Goal: Task Accomplishment & Management: Manage account settings

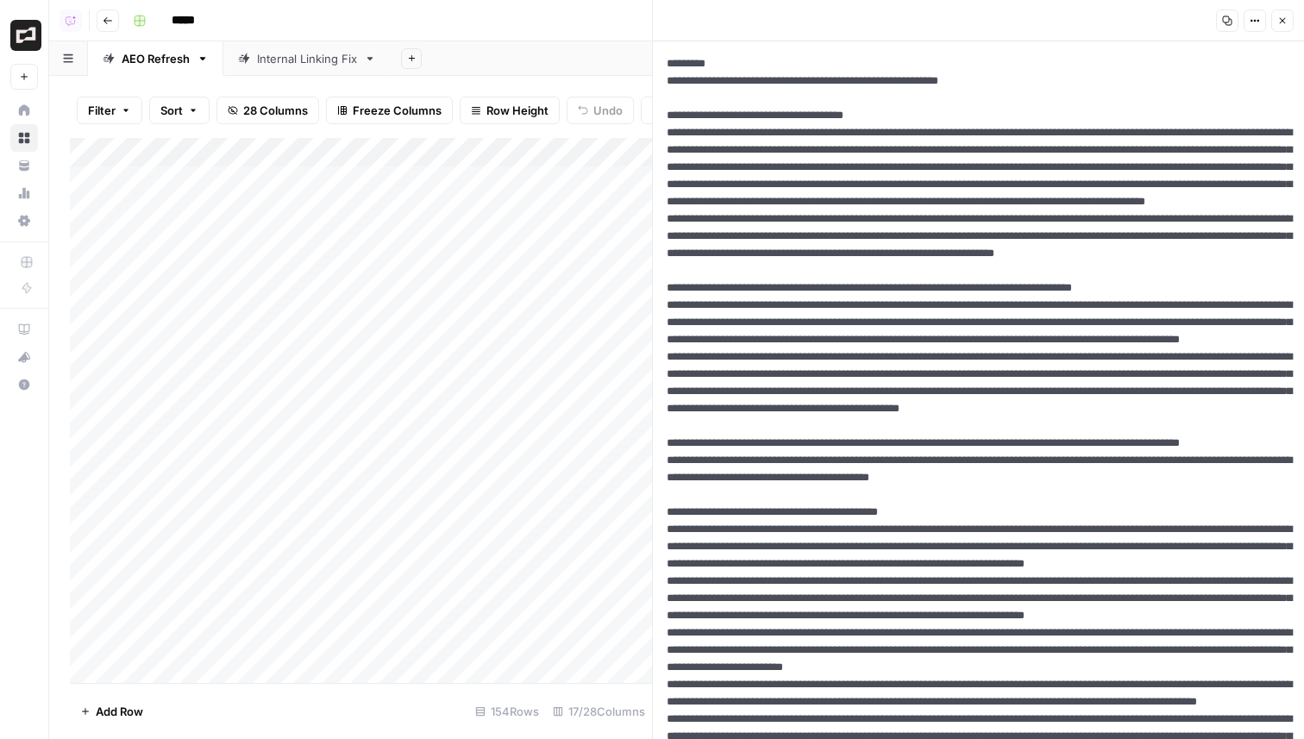
click at [1286, 29] on button "Close" at bounding box center [1282, 20] width 22 height 22
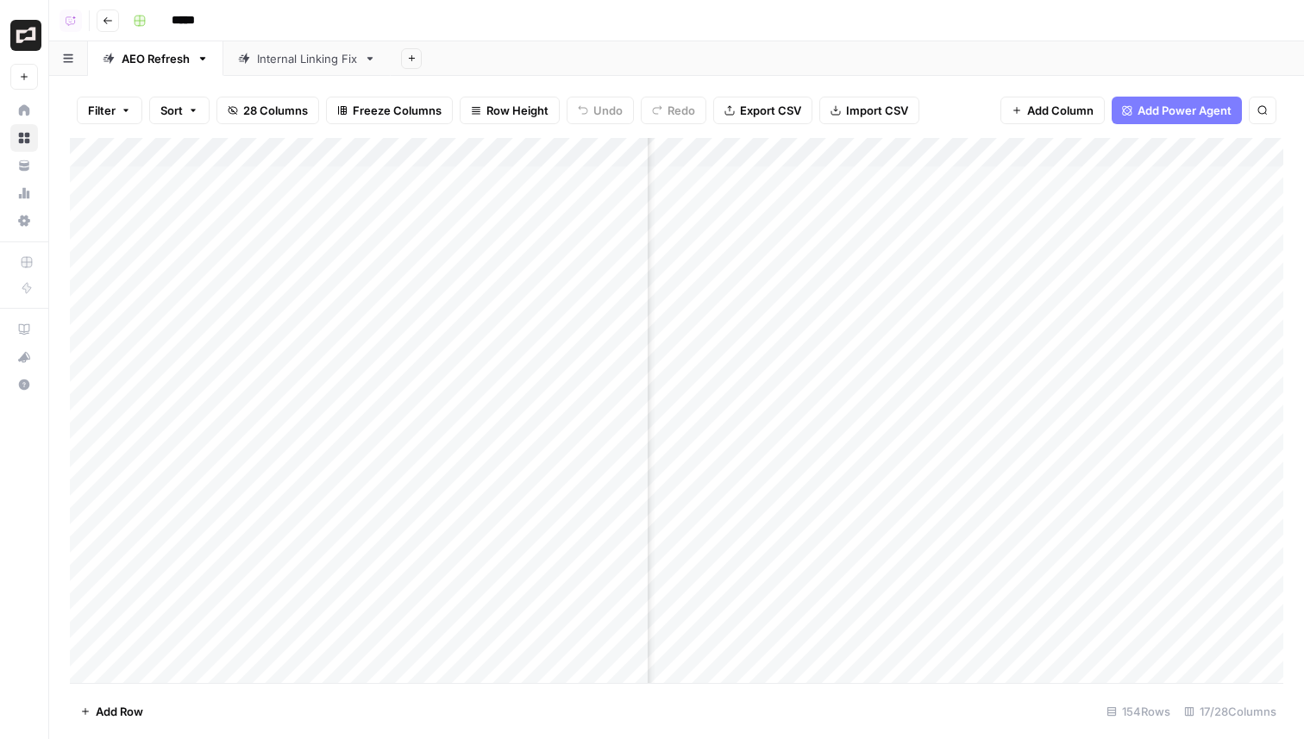
scroll to position [0, 1097]
click at [321, 51] on div "Internal Linking Fix" at bounding box center [307, 58] width 100 height 17
click at [188, 58] on div "AEO Refresh" at bounding box center [156, 58] width 68 height 17
click at [867, 153] on div "Add Column" at bounding box center [676, 410] width 1213 height 545
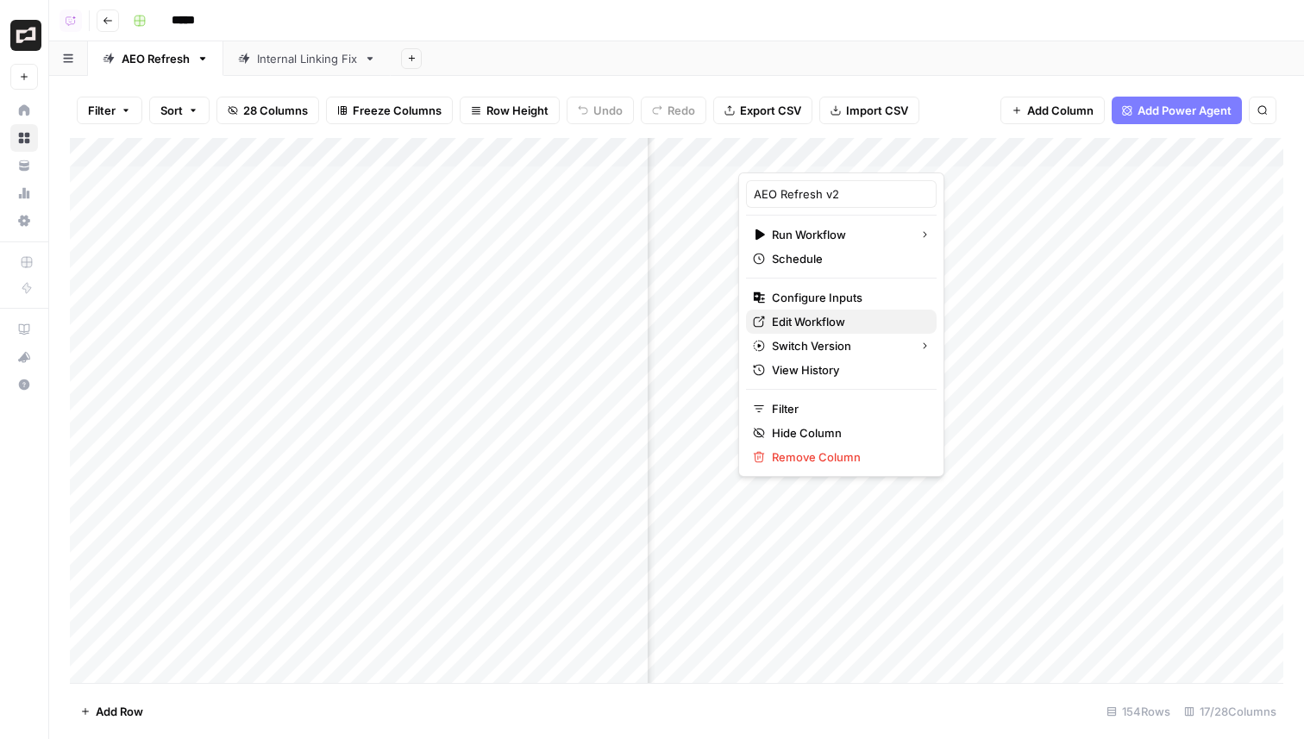
click at [806, 323] on span "Edit Workflow" at bounding box center [847, 321] width 151 height 17
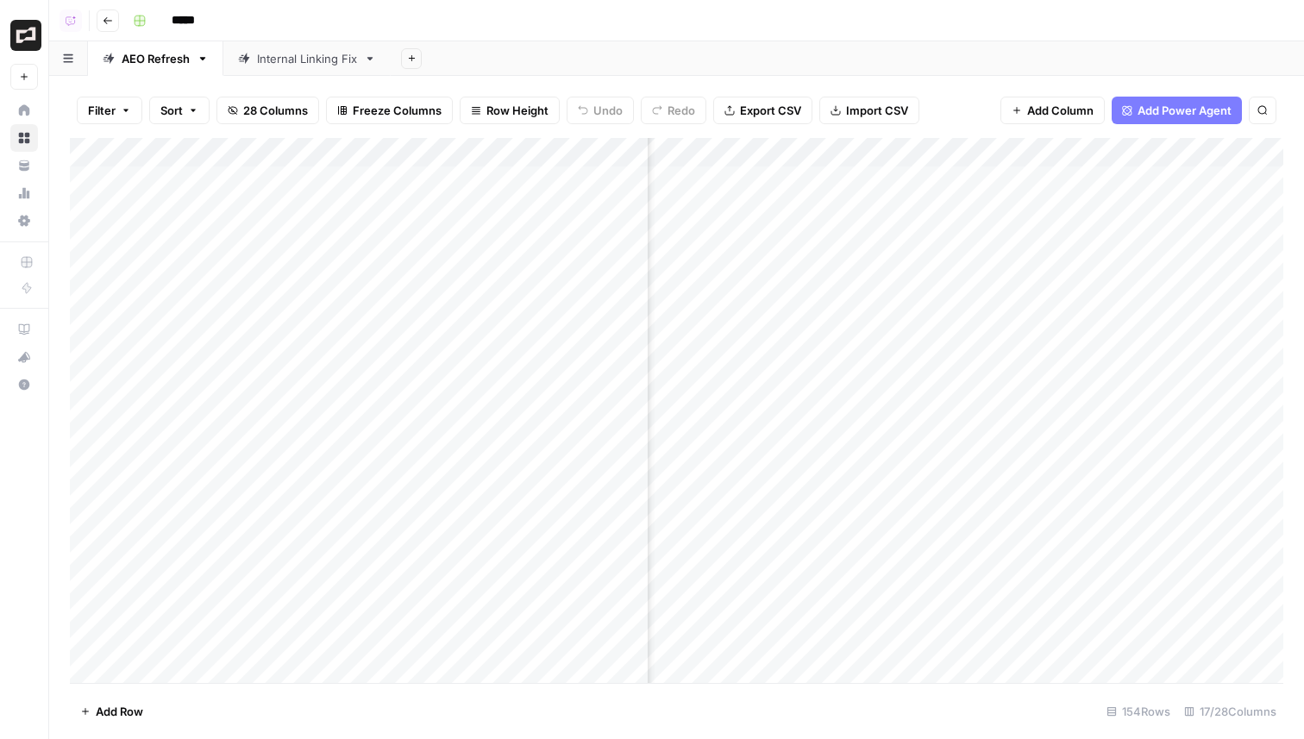
scroll to position [0, 1529]
click at [876, 153] on div "Add Column" at bounding box center [676, 410] width 1213 height 545
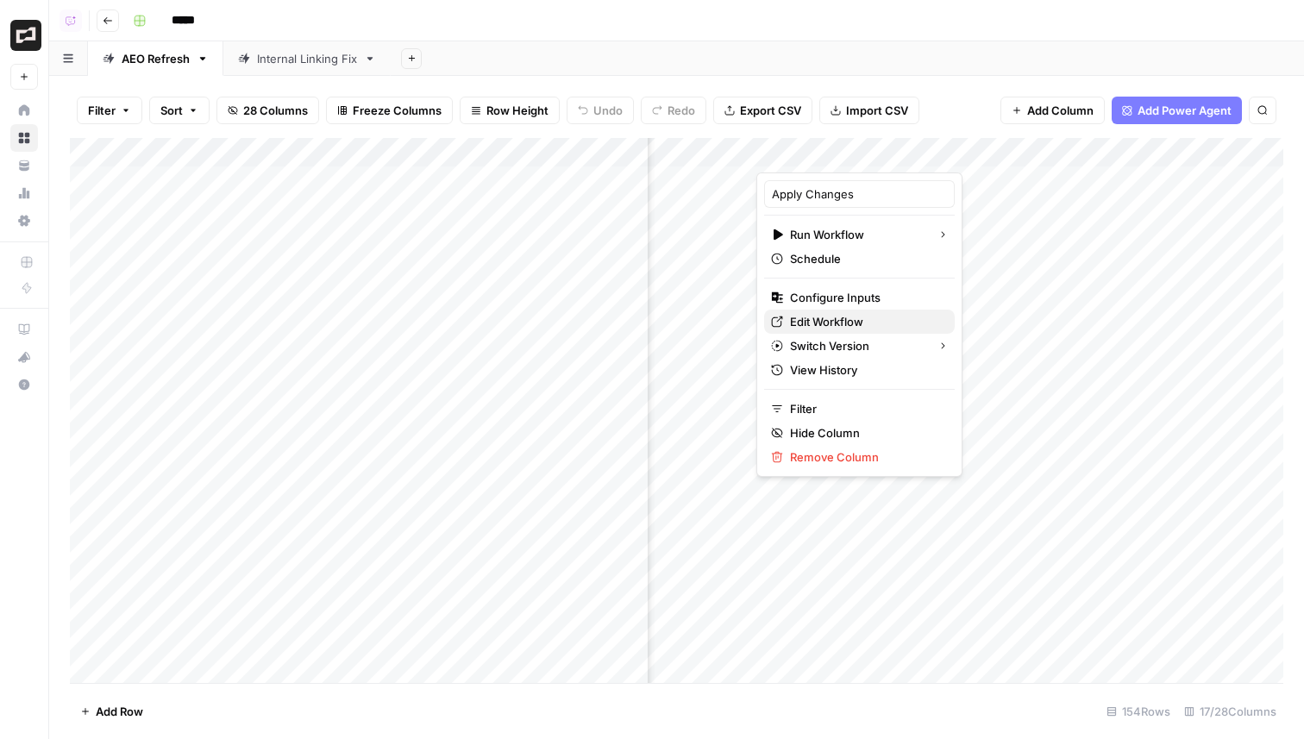
click at [842, 321] on span "Edit Workflow" at bounding box center [865, 321] width 151 height 17
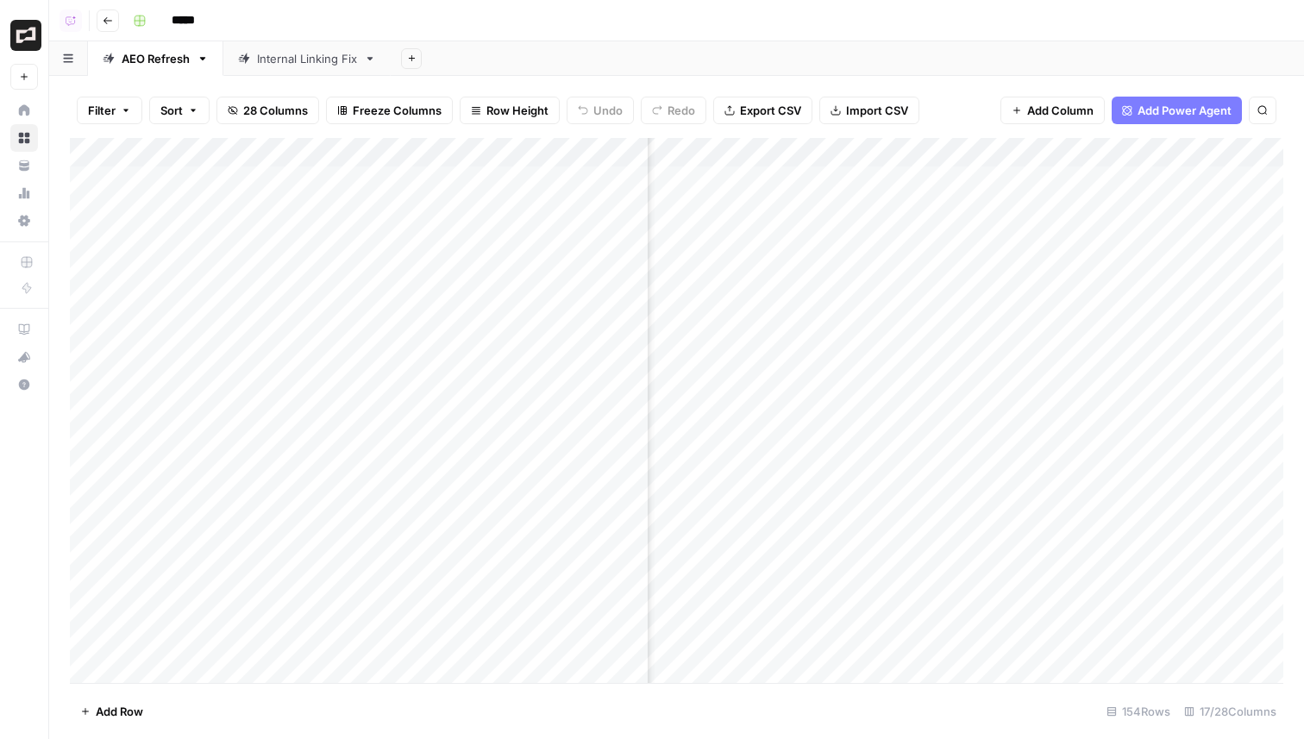
scroll to position [0, 1403]
click at [1080, 188] on div "Add Column" at bounding box center [676, 410] width 1213 height 545
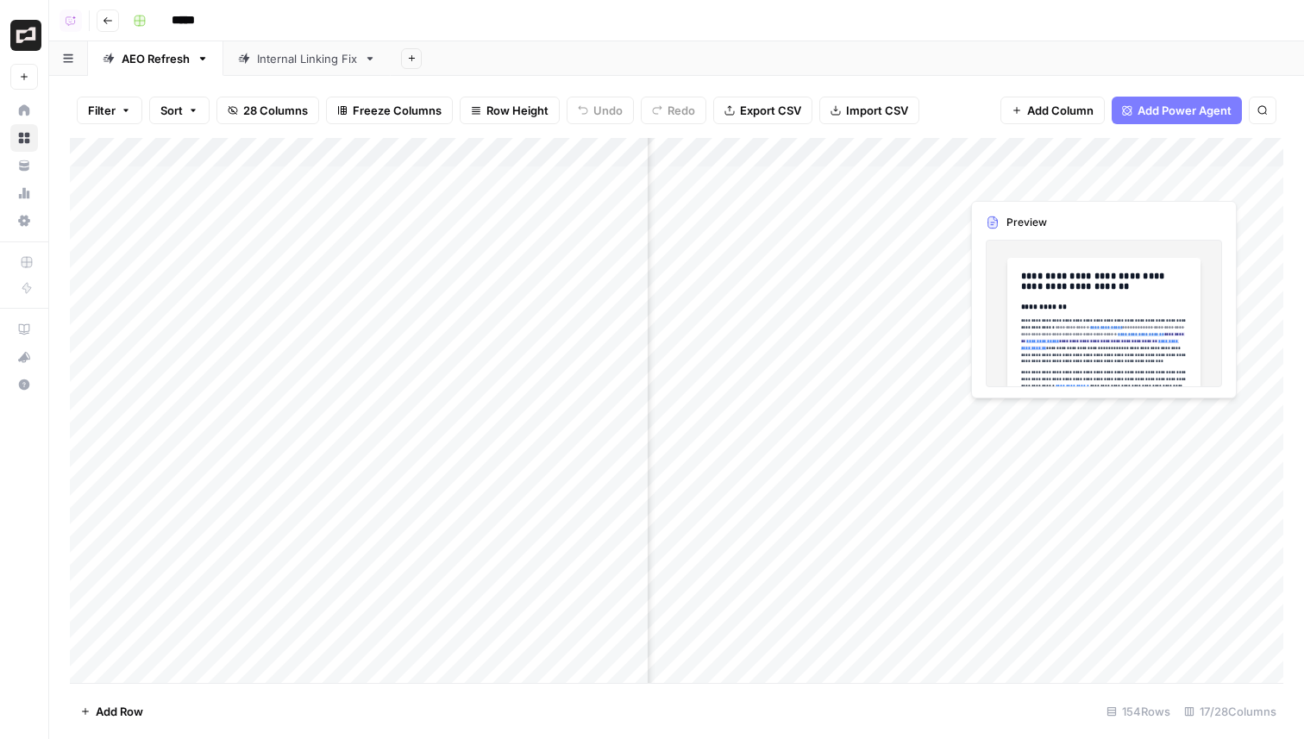
click at [1080, 188] on div "Add Column" at bounding box center [676, 410] width 1213 height 545
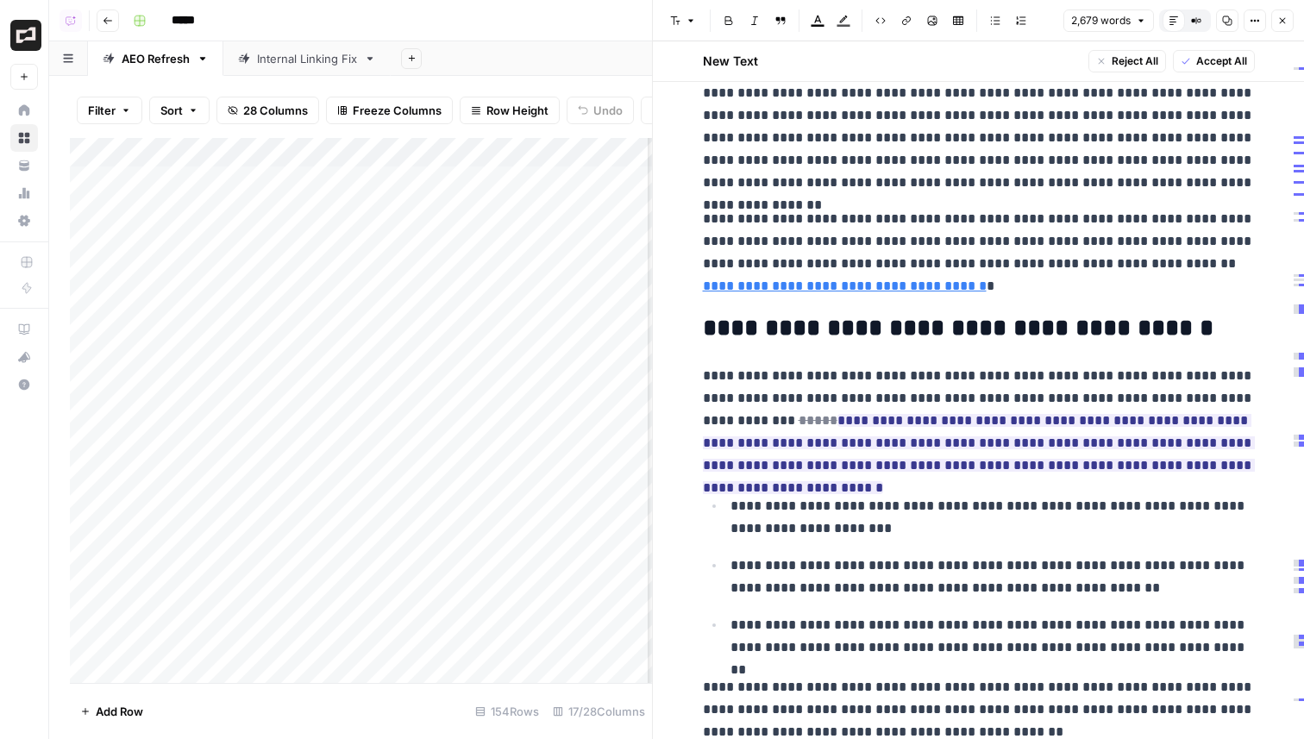
scroll to position [6193, 0]
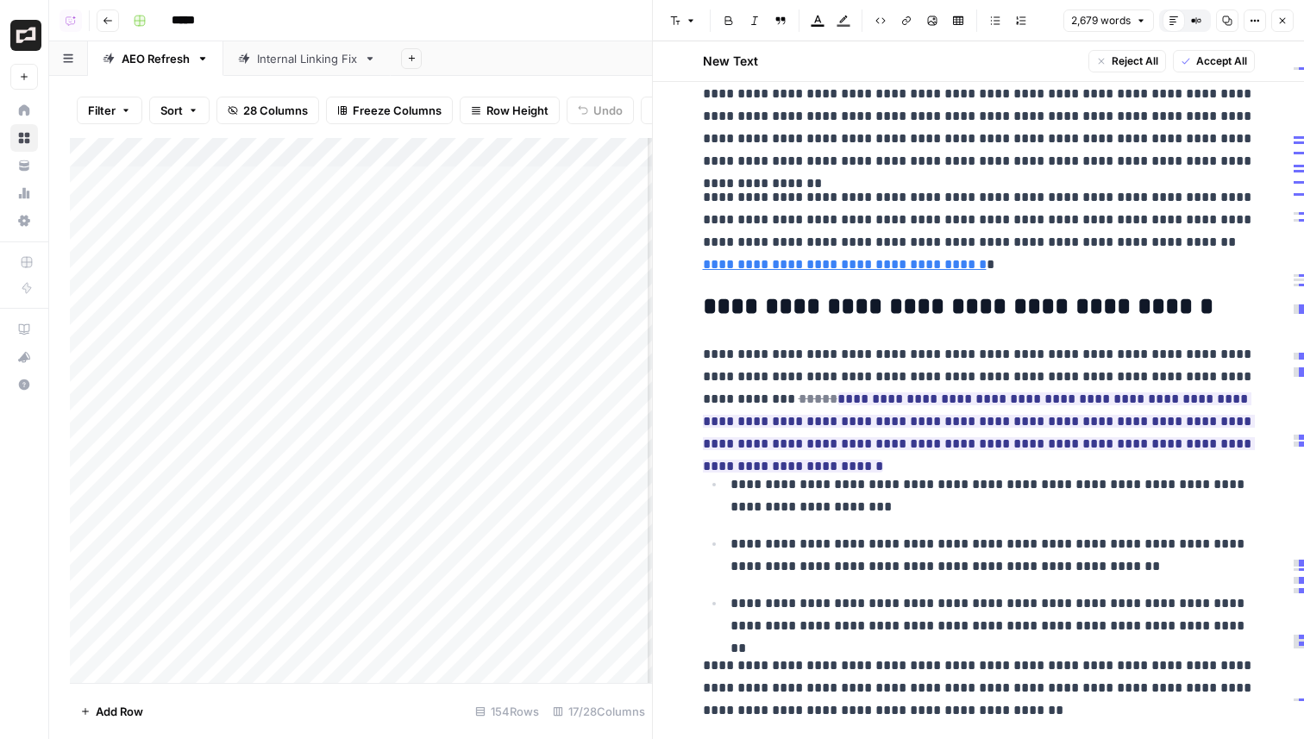
click at [1283, 20] on icon "button" at bounding box center [1282, 21] width 10 height 10
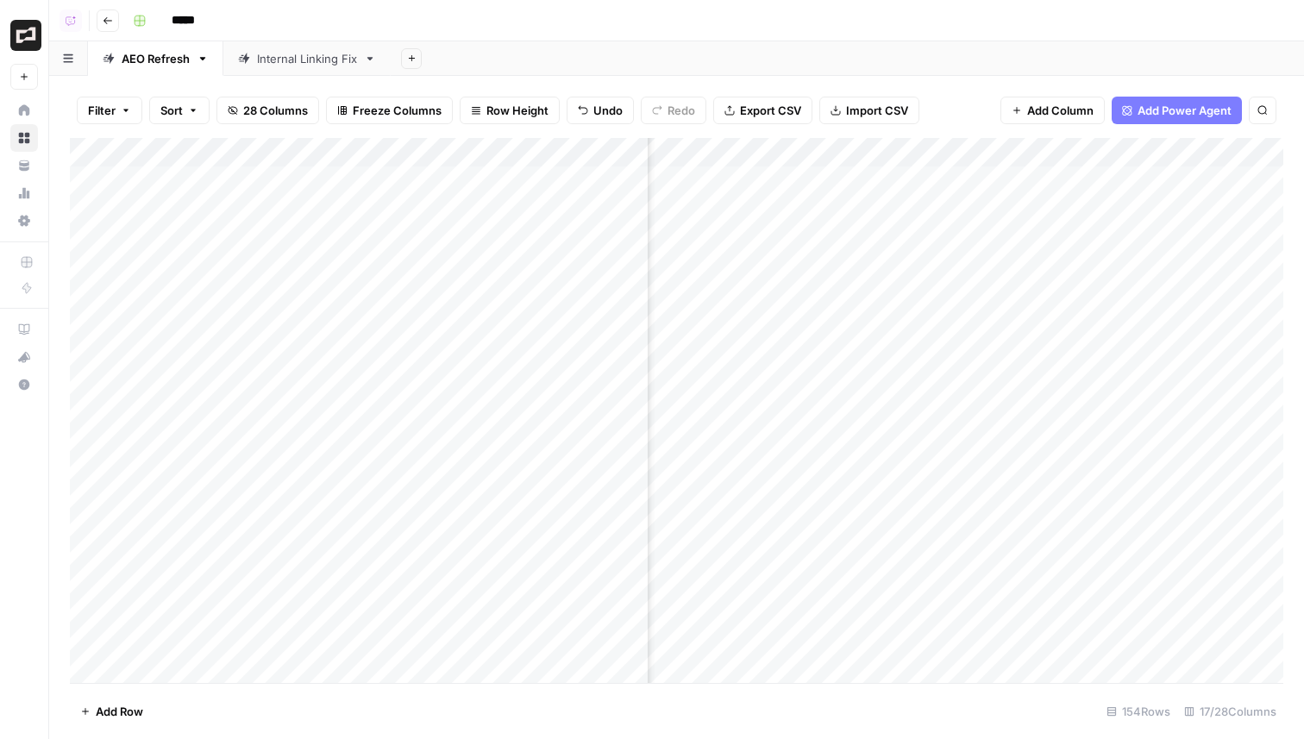
scroll to position [0, 1792]
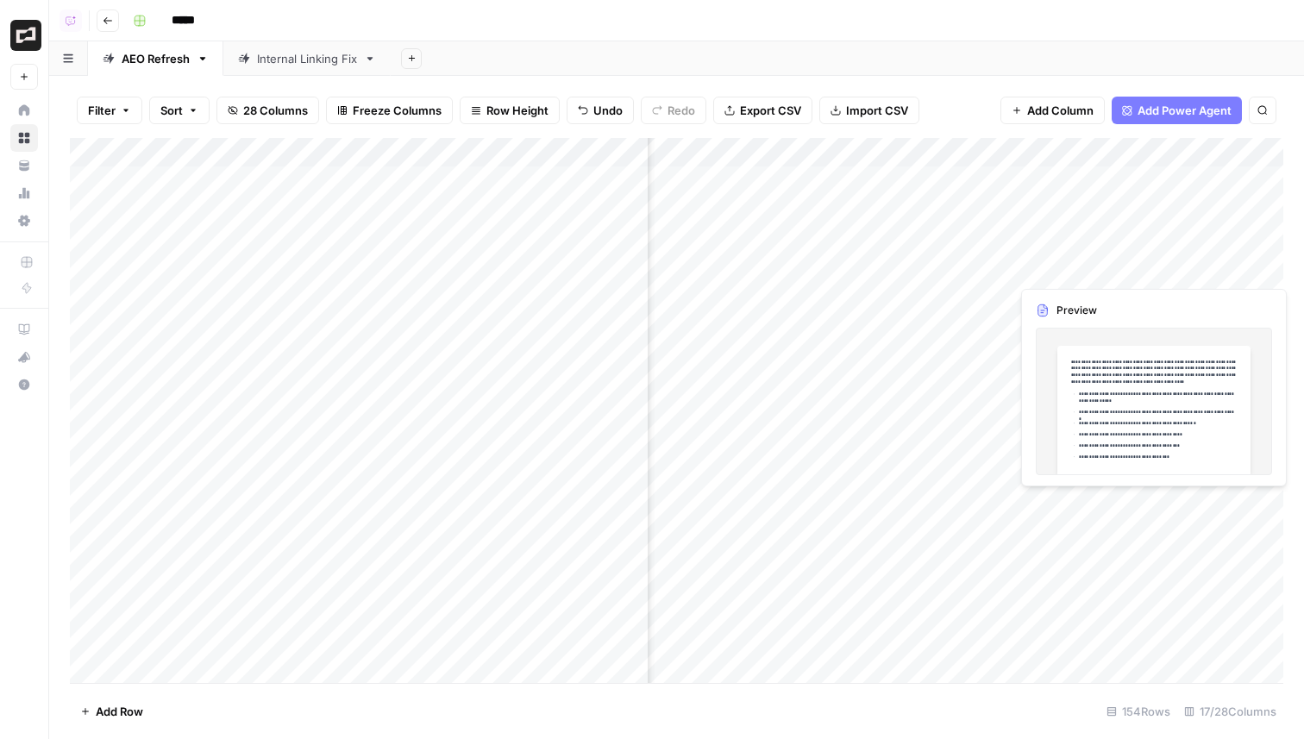
click at [1036, 274] on div "Add Column" at bounding box center [676, 410] width 1213 height 545
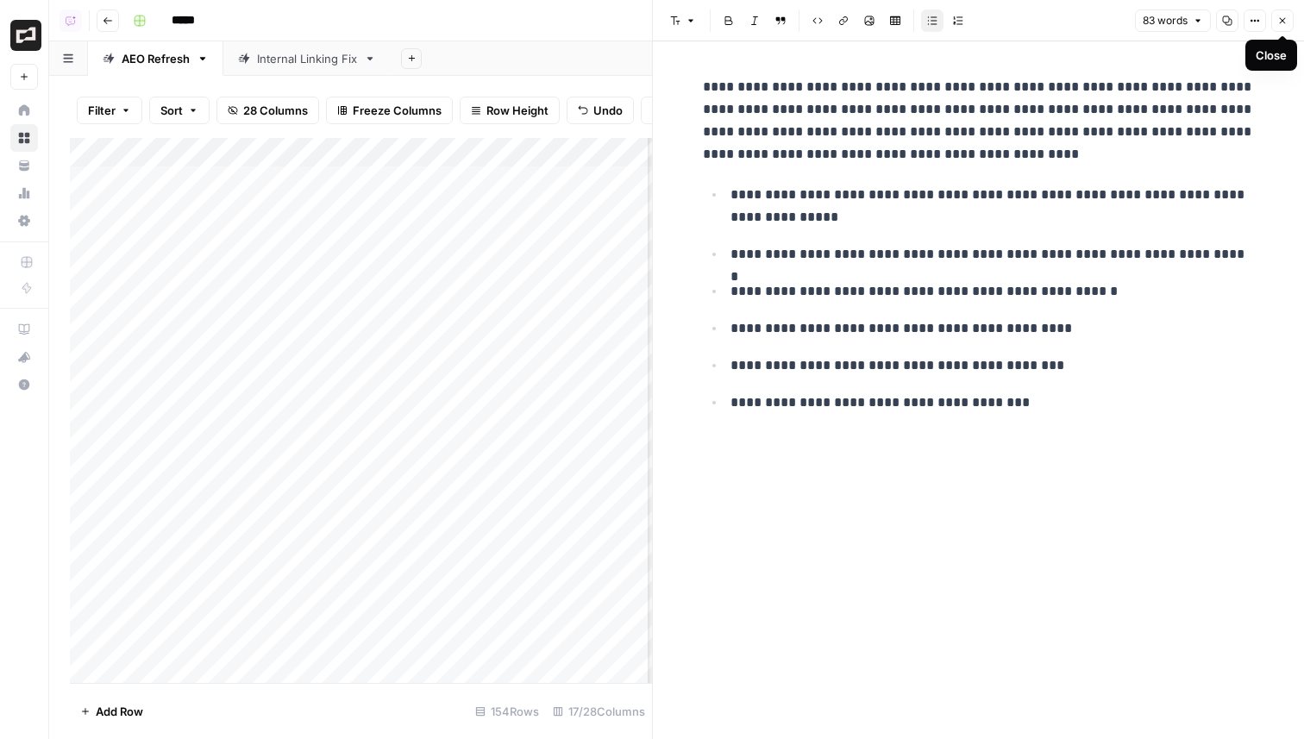
click at [1279, 34] on header "Font style Bold Italic Block quote Code block Link Image Insert Table Bulleted …" at bounding box center [978, 20] width 651 height 41
click at [1278, 20] on icon "button" at bounding box center [1282, 21] width 10 height 10
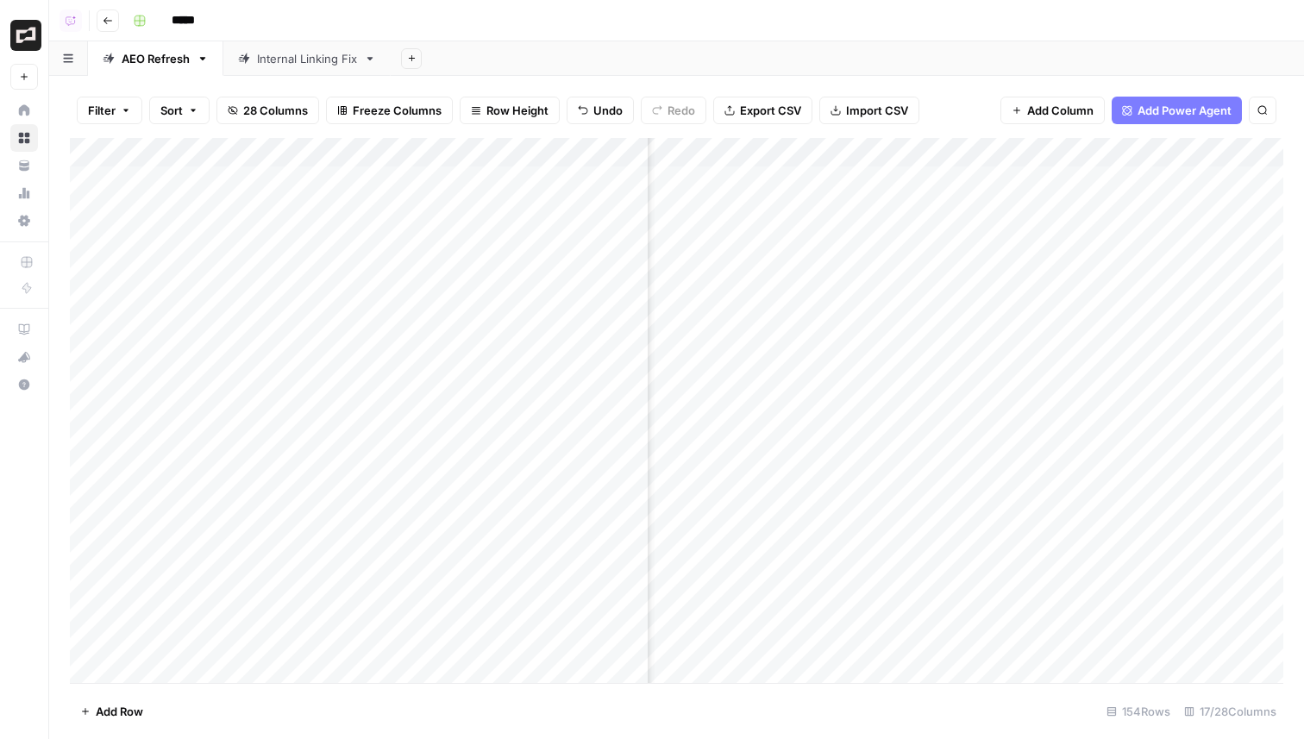
scroll to position [0, 2132]
click at [1223, 146] on span "Add Column" at bounding box center [1243, 153] width 60 height 16
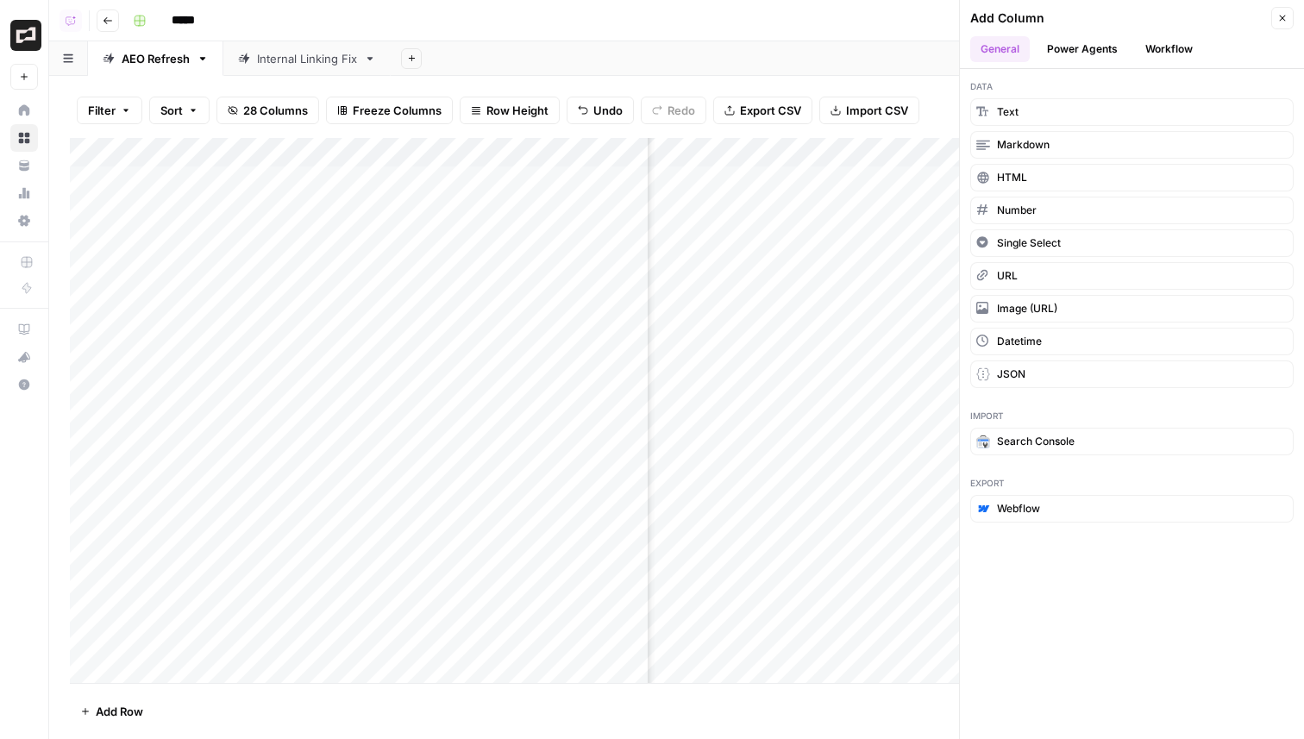
click at [1284, 21] on icon "button" at bounding box center [1282, 18] width 10 height 10
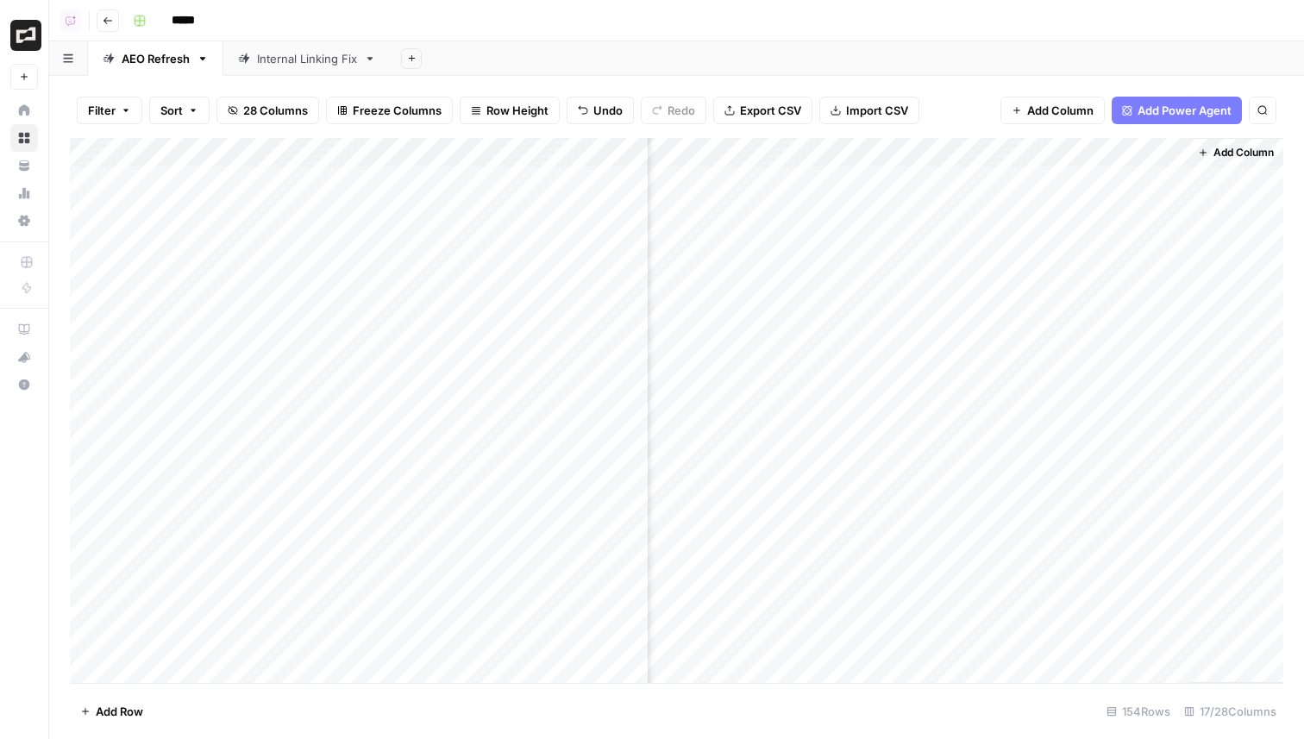
click at [104, 22] on icon "button" at bounding box center [108, 21] width 10 height 10
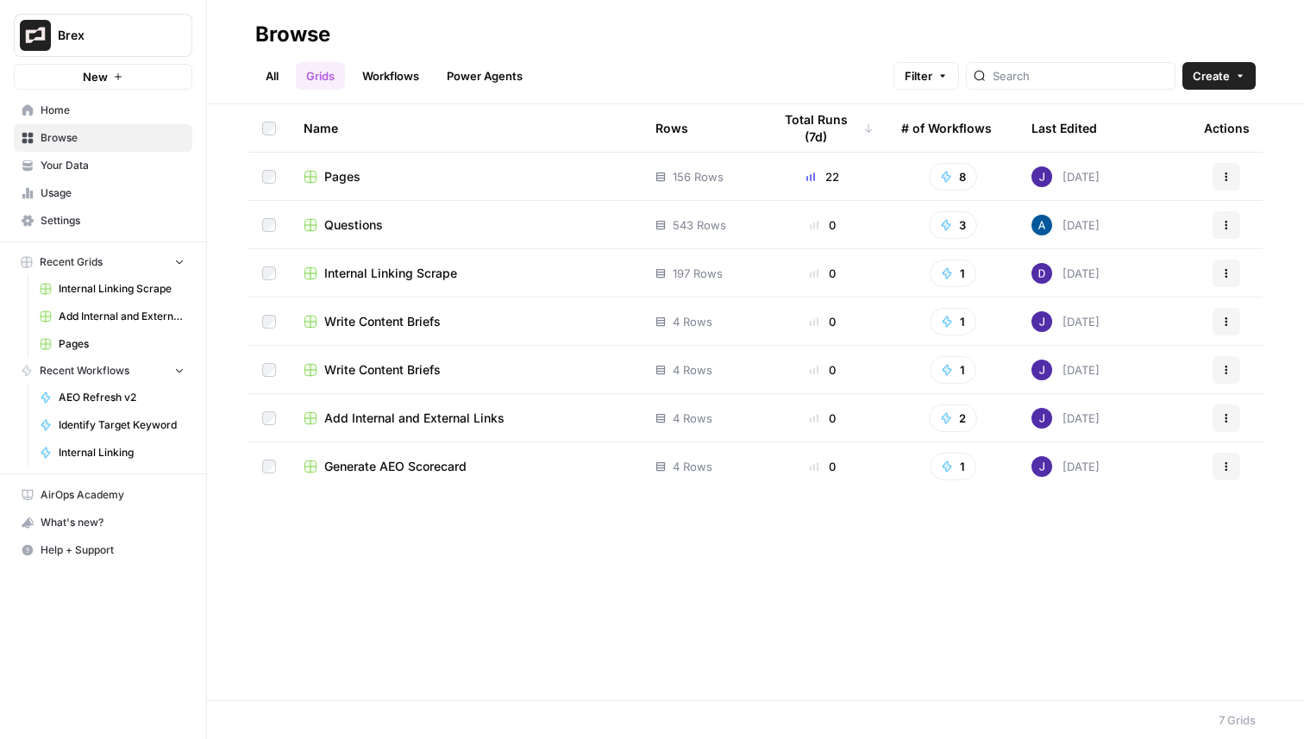
click at [401, 279] on span "Internal Linking Scrape" at bounding box center [390, 273] width 133 height 17
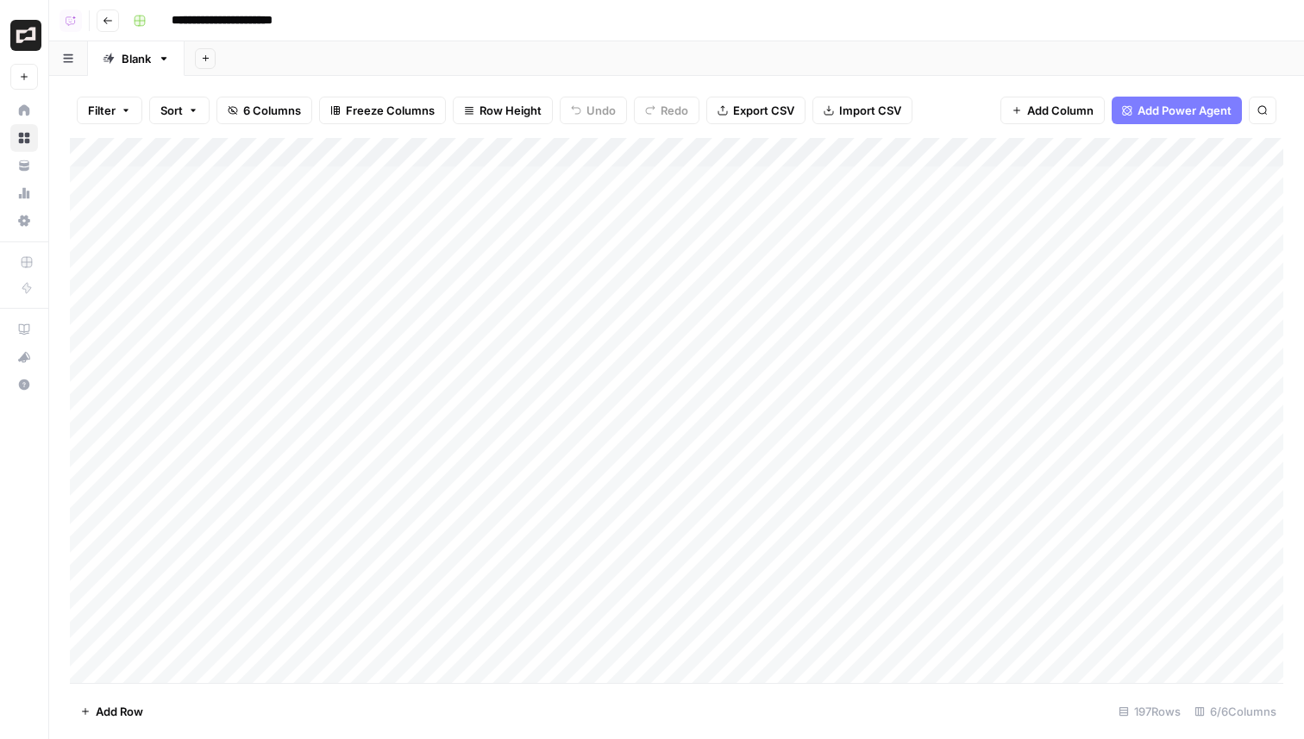
click at [793, 188] on div "Add Column" at bounding box center [676, 410] width 1213 height 545
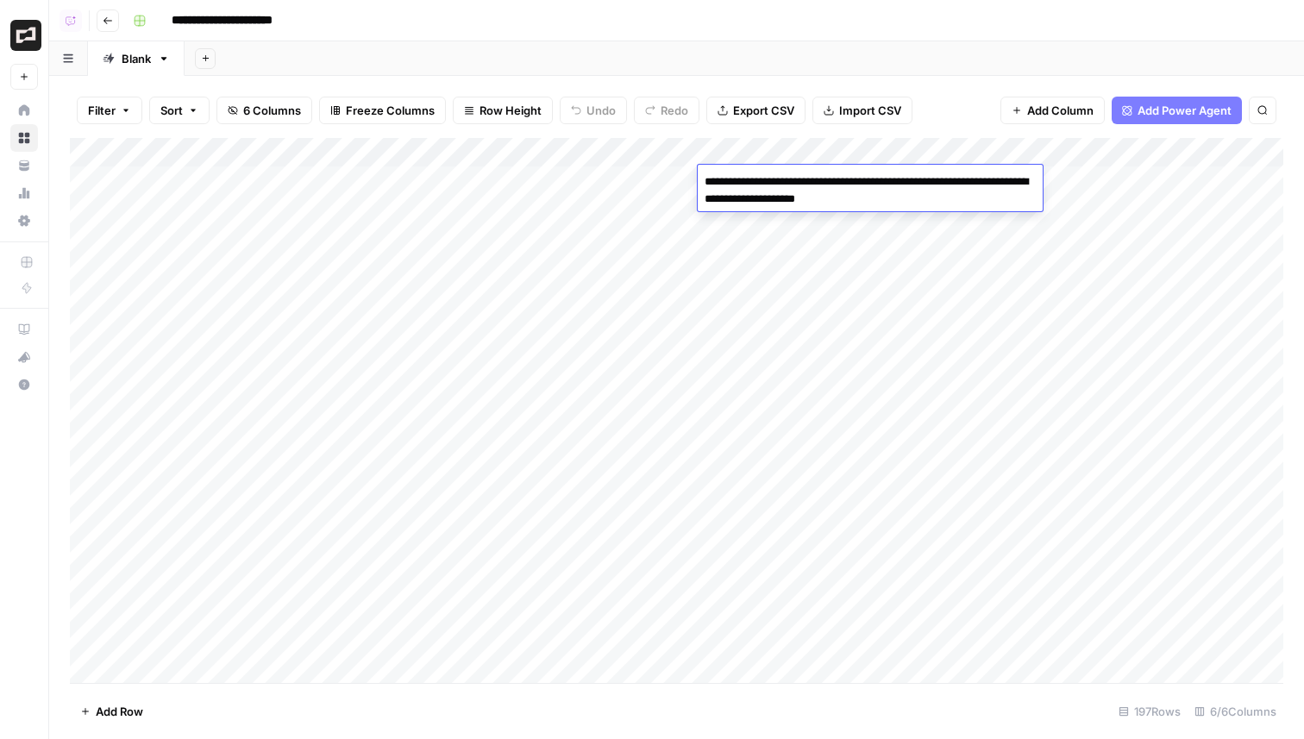
click at [785, 272] on div "Add Column" at bounding box center [676, 410] width 1213 height 545
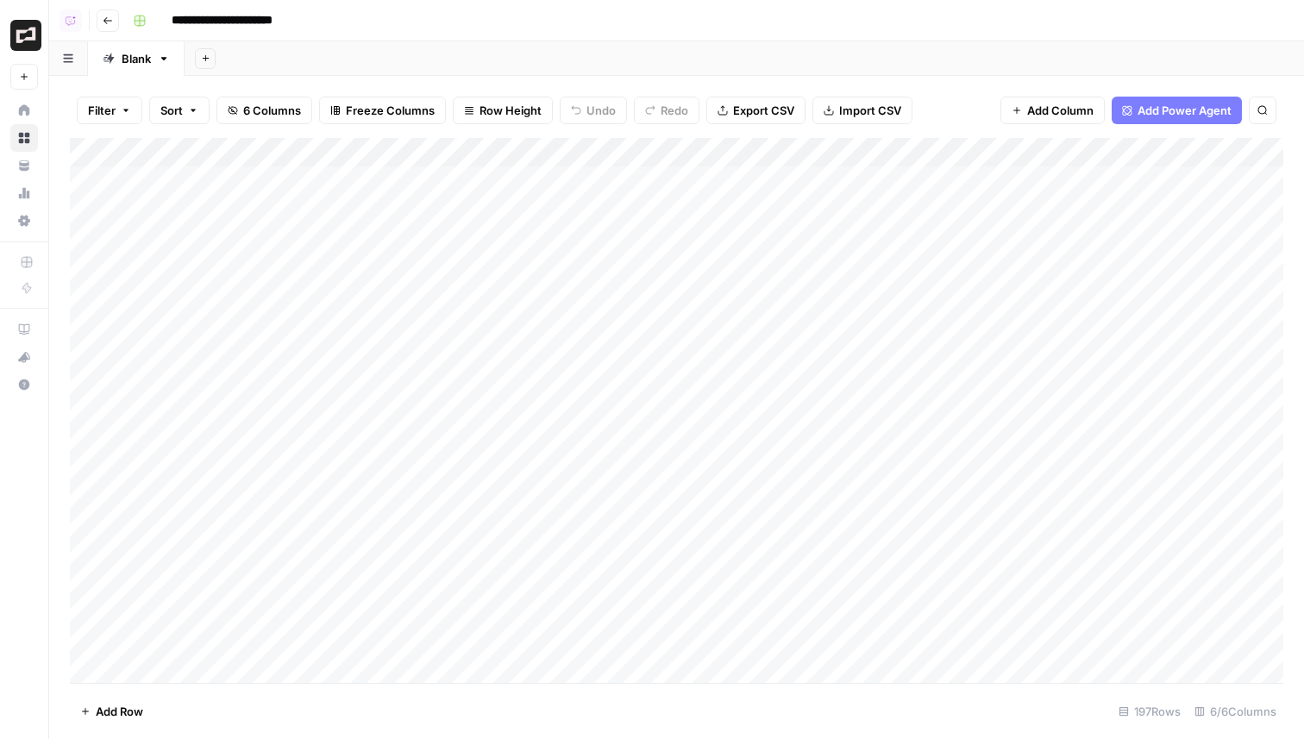
click at [785, 272] on div "Add Column" at bounding box center [676, 410] width 1213 height 545
click at [789, 348] on div "Add Column" at bounding box center [676, 410] width 1213 height 545
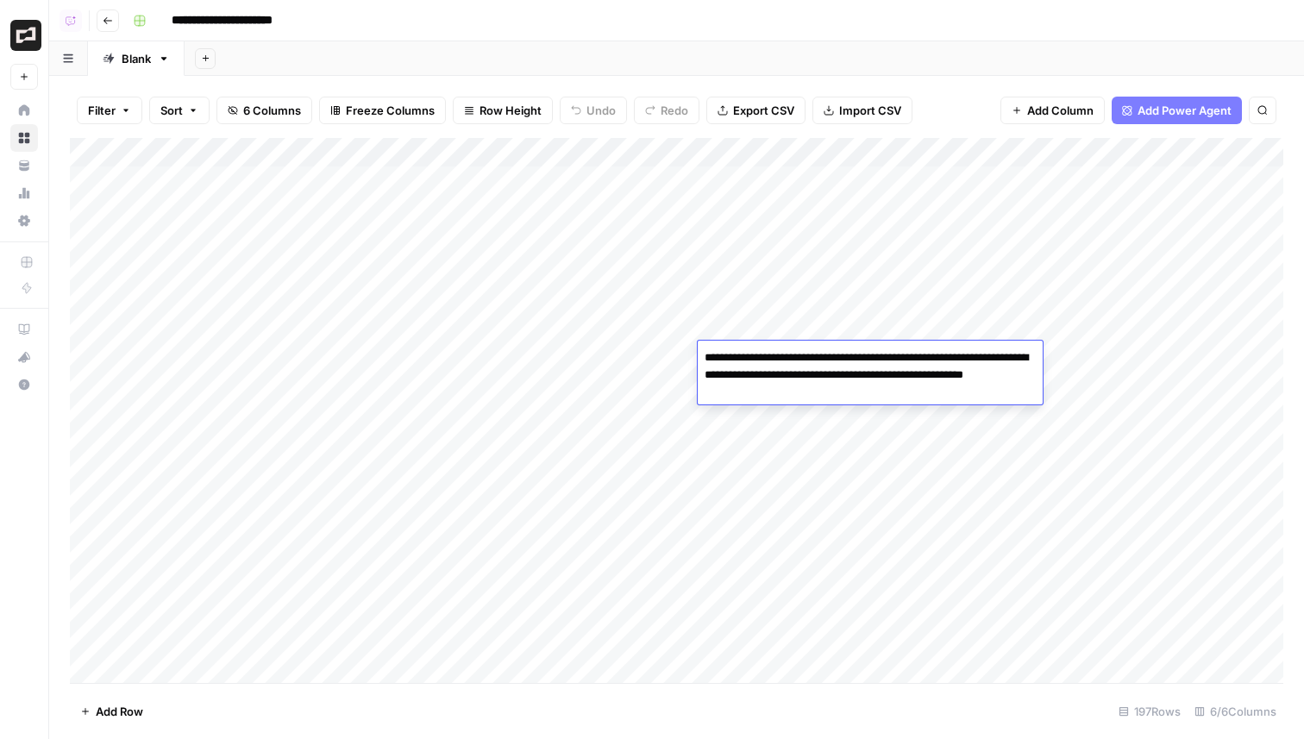
click at [793, 274] on div "Add Column" at bounding box center [676, 410] width 1213 height 545
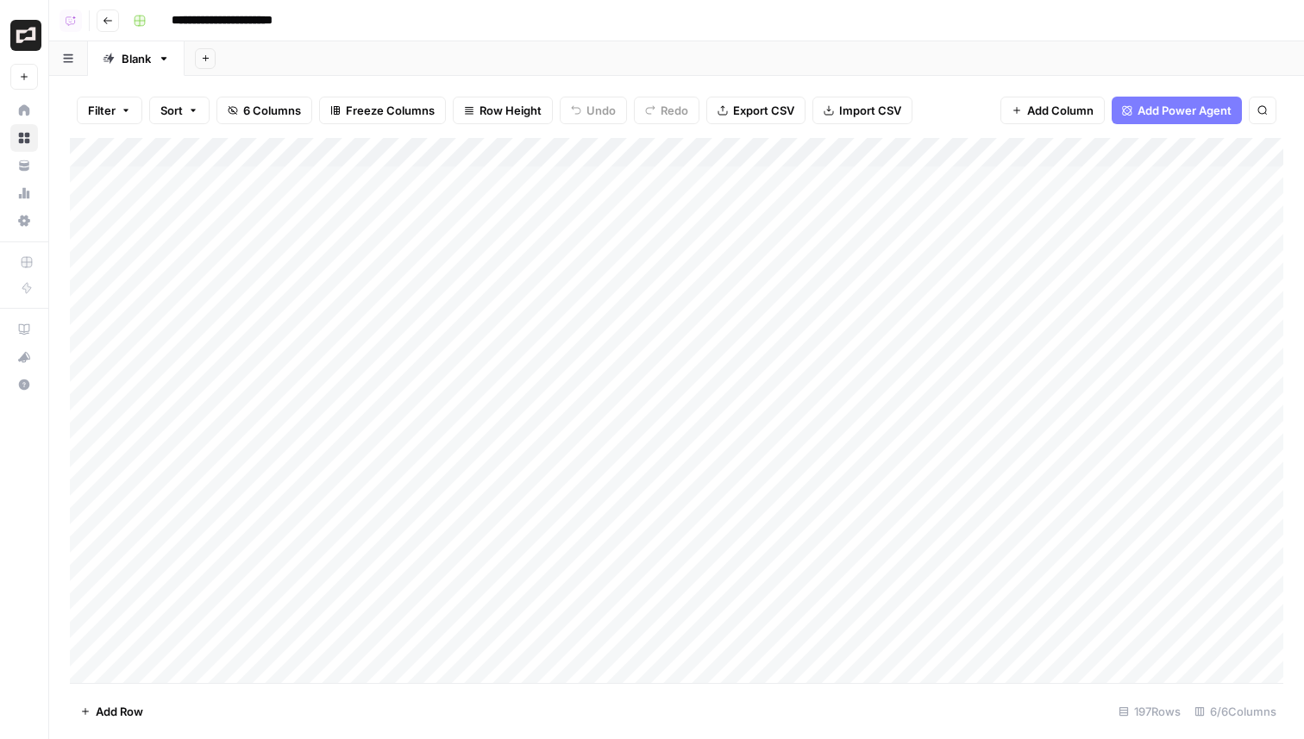
click at [793, 274] on div "Add Column" at bounding box center [676, 410] width 1213 height 545
click at [103, 23] on icon "button" at bounding box center [108, 21] width 10 height 10
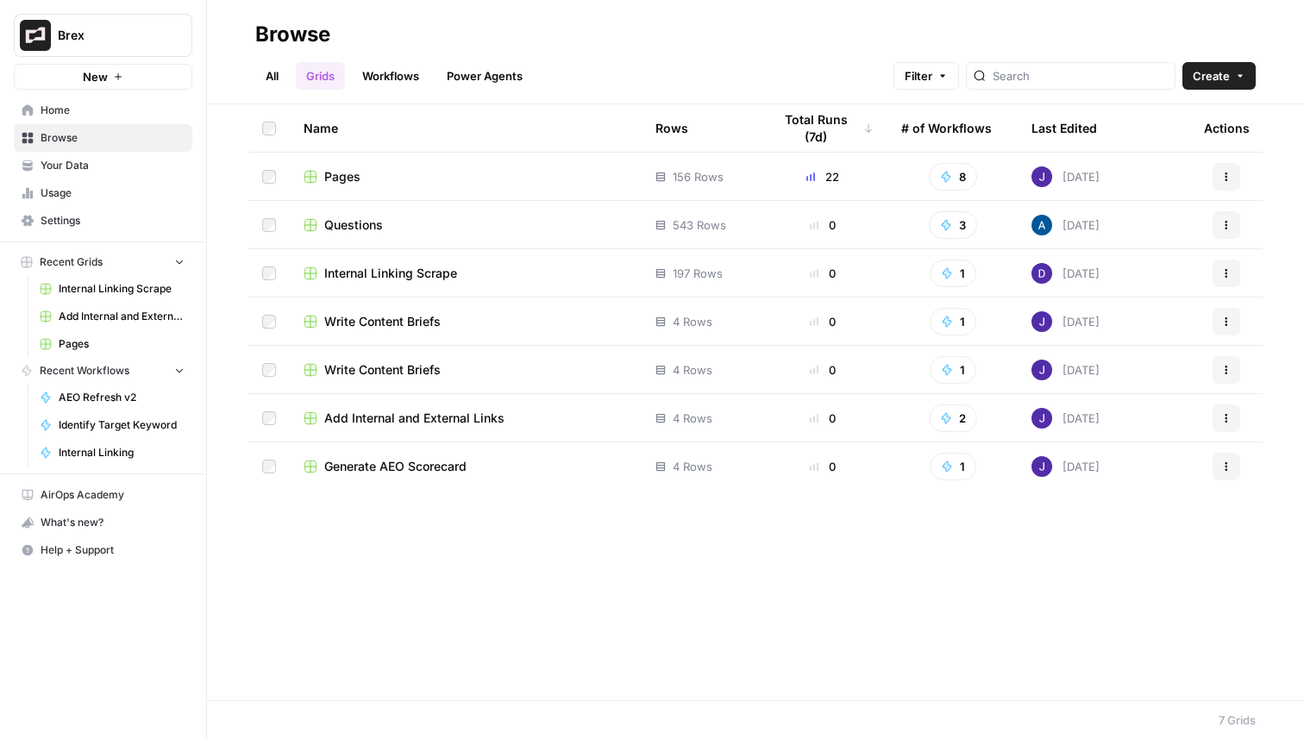
click at [98, 169] on span "Your Data" at bounding box center [113, 166] width 144 height 16
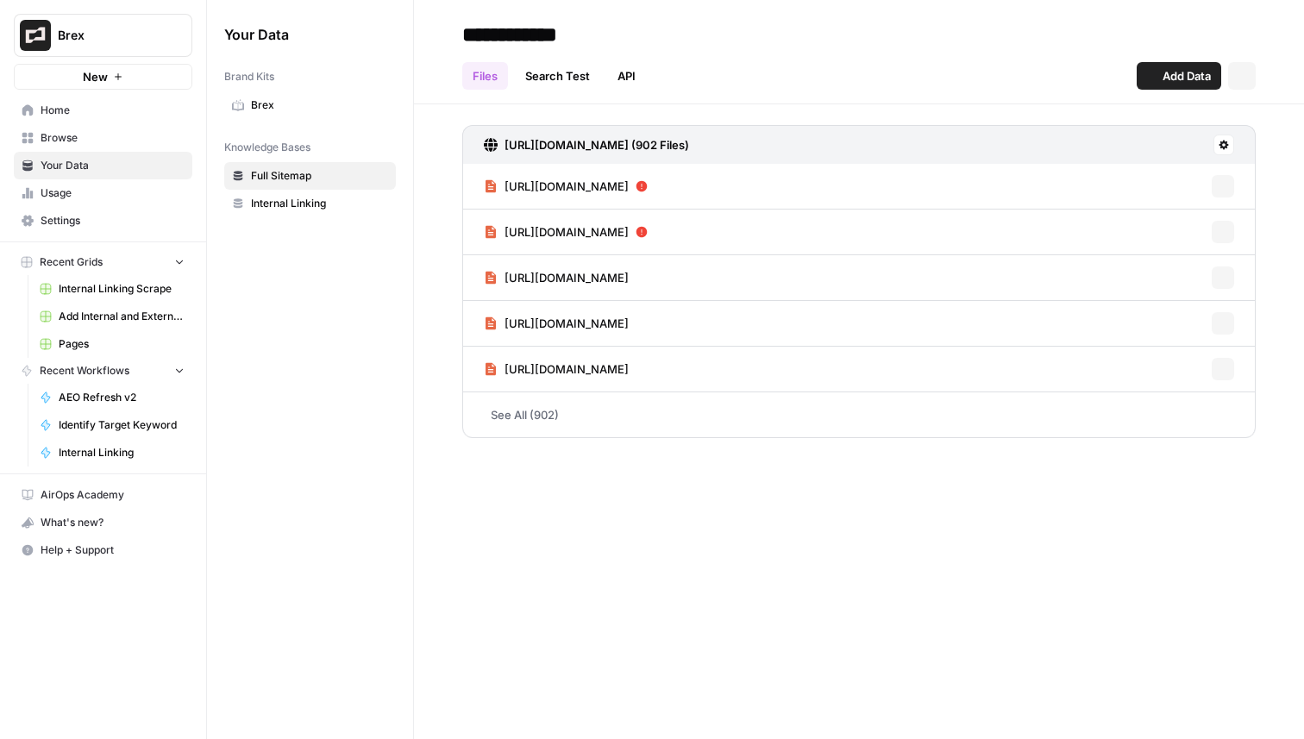
click at [110, 136] on span "Browse" at bounding box center [113, 138] width 144 height 16
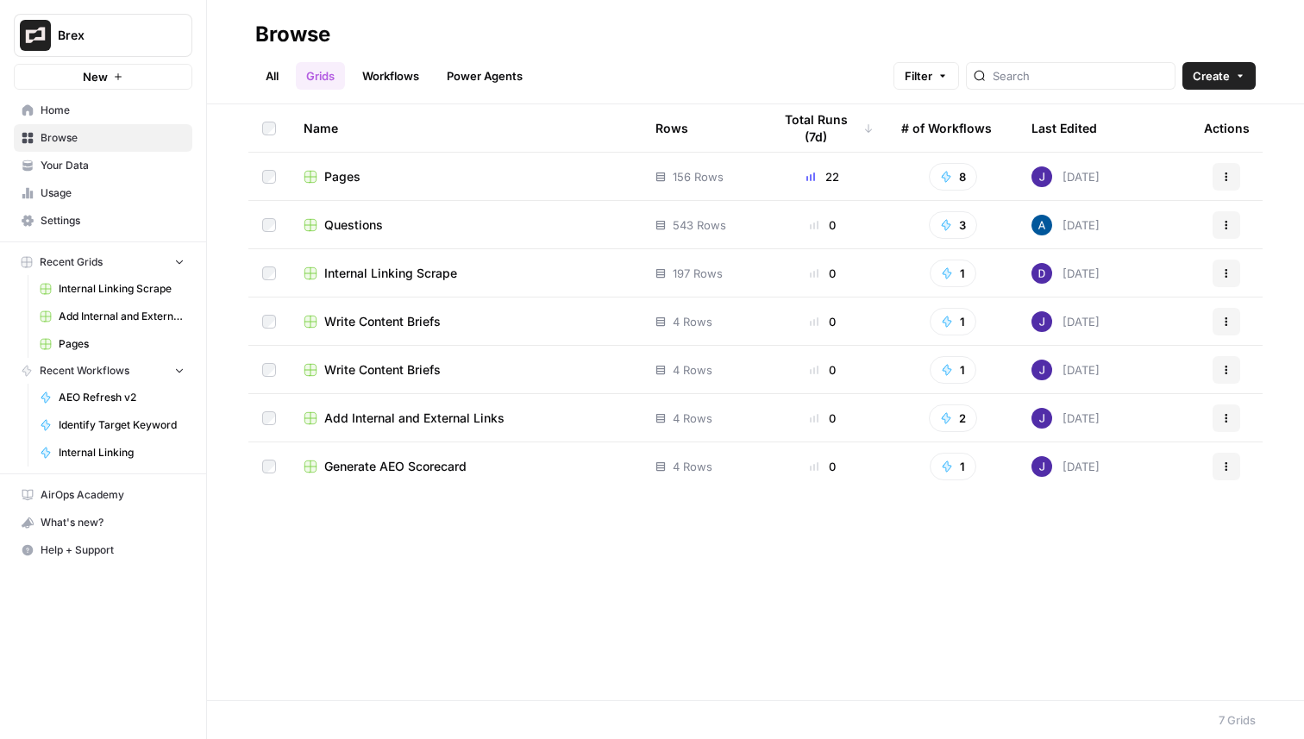
click at [399, 76] on link "Workflows" at bounding box center [391, 76] width 78 height 28
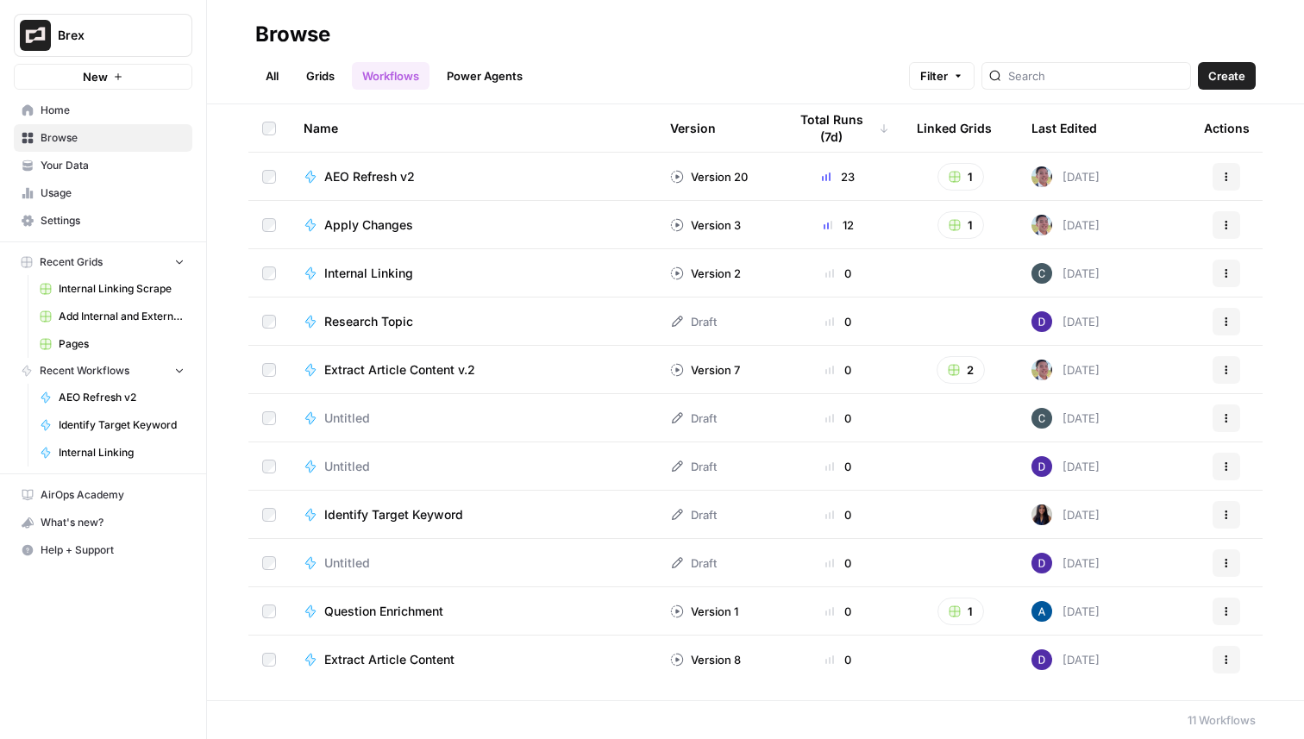
click at [1231, 81] on span "Create" at bounding box center [1226, 75] width 37 height 17
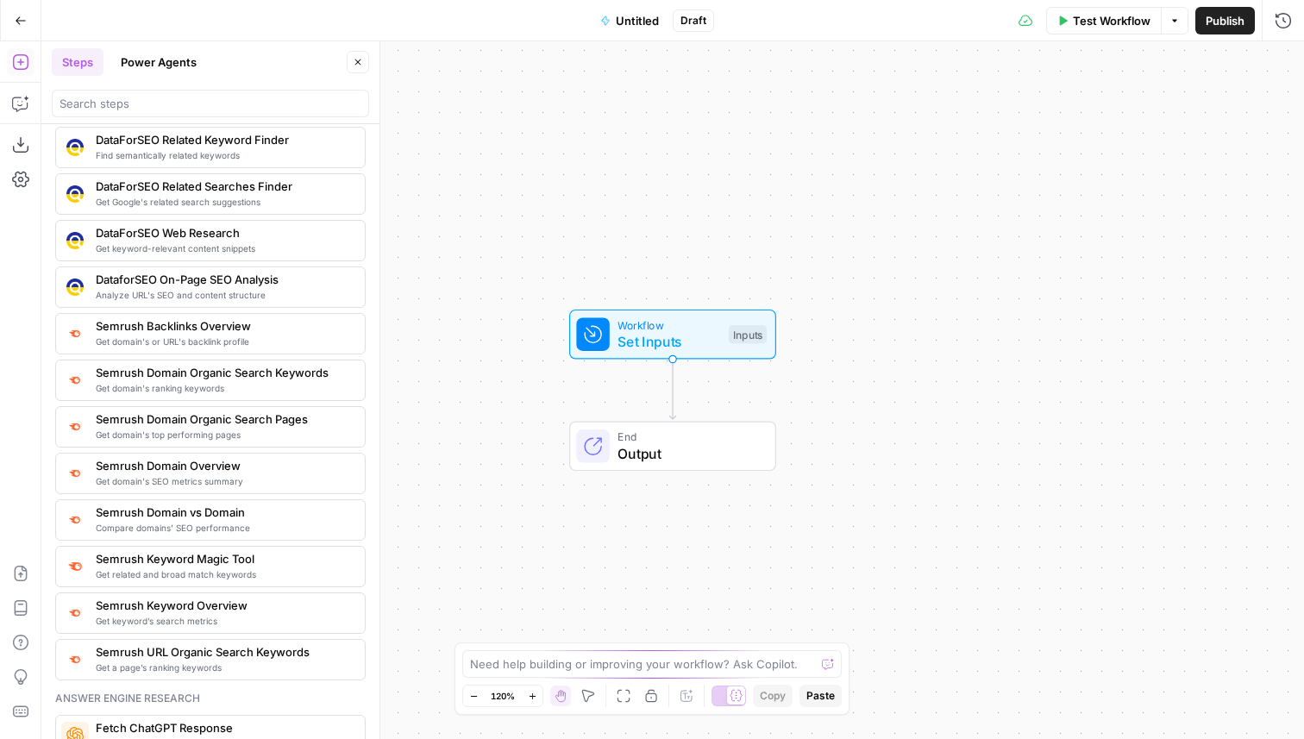
scroll to position [1886, 0]
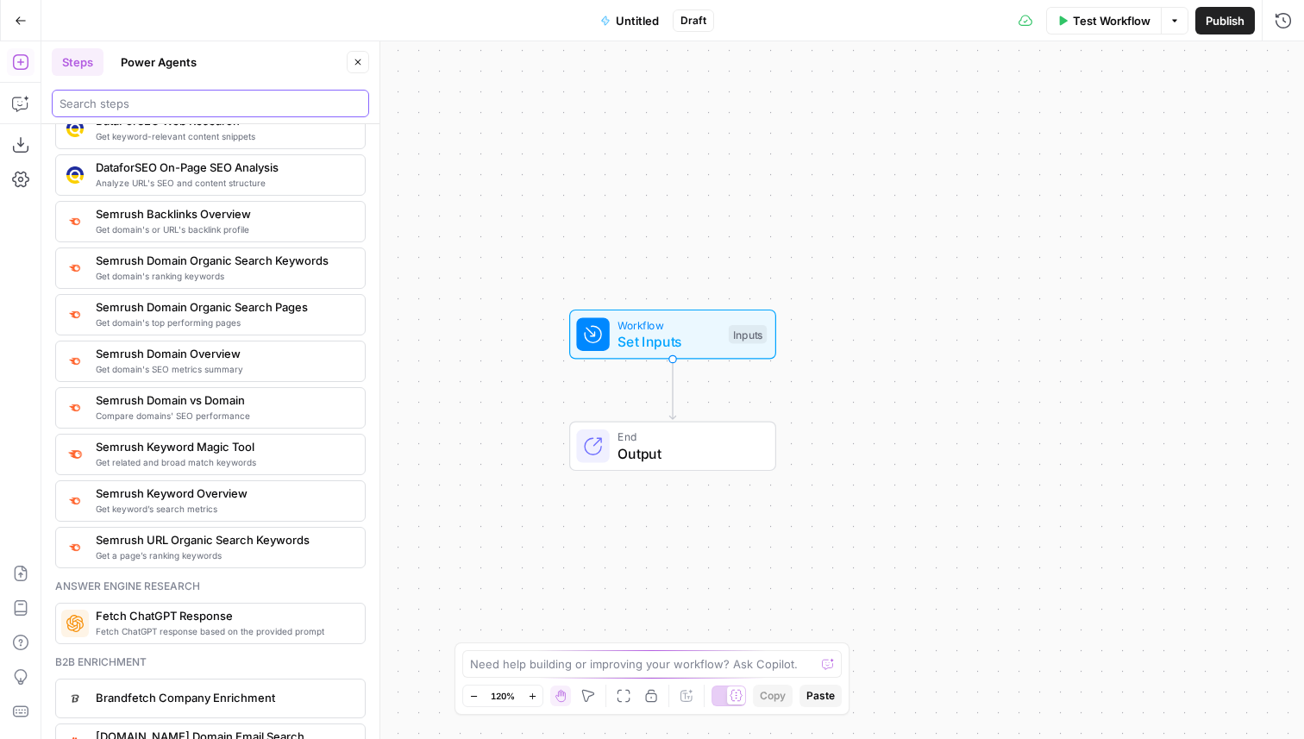
click at [225, 103] on input "search" at bounding box center [210, 103] width 302 height 17
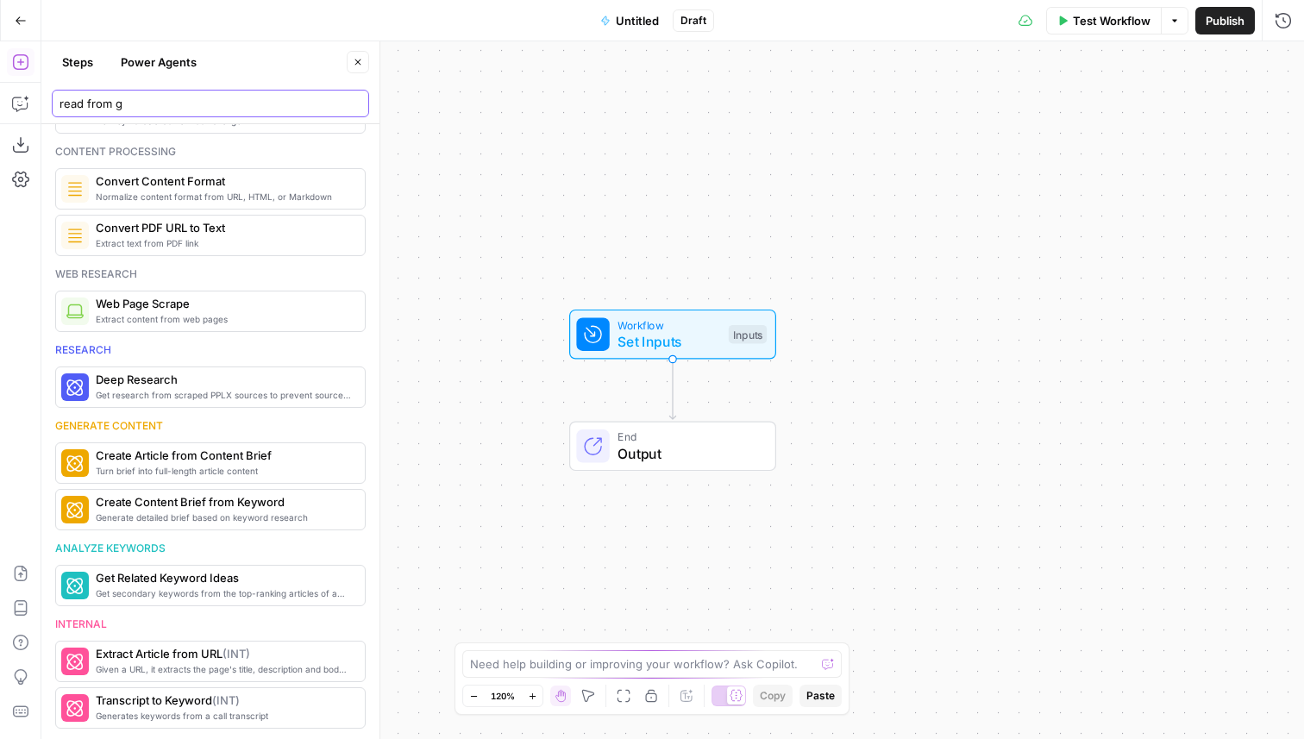
scroll to position [0, 0]
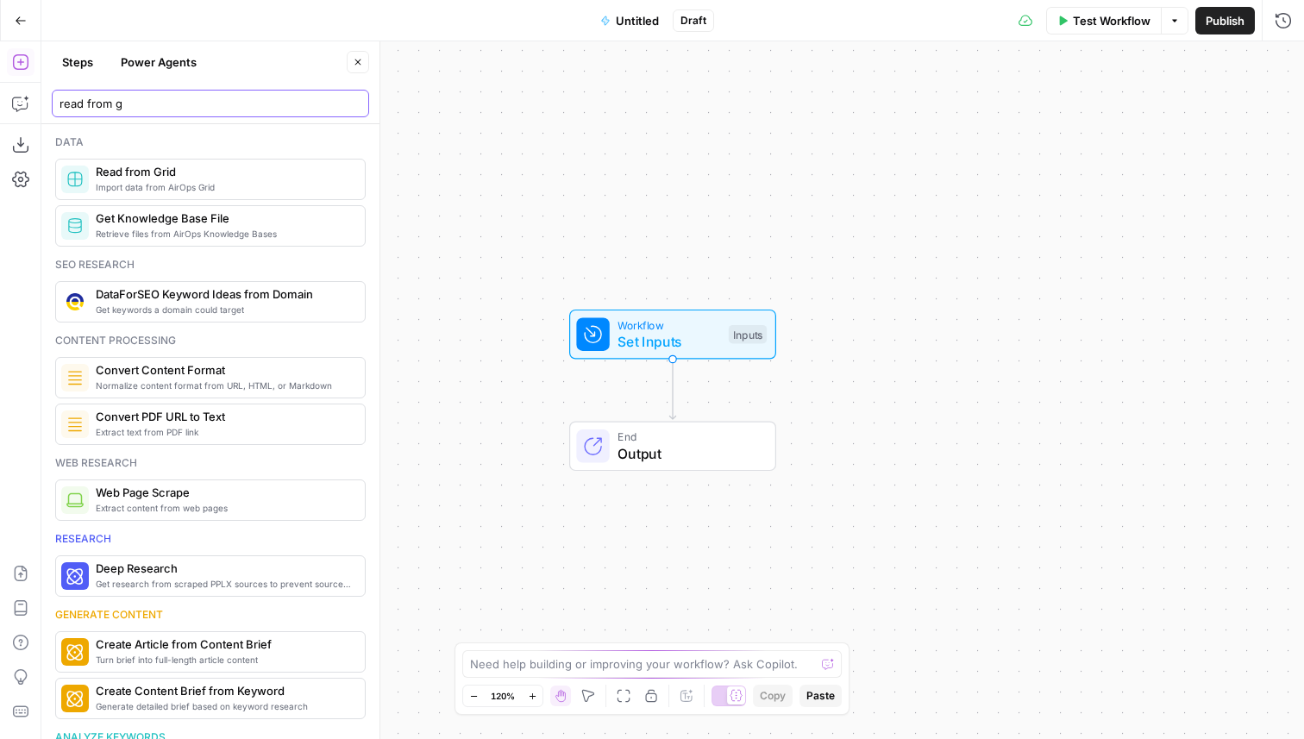
type input "read from g"
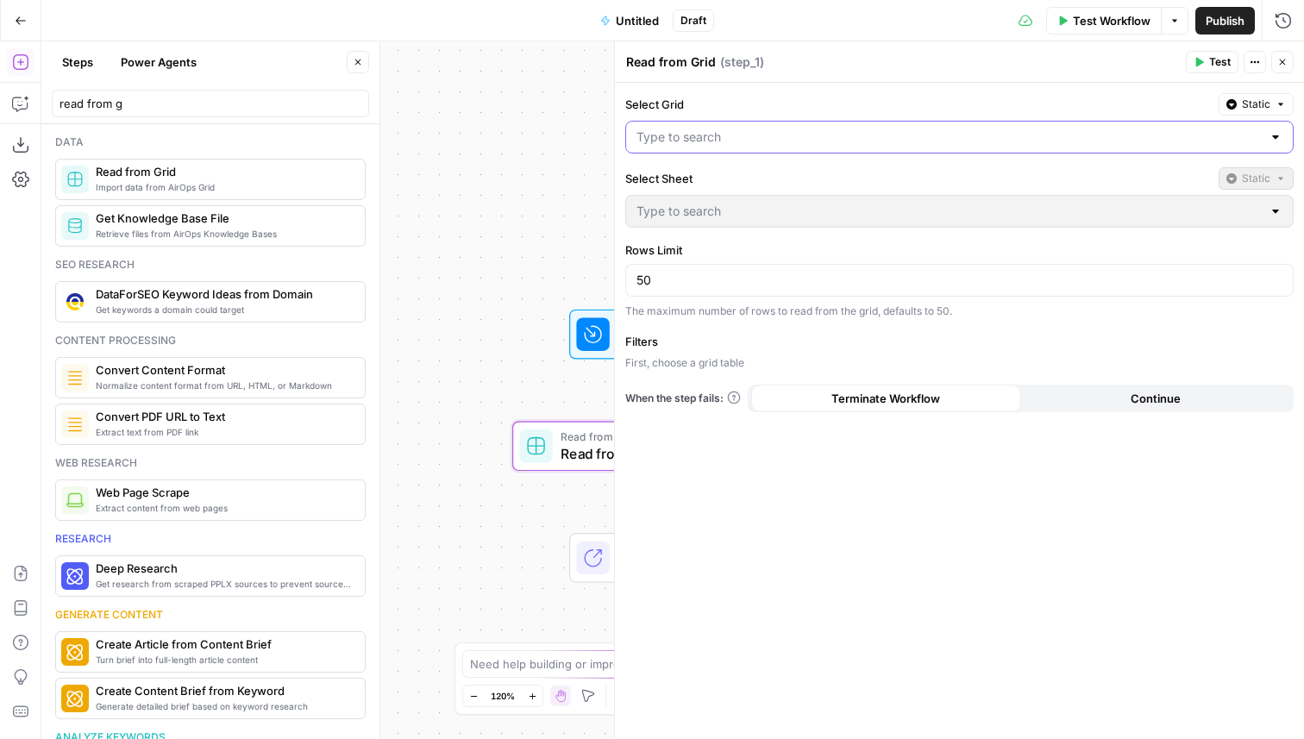
click at [736, 131] on input "Select Grid" at bounding box center [948, 136] width 625 height 17
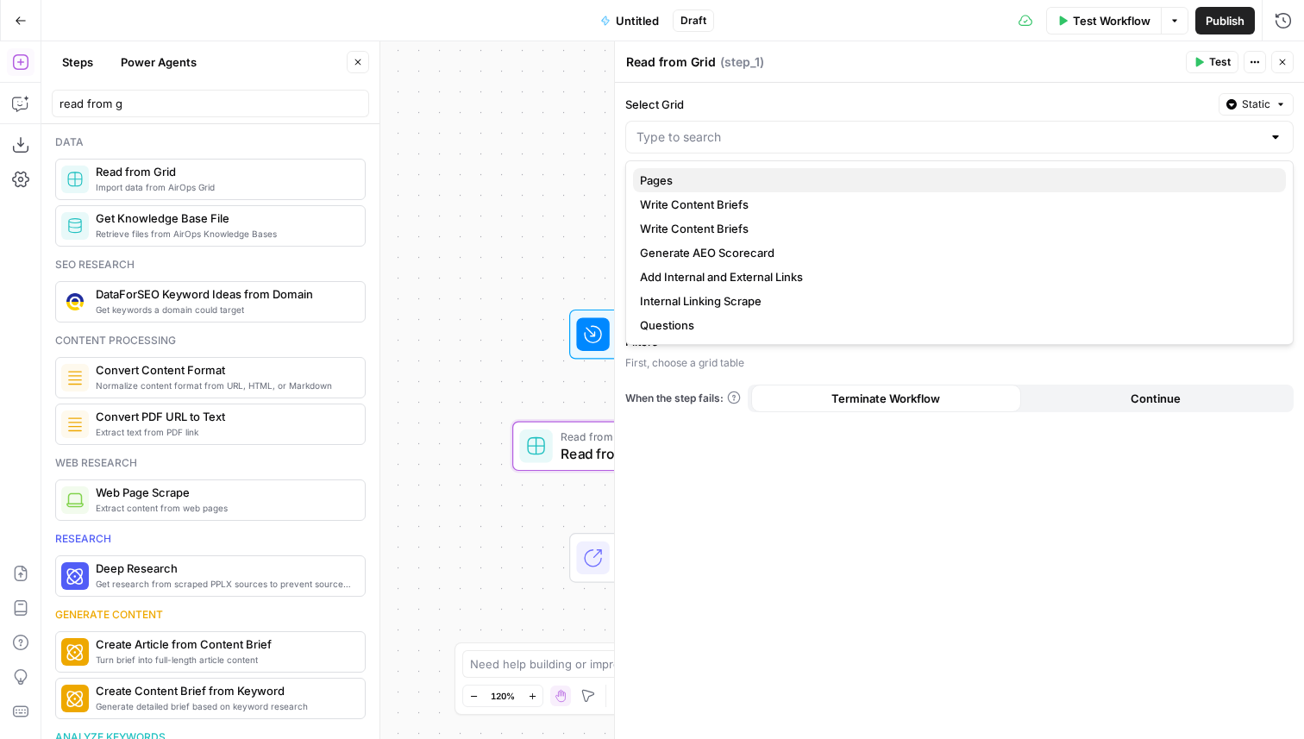
click at [718, 183] on span "Pages" at bounding box center [956, 180] width 632 height 17
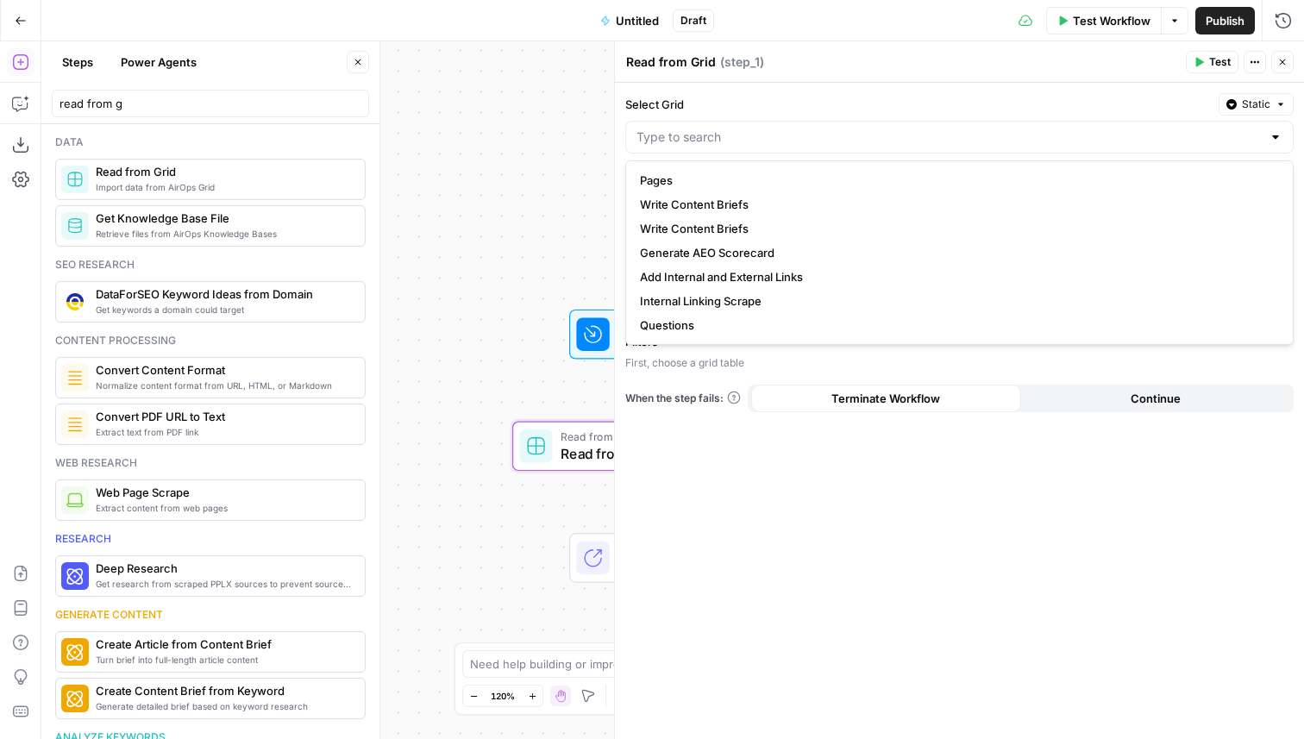
type input "Pages"
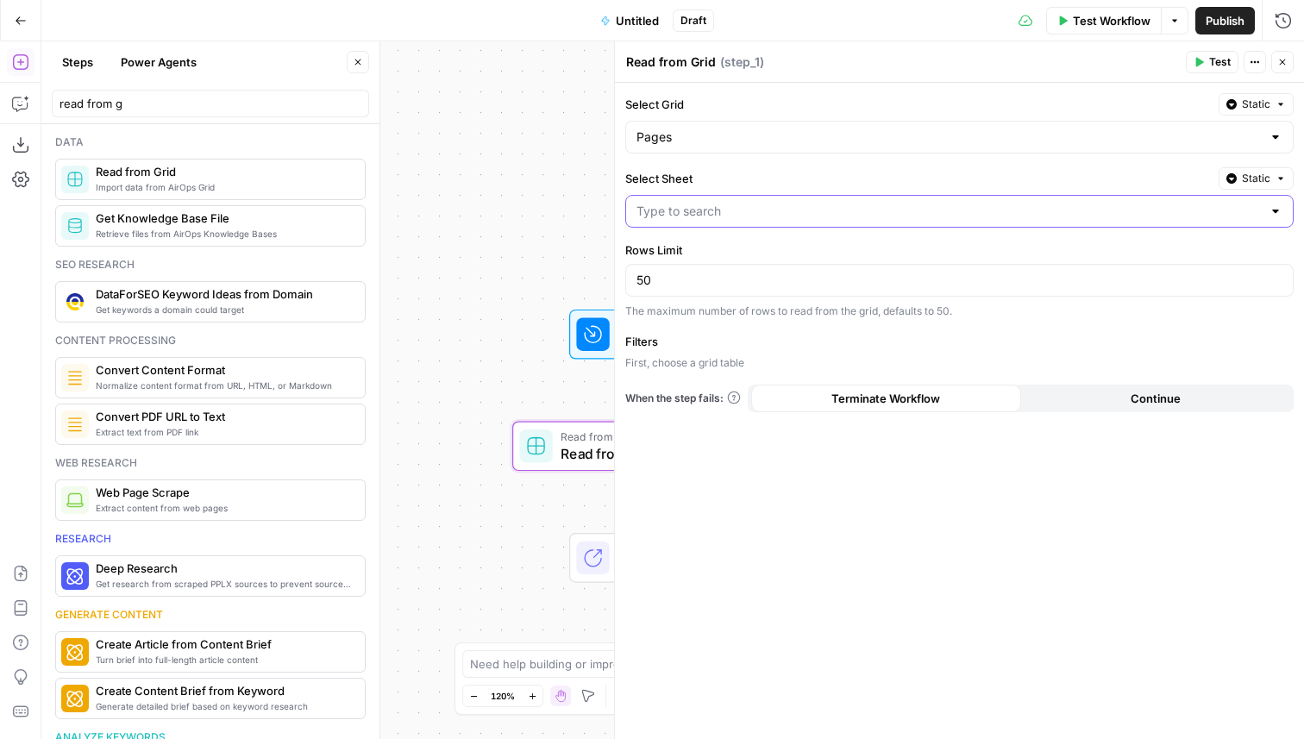
click at [730, 205] on input "Select Sheet" at bounding box center [948, 211] width 625 height 17
click at [739, 139] on input "Select Grid" at bounding box center [948, 136] width 625 height 17
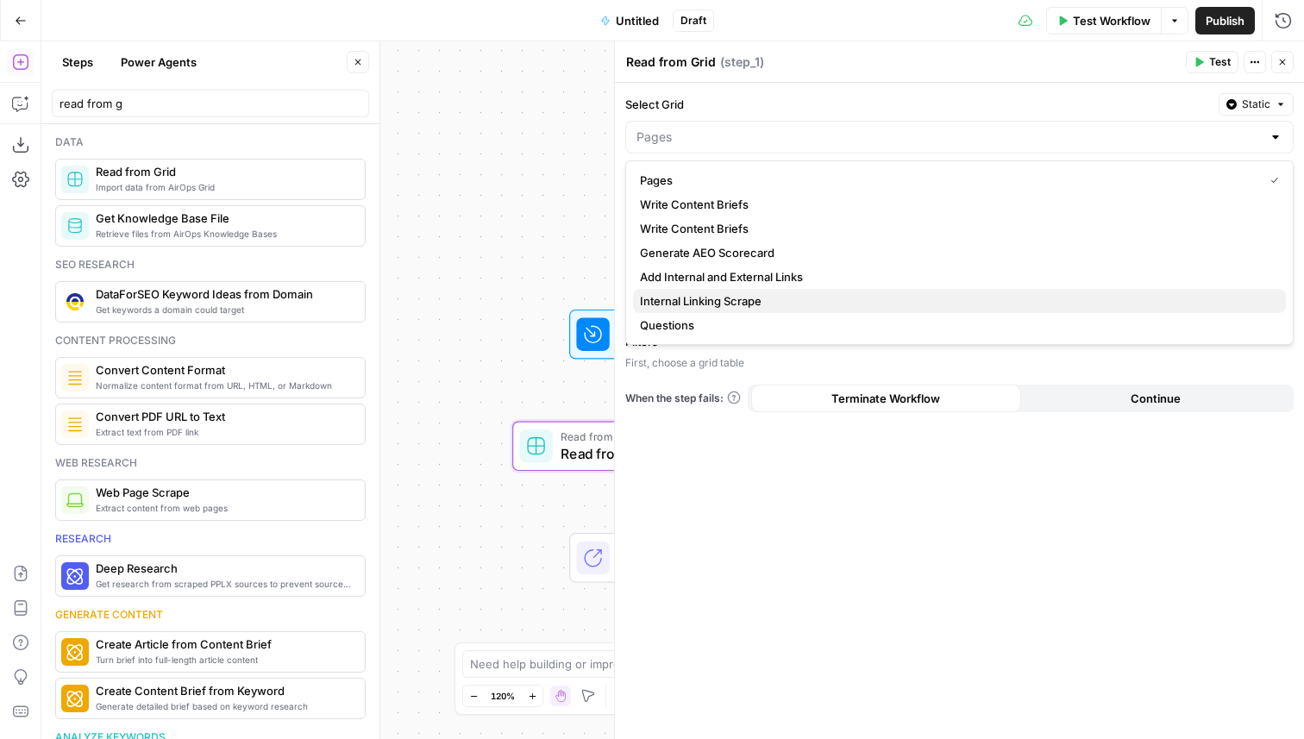
click at [763, 301] on span "Internal Linking Scrape" at bounding box center [956, 300] width 632 height 17
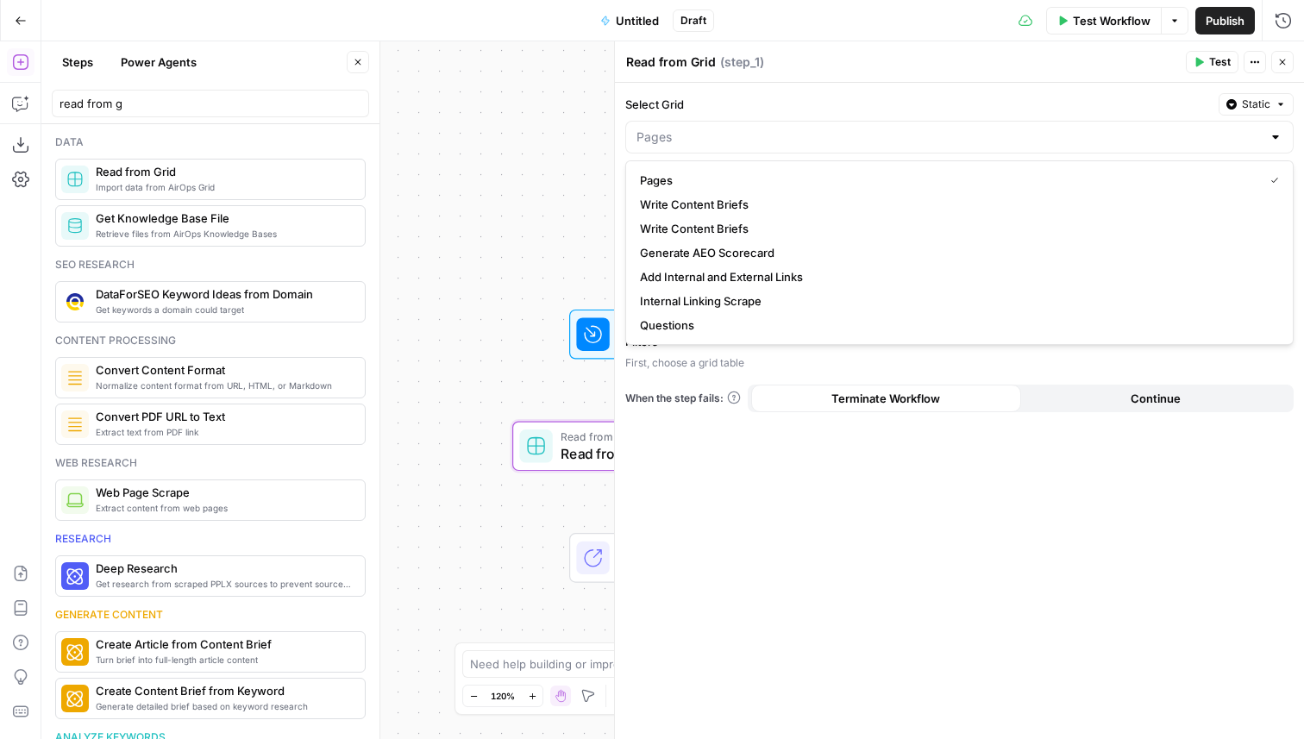
type input "Internal Linking Scrape"
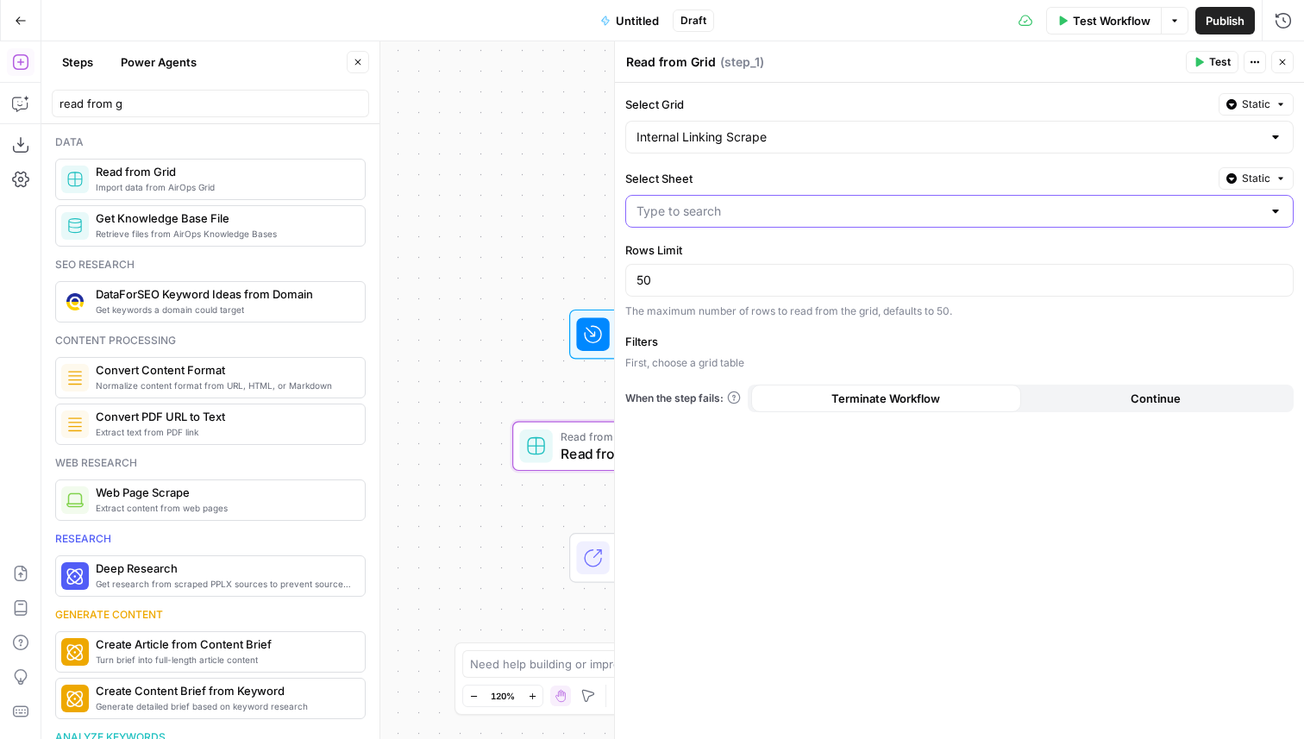
click at [746, 212] on input "Select Sheet" at bounding box center [948, 211] width 625 height 17
click at [723, 256] on span "Blank" at bounding box center [956, 254] width 632 height 17
type input "Blank"
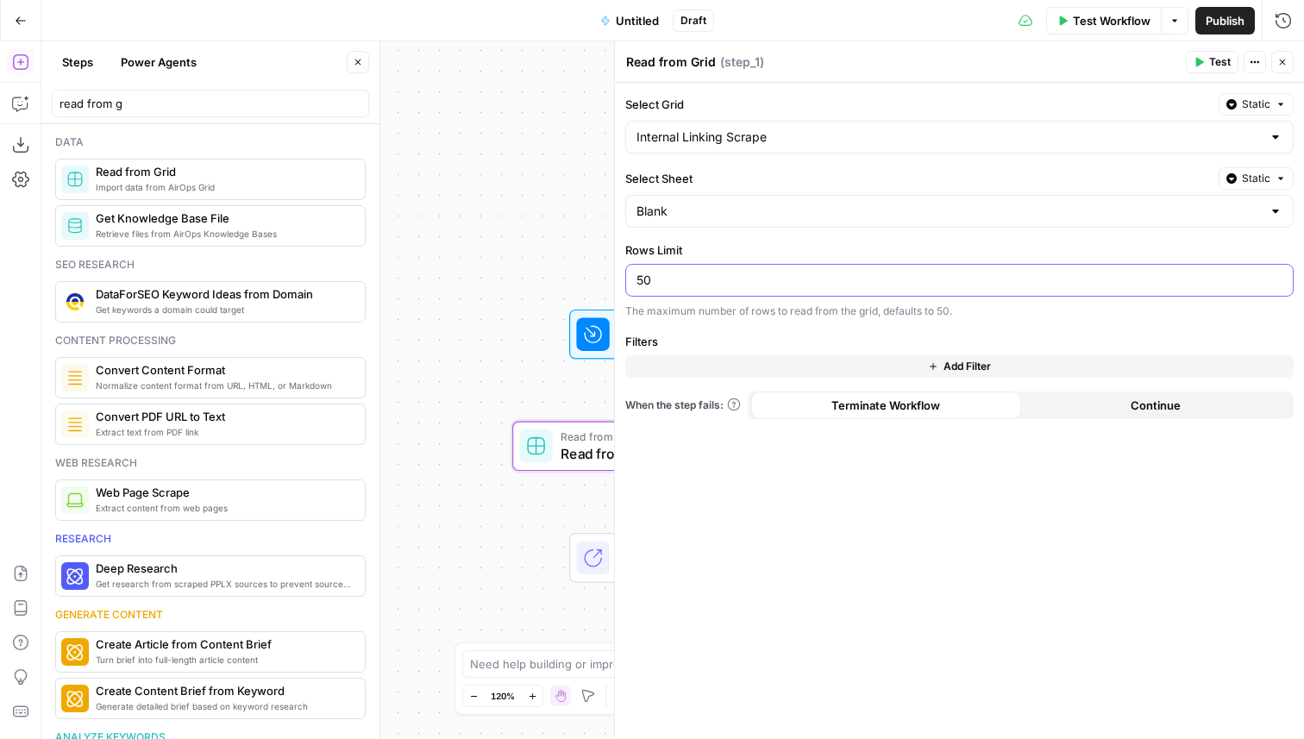
click at [728, 285] on input "50" at bounding box center [959, 280] width 646 height 17
type input "5"
type input "200"
click at [1218, 59] on span "Test" at bounding box center [1220, 62] width 22 height 16
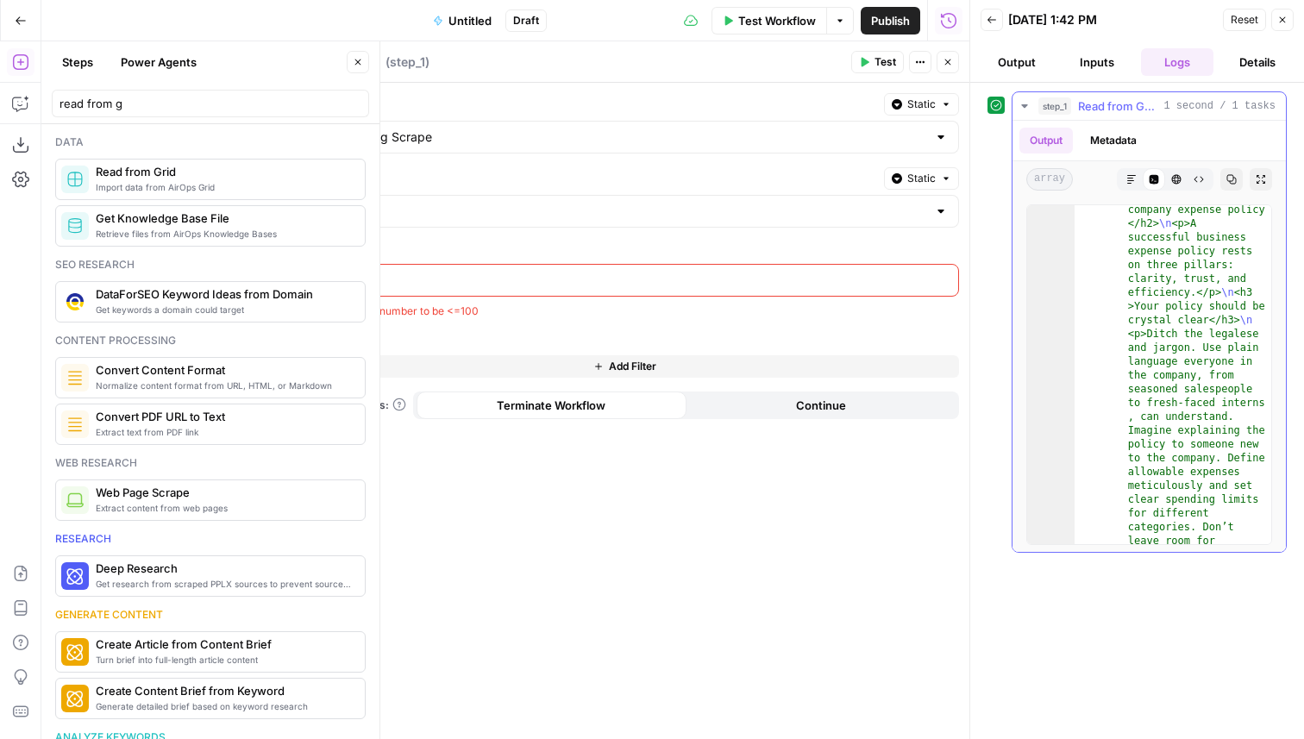
scroll to position [26, 0]
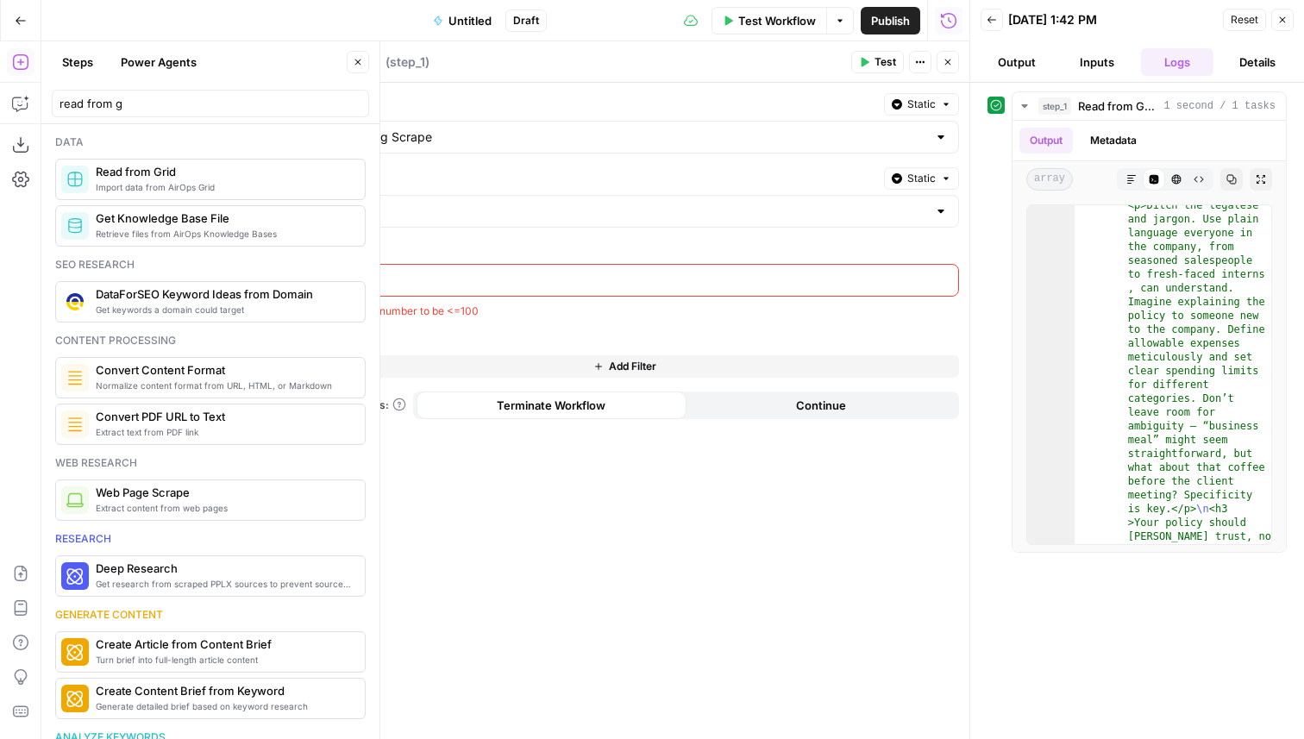
click at [950, 63] on icon "button" at bounding box center [947, 62] width 10 height 10
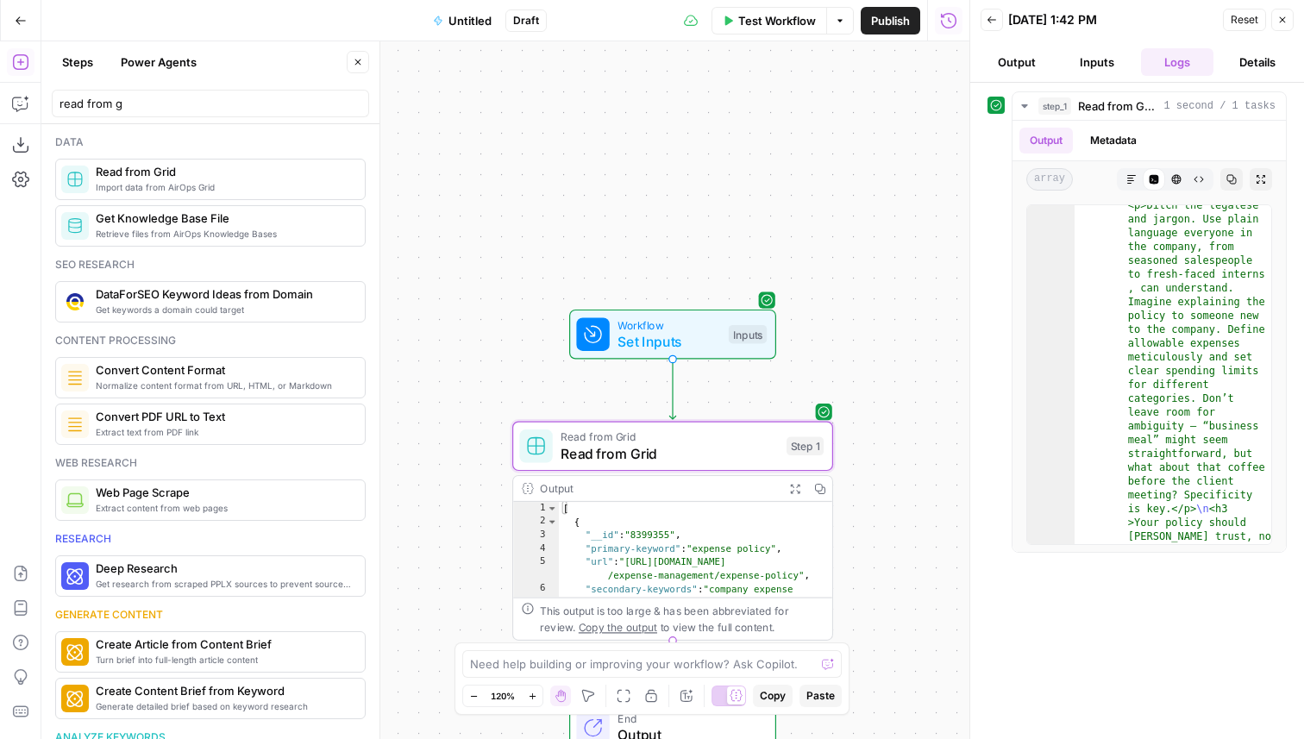
click at [169, 90] on div "read from g" at bounding box center [210, 104] width 317 height 28
drag, startPoint x: 145, startPoint y: 104, endPoint x: 0, endPoint y: 103, distance: 144.9
click at [0, 103] on body "Brex New Home Browse Your Data Usage Settings Recent Grids Internal Linking Scr…" at bounding box center [652, 369] width 1304 height 739
drag, startPoint x: 157, startPoint y: 111, endPoint x: 45, endPoint y: 108, distance: 112.2
click at [45, 108] on header "Steps Power Agents Close read from g" at bounding box center [210, 82] width 338 height 83
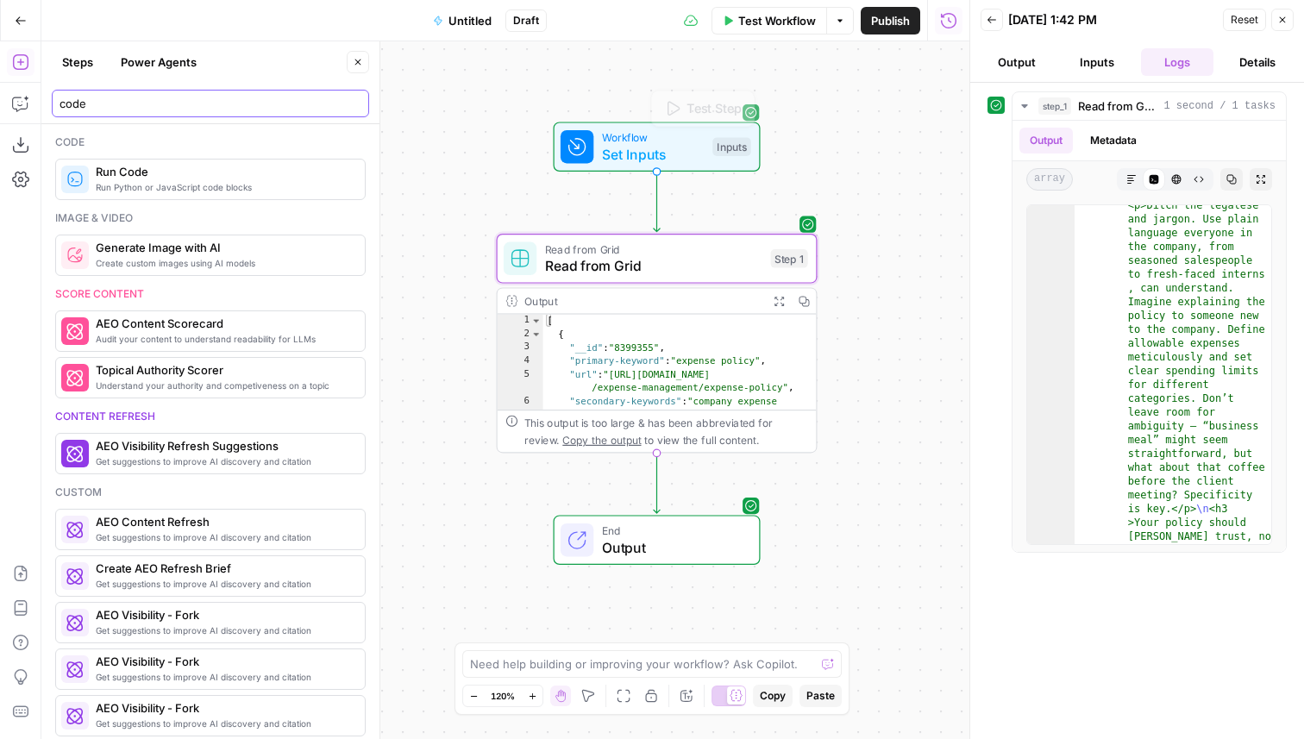
type input "code"
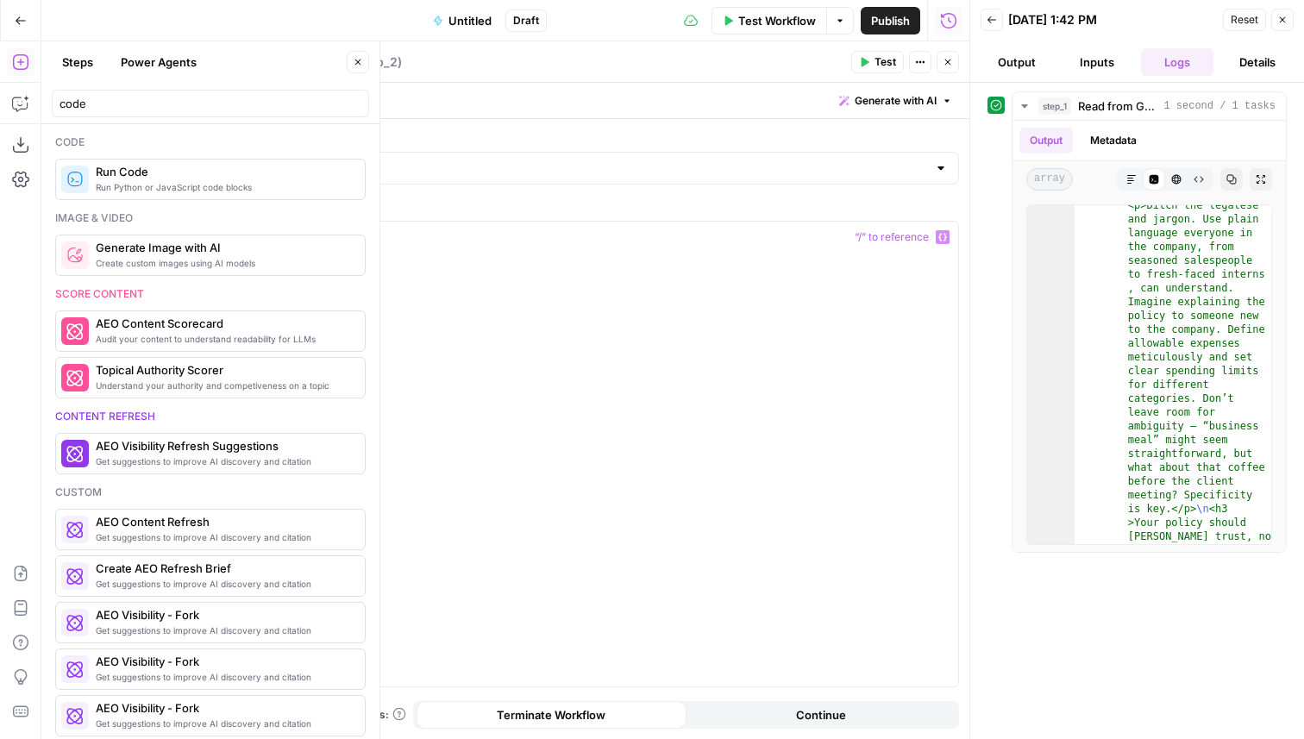
click at [425, 260] on div at bounding box center [642, 470] width 631 height 496
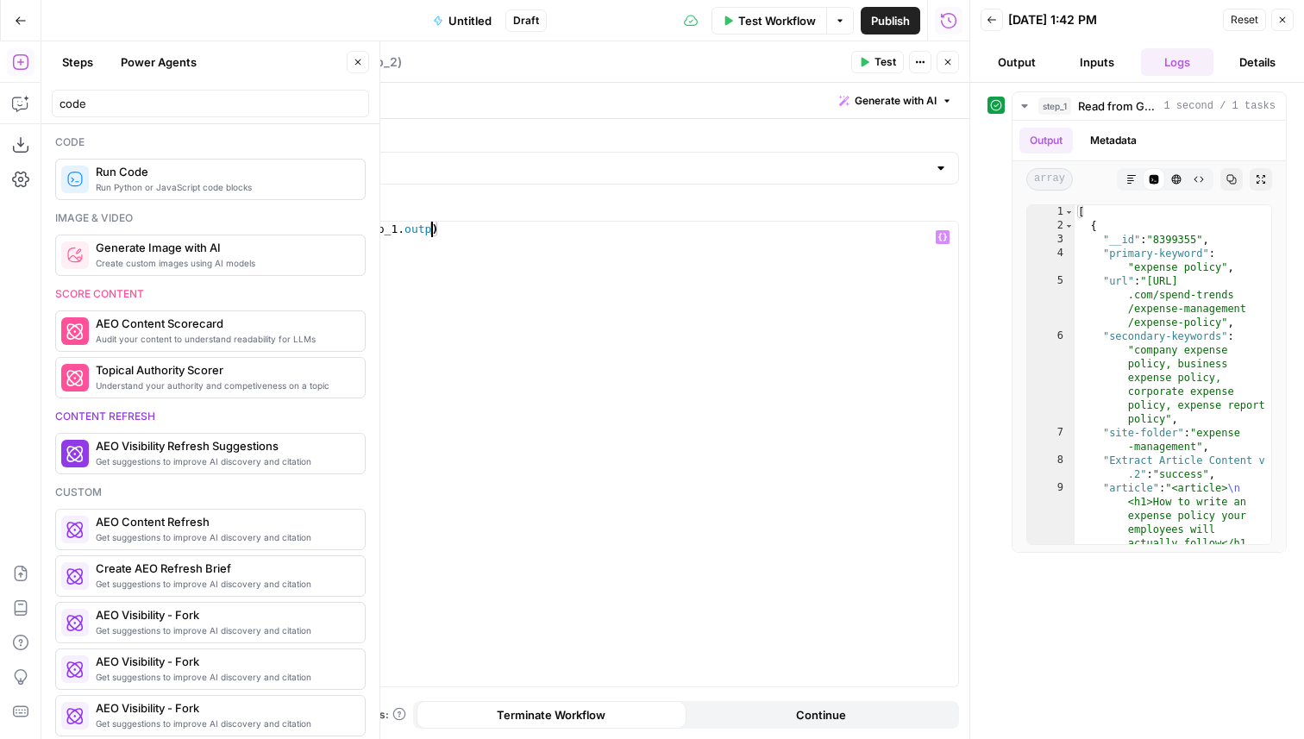
scroll to position [0, 8]
type textarea "**********"
click at [878, 63] on span "Test" at bounding box center [885, 62] width 22 height 16
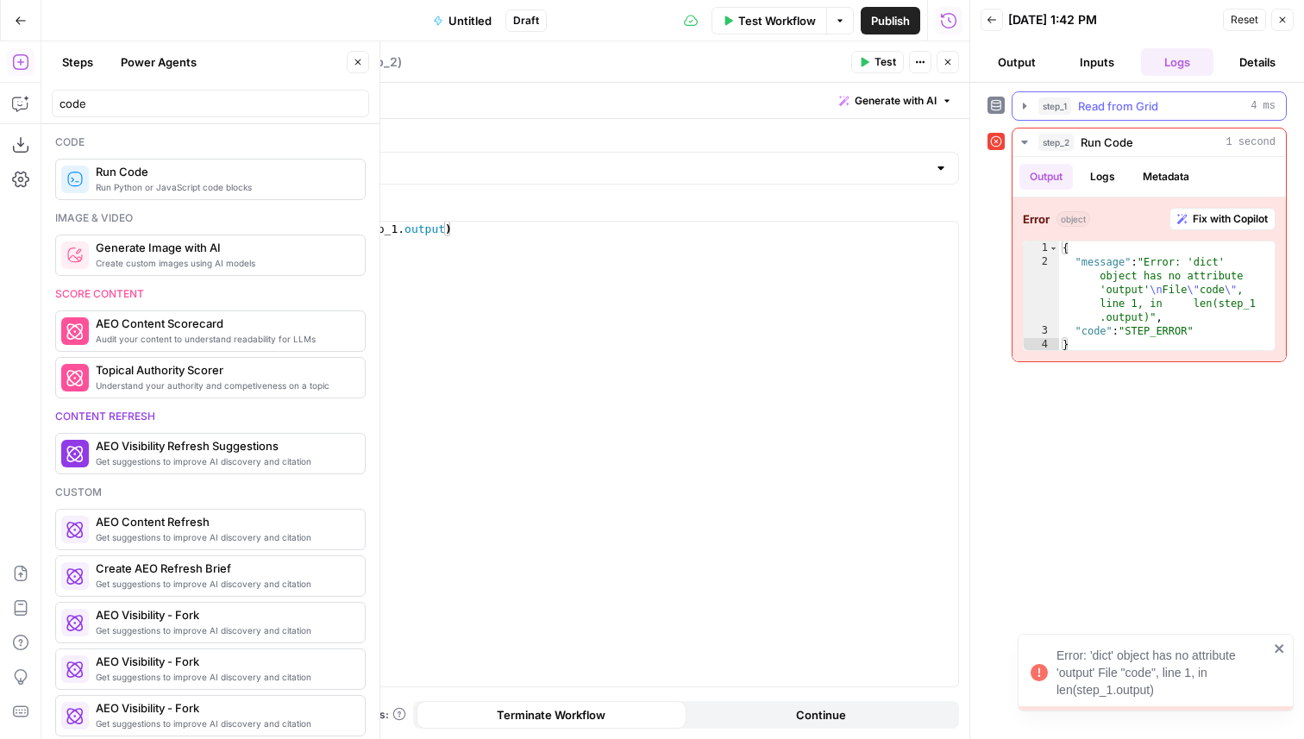
click at [1135, 109] on span "Read from Grid" at bounding box center [1118, 105] width 80 height 17
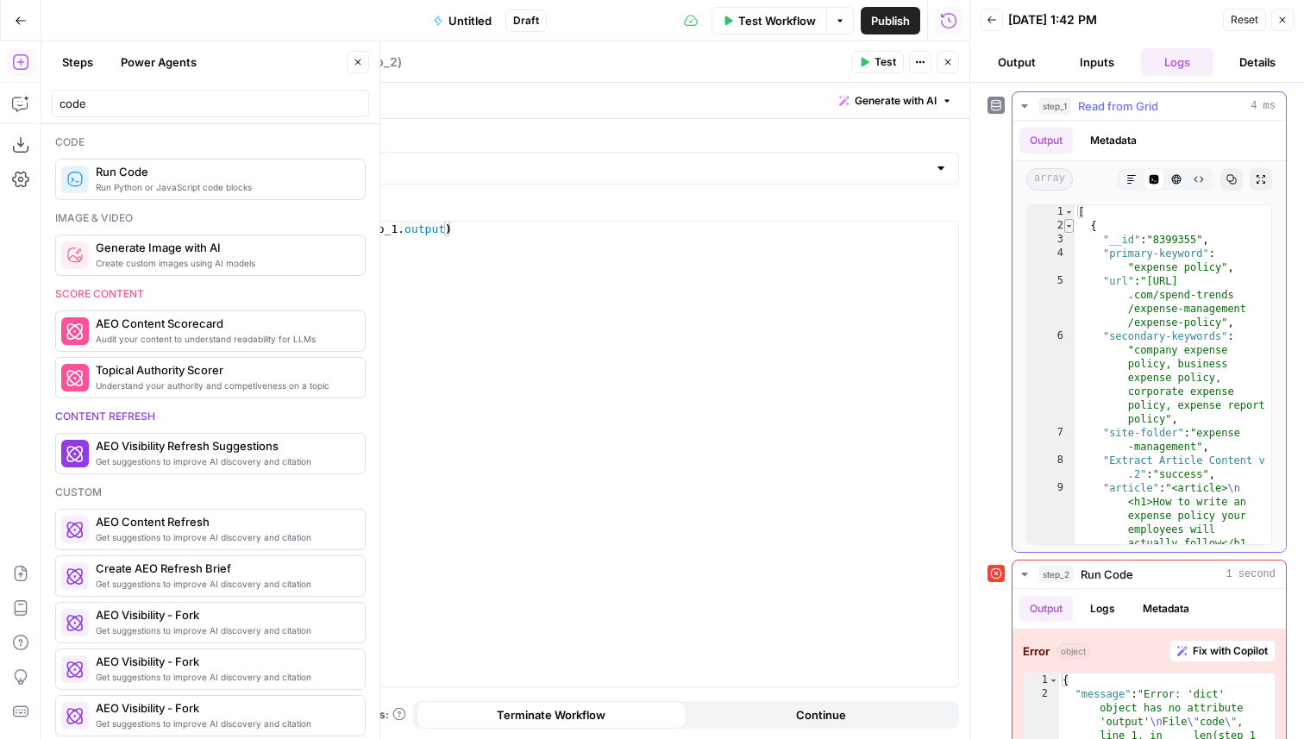
type textarea "*"
click at [1068, 231] on span "Toggle code folding, rows 2 through 10" at bounding box center [1068, 226] width 9 height 14
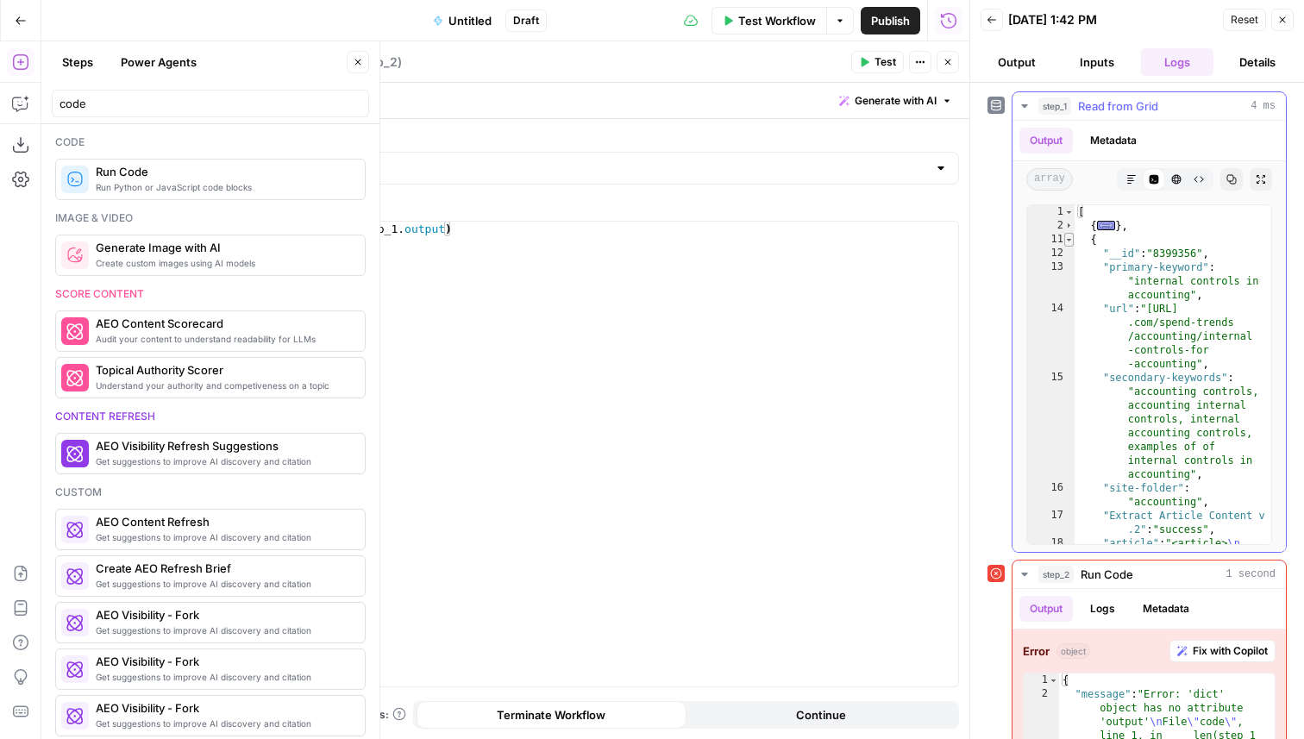
click at [1068, 244] on span "Toggle code folding, rows 11 through 19" at bounding box center [1068, 240] width 9 height 14
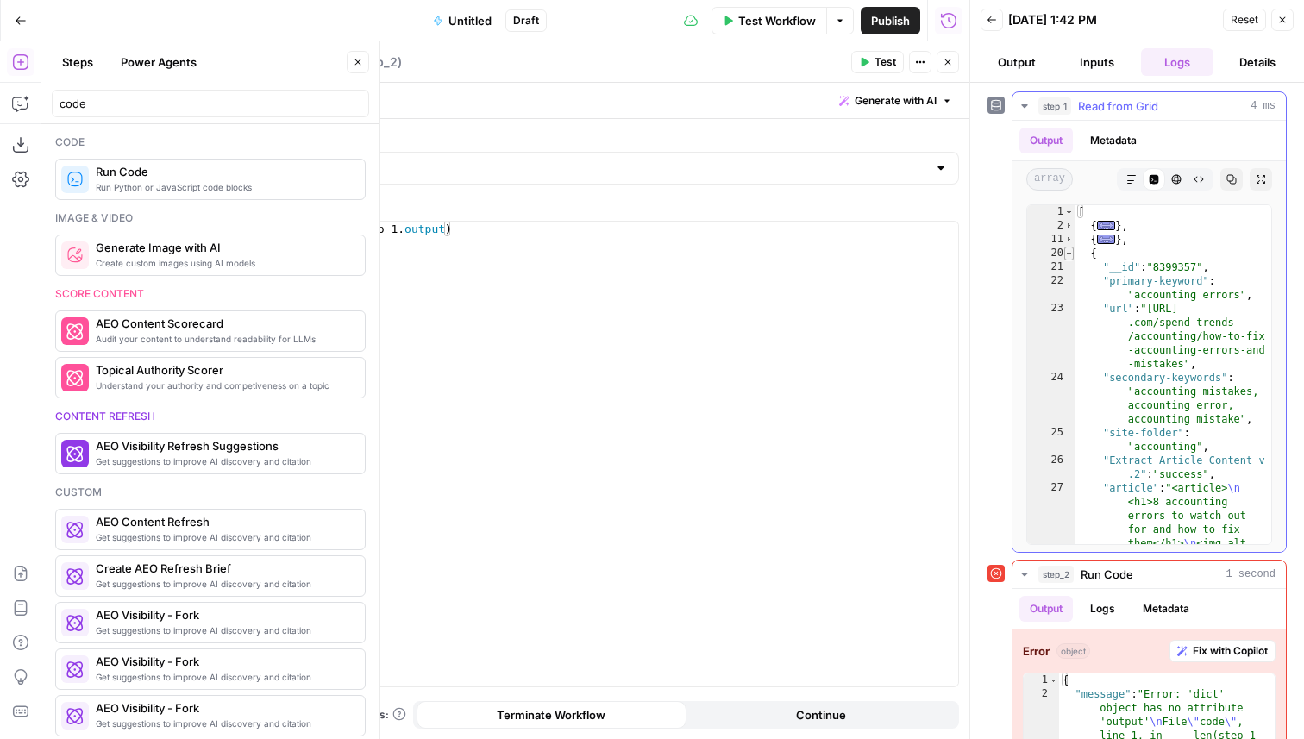
click at [1068, 257] on span "Toggle code folding, rows 20 through 28" at bounding box center [1068, 254] width 9 height 14
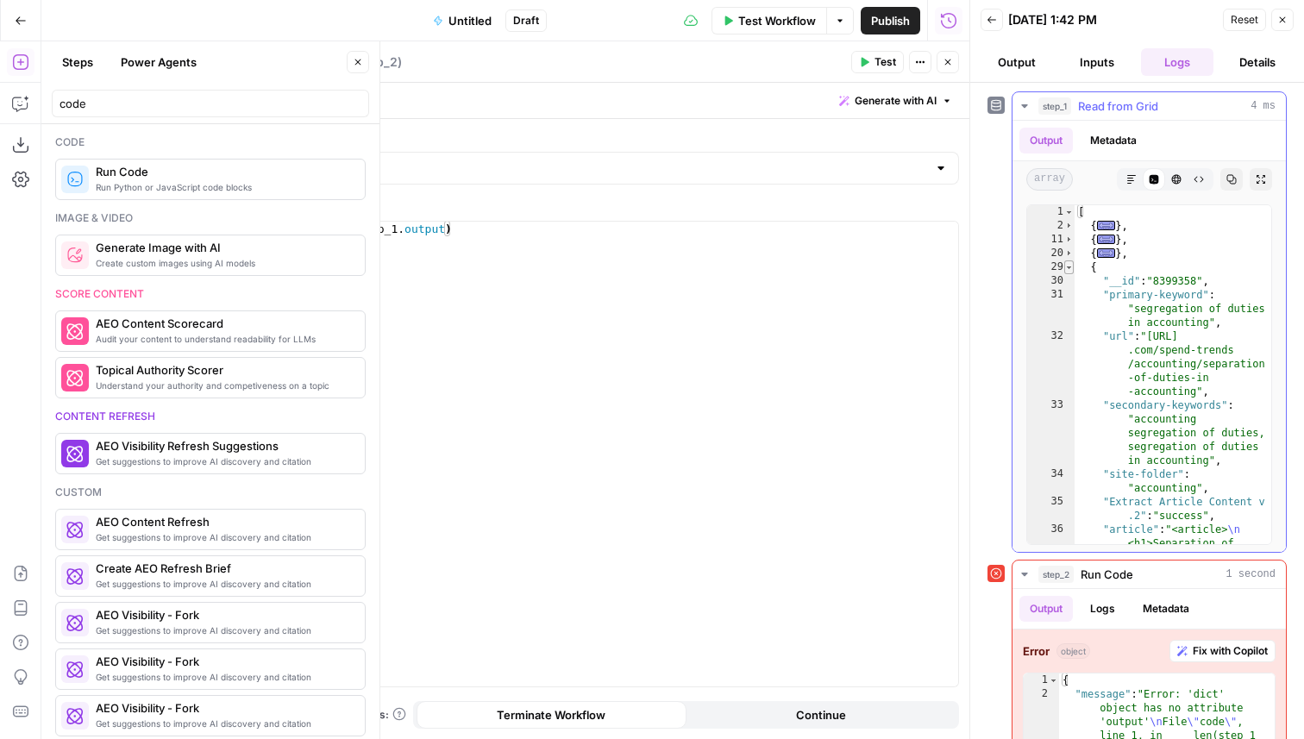
click at [1068, 272] on span "Toggle code folding, rows 29 through 37" at bounding box center [1068, 267] width 9 height 14
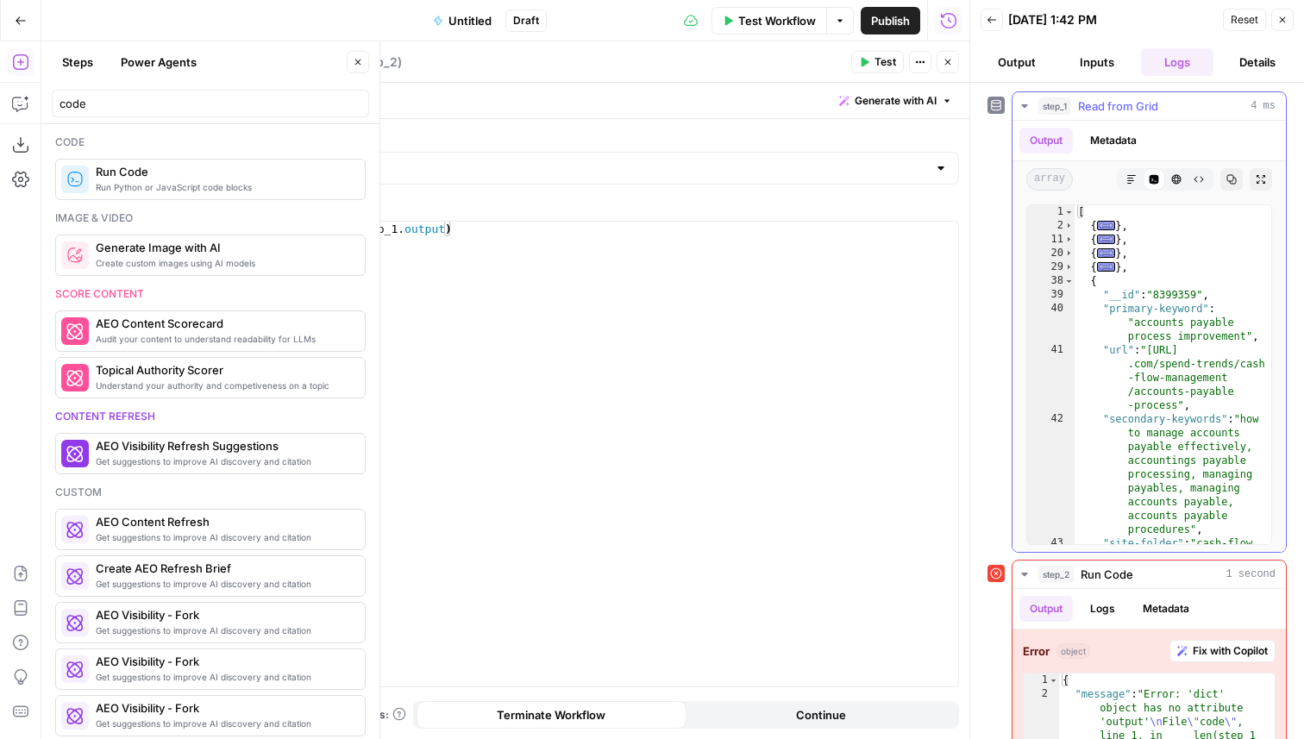
click at [1068, 291] on div "39" at bounding box center [1050, 295] width 47 height 14
click at [1068, 288] on div "39" at bounding box center [1050, 295] width 47 height 14
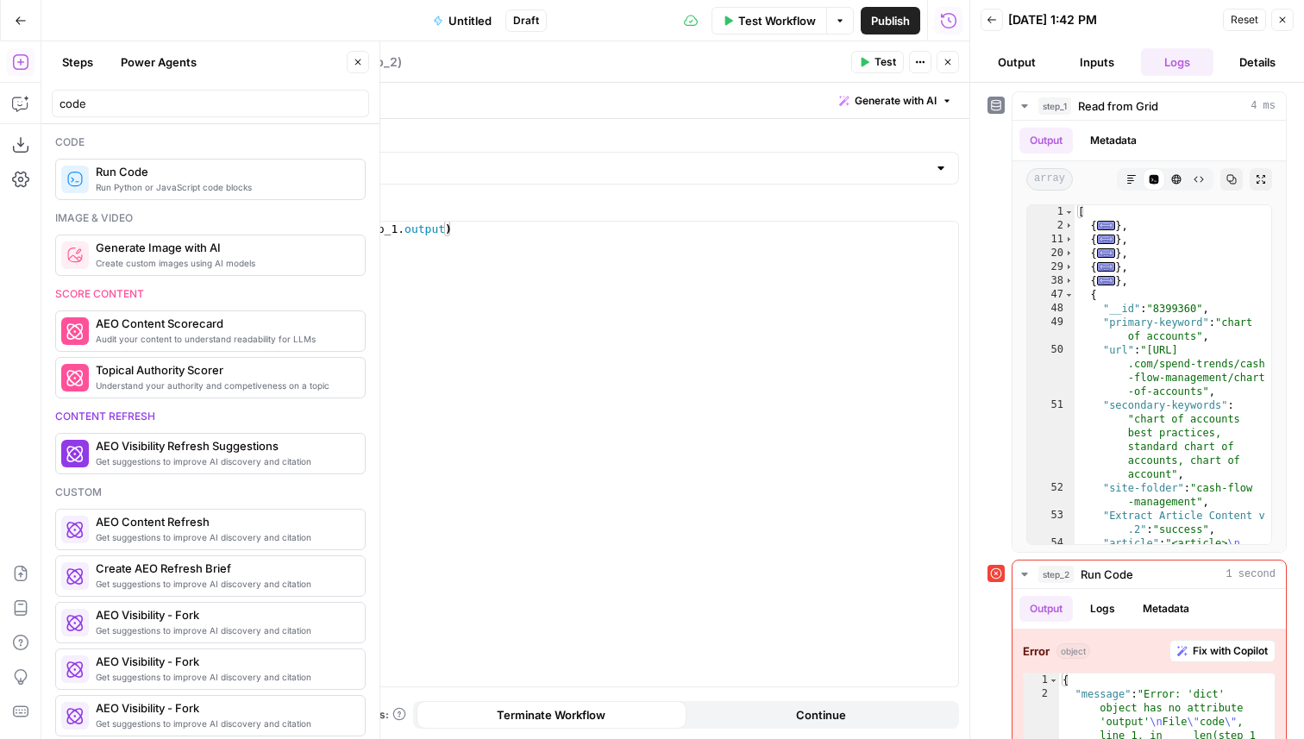
click at [1281, 21] on icon "button" at bounding box center [1283, 20] width 6 height 6
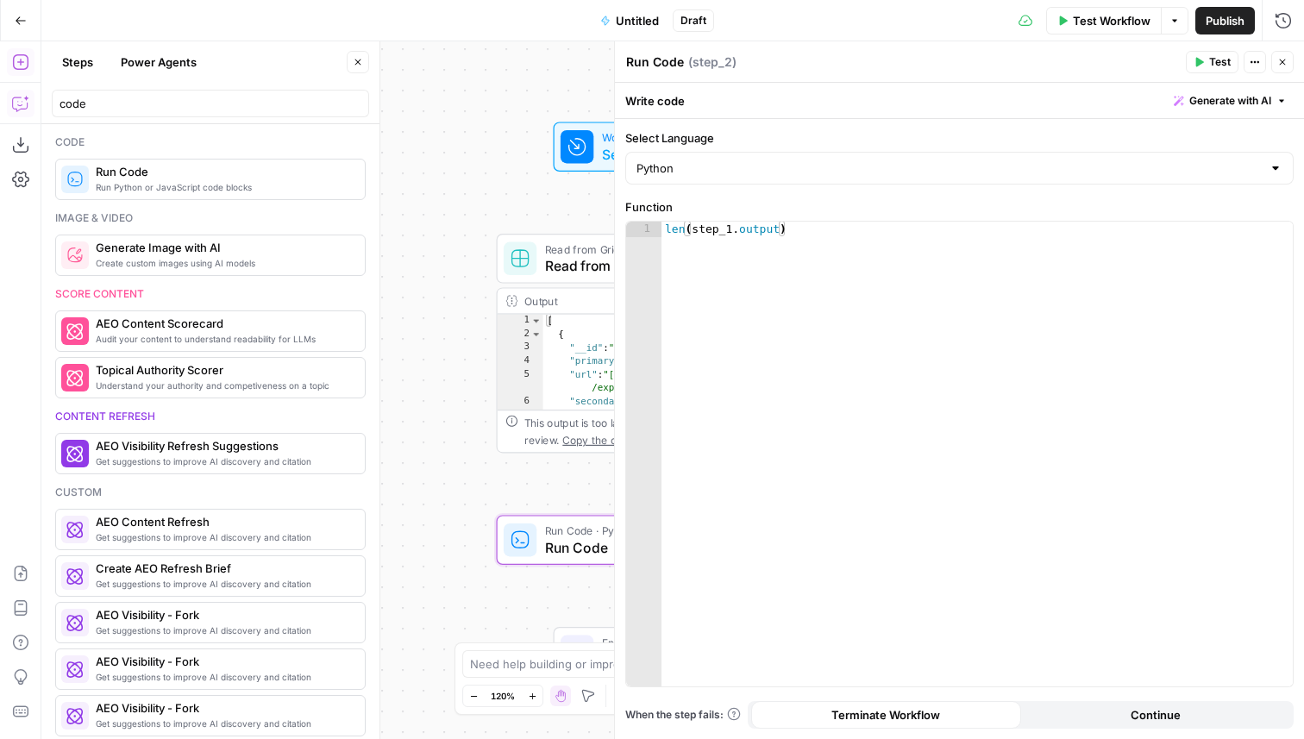
click at [20, 116] on div "Add Steps Copilot Download as JSON Settings Import JSON AirOps Academy Help Giv…" at bounding box center [20, 390] width 41 height 698
click at [16, 105] on icon "button" at bounding box center [20, 103] width 17 height 17
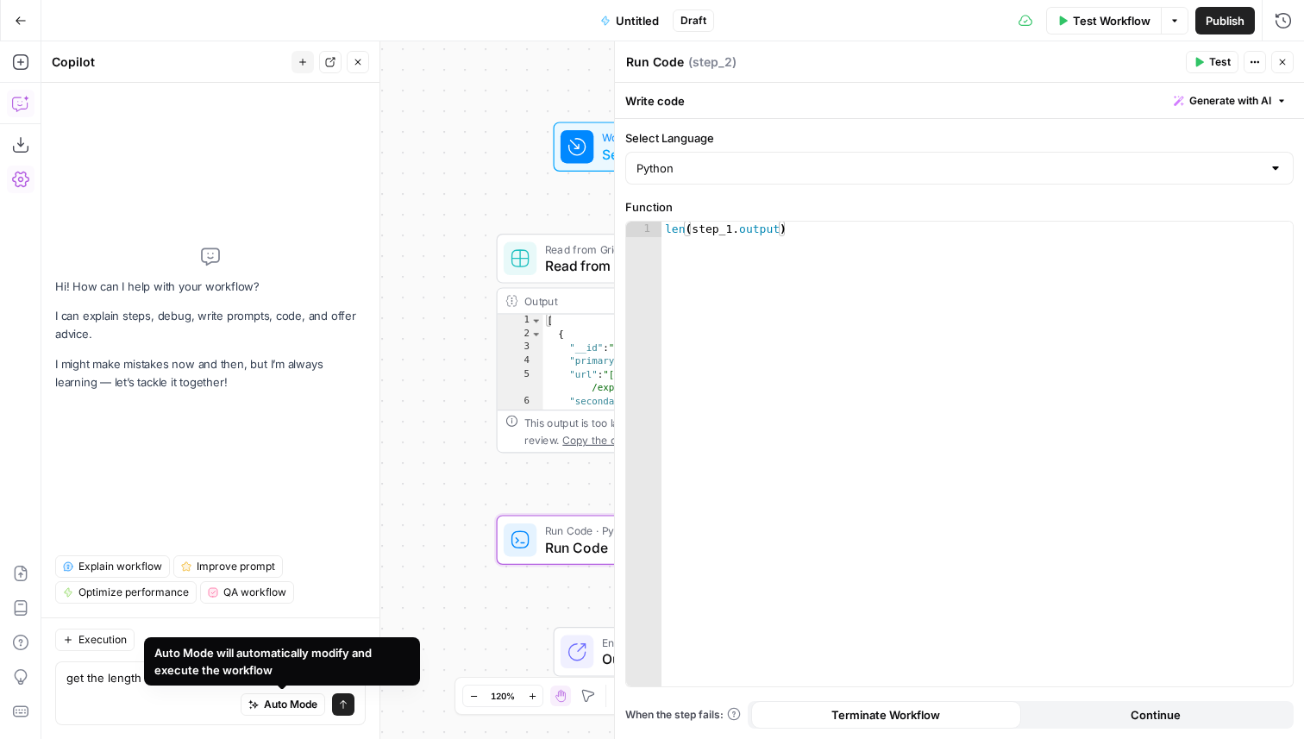
type textarea "get the length of the output from step 1"
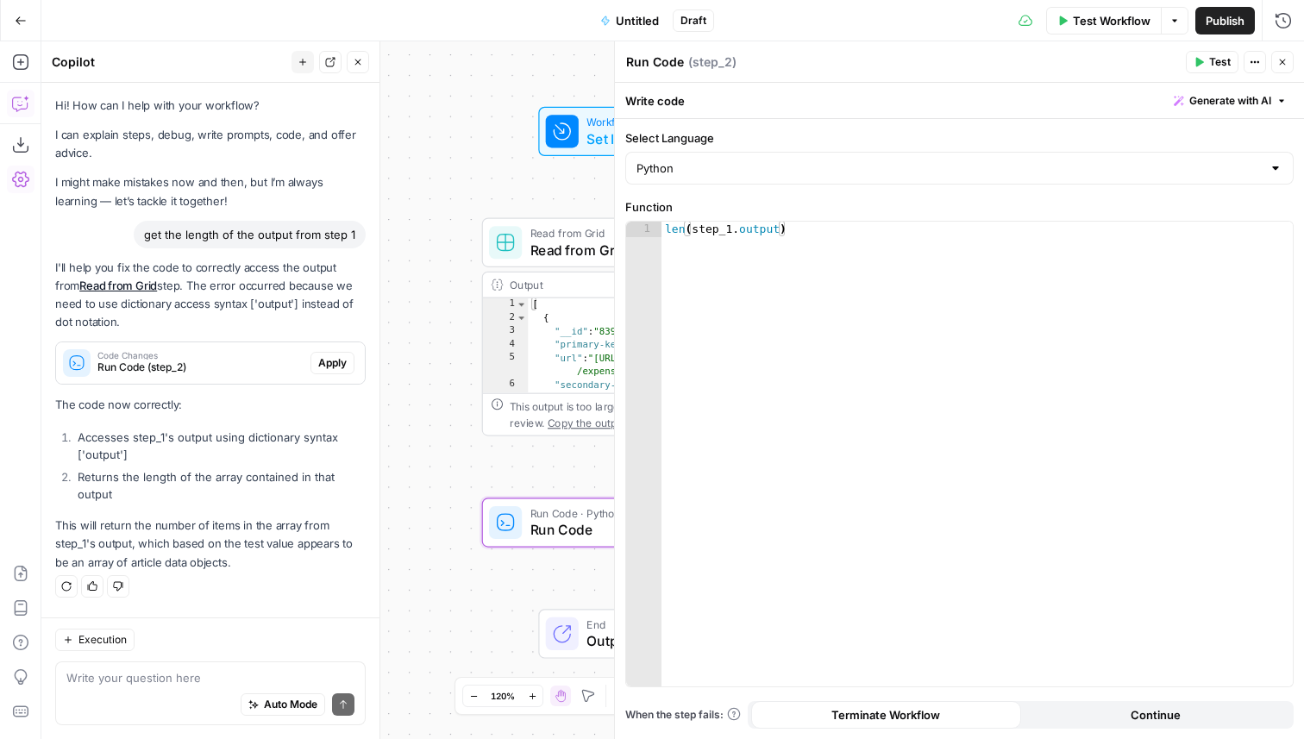
click at [337, 363] on span "Apply" at bounding box center [332, 363] width 28 height 16
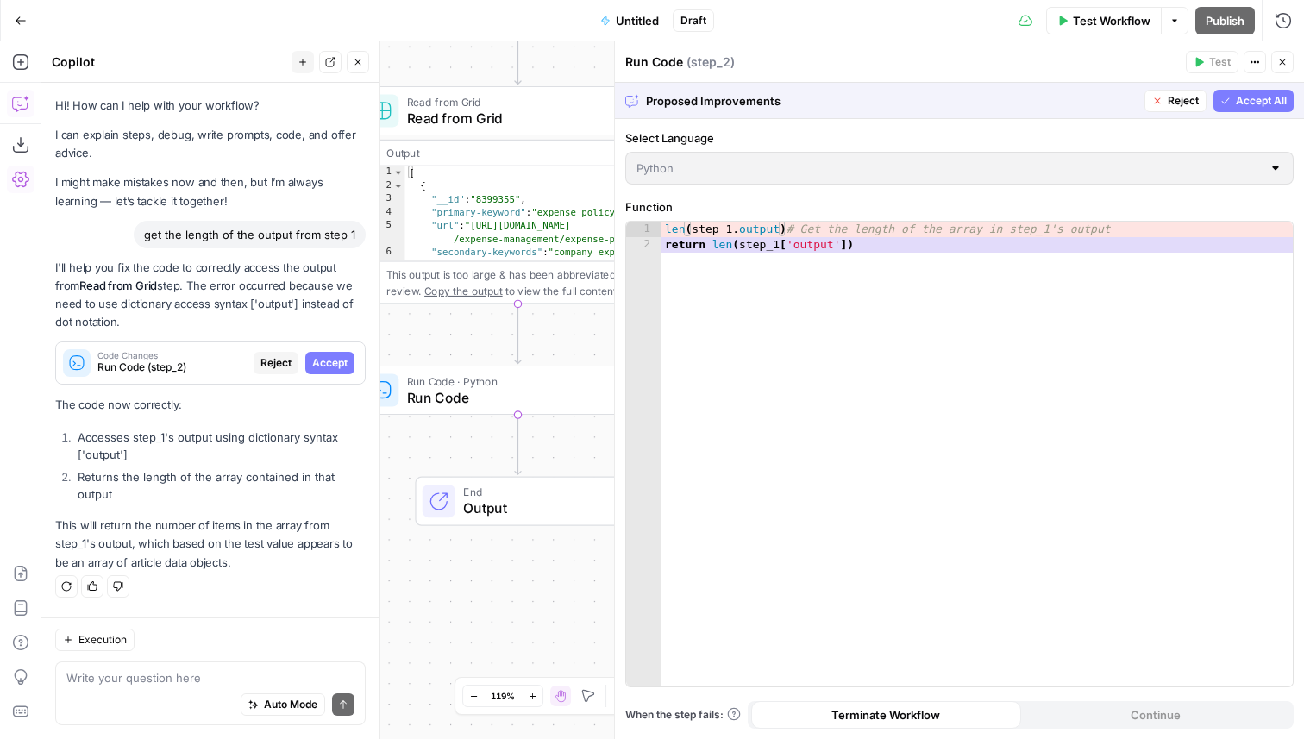
click at [1250, 98] on span "Accept All" at bounding box center [1261, 101] width 51 height 16
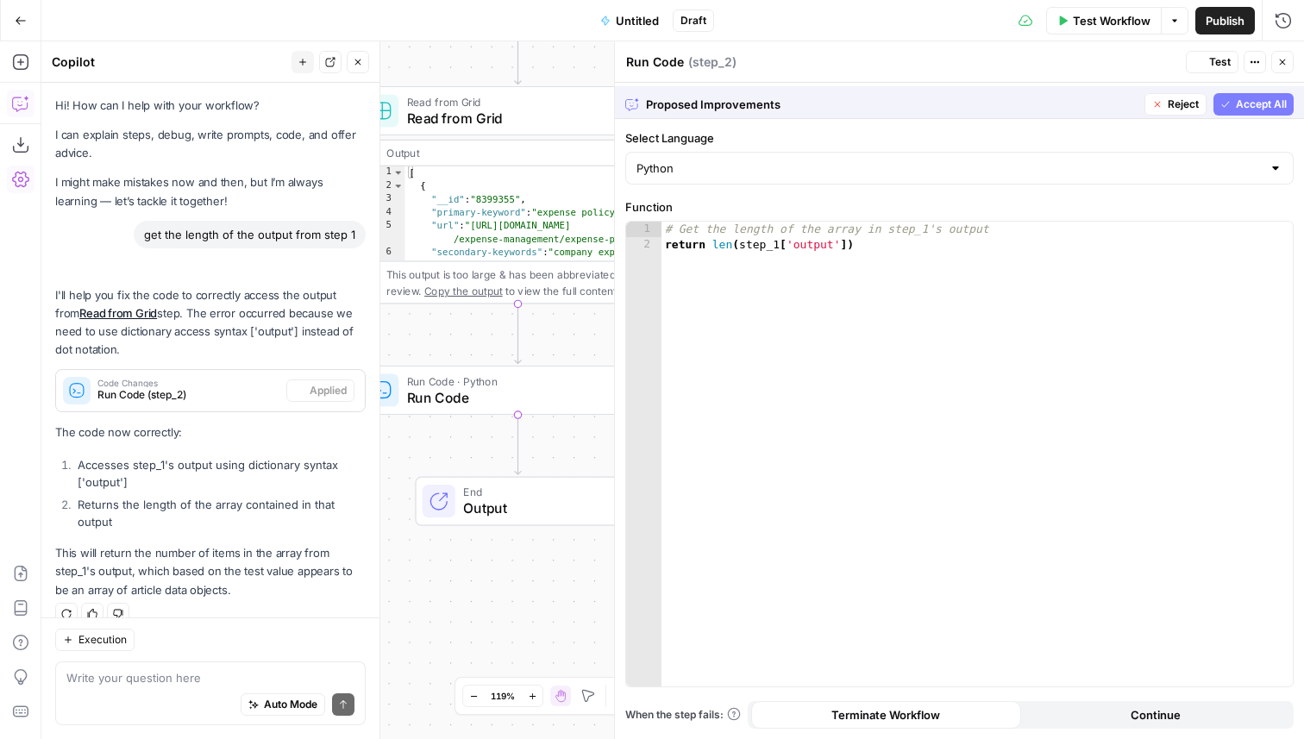
scroll to position [22, 0]
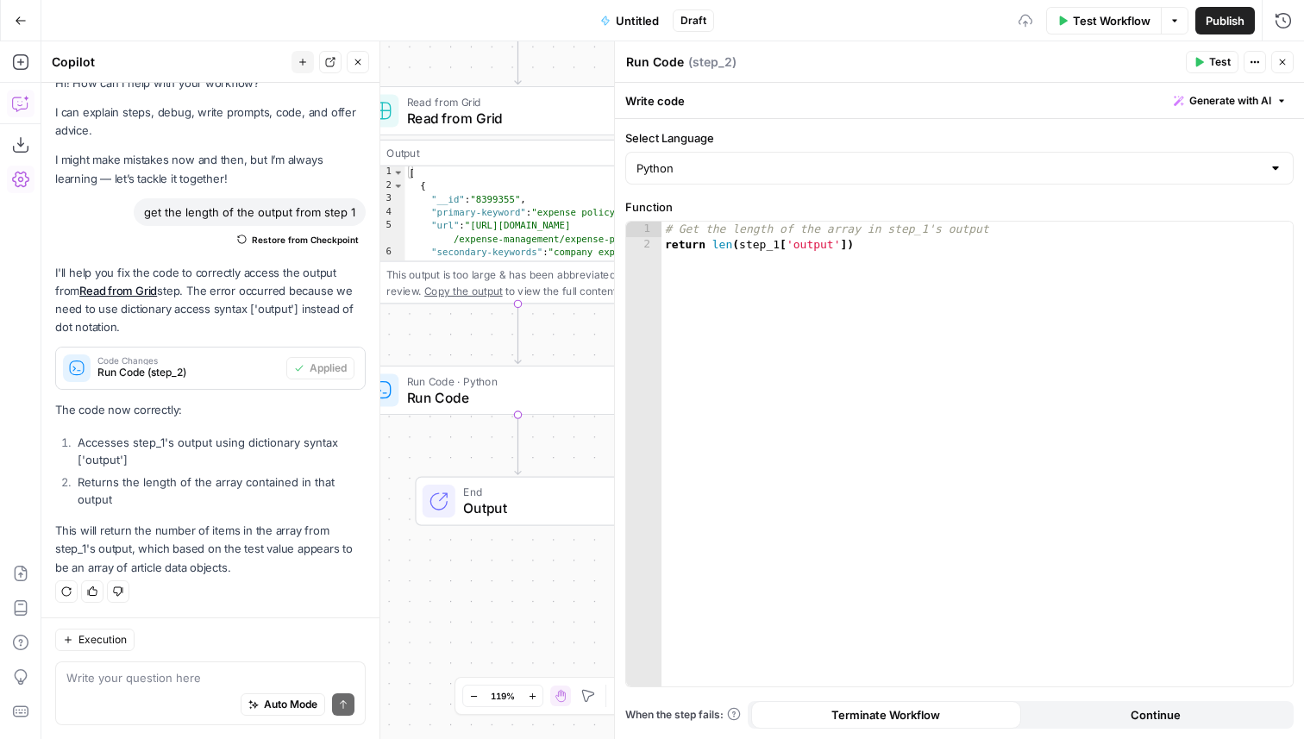
click at [1213, 60] on span "Test" at bounding box center [1220, 62] width 22 height 16
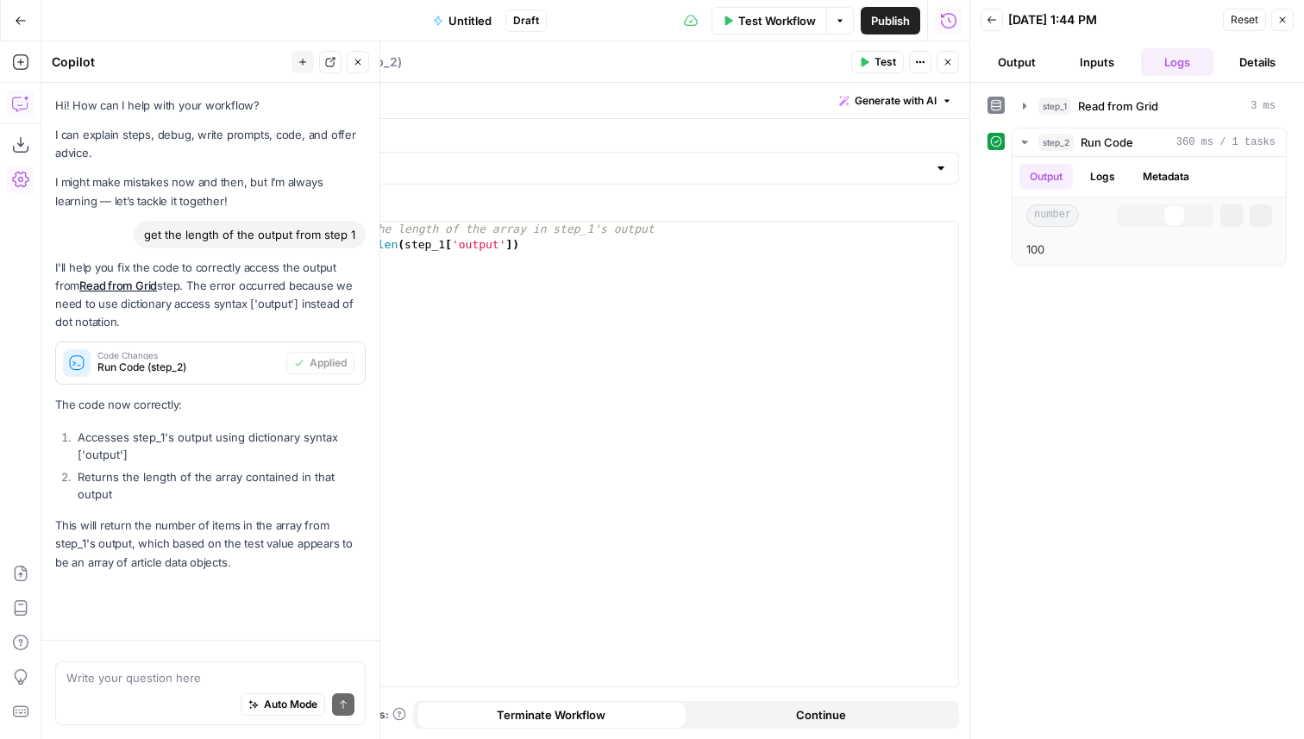
scroll to position [22, 0]
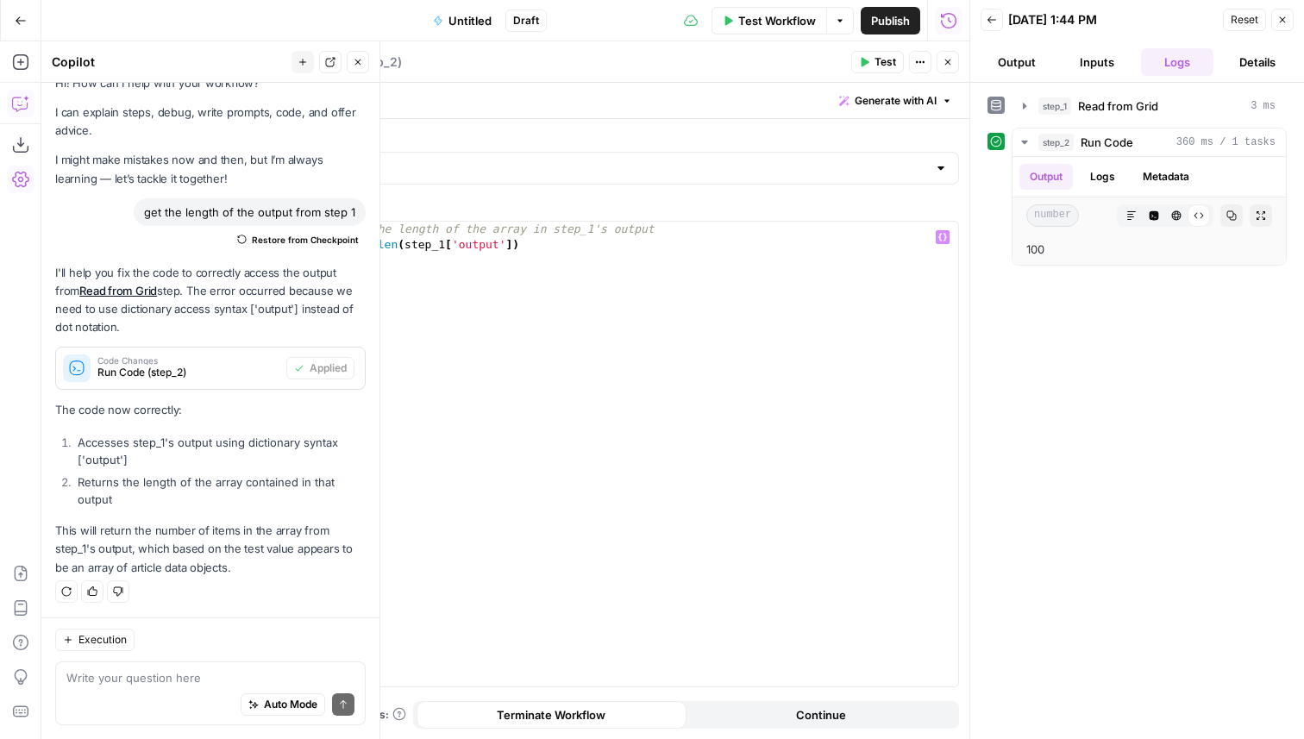
click at [939, 51] on div "Test Actions Close" at bounding box center [905, 62] width 108 height 22
click at [948, 68] on button "Close" at bounding box center [947, 62] width 22 height 22
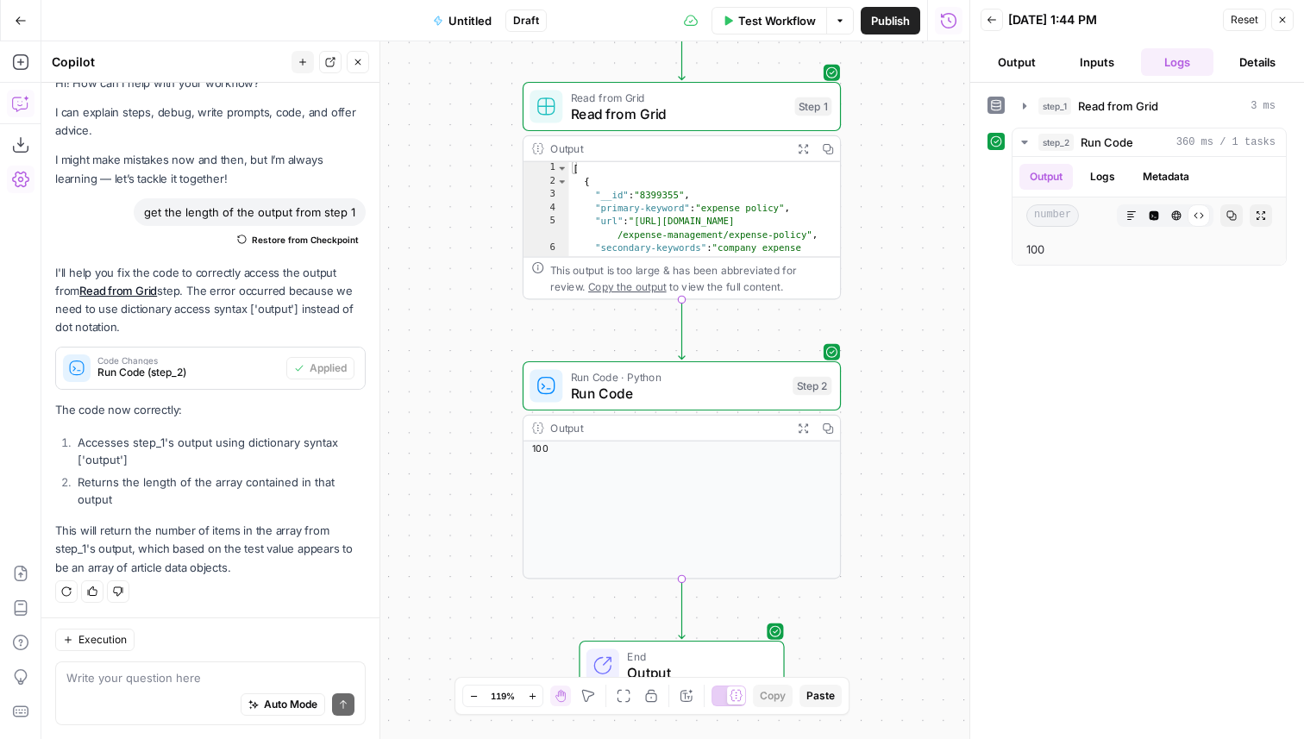
drag, startPoint x: 695, startPoint y: 423, endPoint x: 846, endPoint y: 409, distance: 151.5
click at [846, 409] on div "Workflow Set Inputs Inputs Read from Grid Read from Grid Step 1 Output Expand O…" at bounding box center [505, 390] width 928 height 698
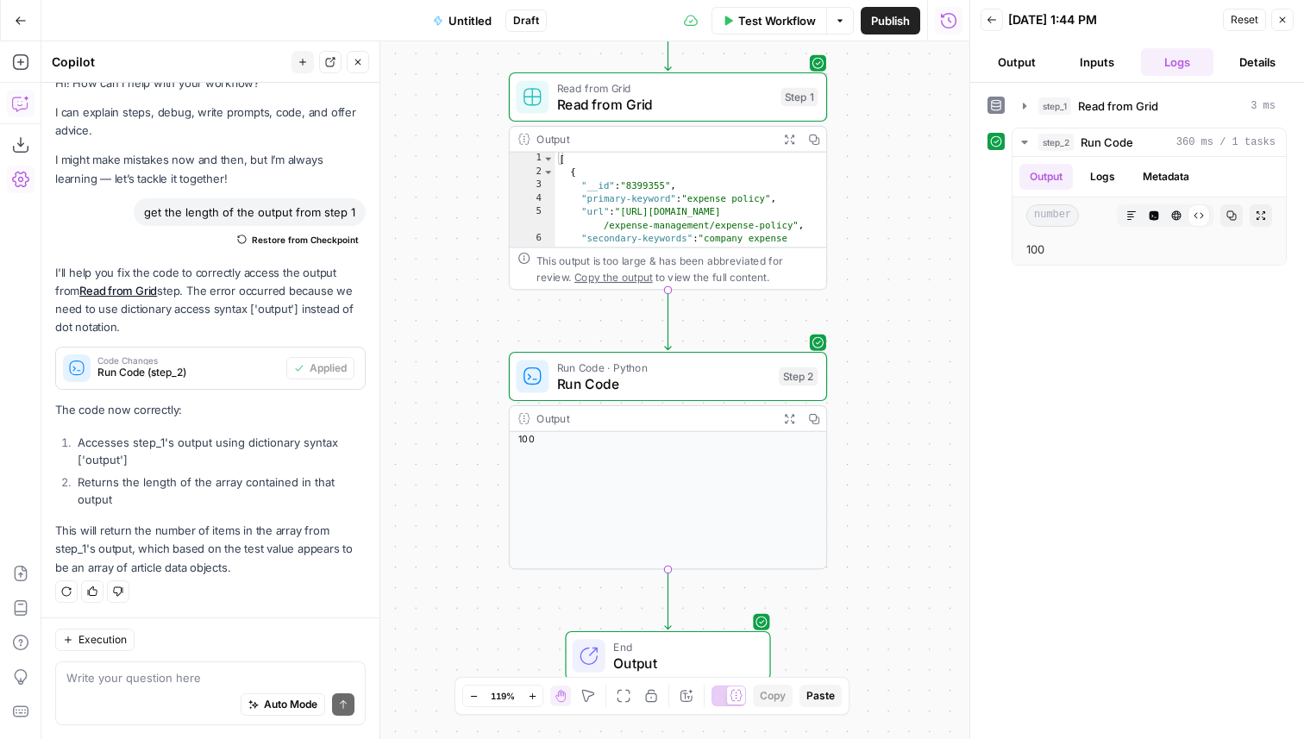
click at [700, 106] on span "Read from Grid" at bounding box center [665, 104] width 216 height 21
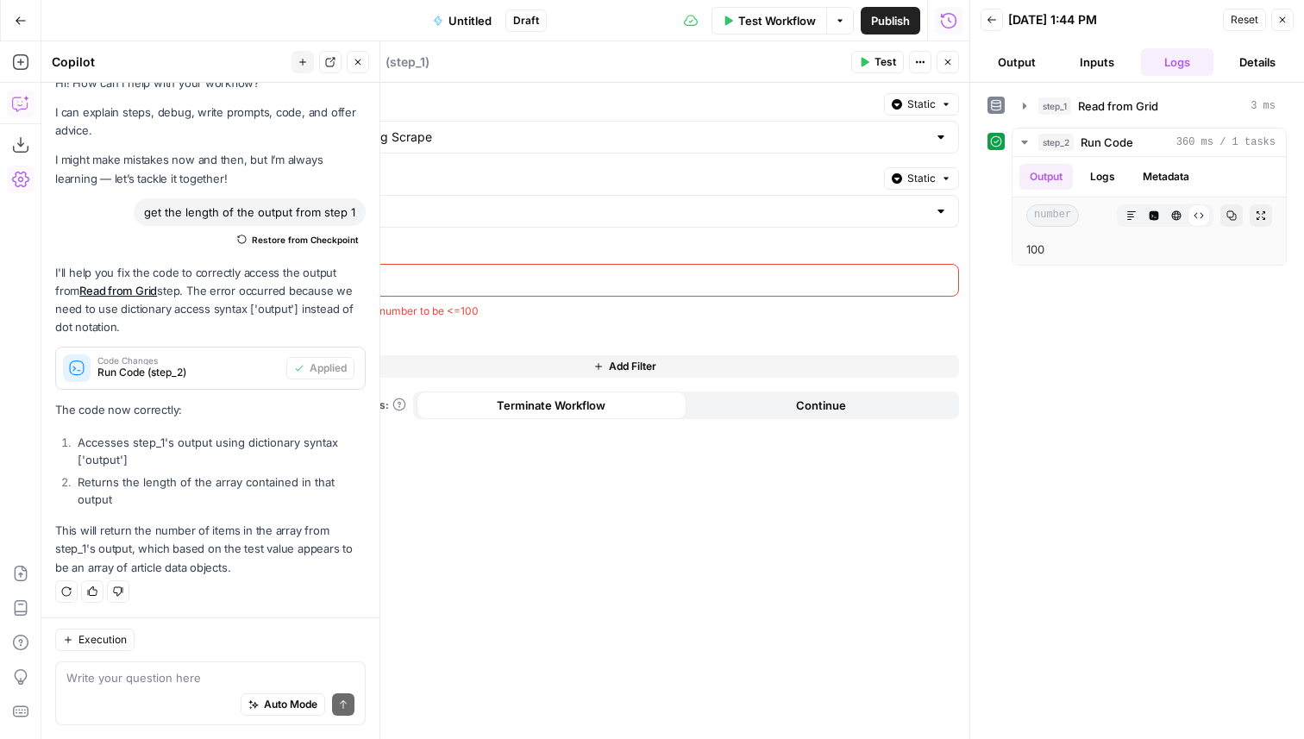
click at [512, 366] on button "Add Filter" at bounding box center [625, 366] width 668 height 22
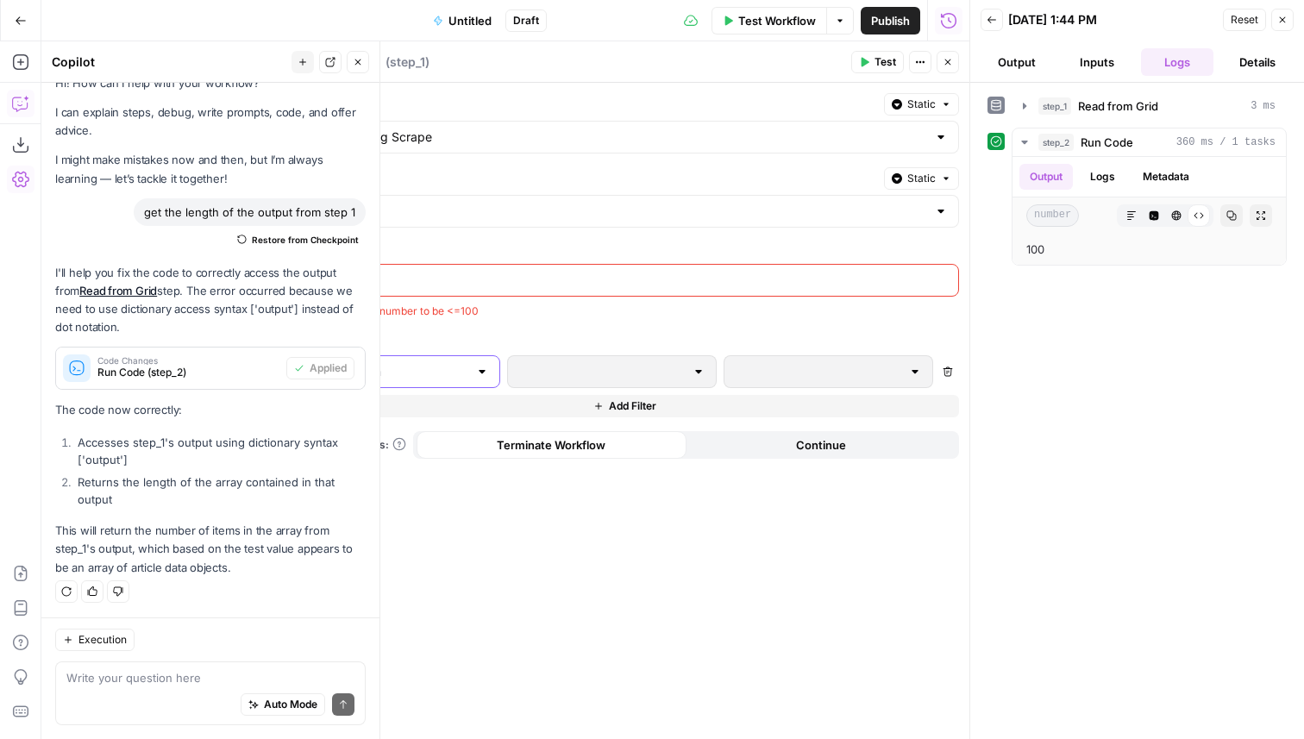
click at [441, 370] on input "text" at bounding box center [385, 371] width 166 height 17
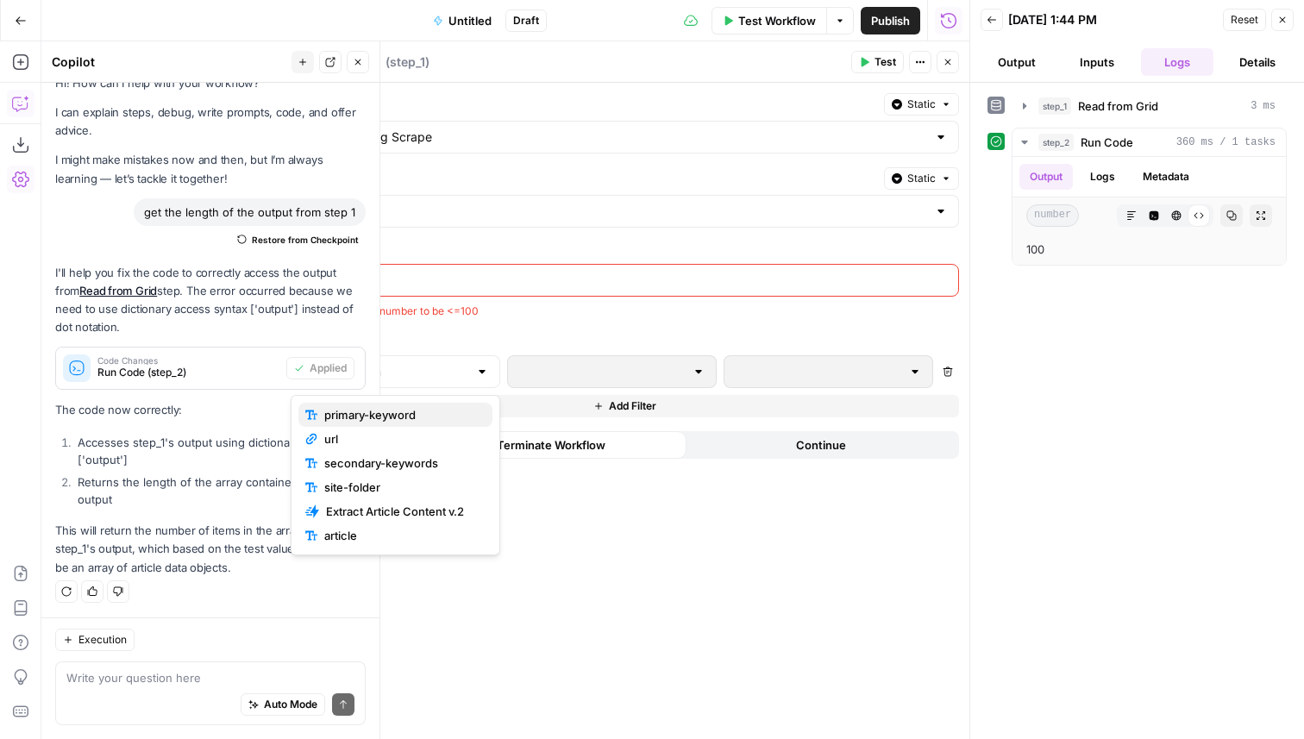
click at [432, 411] on span "primary-keyword" at bounding box center [401, 414] width 154 height 17
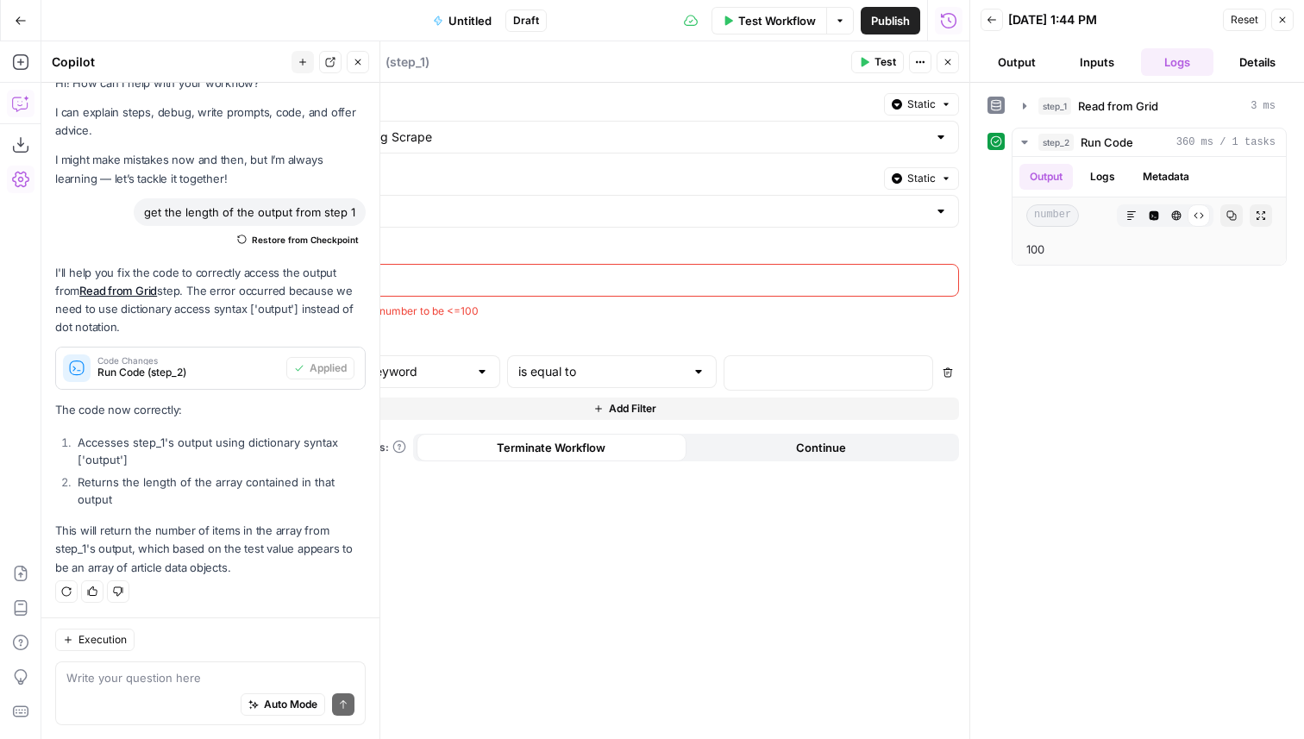
click at [572, 391] on div "primary-keyword is equal to Delete Add Filter" at bounding box center [625, 387] width 668 height 65
click at [581, 374] on input "text" at bounding box center [601, 371] width 166 height 17
type input "is equal to"
click at [583, 328] on div "Select Grid Static Internal Linking Scrape Select Sheet Static Blank Rows Limit…" at bounding box center [624, 411] width 689 height 656
click at [445, 381] on div "primary-keyword" at bounding box center [396, 371] width 210 height 33
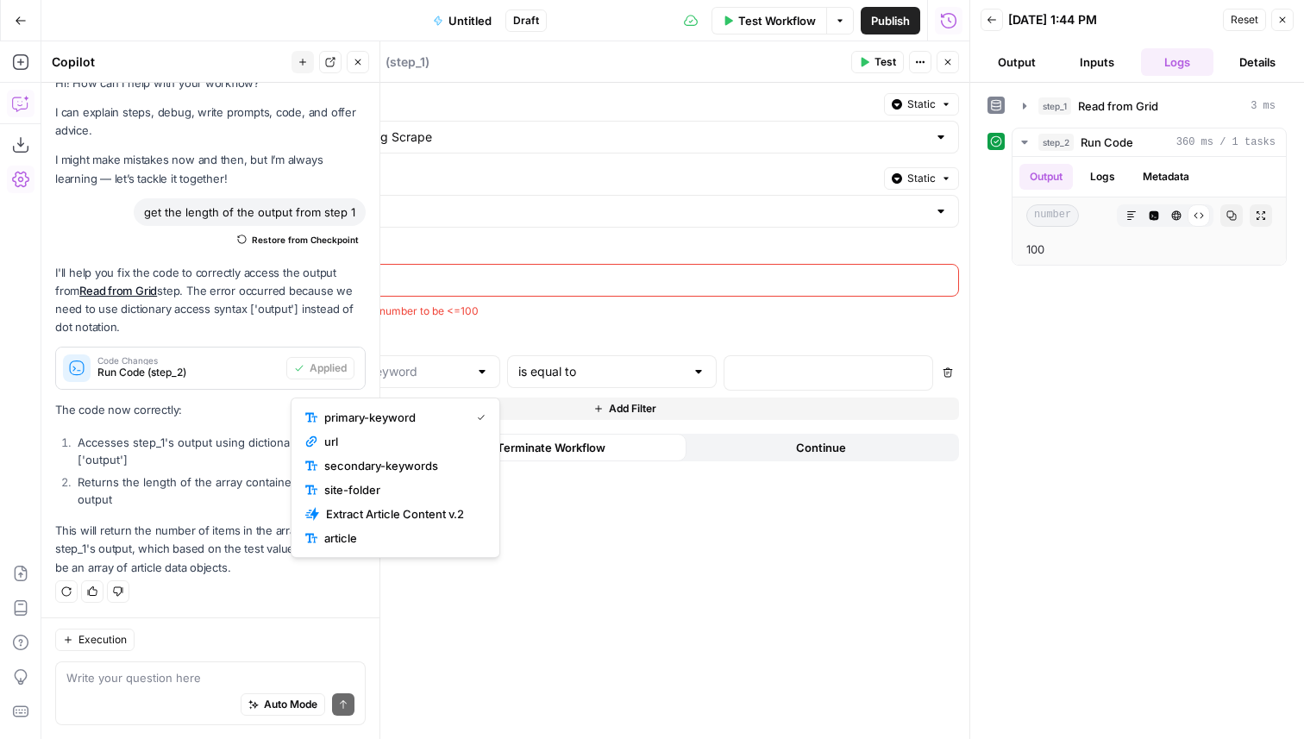
type input "primary-keyword"
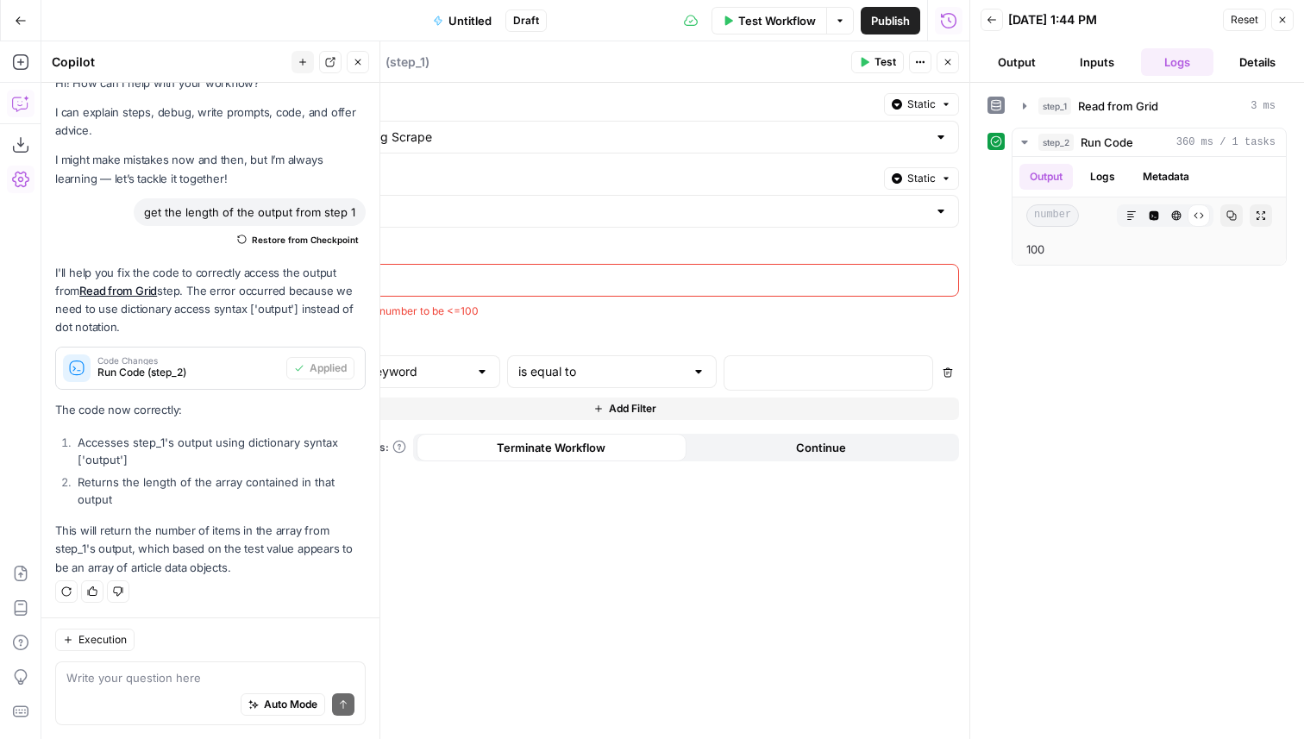
click at [565, 335] on label "Filters" at bounding box center [625, 341] width 668 height 17
click at [955, 70] on button "Close" at bounding box center [947, 62] width 22 height 22
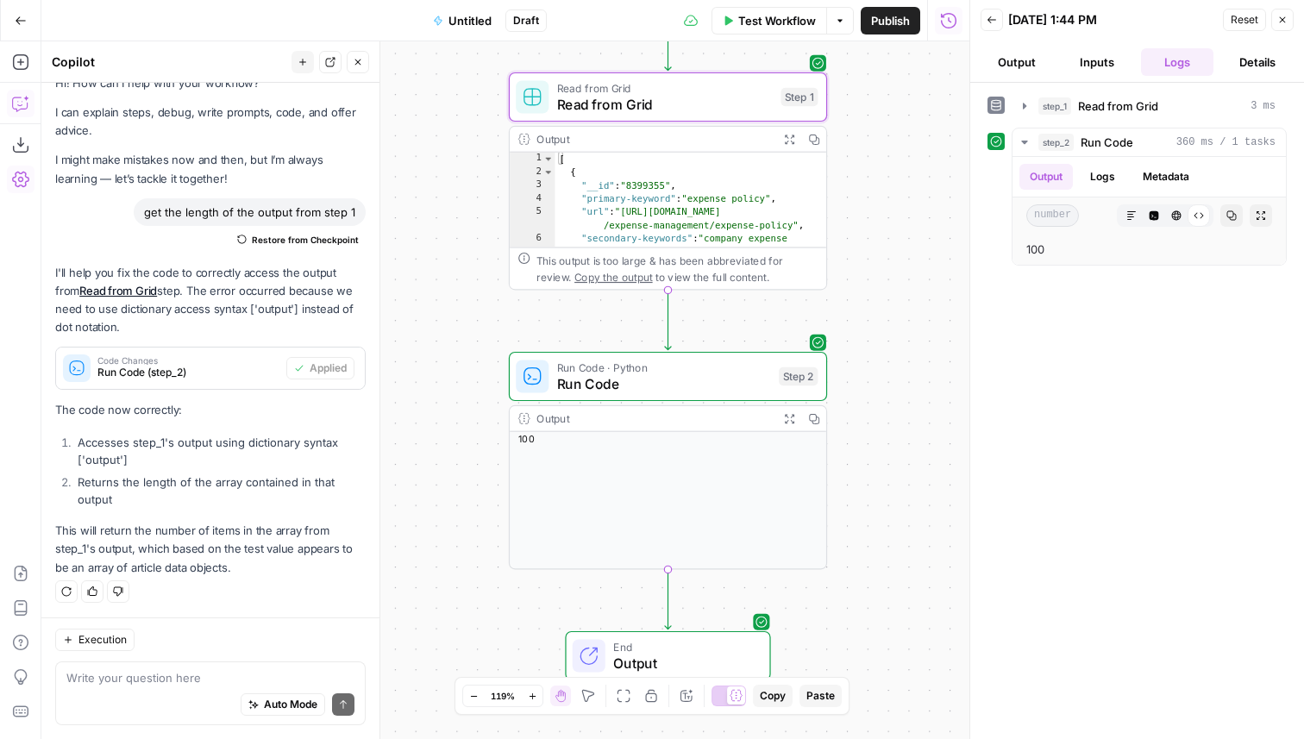
click at [370, 69] on header "Copilot New chat Detach Close" at bounding box center [210, 61] width 338 height 41
click at [358, 64] on icon "button" at bounding box center [358, 62] width 10 height 10
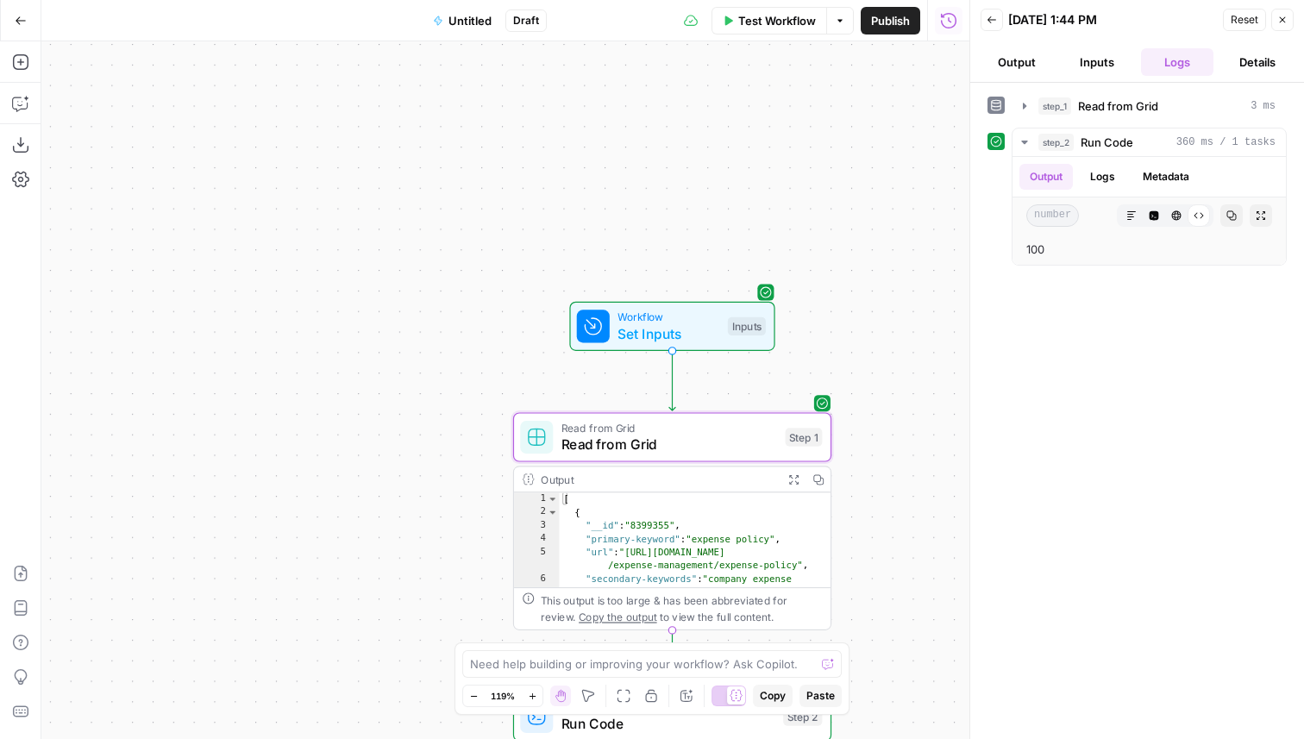
click at [721, 428] on span "Read from Grid" at bounding box center [669, 428] width 216 height 16
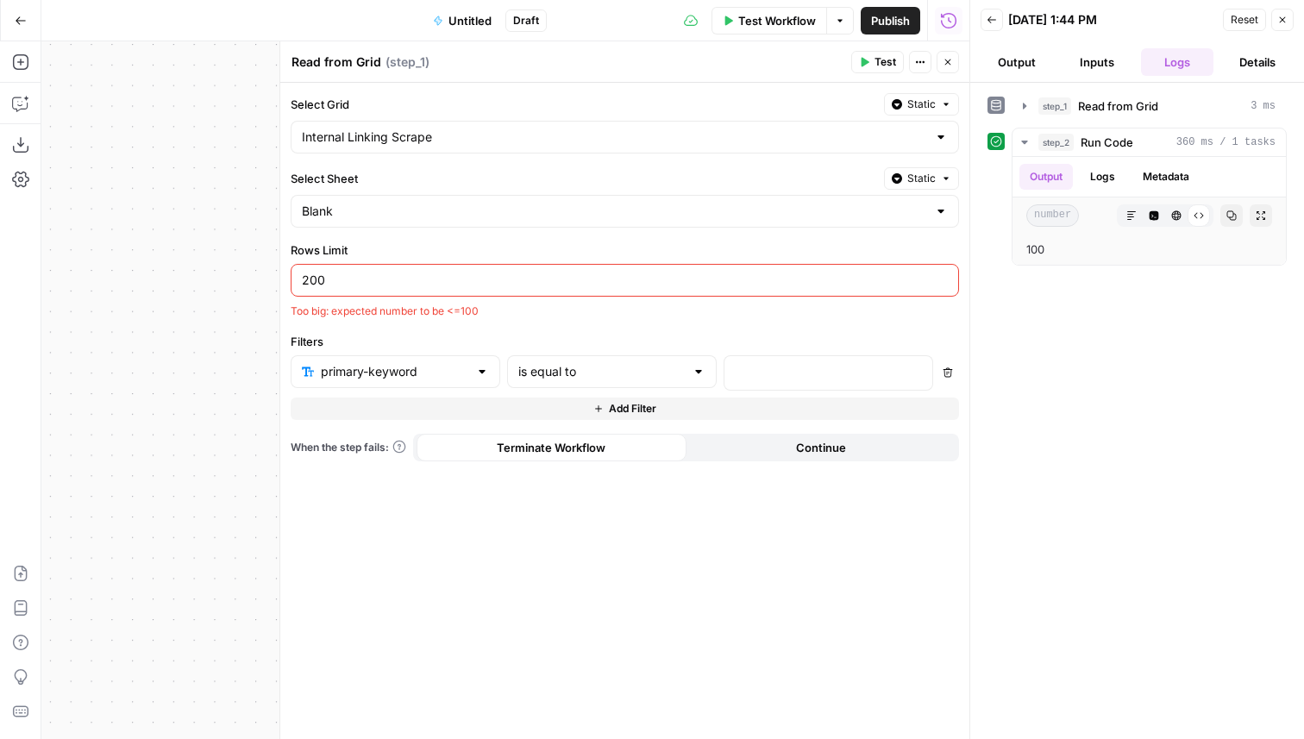
click at [473, 367] on div "primary-keyword" at bounding box center [396, 371] width 210 height 33
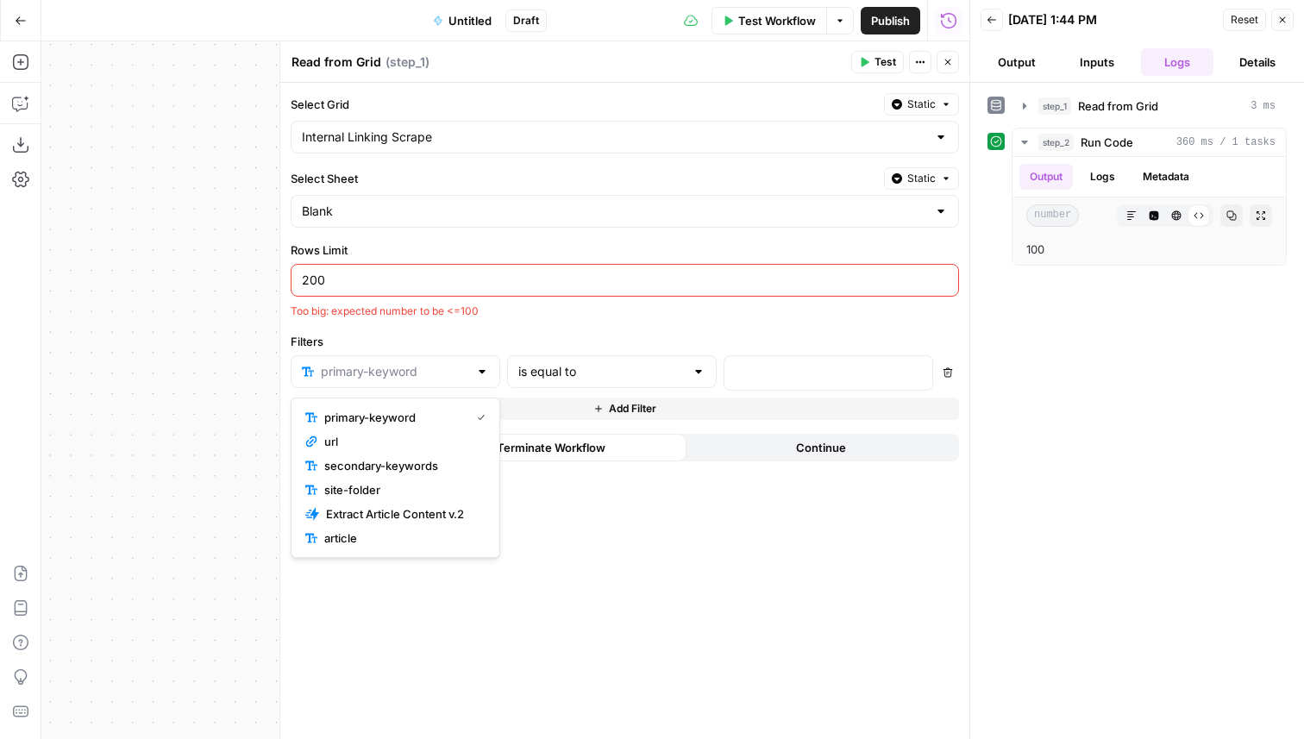
type input "primary-keyword"
click at [552, 607] on div "Select Grid Static Internal Linking Scrape Select Sheet Static Blank Rows Limit…" at bounding box center [624, 411] width 689 height 656
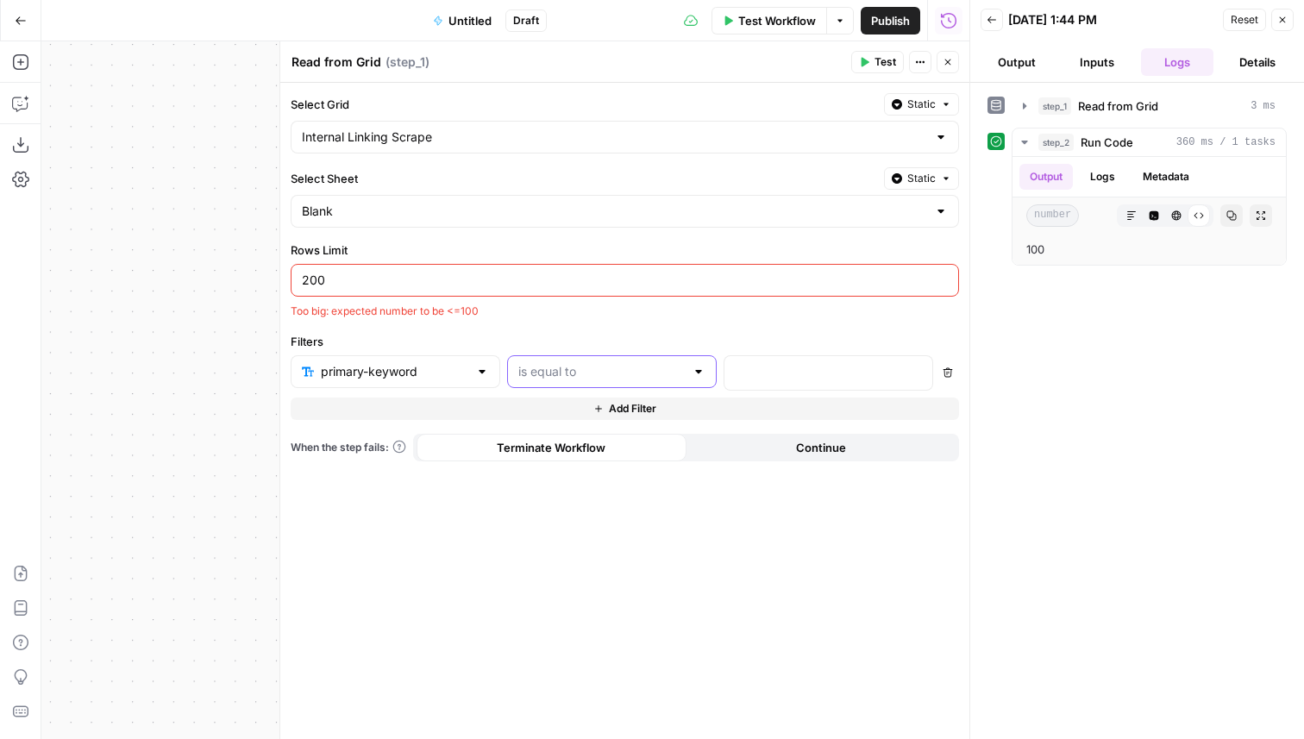
click at [613, 363] on input "text" at bounding box center [601, 371] width 166 height 17
type input "is equal to"
click at [438, 341] on label "Filters" at bounding box center [625, 341] width 668 height 17
click at [435, 266] on div "200" at bounding box center [625, 280] width 668 height 33
click at [955, 63] on button "Close" at bounding box center [947, 62] width 22 height 22
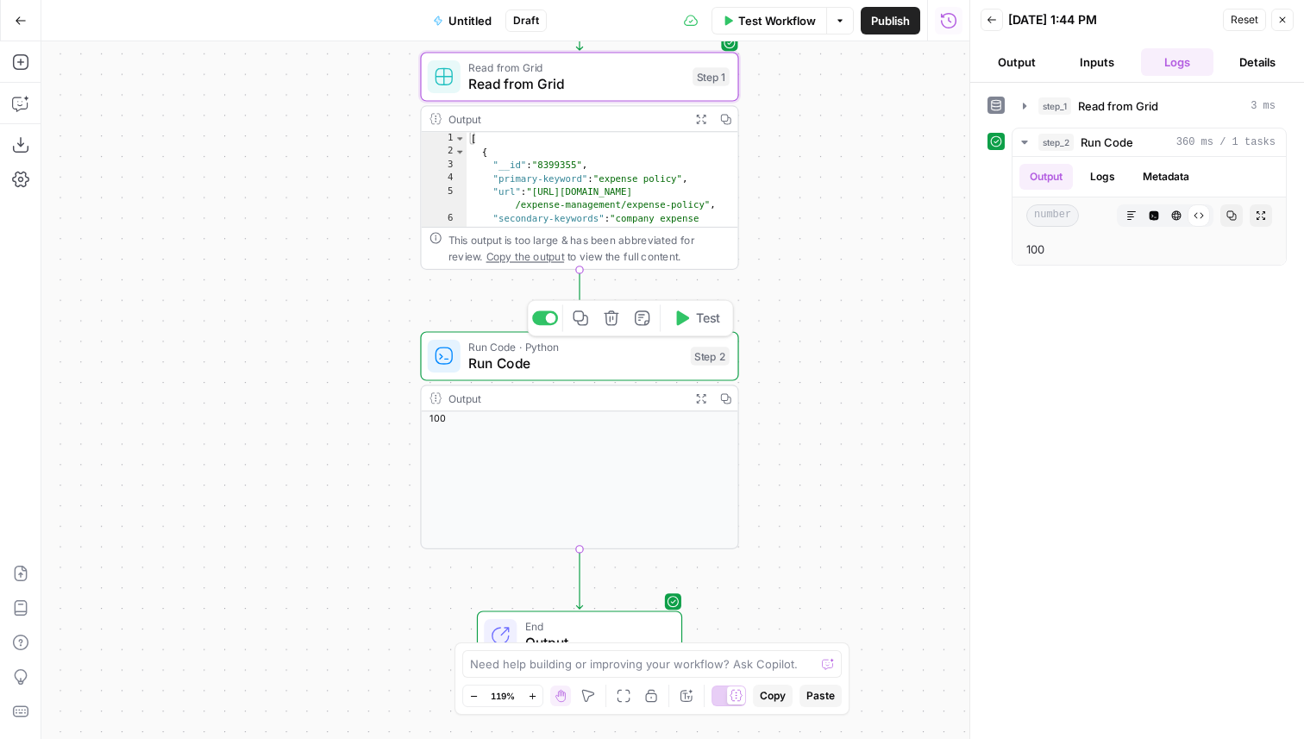
click at [615, 318] on icon "button" at bounding box center [611, 318] width 16 height 16
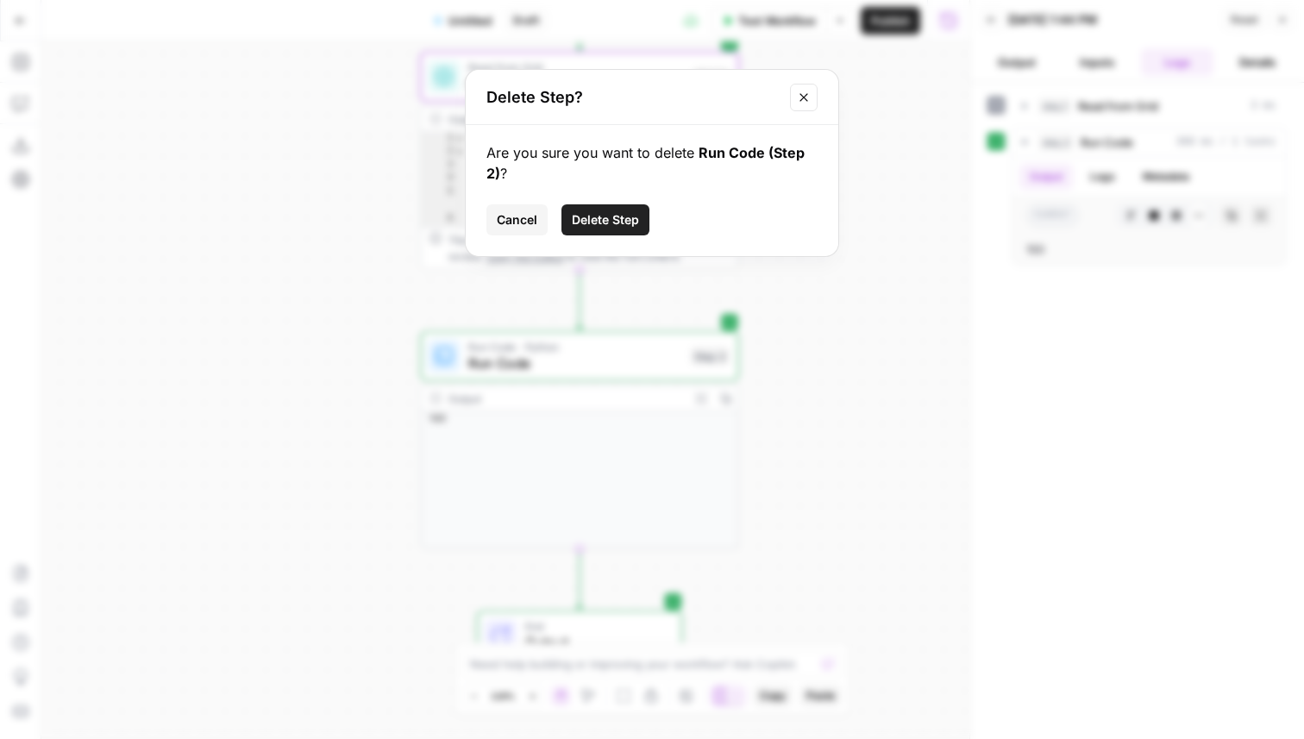
click at [623, 204] on button "Delete Step" at bounding box center [605, 219] width 88 height 31
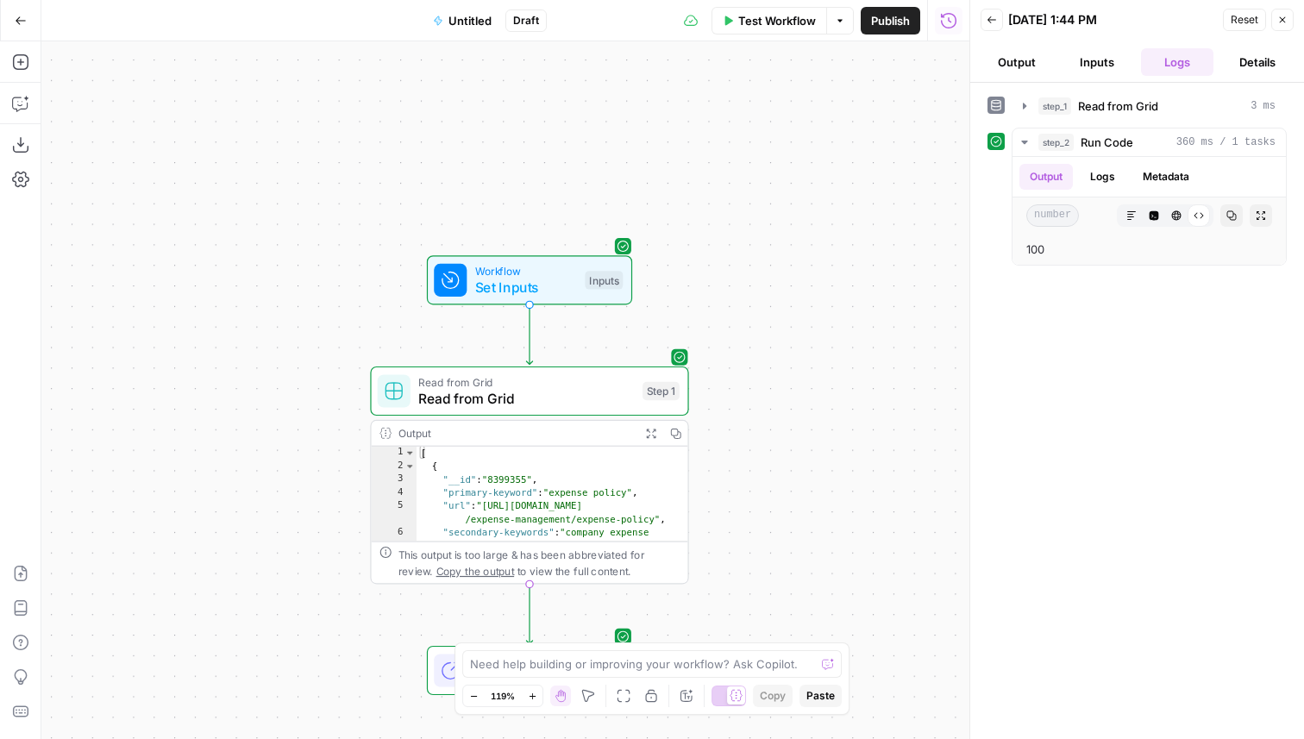
click at [1091, 61] on button "Inputs" at bounding box center [1097, 62] width 73 height 28
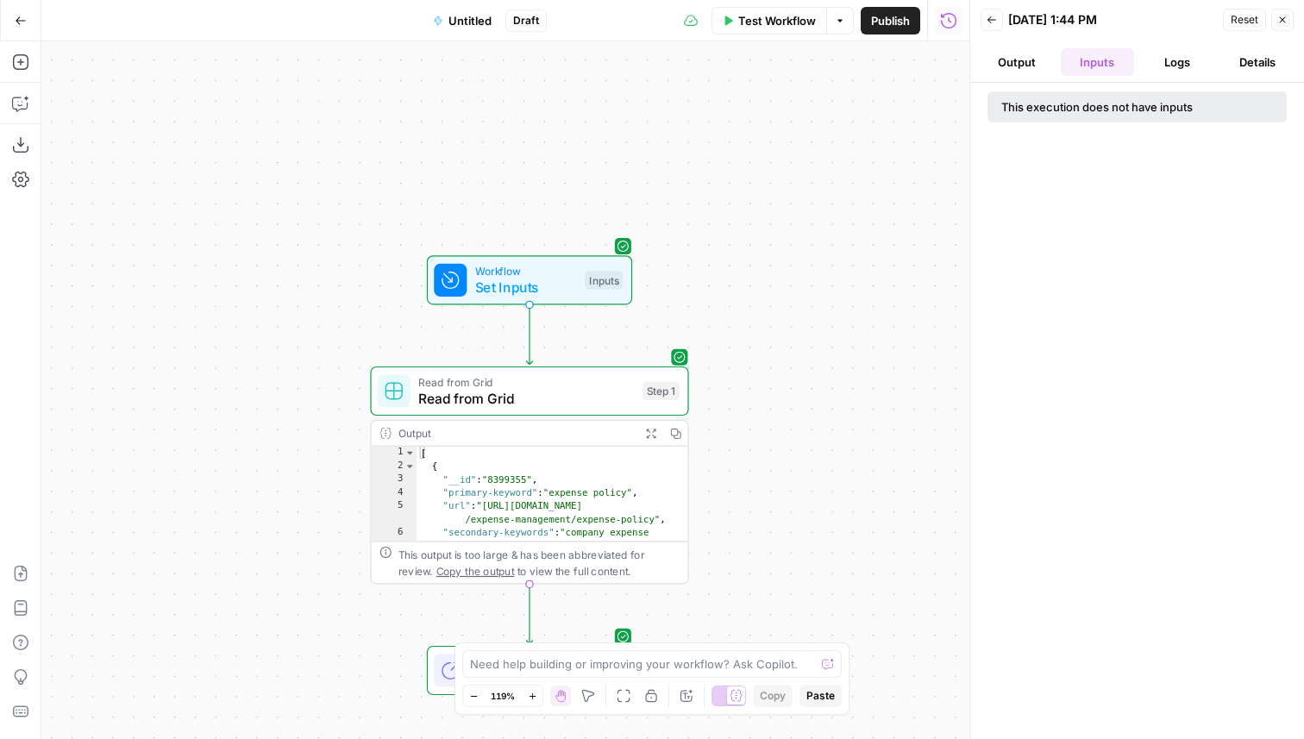
click at [1018, 73] on button "Output" at bounding box center [1016, 62] width 73 height 28
click at [463, 401] on span "Read from Grid" at bounding box center [526, 398] width 216 height 21
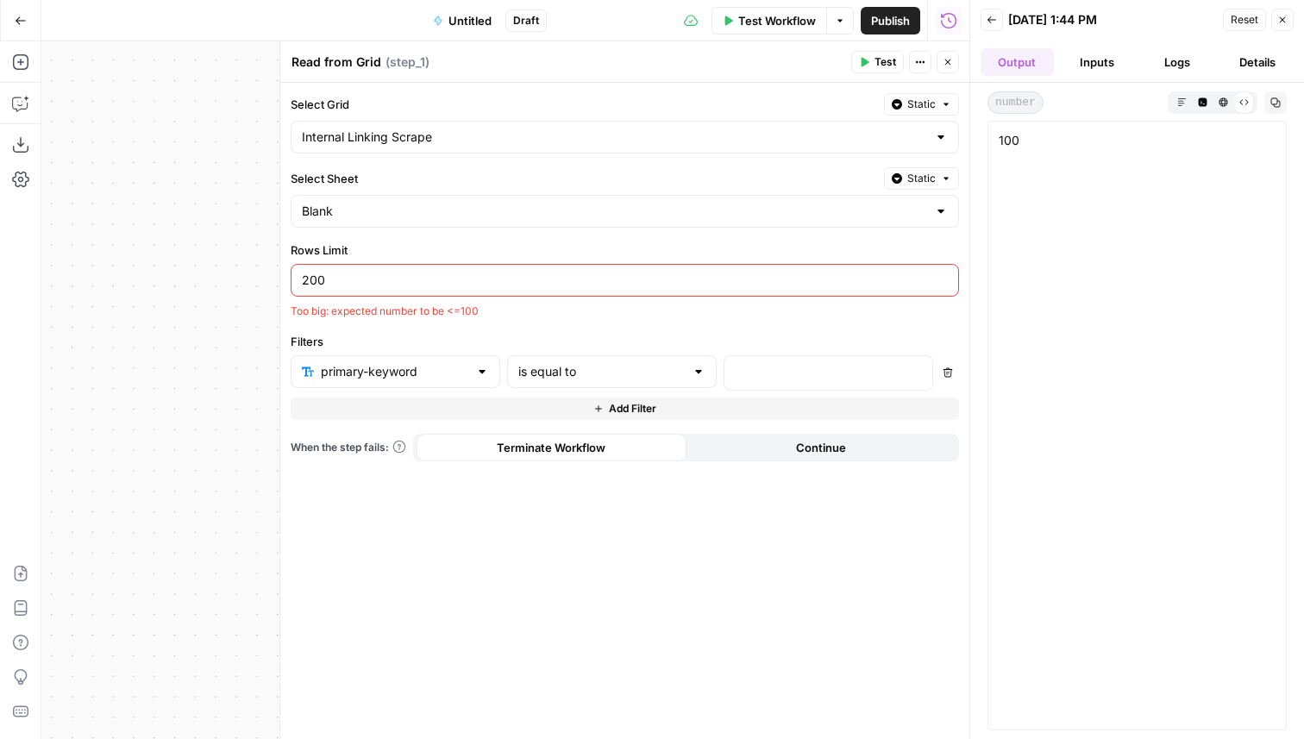
click at [938, 61] on button "Close" at bounding box center [947, 62] width 22 height 22
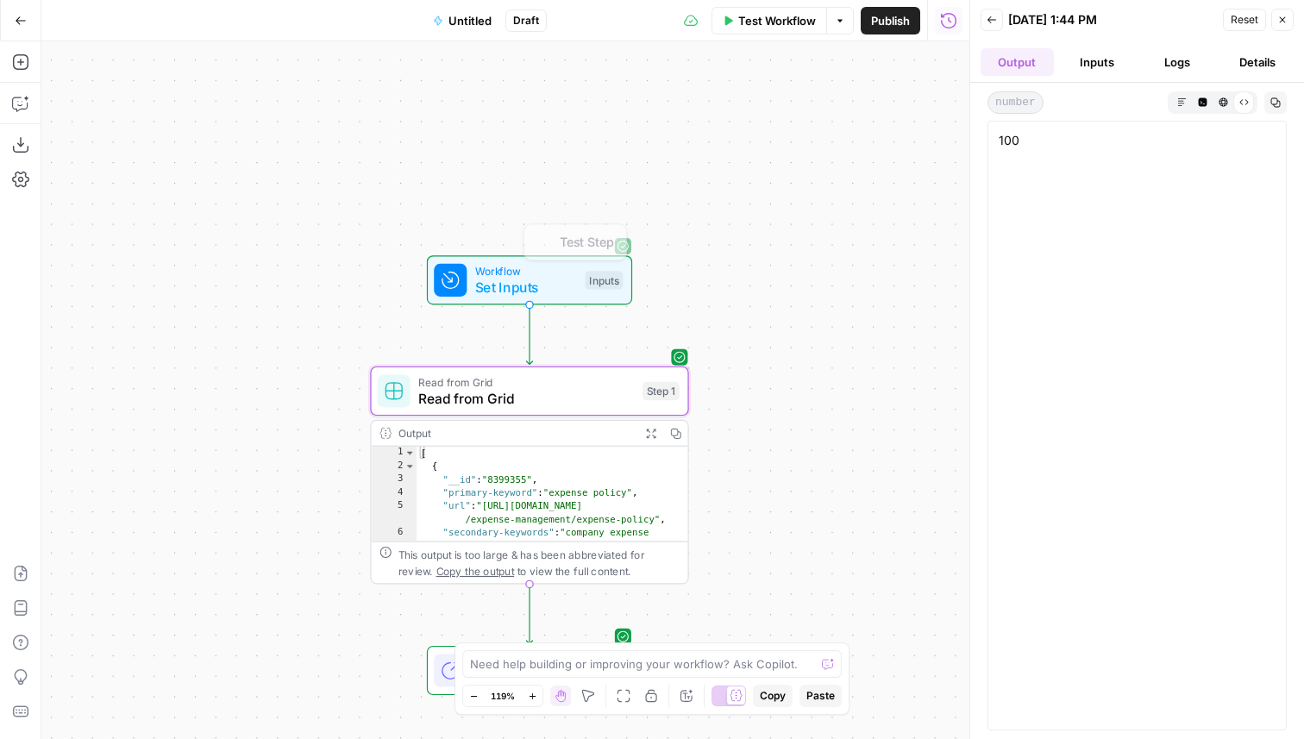
click at [556, 306] on div "Workflow Set Inputs Inputs Test Step Read from Grid Read from Grid Step 1 Outpu…" at bounding box center [505, 390] width 928 height 698
click at [567, 281] on span "Set Inputs" at bounding box center [526, 287] width 102 height 21
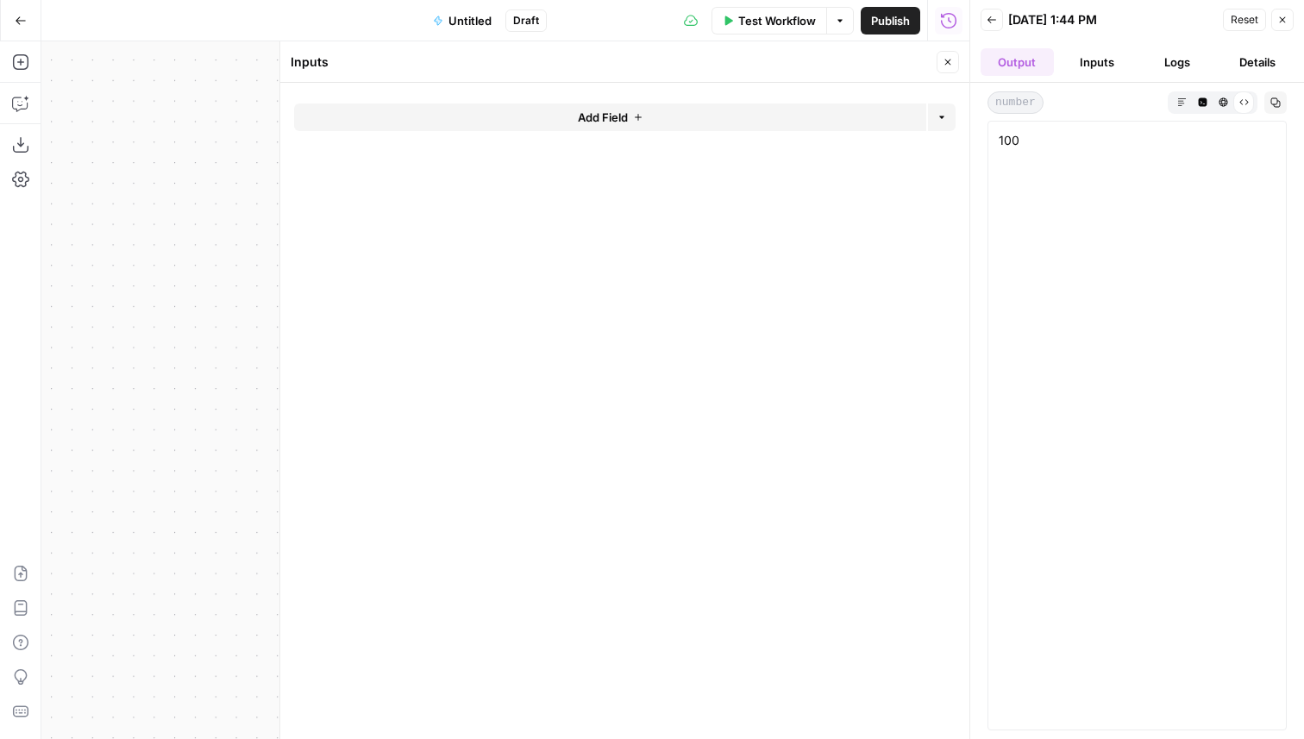
click at [534, 118] on button "Add Field" at bounding box center [610, 117] width 632 height 28
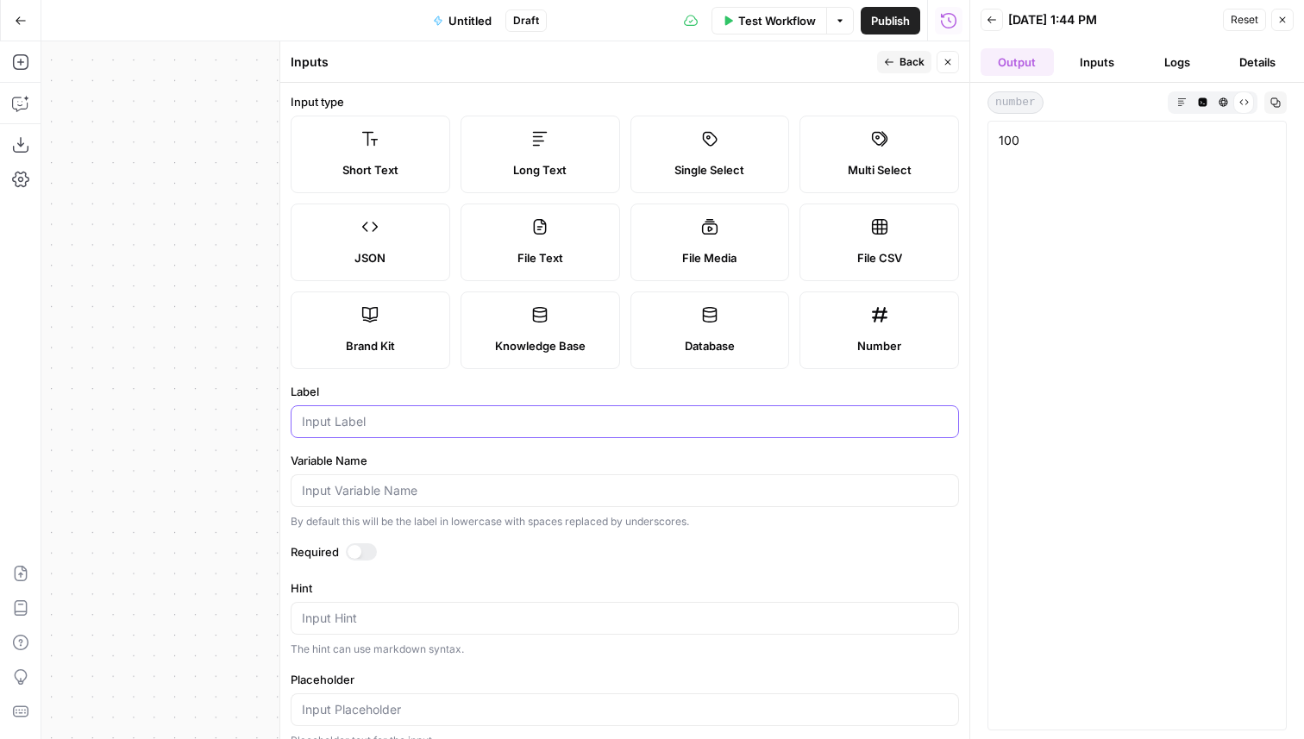
click at [468, 421] on input "Label" at bounding box center [625, 421] width 646 height 17
type input "primaryKeyword"
click at [949, 67] on button "Close" at bounding box center [947, 62] width 22 height 22
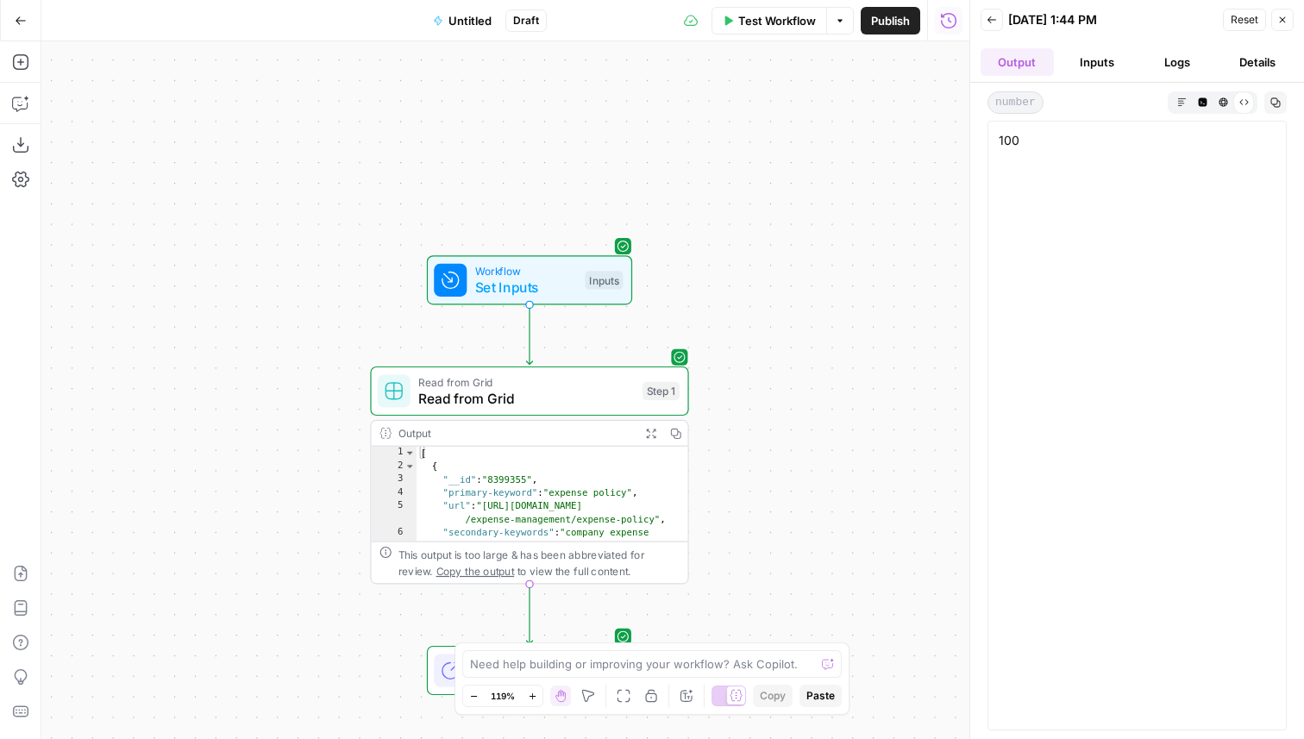
click at [564, 391] on span "Read from Grid" at bounding box center [526, 398] width 216 height 21
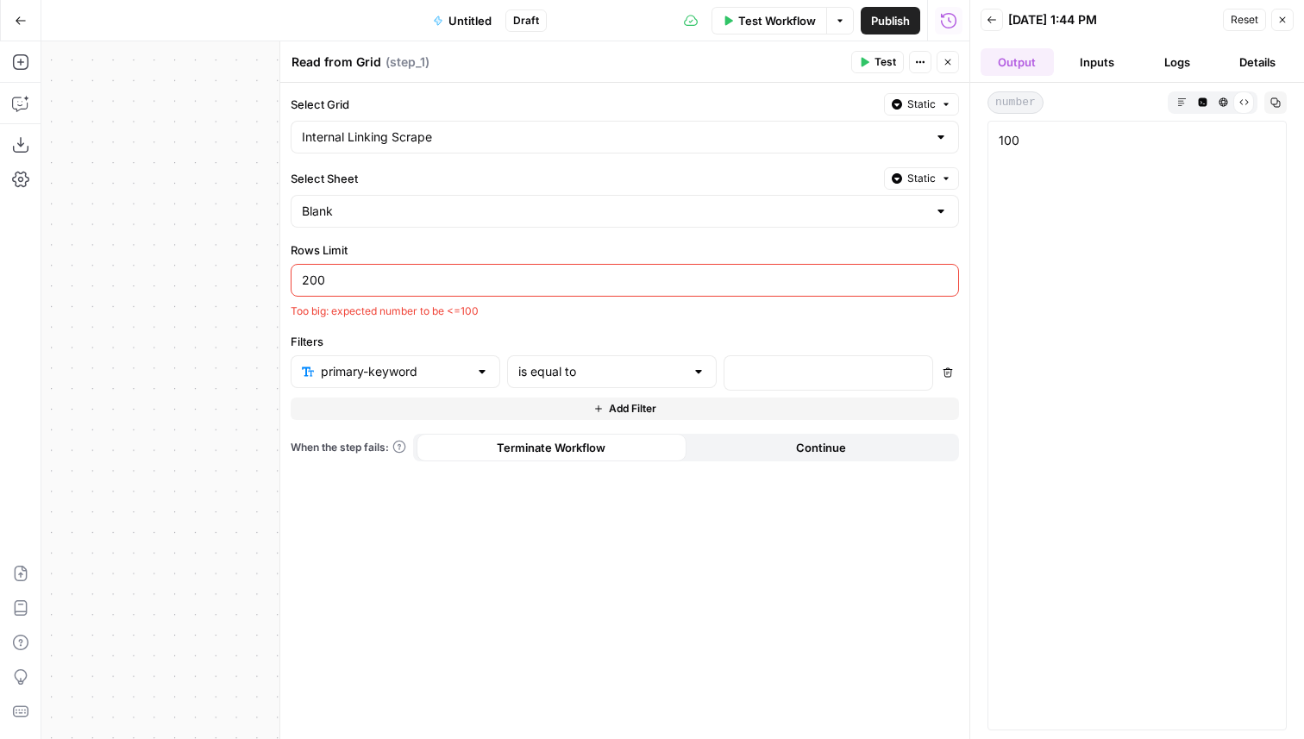
click at [687, 379] on div "is equal to" at bounding box center [612, 371] width 210 height 33
click at [592, 467] on span "contains" at bounding box center [608, 465] width 173 height 17
type input "contains"
click at [816, 385] on div at bounding box center [814, 373] width 180 height 34
click at [912, 368] on icon "button" at bounding box center [916, 371] width 9 height 9
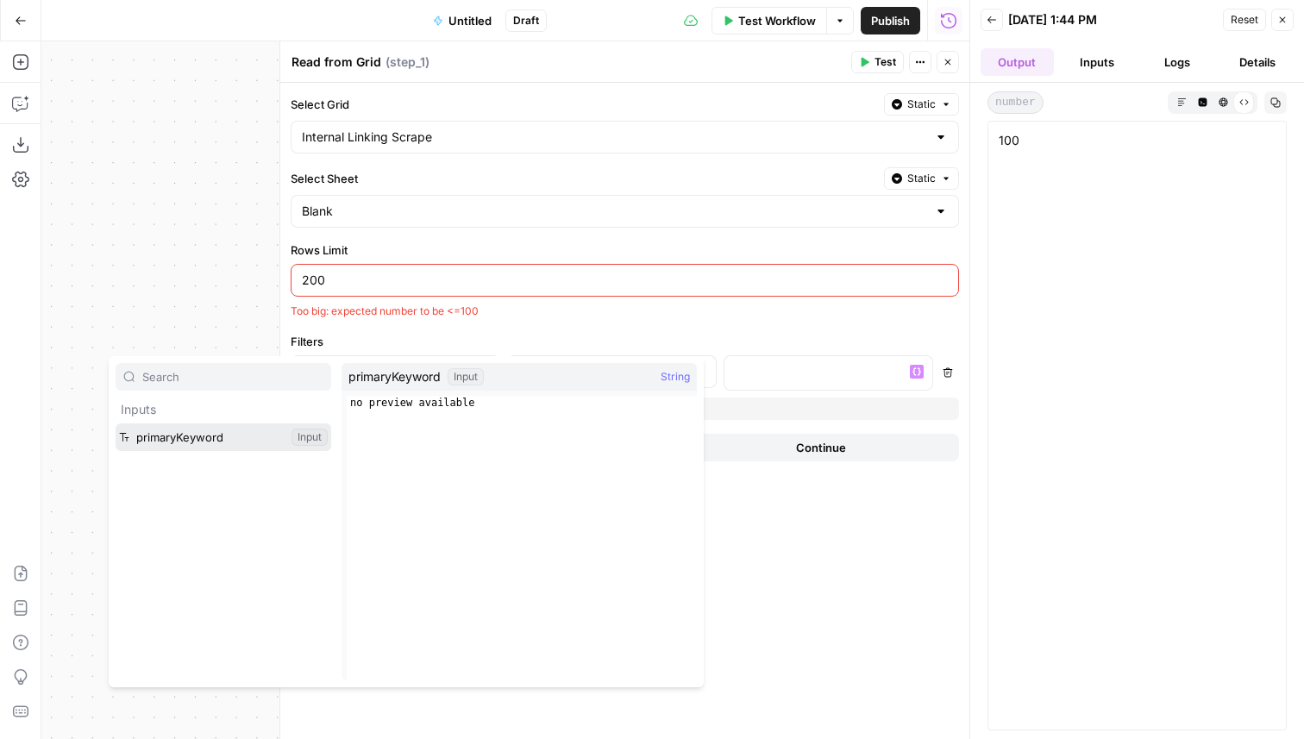
click at [249, 434] on button "Select variable primaryKeyword" at bounding box center [224, 437] width 216 height 28
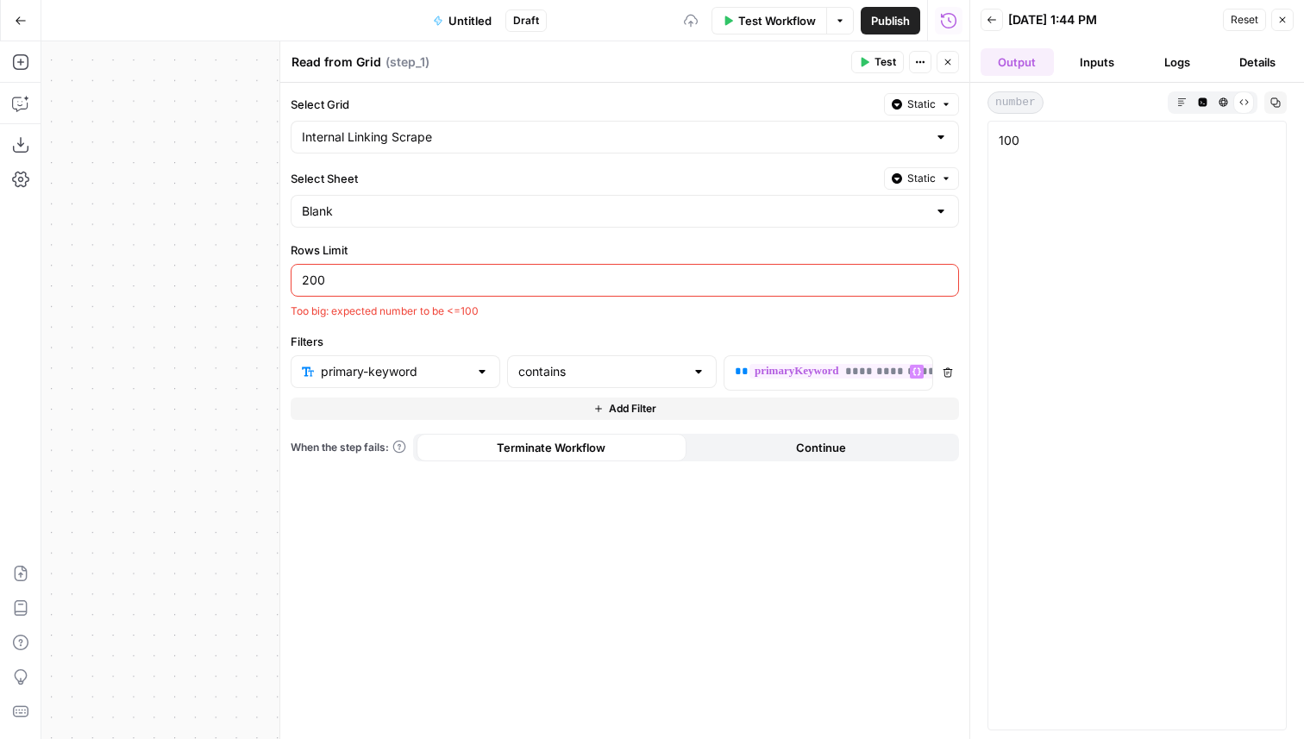
click at [600, 407] on icon "button" at bounding box center [598, 409] width 10 height 10
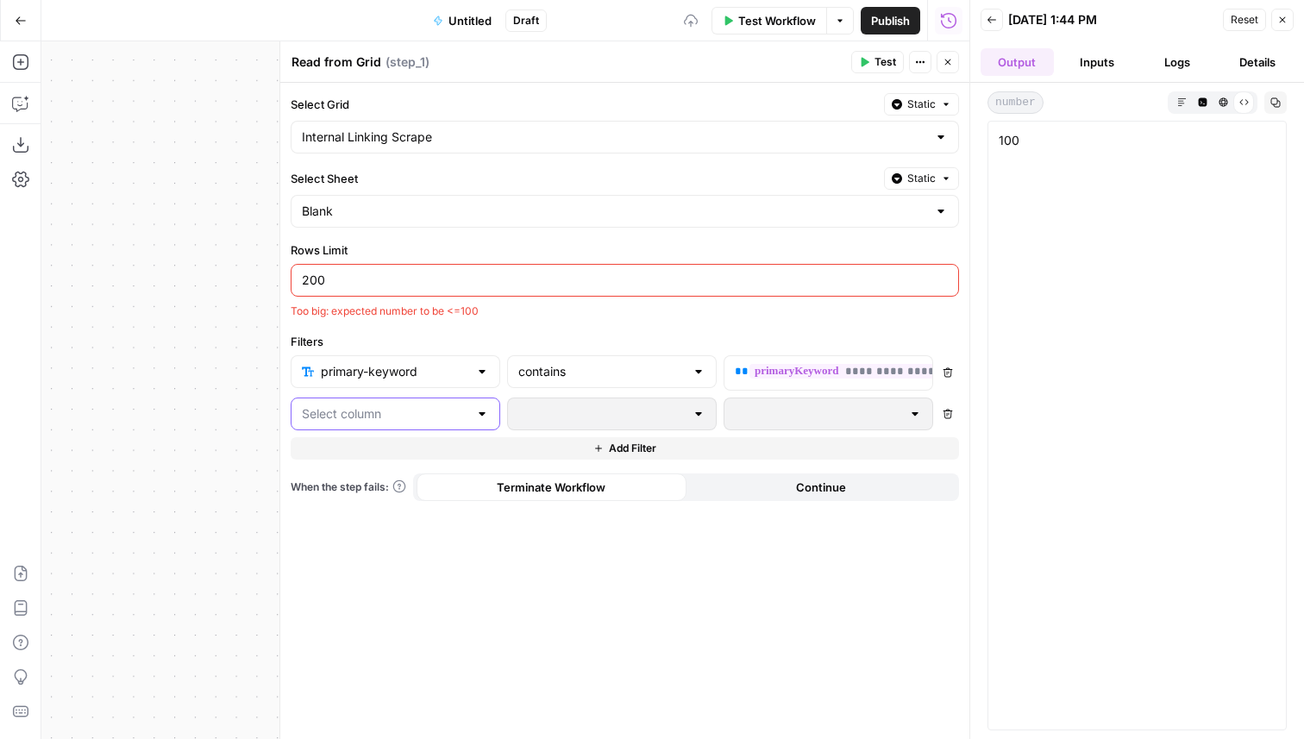
click at [347, 420] on input "text" at bounding box center [385, 413] width 166 height 17
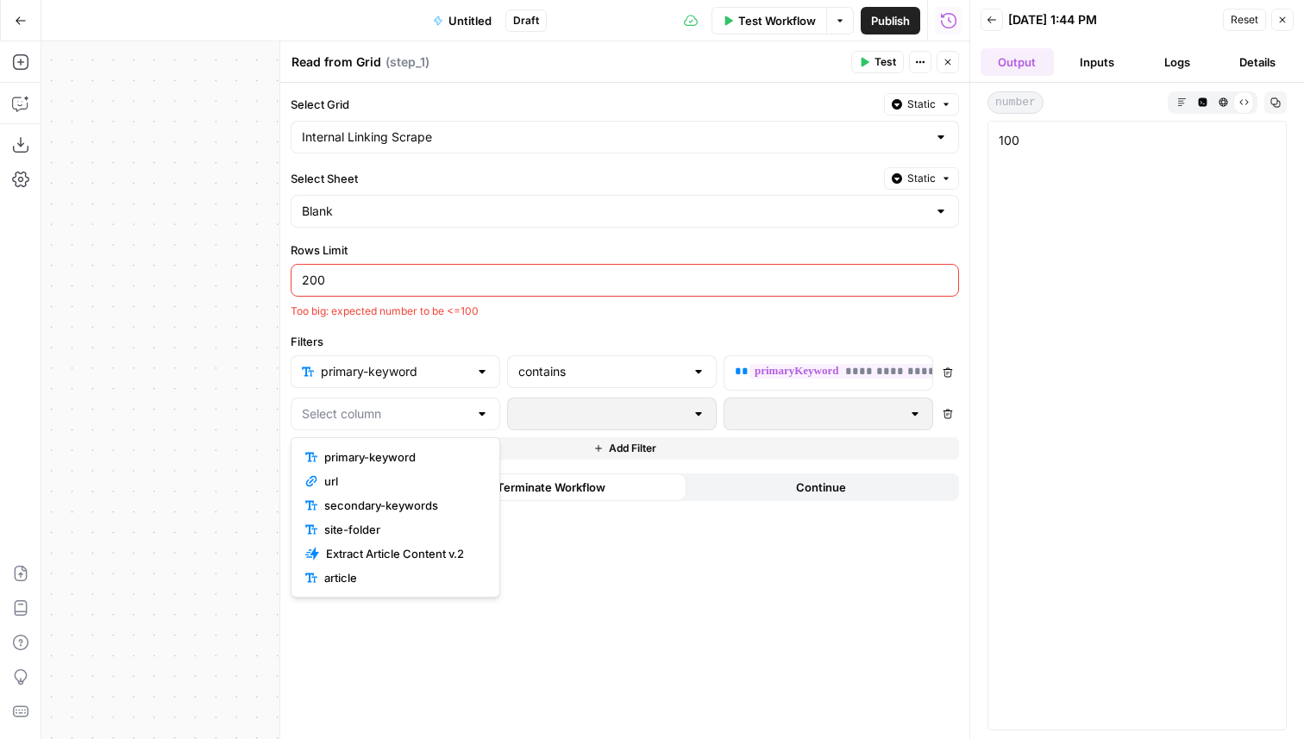
click at [375, 460] on span "primary-keyword" at bounding box center [401, 456] width 154 height 17
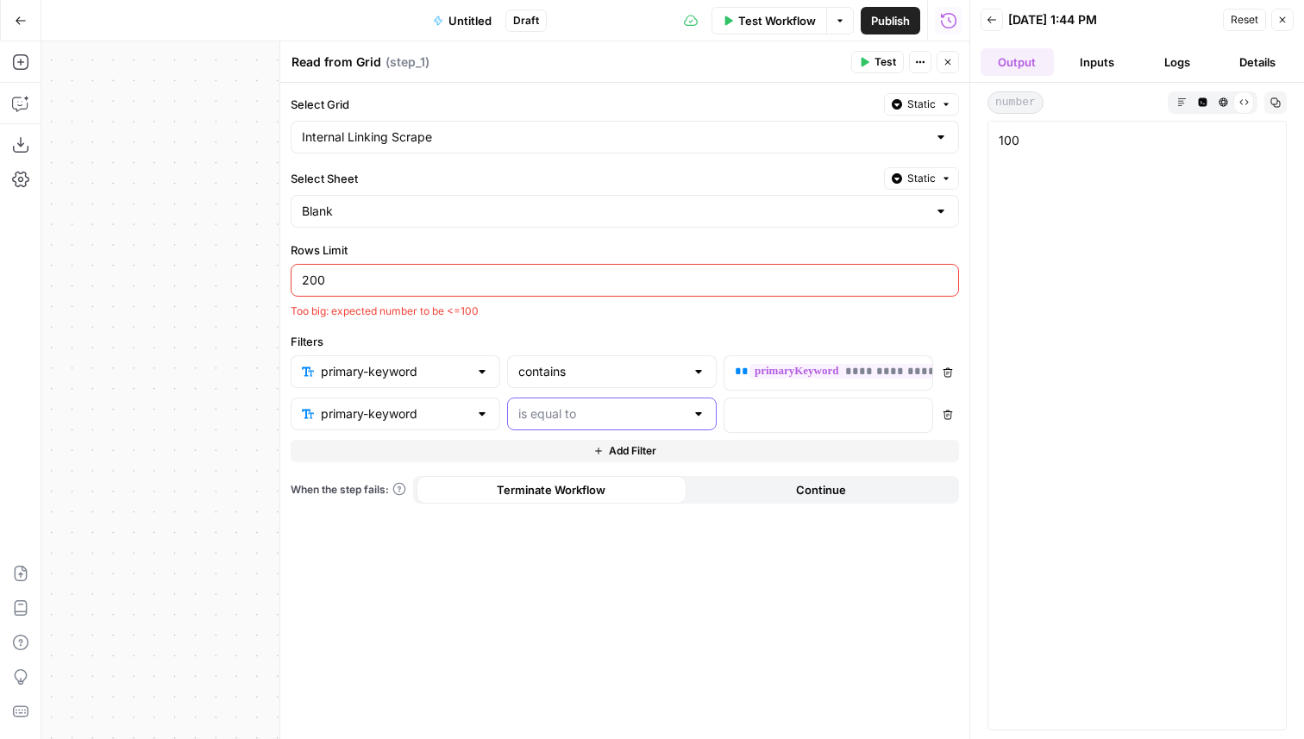
click at [641, 419] on input "text" at bounding box center [601, 413] width 166 height 17
type input "is equal to"
click at [398, 410] on input "text" at bounding box center [394, 413] width 147 height 17
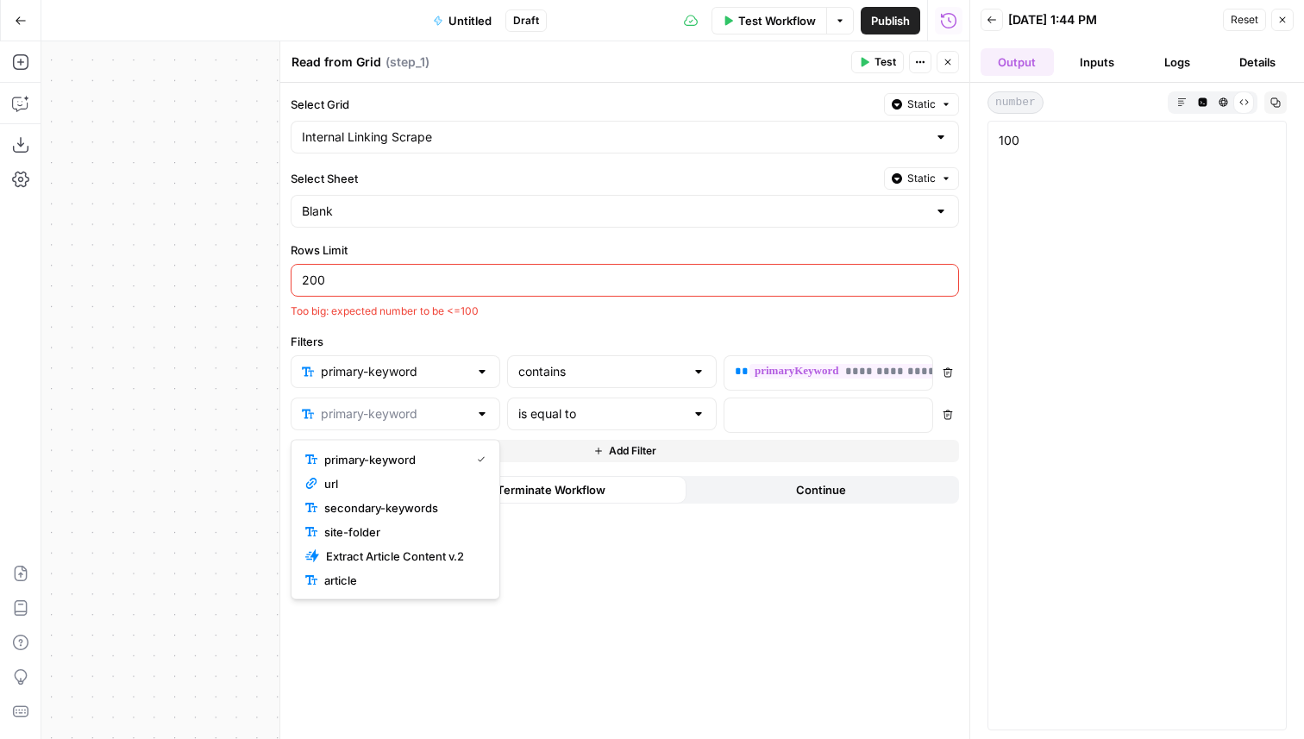
type input "primary-keyword"
click at [686, 289] on div "200" at bounding box center [625, 280] width 668 height 33
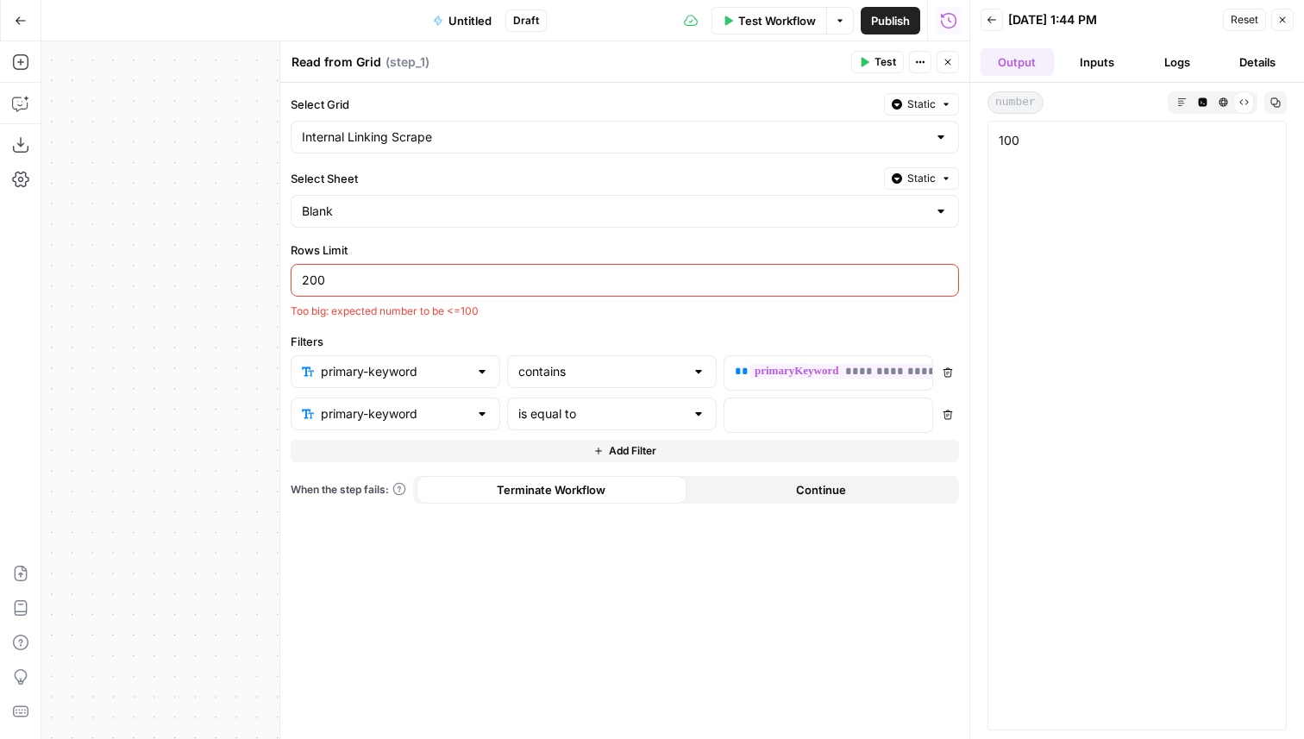
click at [944, 422] on button "Delete" at bounding box center [947, 415] width 22 height 22
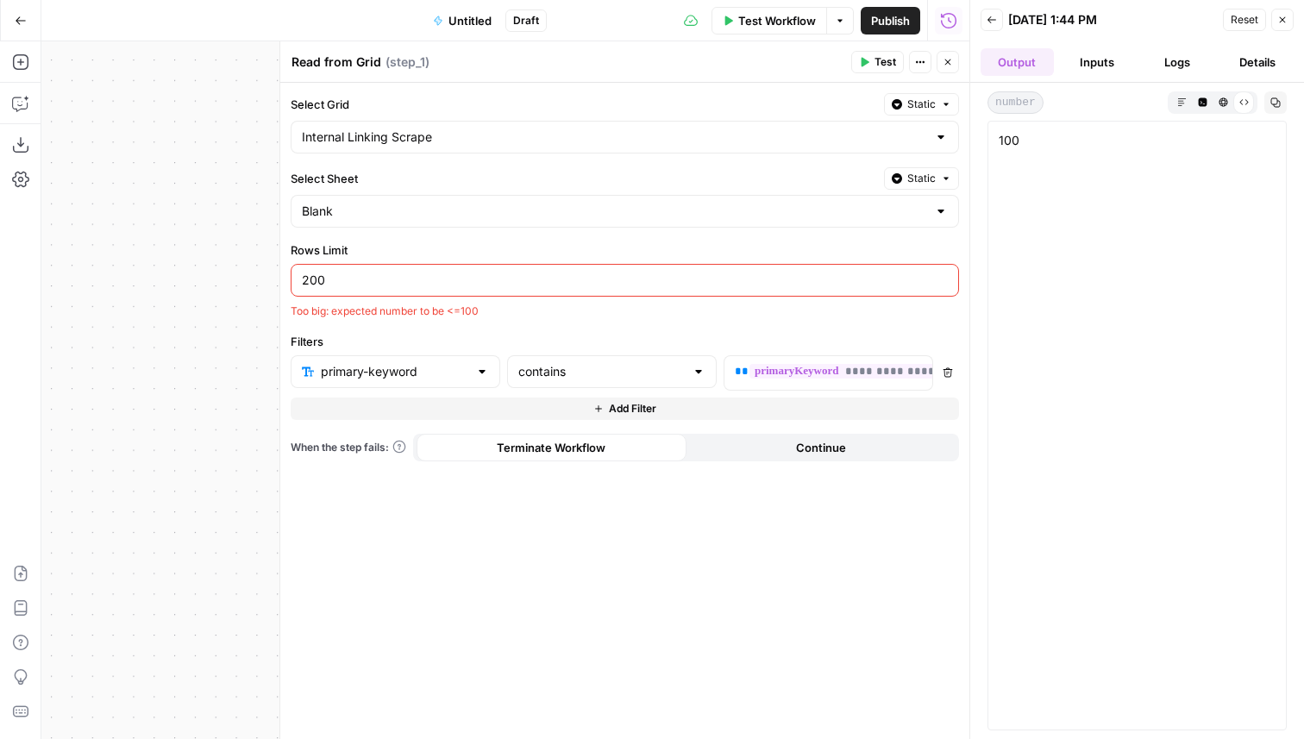
click at [780, 18] on span "Test Workflow" at bounding box center [777, 20] width 78 height 17
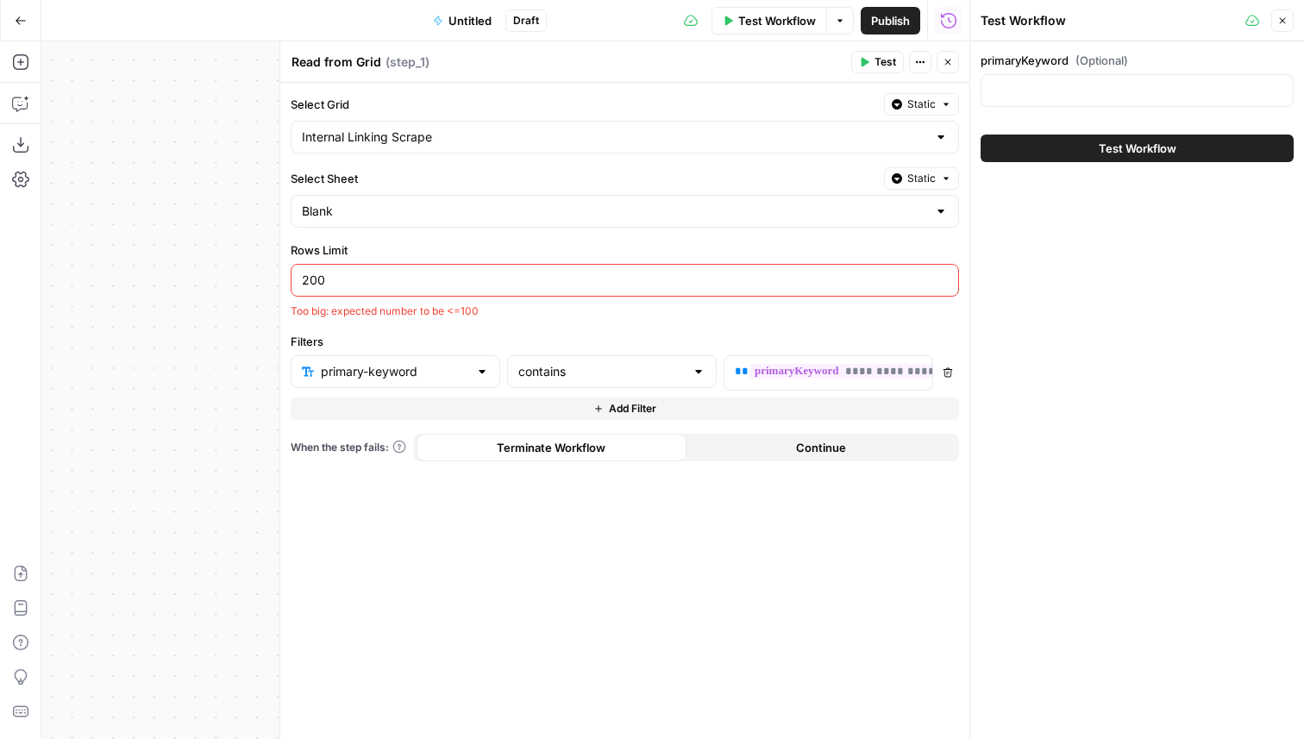
click at [1091, 79] on div at bounding box center [1136, 90] width 313 height 33
type input "corporate card reconciliation"
click at [1203, 147] on button "Test Workflow" at bounding box center [1136, 149] width 313 height 28
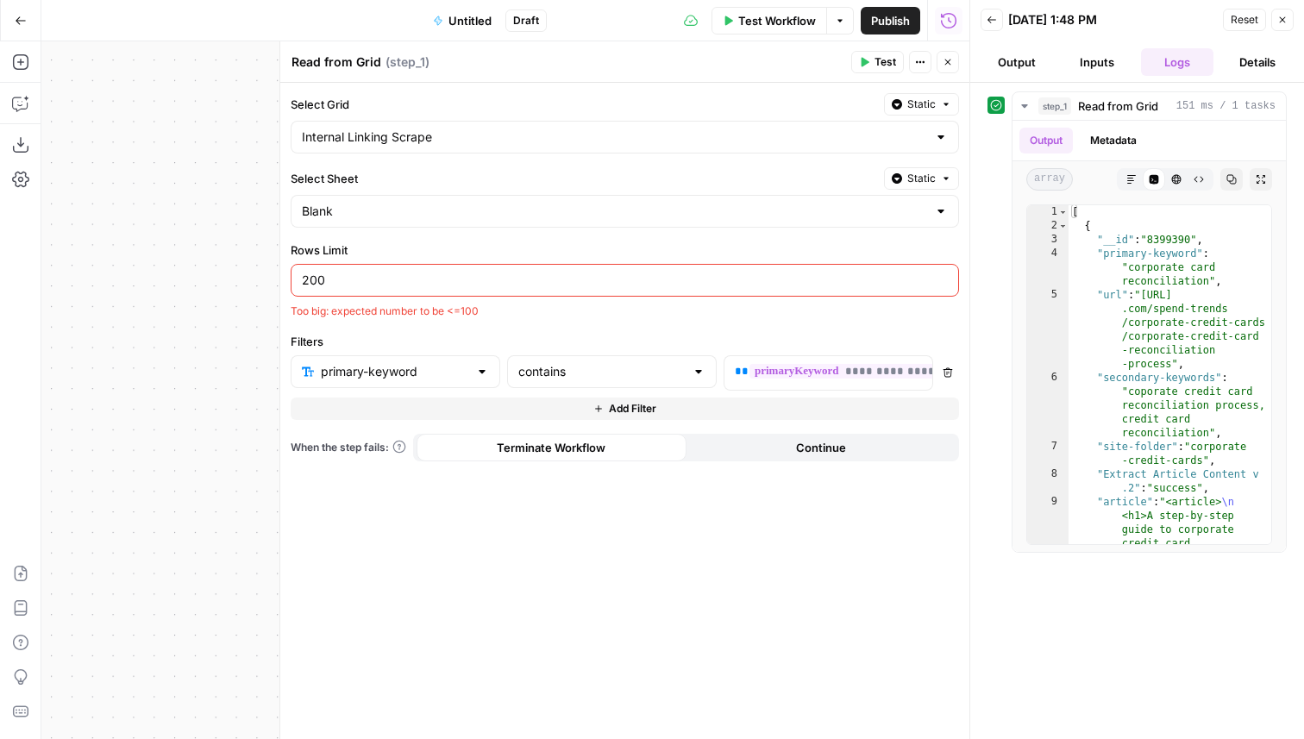
click at [742, 22] on span "Test Workflow" at bounding box center [777, 20] width 78 height 17
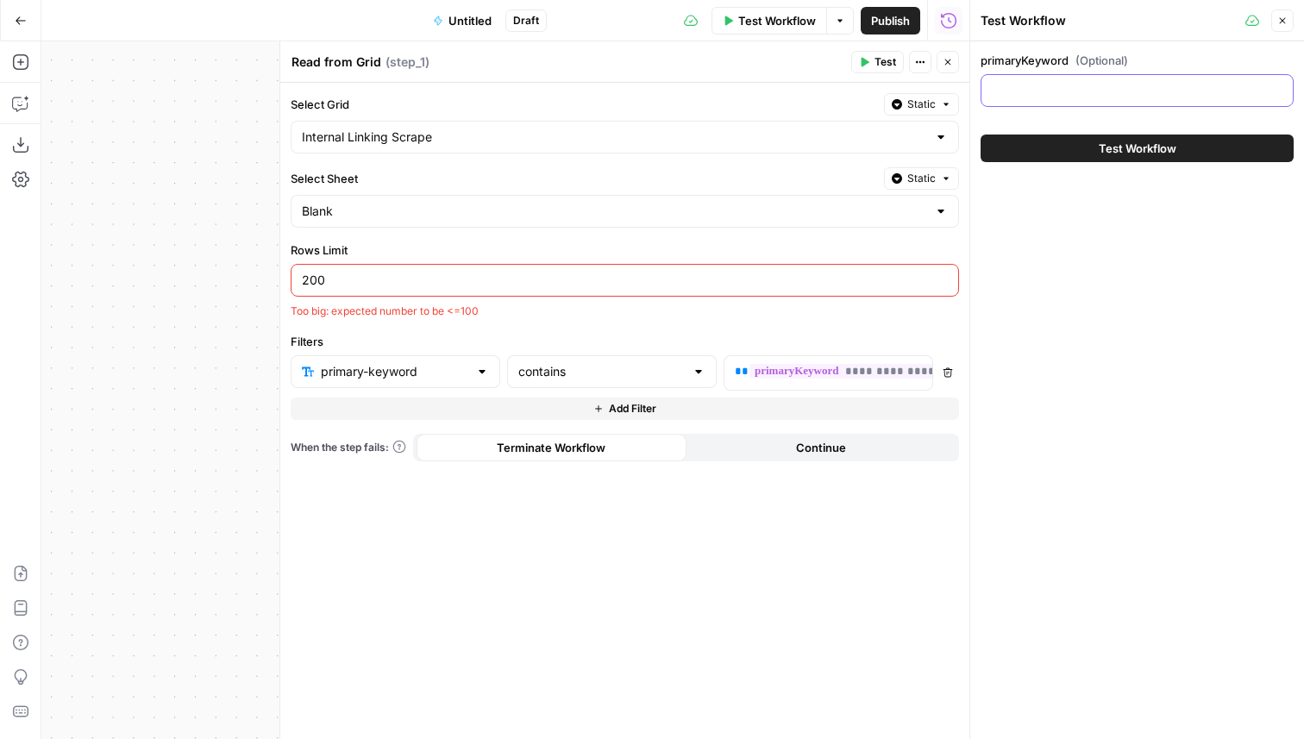
click at [1052, 95] on input "primaryKeyword (Optional)" at bounding box center [1137, 90] width 291 height 17
paste input "virtual credit card for business"
type input "virtual credit card for business"
click at [1114, 150] on span "Test Workflow" at bounding box center [1138, 148] width 78 height 17
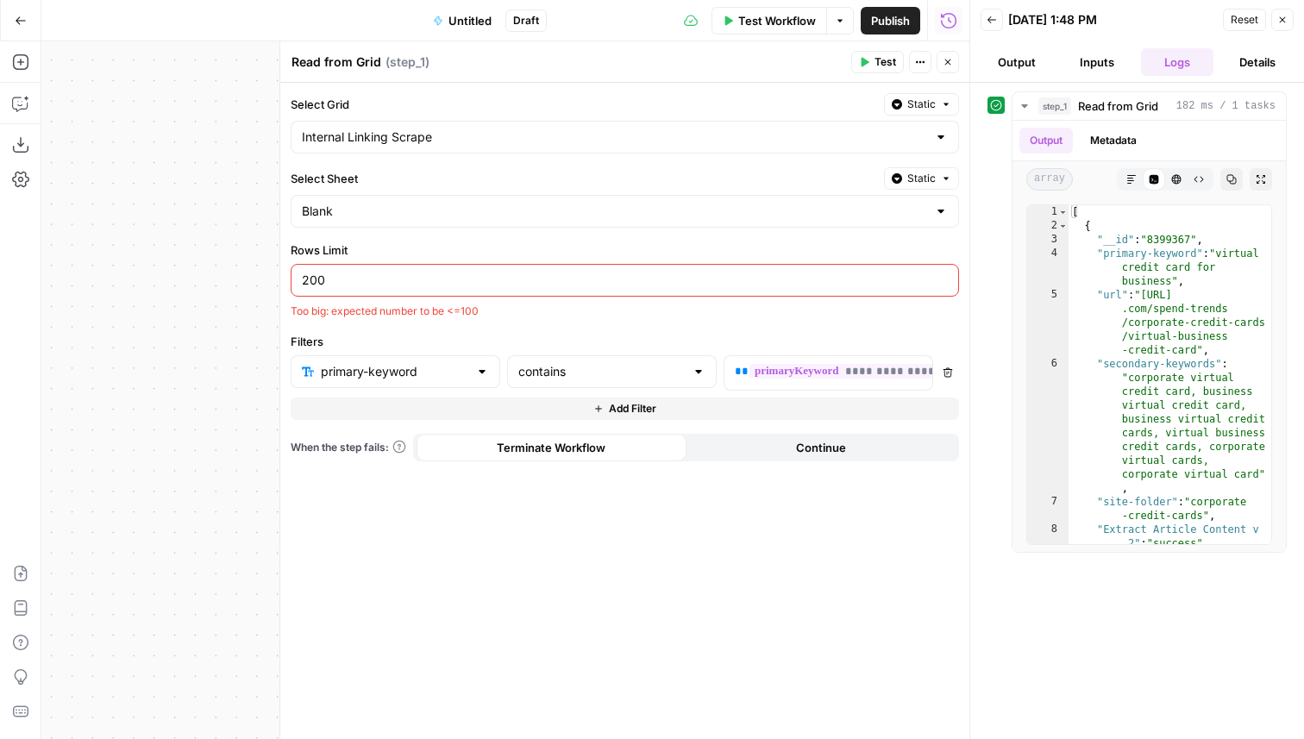
click at [360, 276] on input "200" at bounding box center [625, 280] width 646 height 17
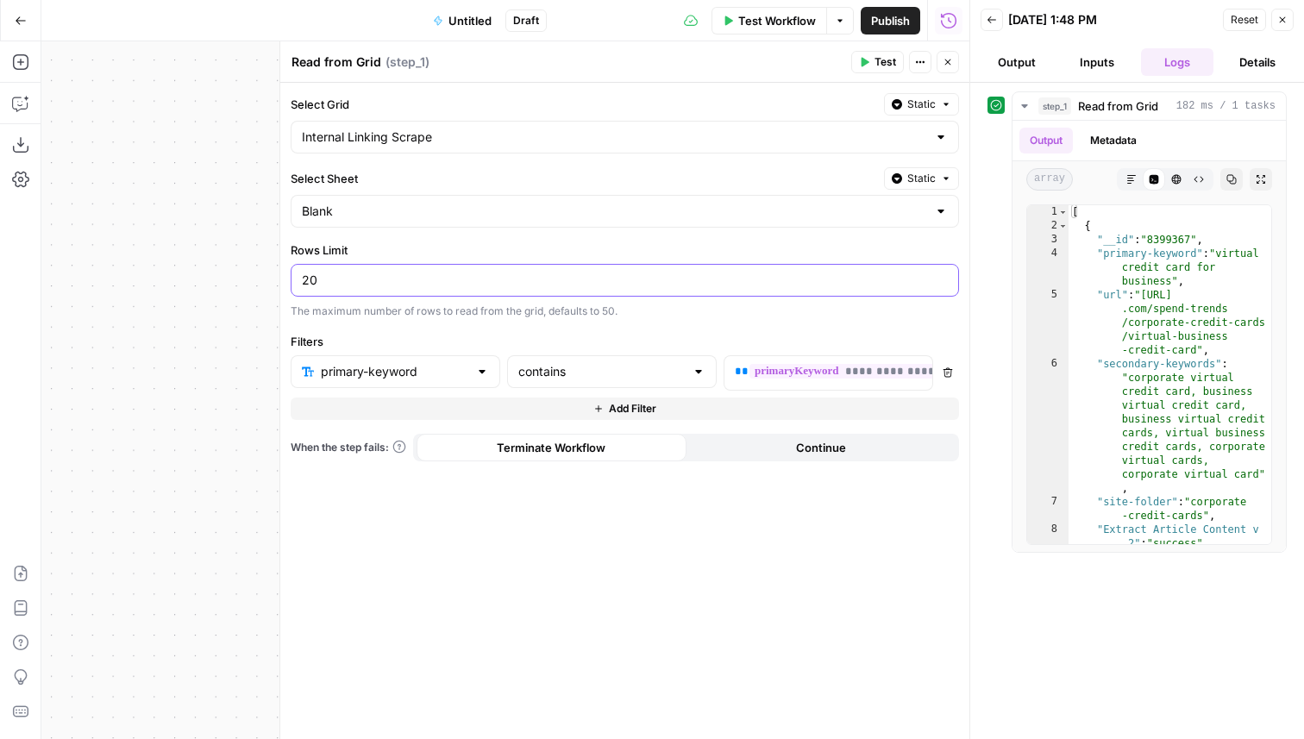
type input "2"
type input "5"
click at [943, 62] on div "Run History E" at bounding box center [948, 57] width 78 height 17
click at [733, 65] on div "Read from Grid Read from Grid ( step_1 )" at bounding box center [568, 62] width 555 height 19
click at [952, 70] on button "Close" at bounding box center [947, 62] width 22 height 22
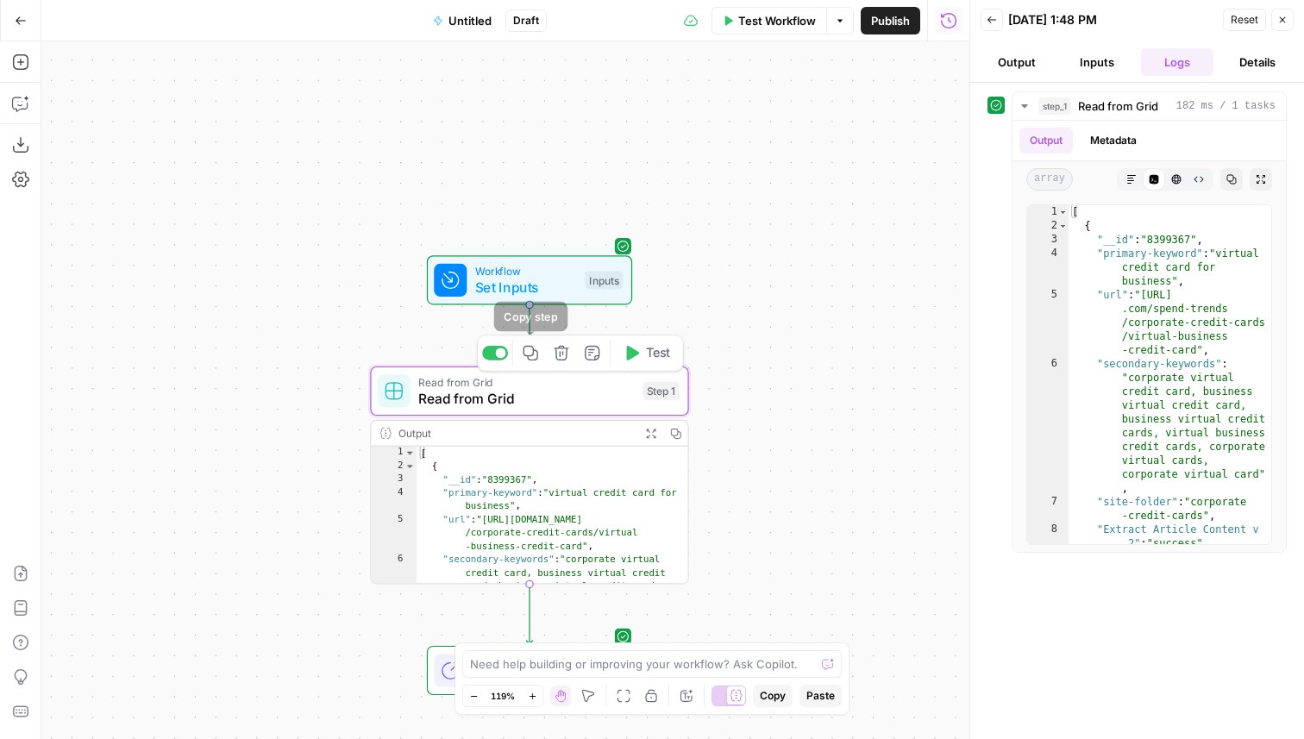
click at [534, 355] on icon "button" at bounding box center [531, 353] width 16 height 16
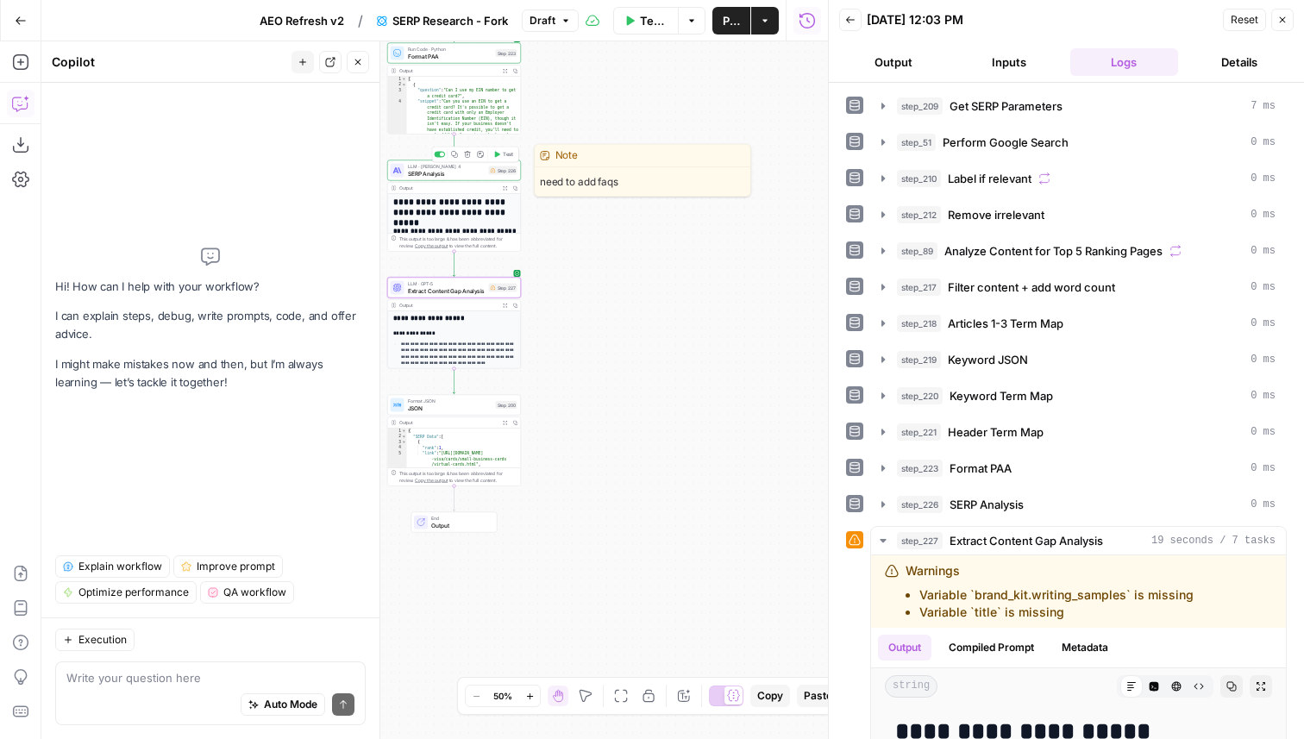
scroll to position [329, 0]
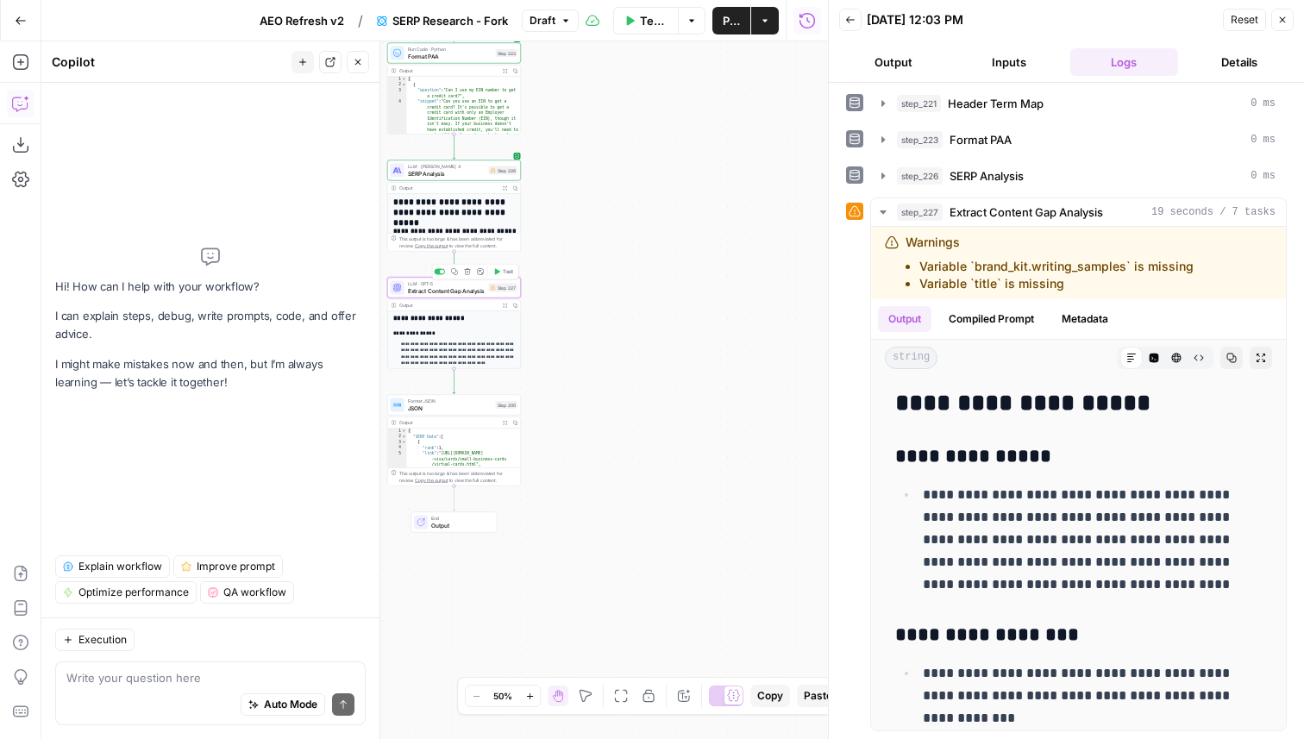
click at [483, 292] on span "Extract Content Gap Analysis" at bounding box center [447, 290] width 78 height 9
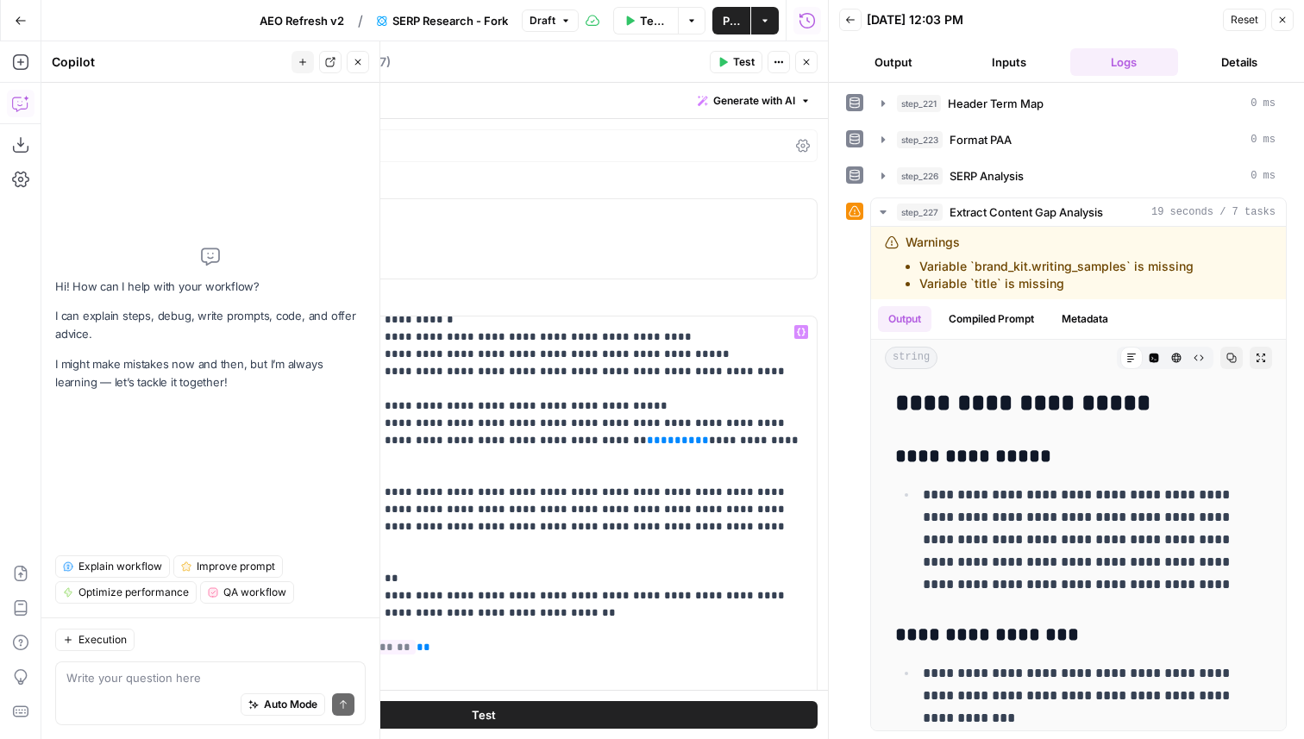
scroll to position [906, 0]
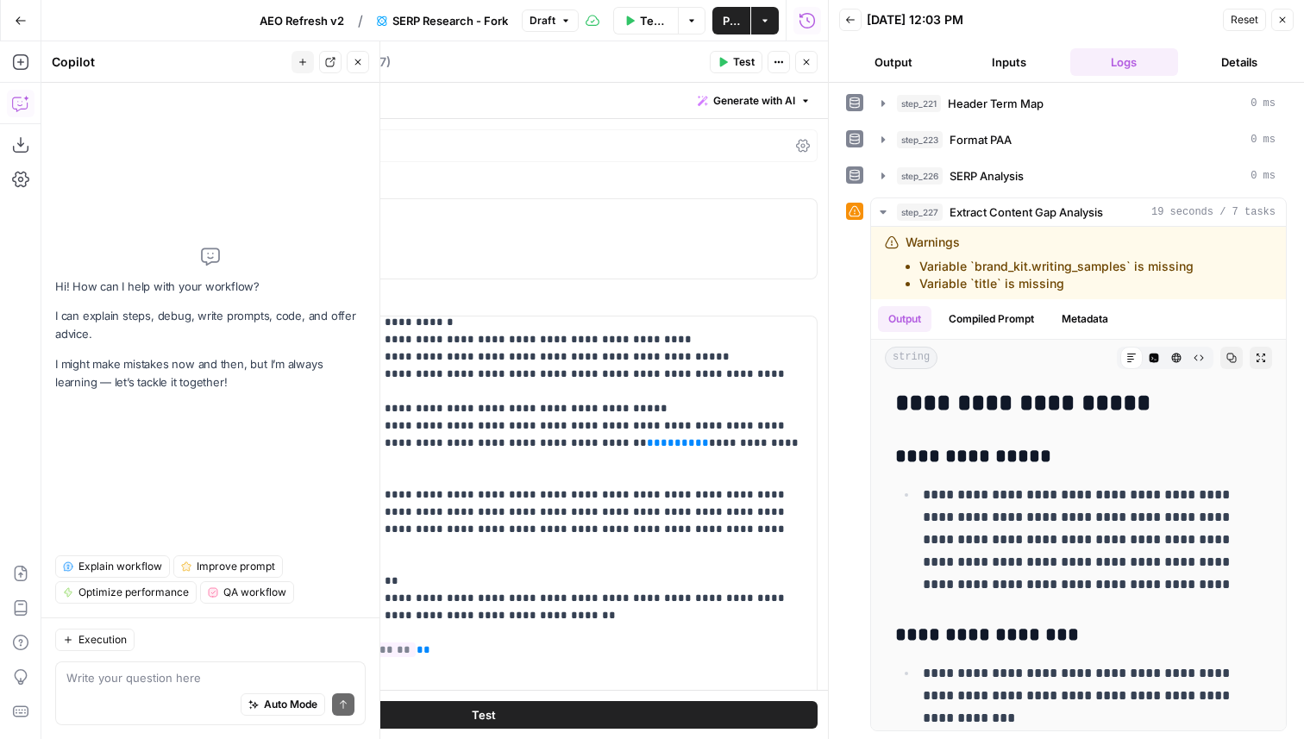
click at [983, 58] on button "Inputs" at bounding box center [1009, 62] width 109 height 28
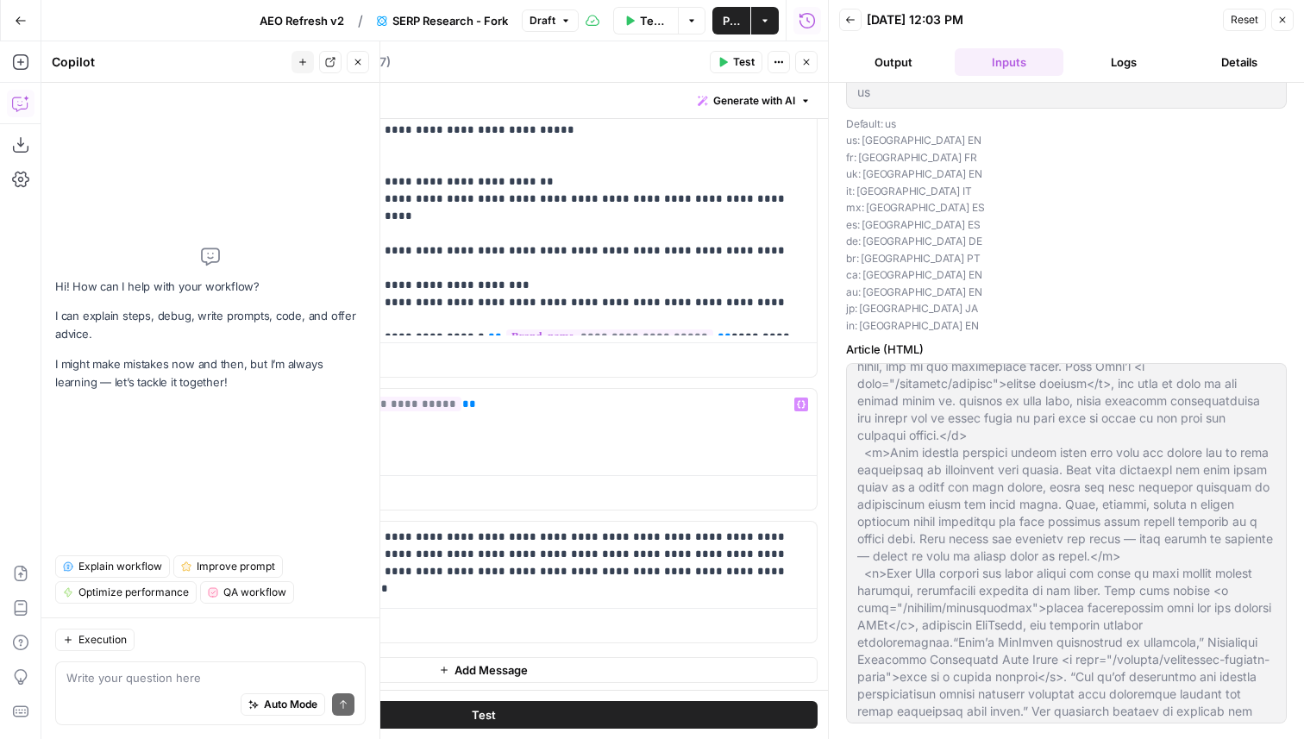
scroll to position [686, 0]
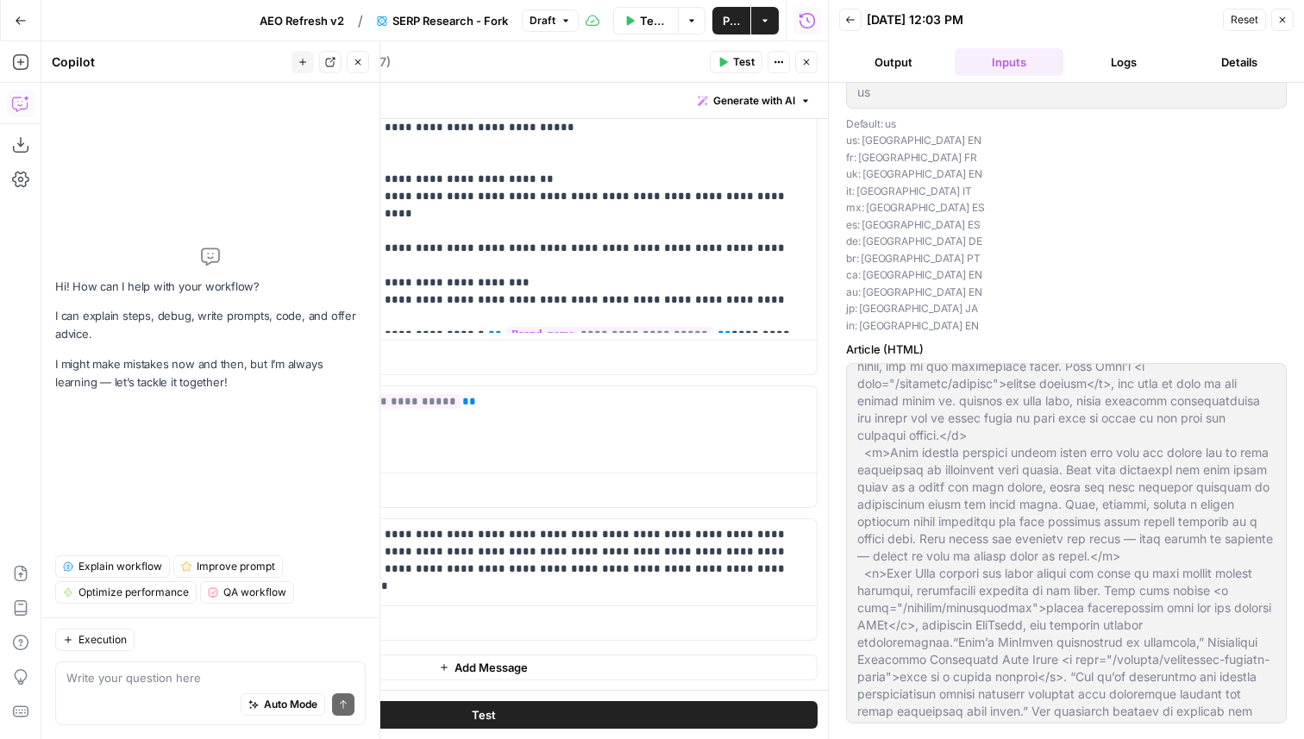
click at [806, 60] on icon "button" at bounding box center [806, 62] width 10 height 10
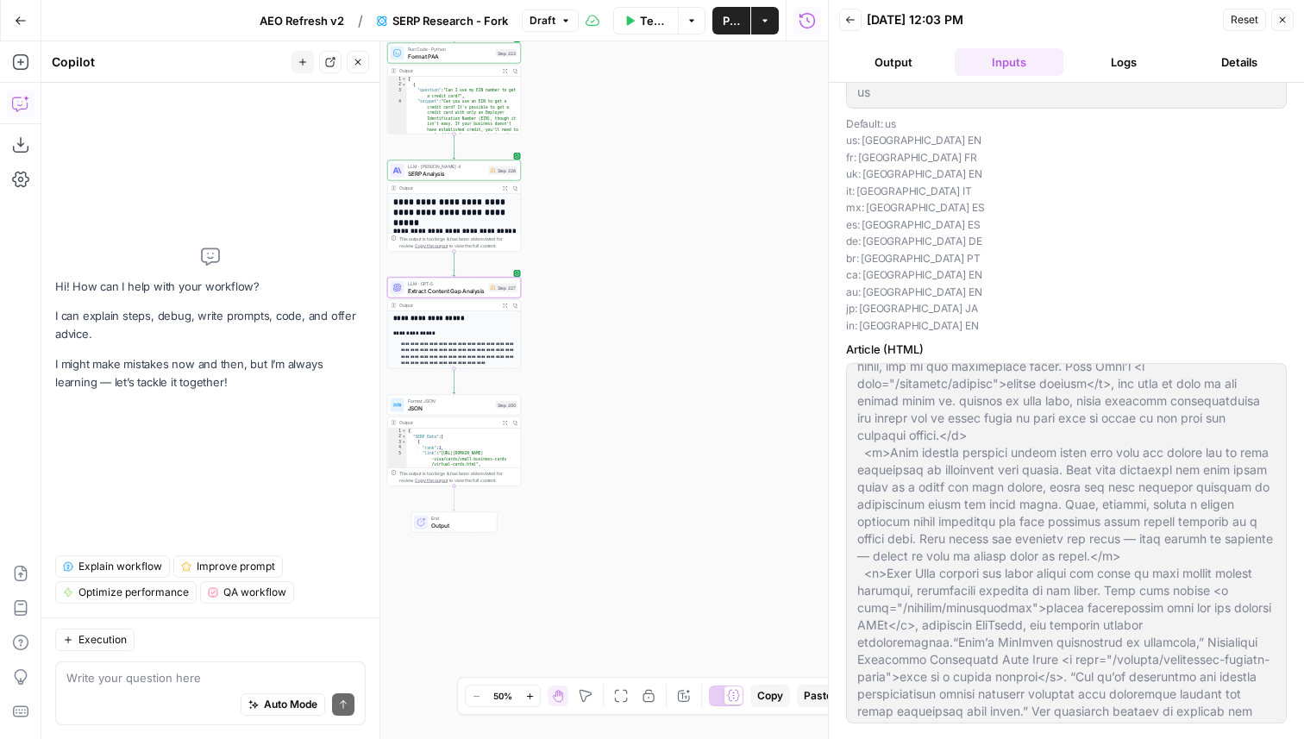
click at [445, 178] on div "LLM · Claude Sonnet 4 SERP Analysis Step 226 Copy step Delete step Edit Note Te…" at bounding box center [454, 170] width 134 height 21
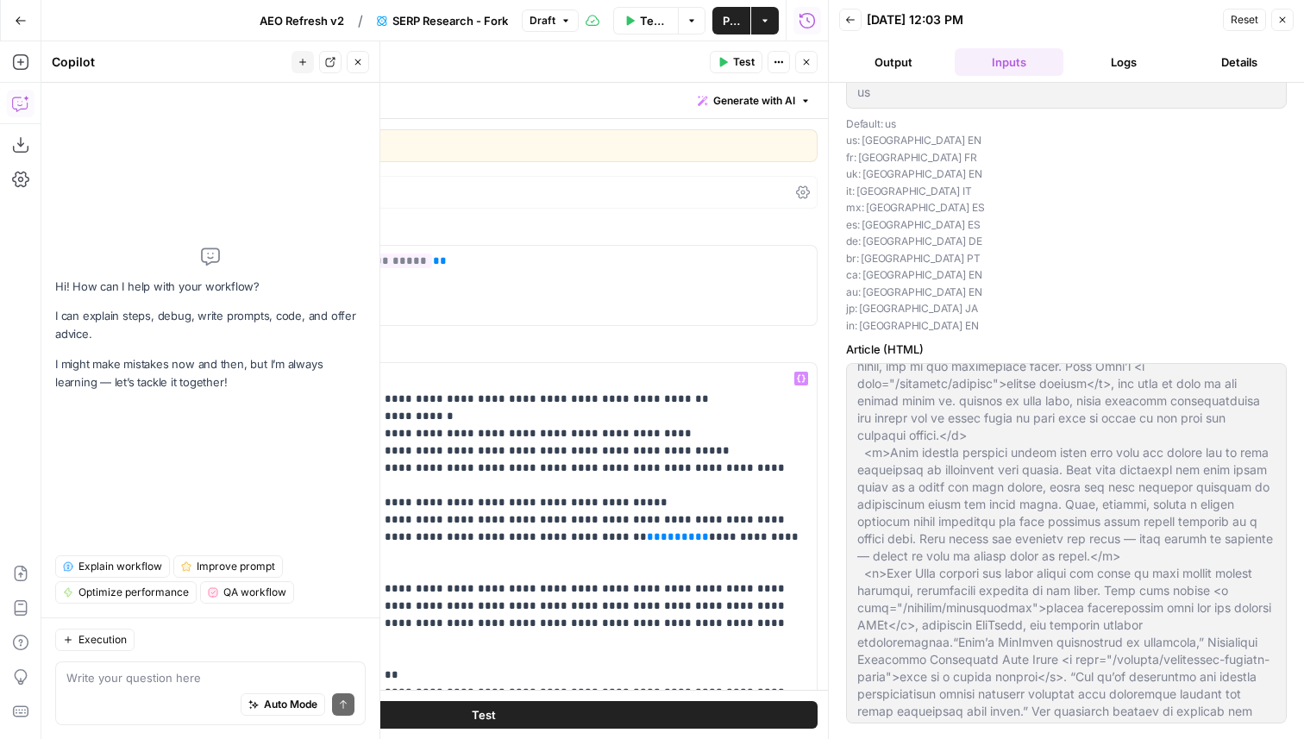
scroll to position [851, 0]
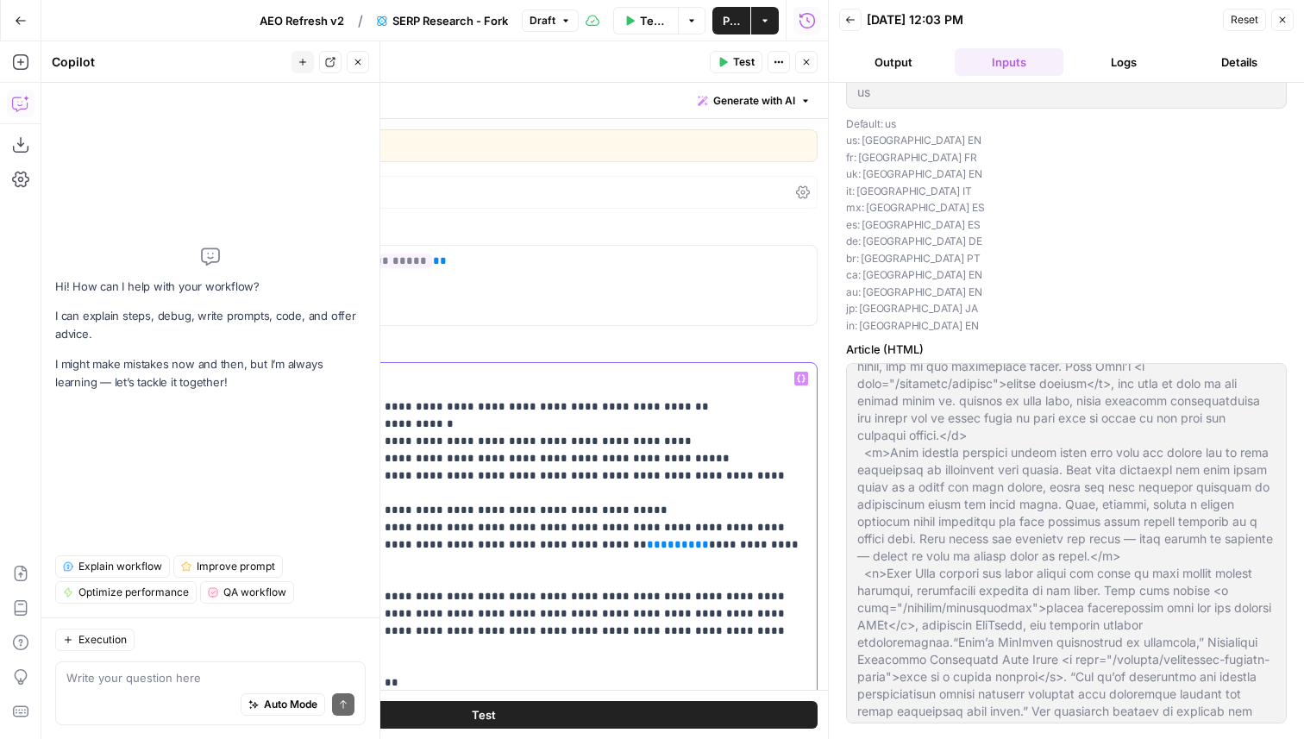
drag, startPoint x: 641, startPoint y: 460, endPoint x: 608, endPoint y: 446, distance: 35.9
click at [608, 446] on p "**********" at bounding box center [533, 372] width 546 height 1707
click at [623, 479] on p "**********" at bounding box center [533, 372] width 546 height 1707
drag, startPoint x: 627, startPoint y: 457, endPoint x: 453, endPoint y: 456, distance: 174.2
click at [453, 456] on p "**********" at bounding box center [533, 372] width 546 height 1707
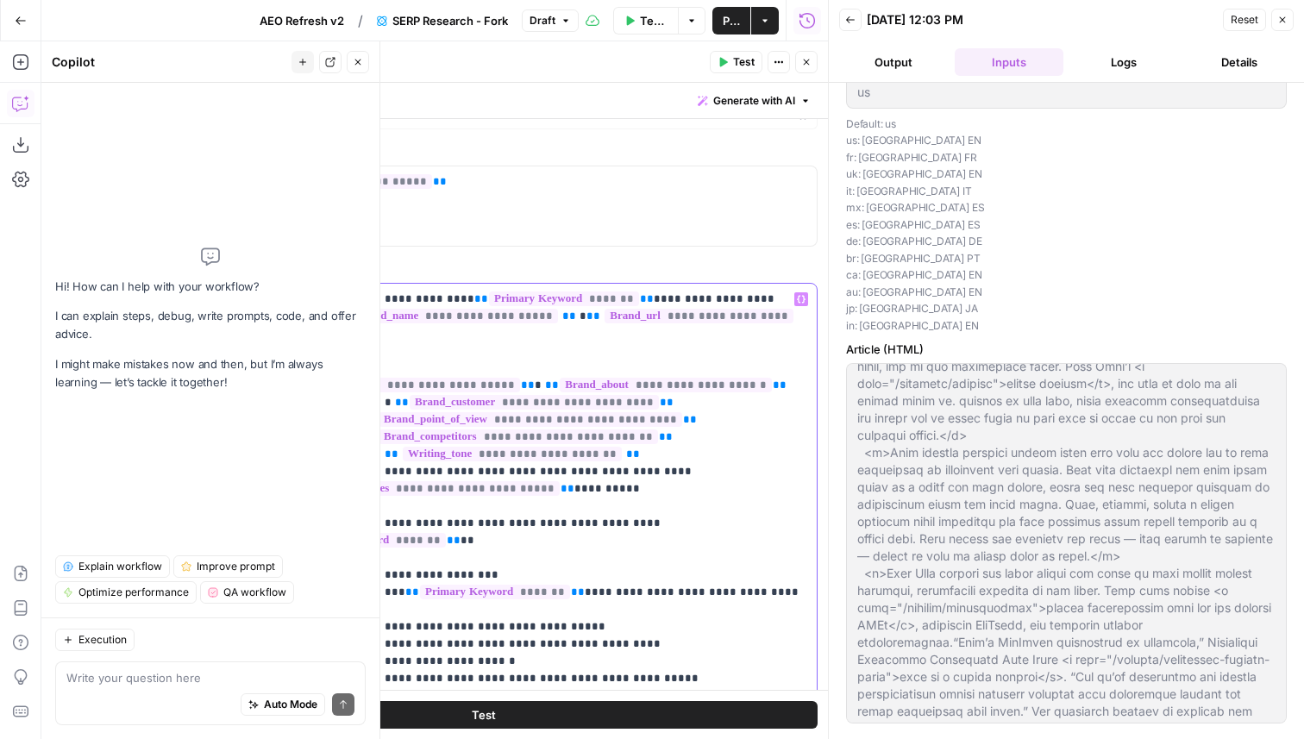
scroll to position [73, 0]
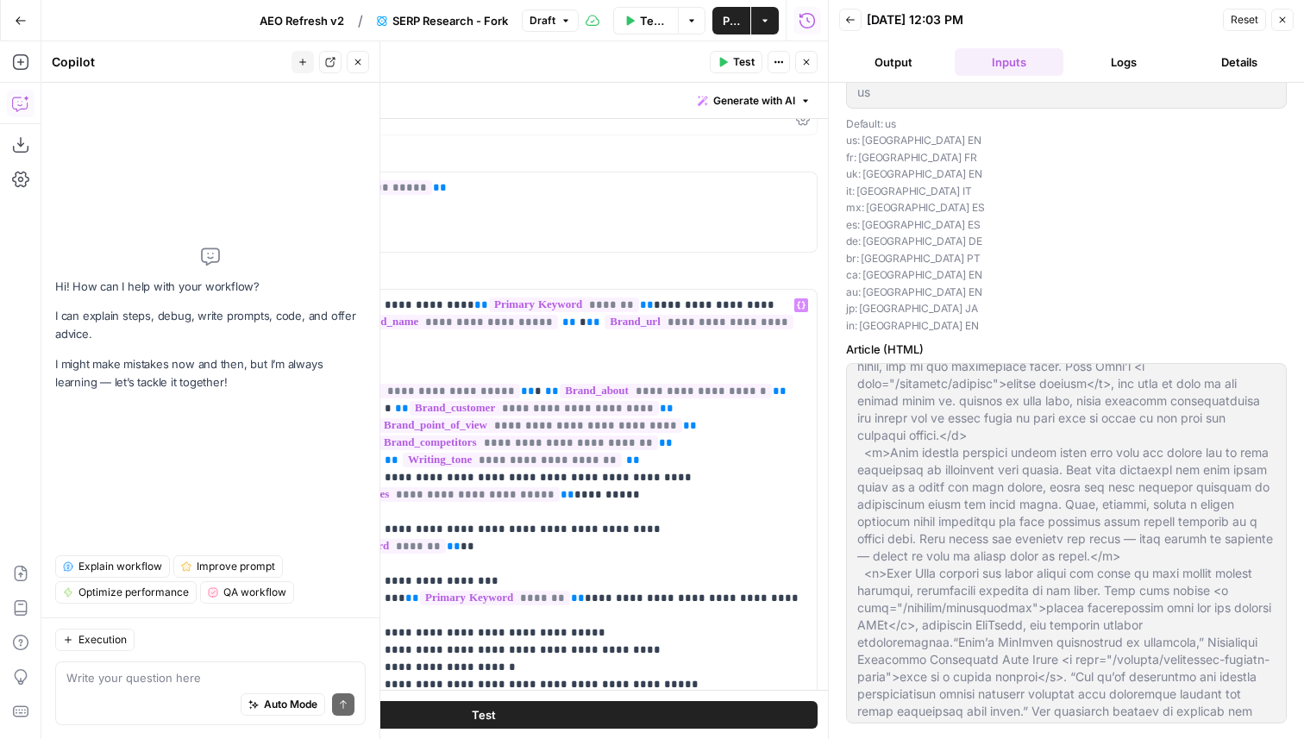
click at [799, 66] on button "Close" at bounding box center [806, 62] width 22 height 22
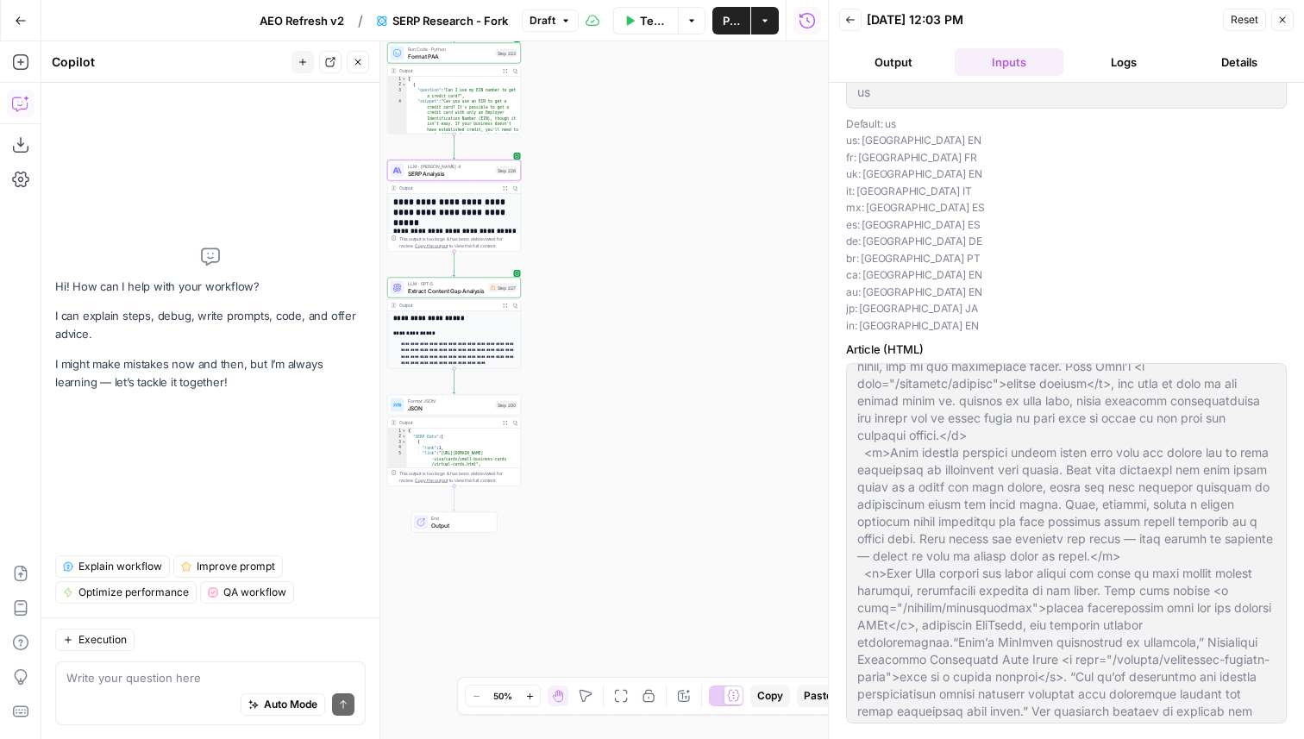
click at [468, 303] on div "Output" at bounding box center [448, 305] width 98 height 7
click at [468, 286] on span "Extract Content Gap Analysis" at bounding box center [447, 290] width 78 height 9
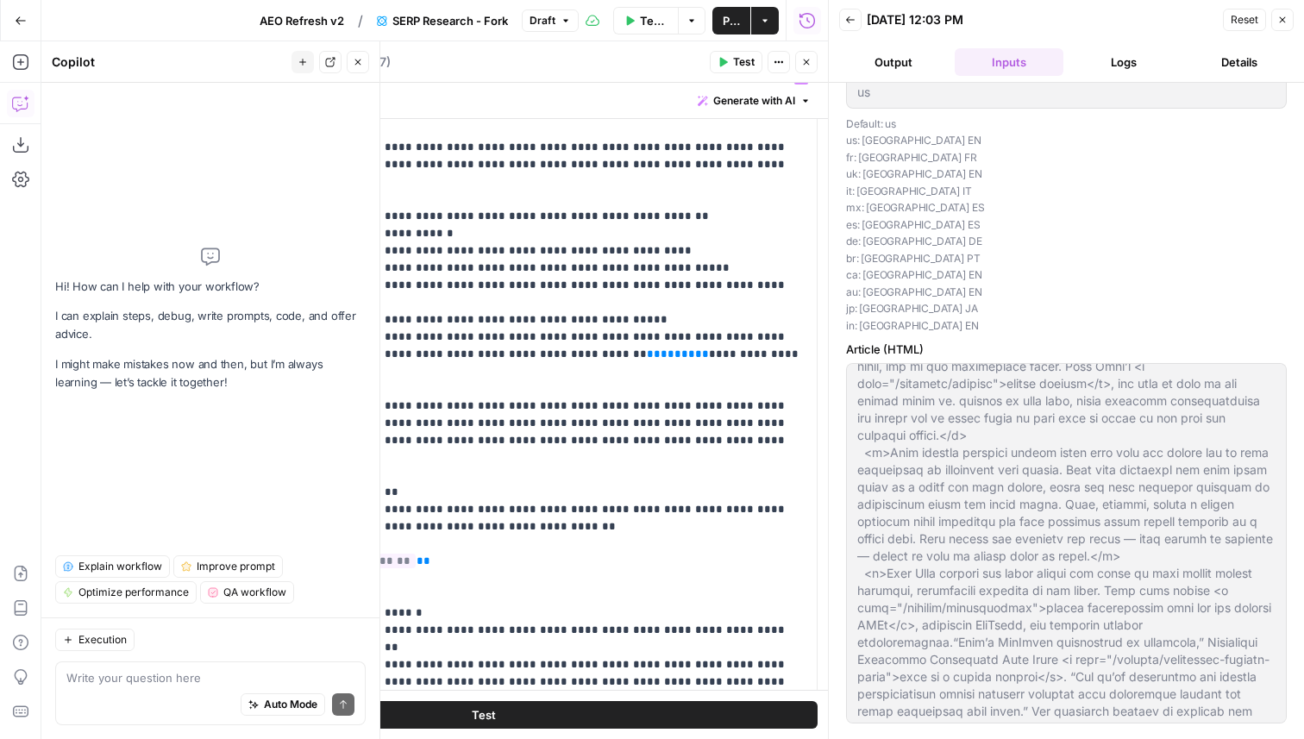
scroll to position [739, 0]
click at [529, 276] on p "**********" at bounding box center [533, 183] width 546 height 1707
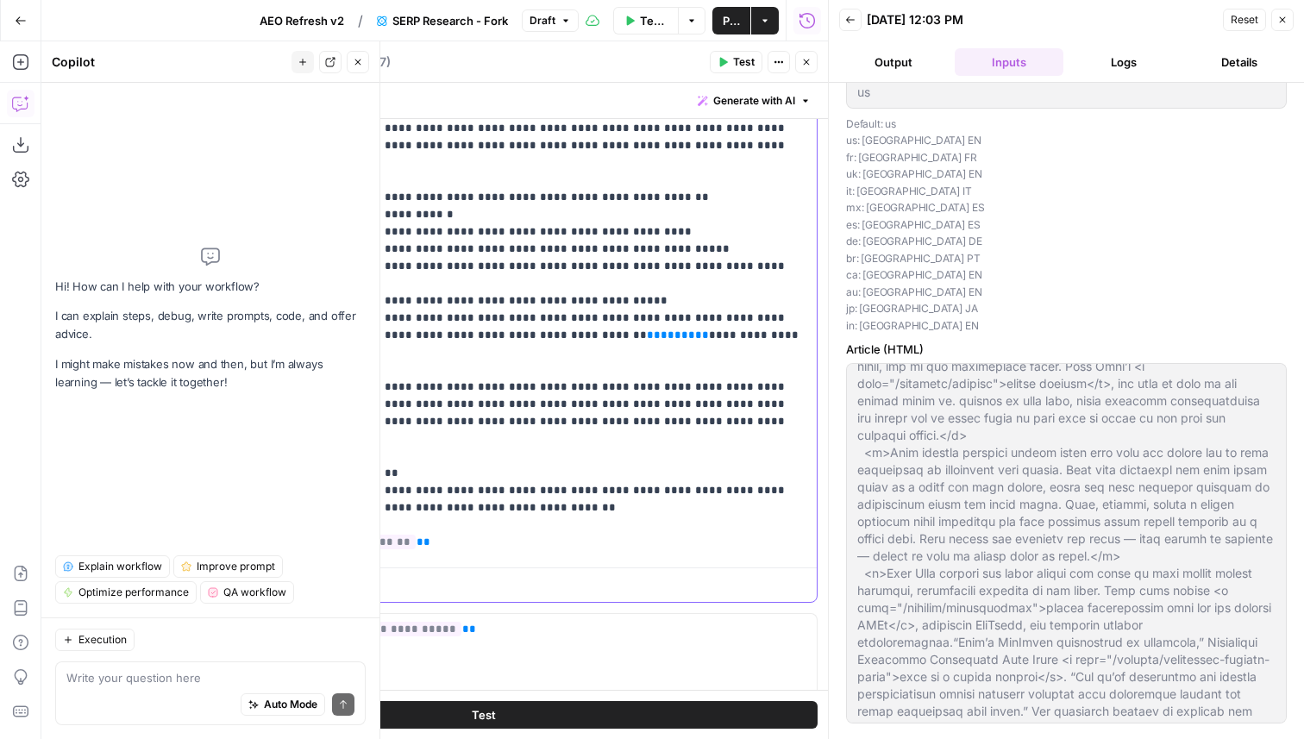
scroll to position [549, 0]
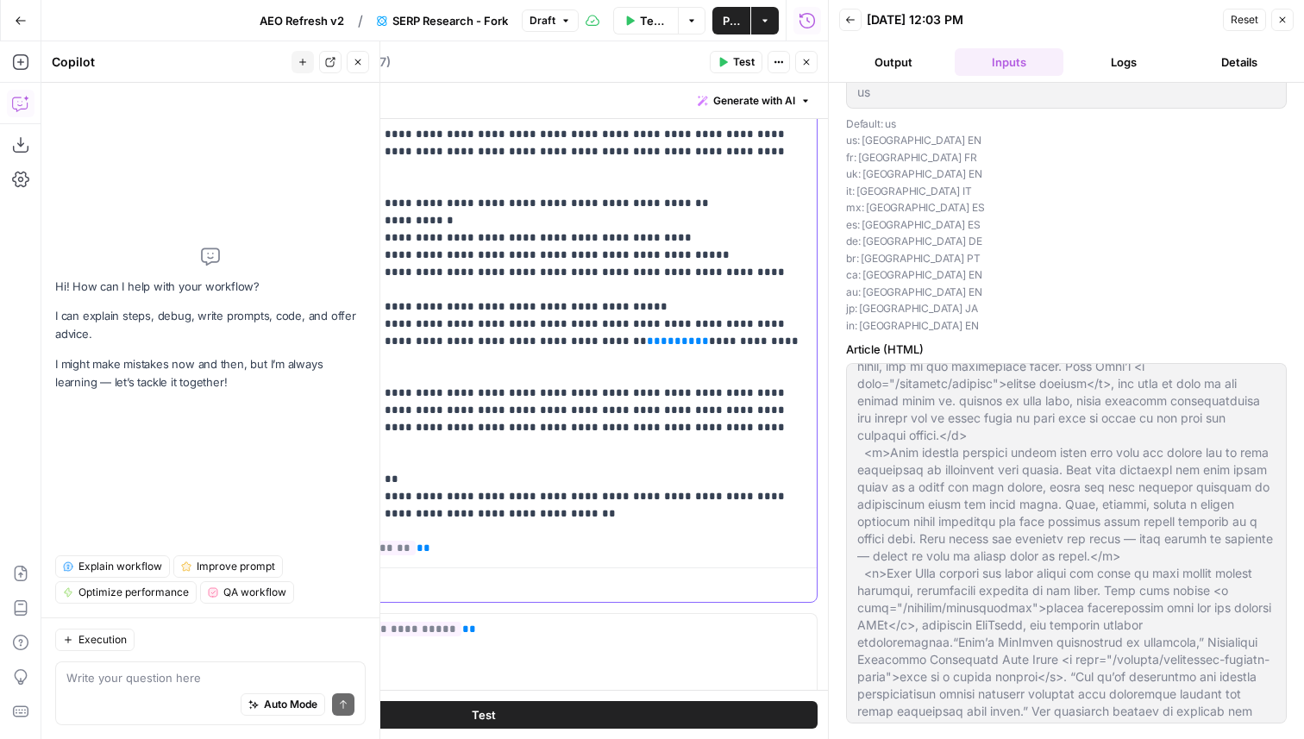
drag, startPoint x: 631, startPoint y: 260, endPoint x: 431, endPoint y: 261, distance: 200.1
click at [431, 261] on p "**********" at bounding box center [533, 168] width 546 height 1707
click at [656, 249] on p "**********" at bounding box center [533, 168] width 546 height 1707
drag, startPoint x: 646, startPoint y: 251, endPoint x: 448, endPoint y: 254, distance: 197.5
click at [448, 254] on p "**********" at bounding box center [533, 168] width 546 height 1707
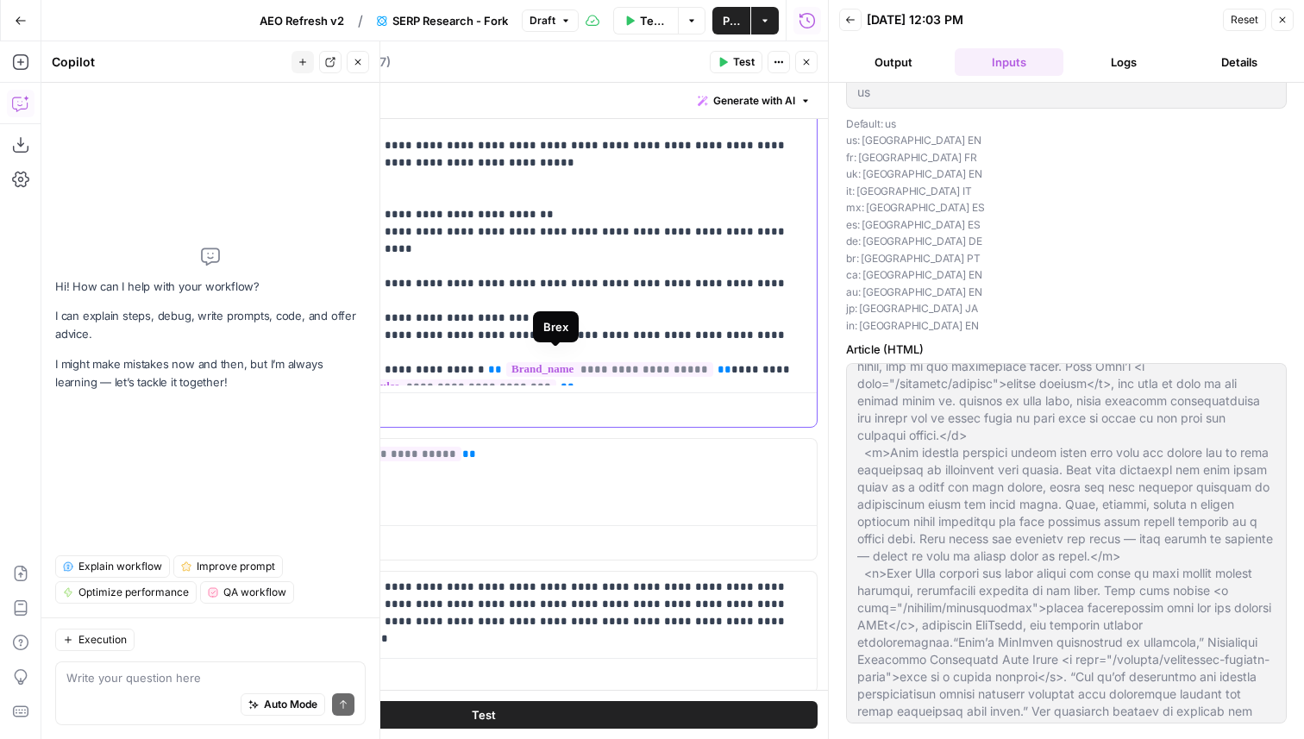
scroll to position [686, 0]
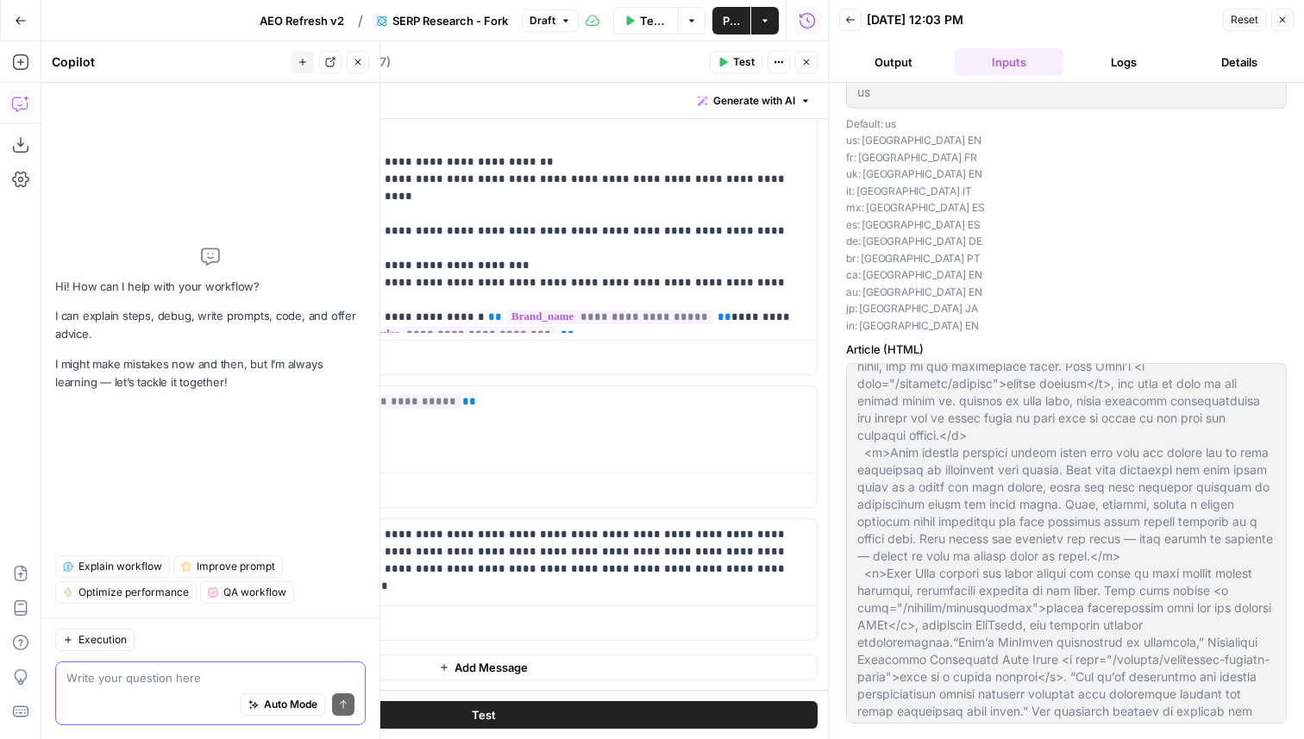
click at [99, 680] on textarea at bounding box center [210, 677] width 288 height 17
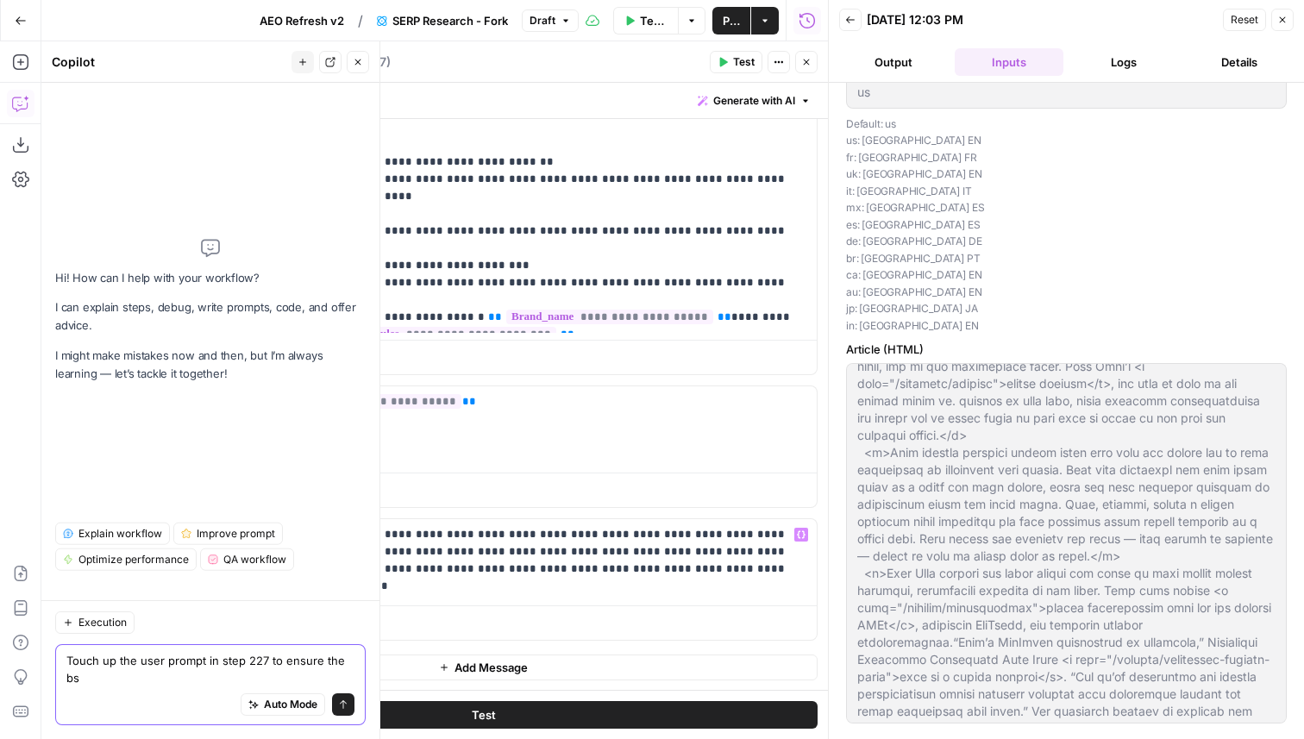
scroll to position [0, 0]
type textarea "Touch up the user prompt in step 227 to ensure the best accuracy"
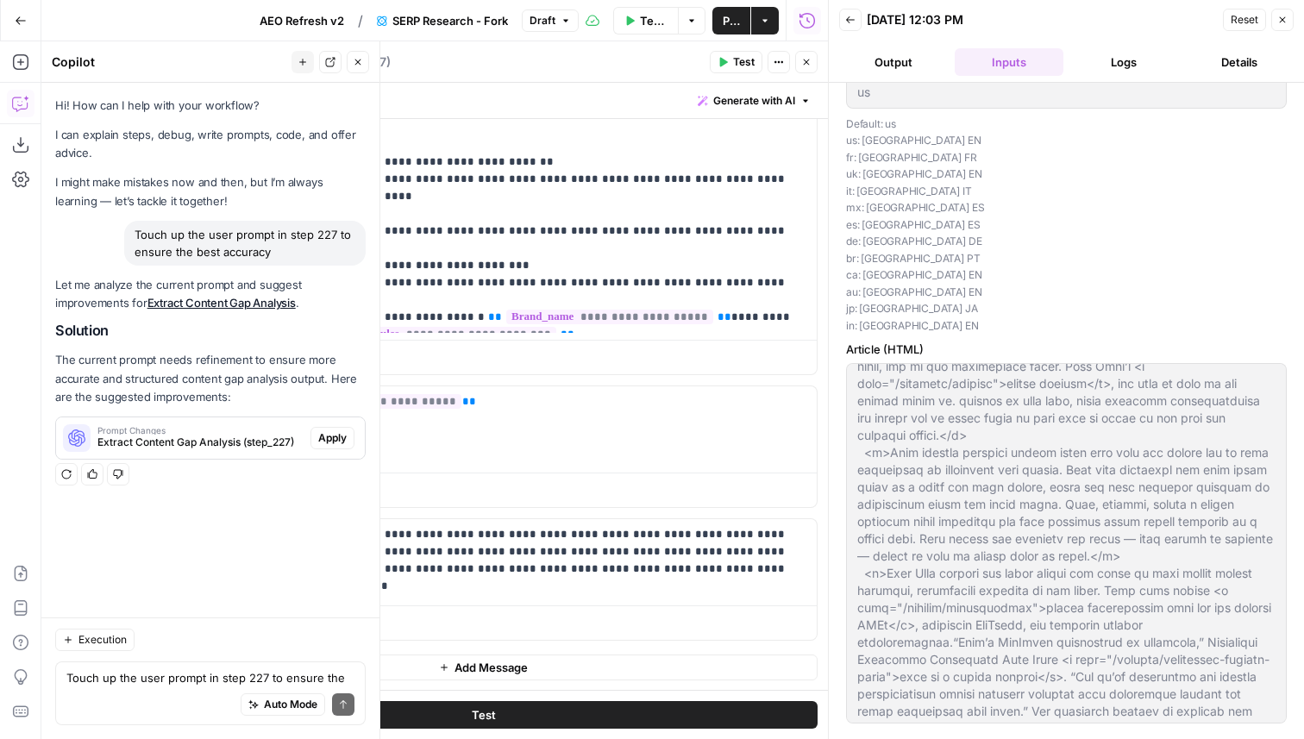
click at [315, 437] on button "Apply" at bounding box center [332, 438] width 44 height 22
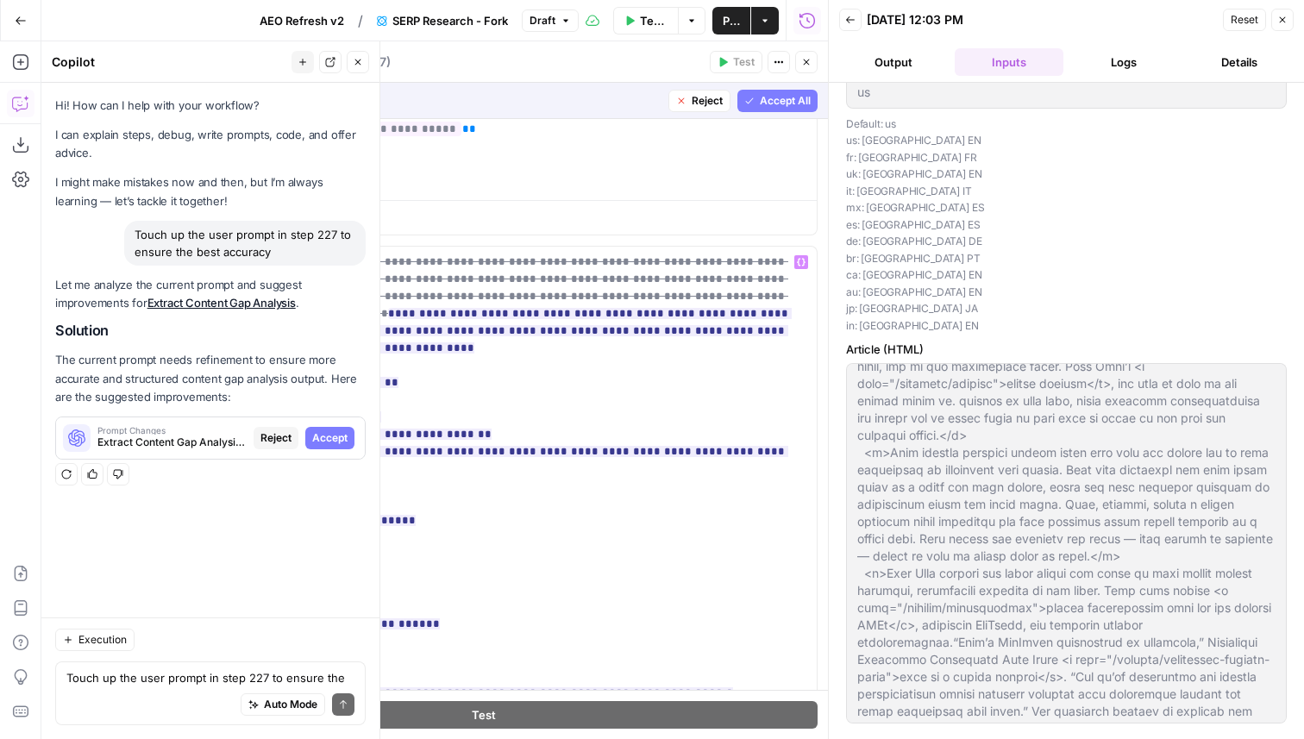
scroll to position [1399, 0]
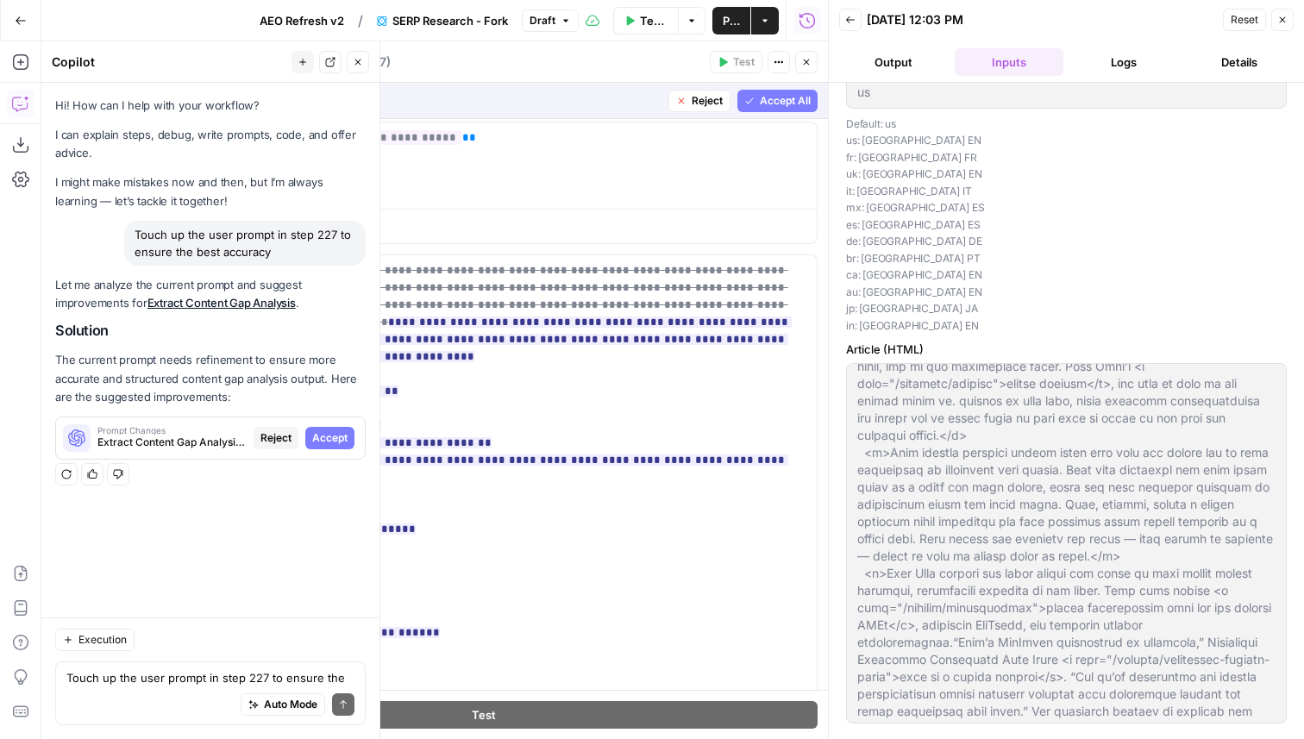
click at [789, 107] on span "Accept All" at bounding box center [785, 101] width 51 height 16
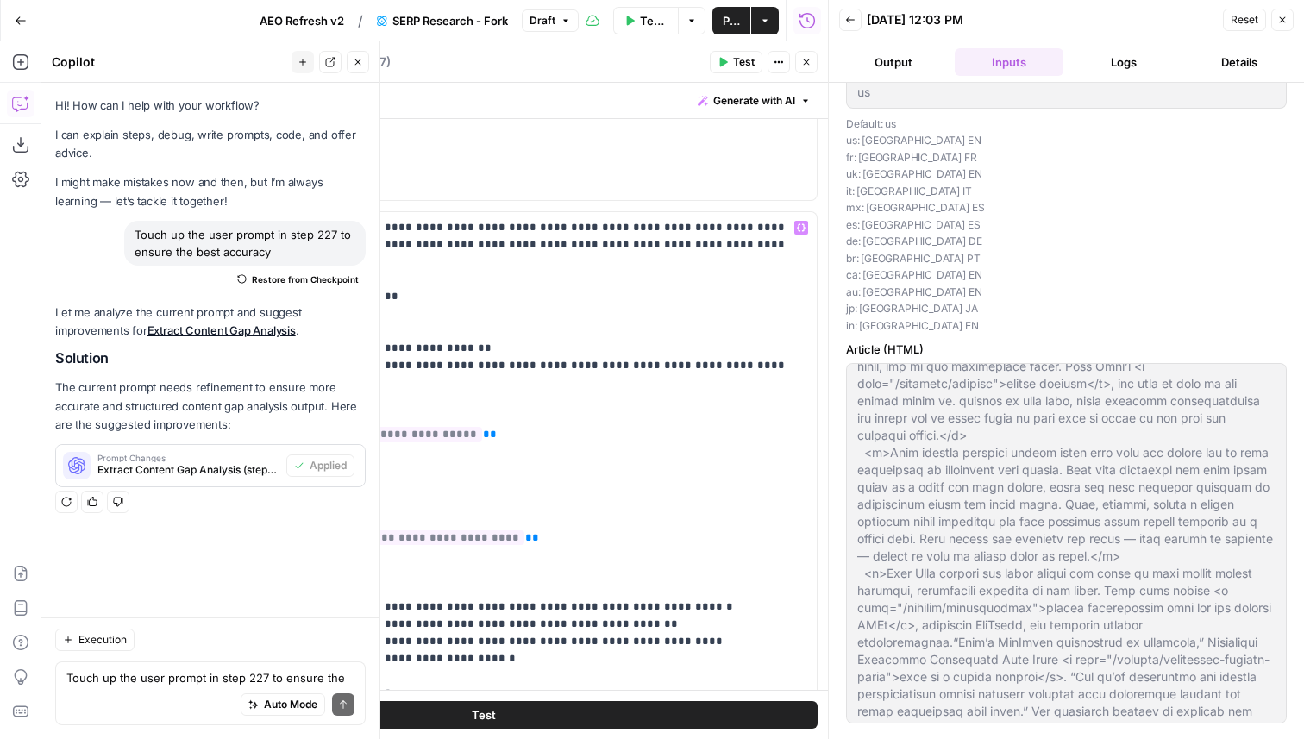
scroll to position [988, 0]
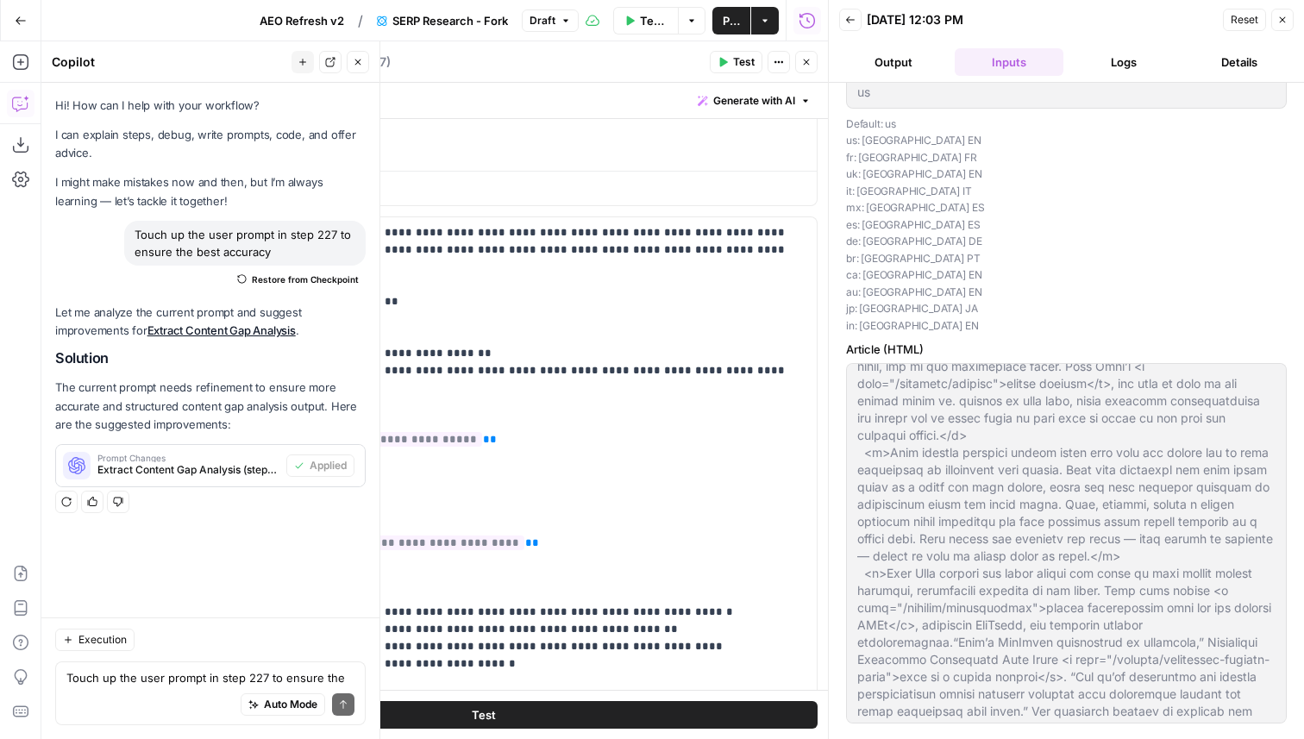
click at [567, 718] on button "Test" at bounding box center [483, 715] width 668 height 28
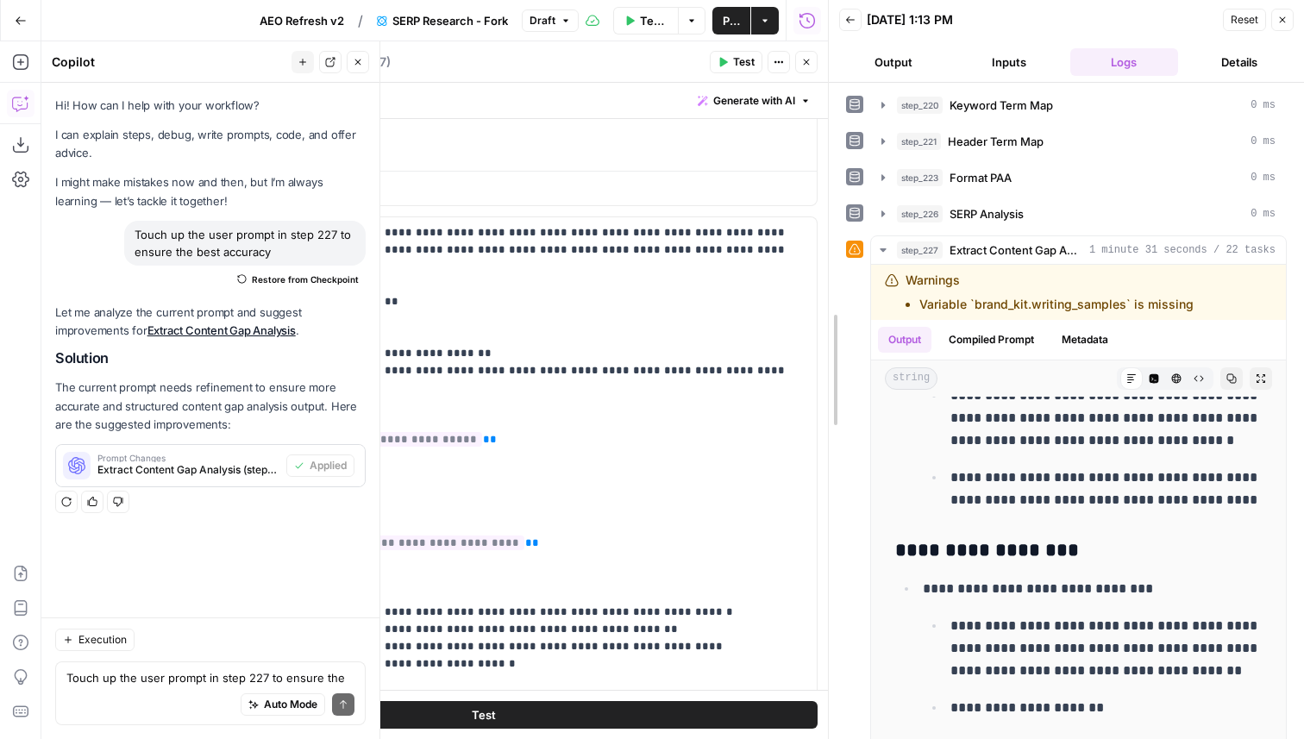
scroll to position [2869, 0]
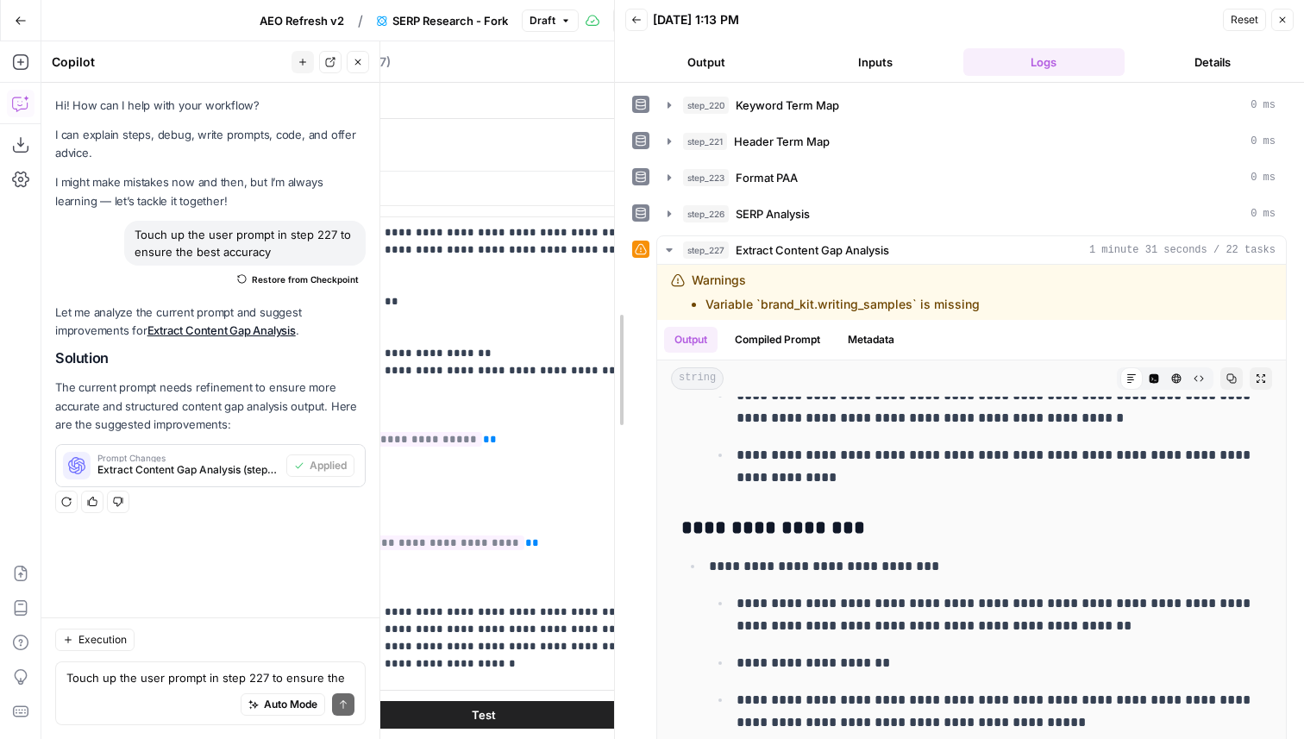
drag, startPoint x: 829, startPoint y: 265, endPoint x: 356, endPoint y: 229, distance: 473.9
click at [356, 229] on body "Brex New Home Browse Your Data Usage Settings Recent Grids Pages Recent Workflo…" at bounding box center [652, 369] width 1304 height 739
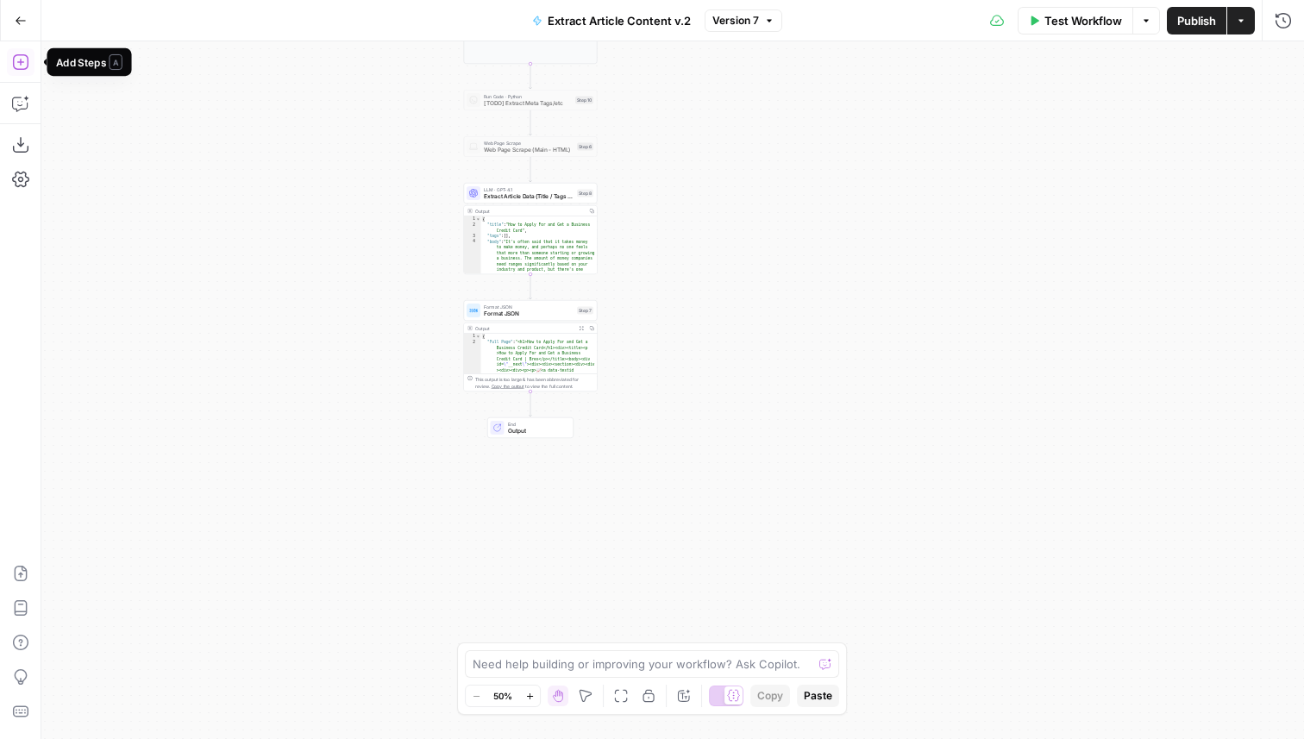
click at [12, 68] on icon "button" at bounding box center [20, 61] width 17 height 17
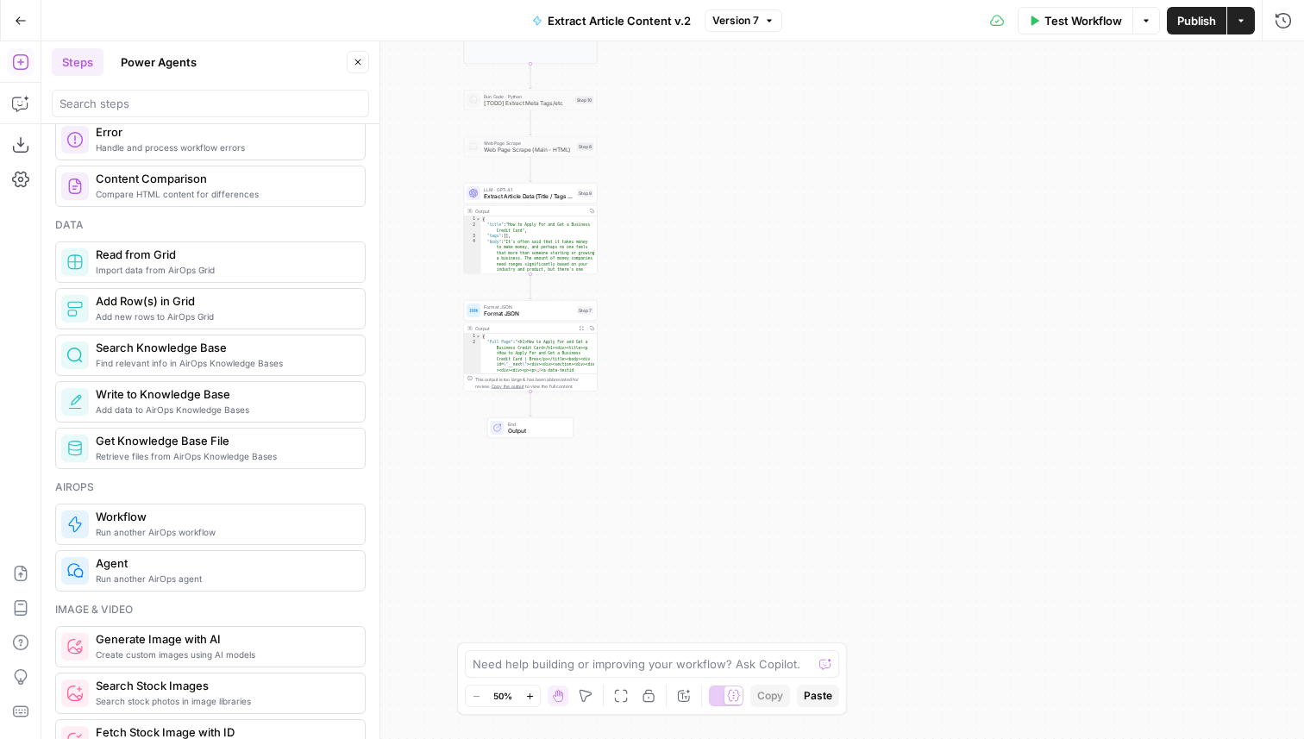
scroll to position [730, 0]
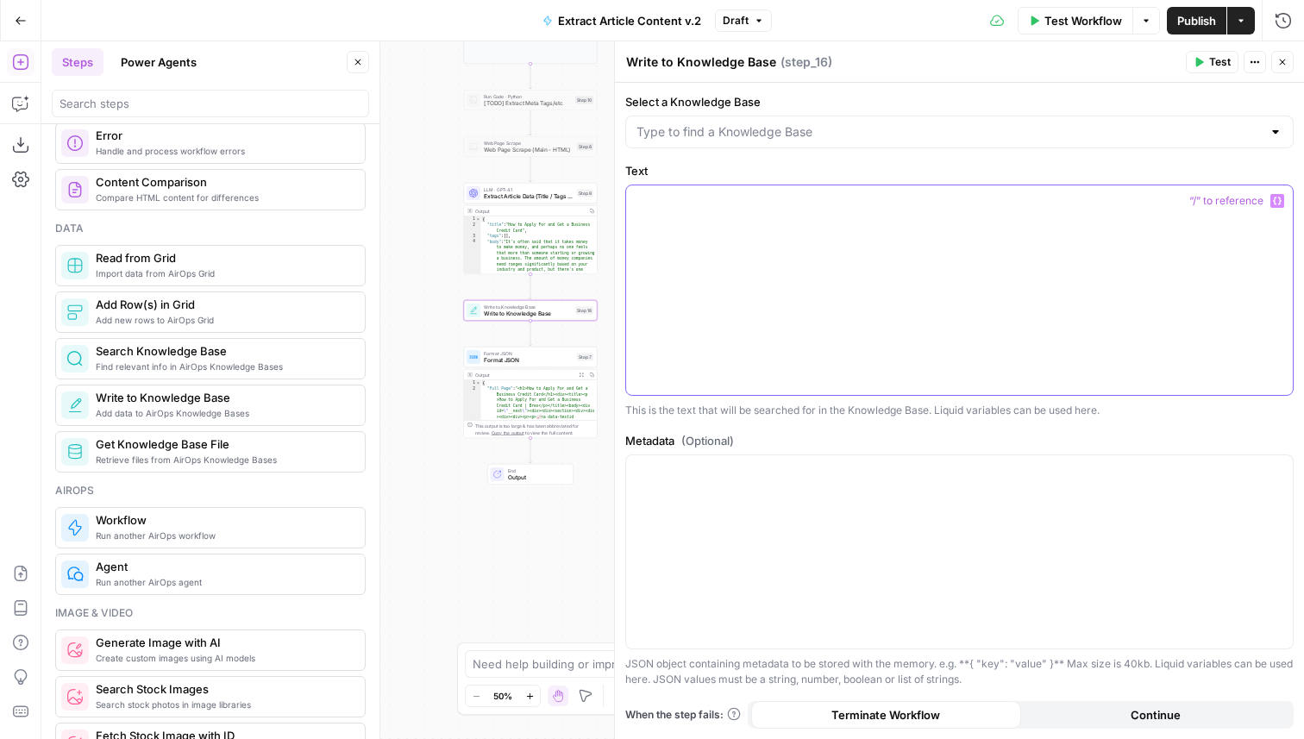
click at [768, 359] on div at bounding box center [959, 290] width 667 height 210
click at [774, 133] on input "Select a Knowledge Base" at bounding box center [948, 131] width 625 height 17
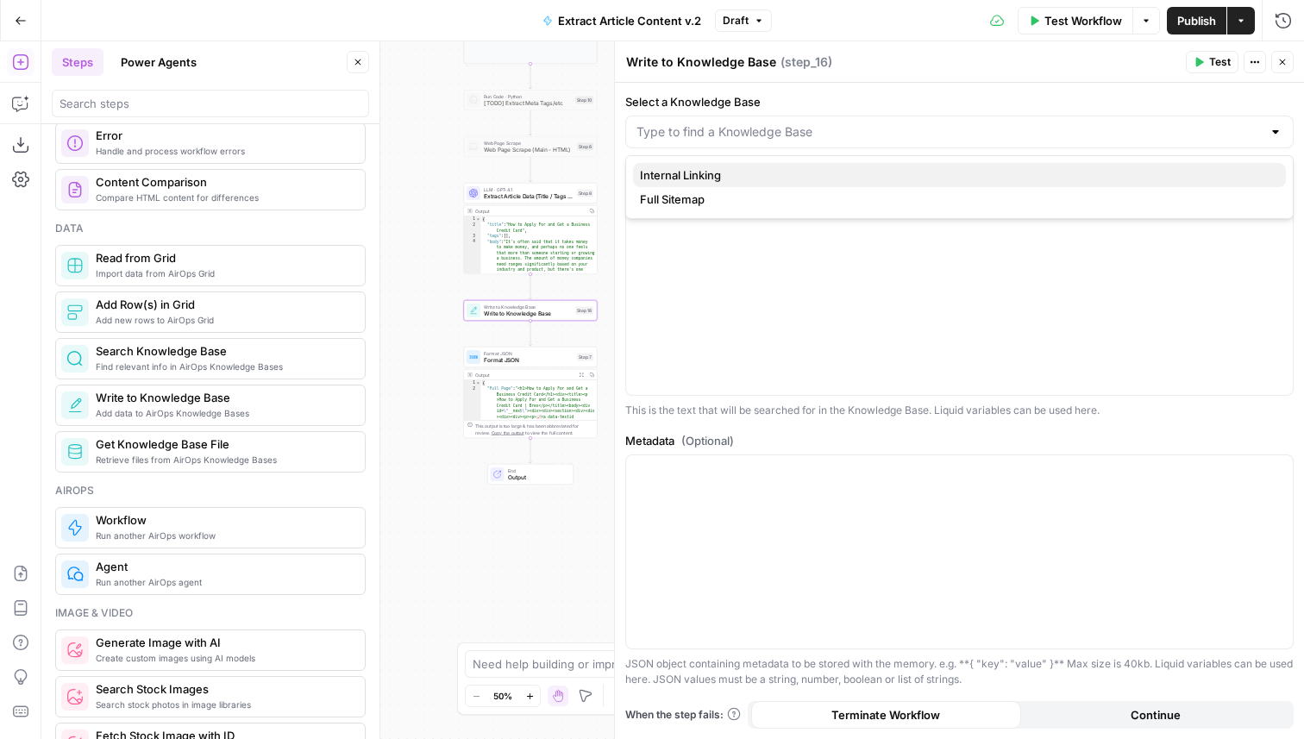
click at [726, 175] on span "Internal Linking" at bounding box center [956, 174] width 632 height 17
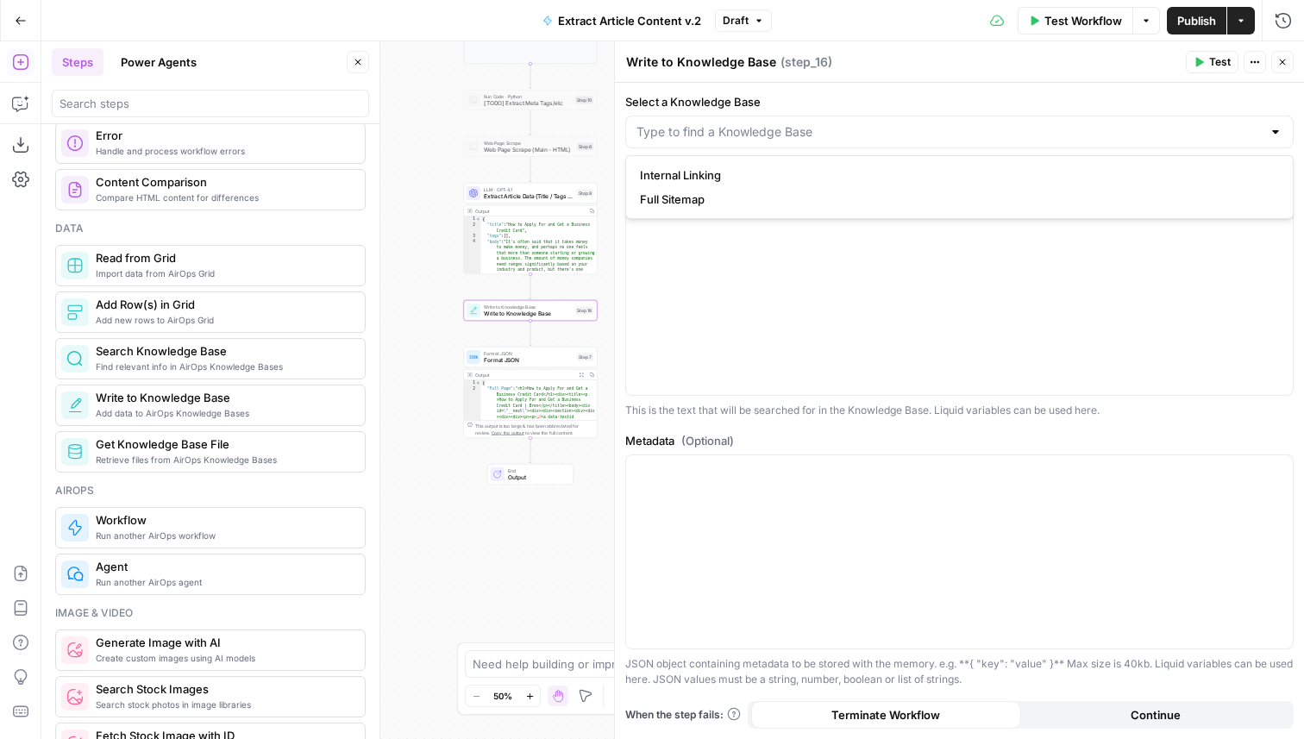
type input "Internal Linking"
click at [758, 264] on div at bounding box center [959, 290] width 667 height 210
click at [1268, 202] on span "“/” to reference" at bounding box center [1226, 201] width 88 height 14
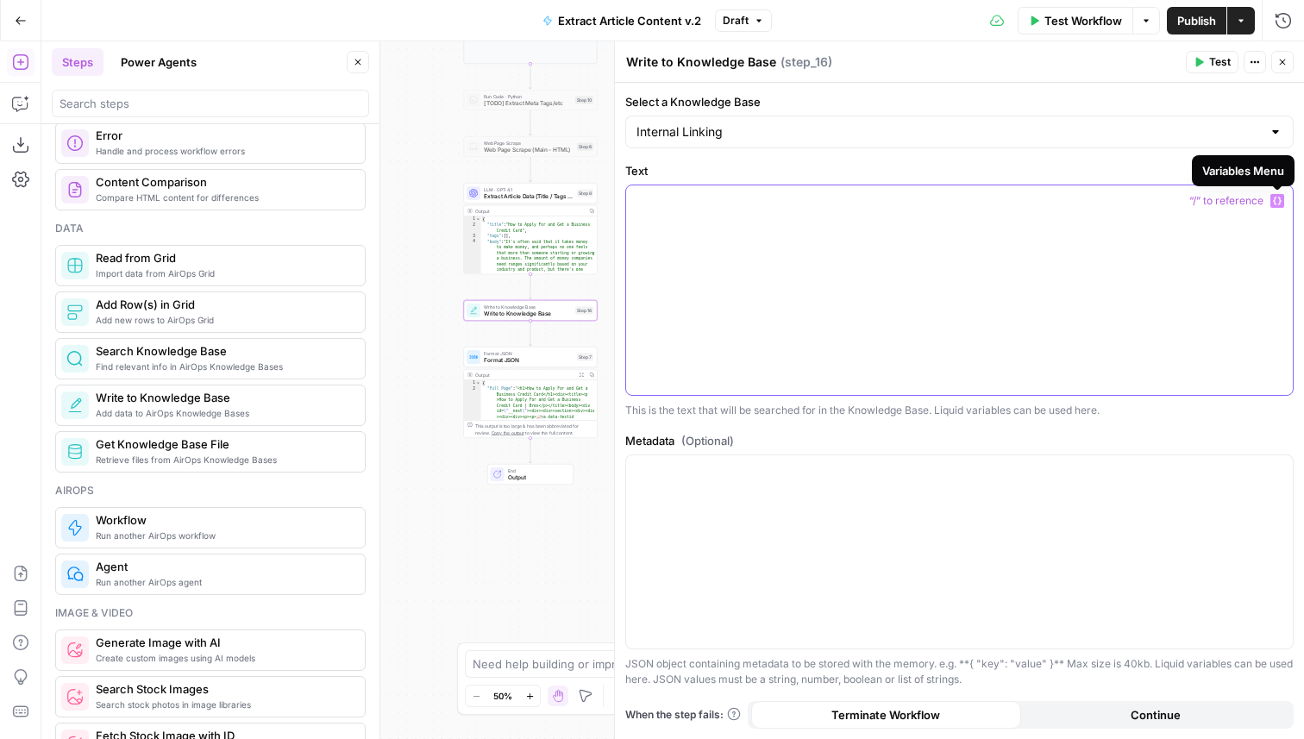
click at [1274, 202] on icon "button" at bounding box center [1277, 201] width 9 height 8
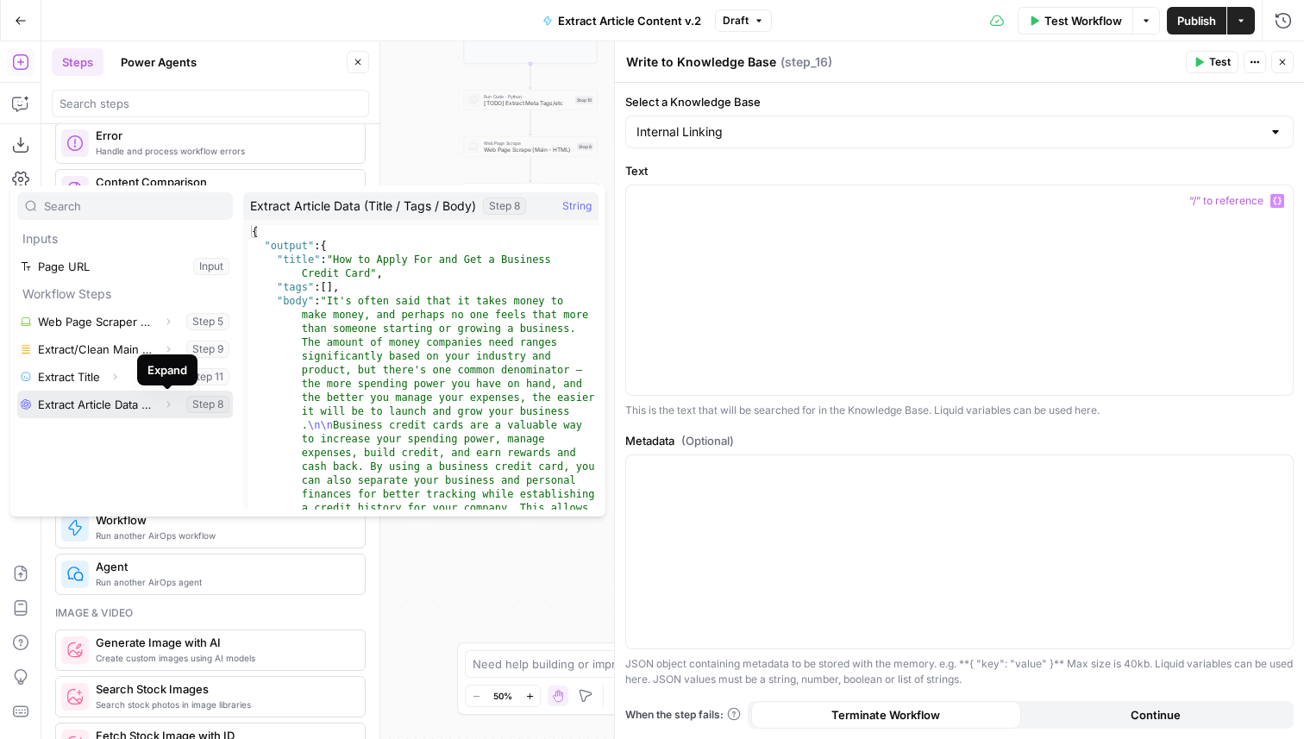
click at [168, 407] on icon "button" at bounding box center [168, 404] width 10 height 10
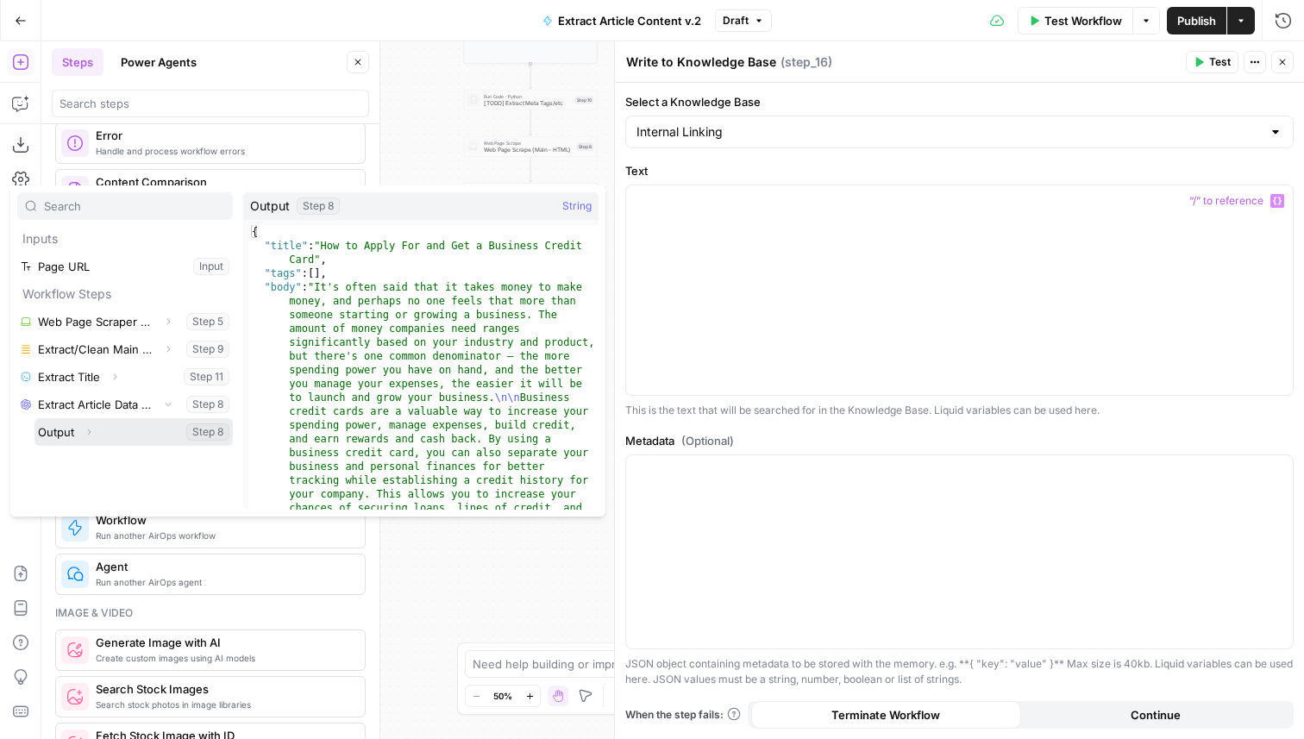
click at [88, 436] on icon "button" at bounding box center [89, 432] width 10 height 10
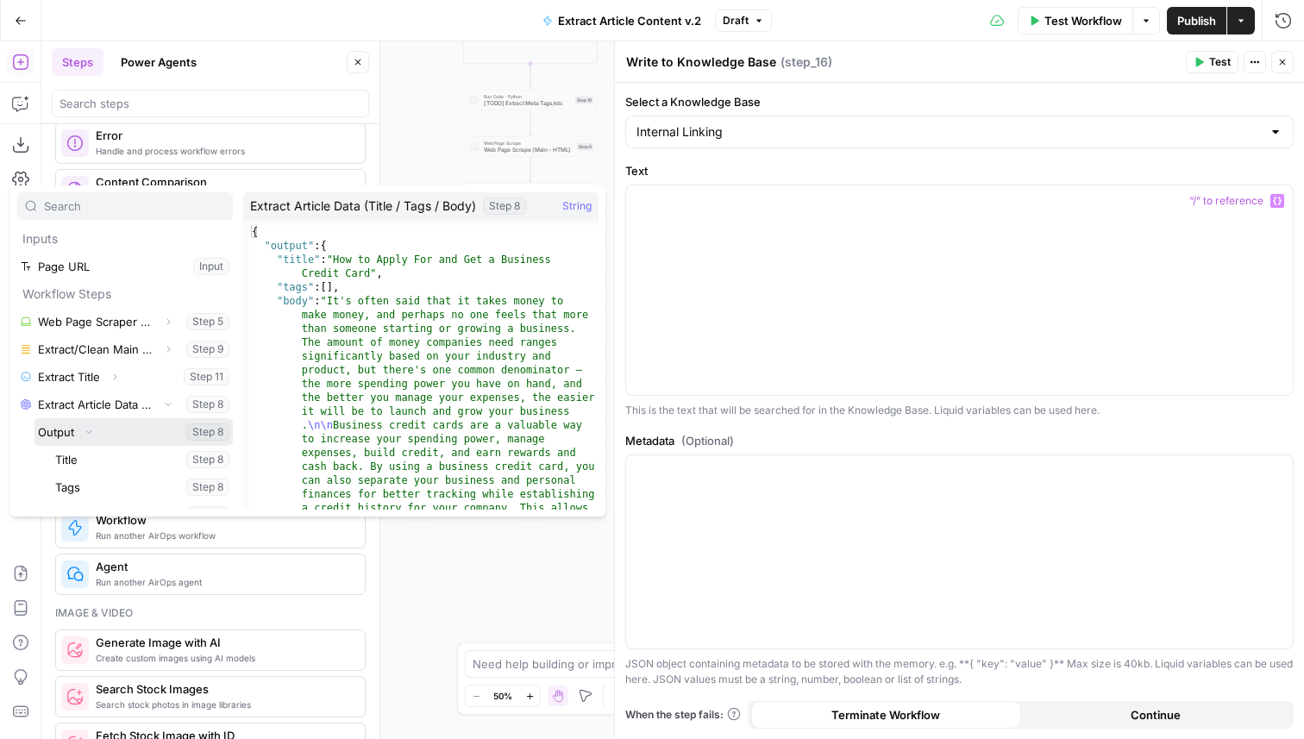
scroll to position [19, 0]
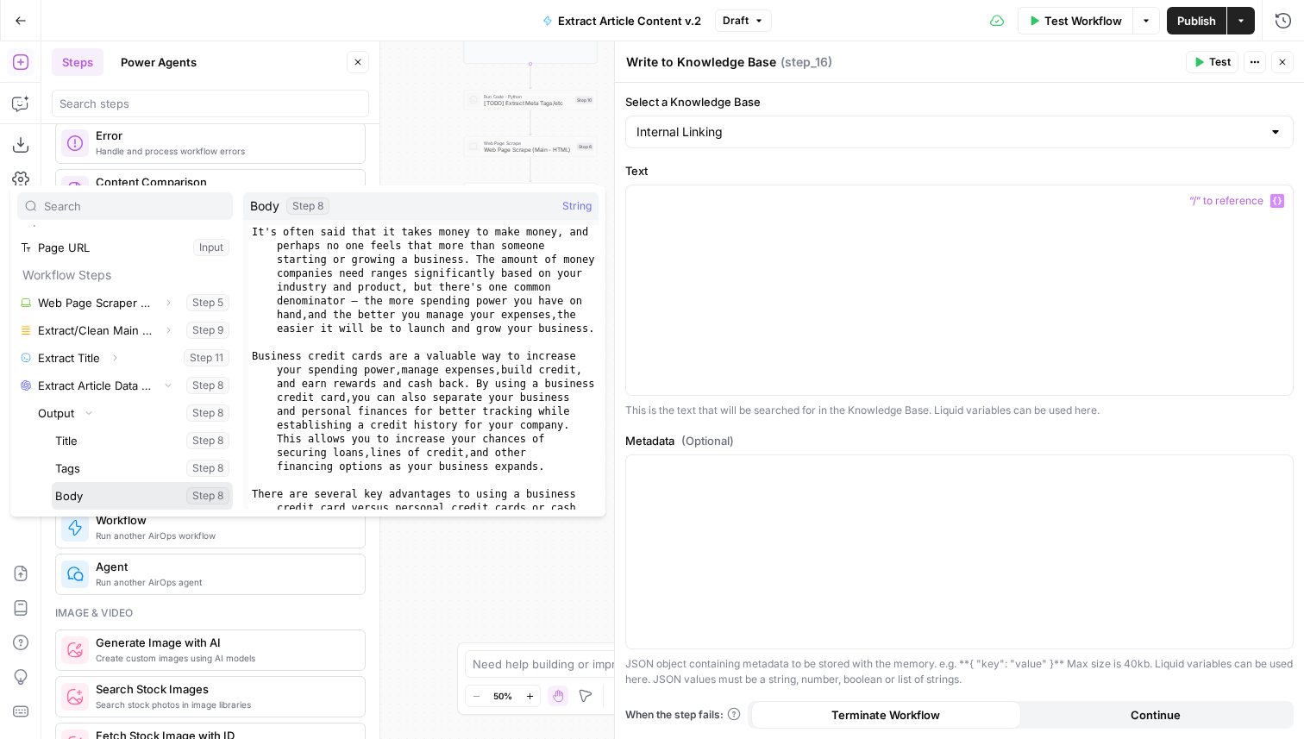
click at [111, 492] on button "Select variable Body" at bounding box center [142, 496] width 181 height 28
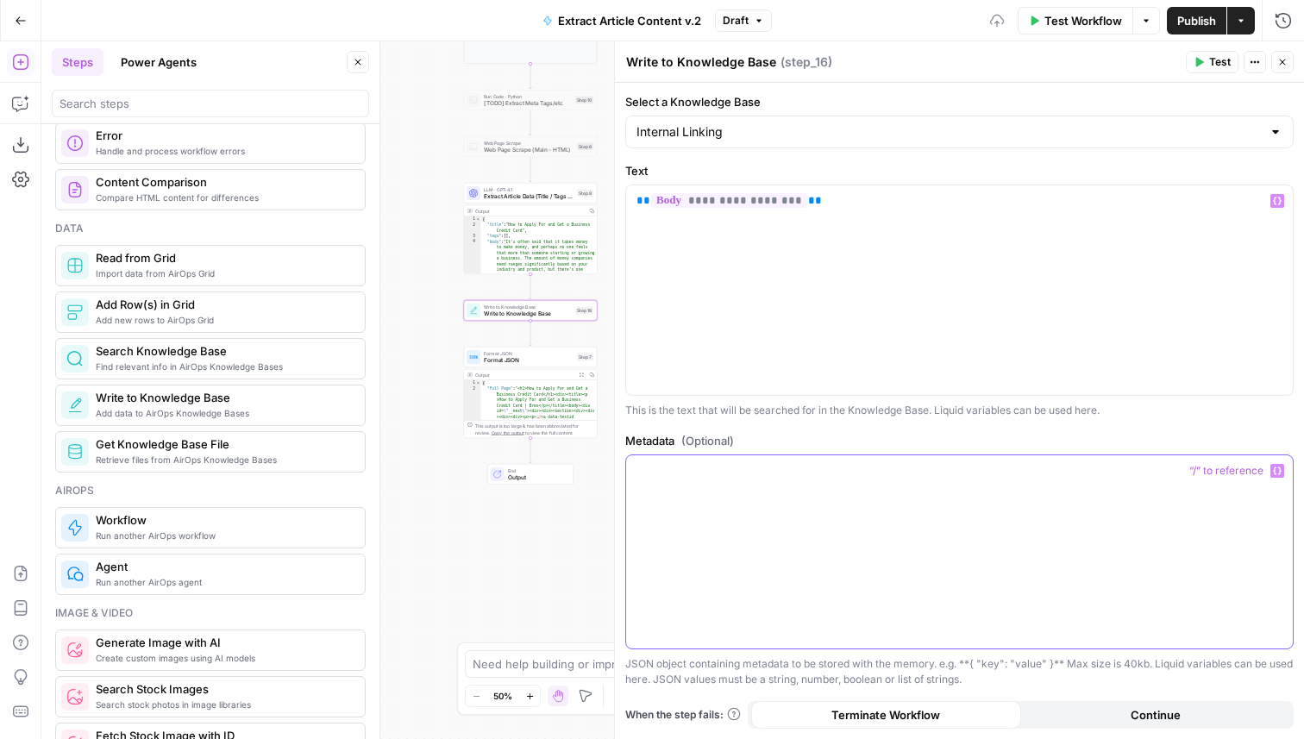
click at [729, 509] on div at bounding box center [959, 552] width 667 height 194
click at [16, 91] on button "Copilot" at bounding box center [21, 104] width 28 height 28
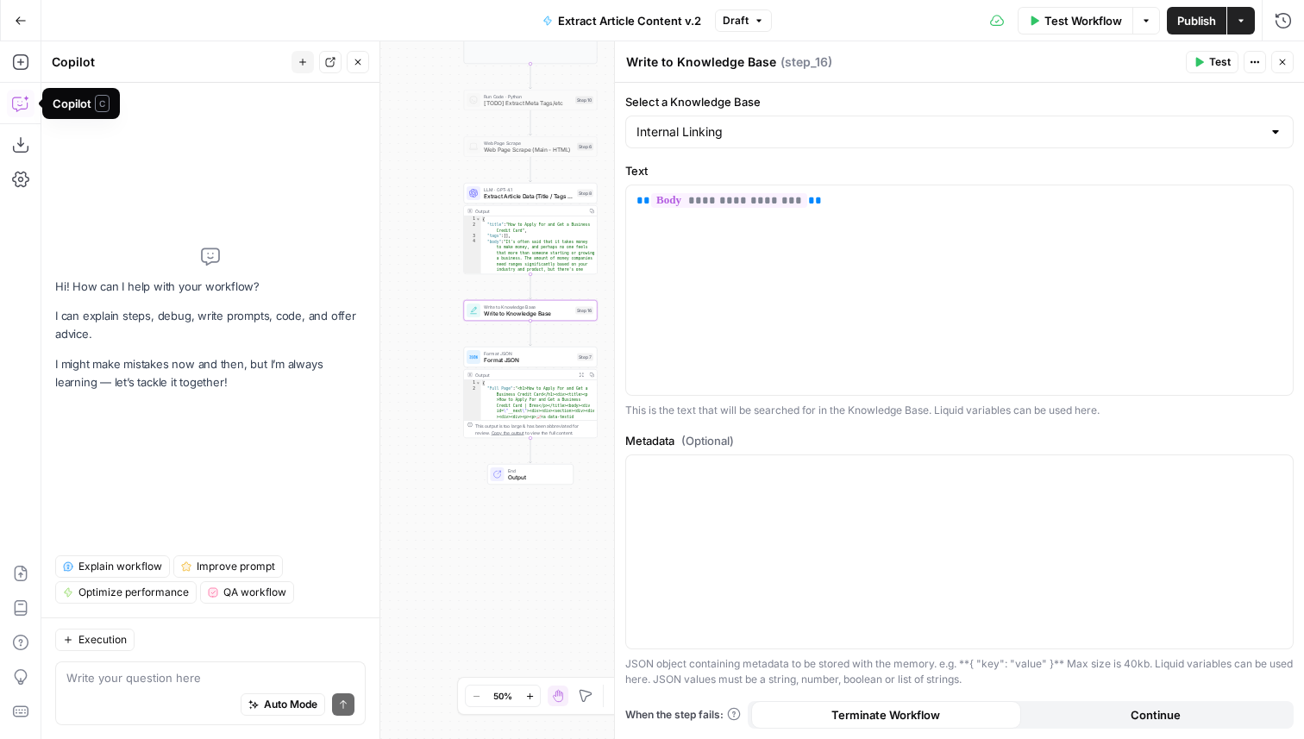
click at [184, 685] on textarea at bounding box center [210, 677] width 288 height 17
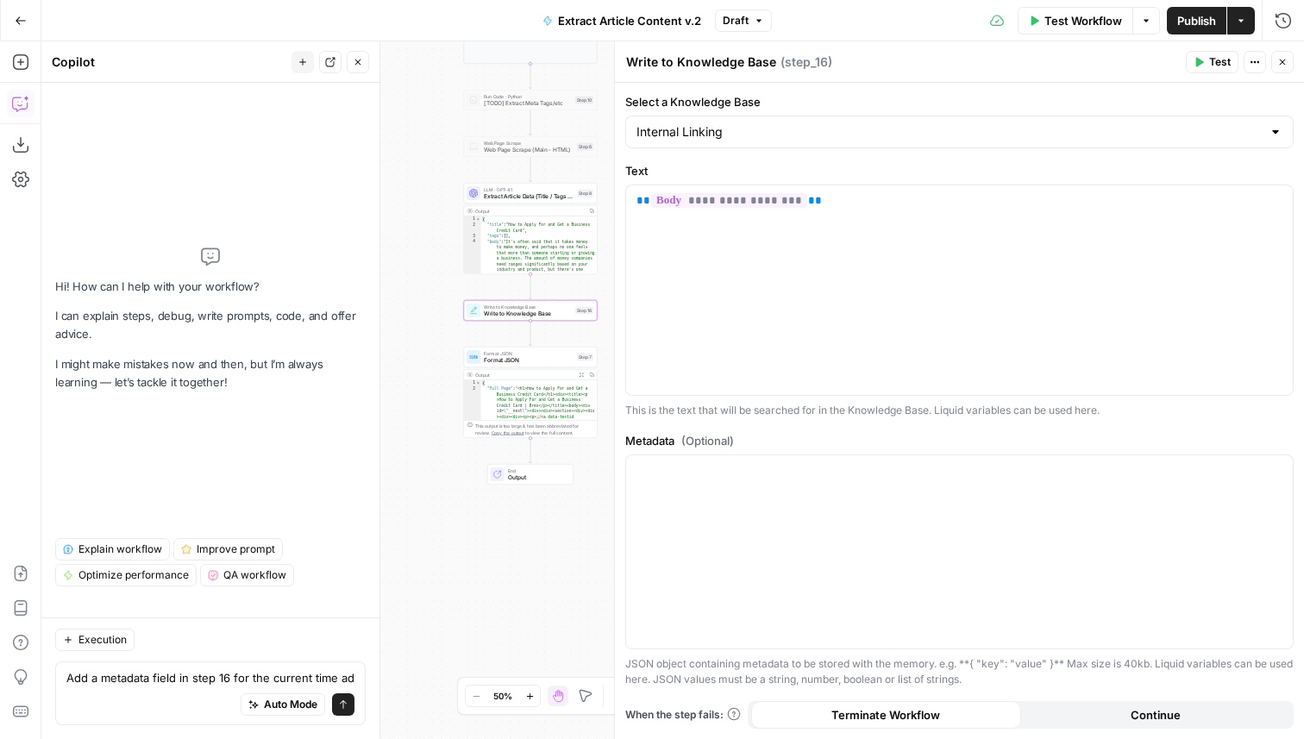
scroll to position [0, 0]
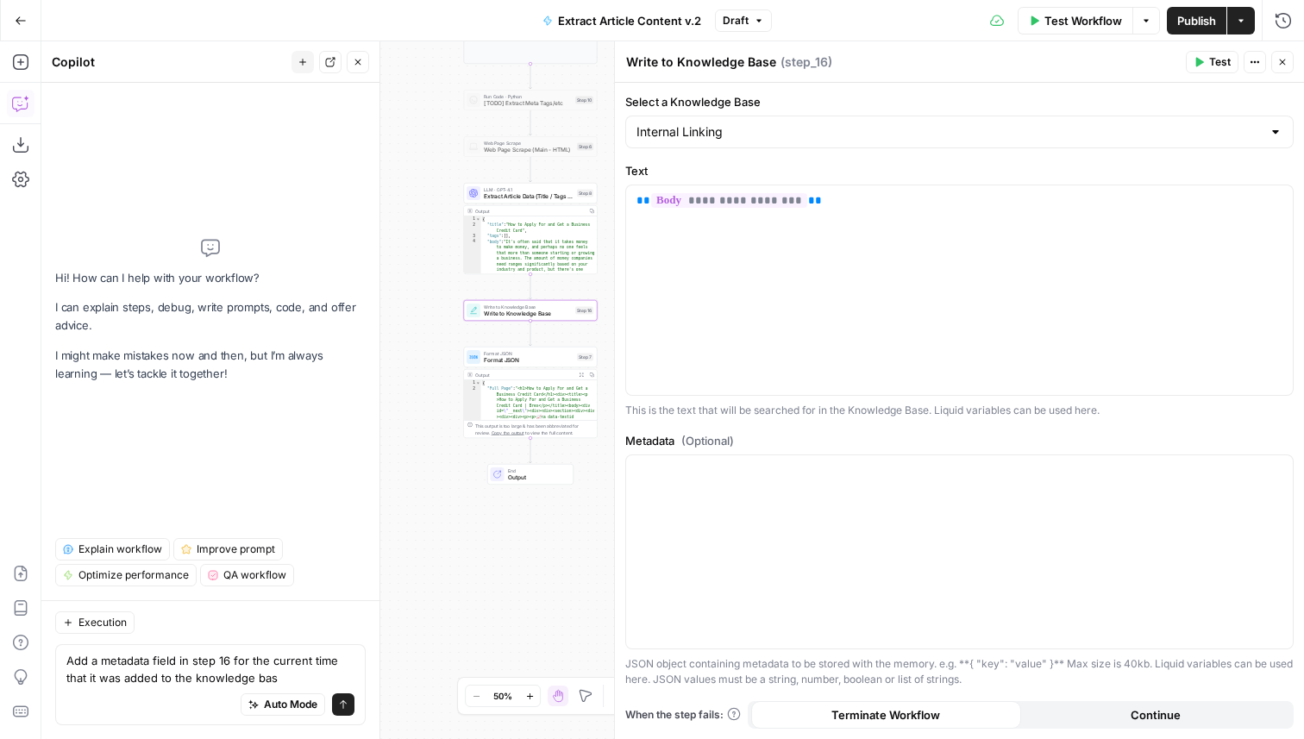
type textarea "Add a metadata field in step 16 for the current time that it was added to the k…"
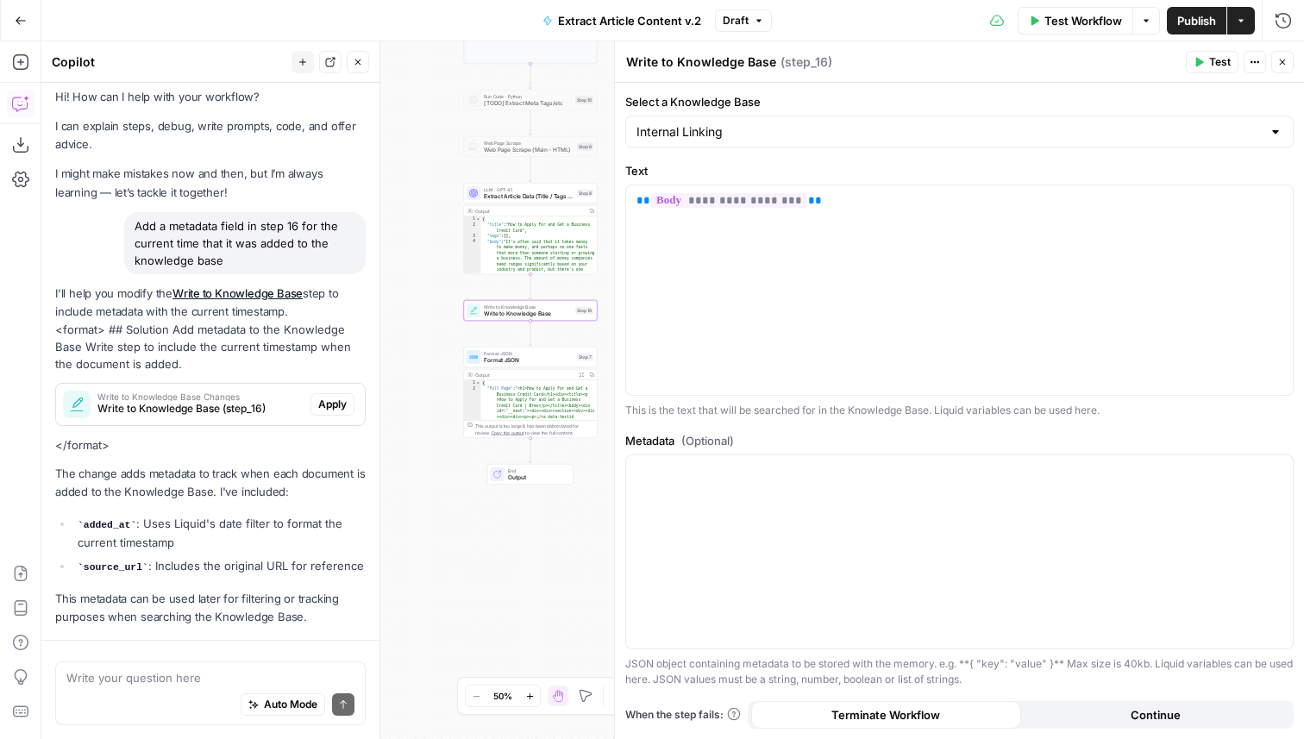
scroll to position [56, 0]
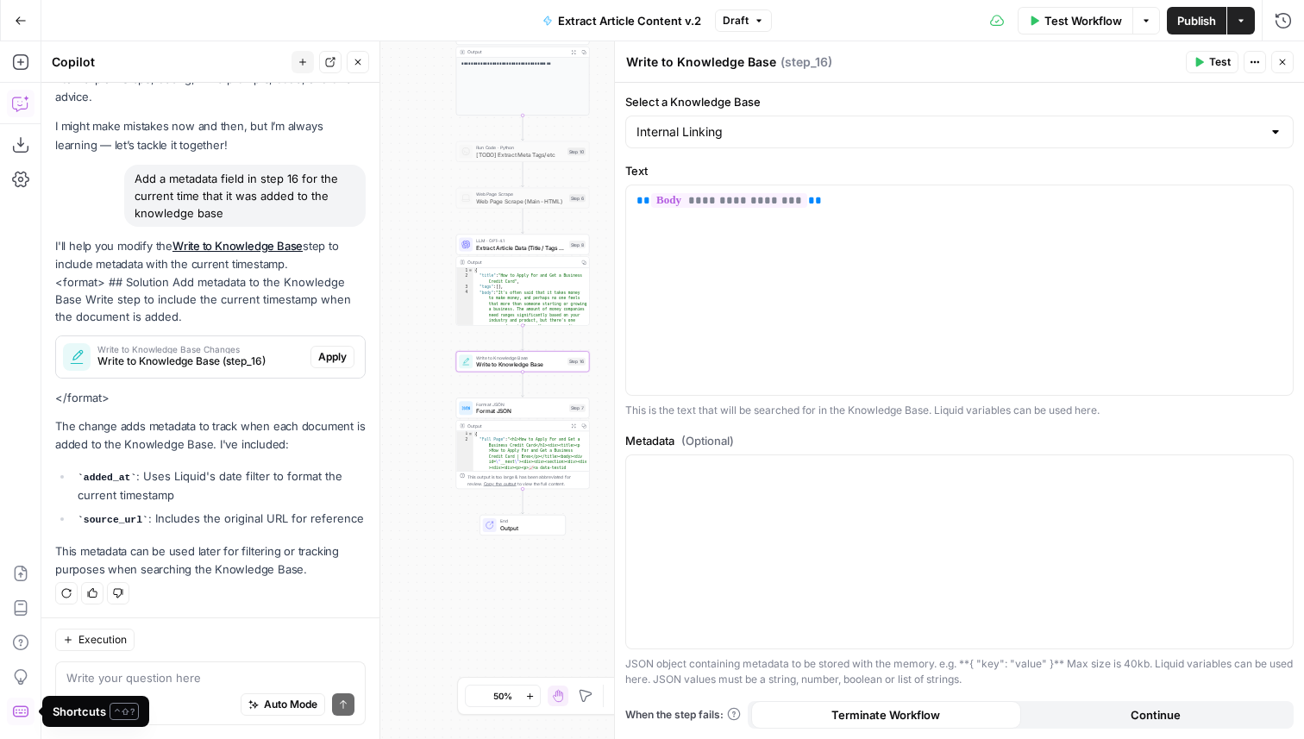
click at [326, 349] on span "Apply" at bounding box center [332, 357] width 28 height 16
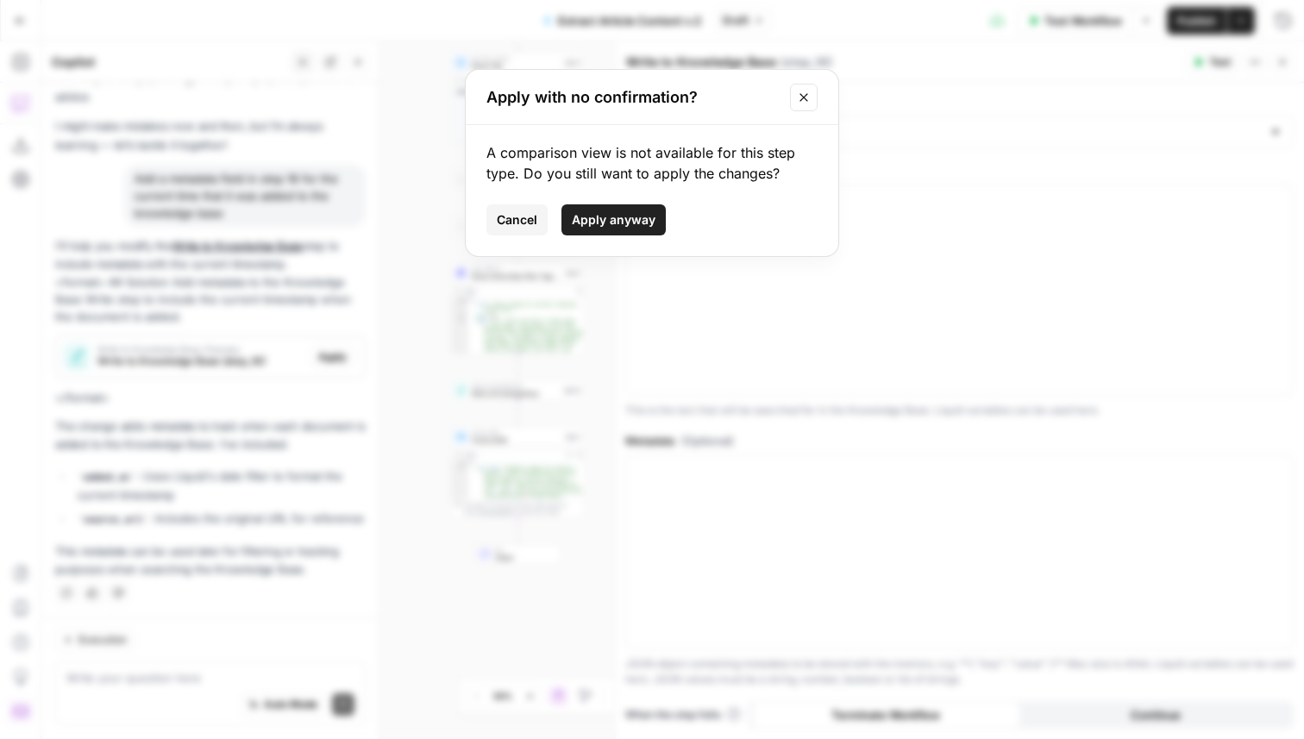
click at [638, 221] on span "Apply anyway" at bounding box center [614, 219] width 84 height 17
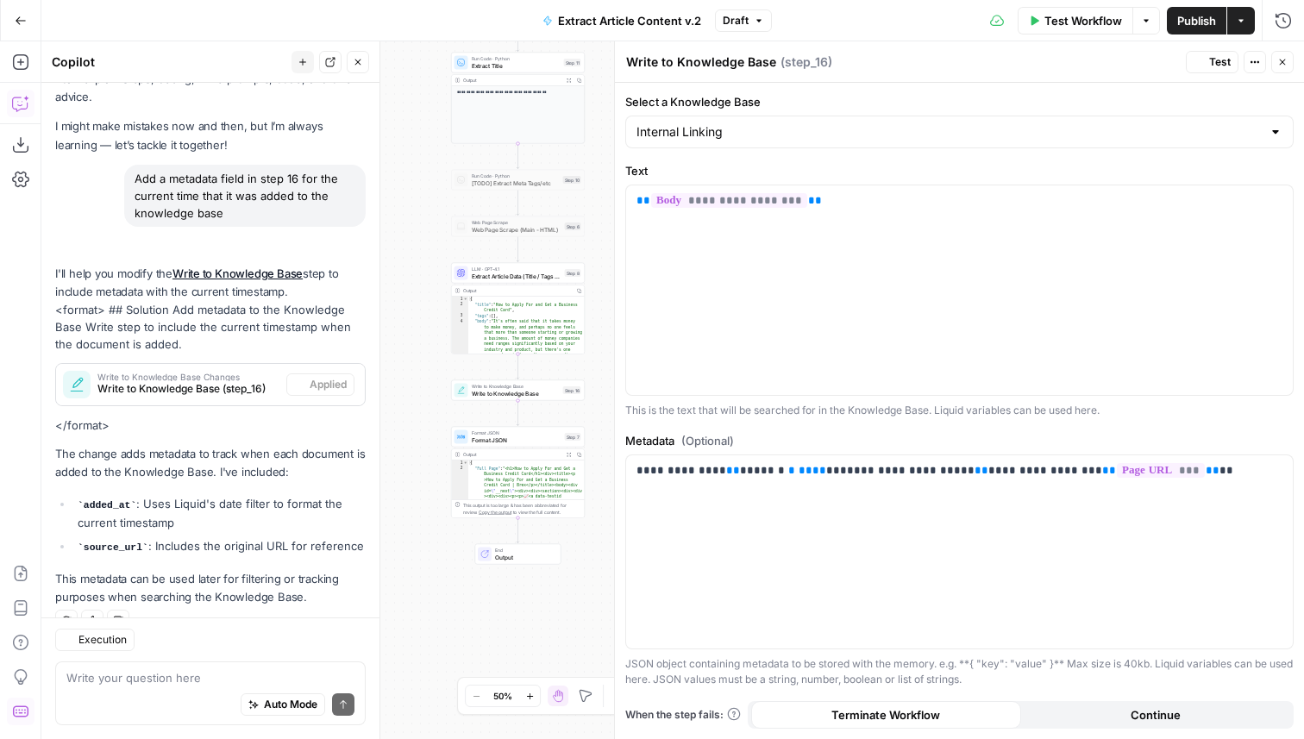
scroll to position [84, 0]
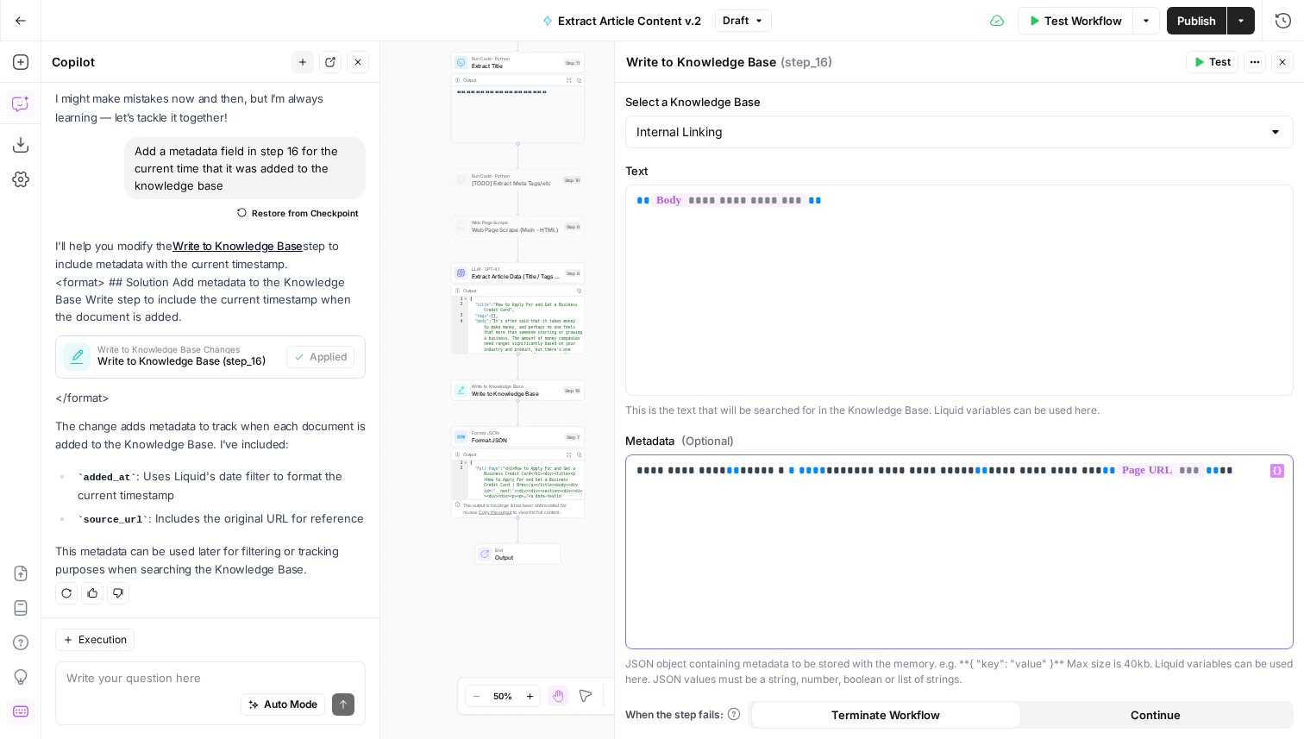
click at [970, 470] on p "**********" at bounding box center [959, 470] width 646 height 17
click at [821, 489] on p "**********" at bounding box center [959, 479] width 646 height 34
click at [642, 469] on p "**********" at bounding box center [959, 488] width 646 height 52
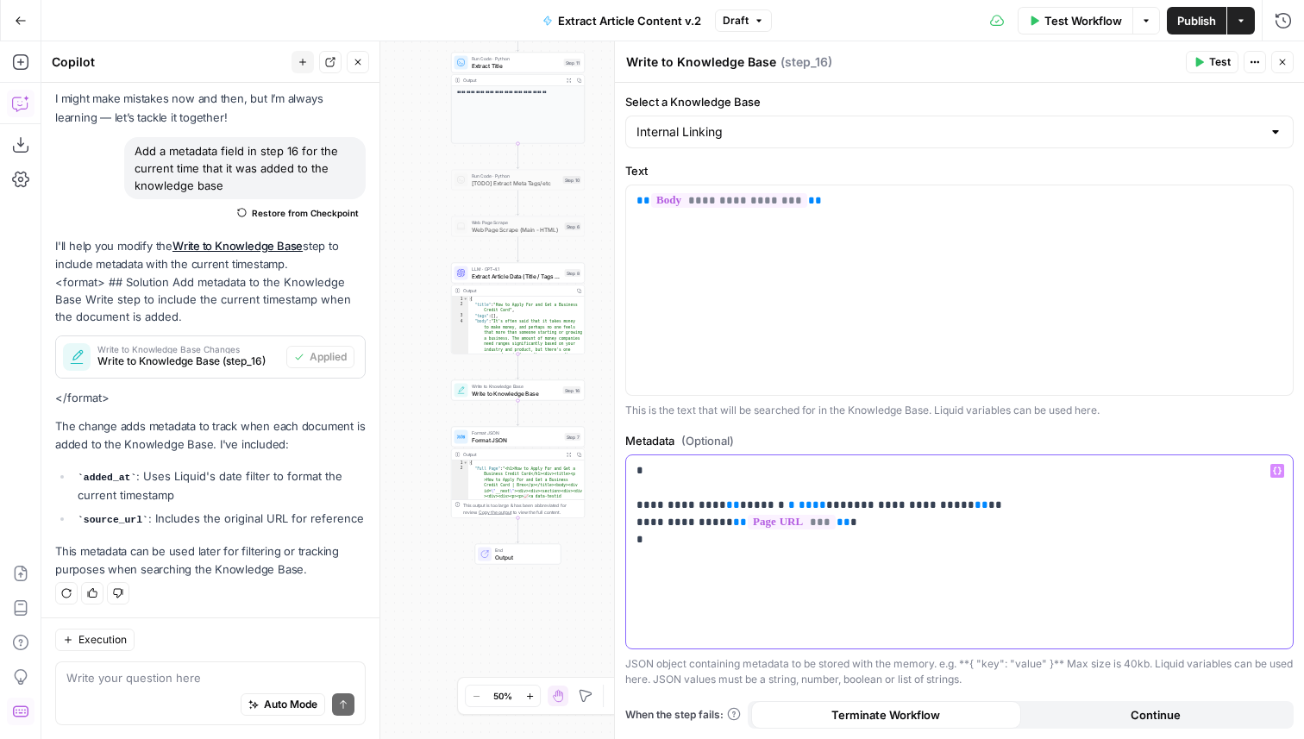
click at [643, 504] on p "**********" at bounding box center [959, 505] width 646 height 86
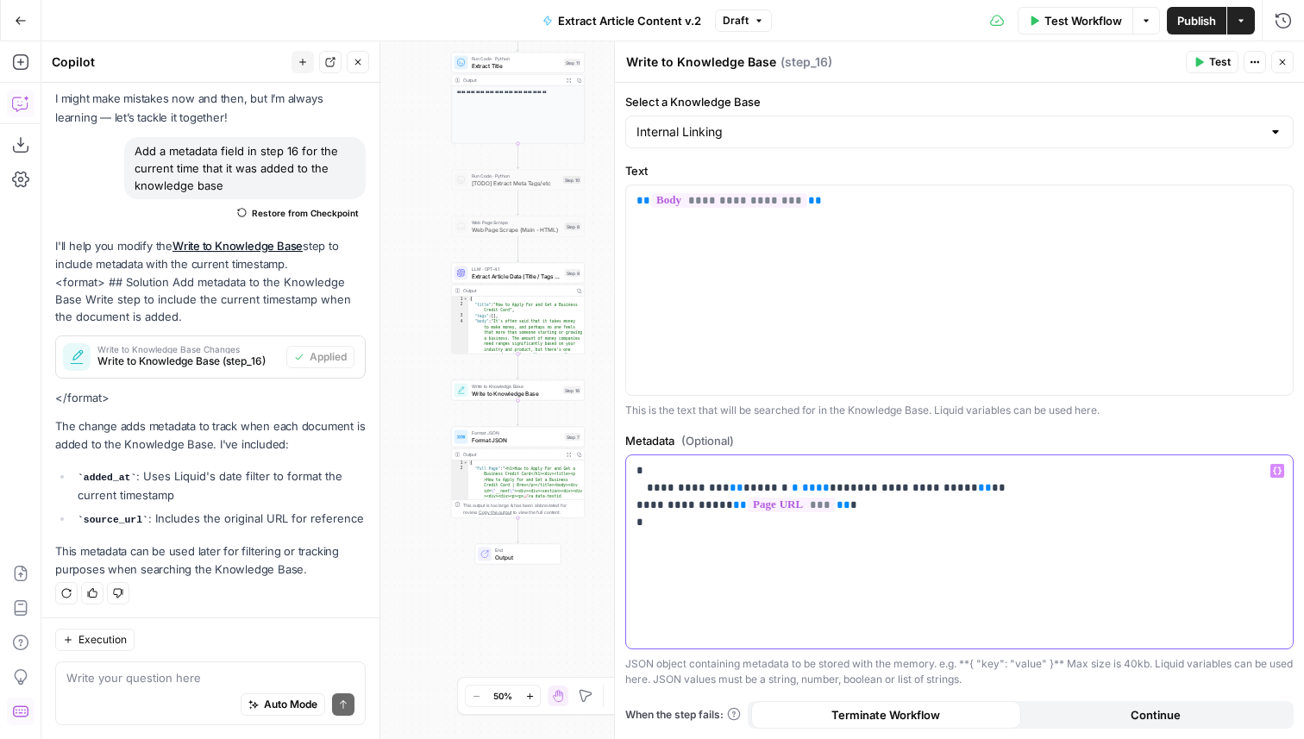
click at [636, 503] on p "**********" at bounding box center [959, 496] width 646 height 69
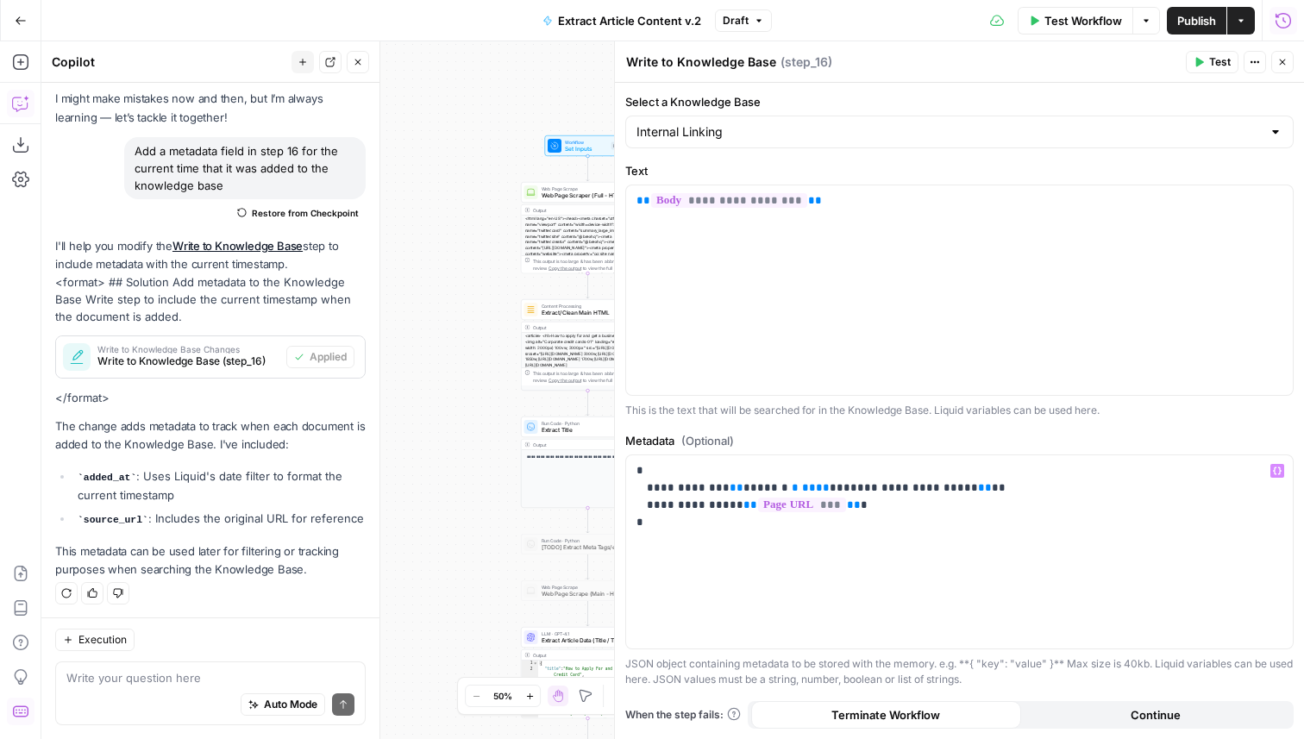
click at [1286, 25] on icon "button" at bounding box center [1282, 20] width 17 height 17
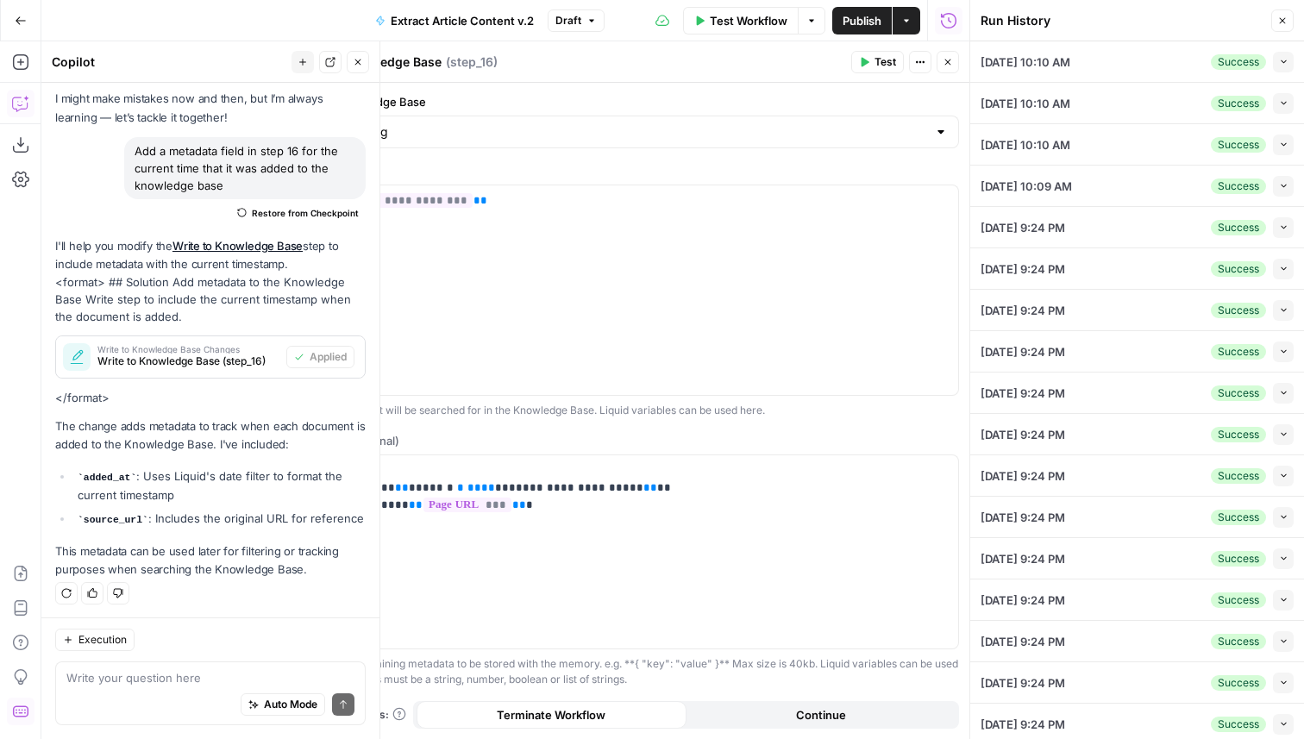
click at [1279, 61] on icon "button" at bounding box center [1283, 61] width 9 height 9
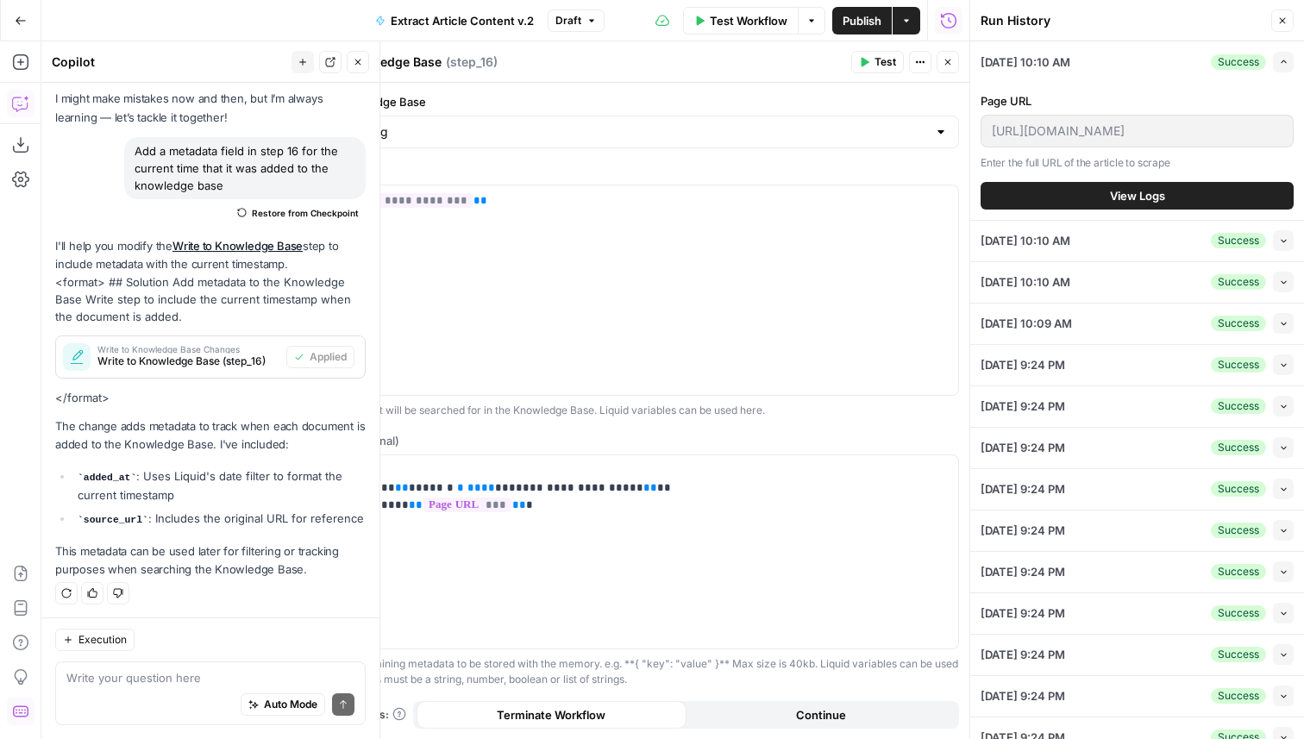
click at [1143, 192] on span "View Logs" at bounding box center [1137, 195] width 55 height 17
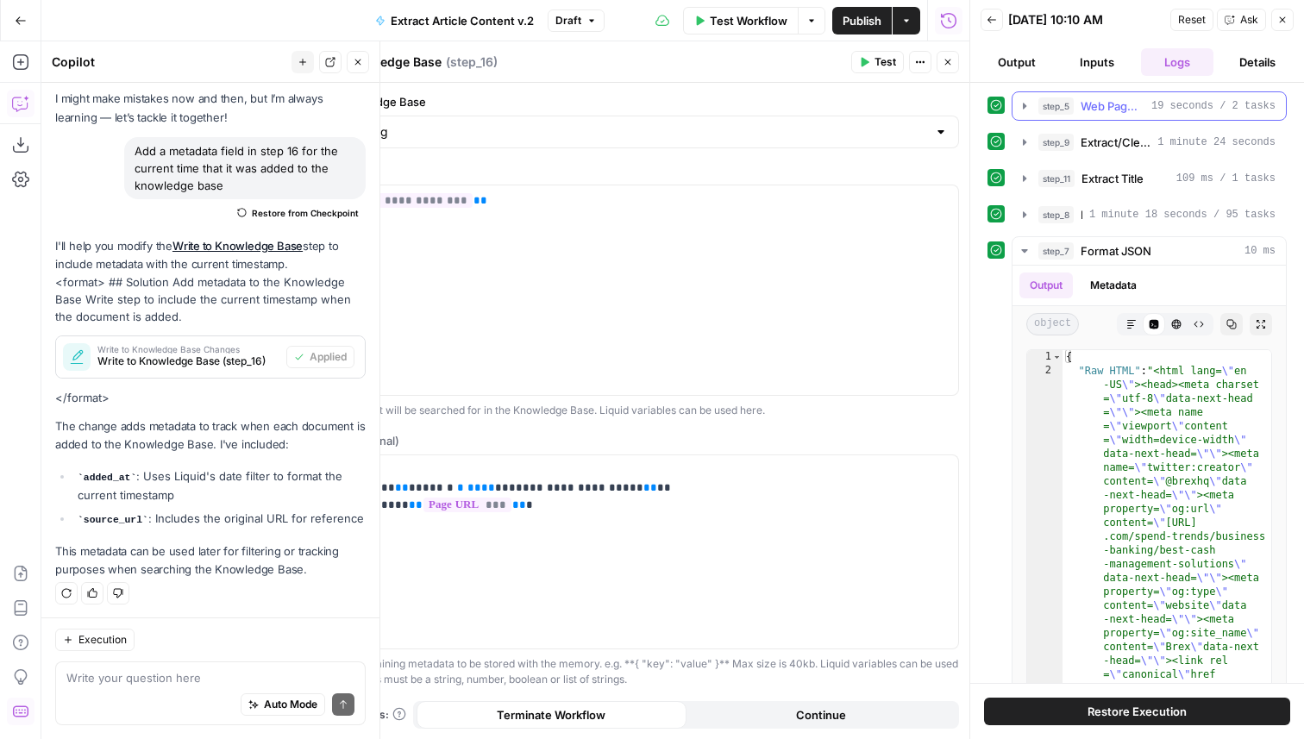
click at [1135, 112] on span "Web Page Scraper (Full - HTML)" at bounding box center [1112, 105] width 64 height 17
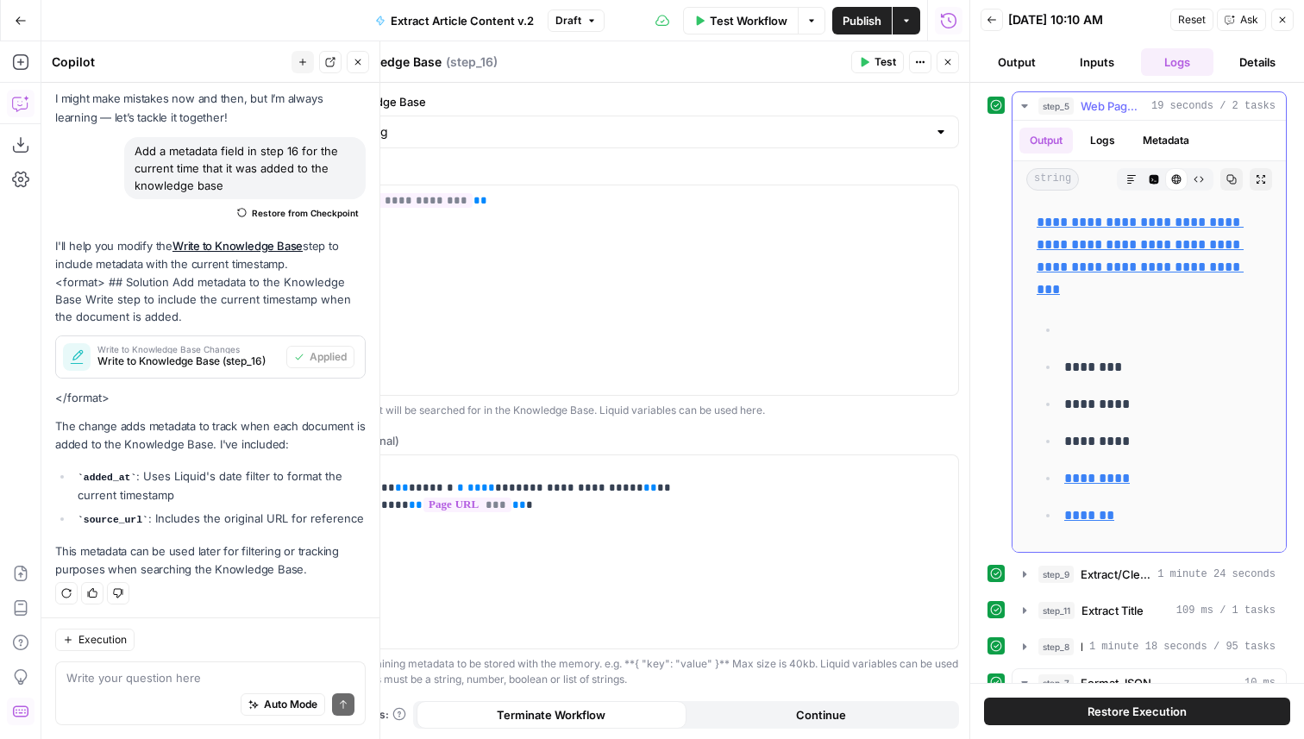
click at [1135, 112] on span "Web Page Scraper (Full - HTML)" at bounding box center [1112, 105] width 64 height 17
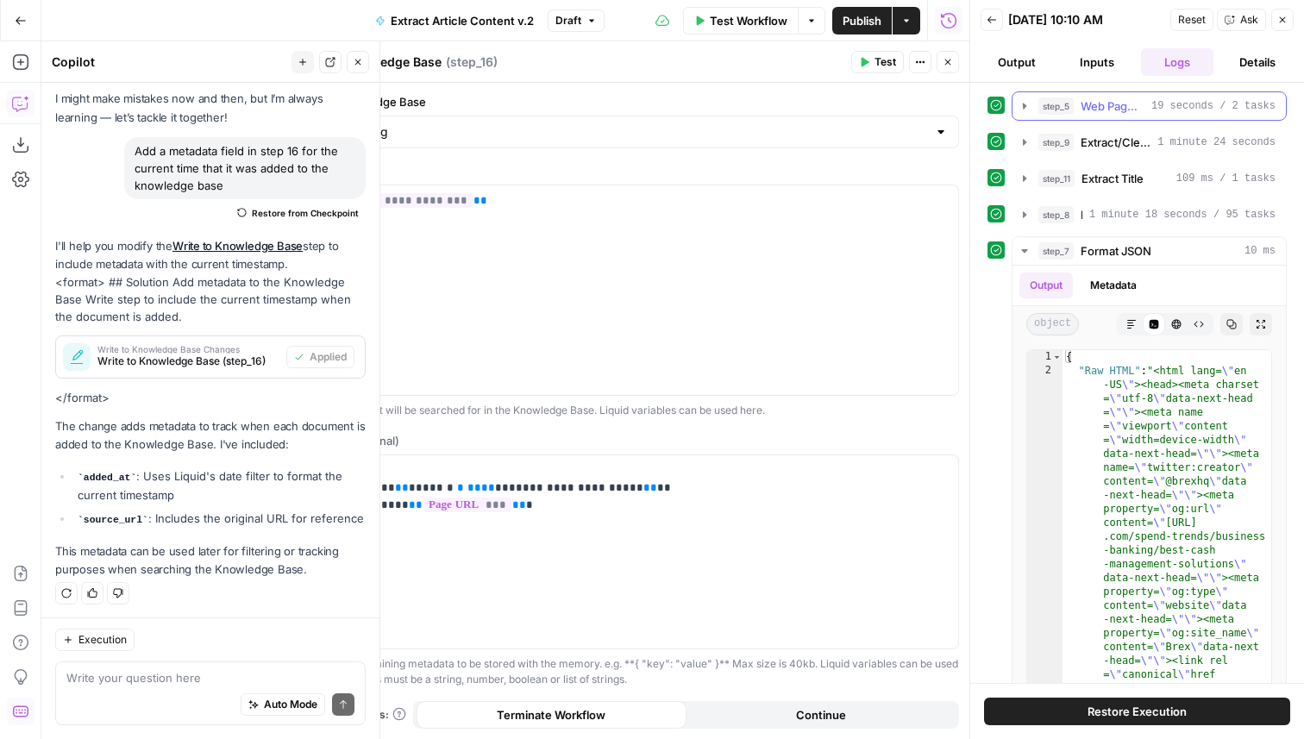
click at [1101, 58] on button "Inputs" at bounding box center [1097, 62] width 73 height 28
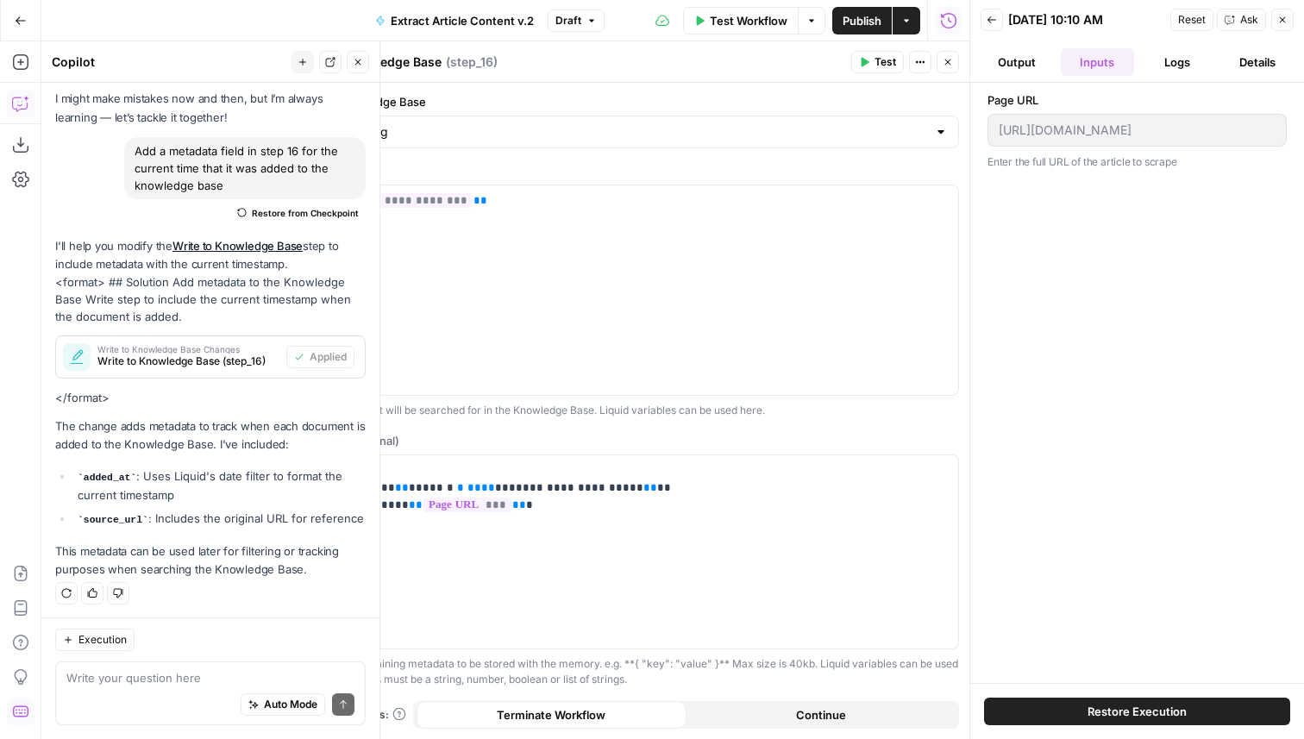
click at [1283, 22] on icon "button" at bounding box center [1282, 20] width 10 height 10
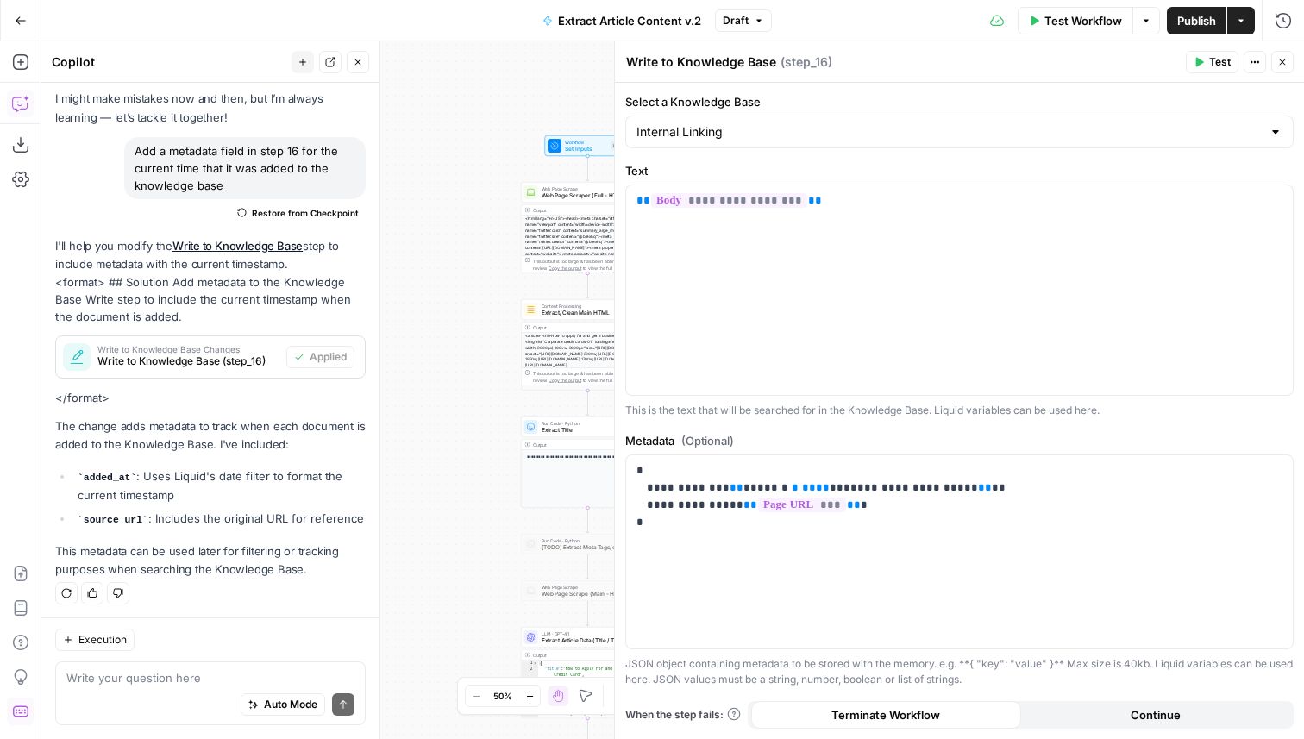
click at [1282, 55] on button "Close" at bounding box center [1282, 62] width 22 height 22
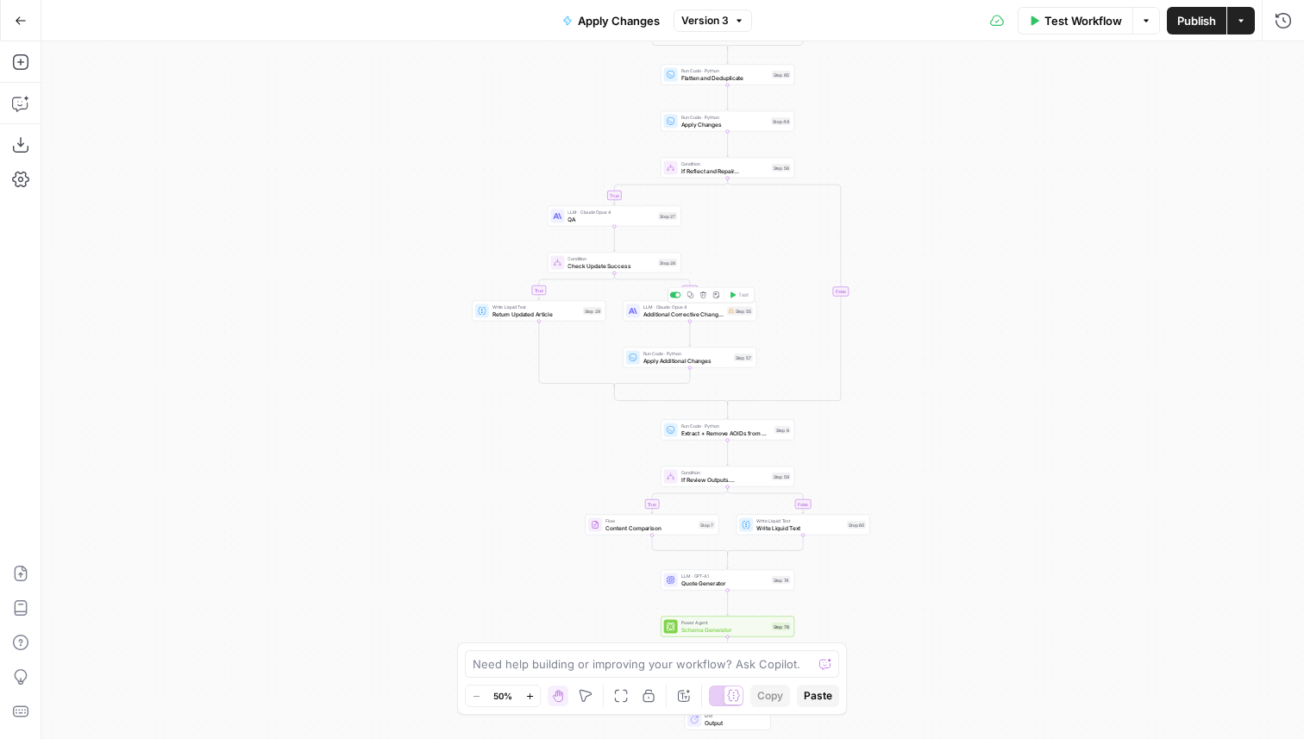
click at [704, 320] on div "LLM · [PERSON_NAME] Opus 4 Additional Corrective Changes Step 55 Copy step Dele…" at bounding box center [690, 311] width 134 height 21
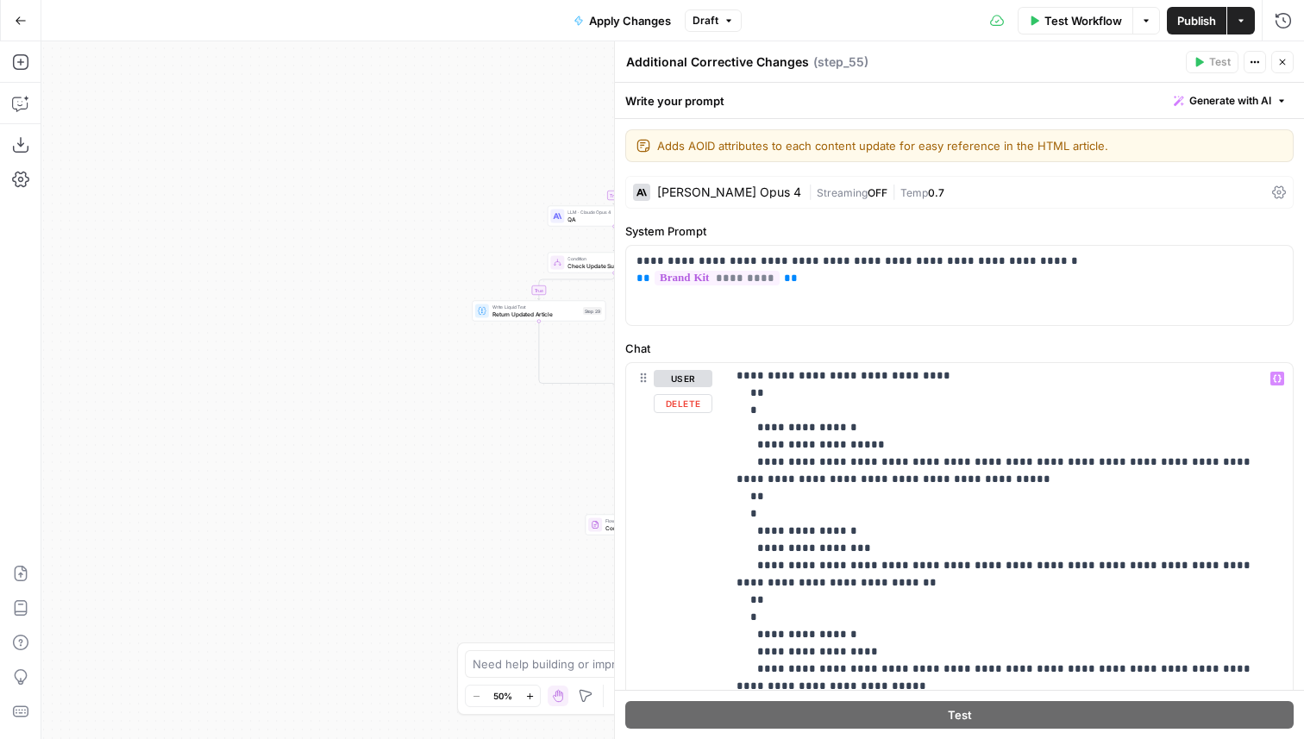
scroll to position [708, 0]
click at [1283, 56] on button "Close" at bounding box center [1282, 62] width 22 height 22
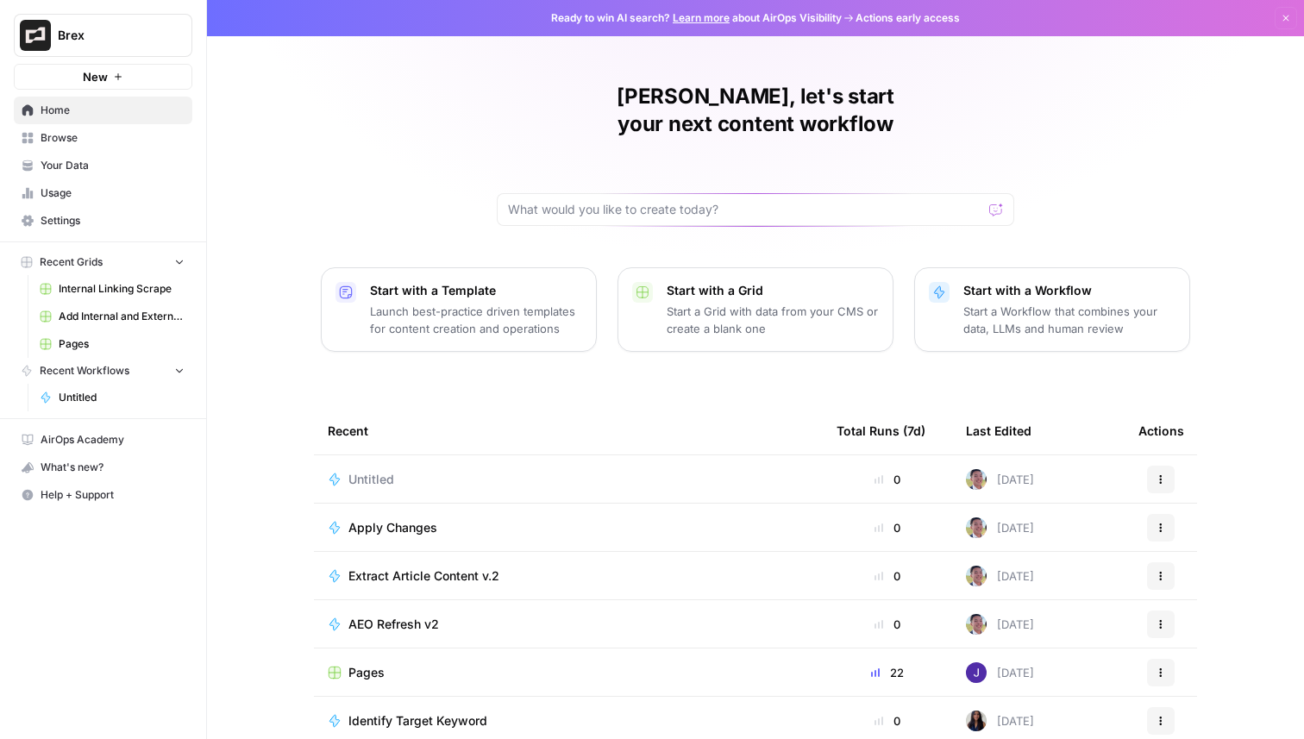
click at [384, 471] on span "Untitled" at bounding box center [371, 479] width 46 height 17
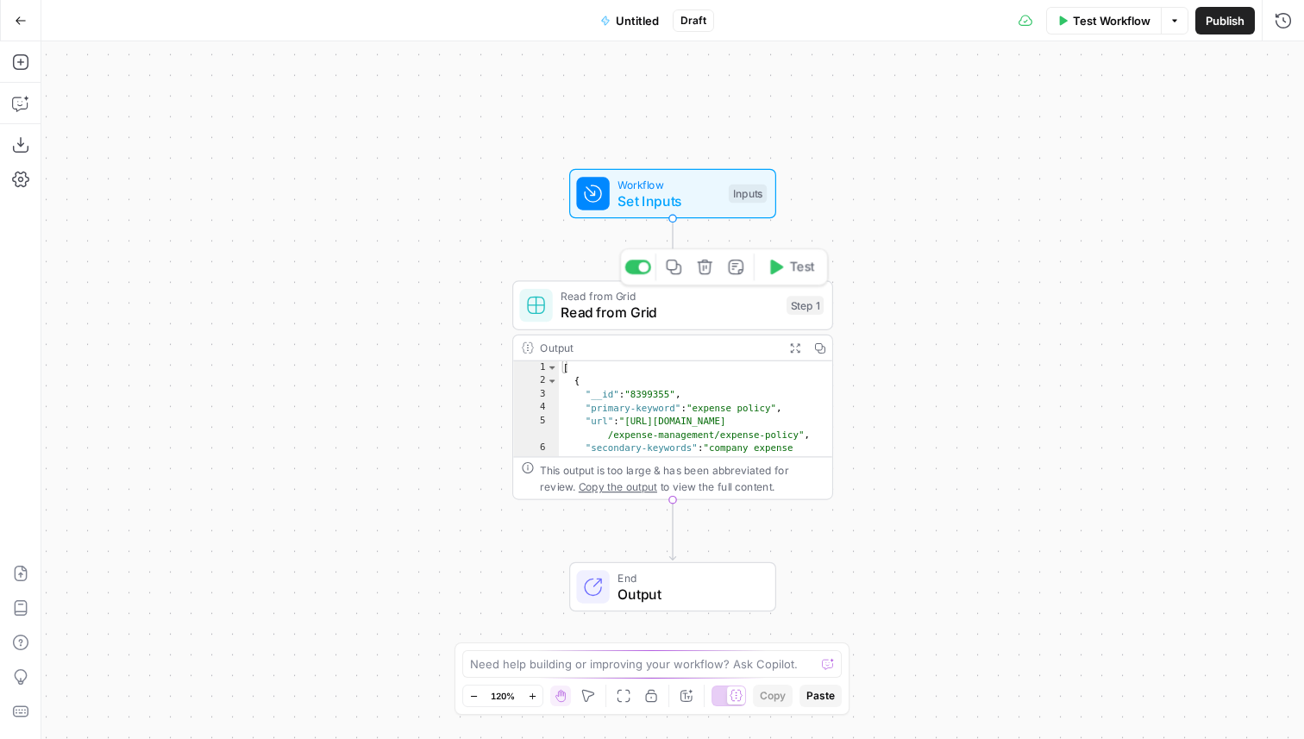
click at [596, 321] on span "Read from Grid" at bounding box center [668, 313] width 217 height 21
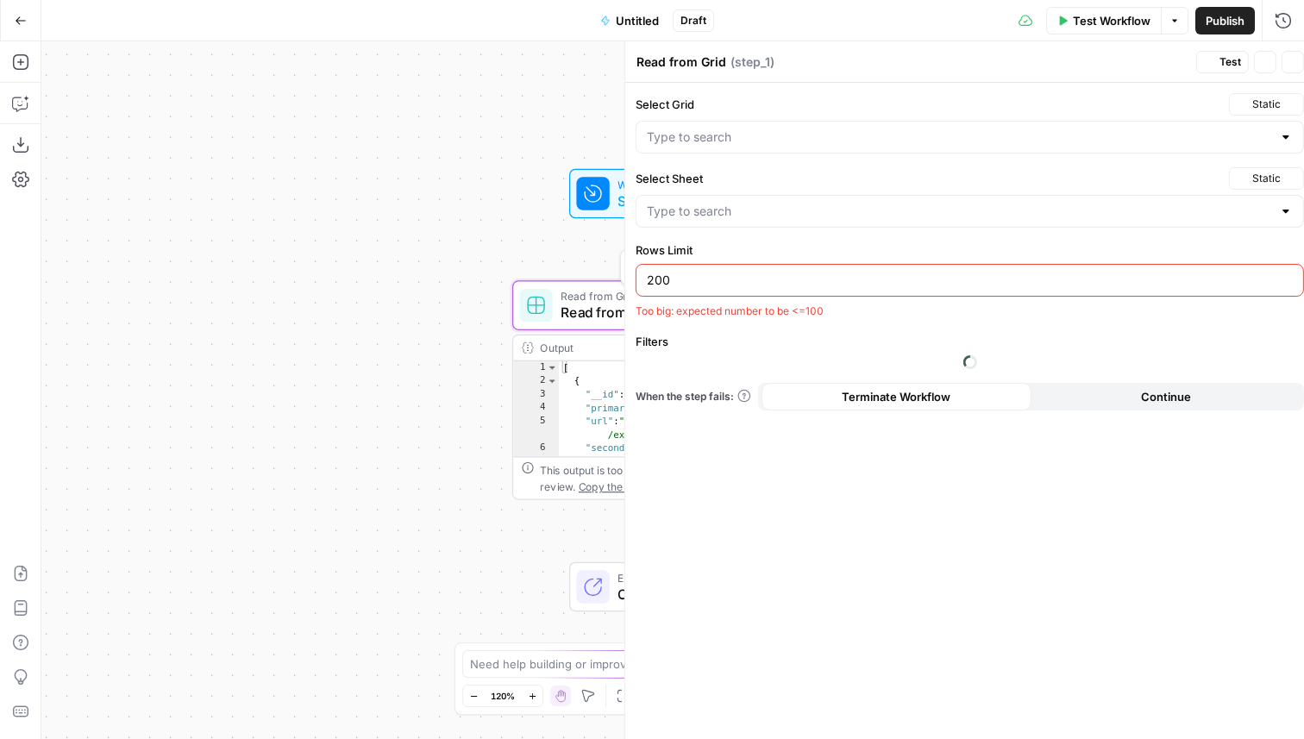
type input "Internal Linking Scrape"
type input "Blank"
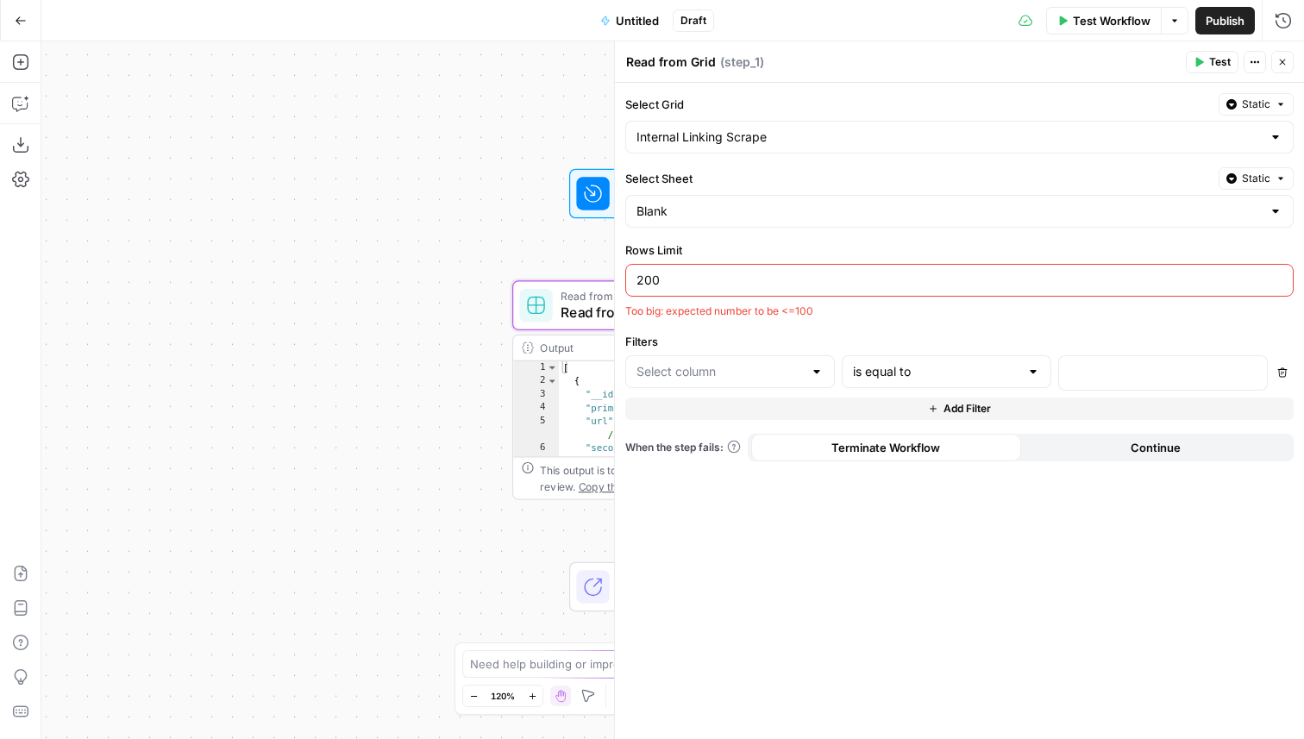
type input "primary-keyword"
click at [938, 418] on button "Add Filter" at bounding box center [959, 409] width 668 height 22
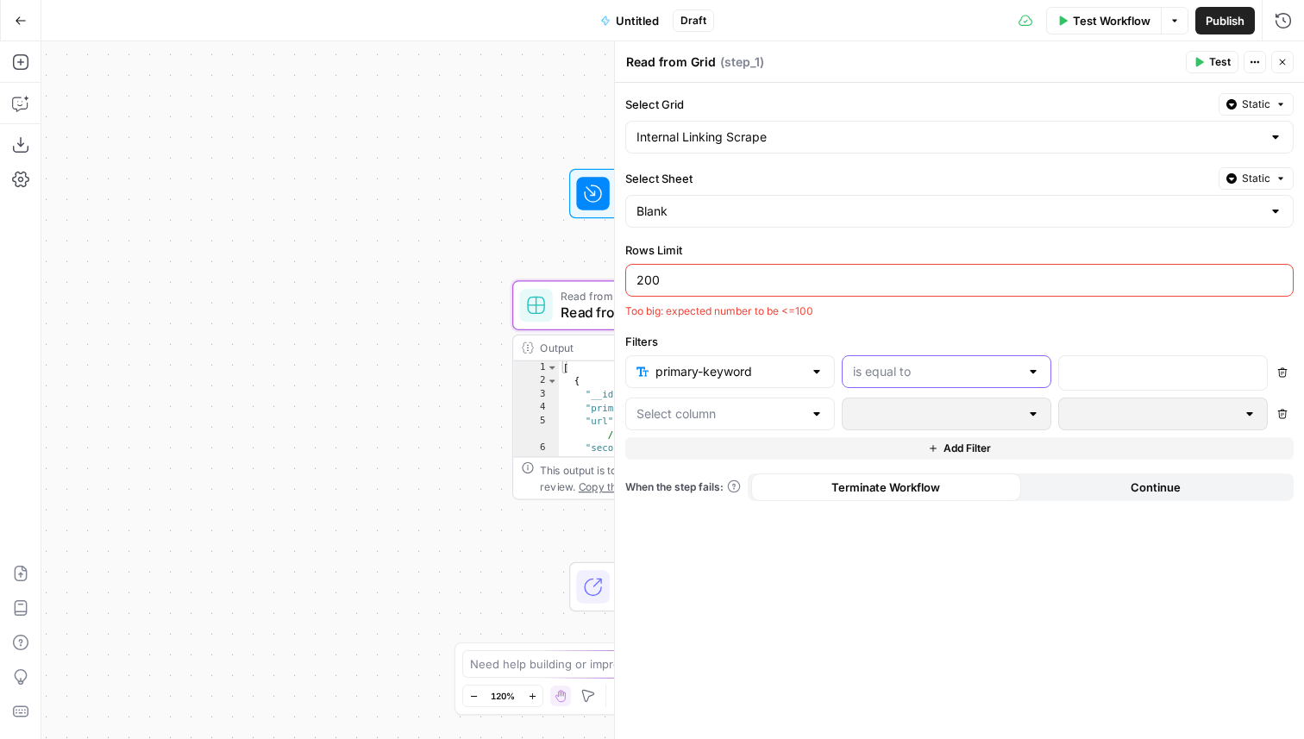
click at [888, 372] on input "text" at bounding box center [936, 371] width 166 height 17
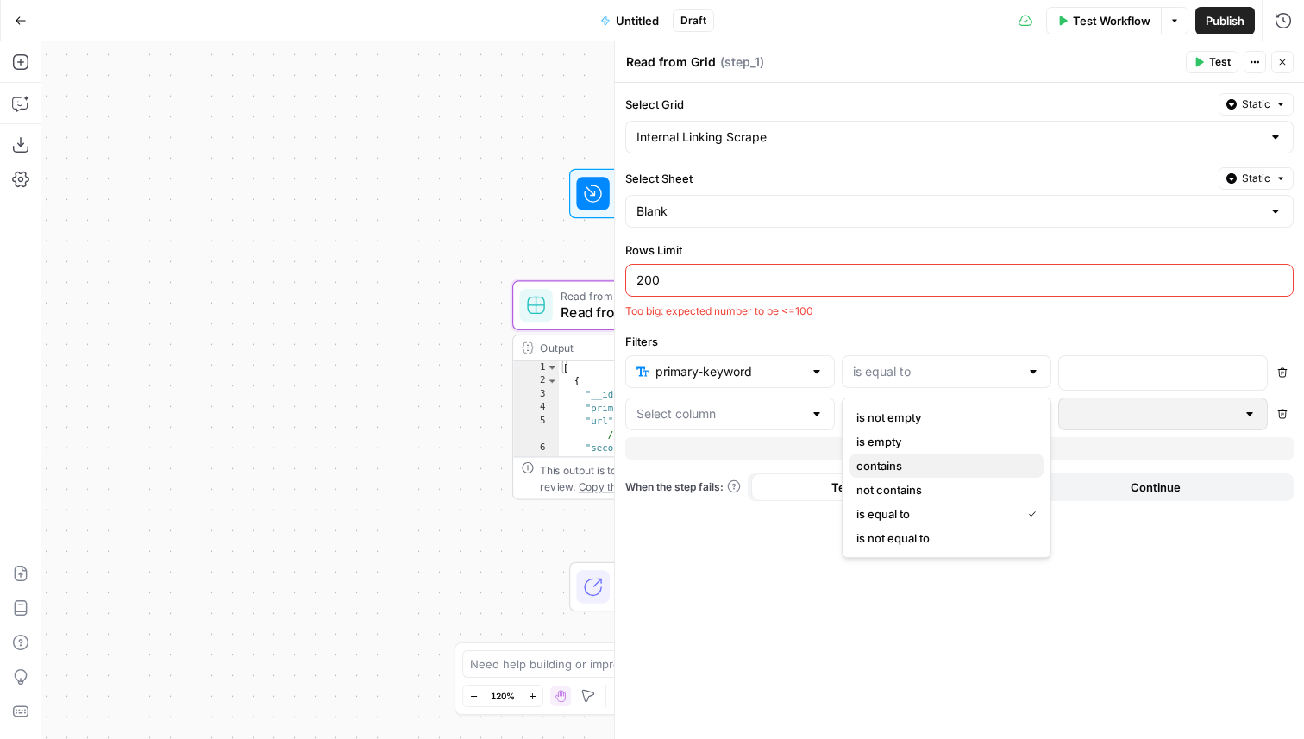
click at [915, 457] on span "contains" at bounding box center [942, 465] width 173 height 17
type input "contains"
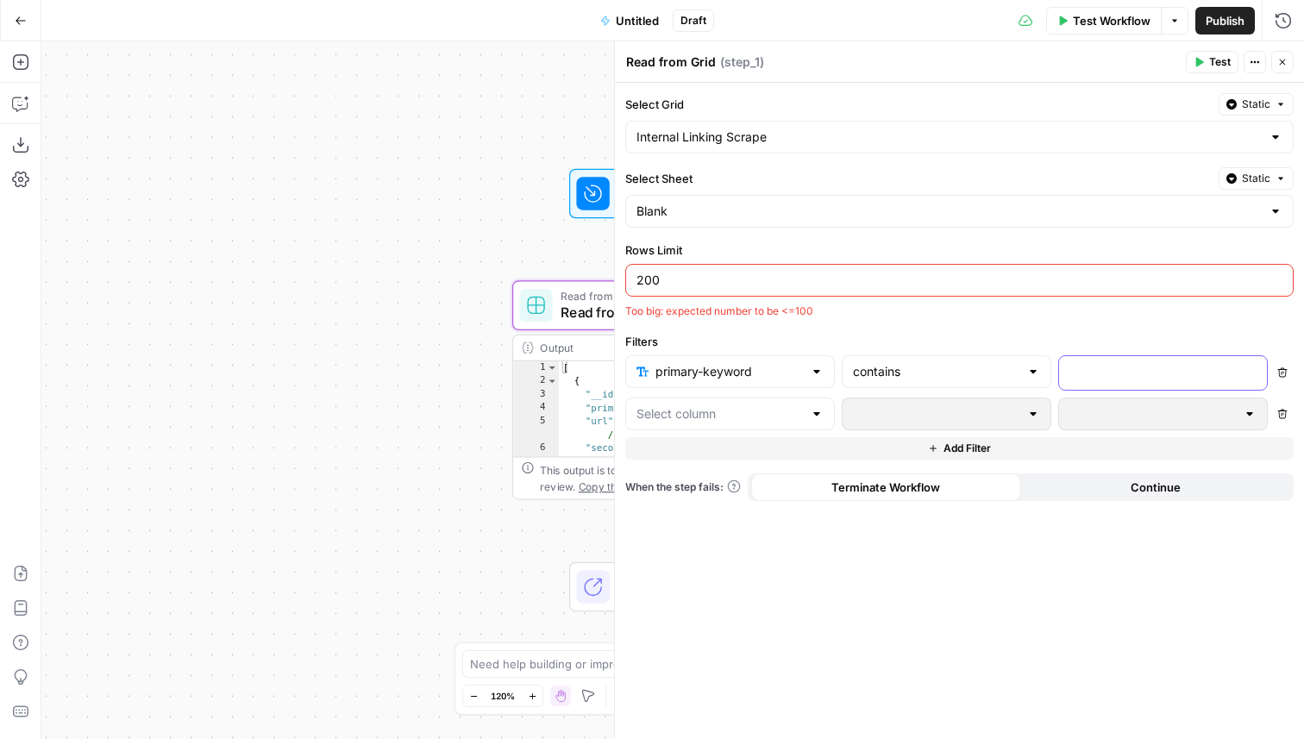
click at [1143, 373] on p at bounding box center [1149, 371] width 160 height 17
click at [1288, 64] on button "Close" at bounding box center [1282, 62] width 22 height 22
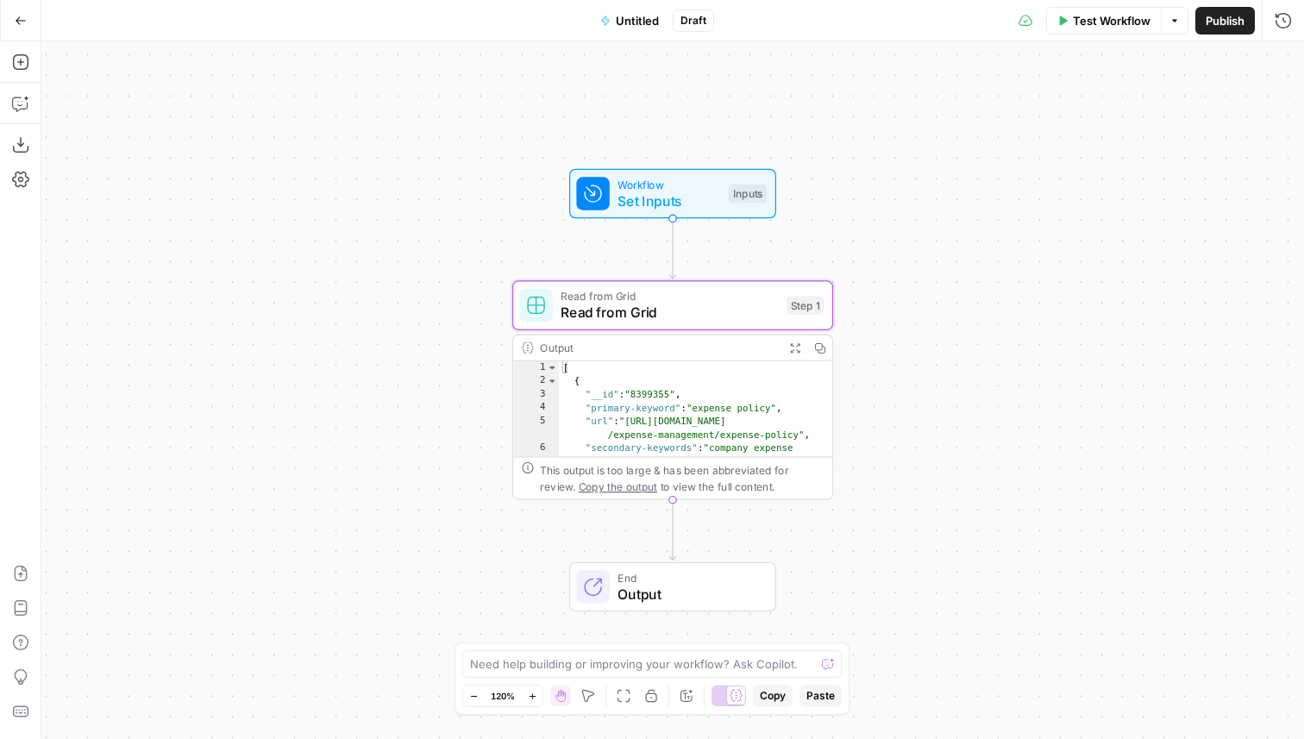
click at [706, 210] on span "Set Inputs" at bounding box center [668, 201] width 103 height 21
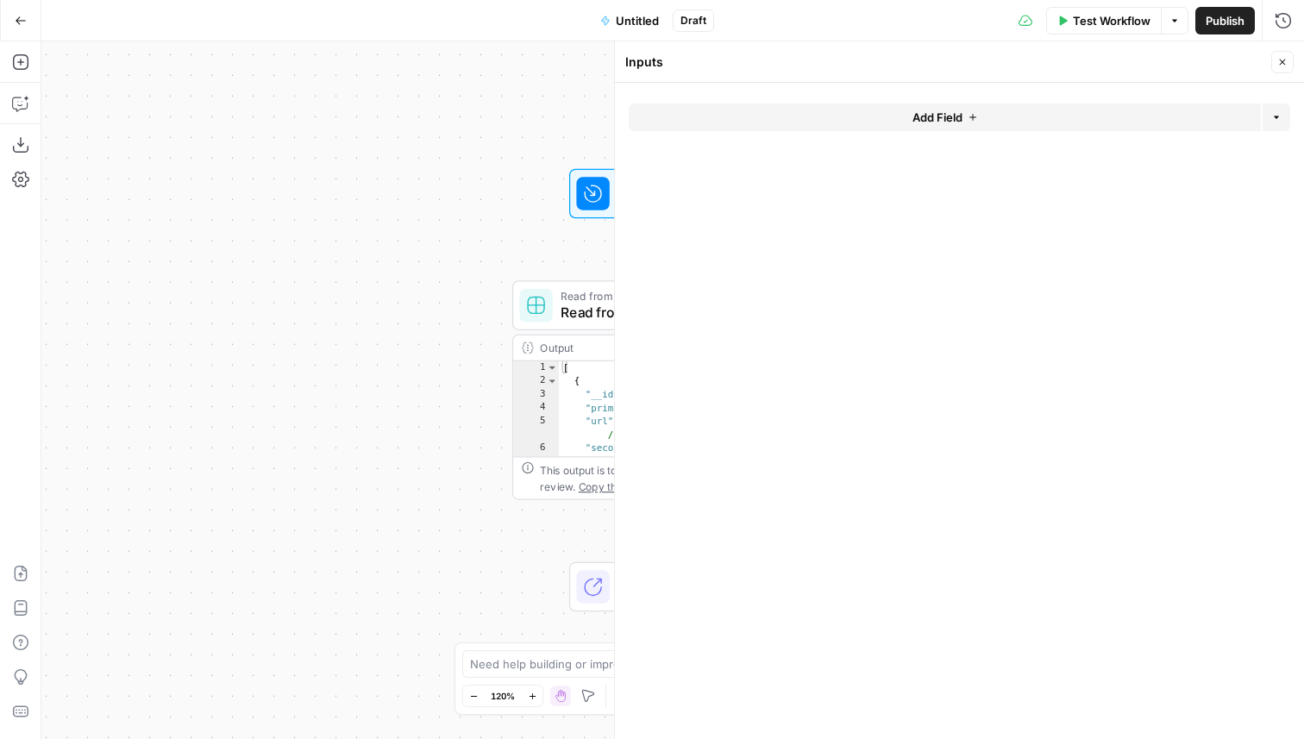
click at [880, 118] on button "Add Field" at bounding box center [945, 117] width 632 height 28
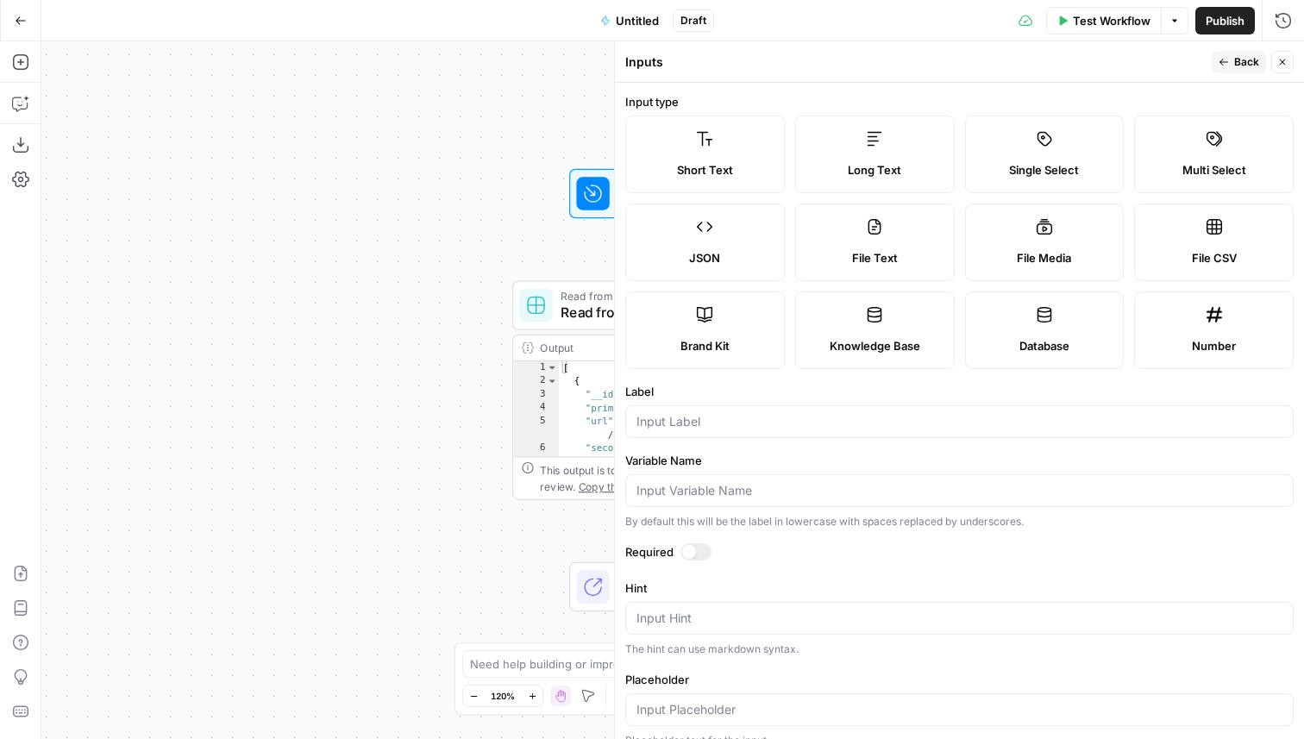
click at [20, 18] on icon "button" at bounding box center [21, 21] width 12 height 12
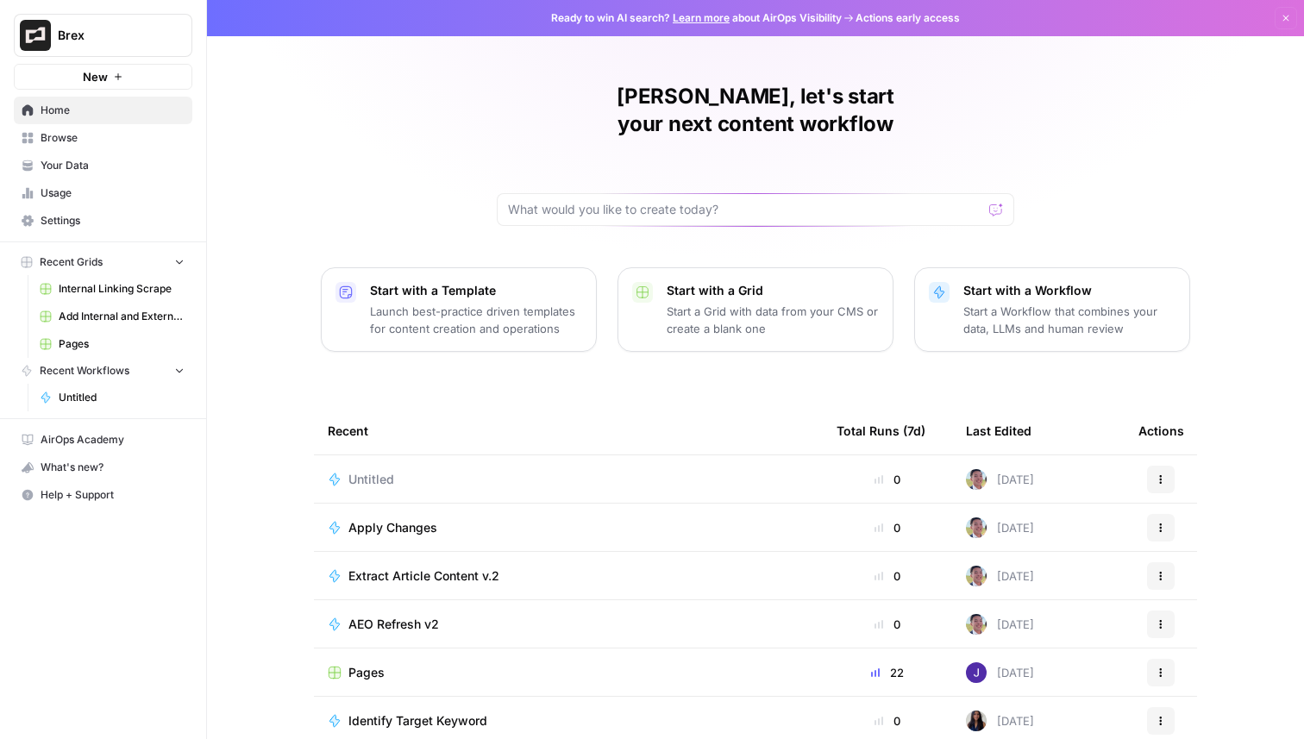
click at [367, 664] on span "Pages" at bounding box center [366, 672] width 36 height 17
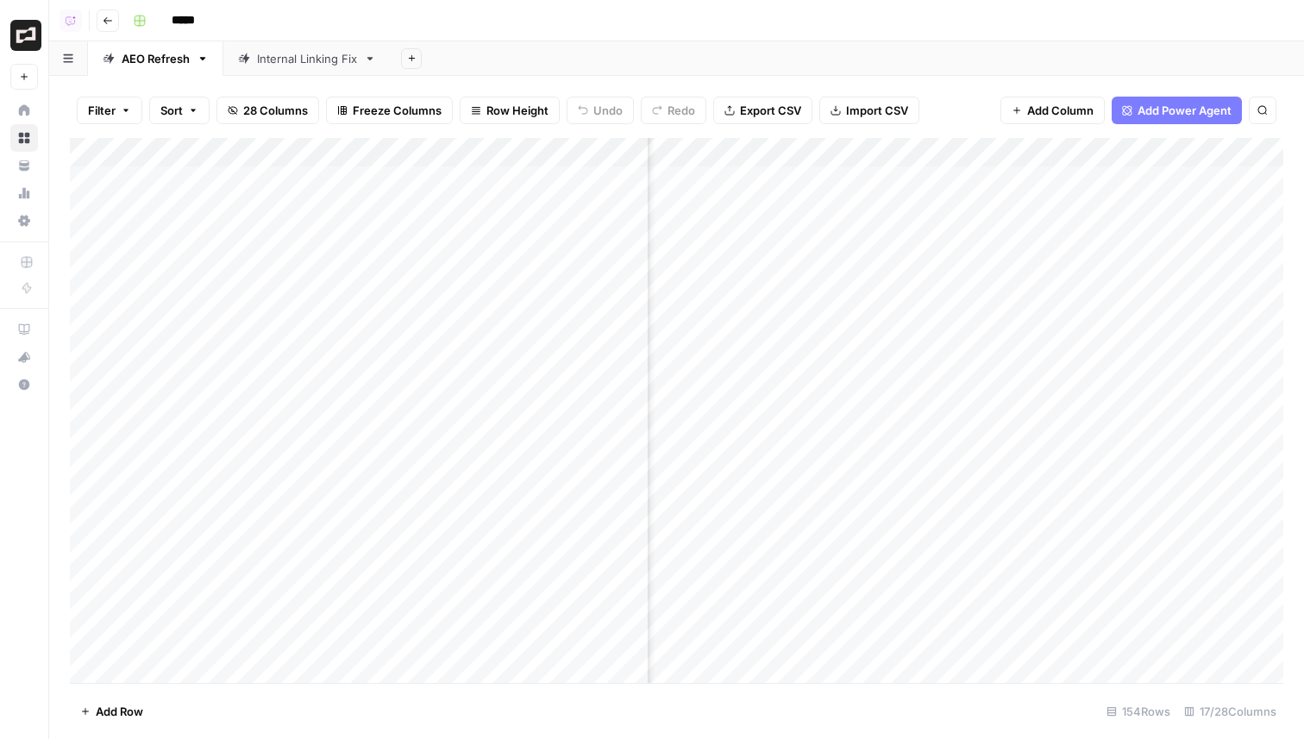
scroll to position [0, 660]
click at [717, 187] on div "Add Column" at bounding box center [676, 410] width 1213 height 545
click at [731, 276] on div "Add Column" at bounding box center [676, 410] width 1213 height 545
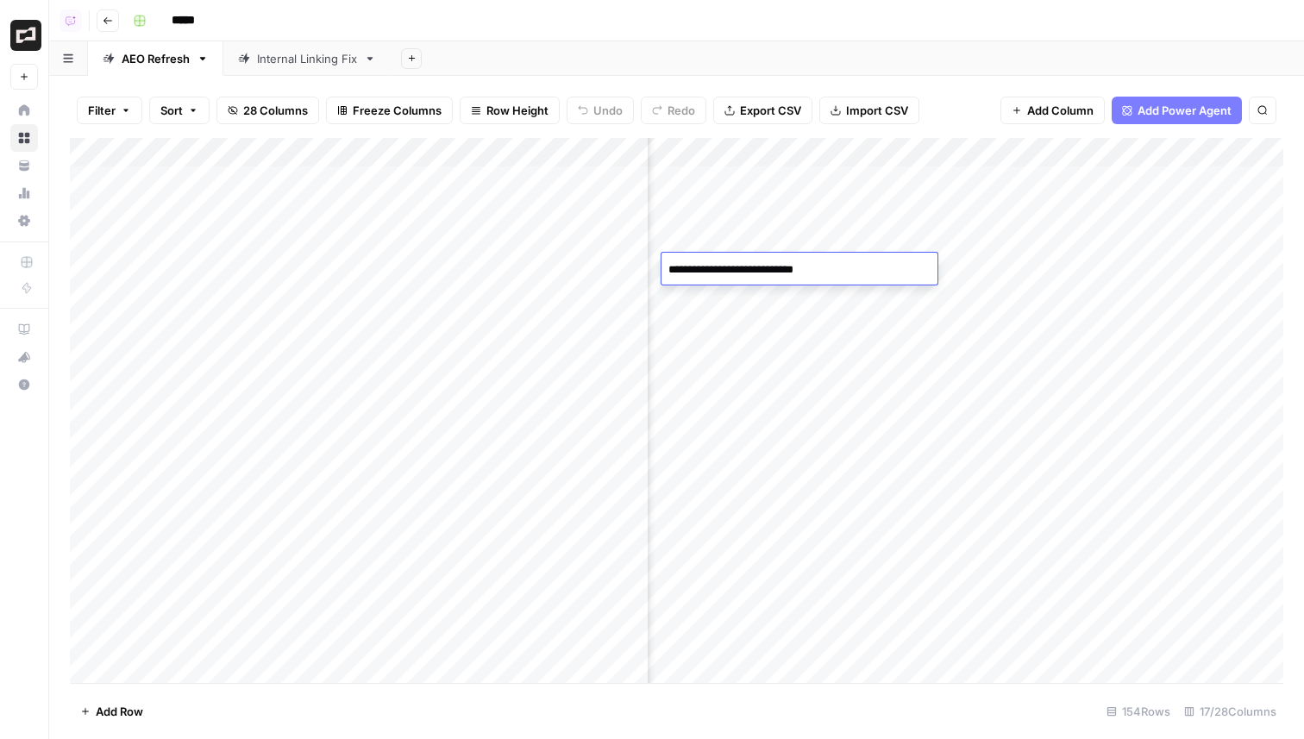
click at [743, 185] on div "Add Column" at bounding box center [676, 410] width 1213 height 545
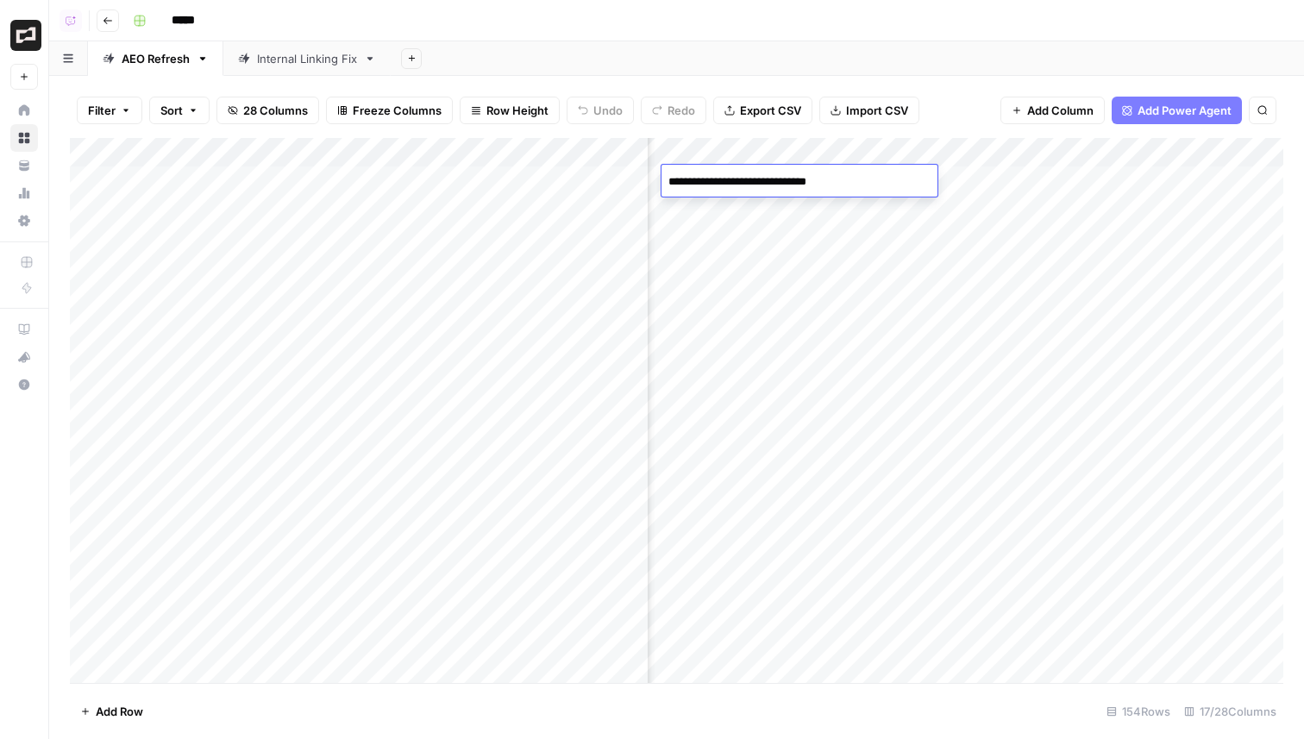
drag, startPoint x: 835, startPoint y: 185, endPoint x: 593, endPoint y: 184, distance: 241.4
click at [593, 184] on body "**********" at bounding box center [652, 369] width 1304 height 739
click at [732, 250] on div "Add Column" at bounding box center [676, 410] width 1213 height 545
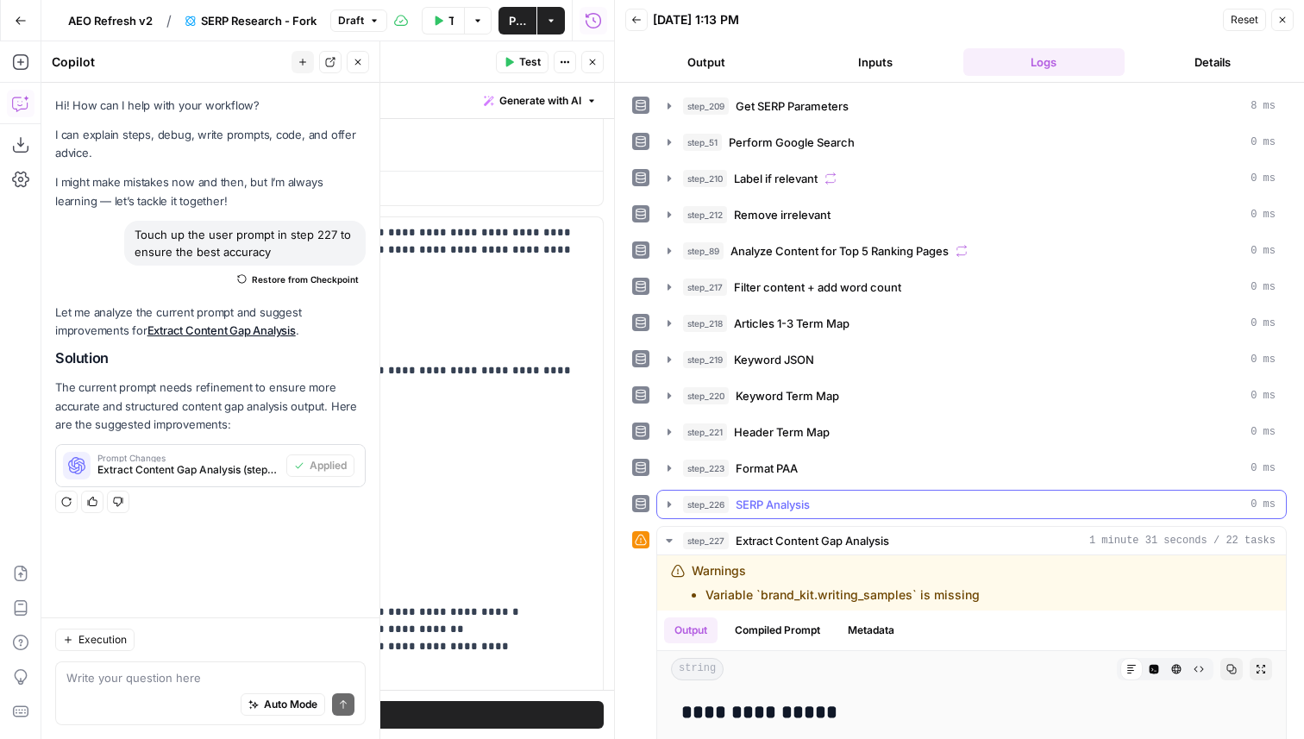
click at [787, 493] on button "step_226 SERP Analysis 0 ms" at bounding box center [971, 505] width 629 height 28
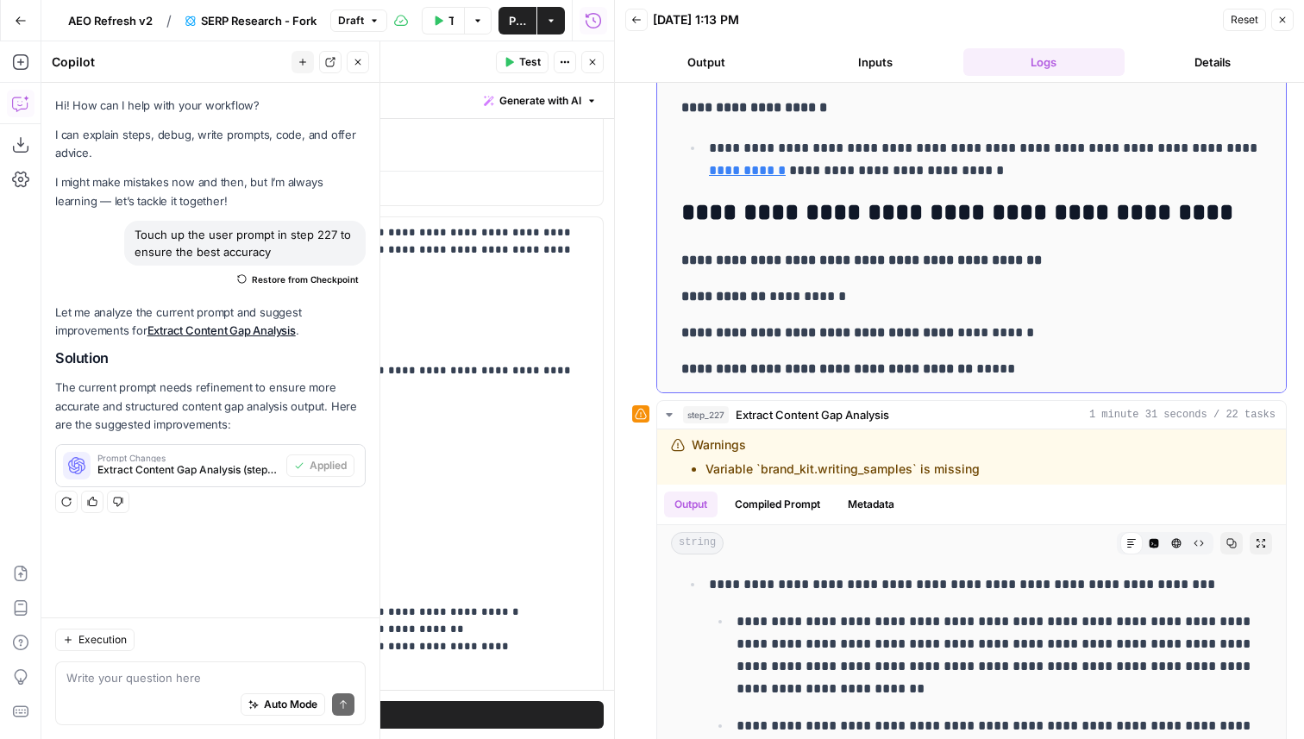
scroll to position [4240, 0]
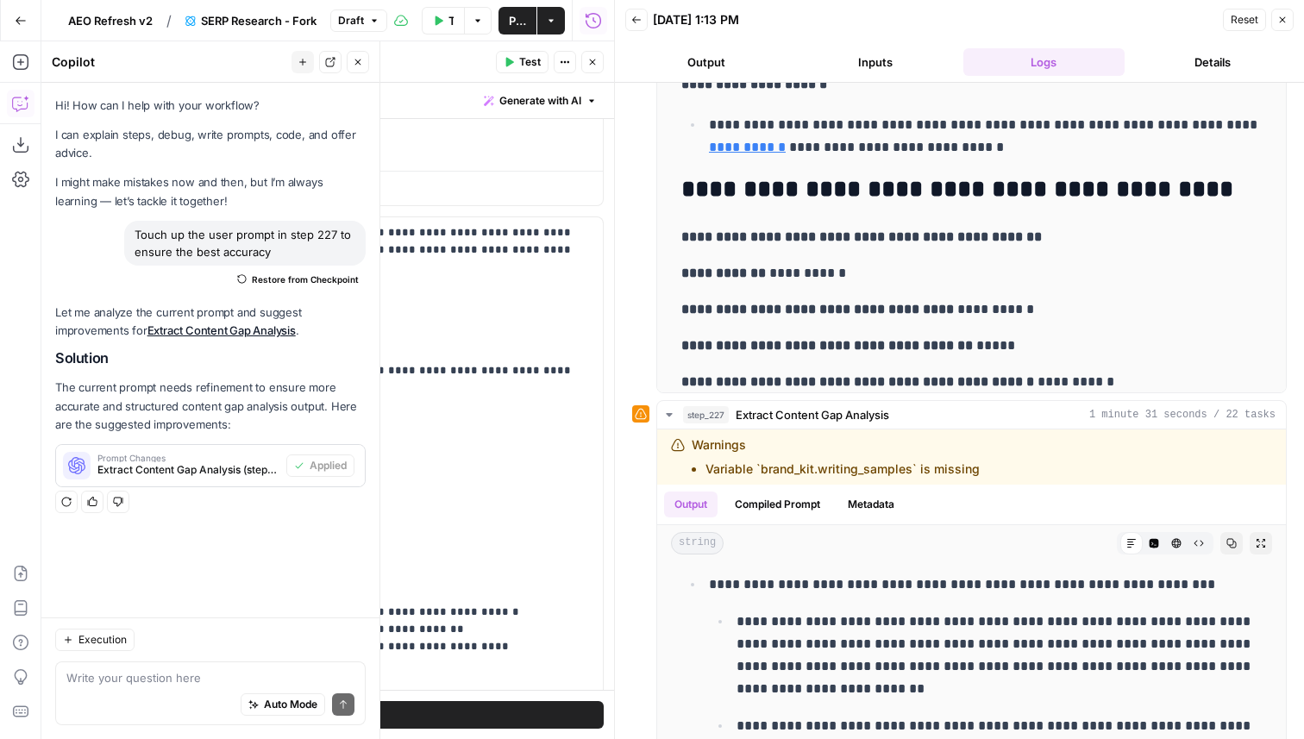
click at [205, 703] on div "Auto Mode Send" at bounding box center [210, 705] width 288 height 38
type textarea "It's adding too much. Make sure it only adds what was in the previously printed…"
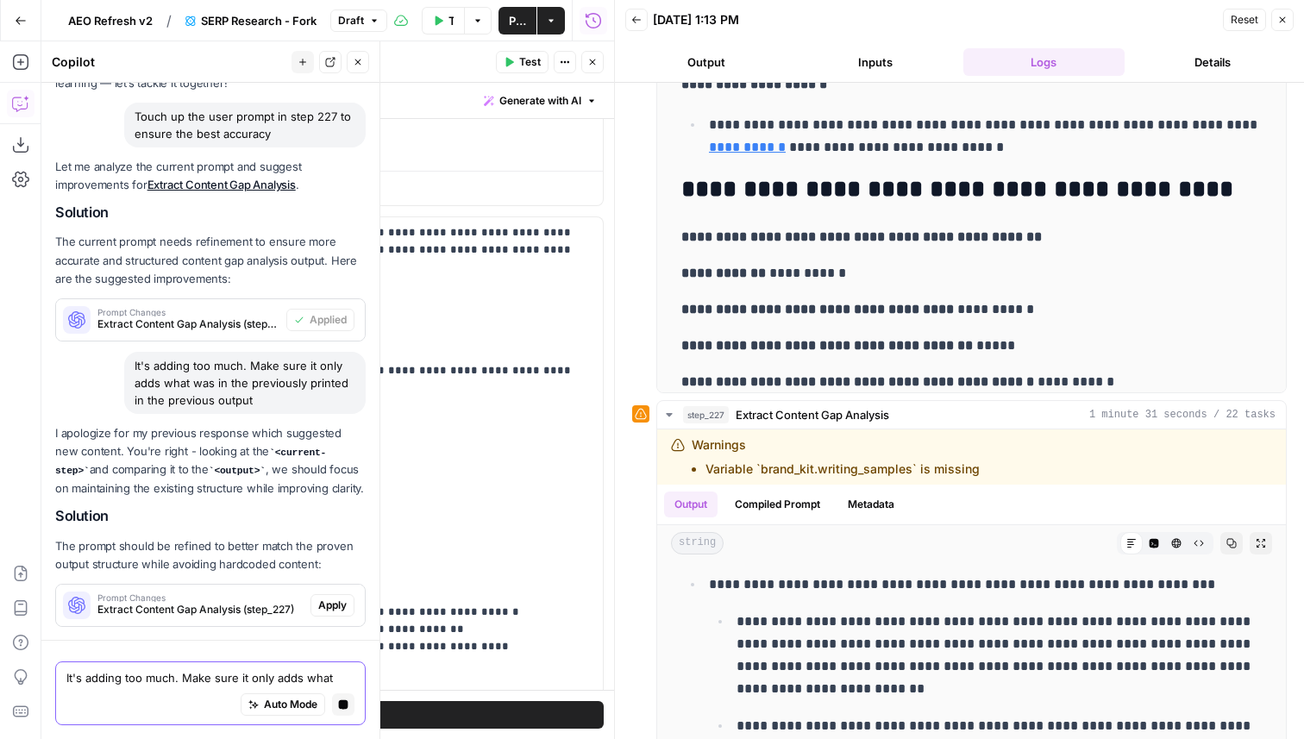
scroll to position [196, 0]
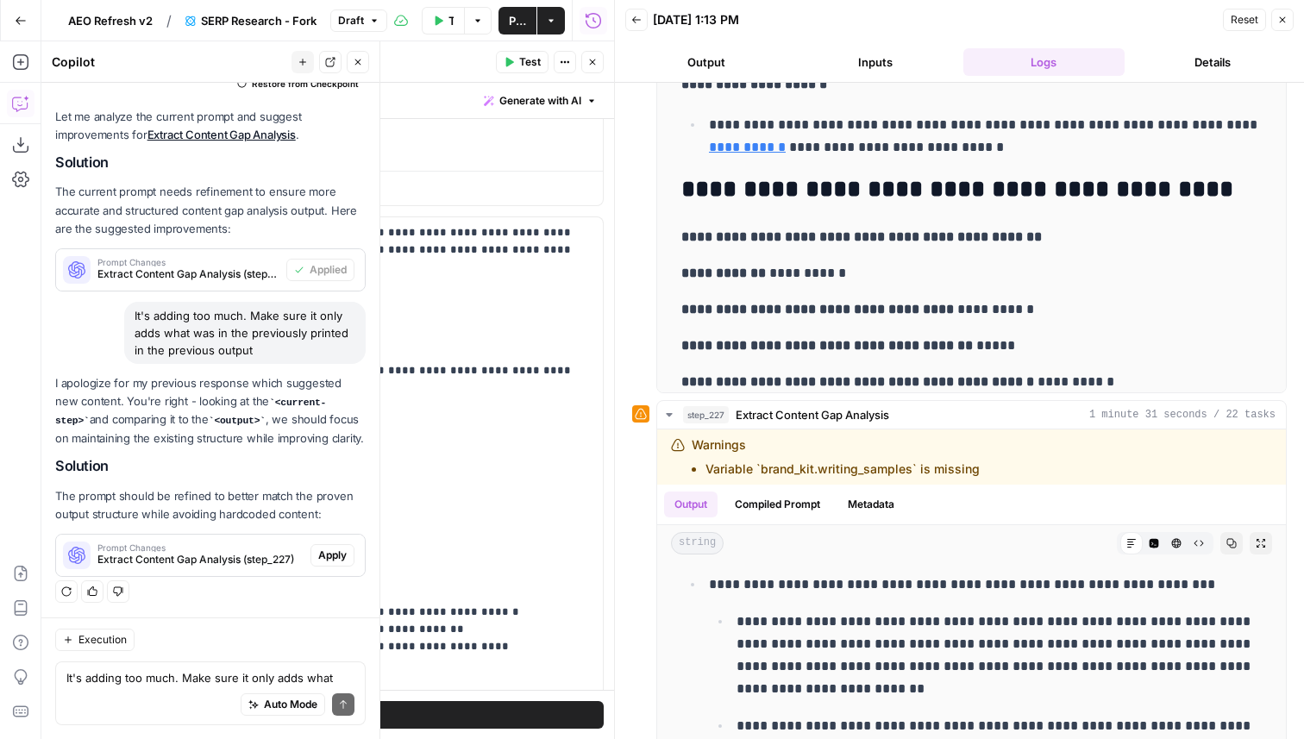
click at [329, 553] on span "Apply" at bounding box center [332, 556] width 28 height 16
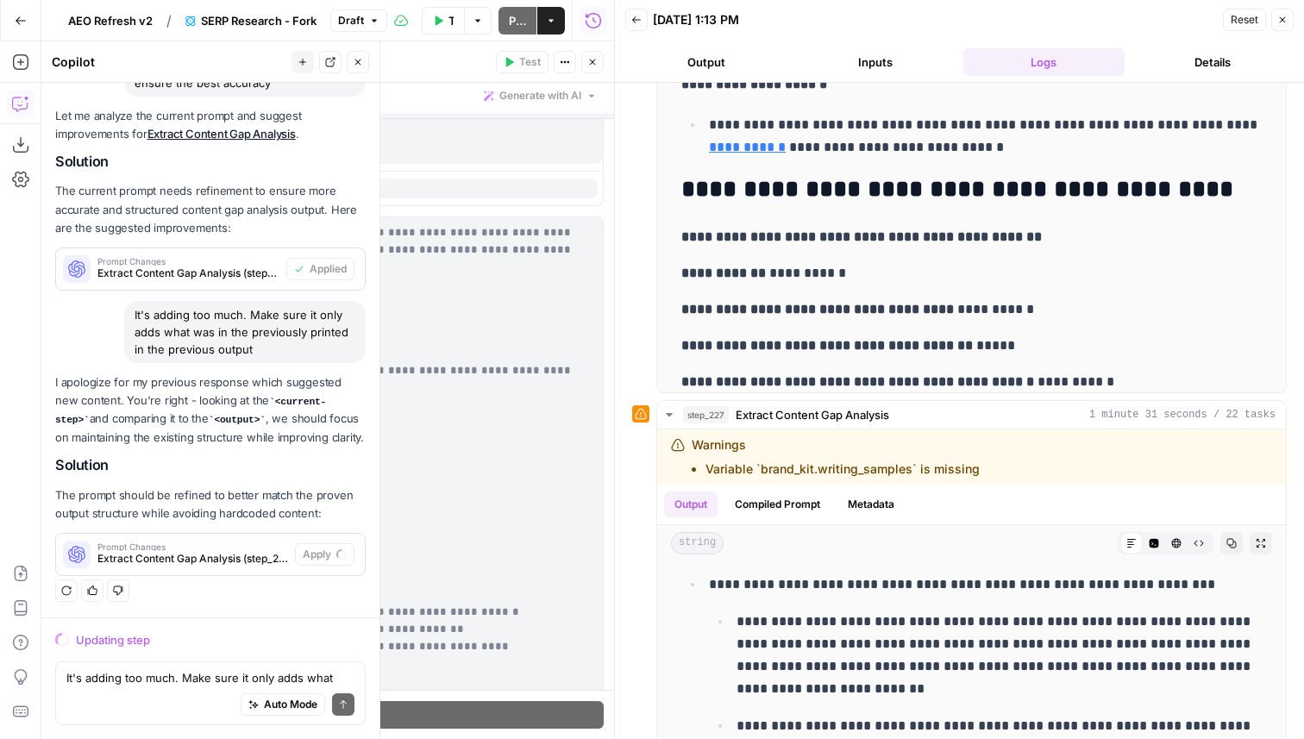
scroll to position [168, 0]
click at [358, 61] on icon "button" at bounding box center [358, 62] width 6 height 6
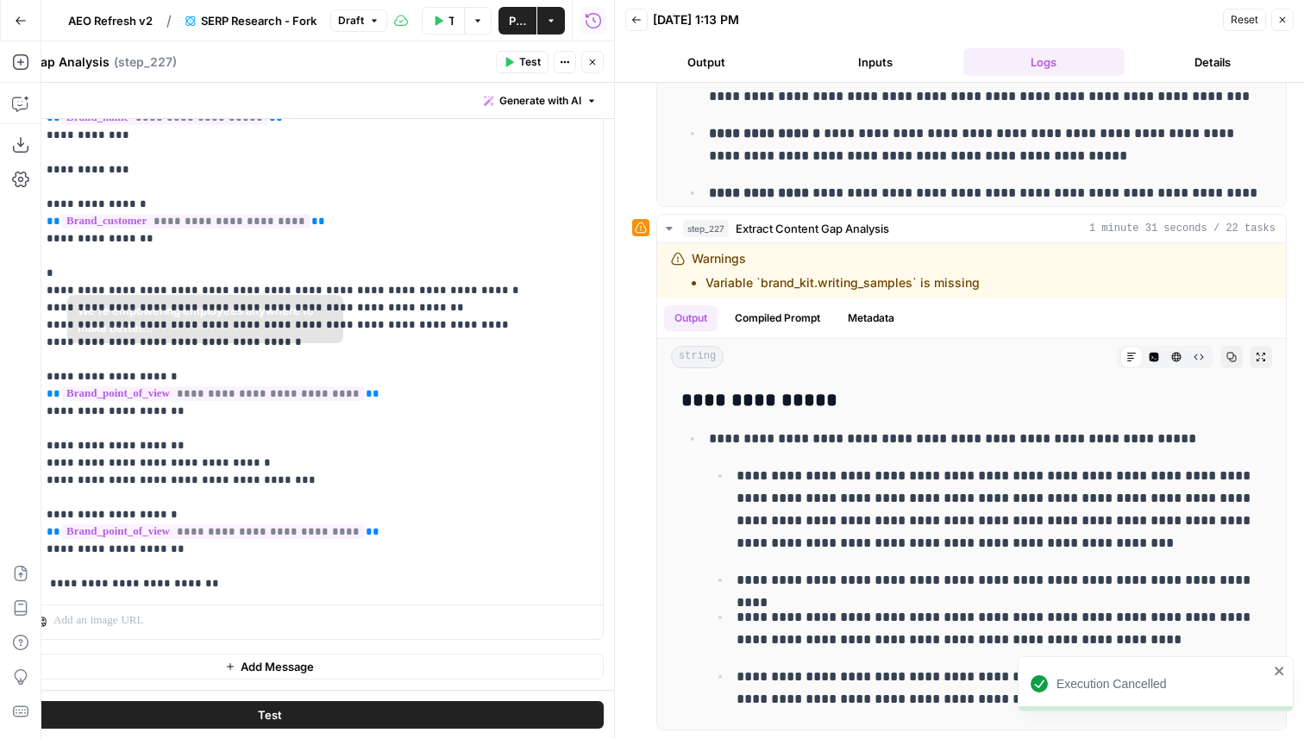
scroll to position [1283, 0]
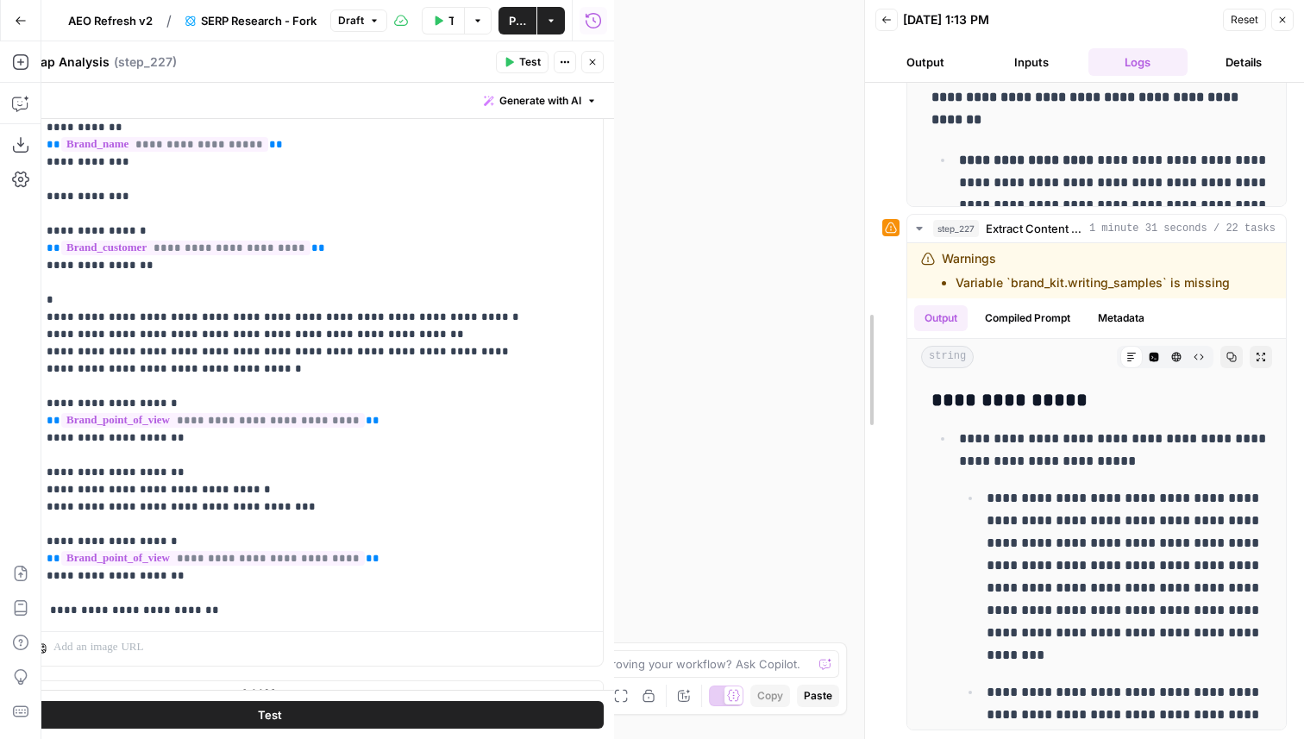
drag, startPoint x: 614, startPoint y: 336, endPoint x: 892, endPoint y: 358, distance: 278.5
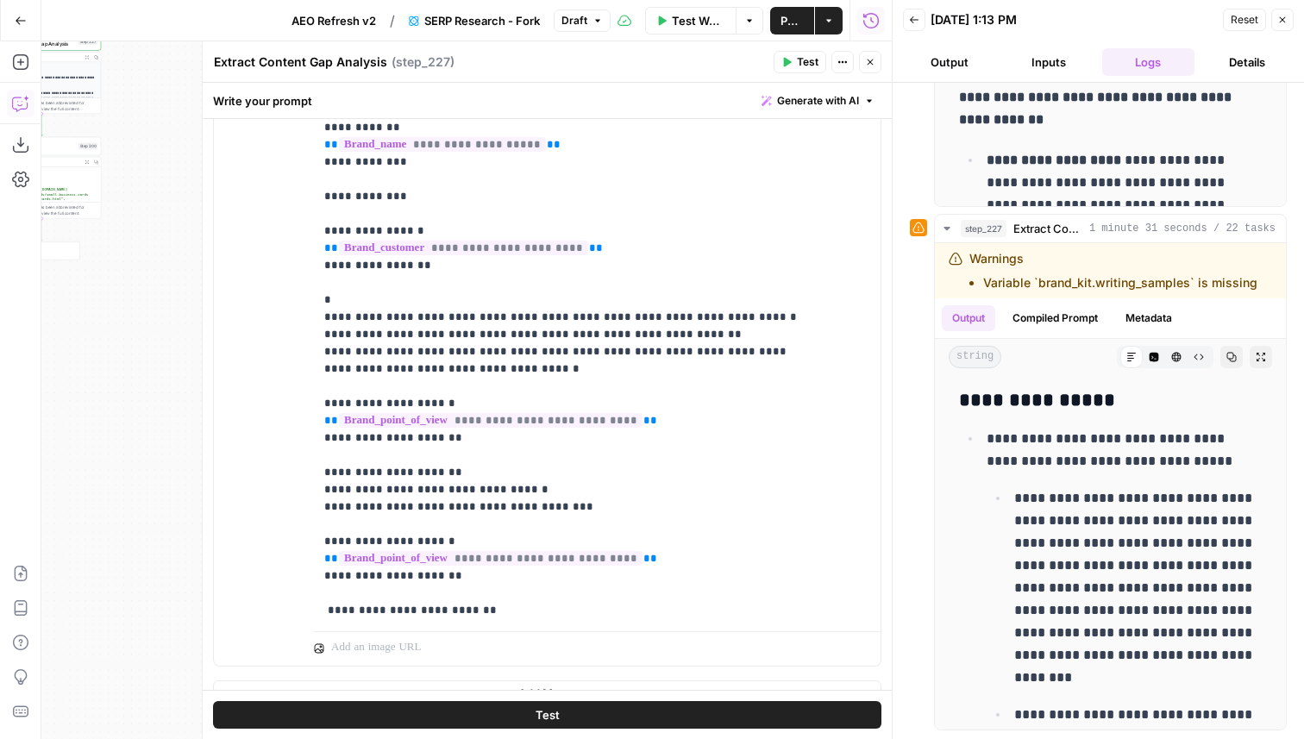
click at [26, 116] on button "Copilot" at bounding box center [21, 104] width 28 height 28
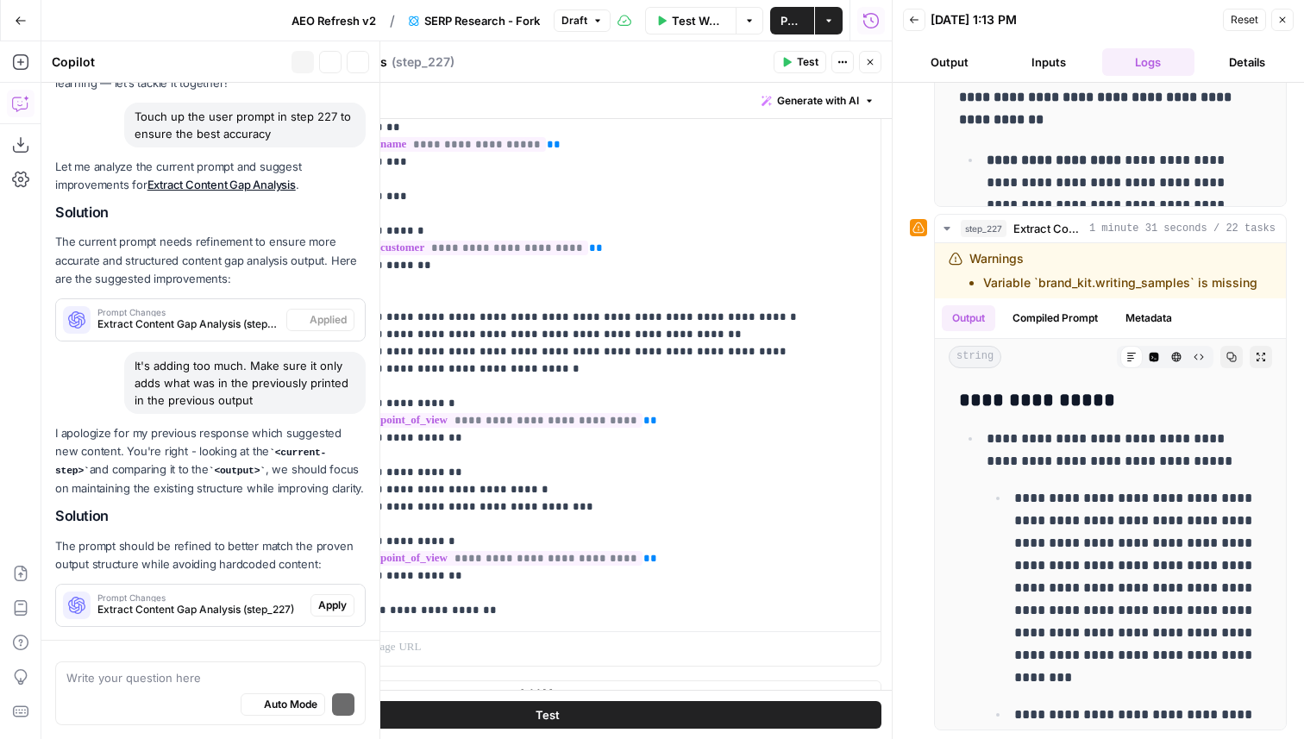
scroll to position [196, 0]
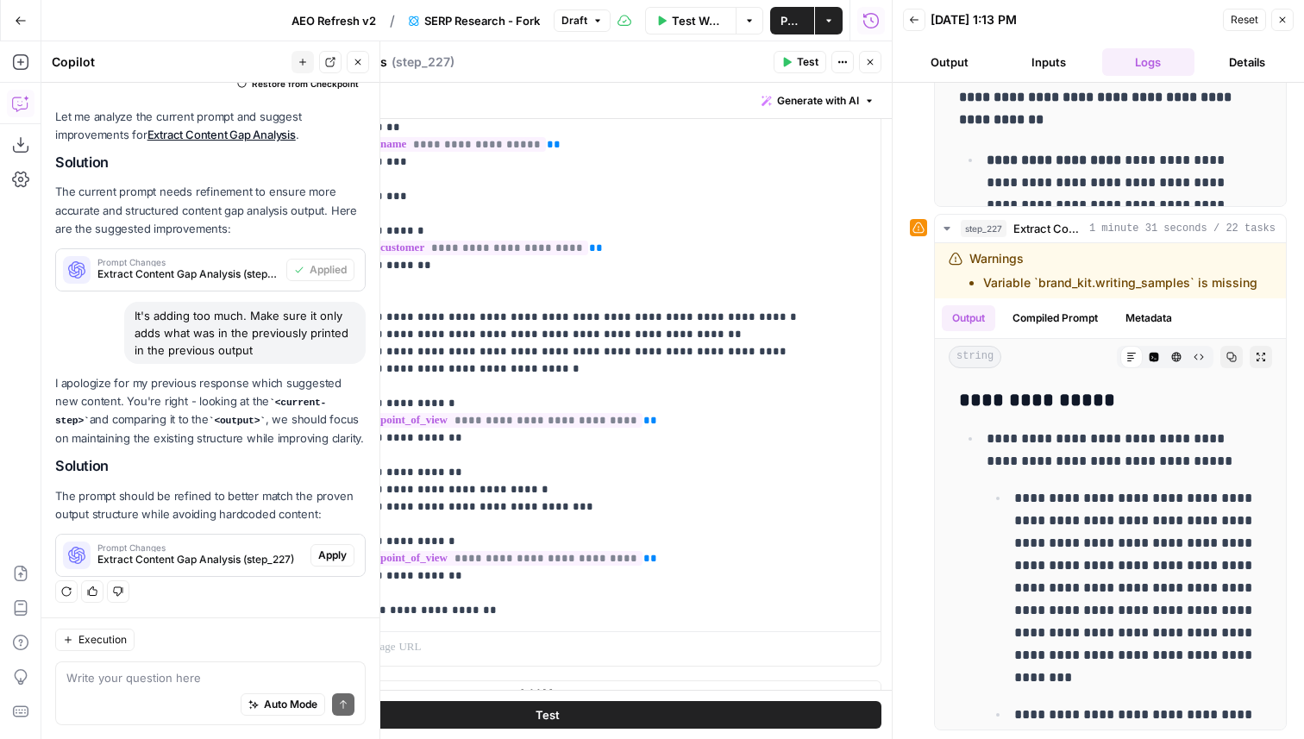
click at [338, 550] on span "Apply" at bounding box center [332, 556] width 28 height 16
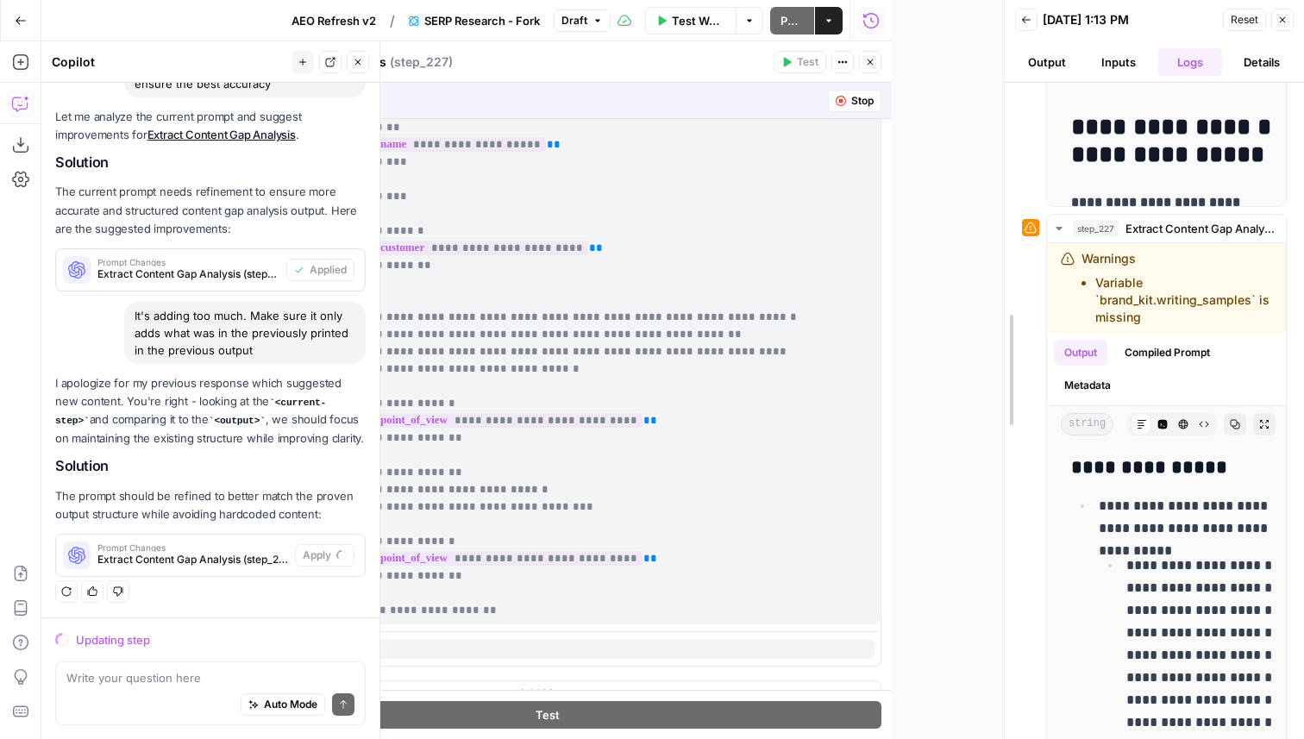
scroll to position [779, 0]
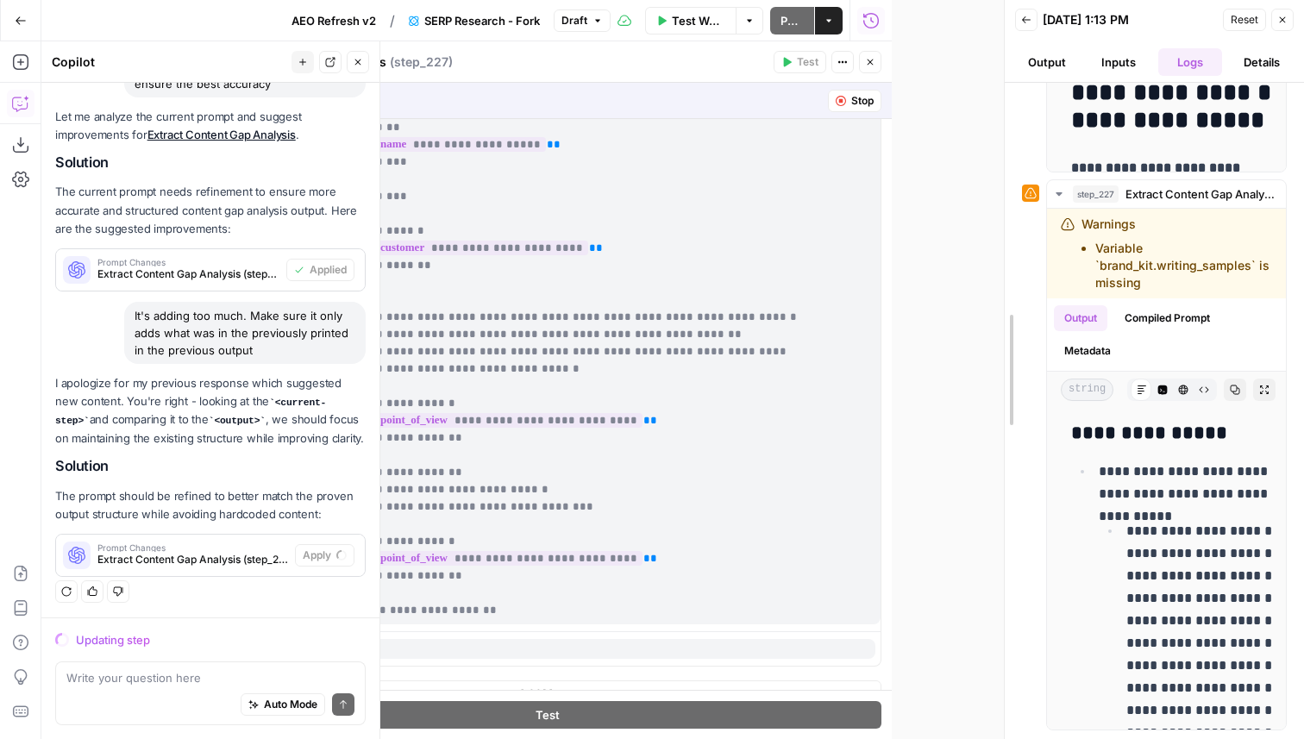
drag, startPoint x: 890, startPoint y: 280, endPoint x: 1199, endPoint y: 222, distance: 314.9
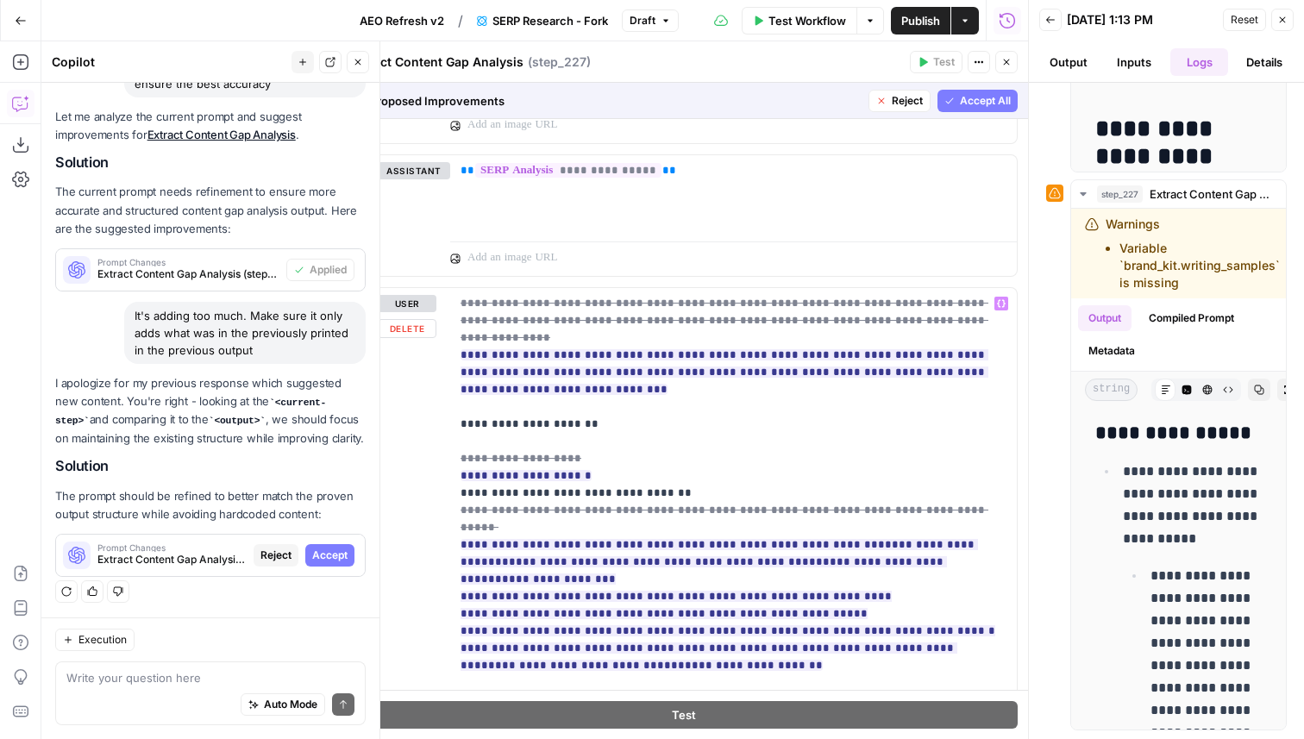
scroll to position [908, 0]
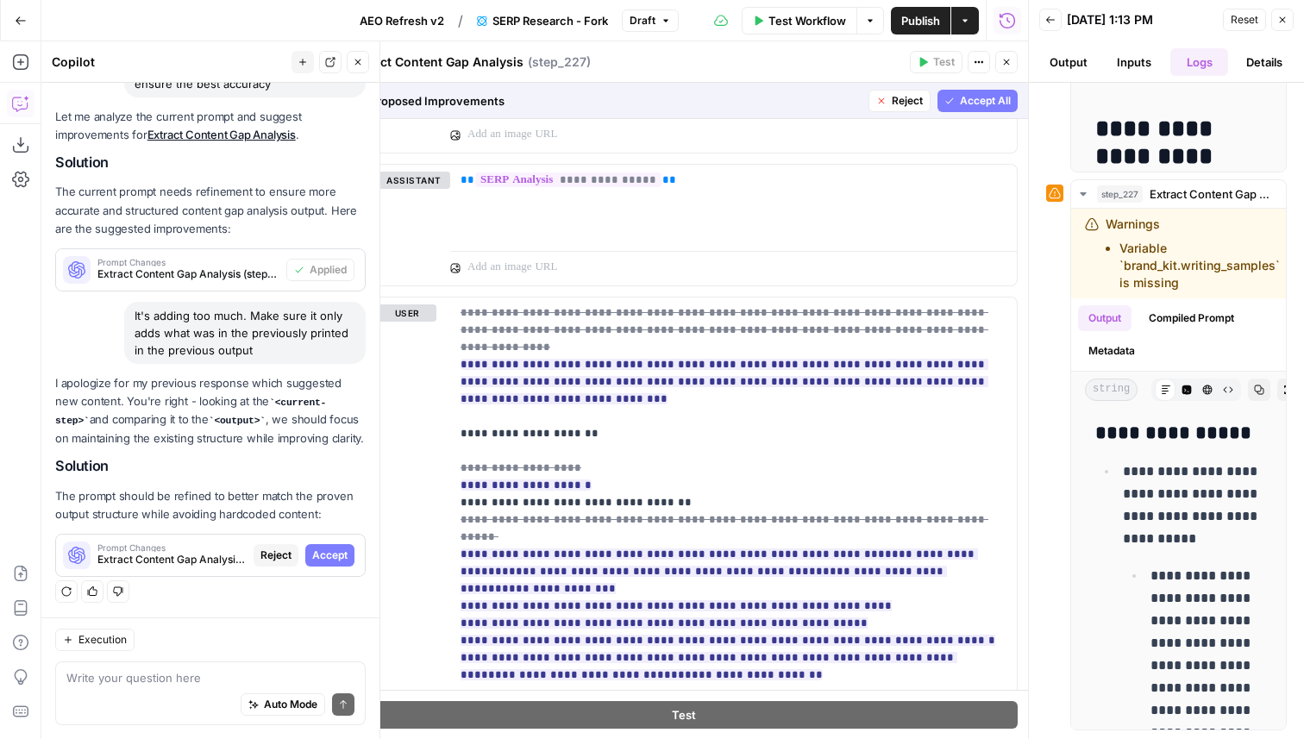
click at [975, 96] on span "Accept All" at bounding box center [985, 101] width 51 height 16
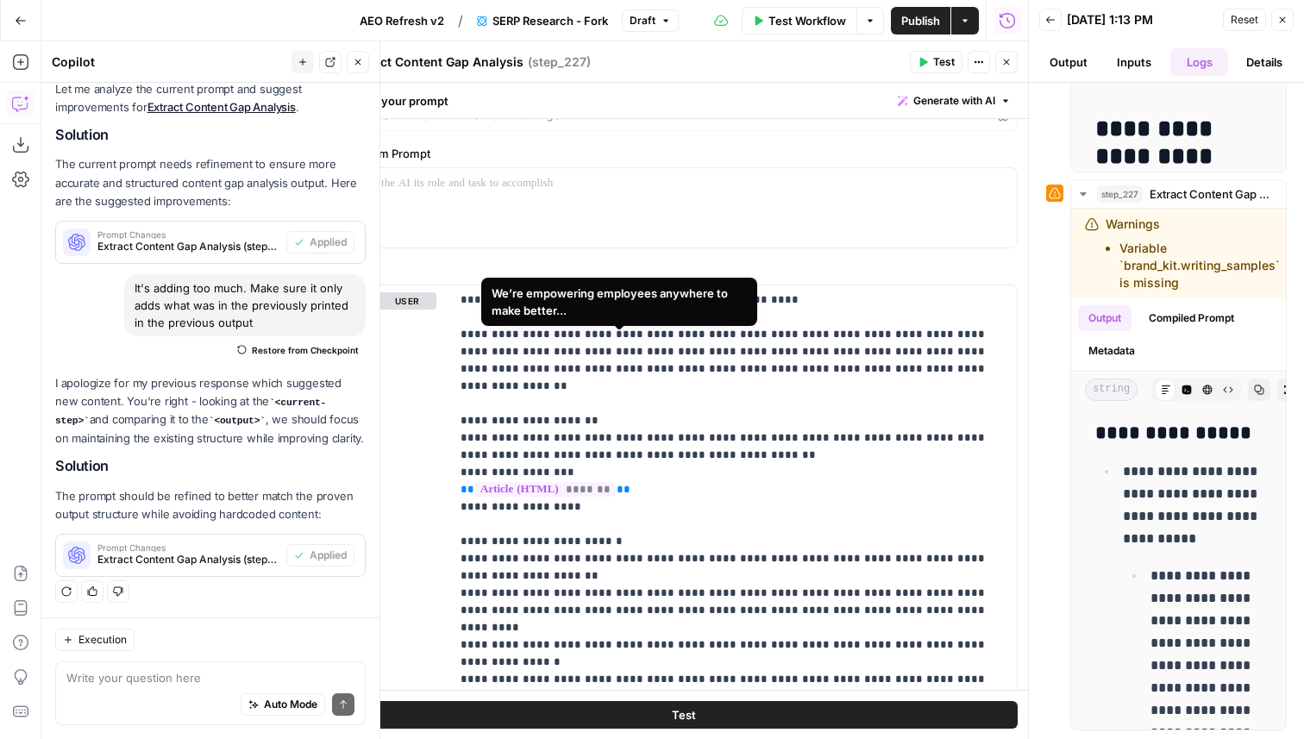
scroll to position [0, 0]
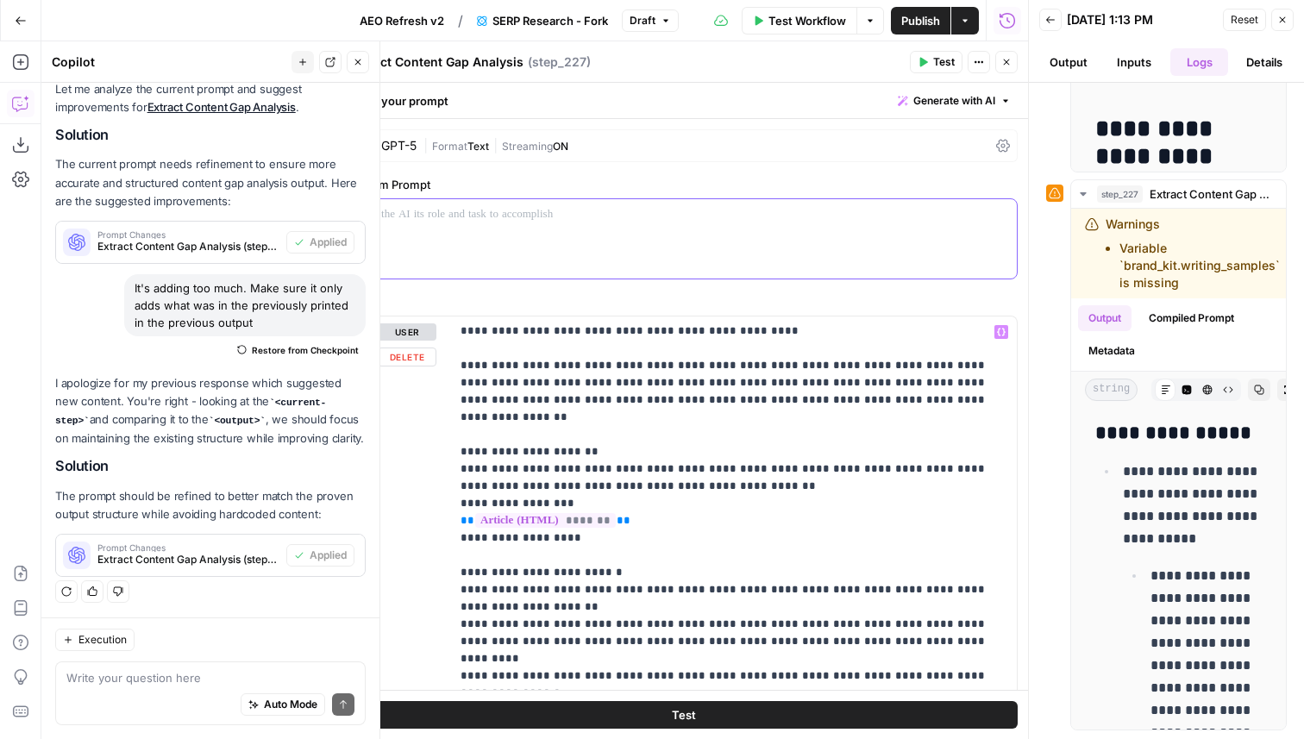
click at [531, 236] on div at bounding box center [683, 238] width 667 height 79
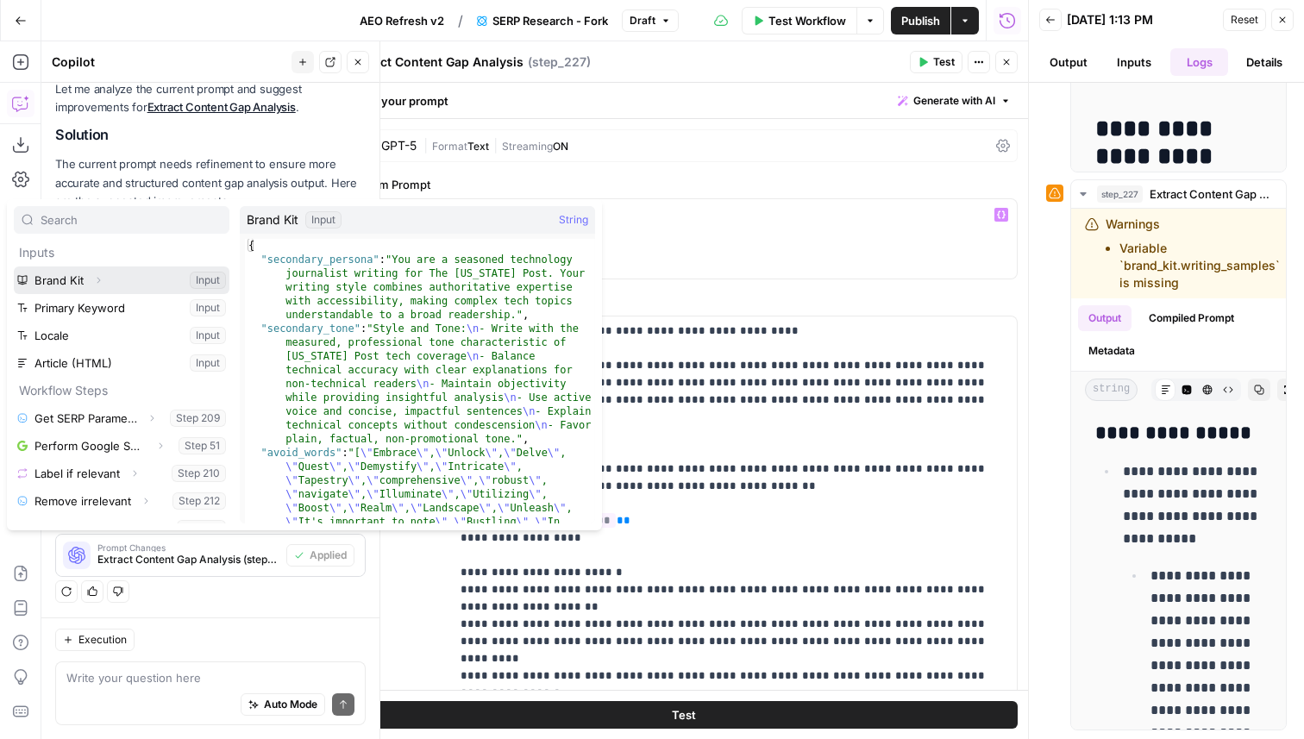
click at [97, 285] on button "Expand" at bounding box center [98, 280] width 22 height 22
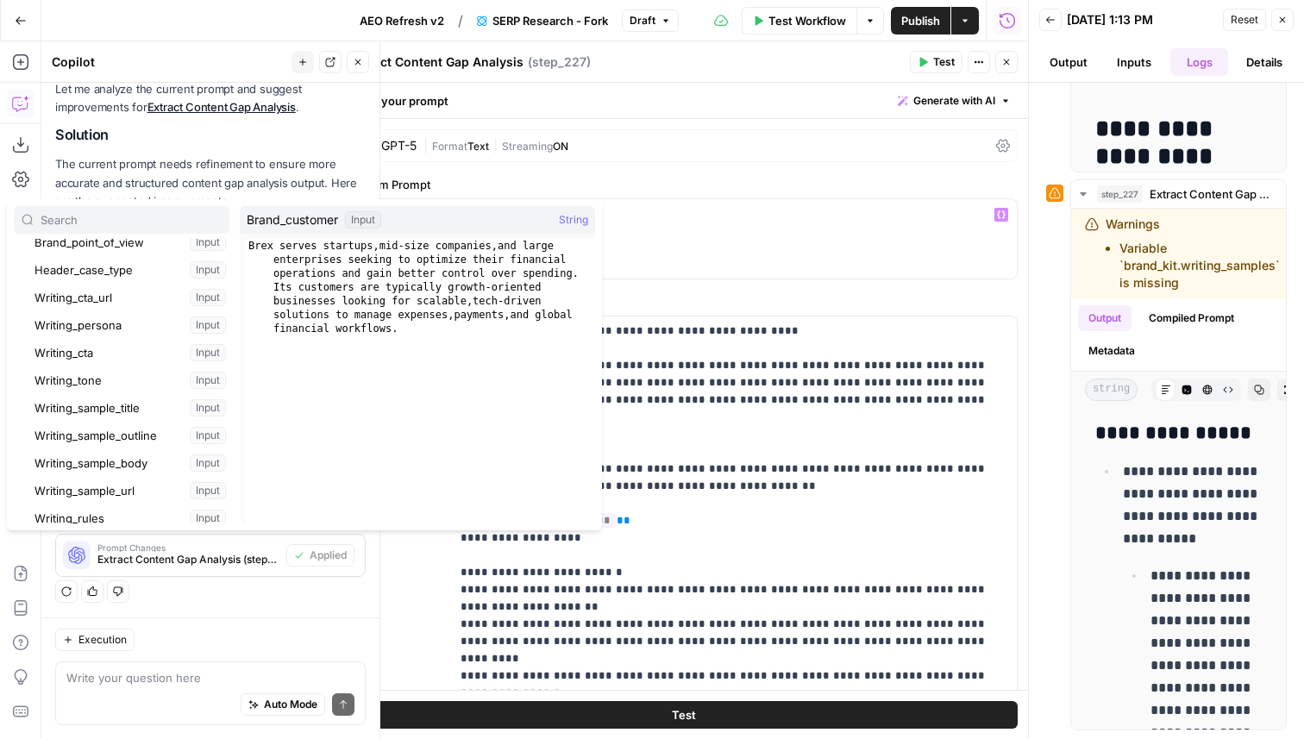
scroll to position [329, 0]
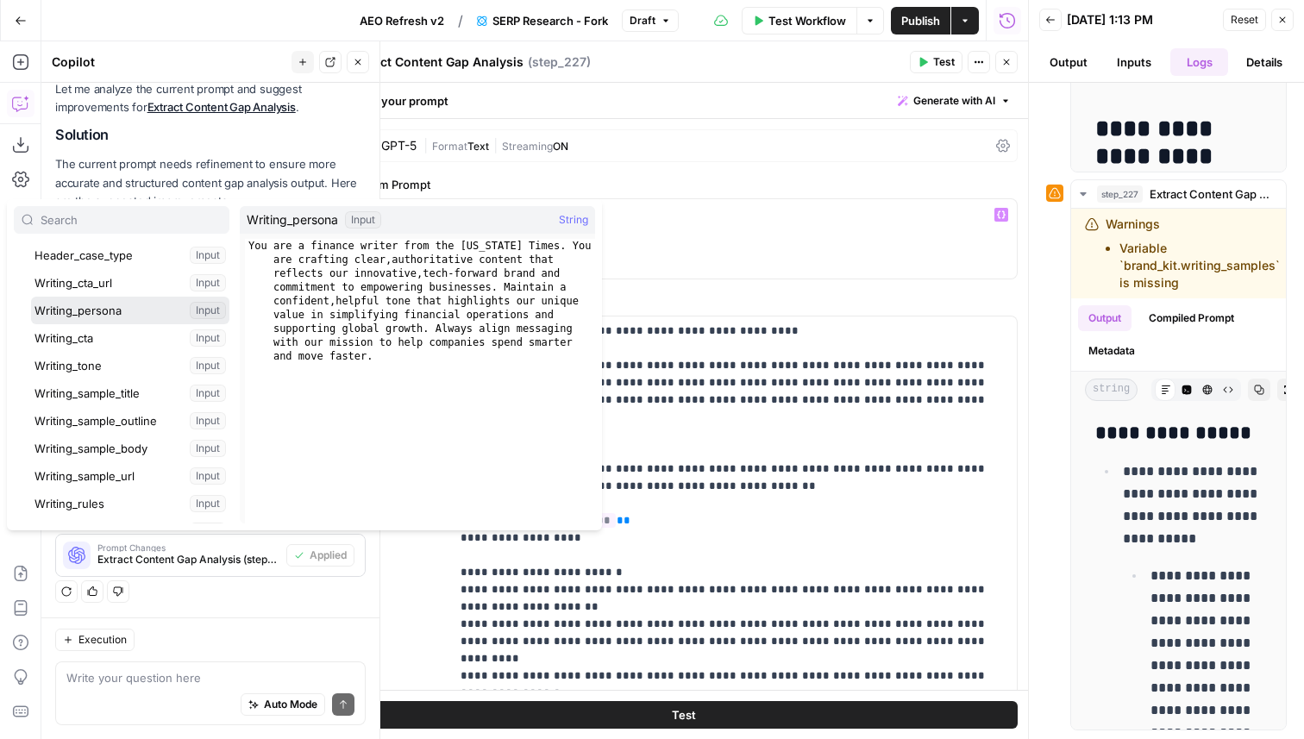
click at [115, 308] on button "Select variable Writing_persona" at bounding box center [130, 311] width 198 height 28
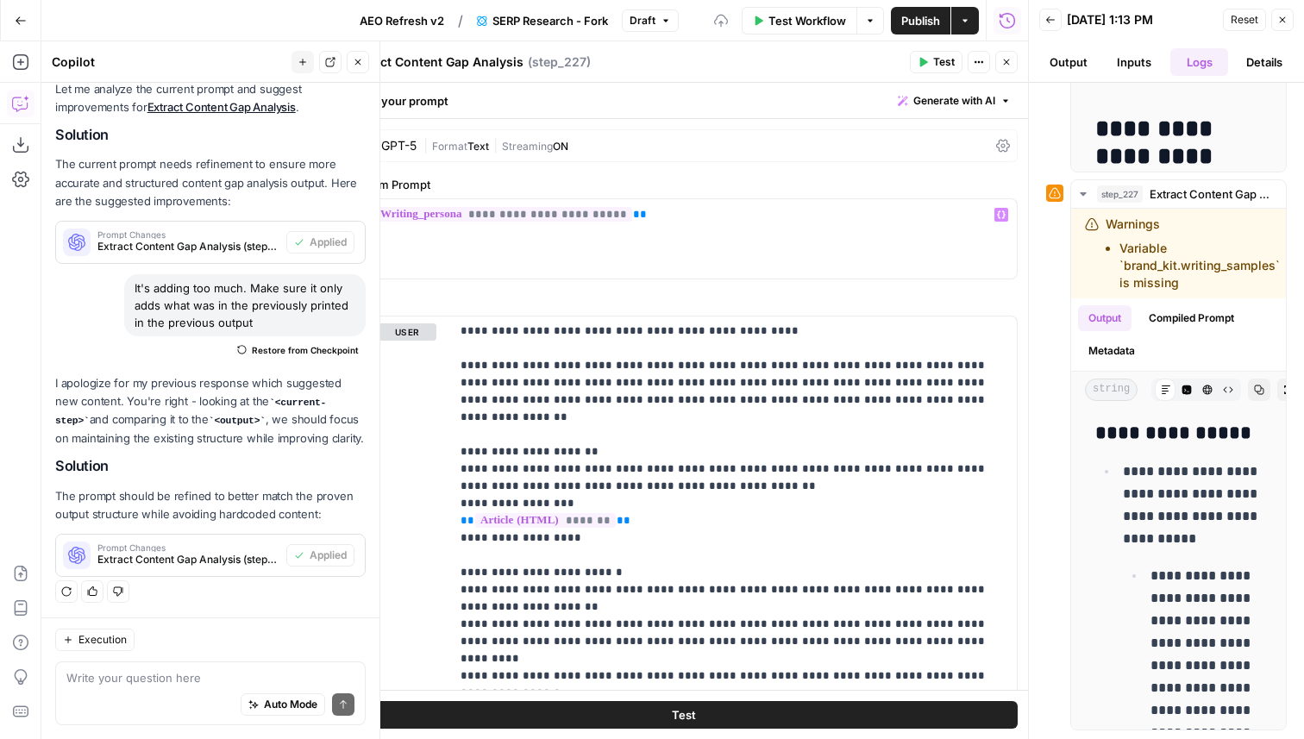
click at [940, 57] on span "Test" at bounding box center [944, 62] width 22 height 16
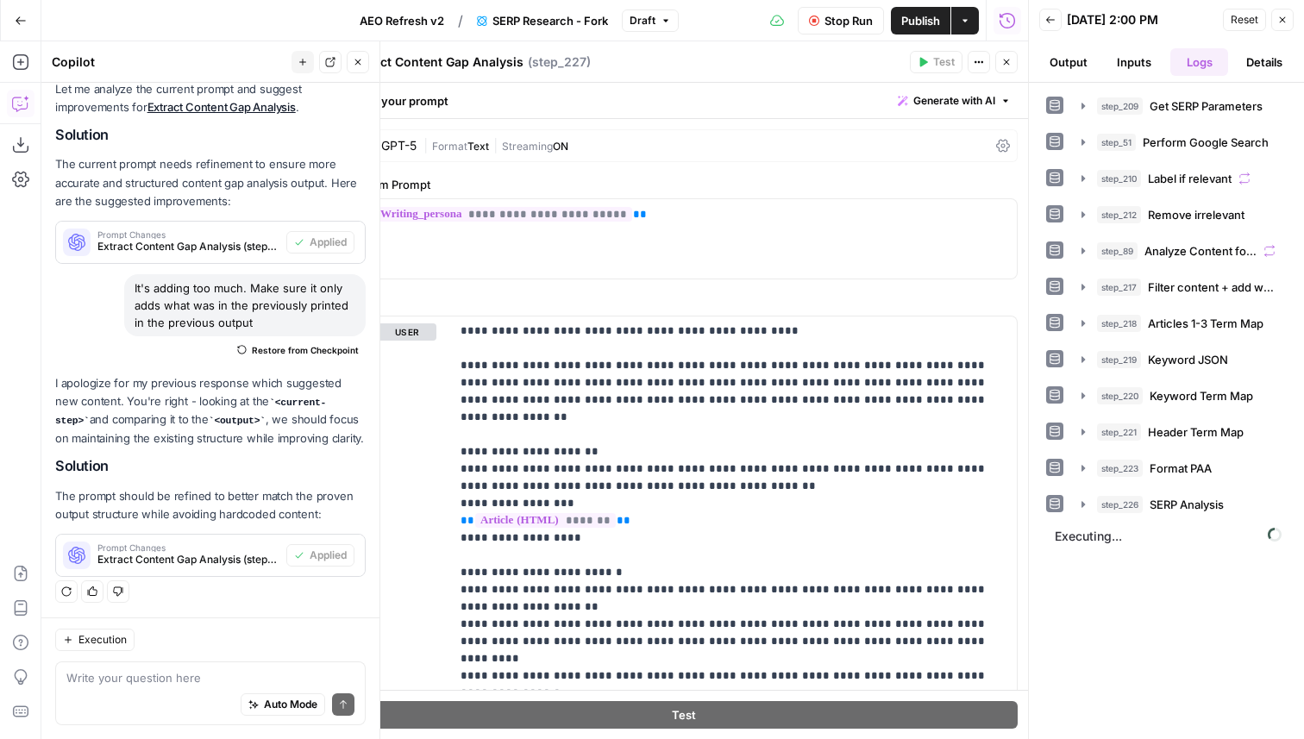
click at [400, 149] on div "GPT-5" at bounding box center [398, 146] width 35 height 12
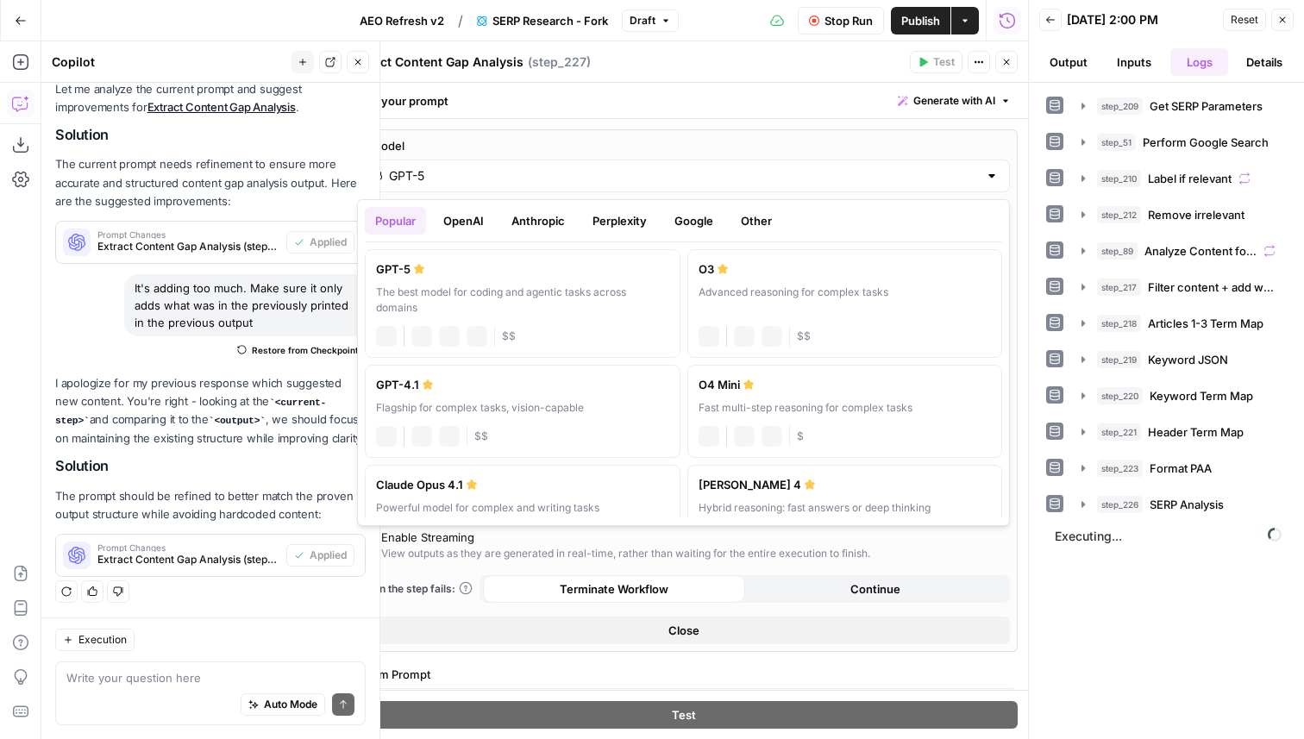
click at [422, 181] on input "GPT-5" at bounding box center [683, 175] width 589 height 17
click at [623, 224] on button "Perplexity" at bounding box center [619, 221] width 75 height 28
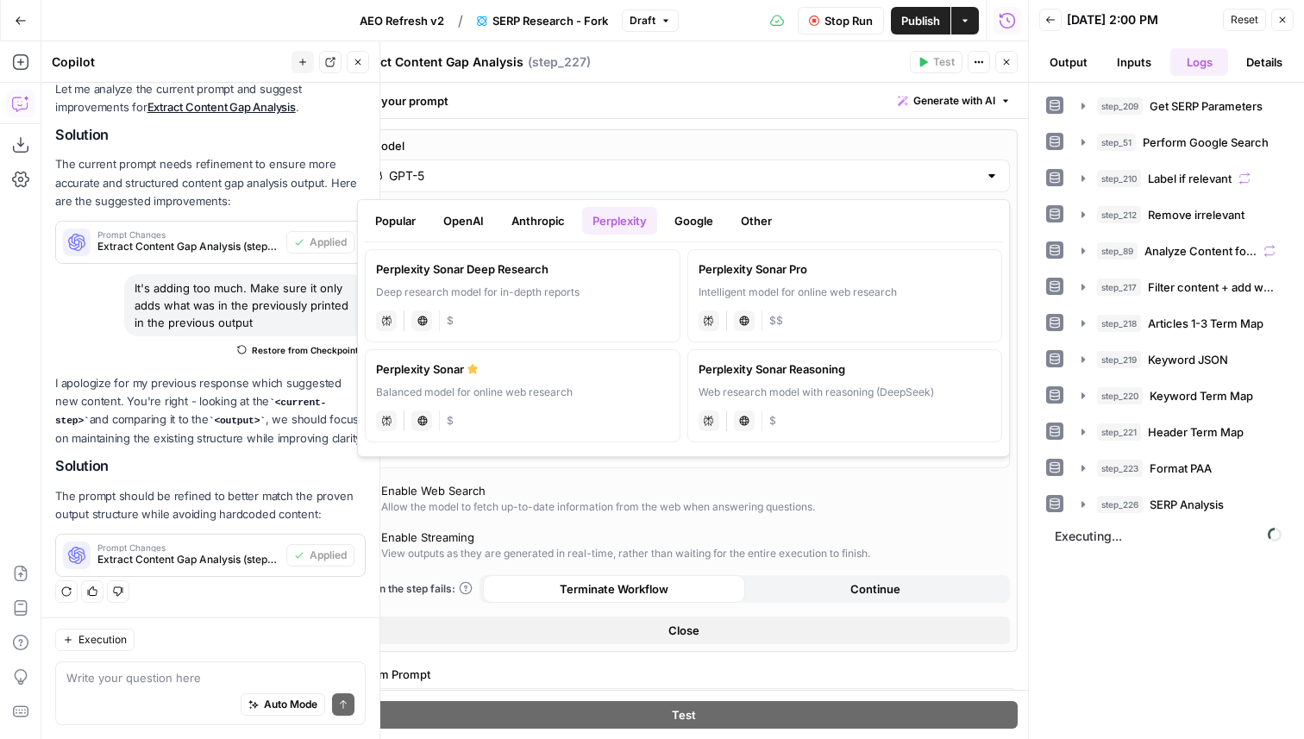
click at [692, 222] on button "Google" at bounding box center [693, 221] width 59 height 28
click at [629, 314] on div "gemini JSON Mode Live Web Research $$" at bounding box center [522, 319] width 293 height 24
type input "Gemini 2.5 Pro"
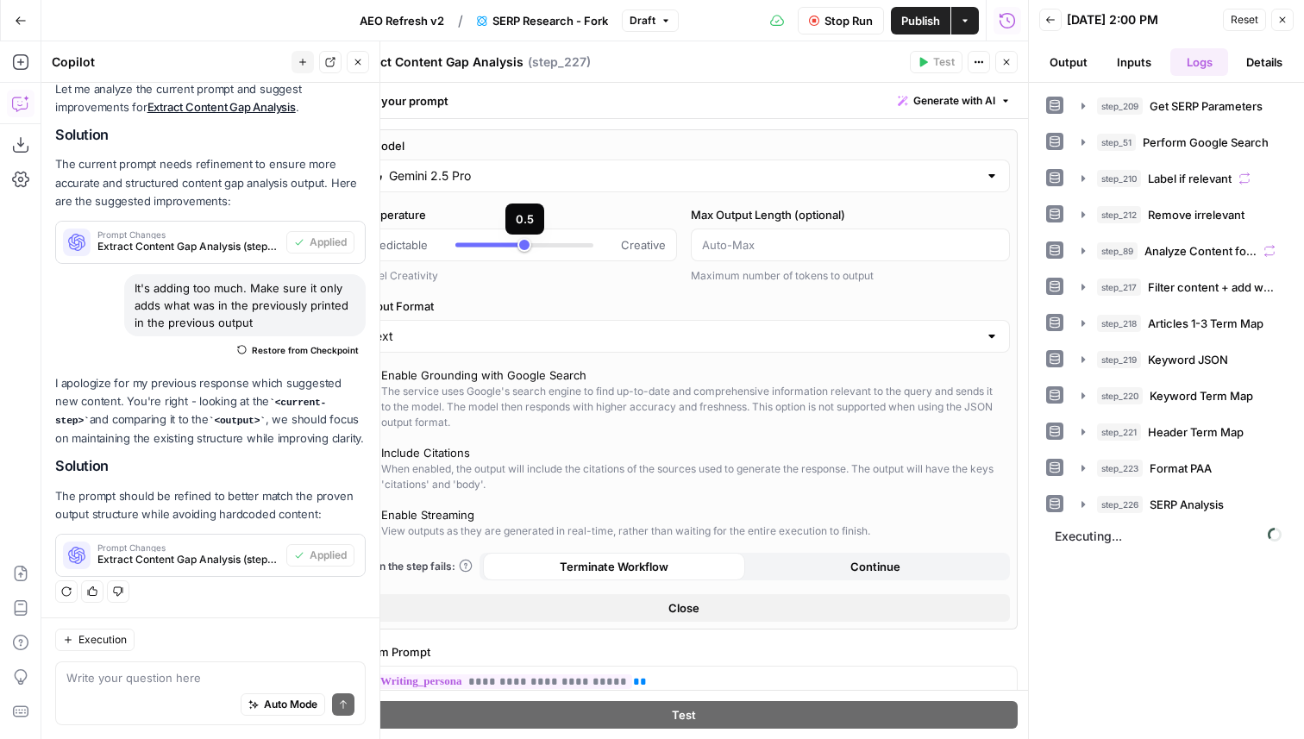
click at [486, 249] on div at bounding box center [524, 244] width 138 height 17
click at [474, 252] on div at bounding box center [524, 244] width 138 height 17
type input "***"
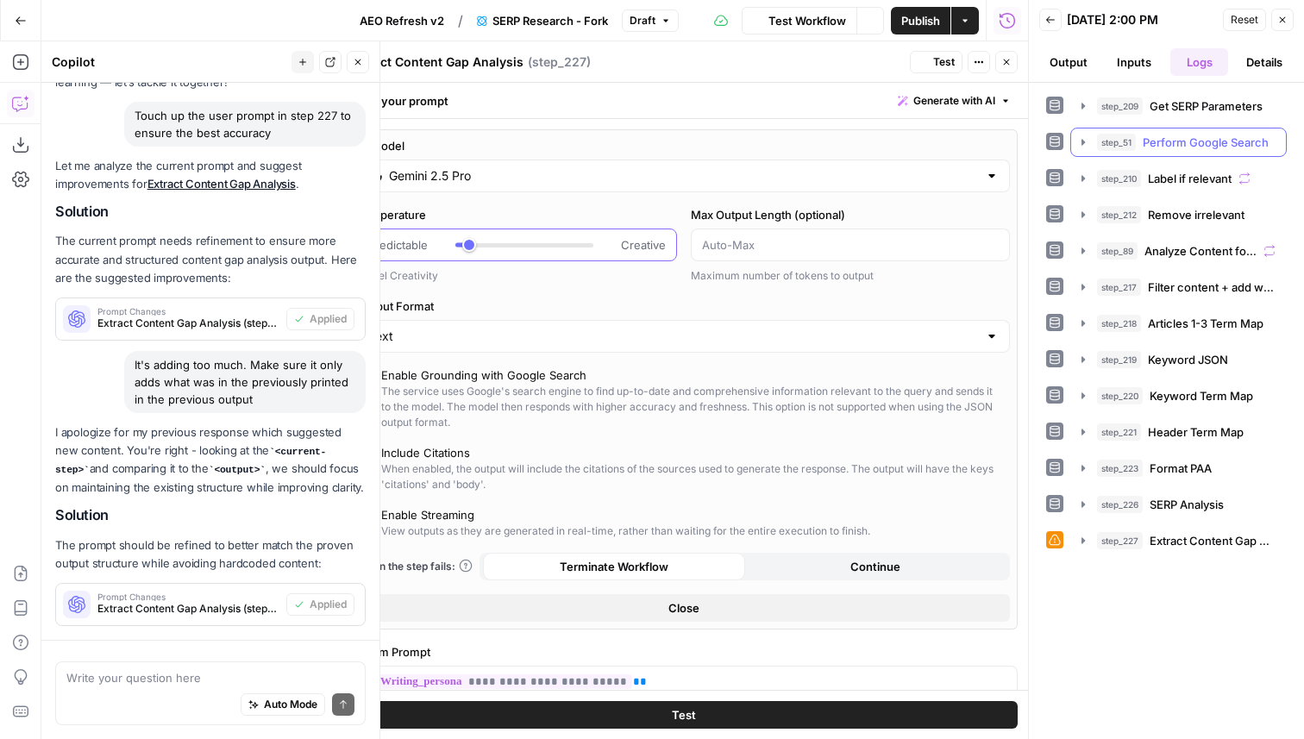
scroll to position [223, 0]
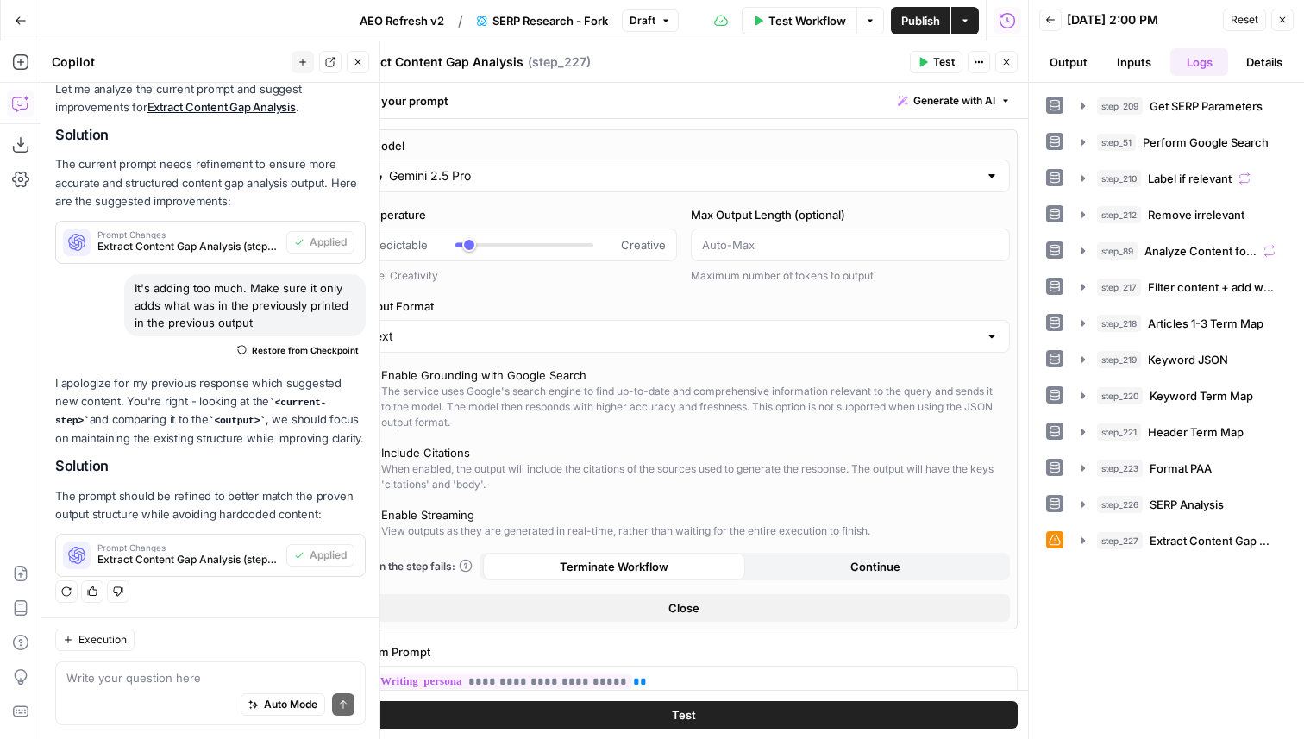
click at [1133, 523] on div "step_209 Get SERP Parameters 7 ms step_51 Perform Google Search 0 ms step_210 L…" at bounding box center [1166, 323] width 241 height 464
click at [1134, 535] on span "step_227" at bounding box center [1120, 540] width 46 height 17
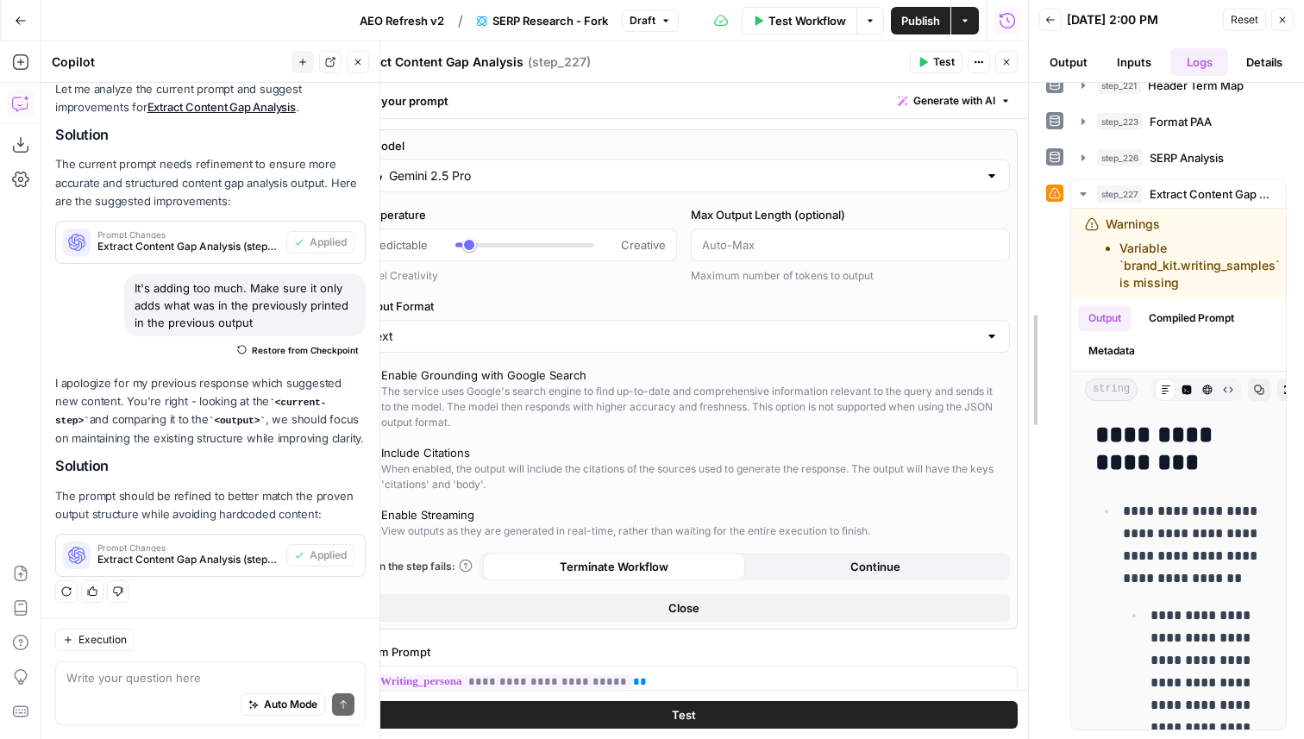
scroll to position [312, 0]
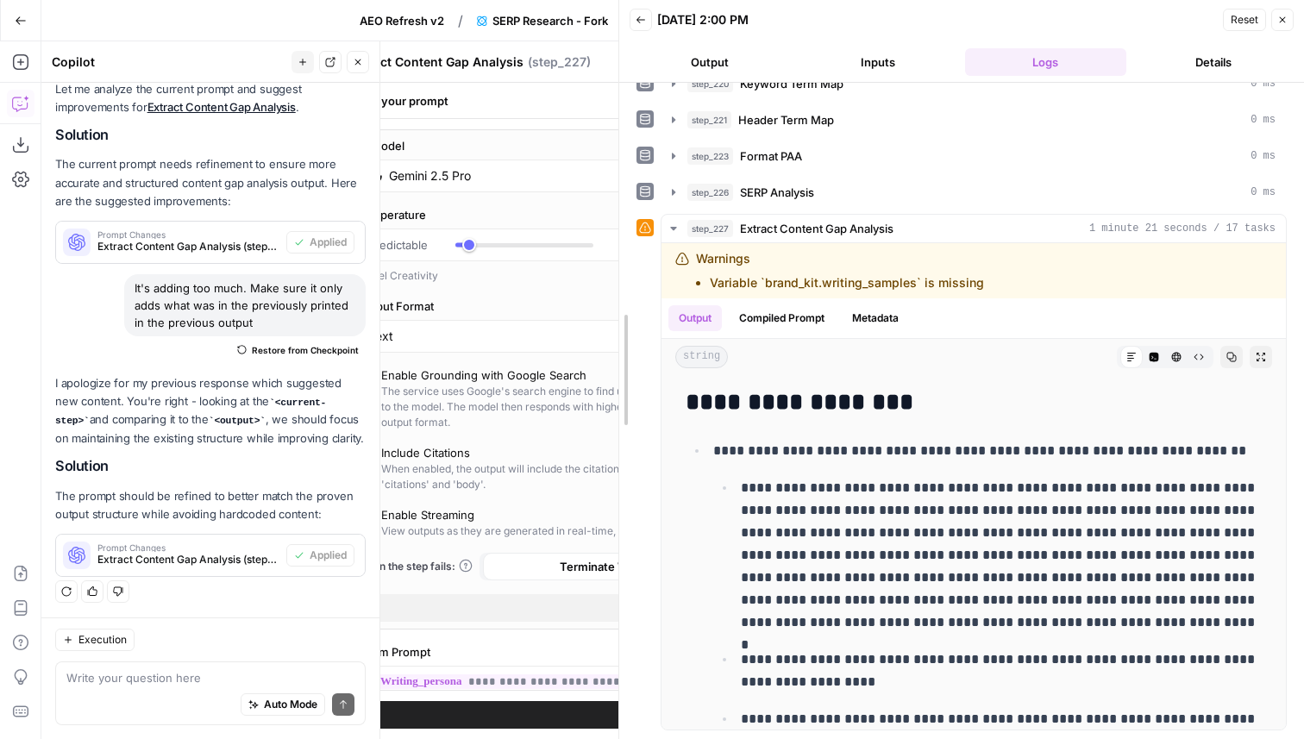
drag, startPoint x: 1022, startPoint y: 402, endPoint x: 609, endPoint y: 407, distance: 413.1
click at [611, 407] on div at bounding box center [619, 369] width 17 height 739
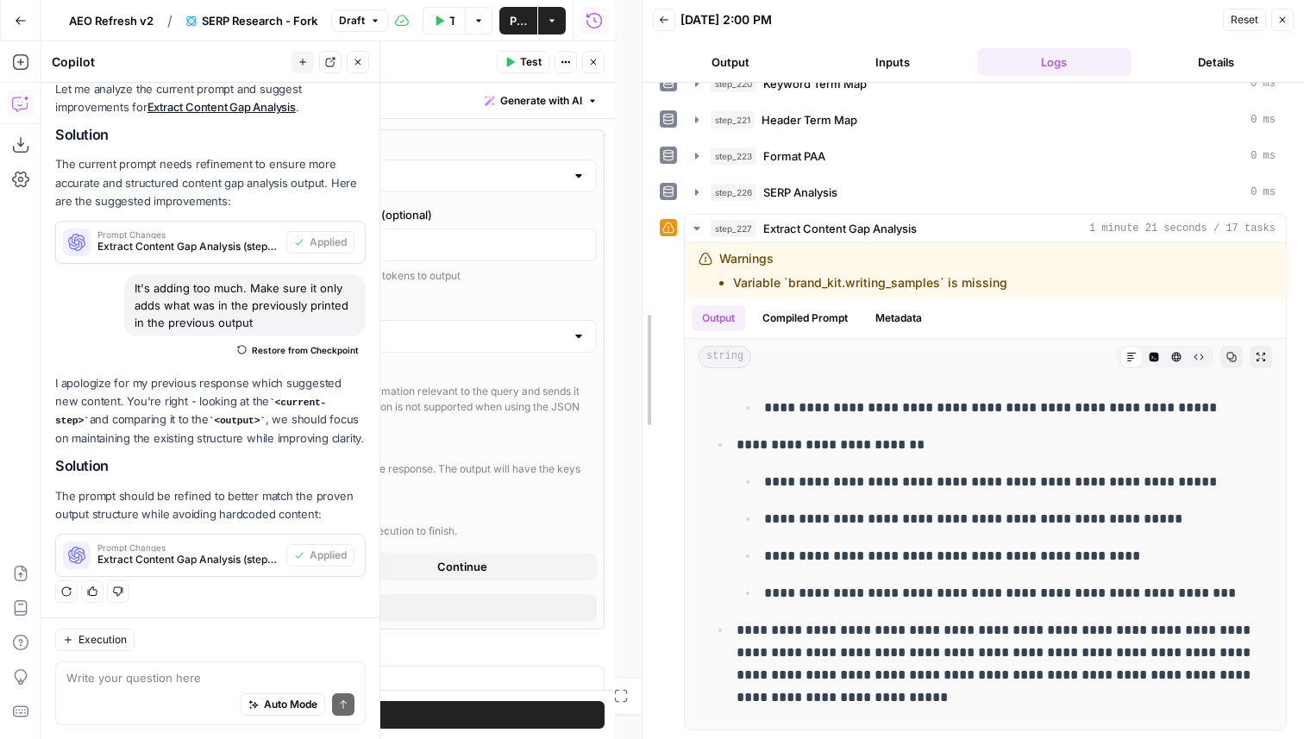
scroll to position [14259, 0]
drag, startPoint x: 616, startPoint y: 416, endPoint x: 1303, endPoint y: 551, distance: 700.5
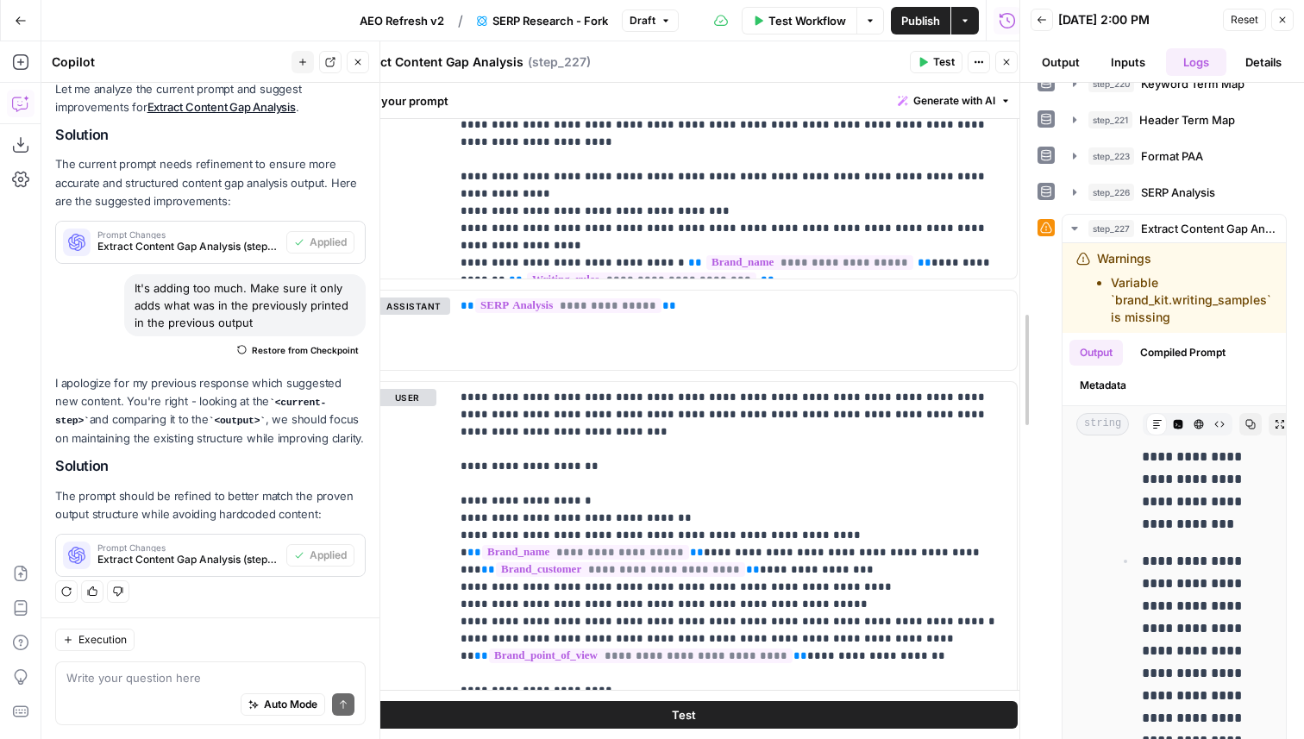
scroll to position [4578, 0]
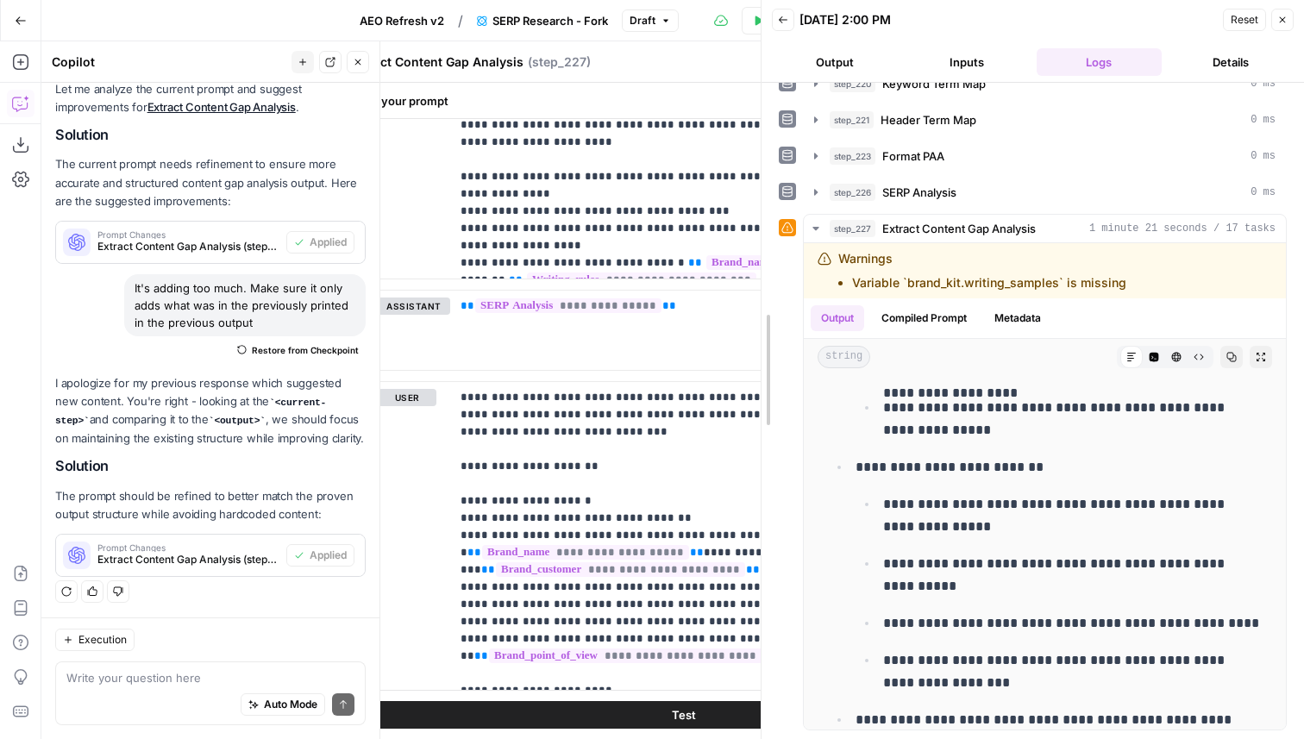
drag, startPoint x: 1030, startPoint y: 448, endPoint x: 761, endPoint y: 429, distance: 268.9
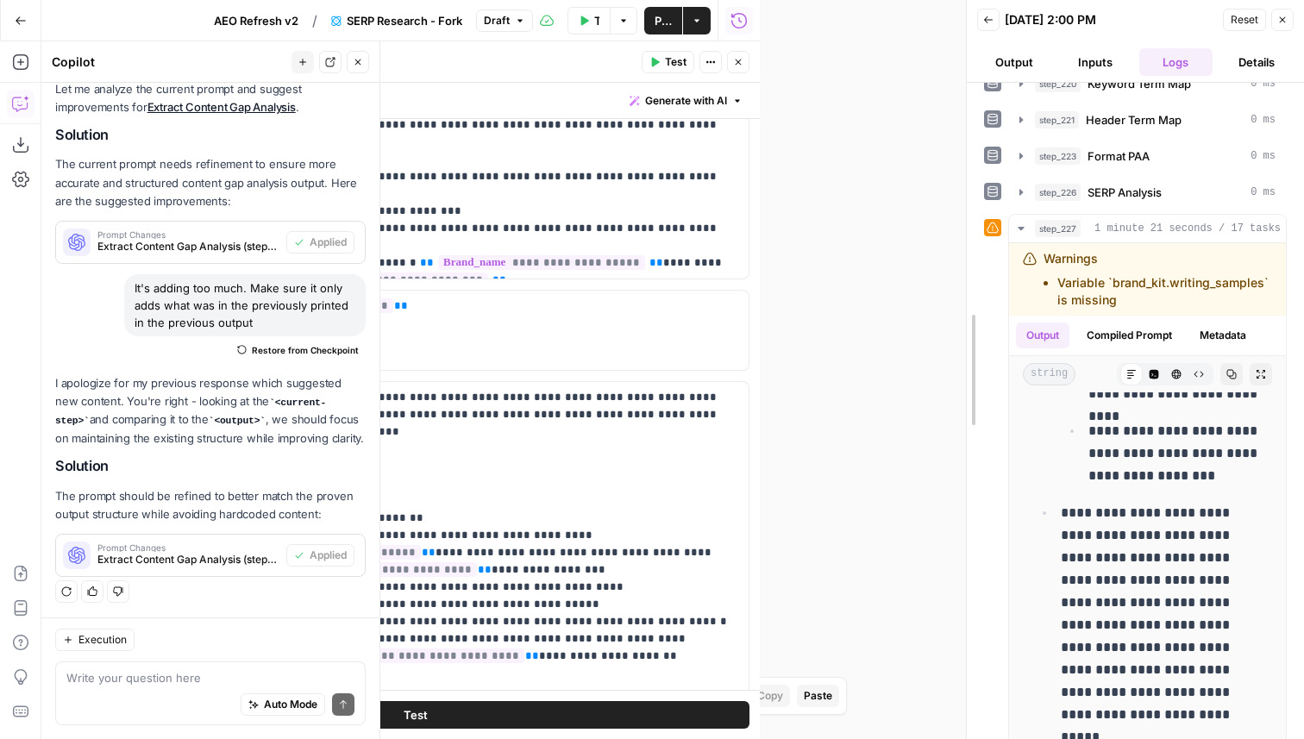
scroll to position [10160, 0]
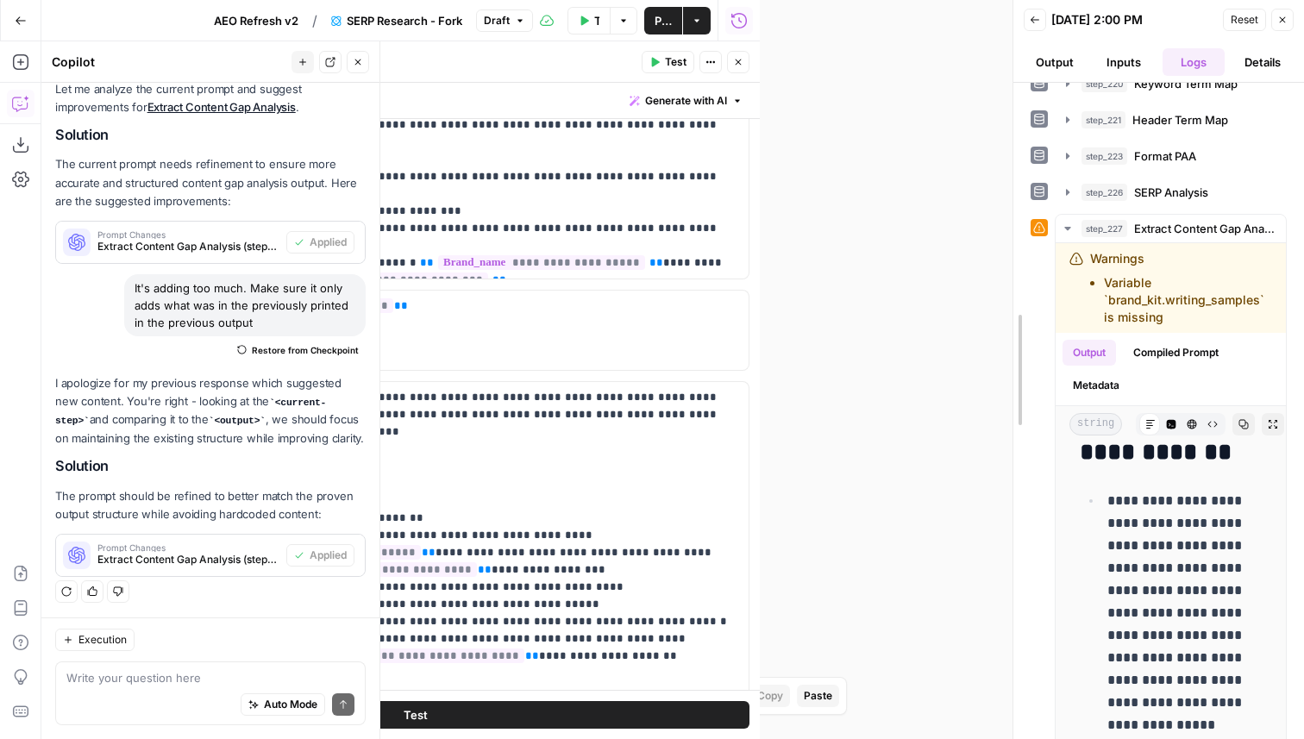
drag, startPoint x: 767, startPoint y: 515, endPoint x: 1019, endPoint y: 527, distance: 252.9
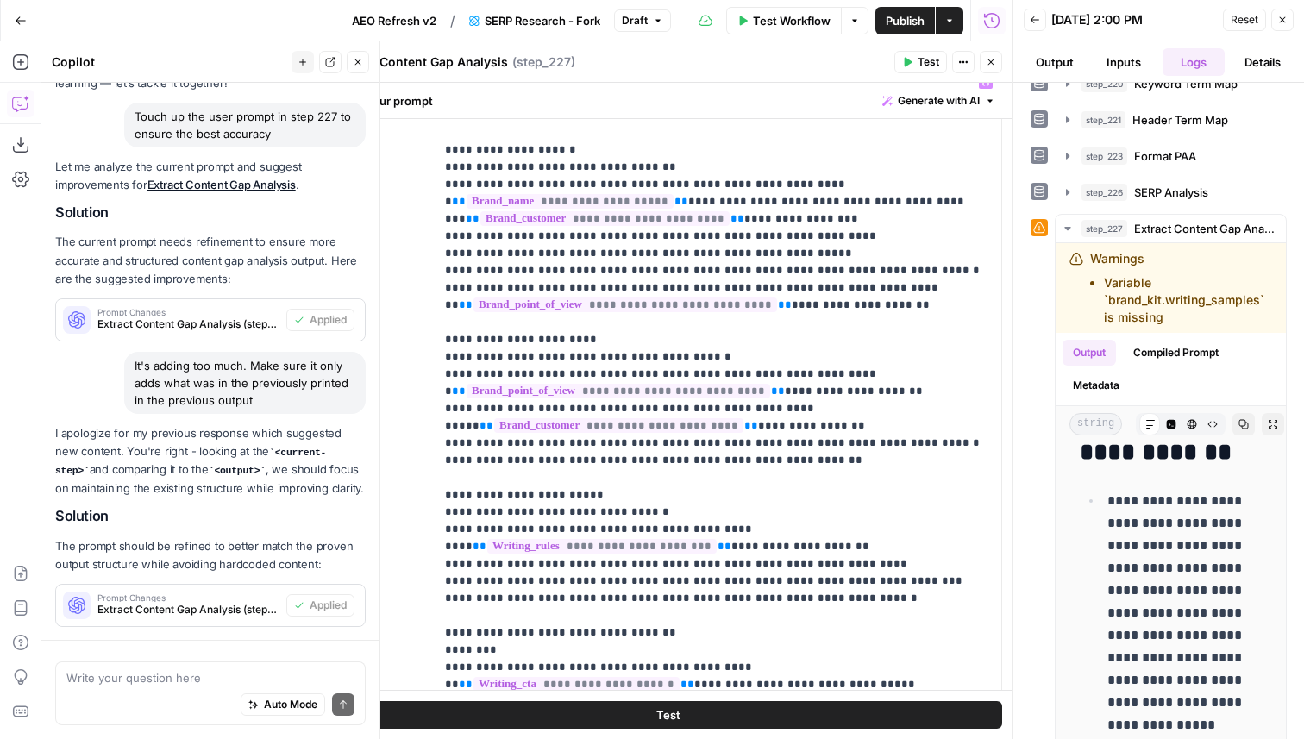
scroll to position [223, 0]
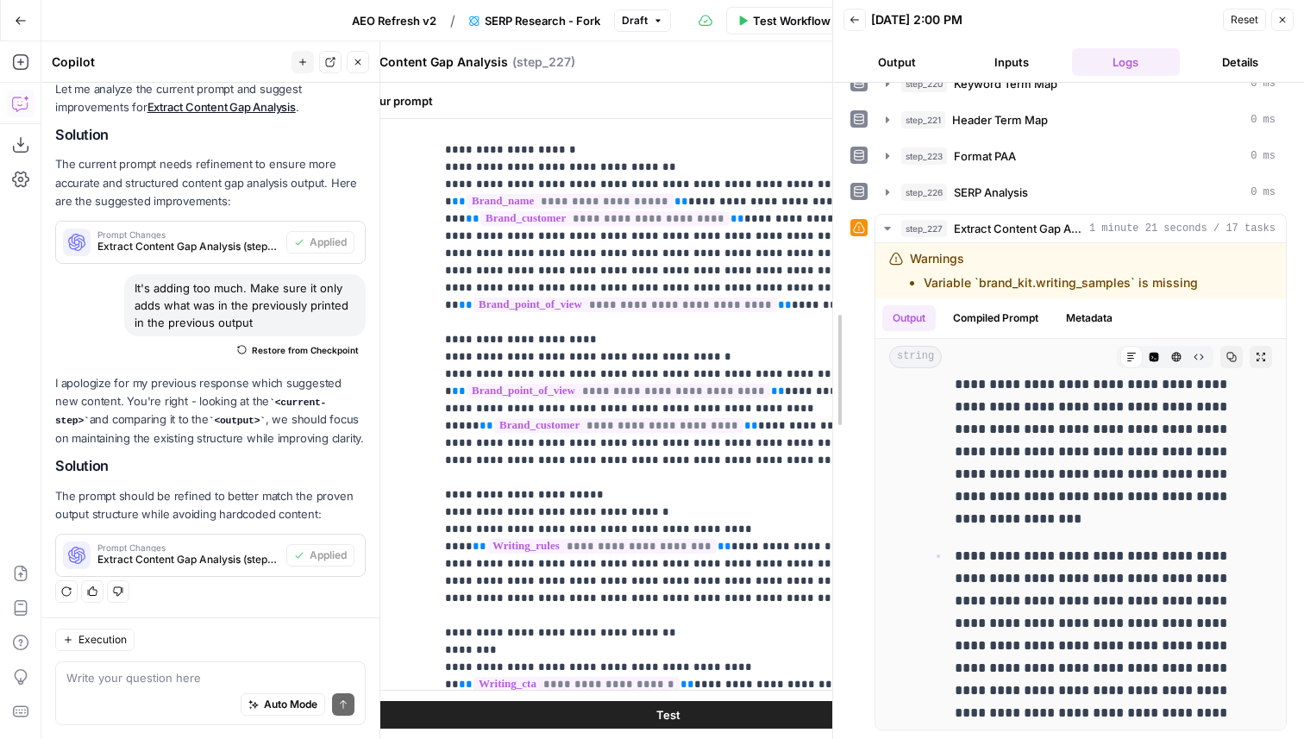
drag, startPoint x: 1013, startPoint y: 432, endPoint x: 803, endPoint y: 383, distance: 216.1
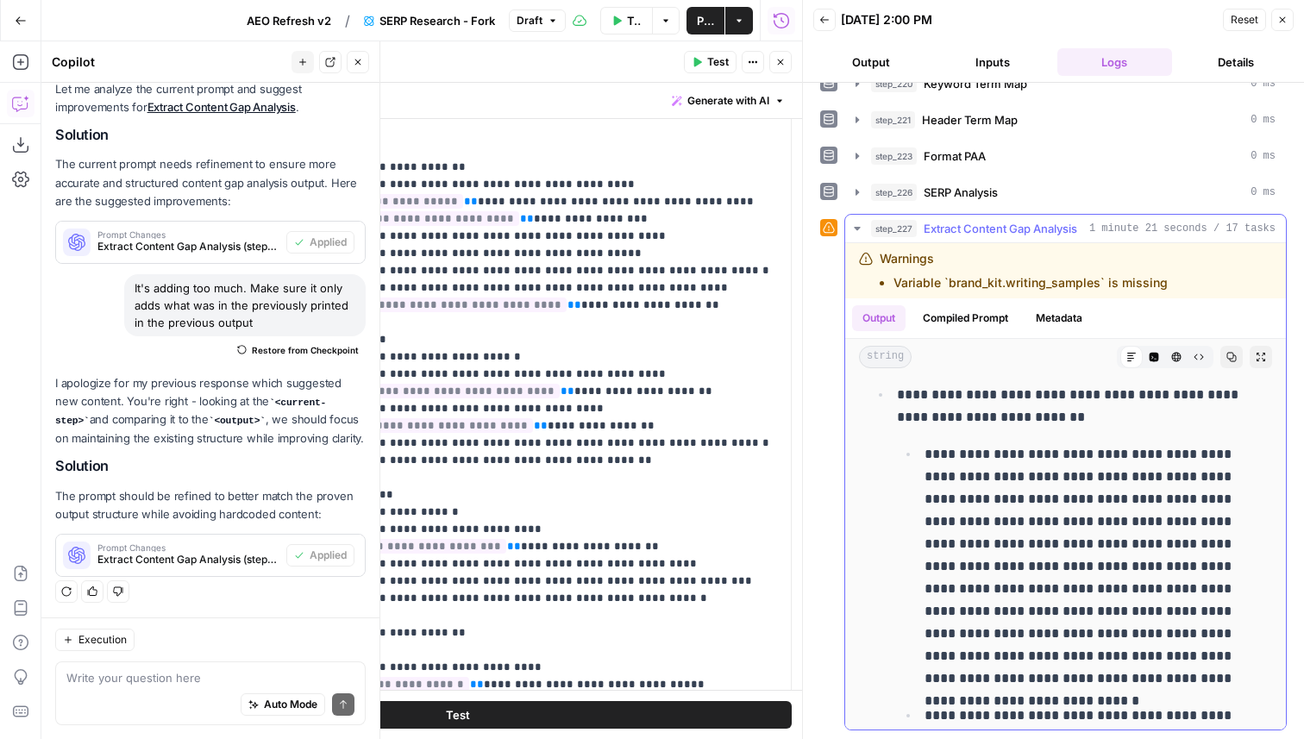
scroll to position [52, 0]
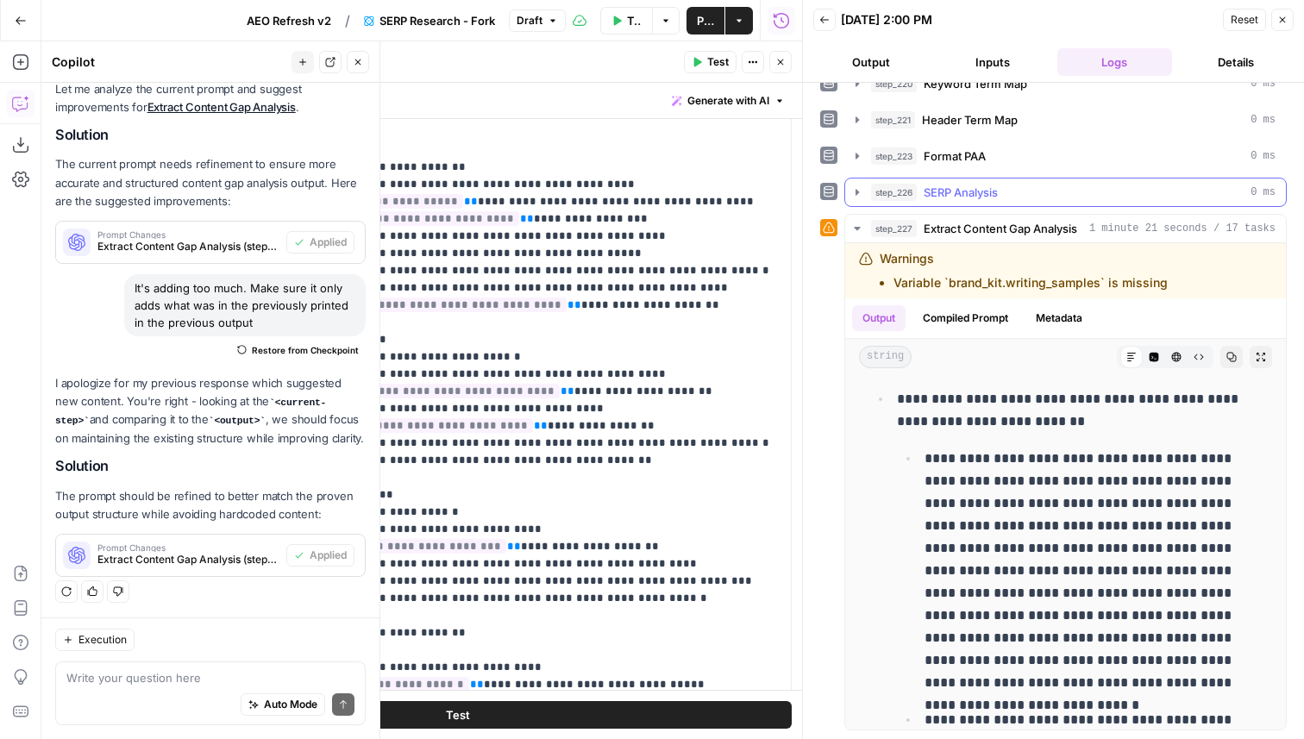
click at [968, 196] on span "SERP Analysis" at bounding box center [961, 192] width 74 height 17
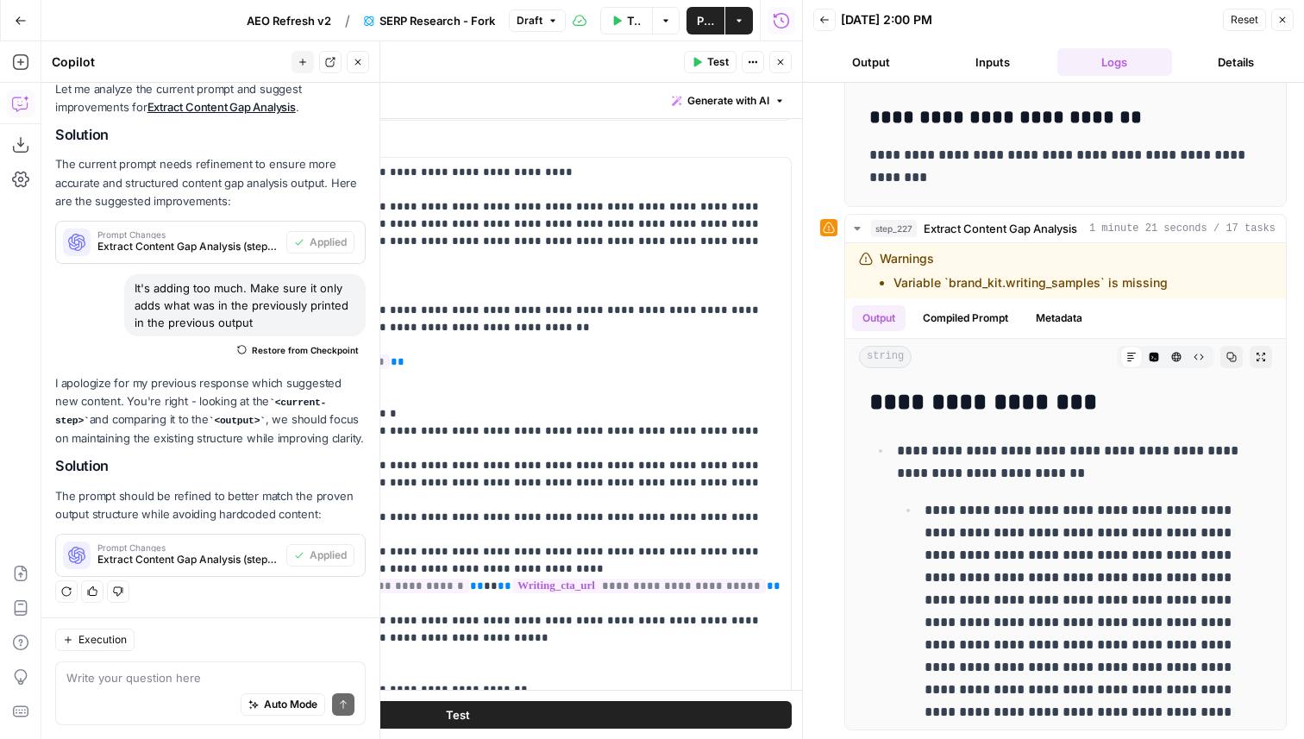
scroll to position [1653, 0]
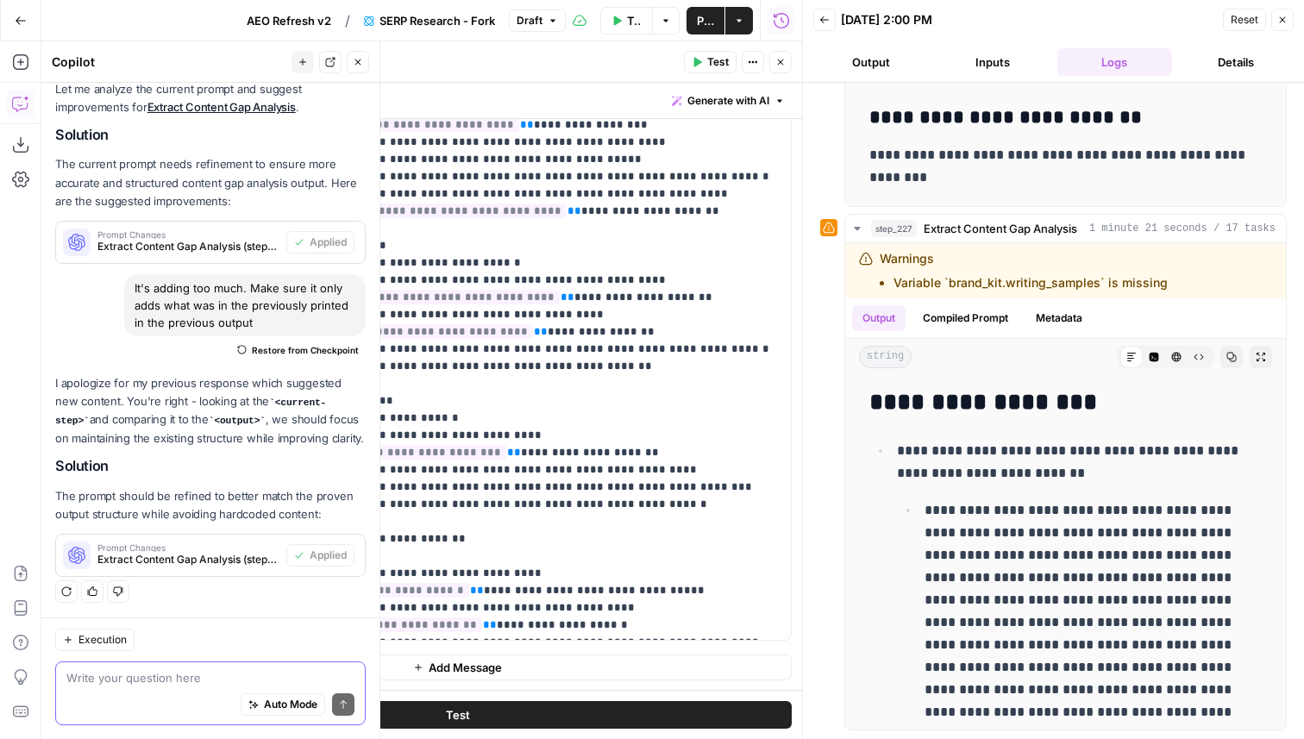
click at [87, 681] on textarea at bounding box center [210, 677] width 288 height 17
type textarea "T"
click at [87, 681] on textarea "Still not good. Just export the" at bounding box center [210, 677] width 288 height 17
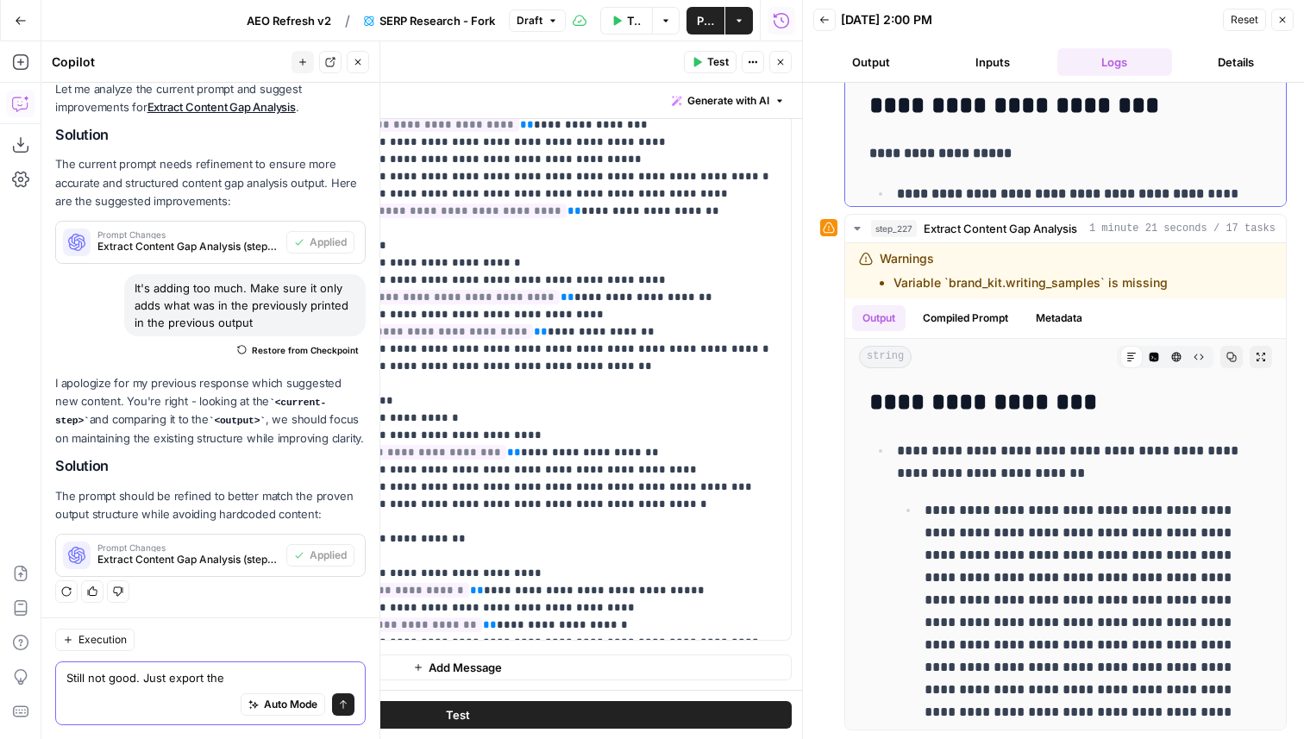
scroll to position [3973, 0]
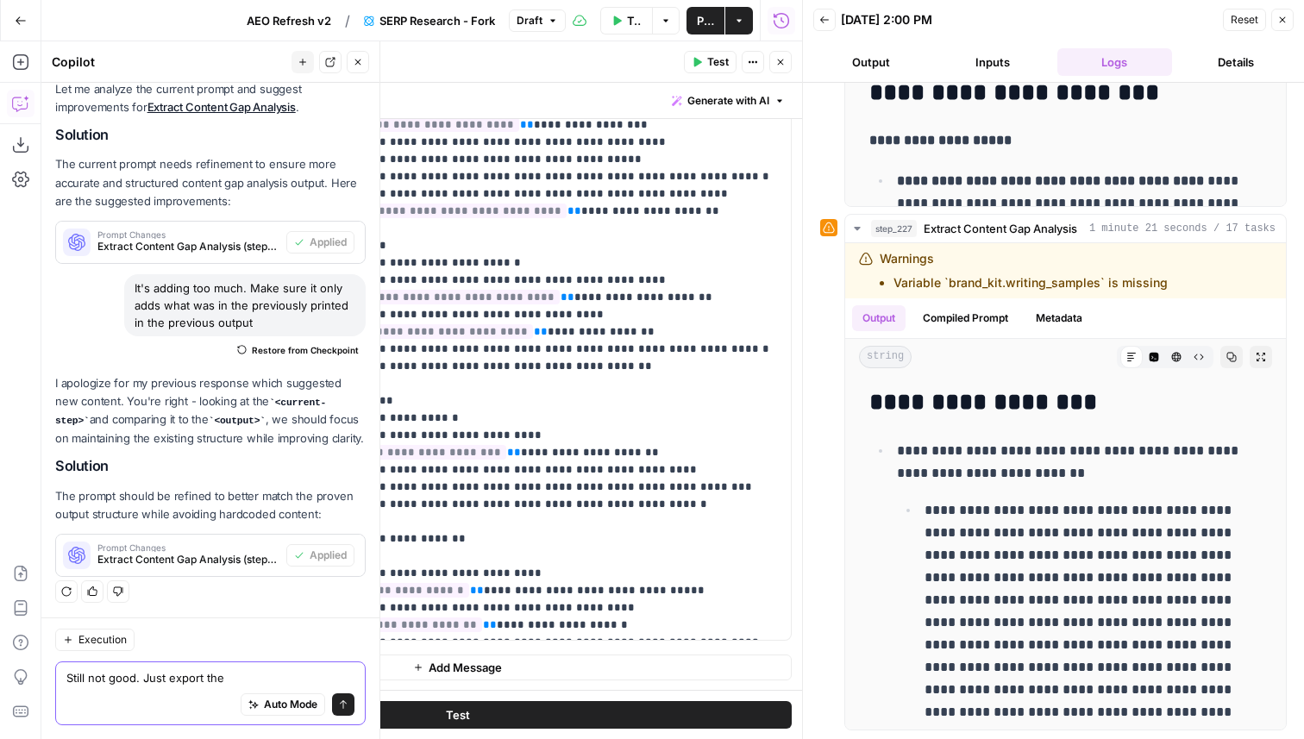
click at [243, 673] on textarea "Still not good. Just export the" at bounding box center [210, 677] width 288 height 17
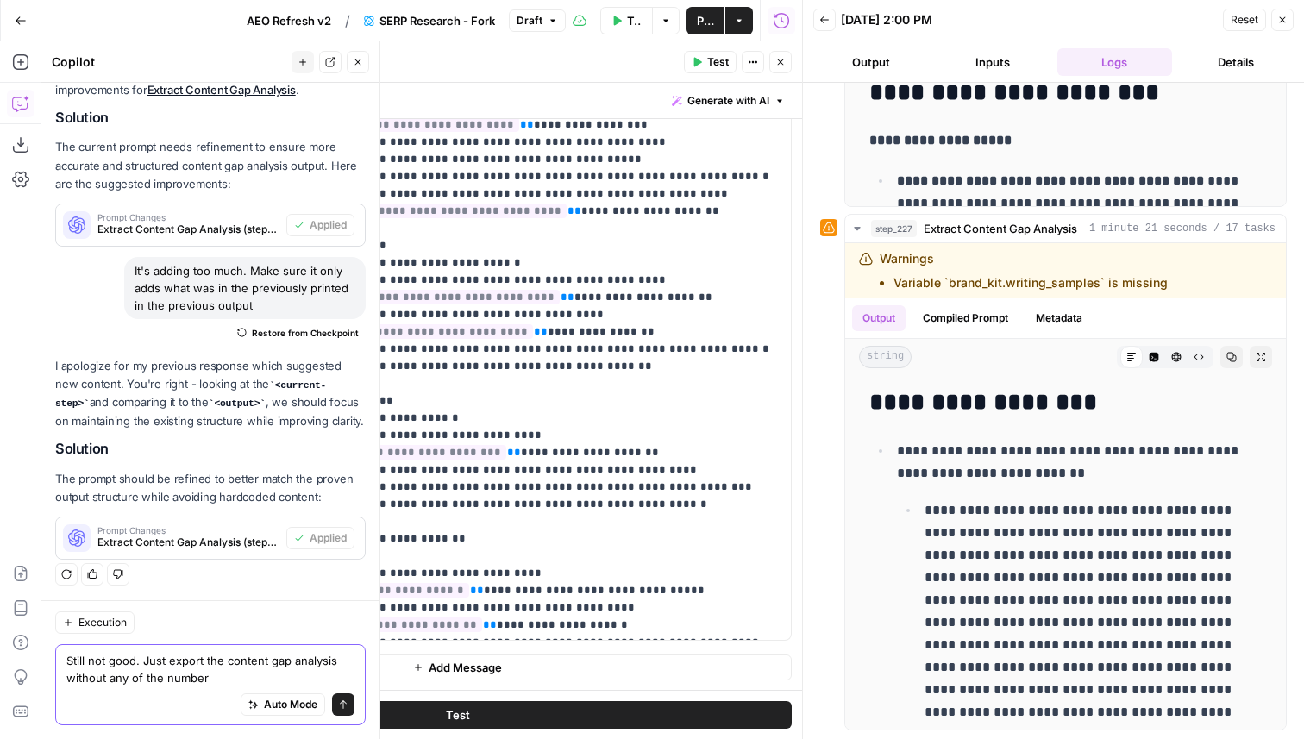
type textarea "Still not good. Just export the content gap analysis without any of the numbers"
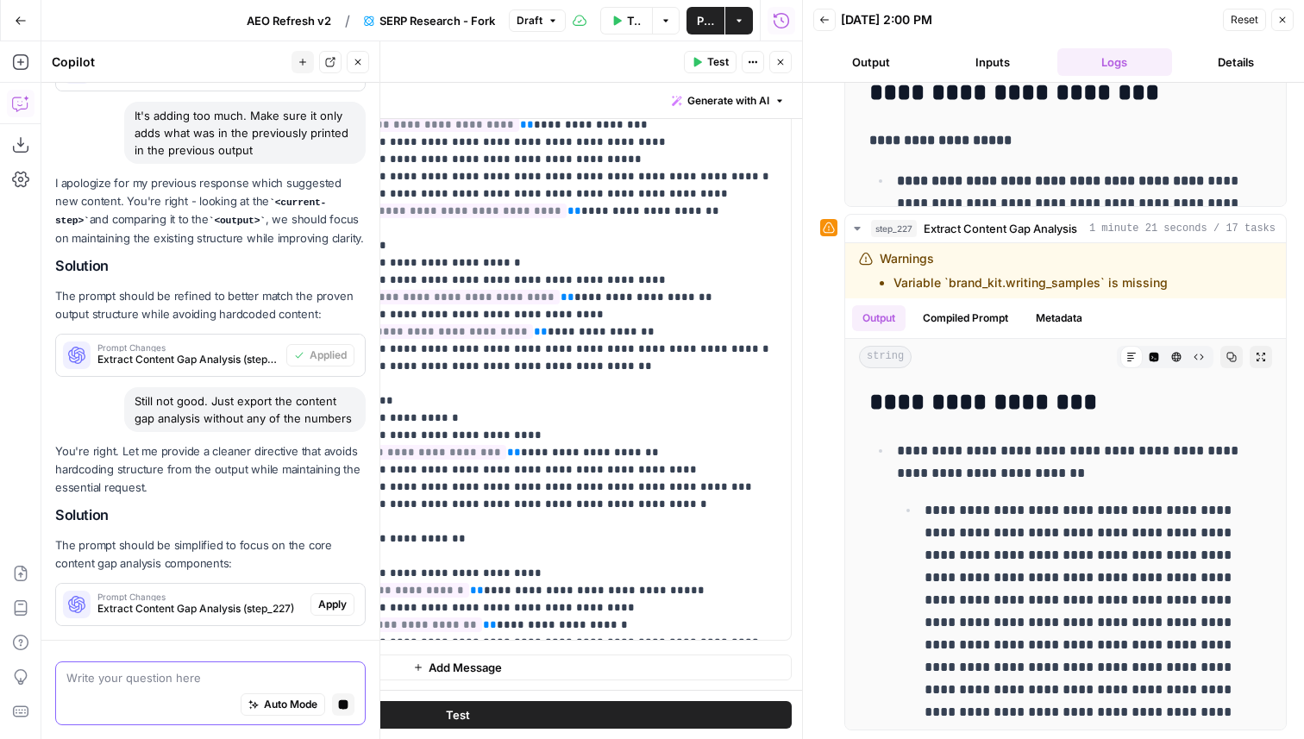
scroll to position [367, 0]
click at [333, 602] on span "Apply" at bounding box center [332, 606] width 28 height 16
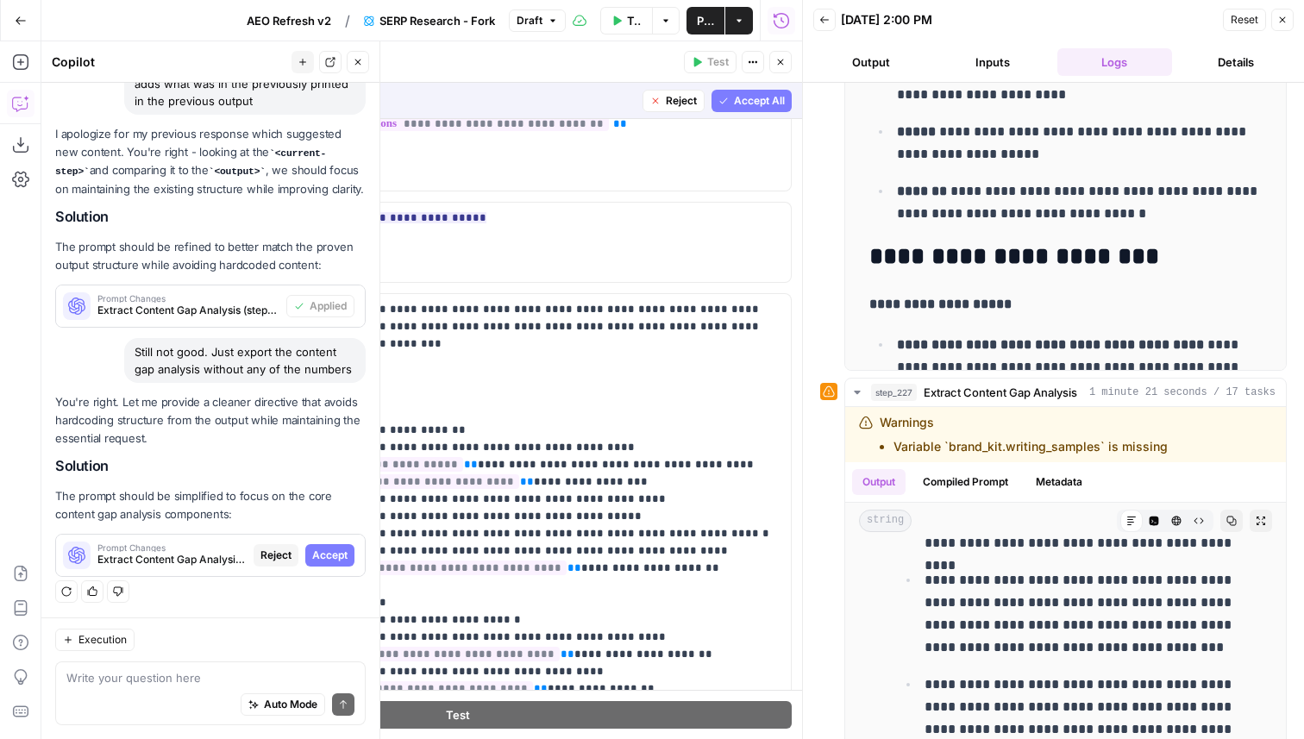
scroll to position [1297, 0]
click at [673, 111] on button "Reject" at bounding box center [673, 101] width 62 height 22
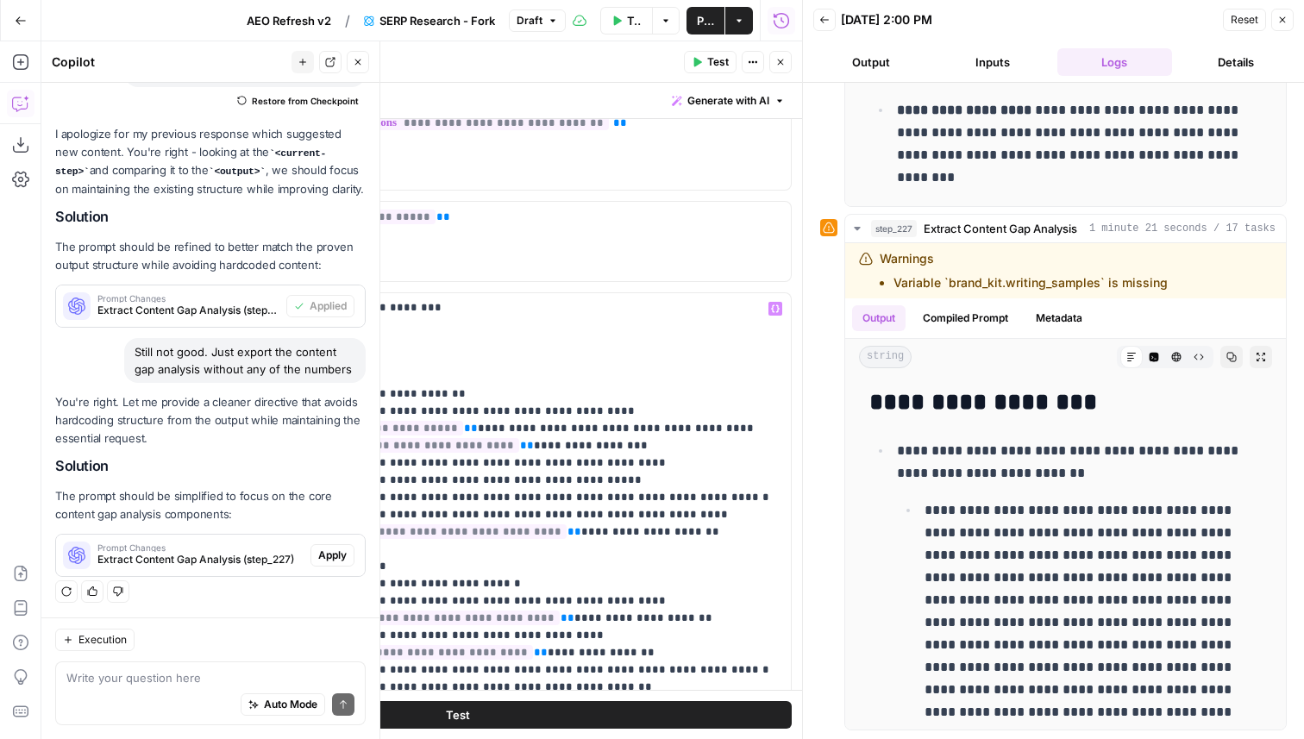
scroll to position [1653, 0]
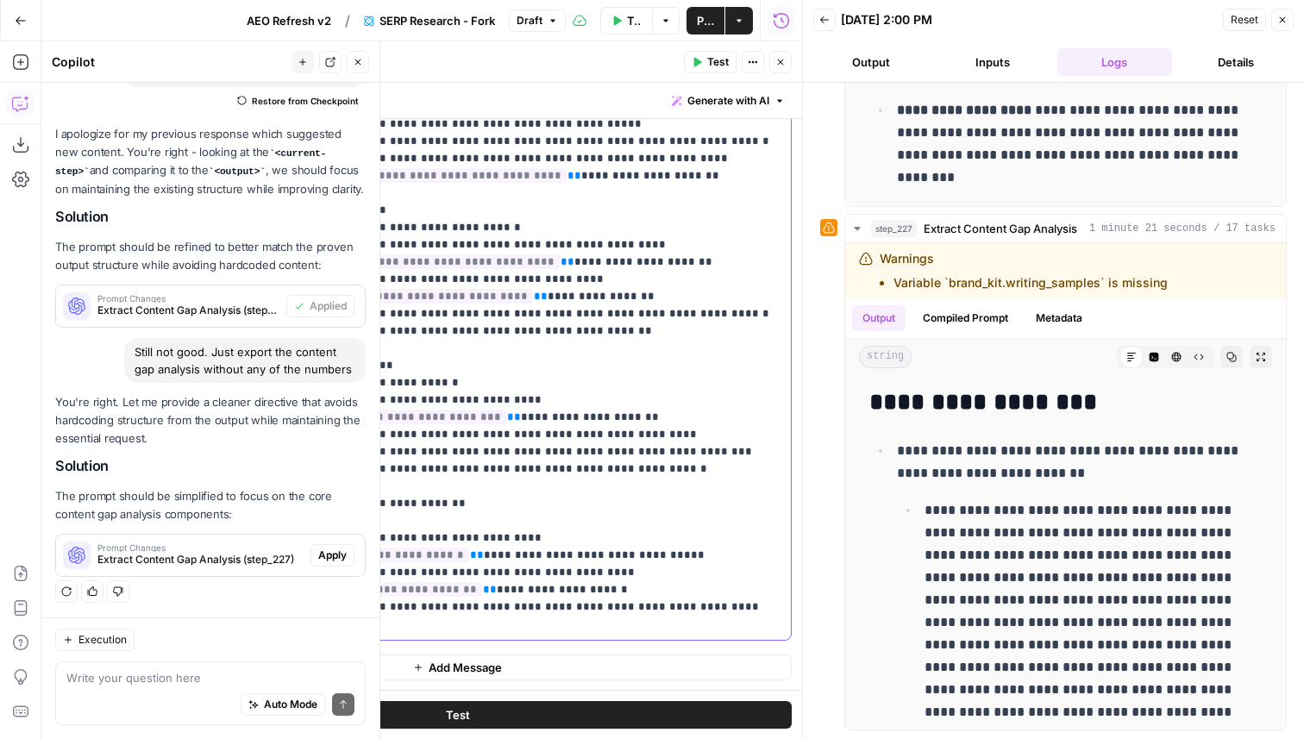
drag, startPoint x: 377, startPoint y: 632, endPoint x: 262, endPoint y: 165, distance: 481.2
click at [262, 165] on body "Brex New Home Browse Your Data Usage Settings Recent Grids Pages Recent Workflo…" at bounding box center [652, 369] width 1304 height 739
click at [517, 291] on p "**********" at bounding box center [508, 271] width 546 height 724
drag, startPoint x: 237, startPoint y: 302, endPoint x: 414, endPoint y: 722, distance: 455.6
click at [414, 722] on div "**********" at bounding box center [457, 411] width 689 height 656
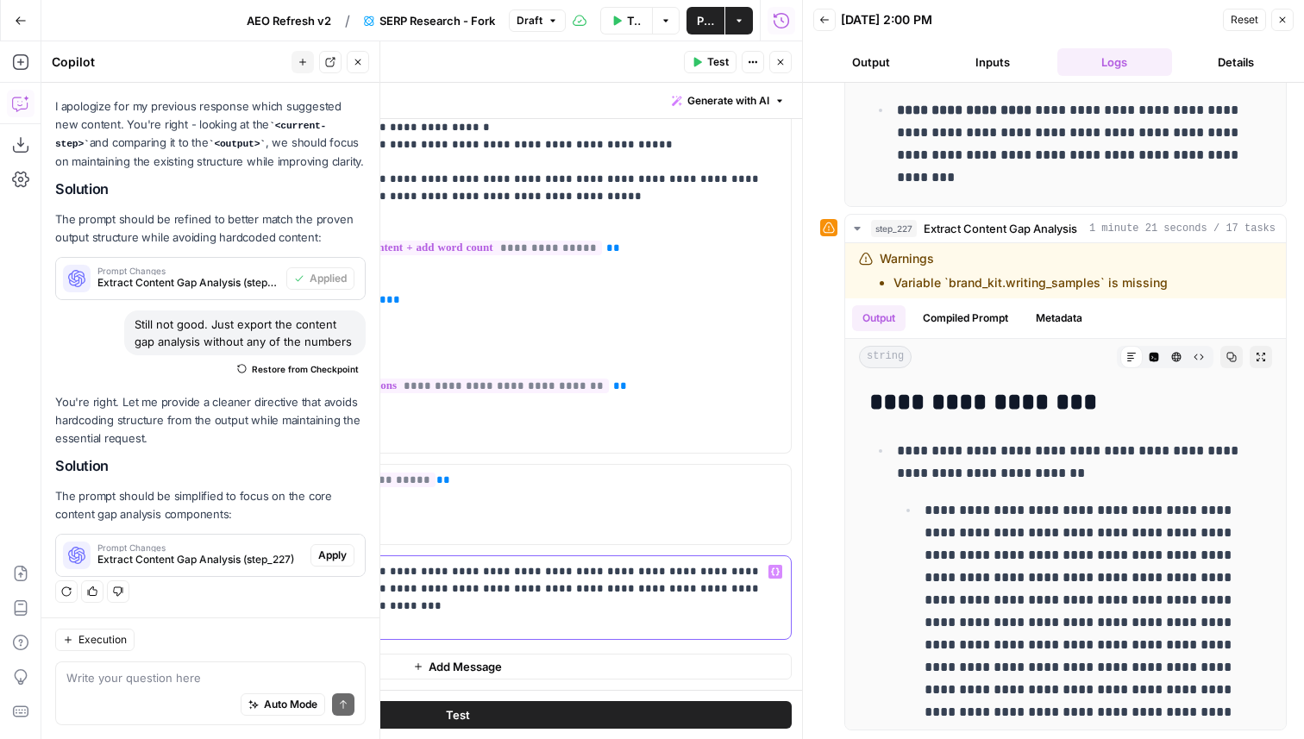
scroll to position [1030, 0]
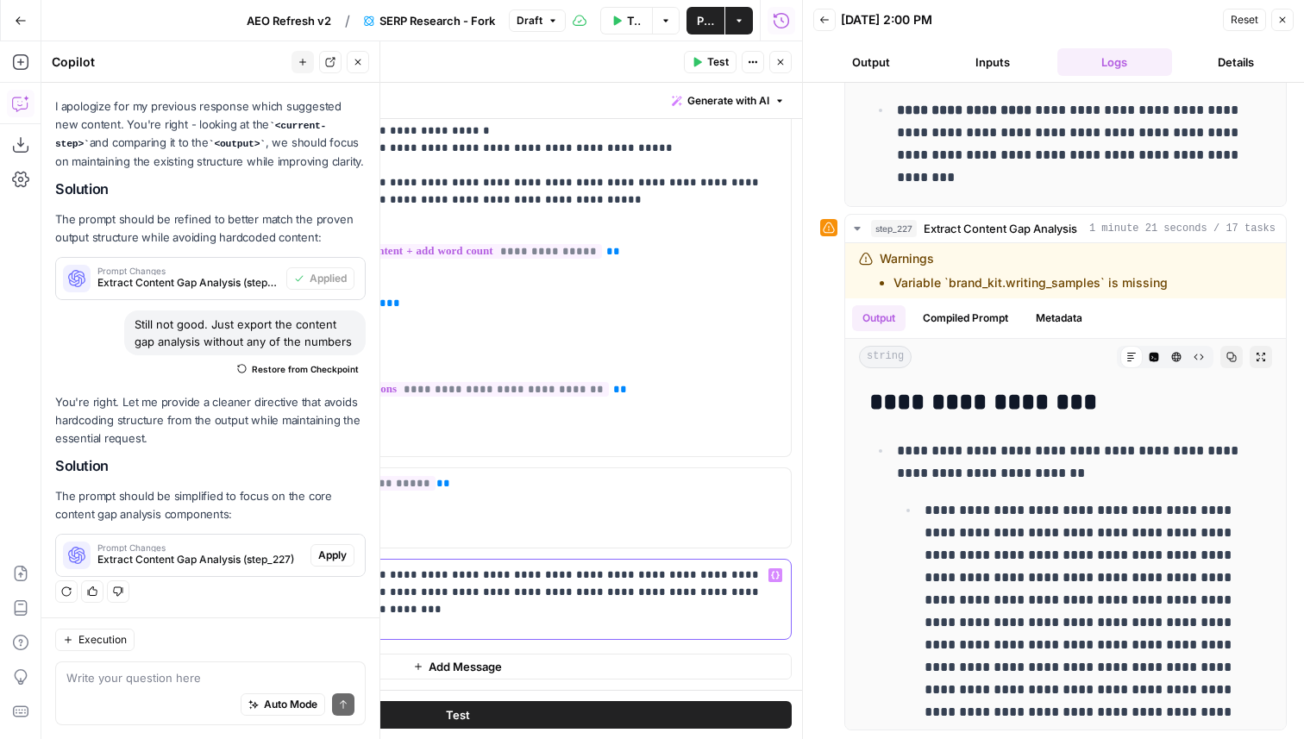
drag, startPoint x: 504, startPoint y: 595, endPoint x: 195, endPoint y: 595, distance: 309.6
click at [195, 595] on div "**********" at bounding box center [457, 599] width 667 height 79
drag, startPoint x: 512, startPoint y: 594, endPoint x: 234, endPoint y: 592, distance: 278.5
click at [235, 592] on p "**********" at bounding box center [508, 584] width 546 height 34
click at [457, 712] on span "Test" at bounding box center [458, 714] width 24 height 17
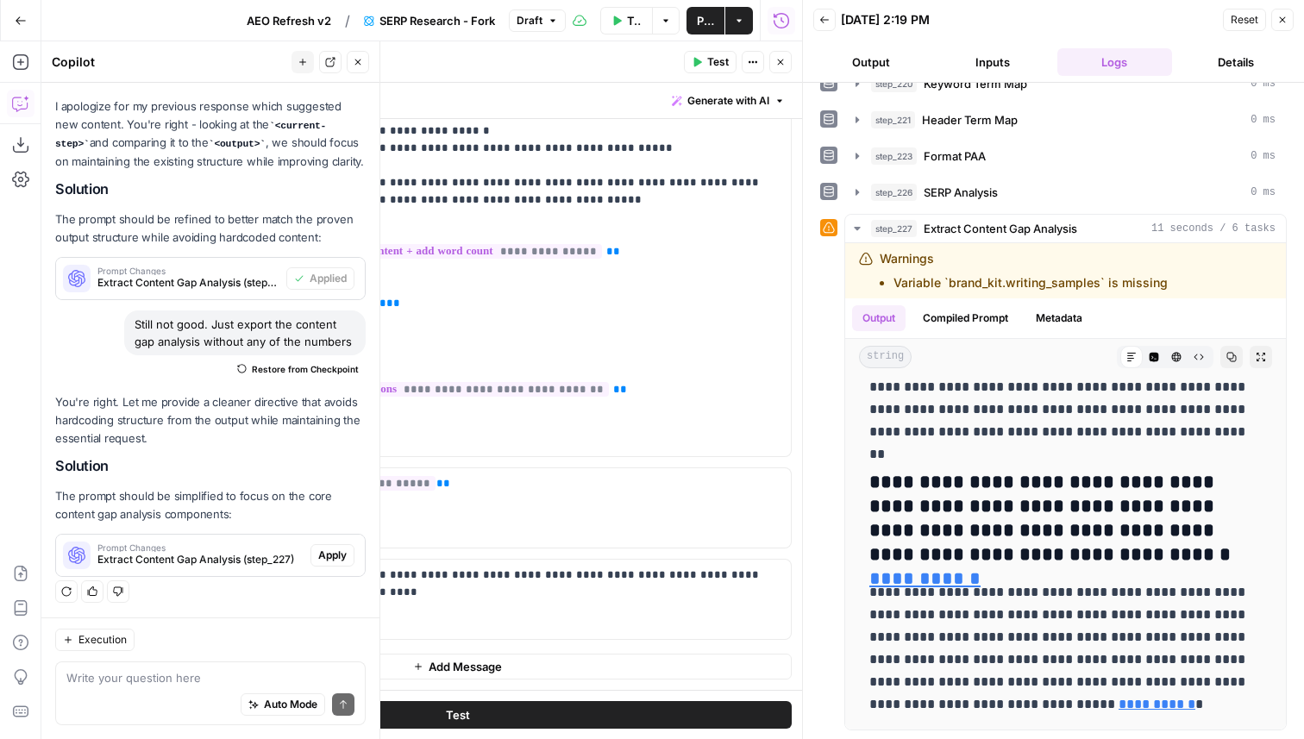
scroll to position [0, 0]
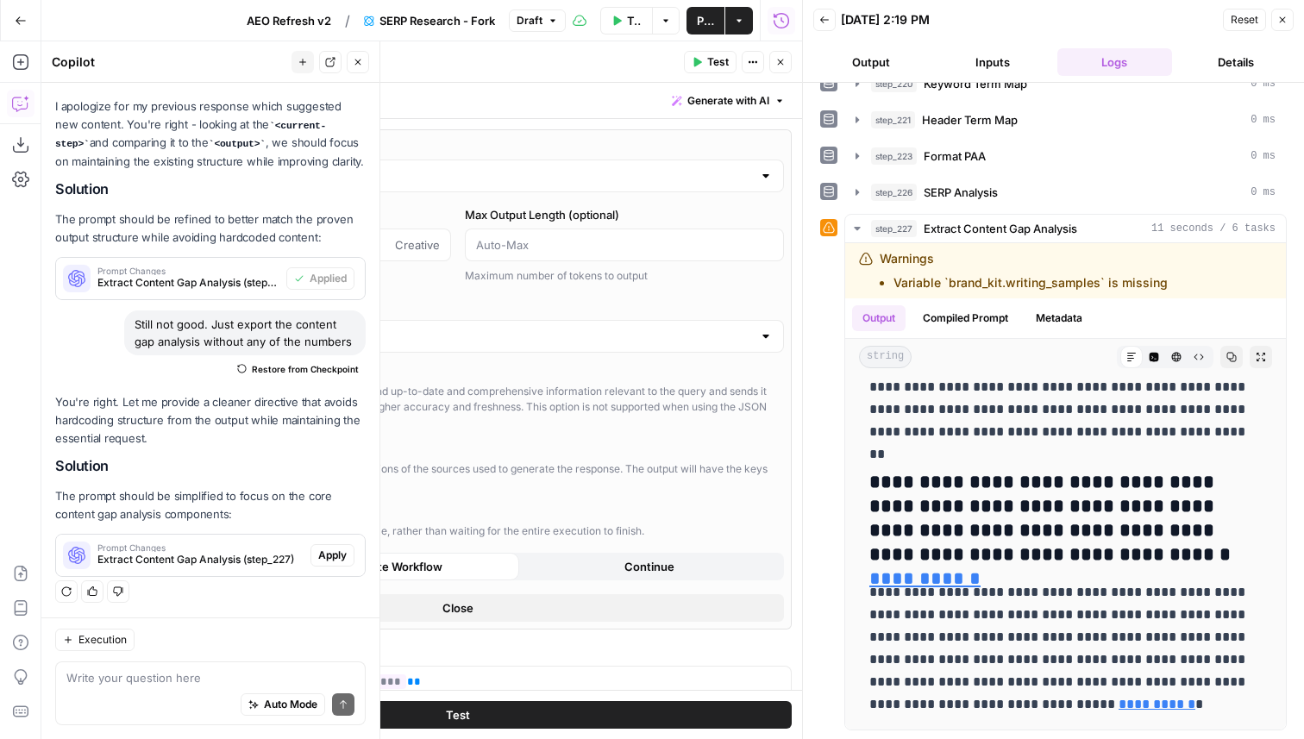
click at [398, 173] on input "Gemini 2.5 Pro" at bounding box center [457, 175] width 589 height 17
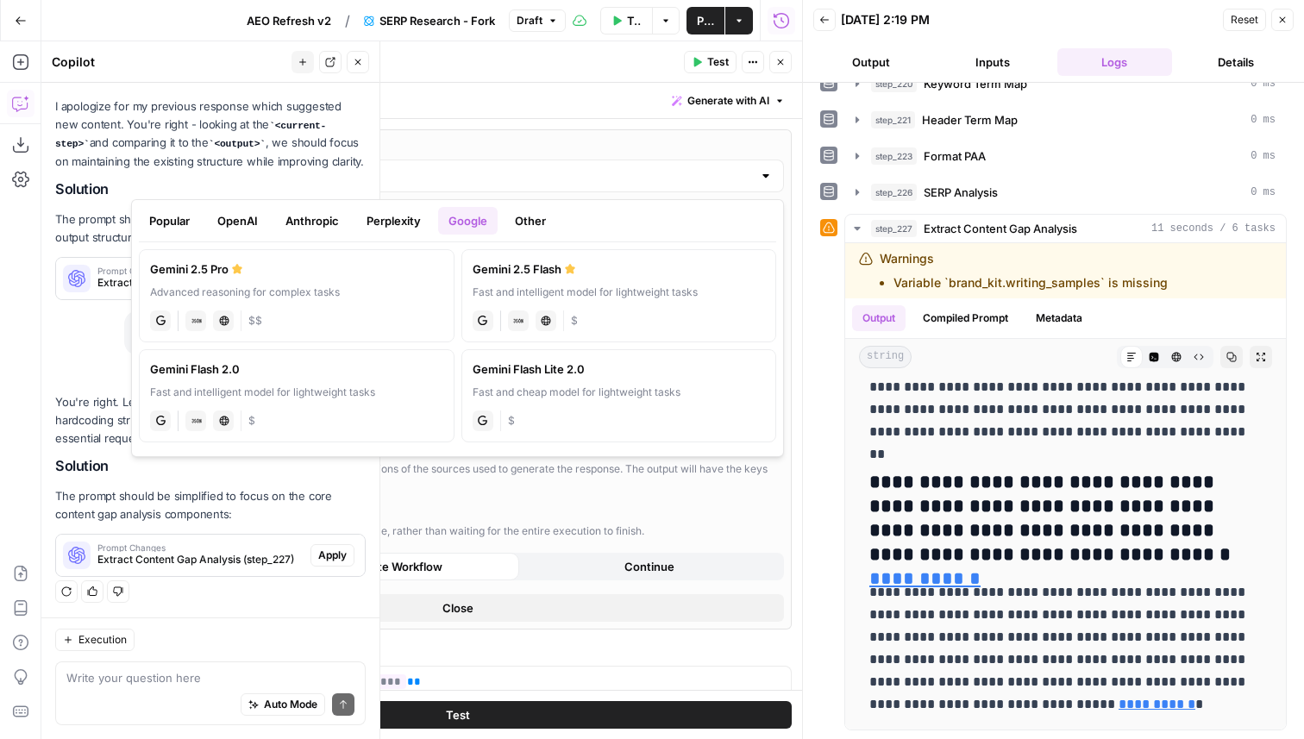
click at [221, 228] on button "OpenAI" at bounding box center [237, 221] width 61 height 28
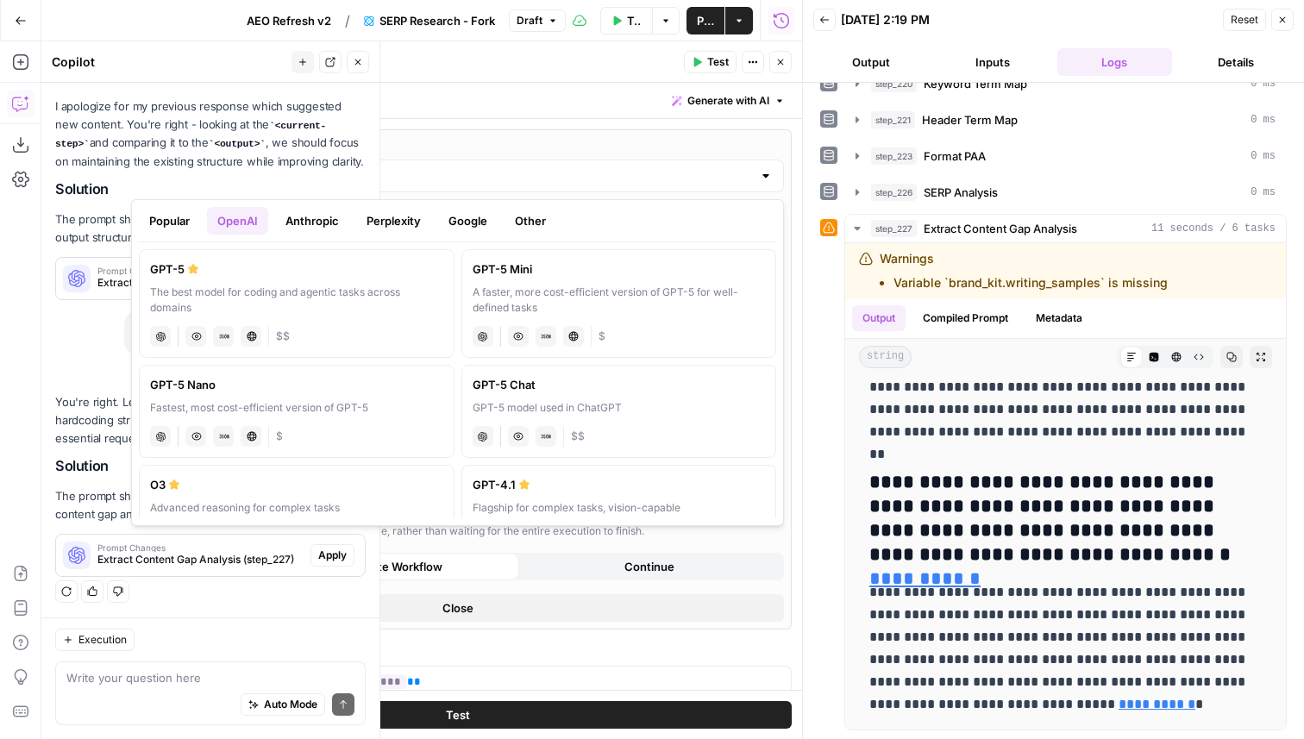
click at [161, 226] on button "Popular" at bounding box center [169, 221] width 61 height 28
click at [354, 388] on div "GPT-4.1" at bounding box center [296, 384] width 293 height 17
type input "GPT-4.1"
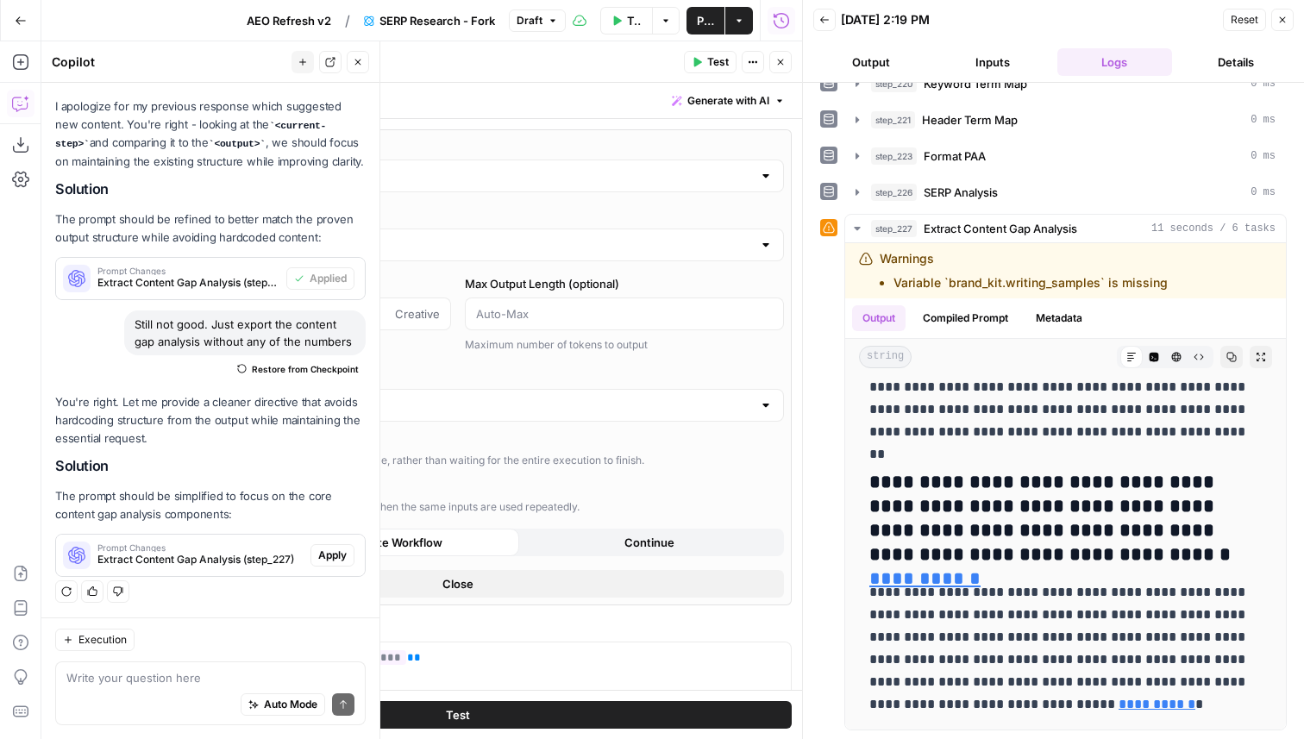
scroll to position [1130, 0]
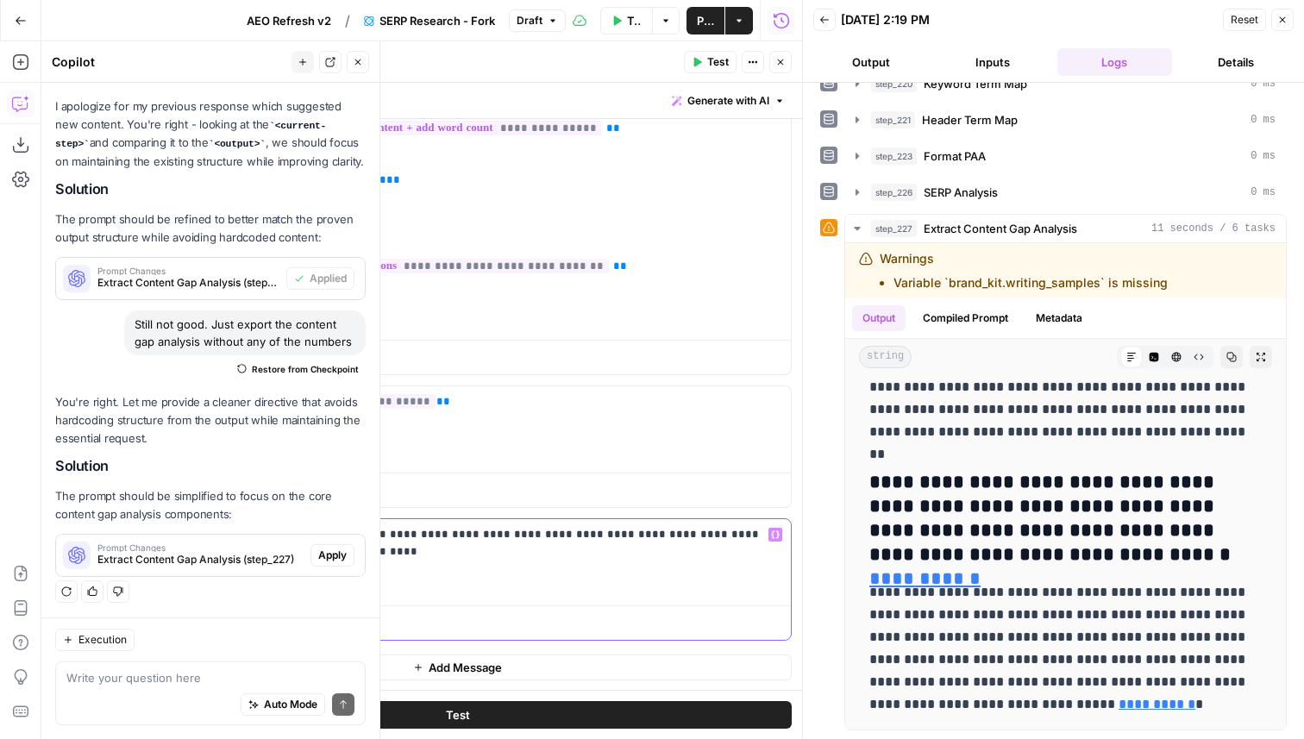
click at [387, 554] on p "**********" at bounding box center [508, 543] width 546 height 34
click at [490, 717] on button "Test" at bounding box center [457, 715] width 668 height 28
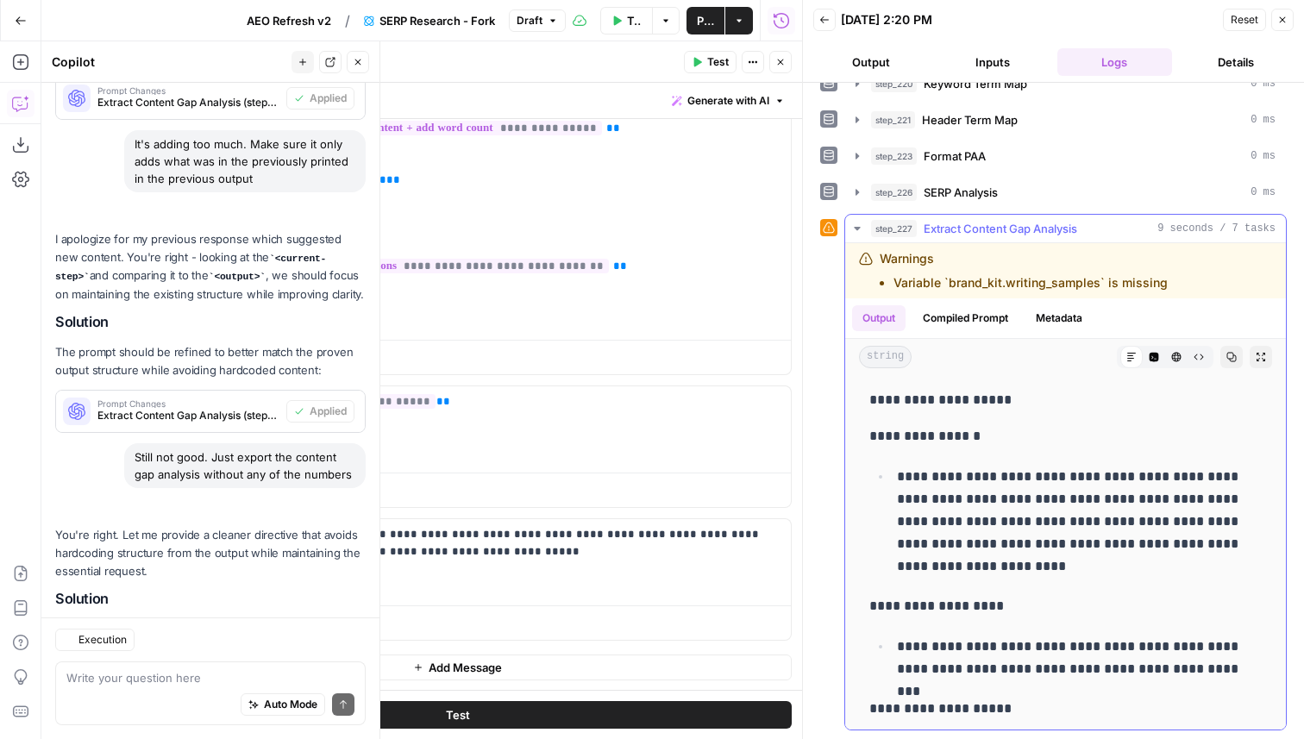
scroll to position [500, 0]
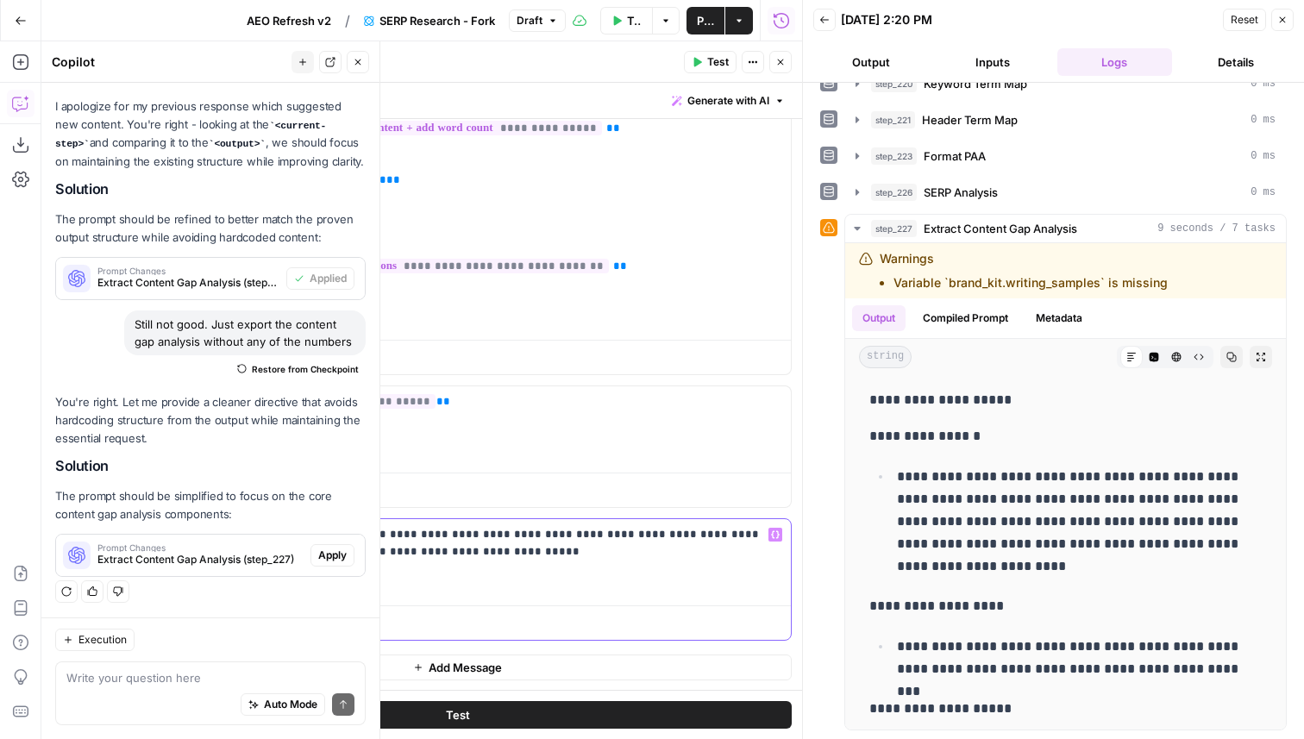
click at [513, 549] on p "**********" at bounding box center [508, 543] width 546 height 34
click at [567, 707] on button "Test" at bounding box center [457, 715] width 668 height 28
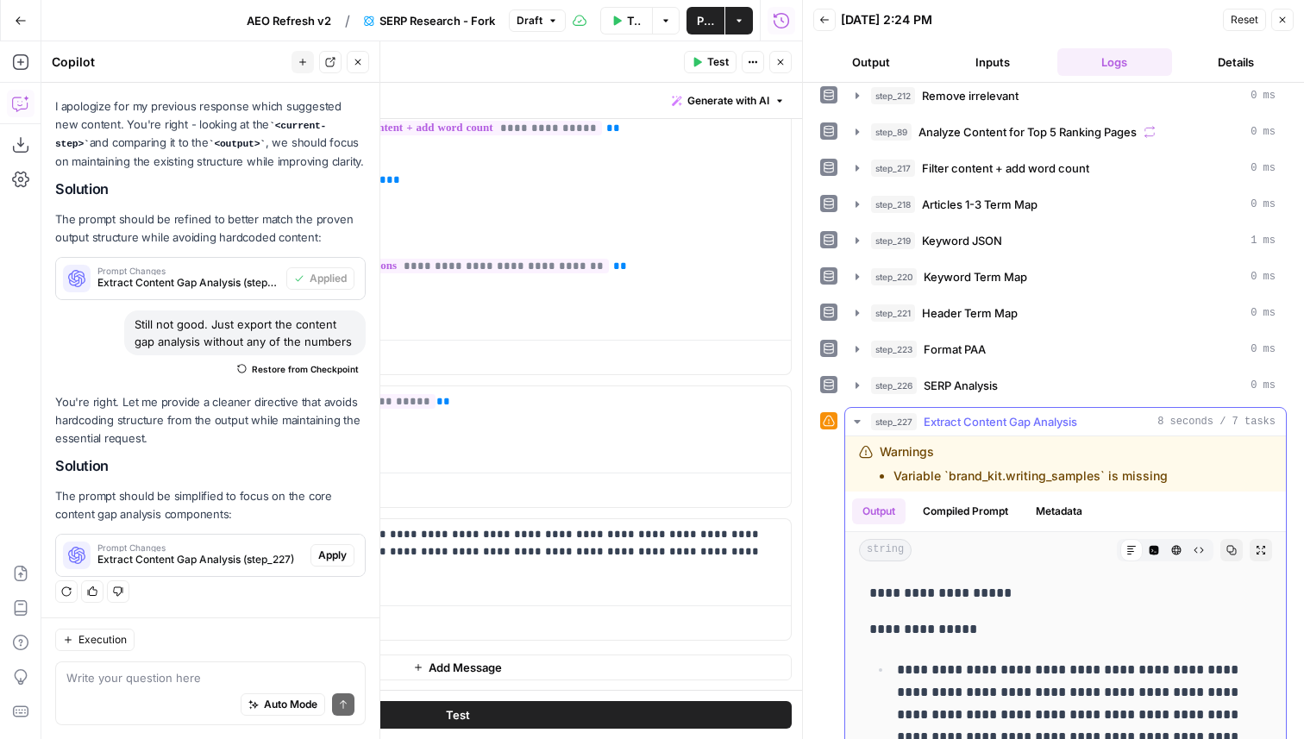
scroll to position [127, 0]
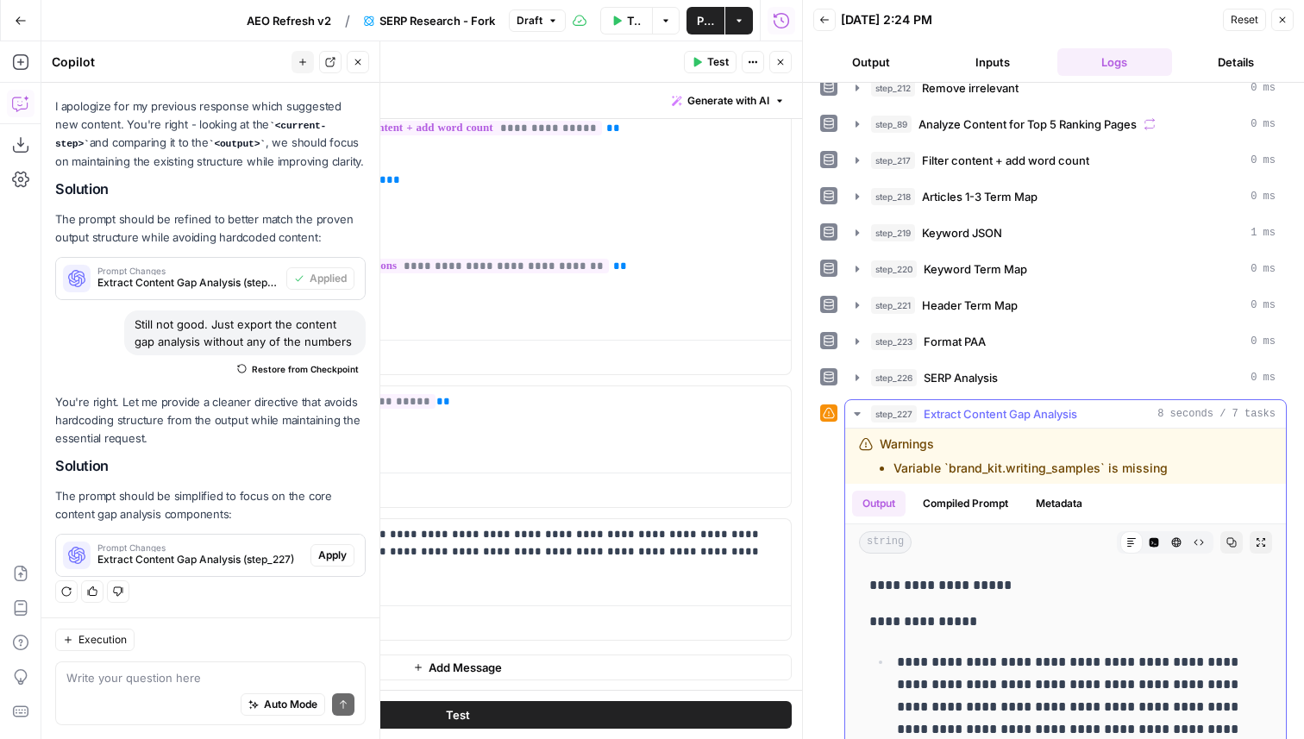
click at [1153, 545] on icon "button" at bounding box center [1153, 542] width 9 height 9
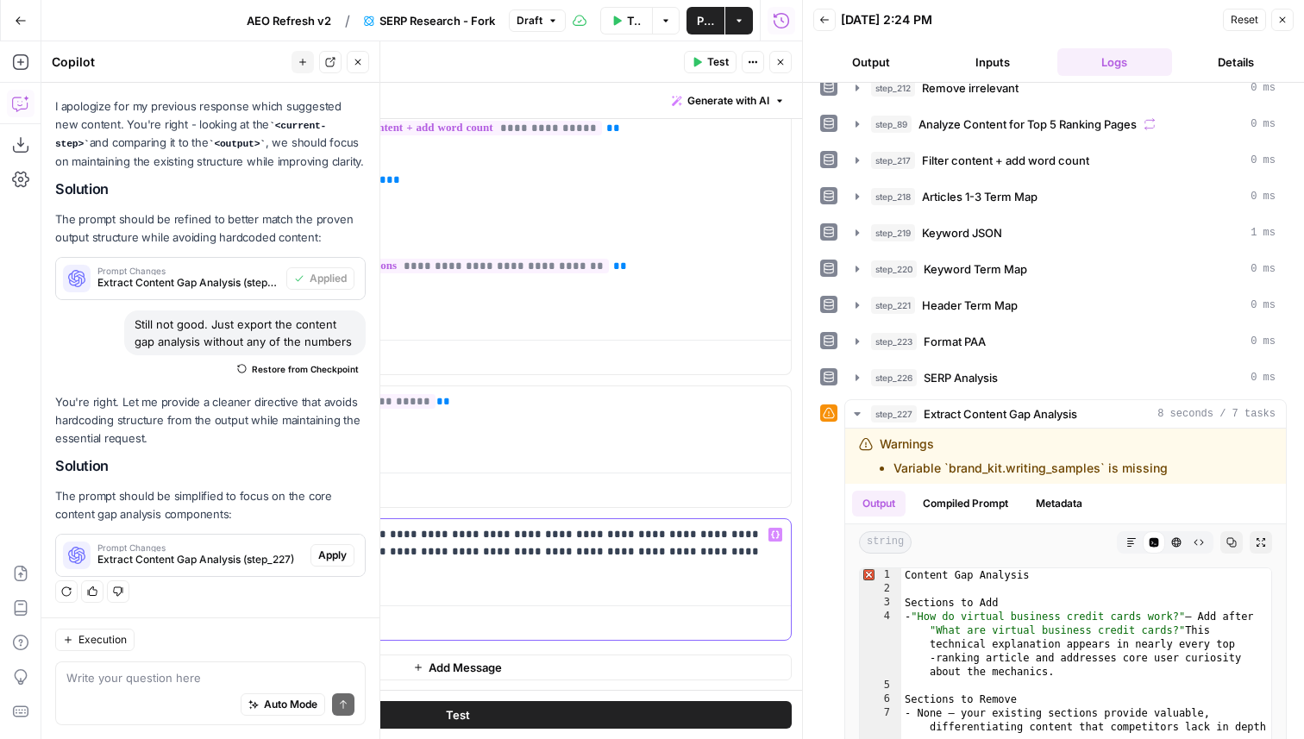
click at [685, 555] on p "**********" at bounding box center [508, 543] width 546 height 34
click at [462, 597] on p "**********" at bounding box center [508, 577] width 546 height 103
drag, startPoint x: 445, startPoint y: 653, endPoint x: 336, endPoint y: 653, distance: 108.6
click at [336, 653] on p "**********" at bounding box center [508, 603] width 546 height 155
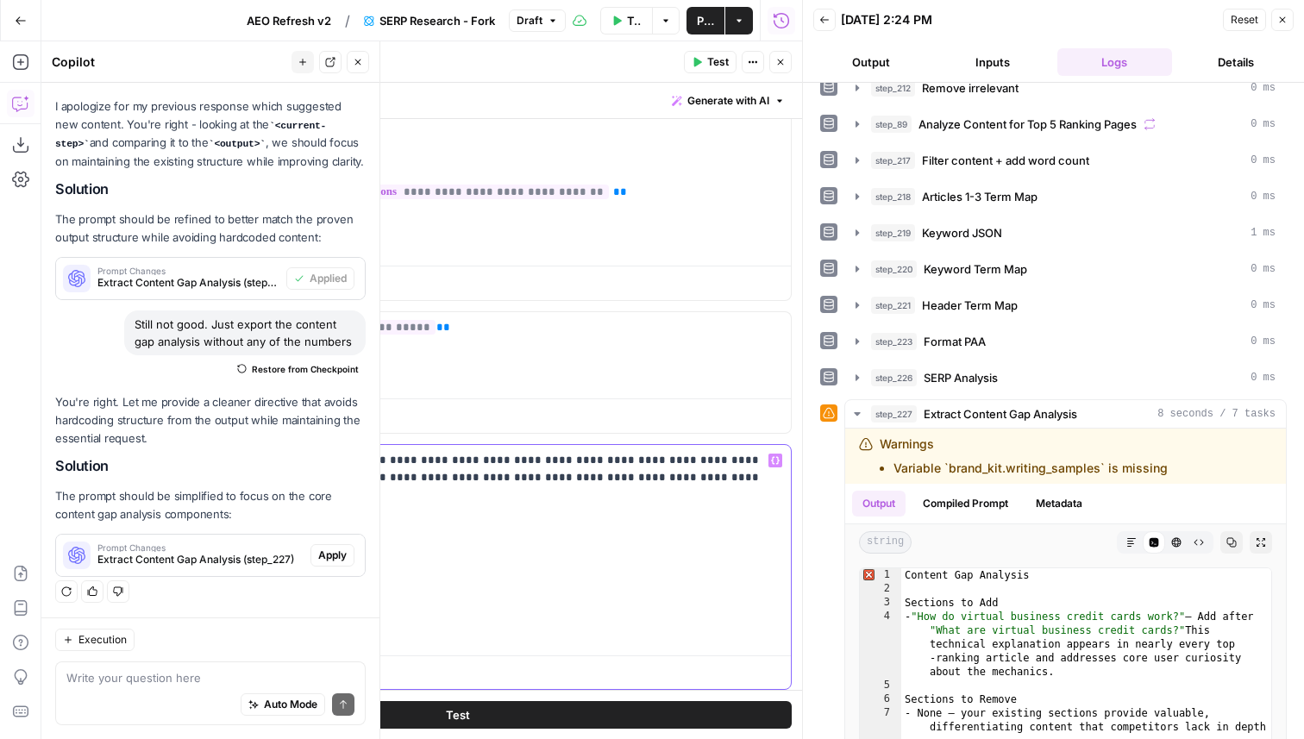
scroll to position [1210, 0]
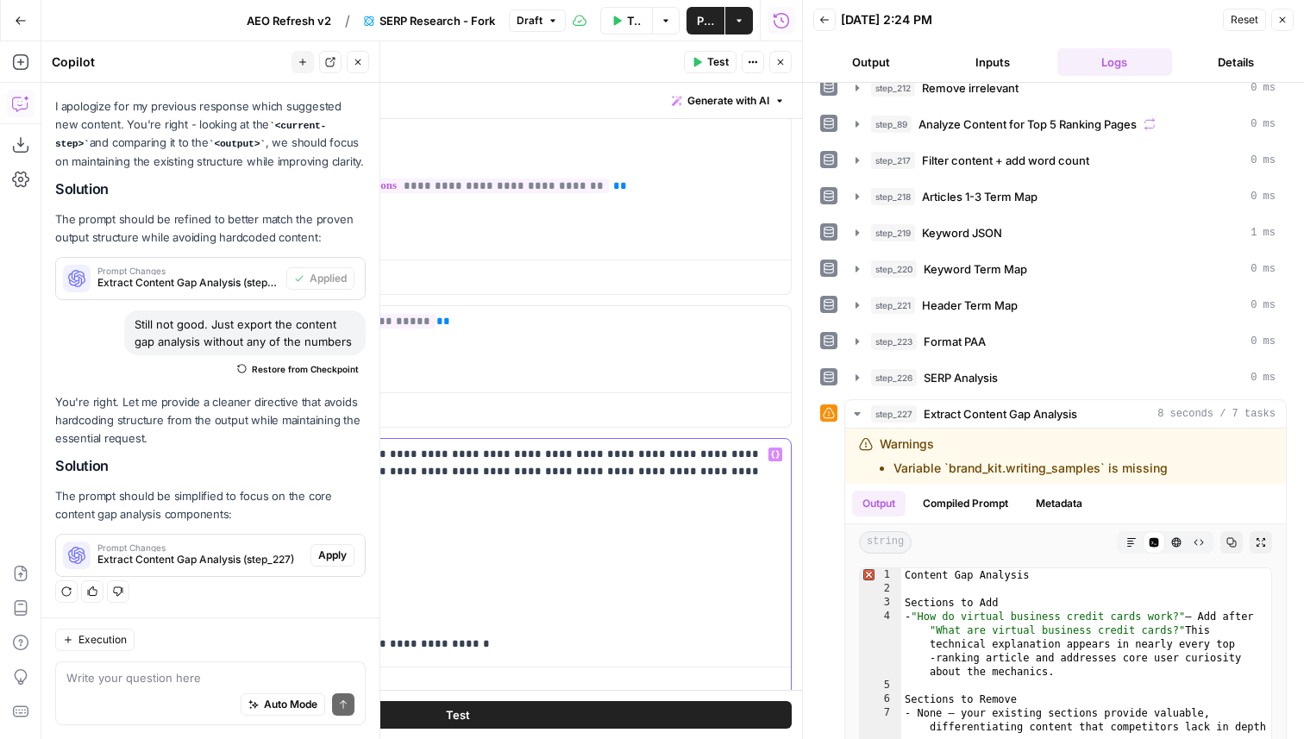
drag, startPoint x: 508, startPoint y: 623, endPoint x: 354, endPoint y: 623, distance: 153.5
click at [354, 623] on p "**********" at bounding box center [508, 549] width 546 height 207
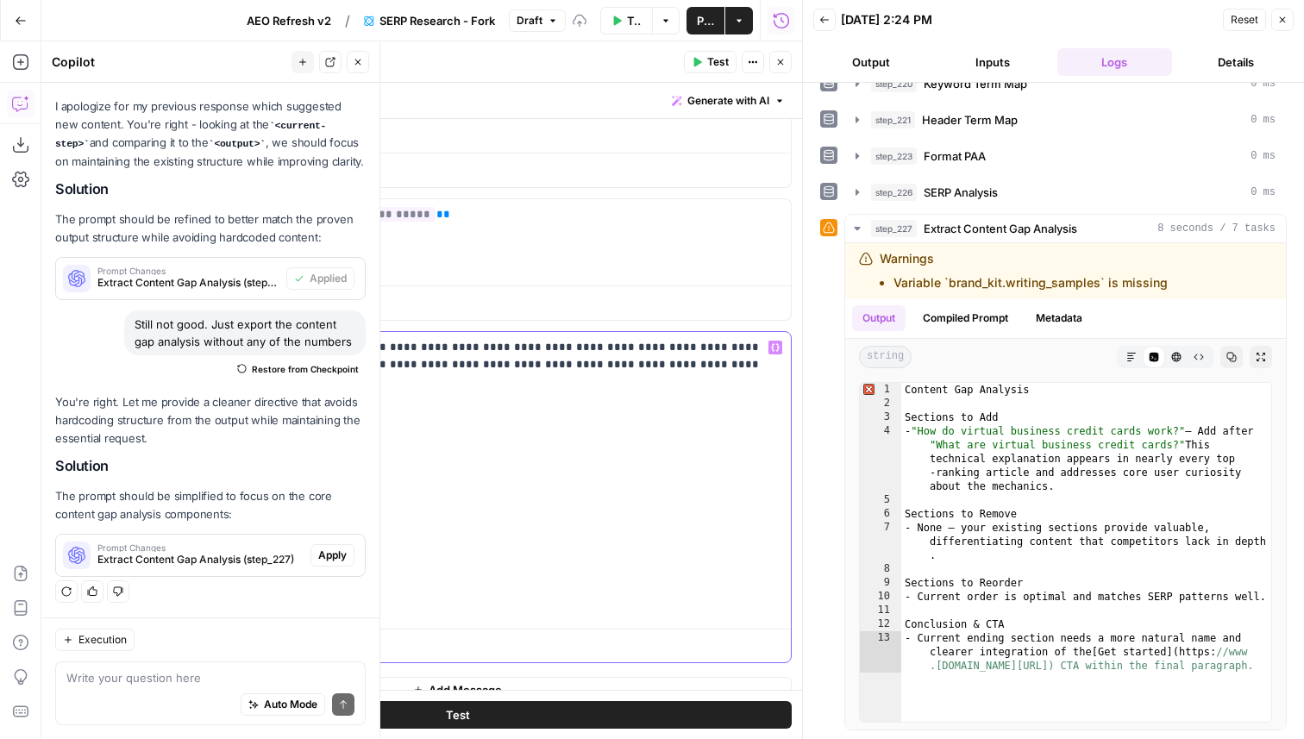
scroll to position [1340, 0]
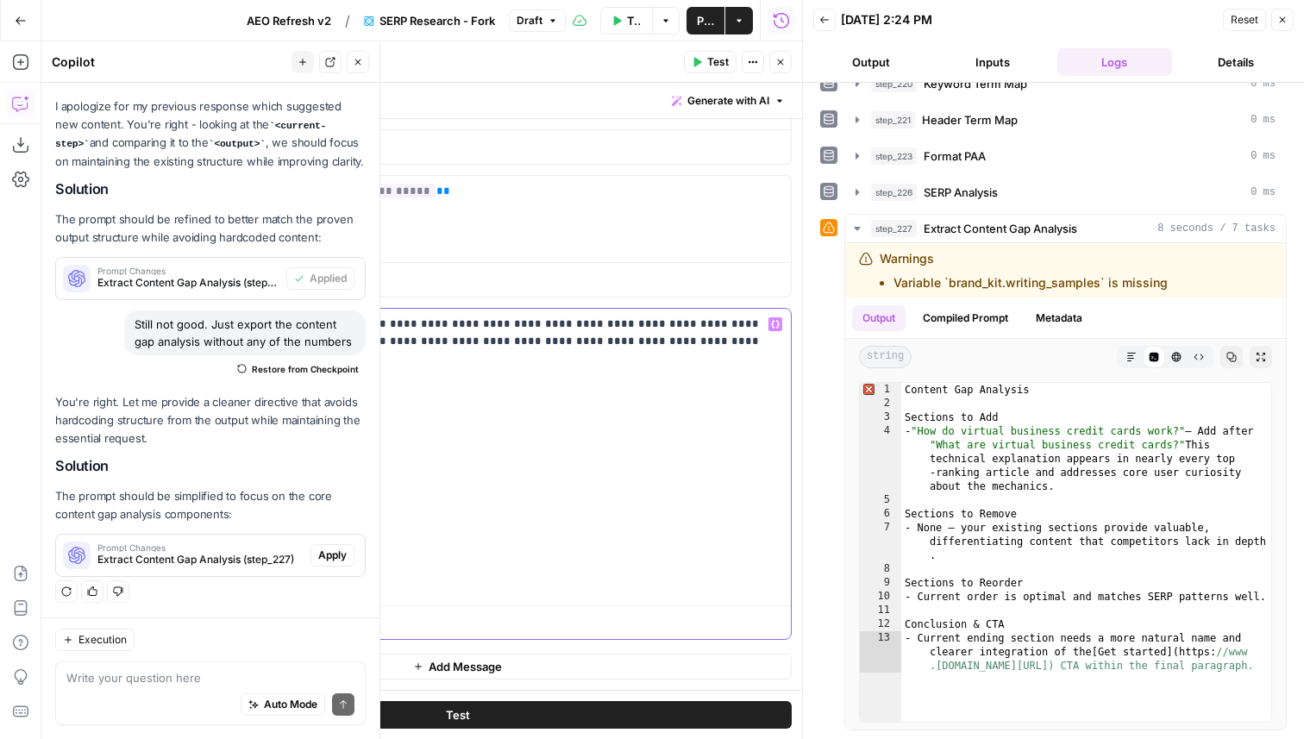
drag, startPoint x: 370, startPoint y: 558, endPoint x: 224, endPoint y: 568, distance: 146.1
click at [224, 568] on div "**********" at bounding box center [507, 454] width 567 height 290
click at [968, 191] on span "SERP Analysis" at bounding box center [961, 192] width 74 height 17
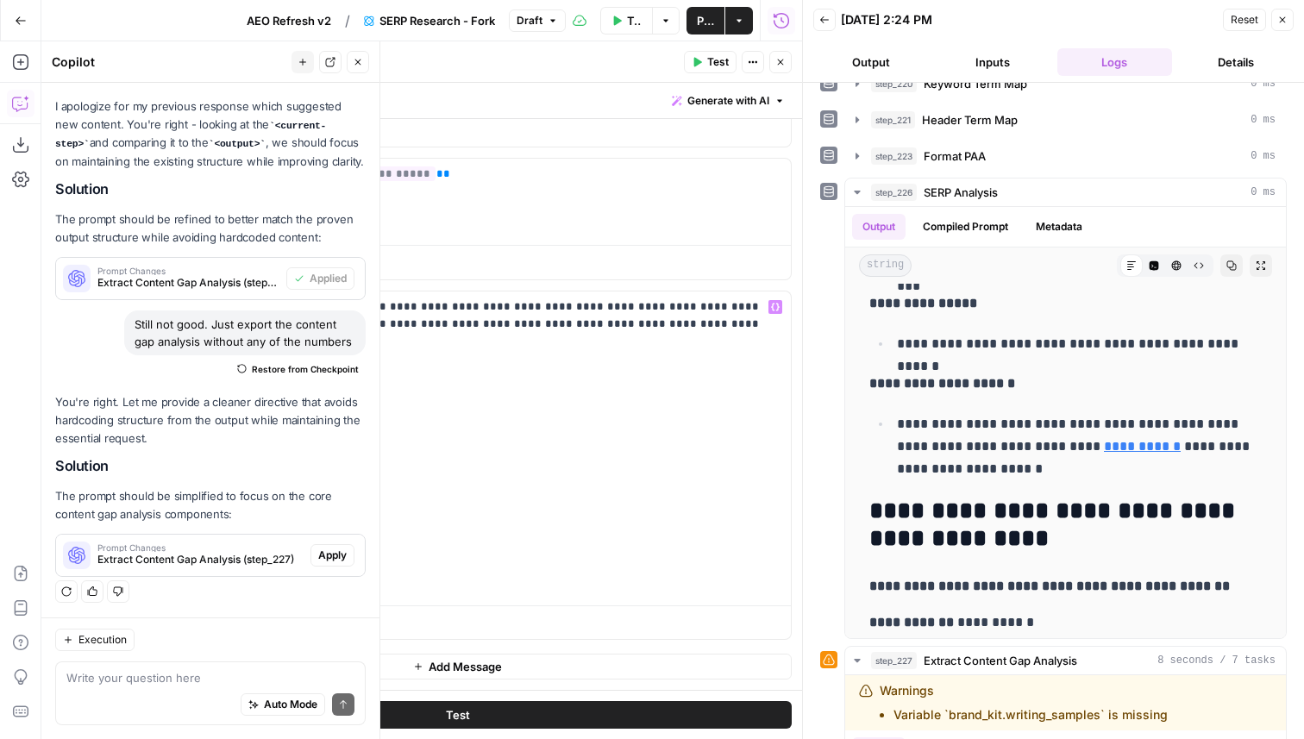
scroll to position [1356, 0]
click at [283, 566] on p "**********" at bounding box center [508, 446] width 546 height 293
drag, startPoint x: 539, startPoint y: 583, endPoint x: 368, endPoint y: 586, distance: 170.8
click at [368, 586] on p "**********" at bounding box center [508, 455] width 546 height 310
click at [666, 335] on p "**********" at bounding box center [508, 455] width 546 height 310
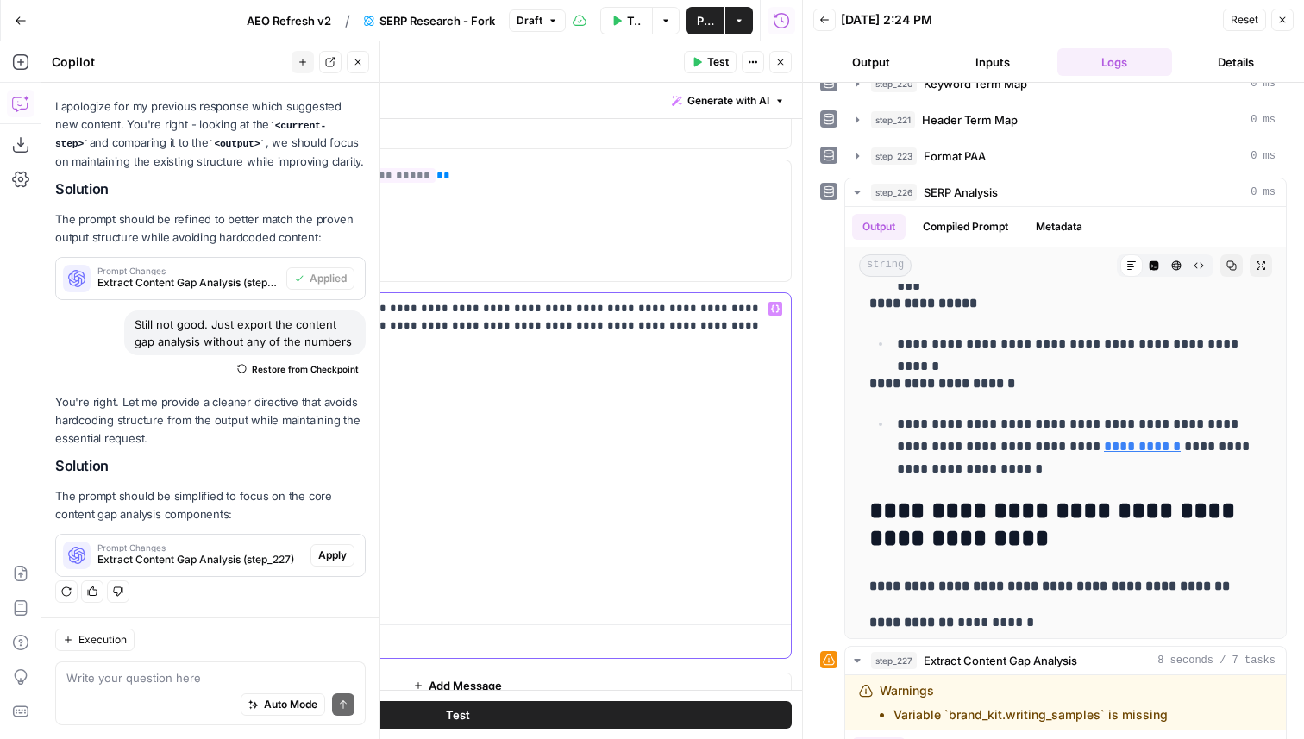
click at [656, 324] on p "**********" at bounding box center [508, 455] width 546 height 310
click at [612, 716] on button "Test" at bounding box center [457, 715] width 668 height 28
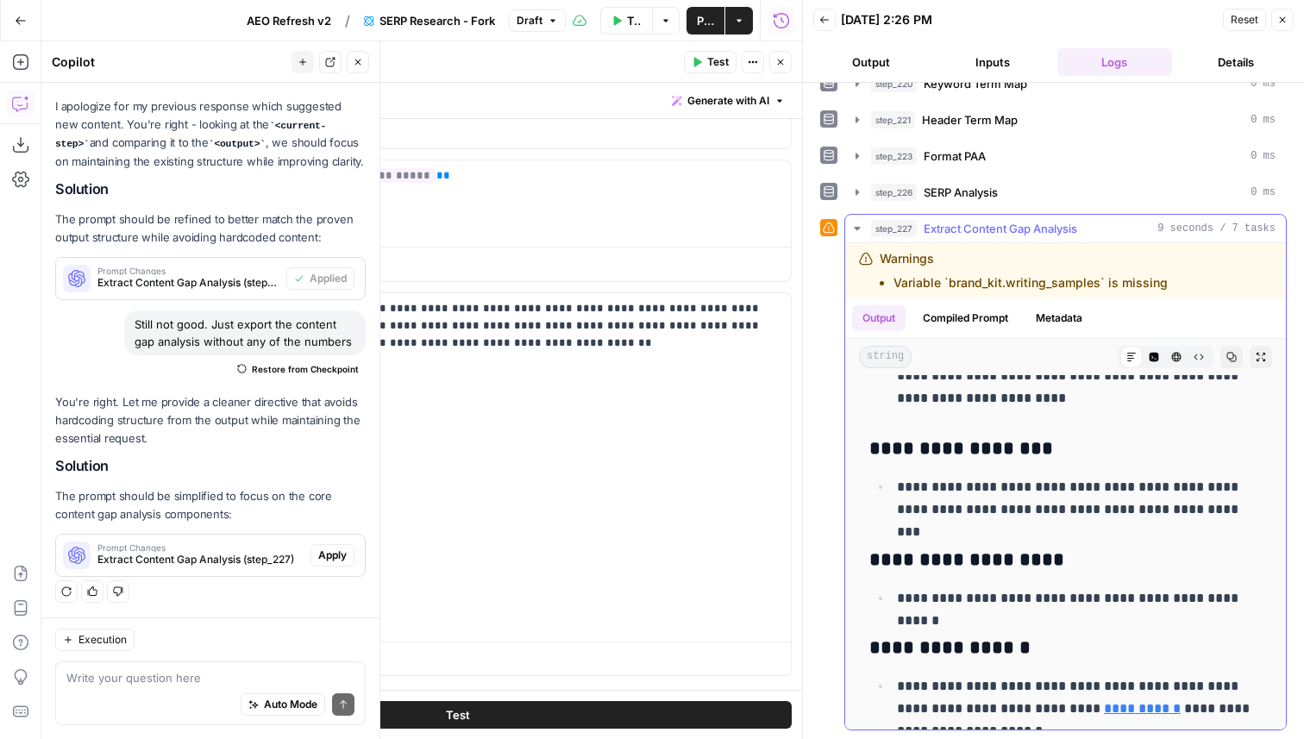
scroll to position [183, 0]
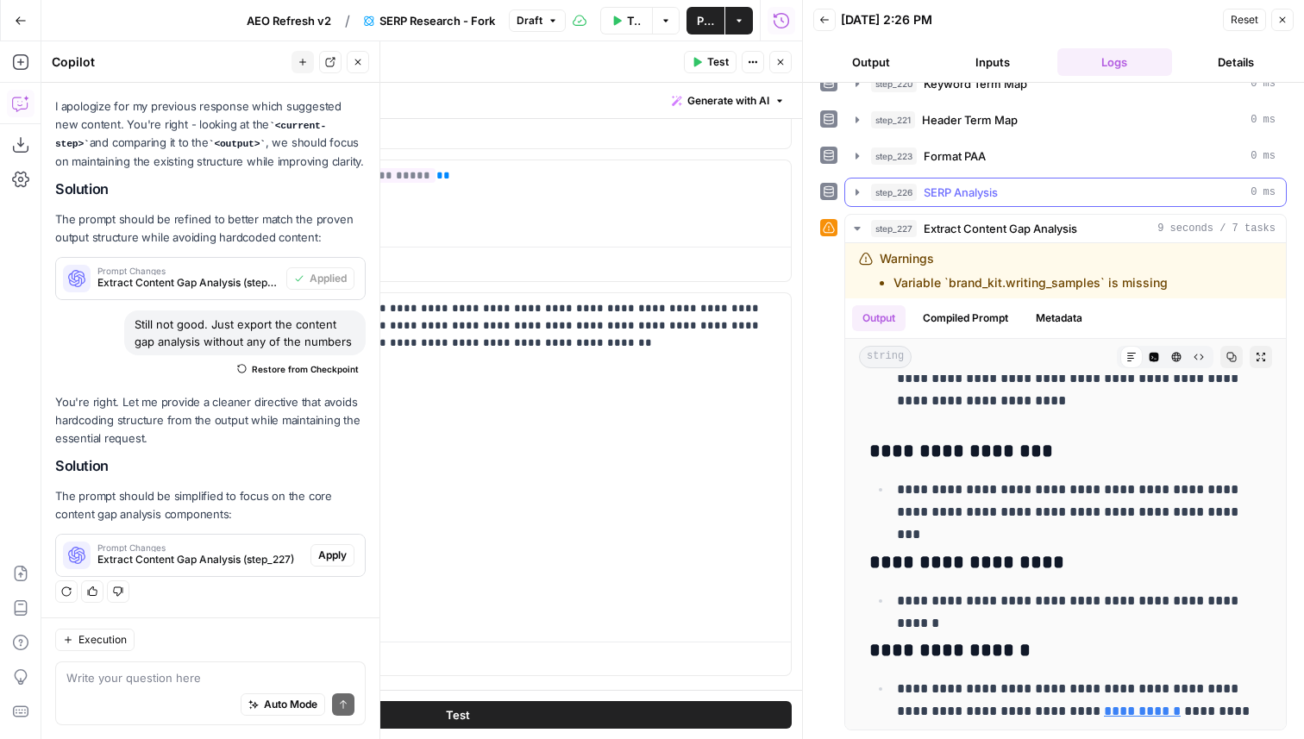
click at [1036, 201] on button "step_226 SERP Analysis 0 ms" at bounding box center [1065, 192] width 441 height 28
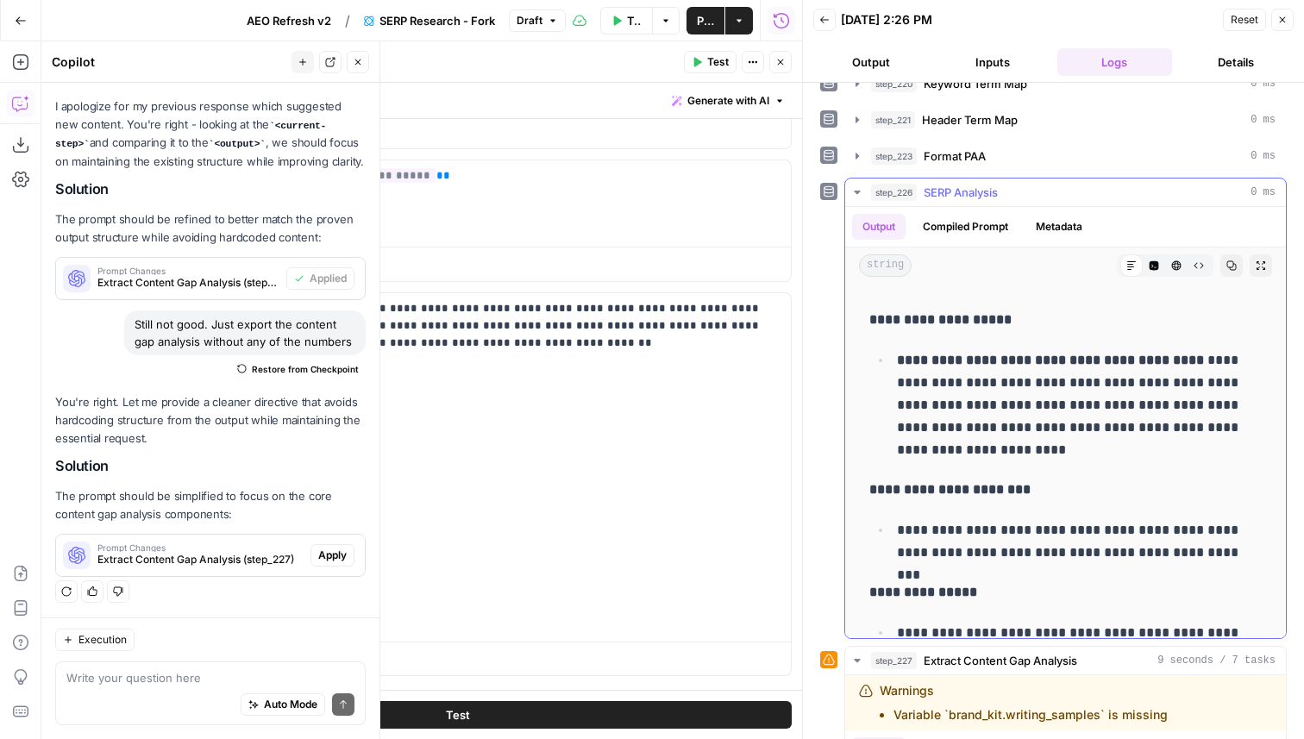
scroll to position [4231, 0]
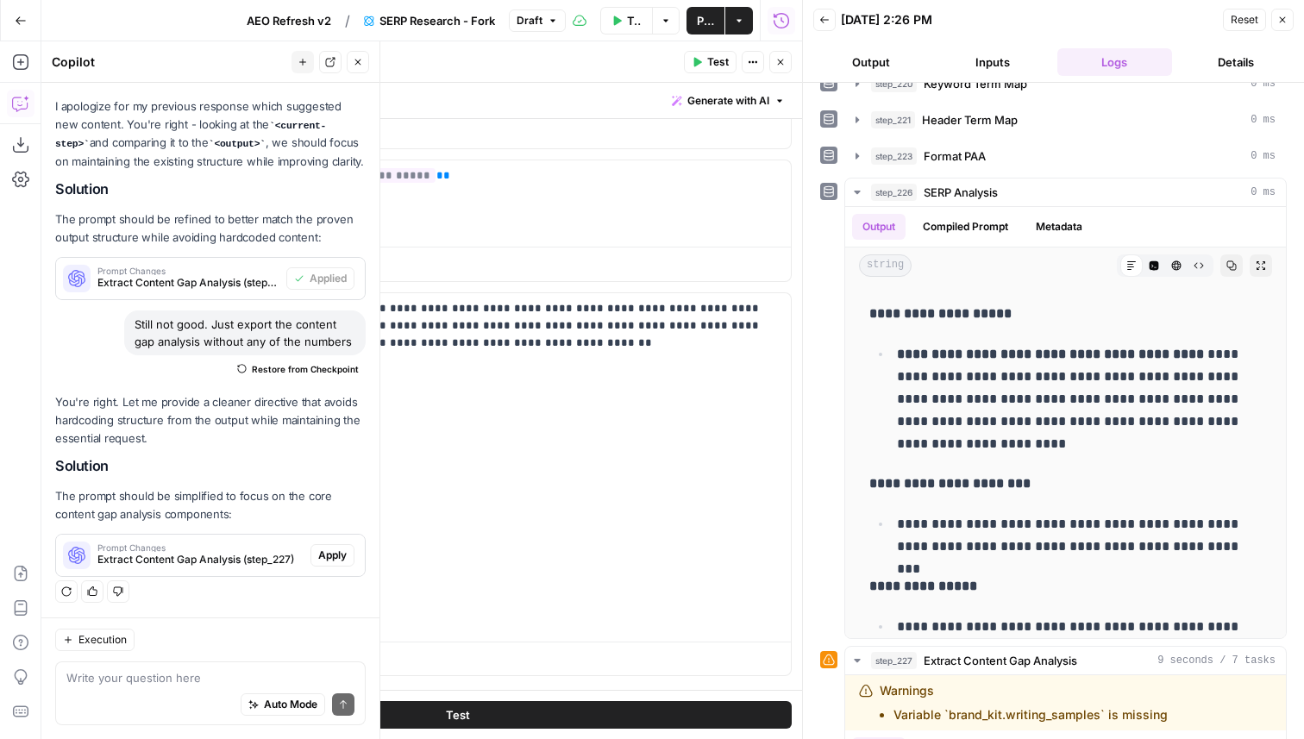
click at [1290, 16] on button "Close" at bounding box center [1282, 20] width 22 height 22
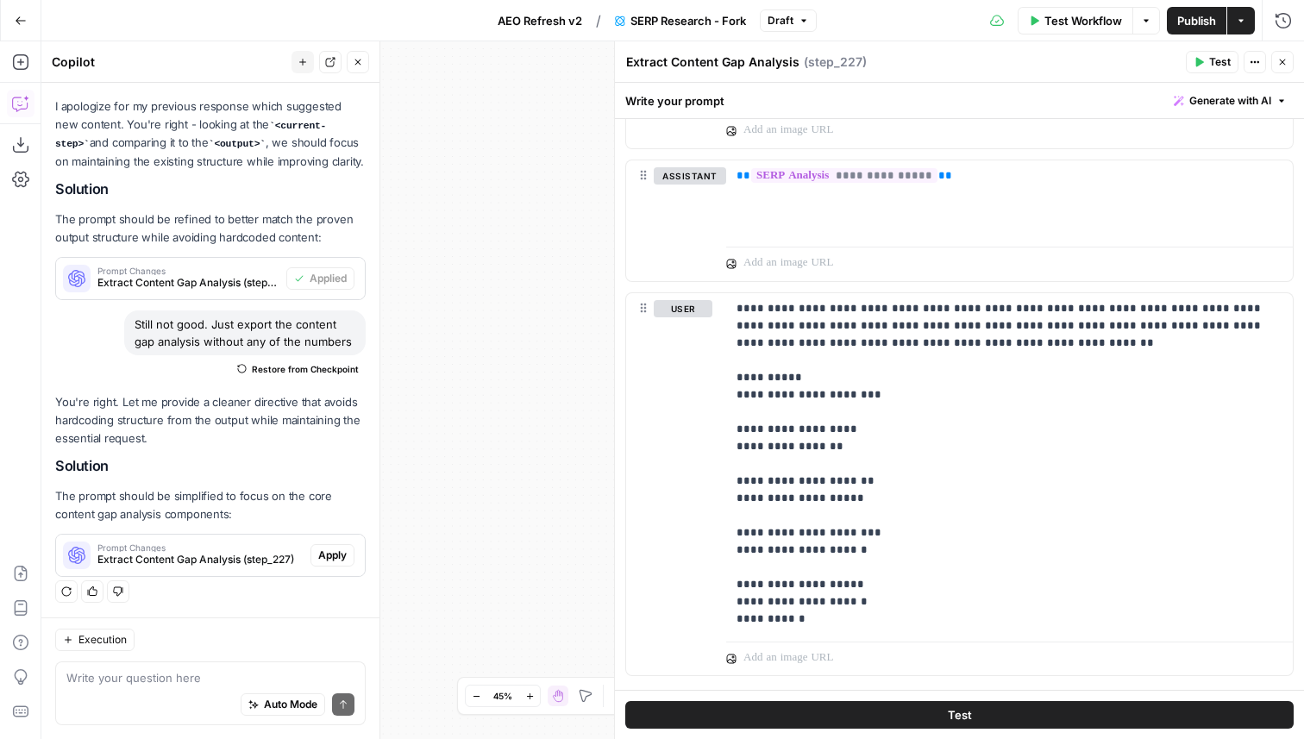
click at [1273, 61] on button "Close" at bounding box center [1282, 62] width 22 height 22
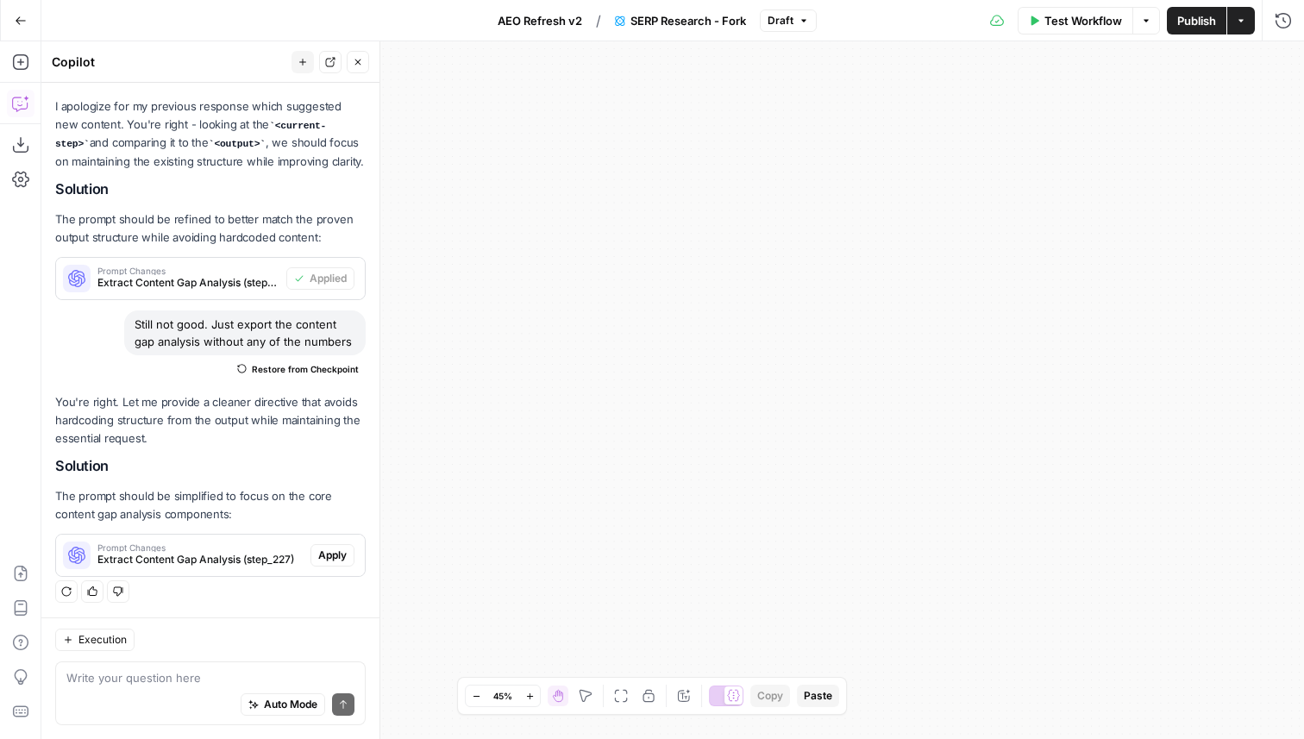
click at [621, 704] on button "Fit to View" at bounding box center [621, 696] width 21 height 21
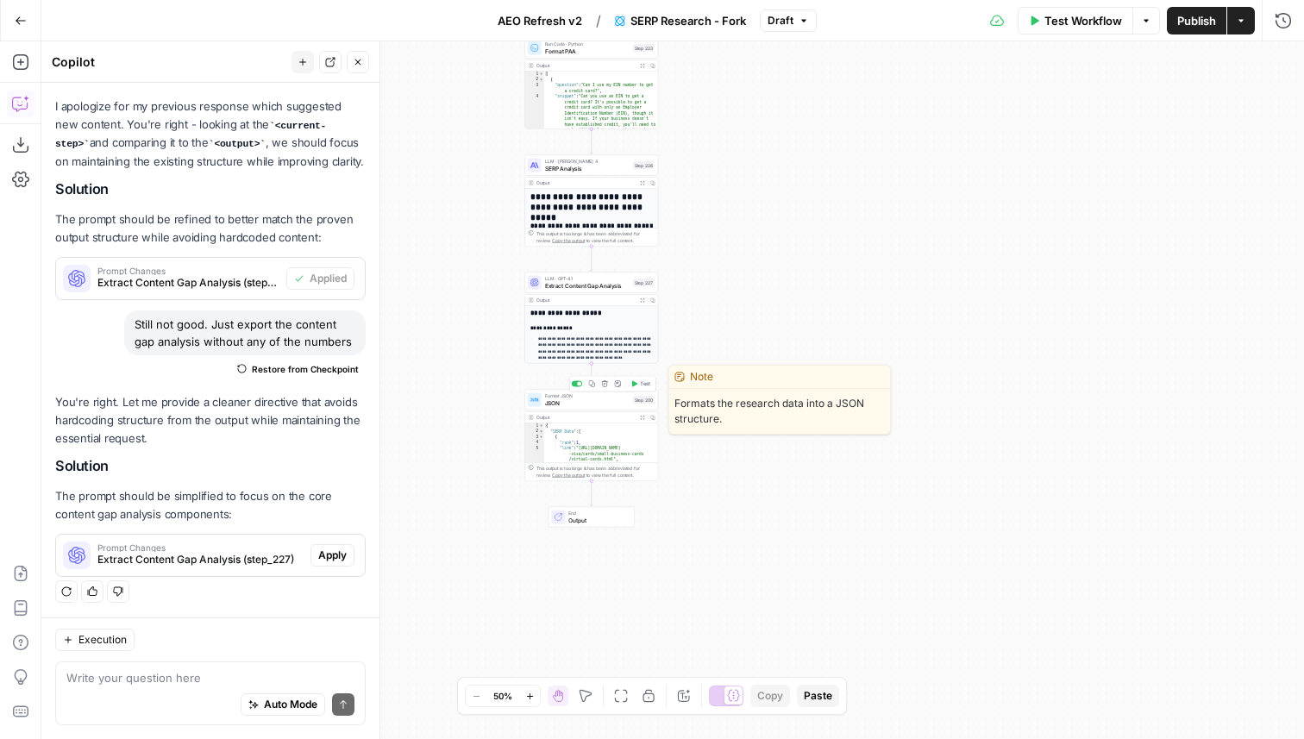
click at [599, 404] on span "JSON" at bounding box center [587, 402] width 85 height 9
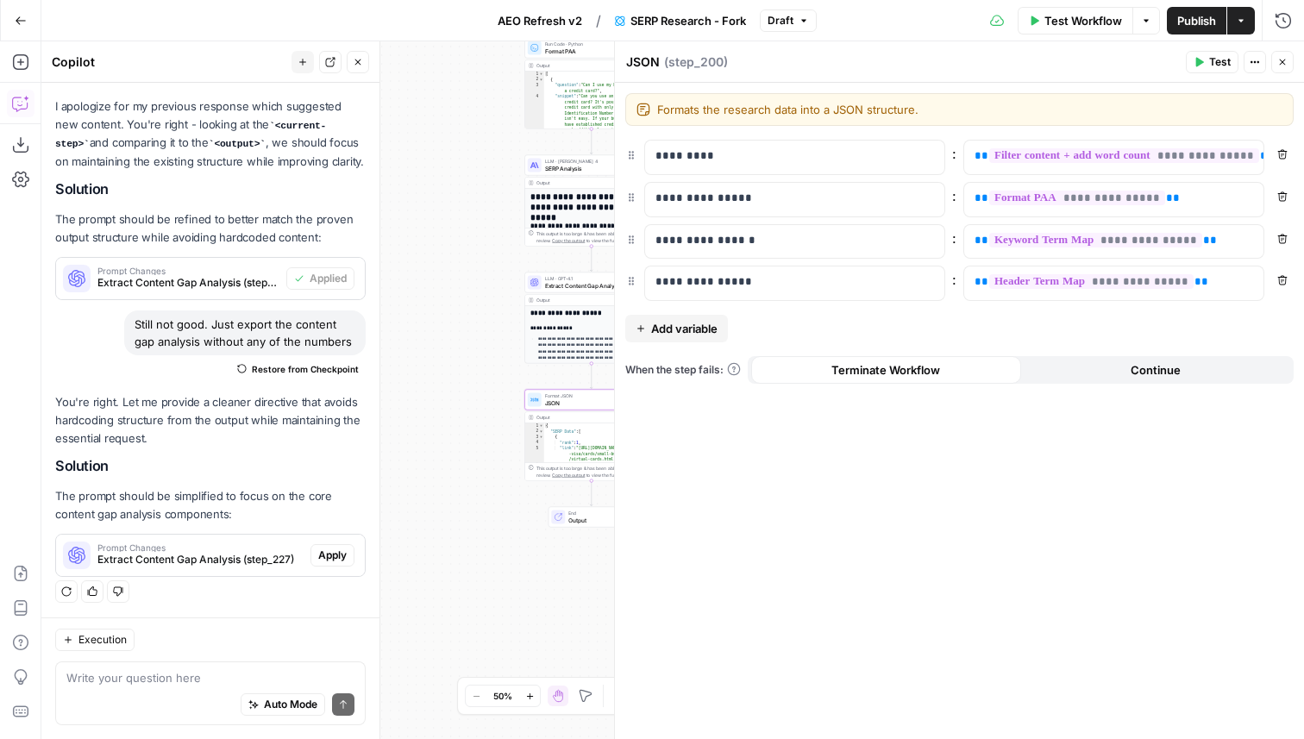
click at [687, 326] on span "Add variable" at bounding box center [684, 328] width 66 height 17
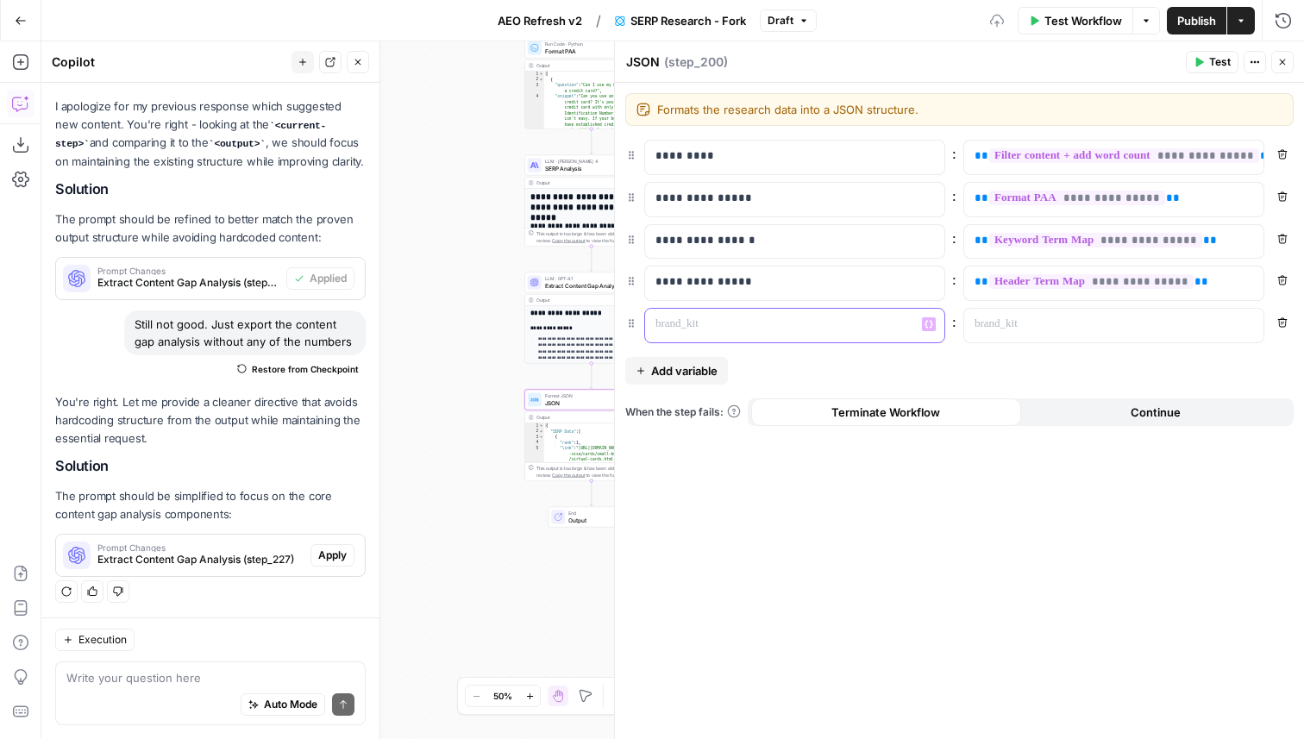
click at [736, 334] on div at bounding box center [781, 326] width 272 height 34
click at [446, 303] on div "false true Workflow Set Inputs Inputs Run Code · Python Get SERP Parameters Ste…" at bounding box center [672, 390] width 1262 height 698
click at [1279, 62] on icon "button" at bounding box center [1282, 62] width 10 height 10
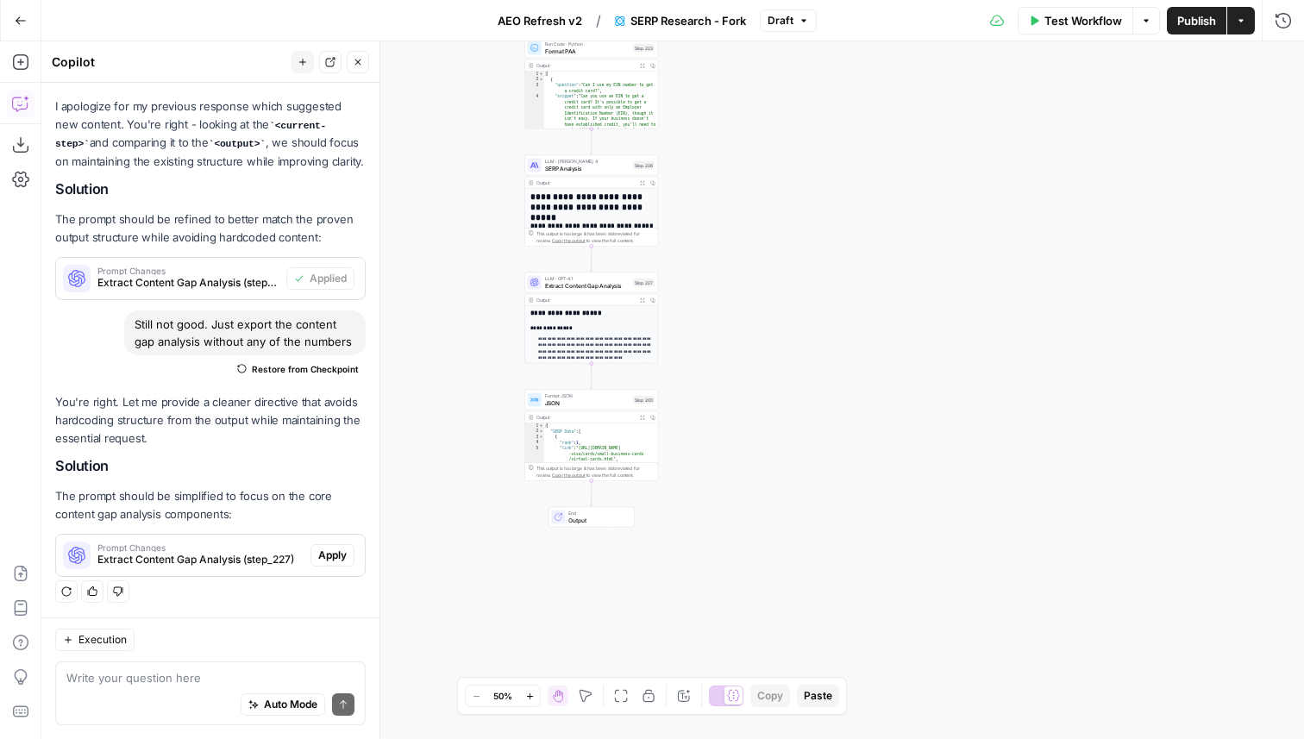
click at [529, 20] on span "AEO Refresh v2" at bounding box center [540, 20] width 85 height 17
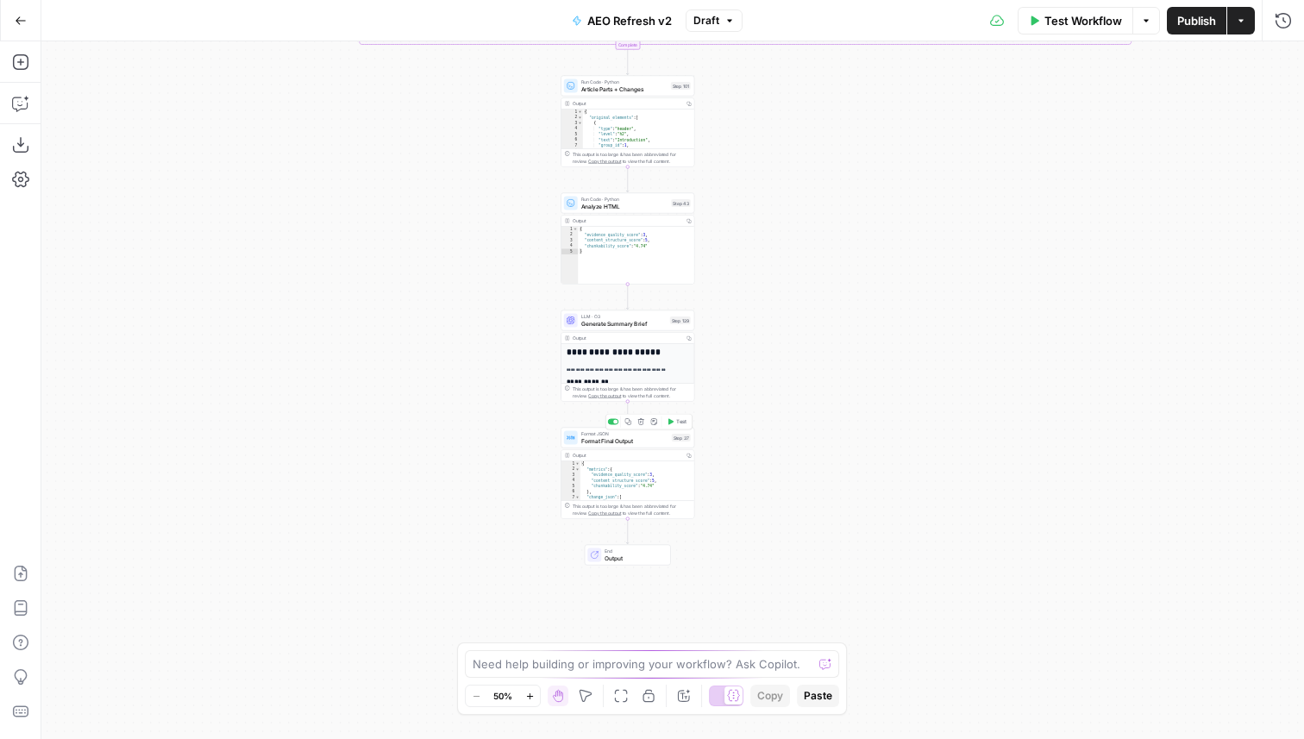
click at [654, 442] on span "Format Final Output" at bounding box center [624, 440] width 87 height 9
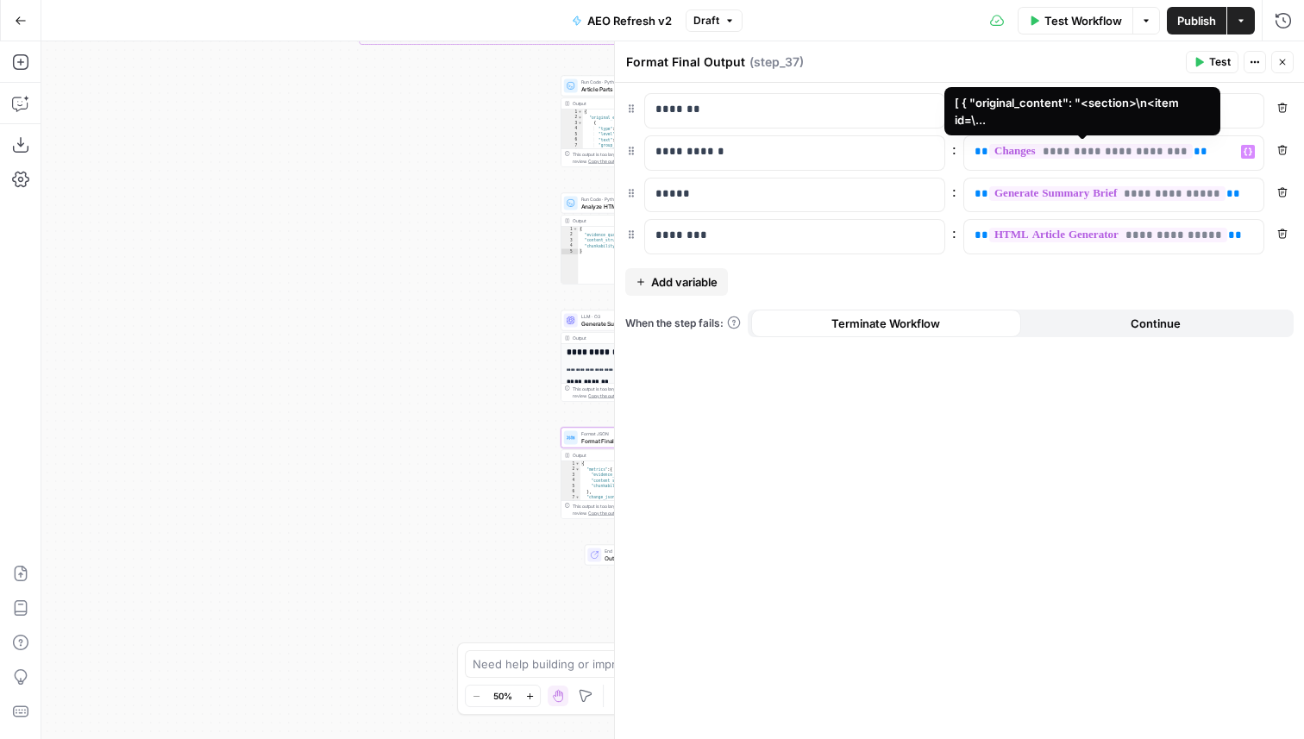
click at [1068, 149] on span "**********" at bounding box center [1091, 151] width 204 height 15
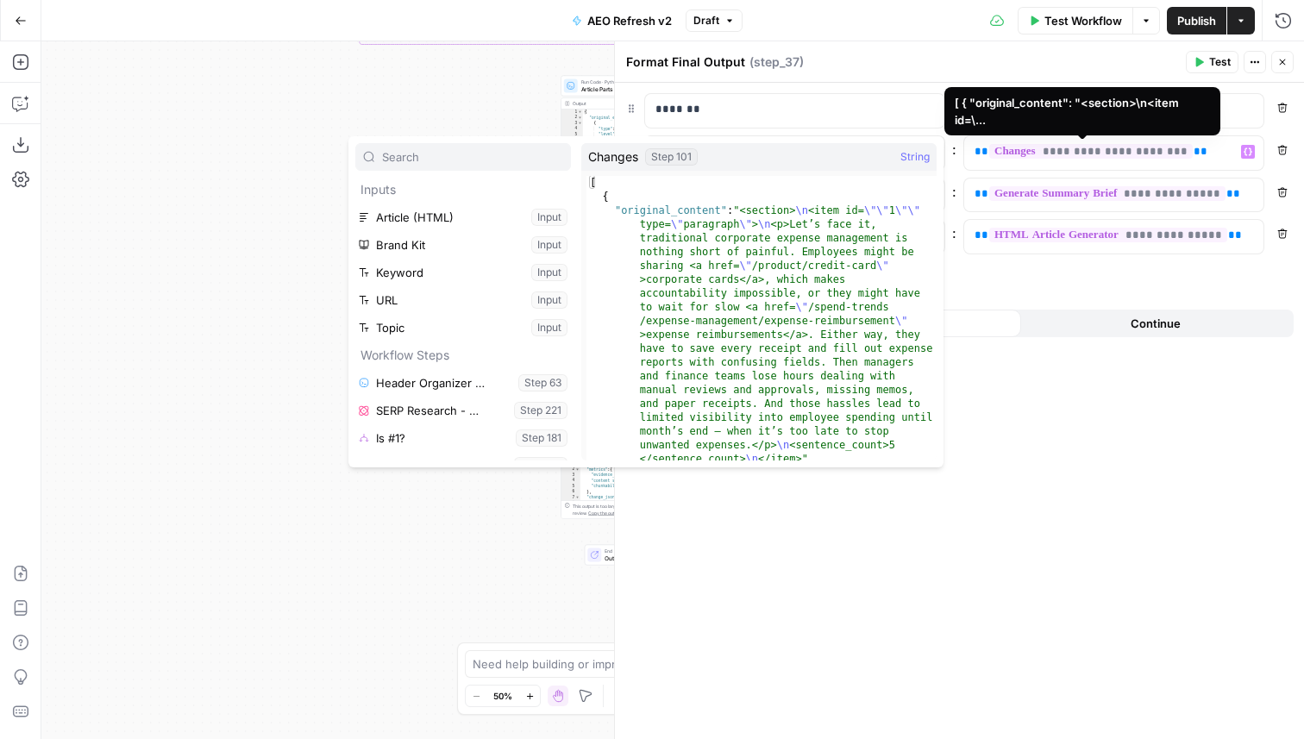
scroll to position [240, 0]
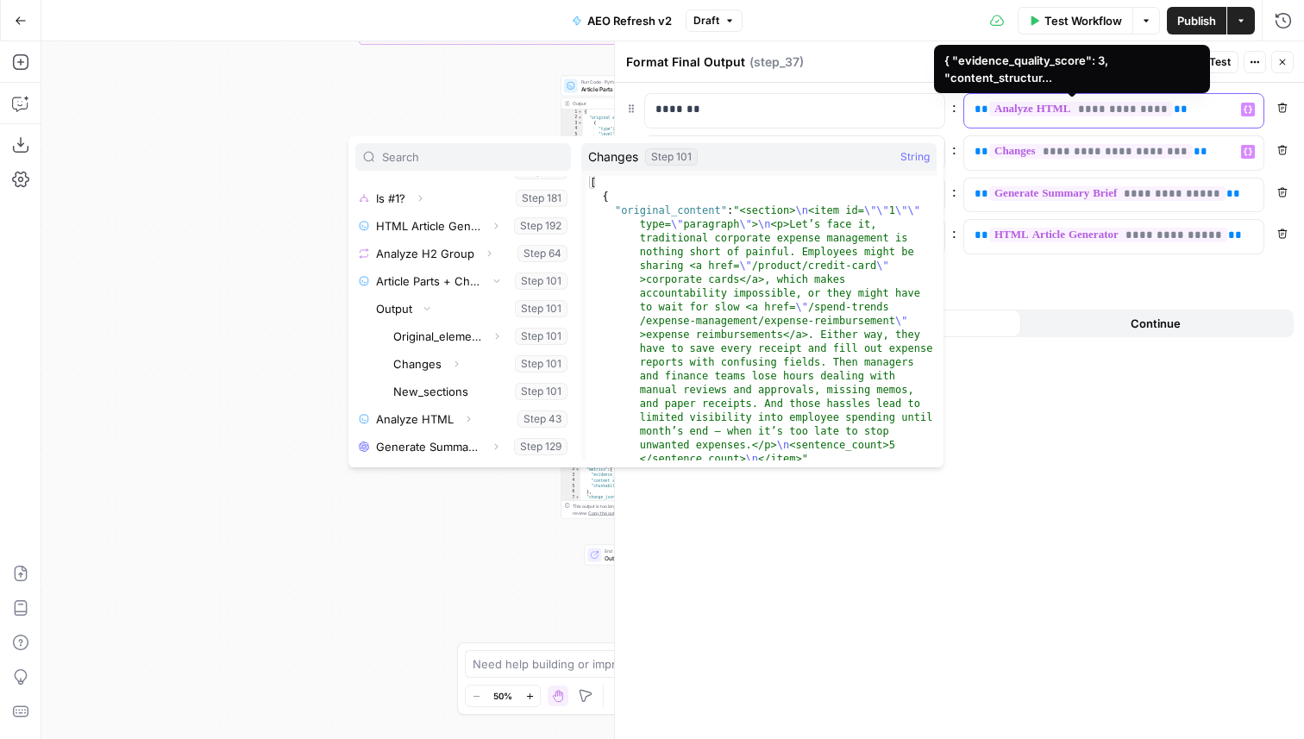
click at [1099, 108] on span "**********" at bounding box center [1081, 109] width 184 height 15
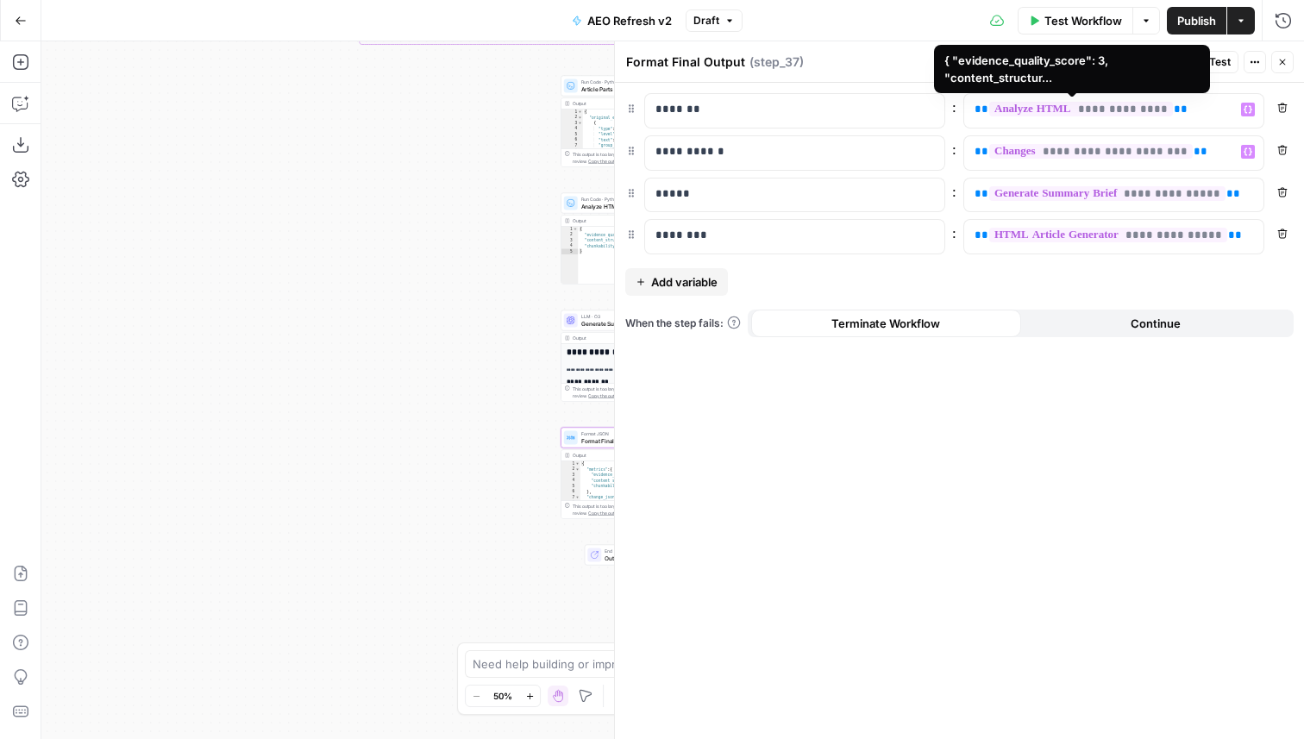
scroll to position [157, 0]
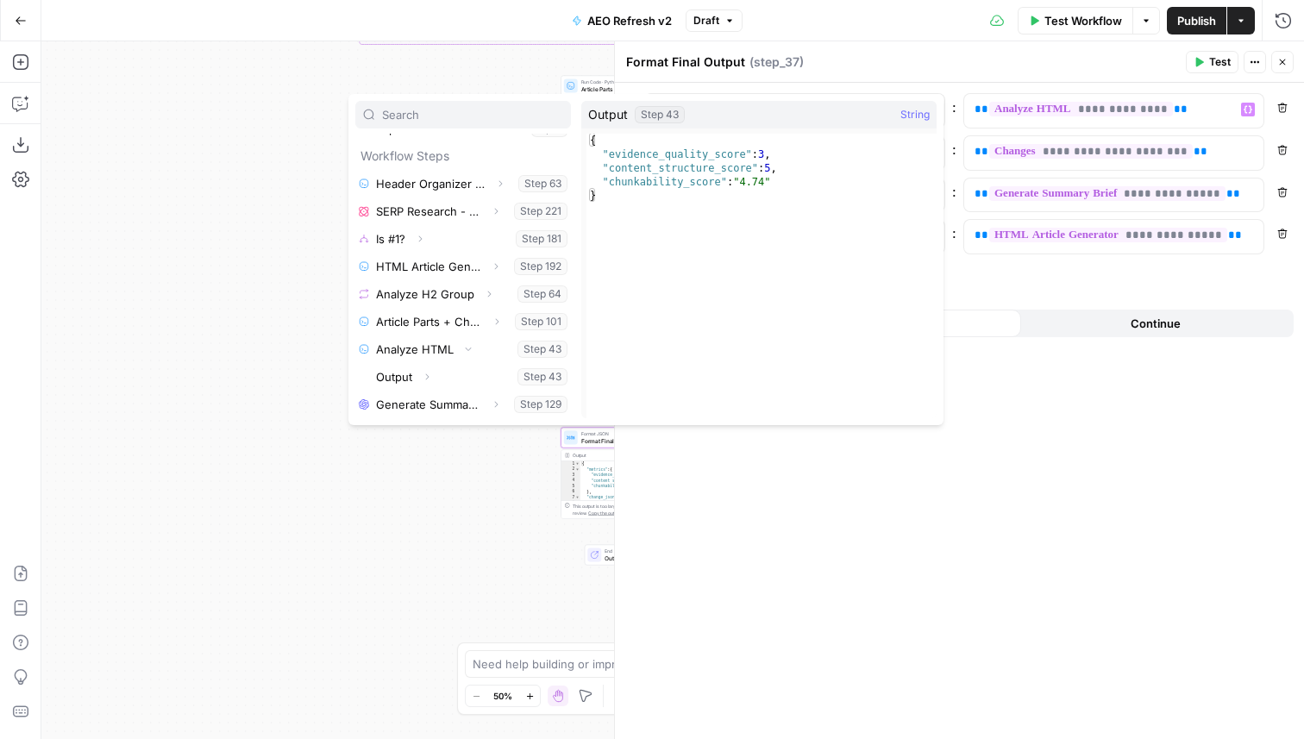
click at [1052, 490] on div "**********" at bounding box center [959, 411] width 689 height 656
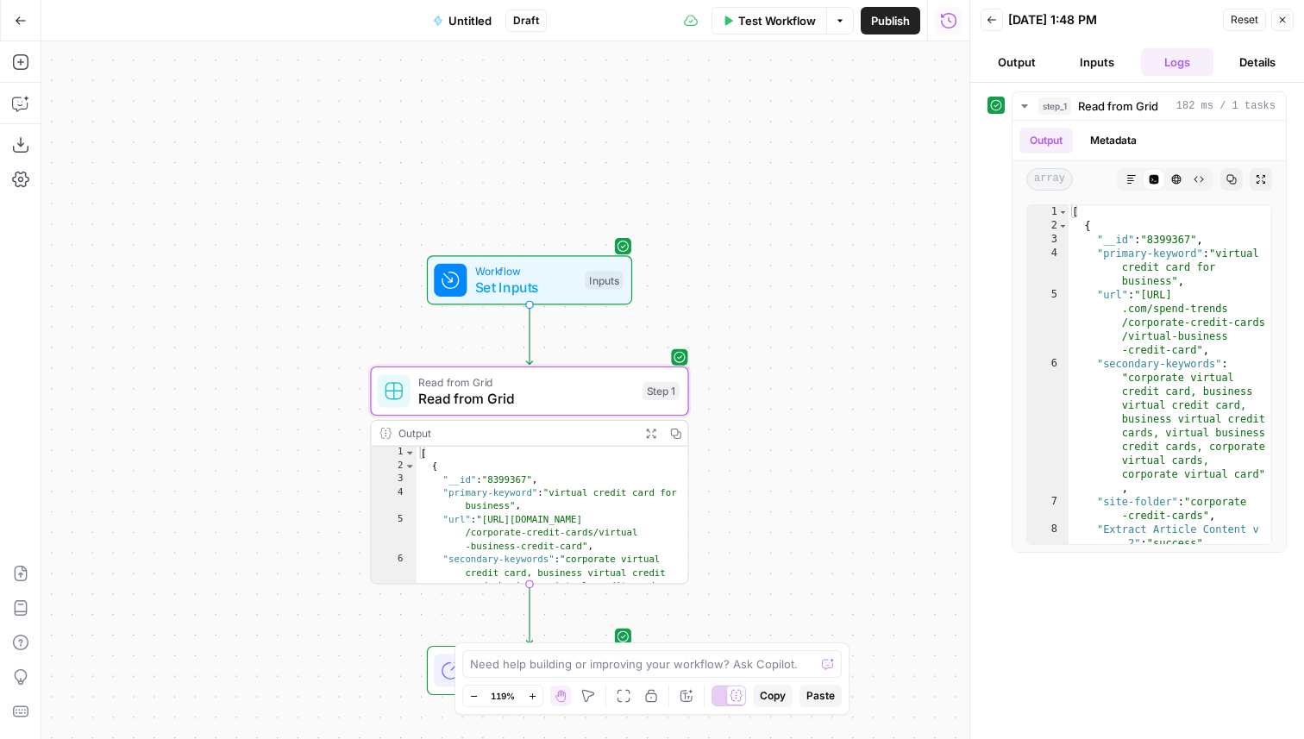
click at [28, 25] on button "Go Back" at bounding box center [20, 20] width 31 height 31
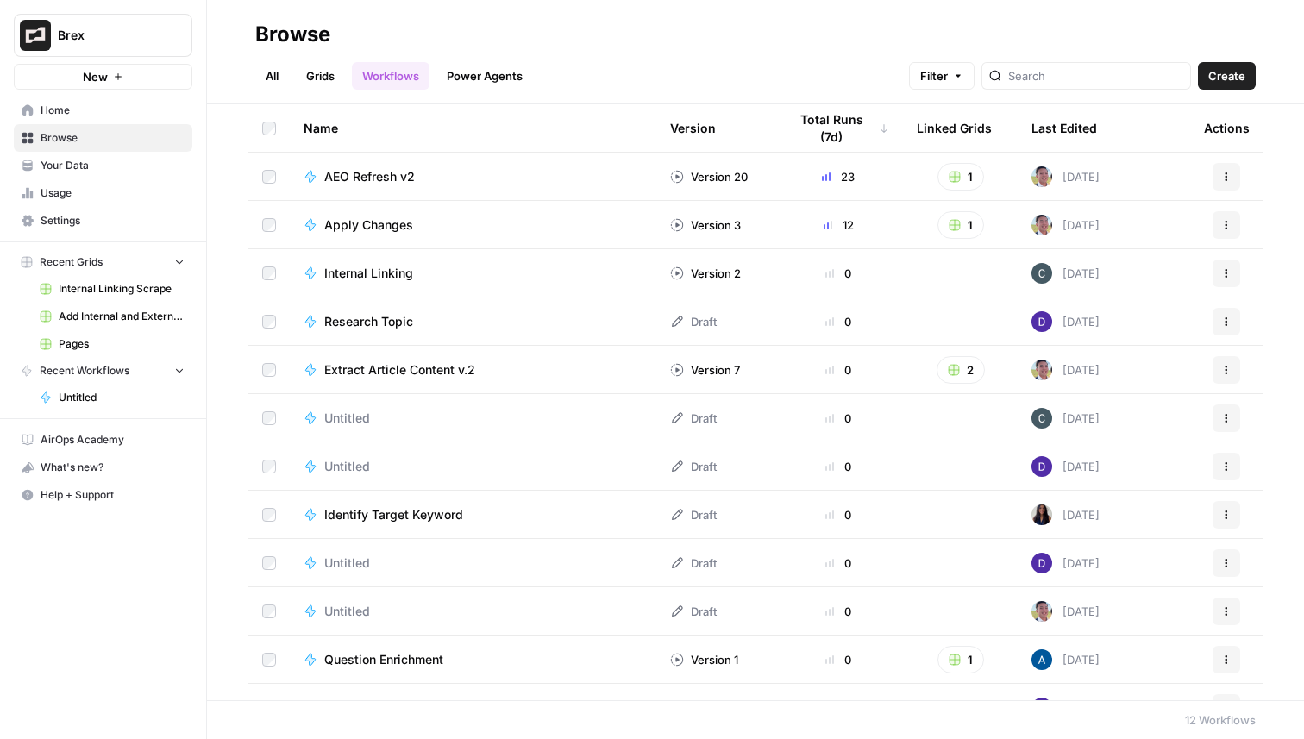
click at [320, 66] on link "Grids" at bounding box center [320, 76] width 49 height 28
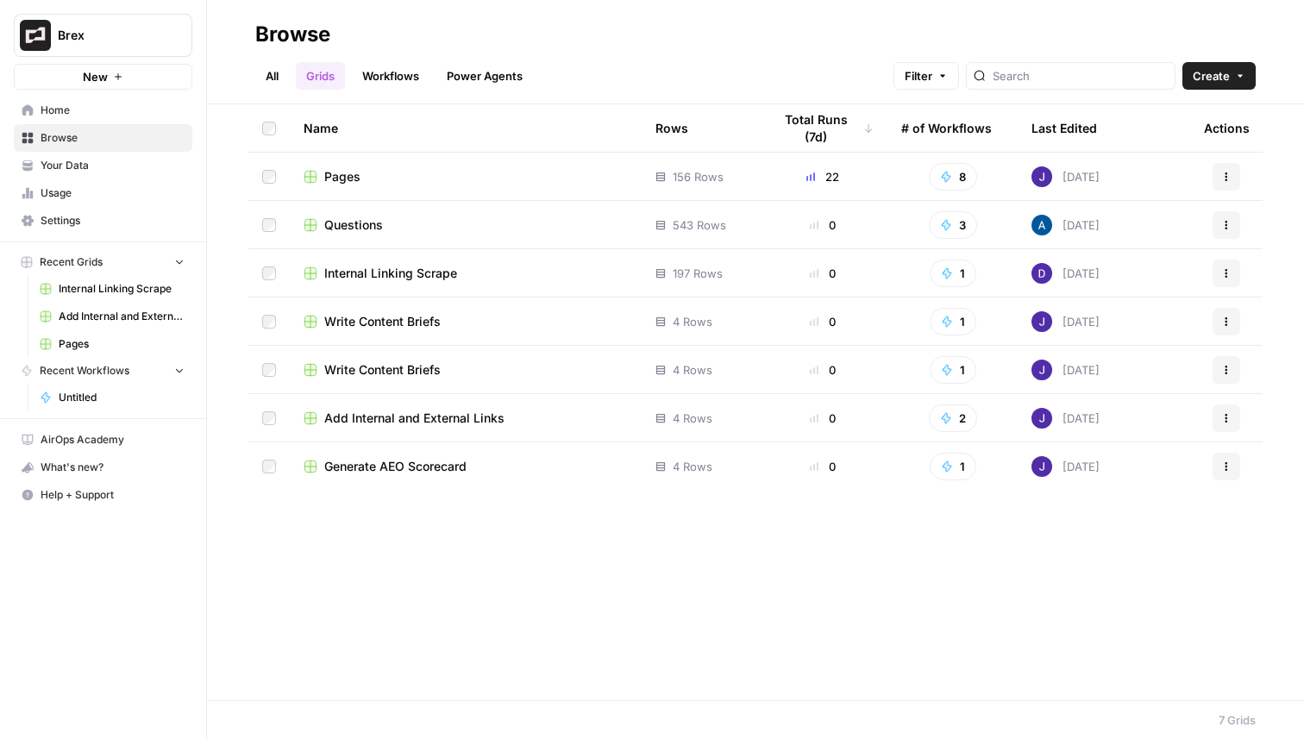
click at [348, 180] on span "Pages" at bounding box center [342, 176] width 36 height 17
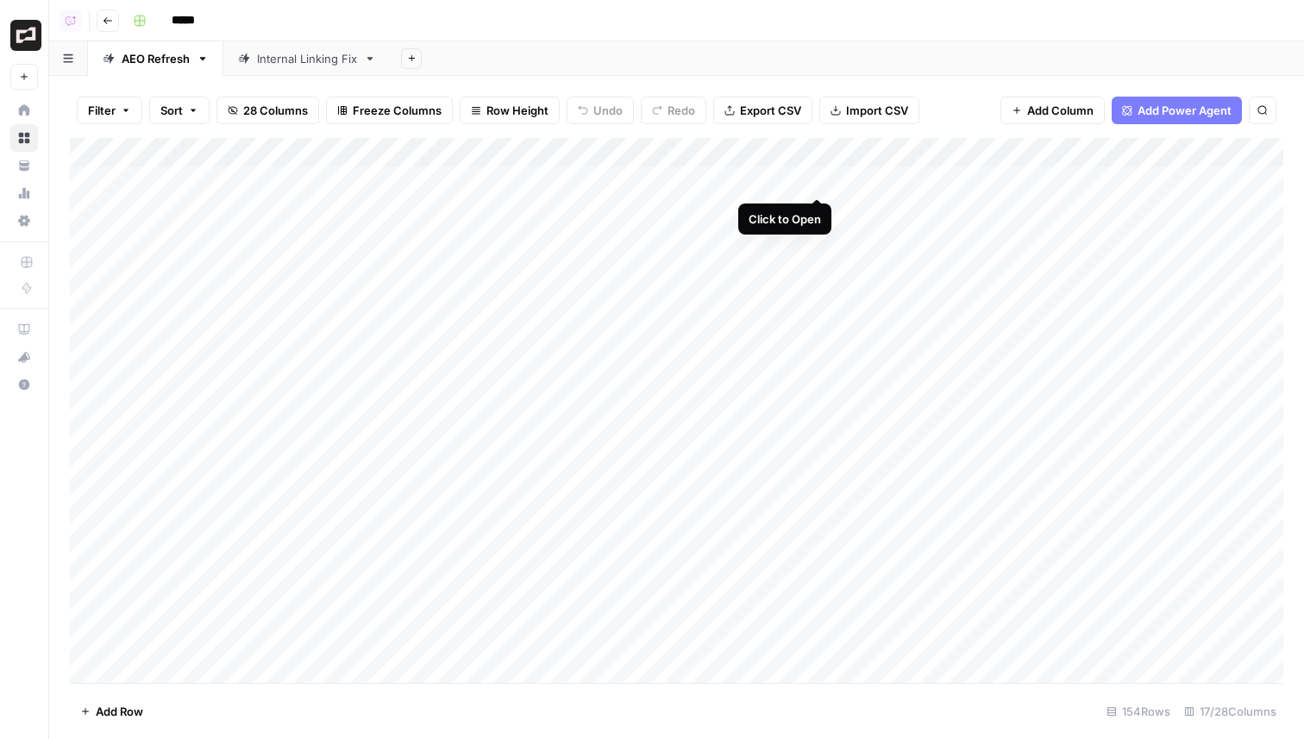
click at [819, 181] on div "Add Column" at bounding box center [676, 410] width 1213 height 545
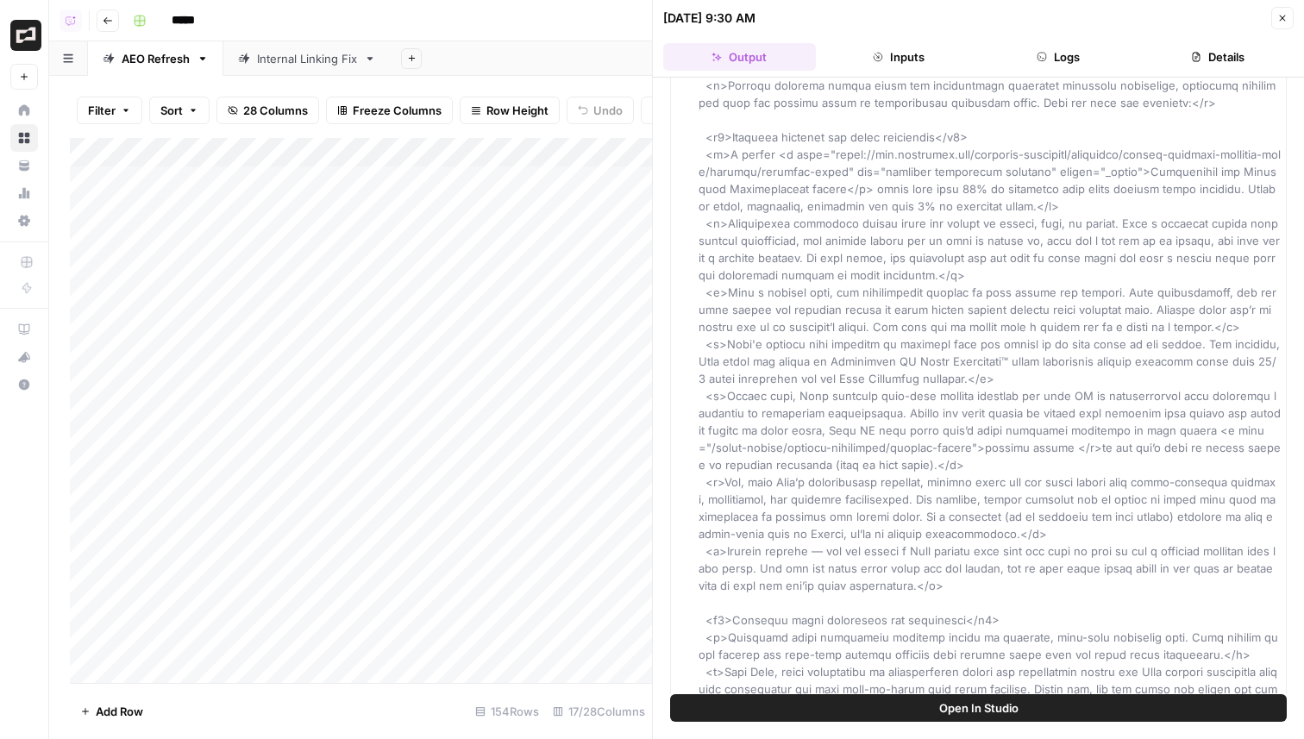
scroll to position [59356, 0]
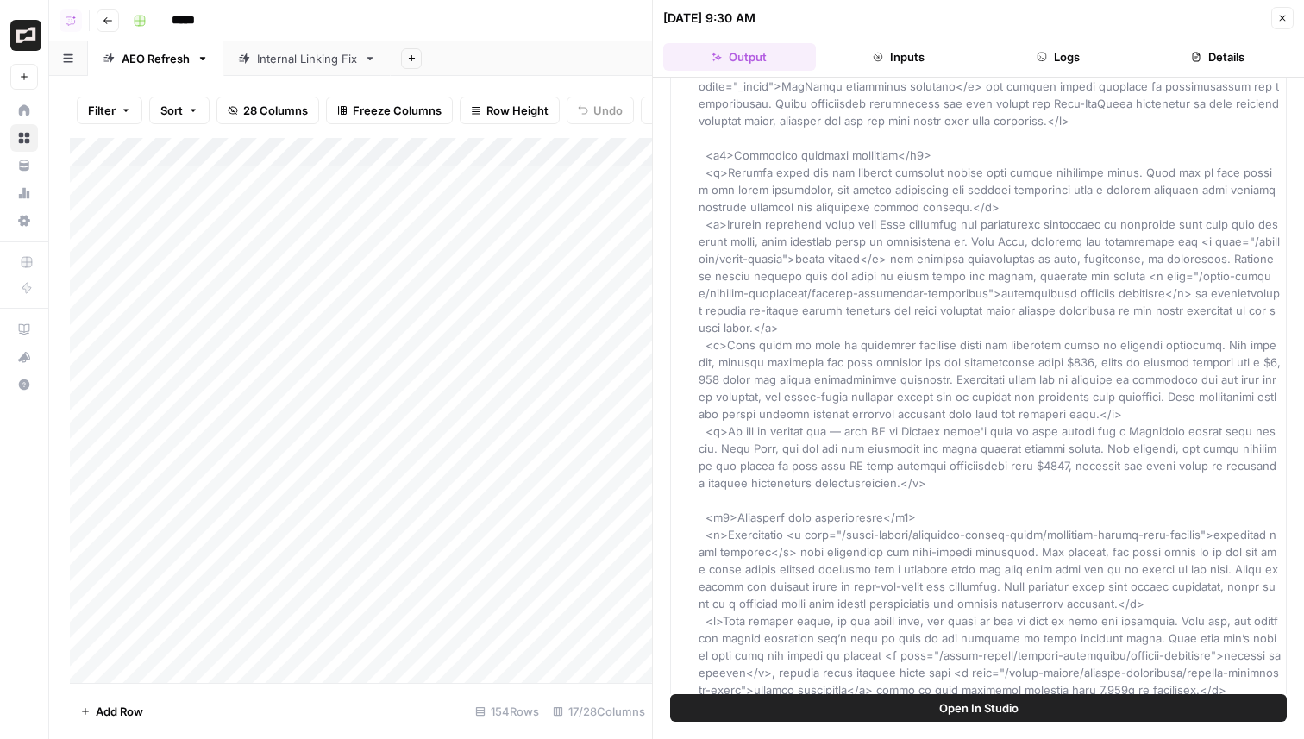
click at [1281, 23] on button "Close" at bounding box center [1282, 18] width 22 height 22
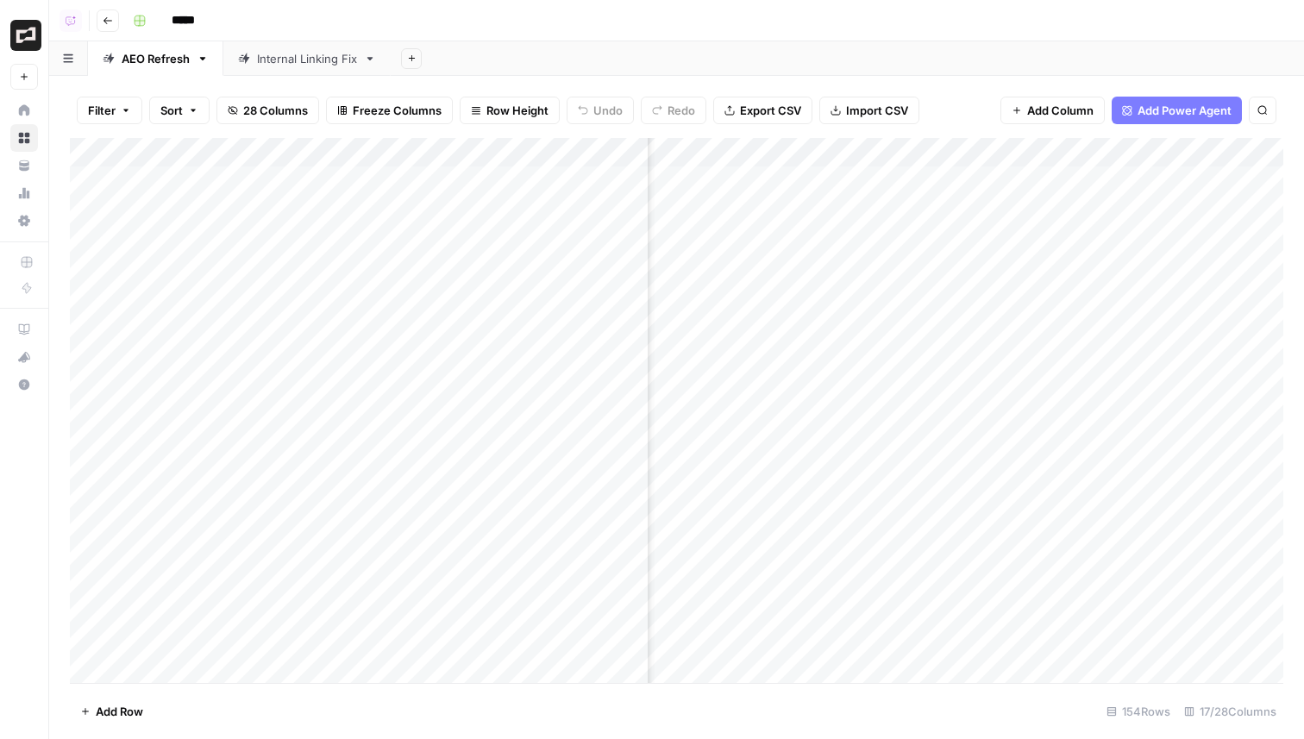
scroll to position [0, 1284]
click at [909, 181] on div "Add Column" at bounding box center [676, 410] width 1213 height 545
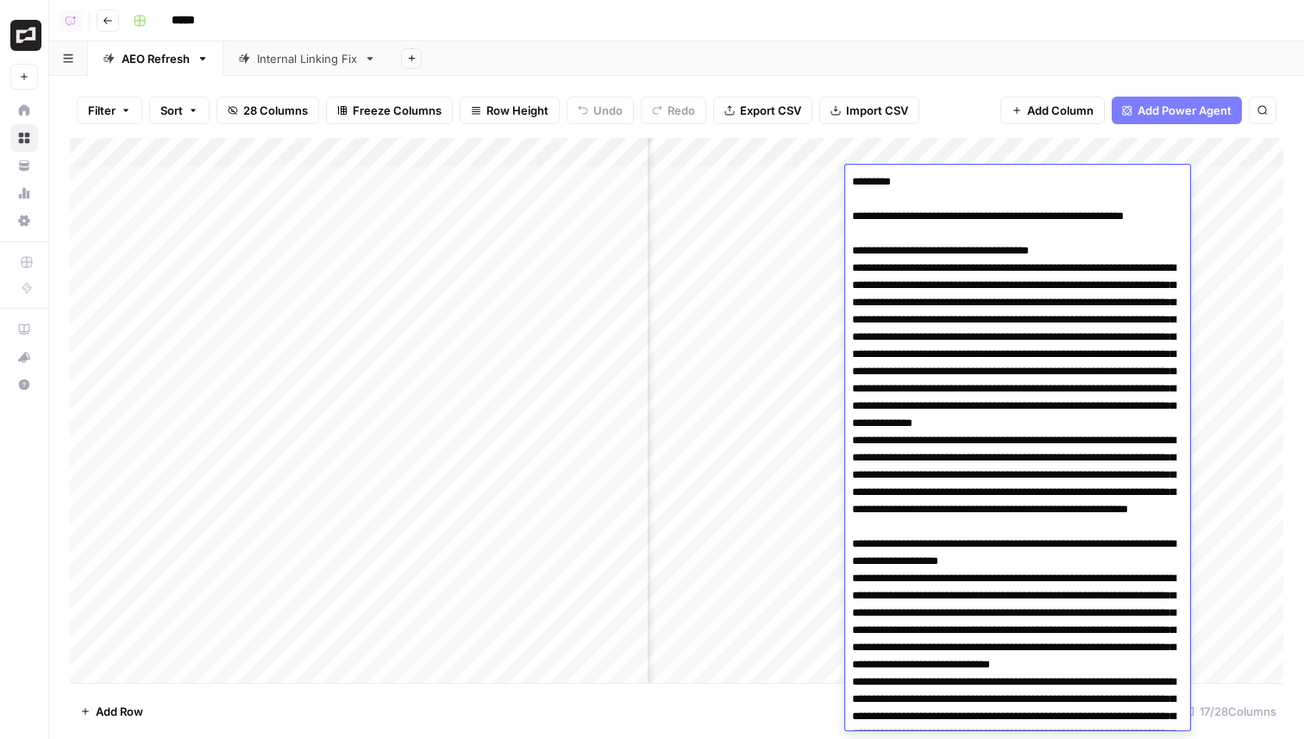
scroll to position [5672, 0]
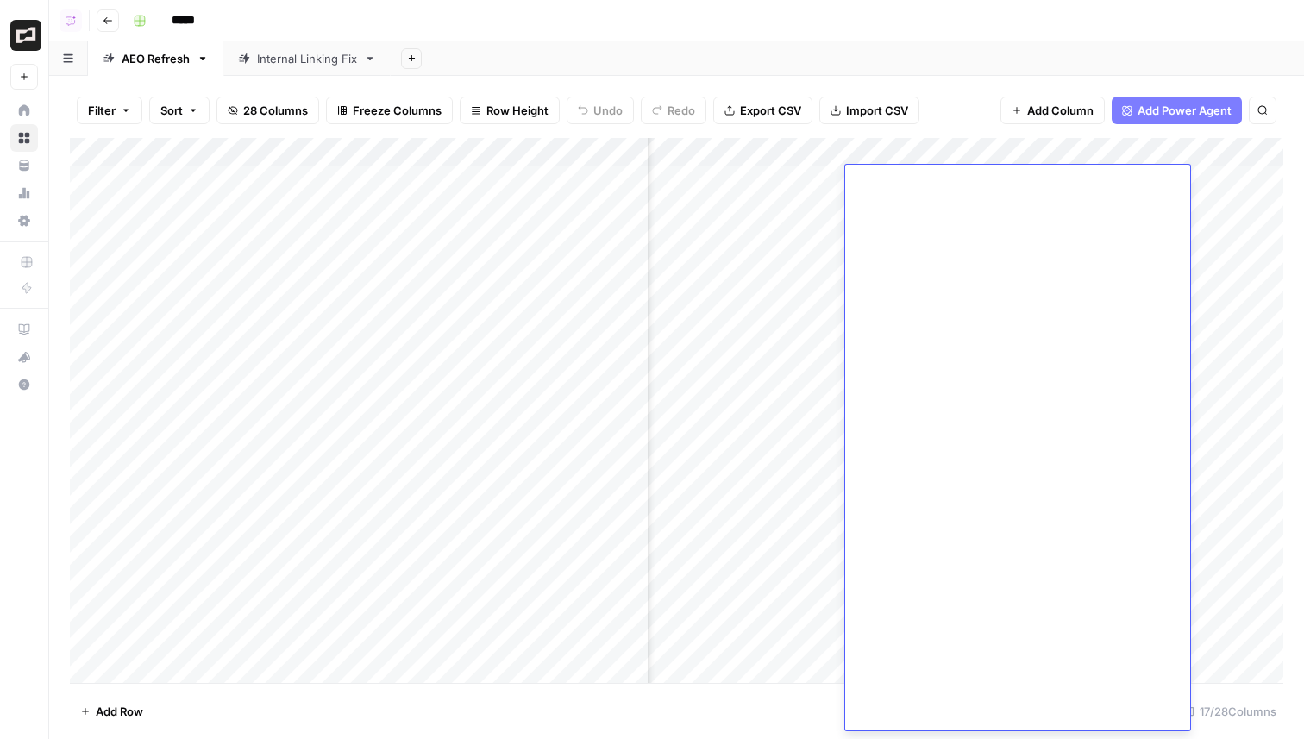
click at [792, 196] on div "Add Column" at bounding box center [676, 410] width 1213 height 545
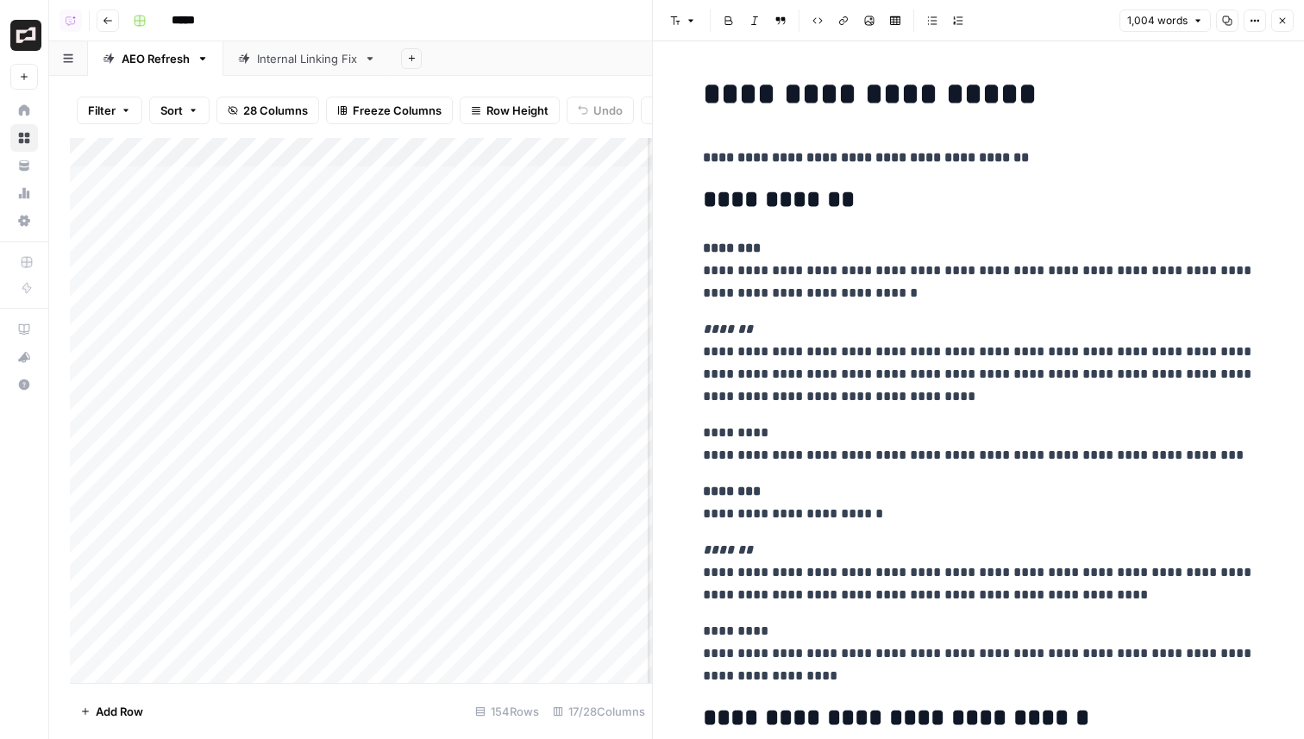
click at [1274, 24] on button "Close" at bounding box center [1282, 20] width 22 height 22
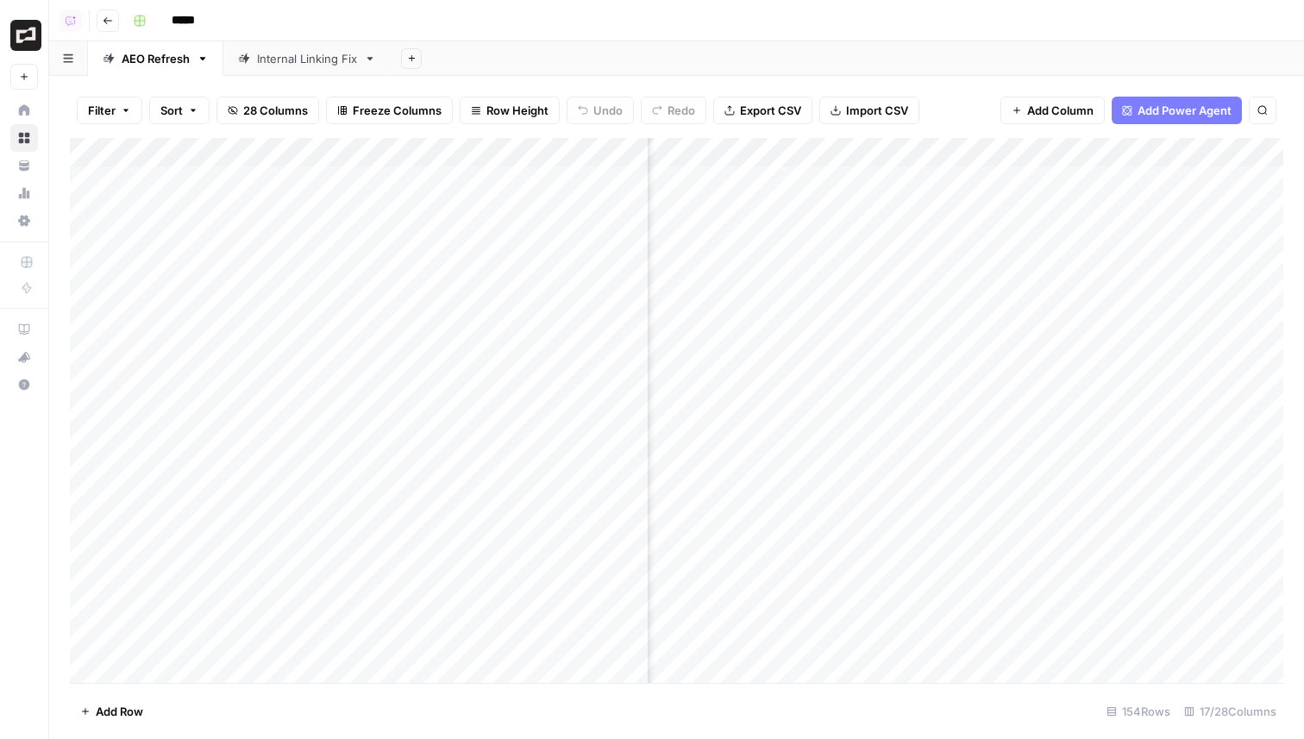
scroll to position [0, 900]
click at [720, 152] on div "Add Column" at bounding box center [676, 410] width 1213 height 545
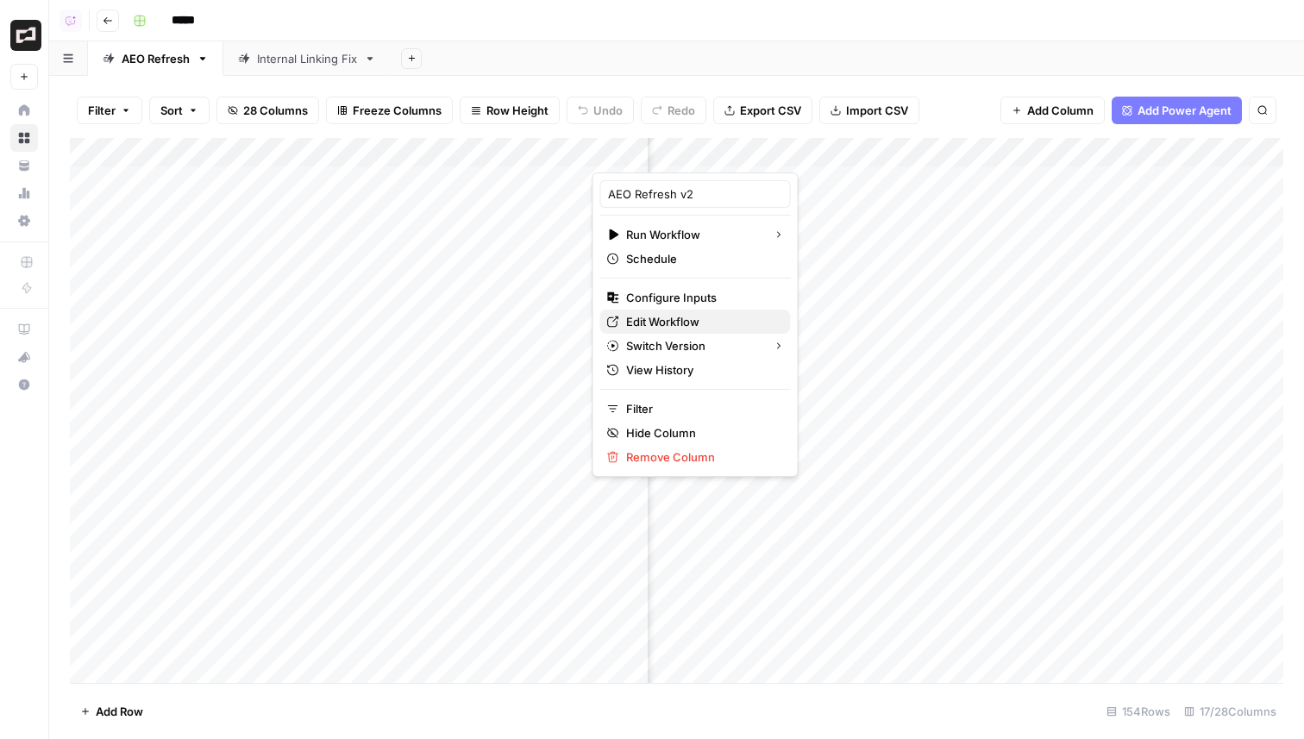
click at [698, 324] on span "Edit Workflow" at bounding box center [701, 321] width 151 height 17
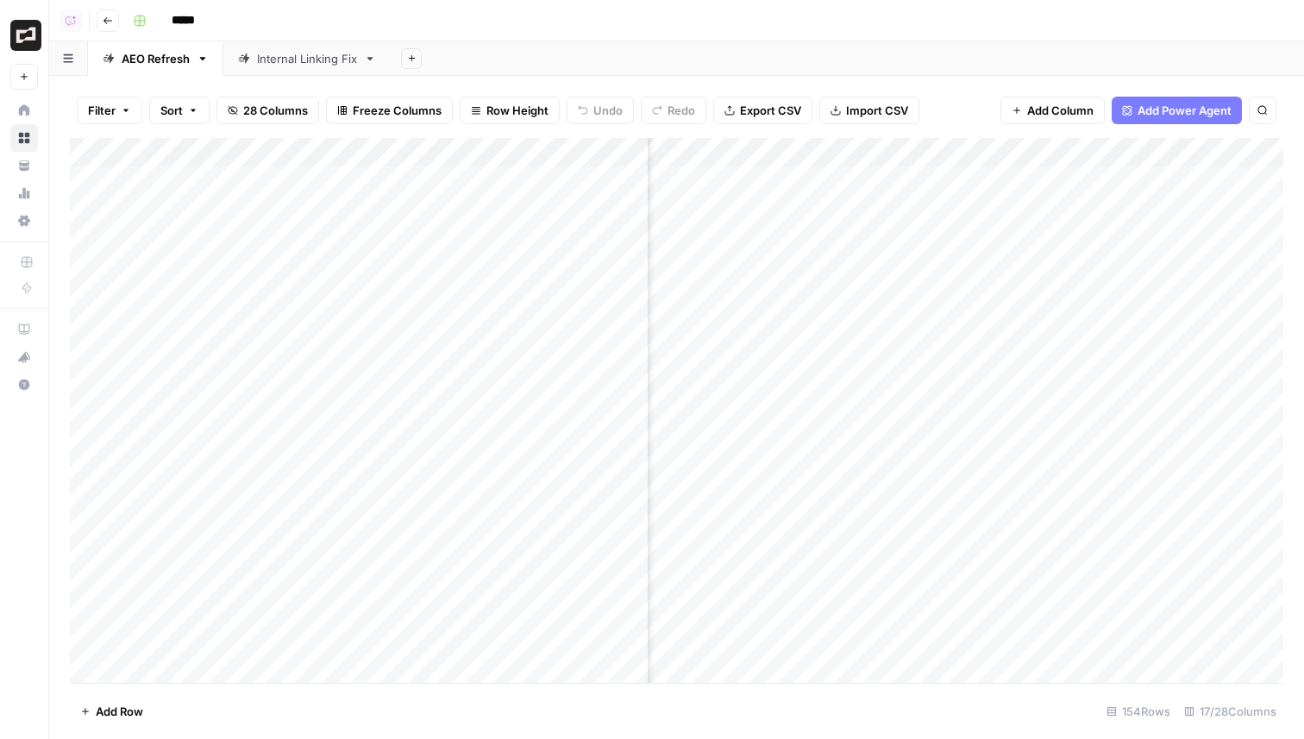
scroll to position [0, 573]
click at [1051, 269] on div "Add Column" at bounding box center [676, 410] width 1213 height 545
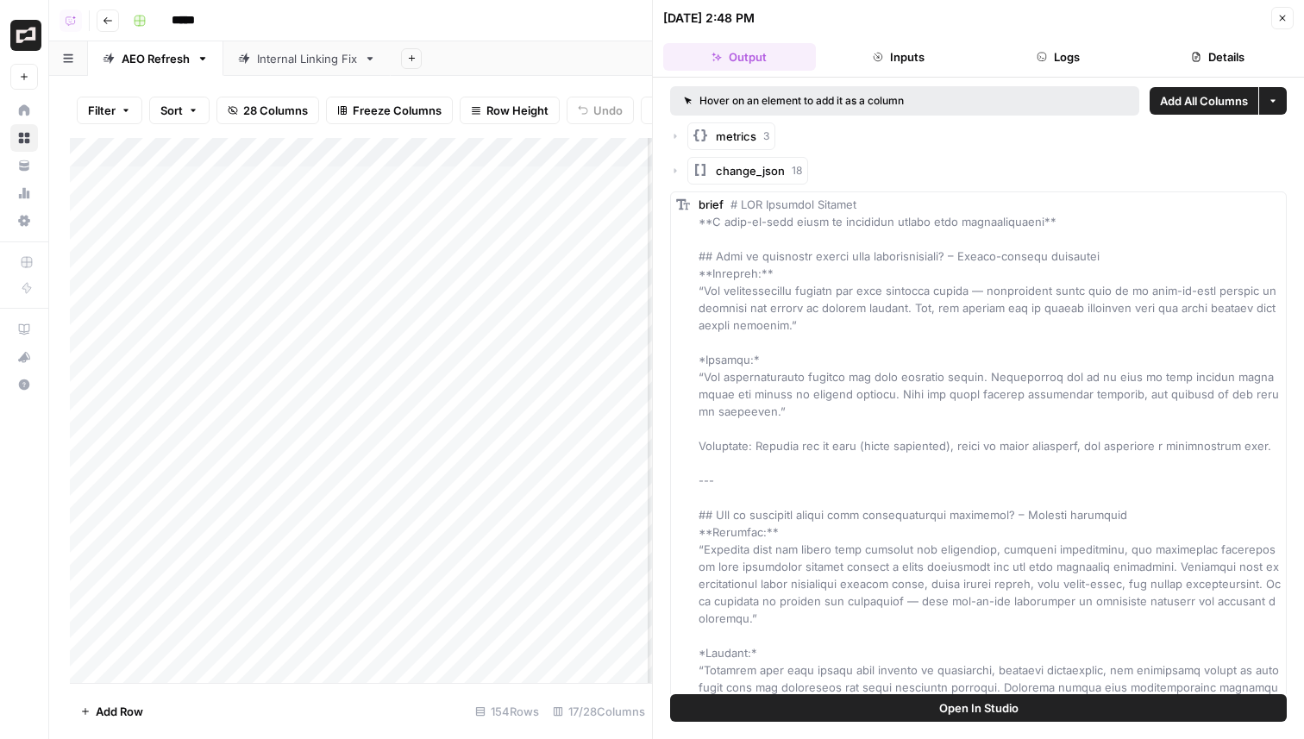
click at [989, 709] on span "Open In Studio" at bounding box center [978, 707] width 79 height 17
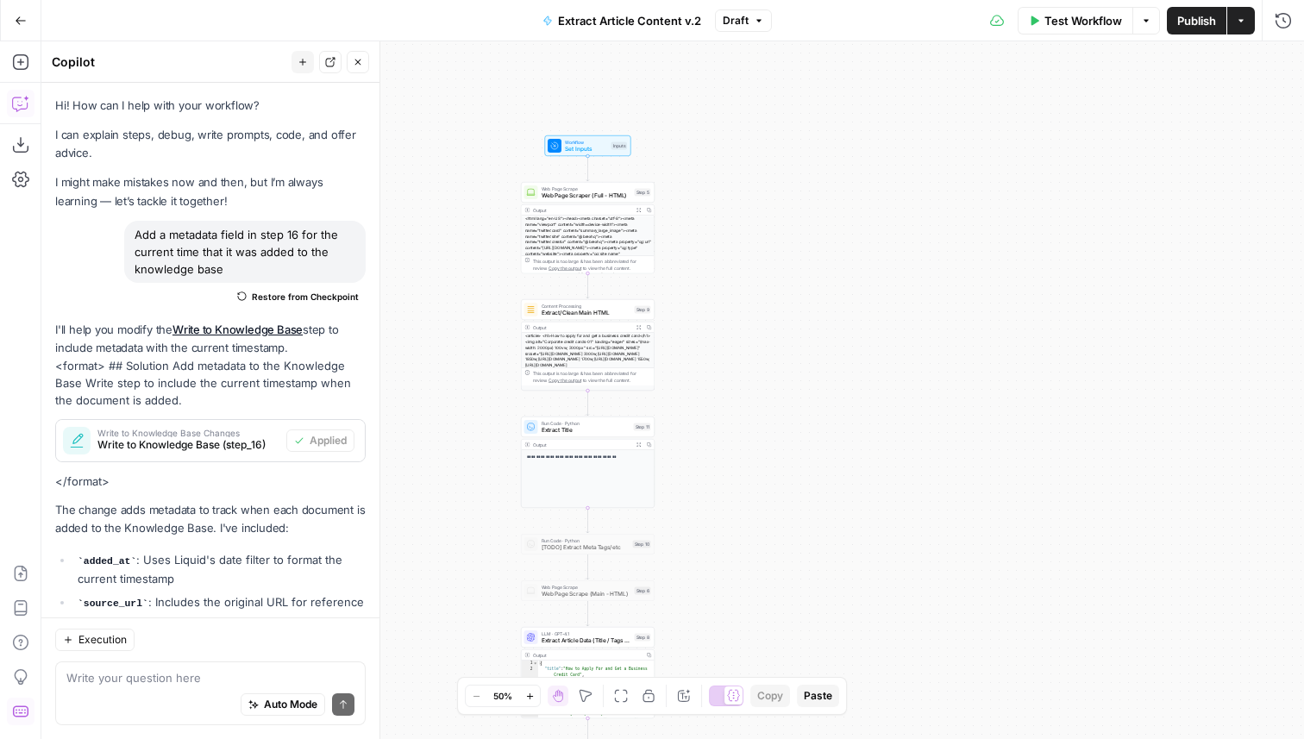
scroll to position [84, 0]
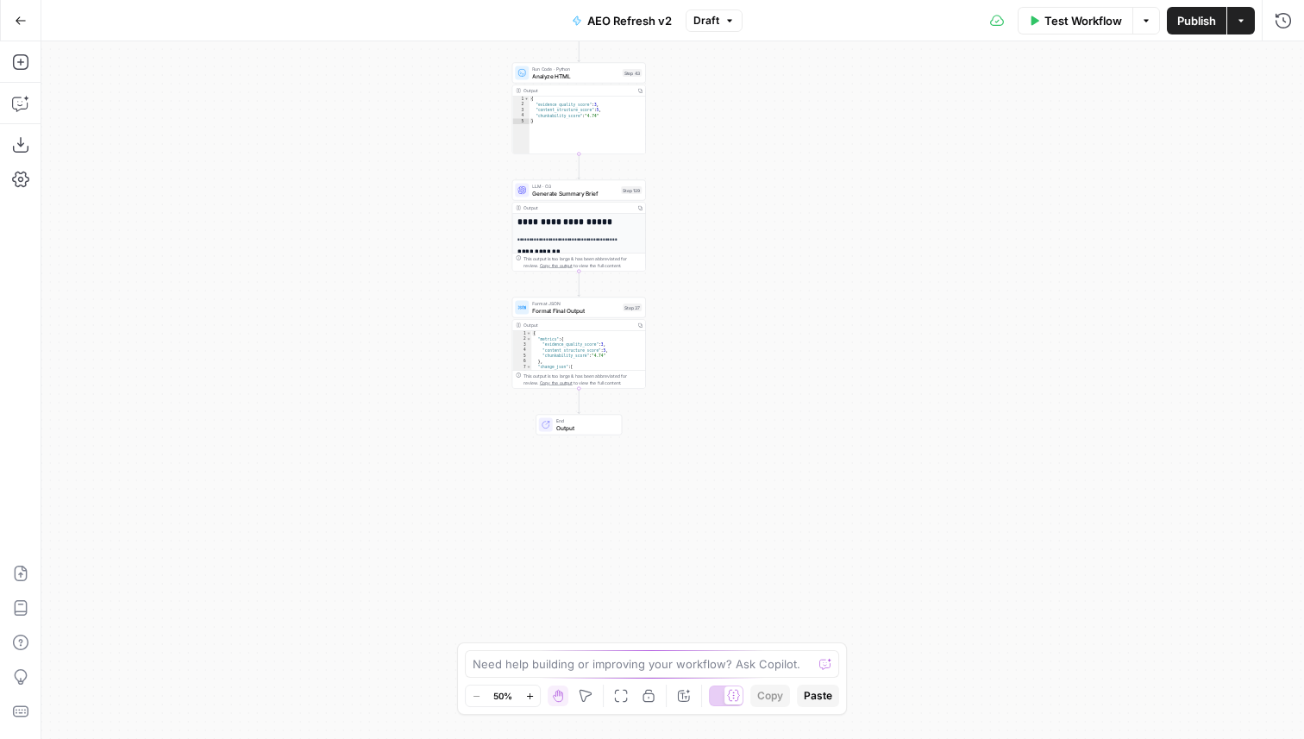
click at [597, 310] on span "Format Final Output" at bounding box center [575, 310] width 87 height 9
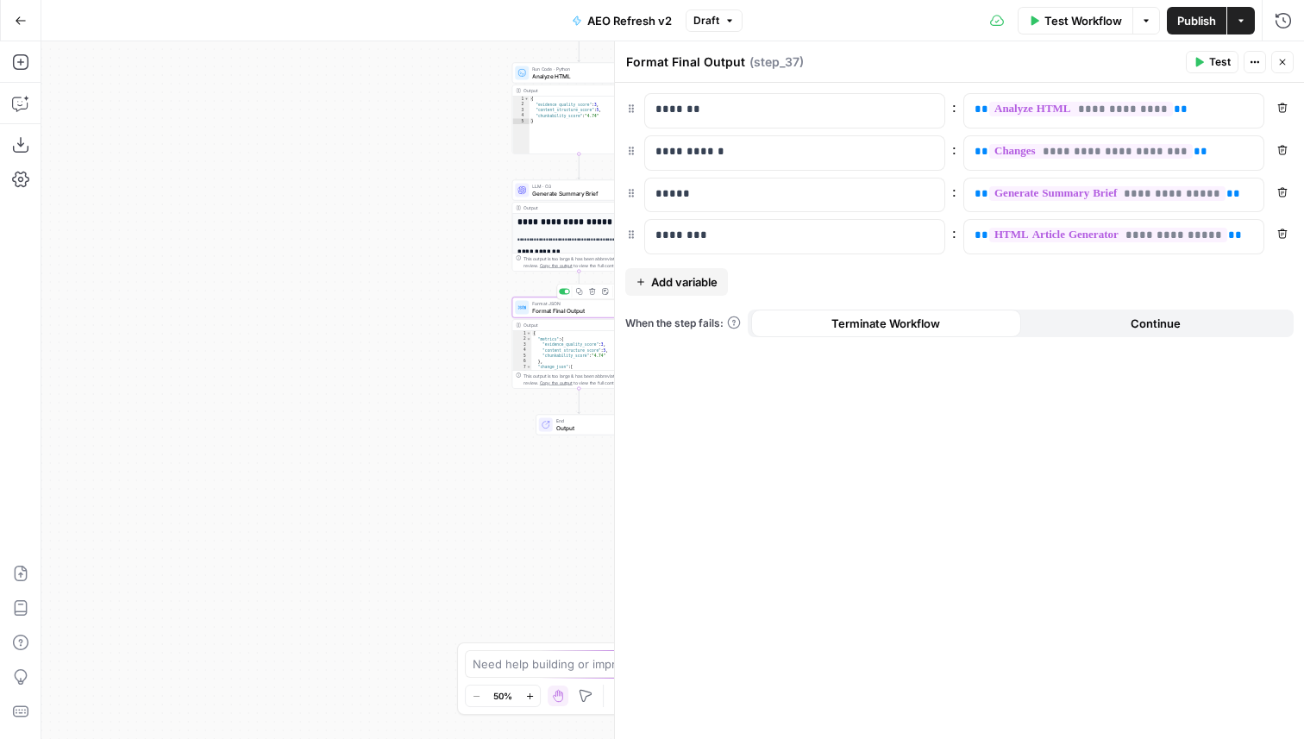
click at [679, 285] on span "Add variable" at bounding box center [684, 281] width 66 height 17
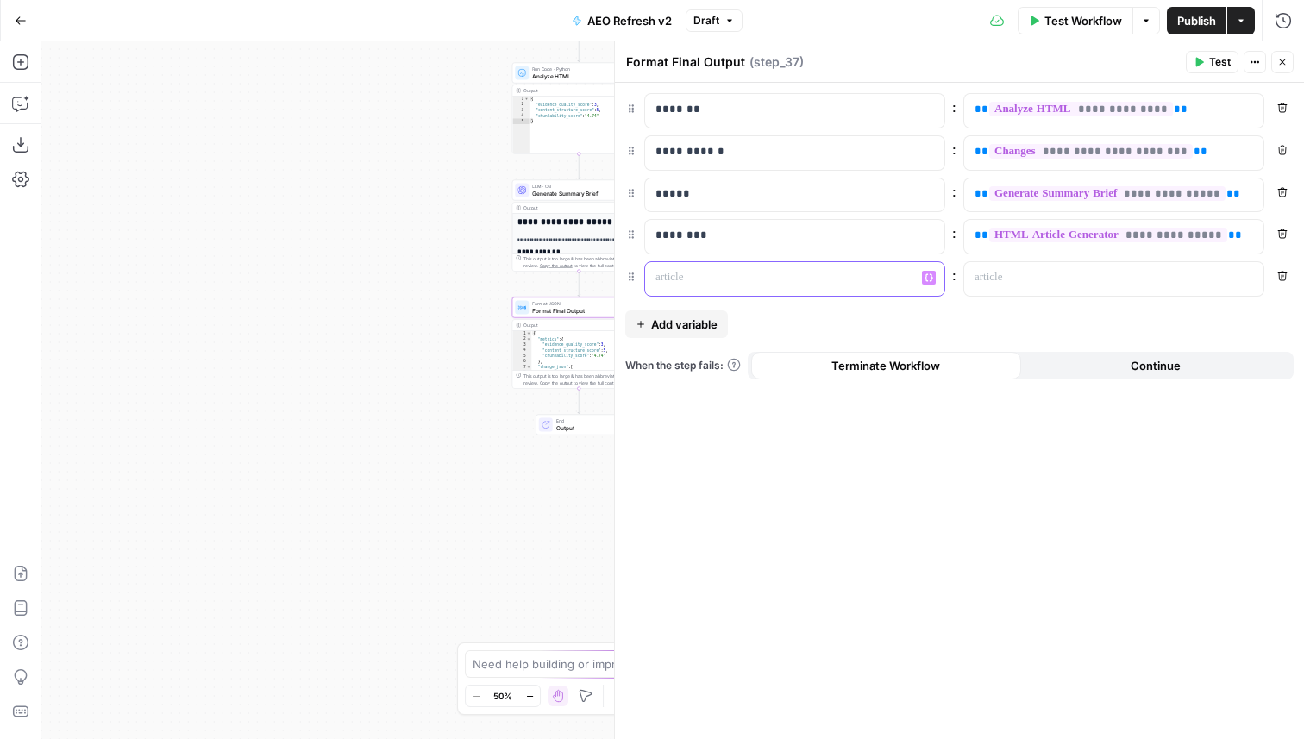
click at [712, 286] on div at bounding box center [781, 279] width 272 height 34
click at [1284, 50] on header "Format Final Output Format Final Output ( step_37 ) Test Actions Close" at bounding box center [959, 61] width 689 height 41
click at [1283, 62] on icon "button" at bounding box center [1282, 62] width 10 height 10
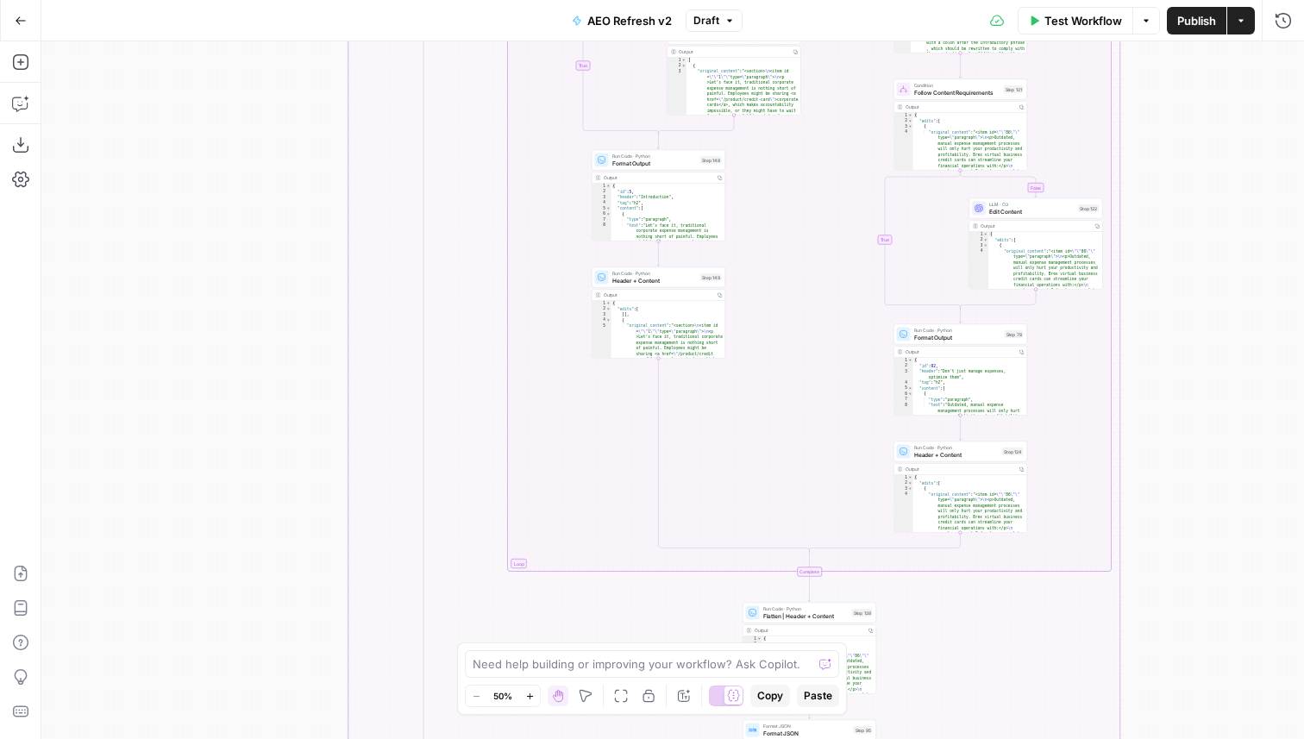
click at [726, 20] on icon "button" at bounding box center [729, 21] width 10 height 10
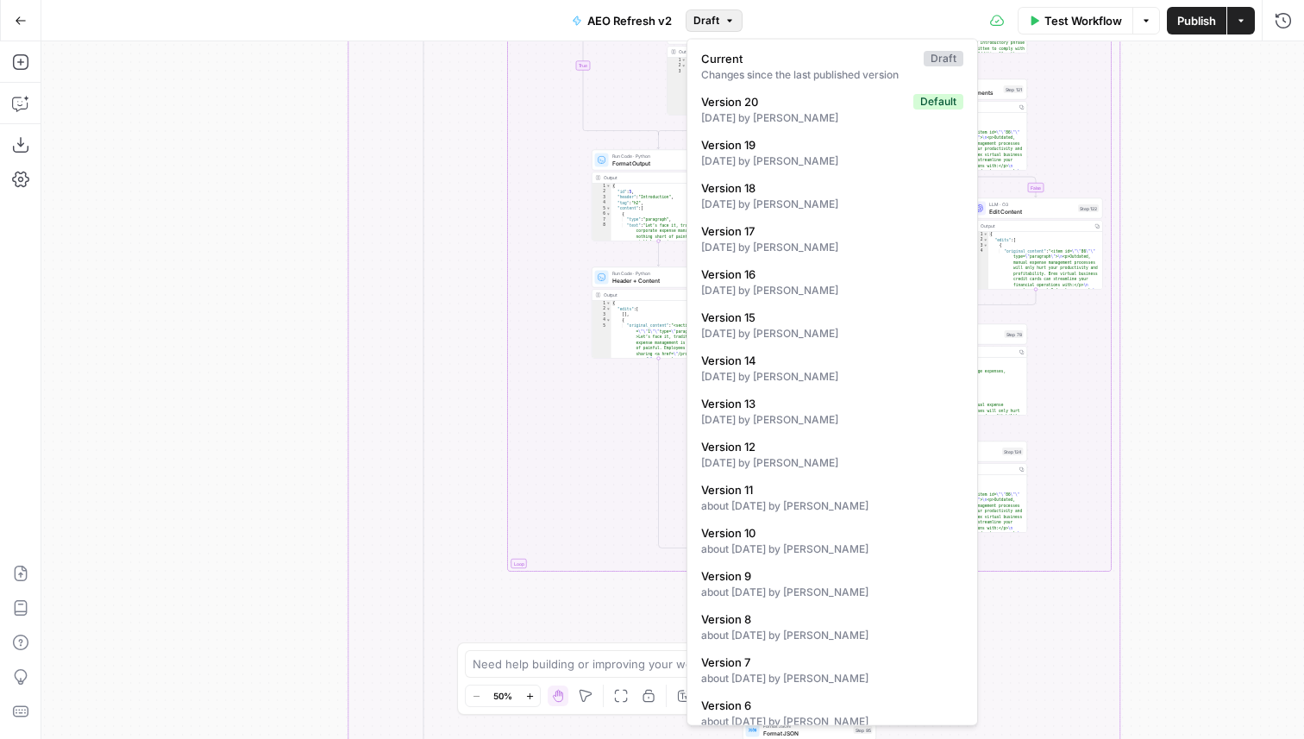
click at [726, 20] on icon "button" at bounding box center [729, 21] width 10 height 10
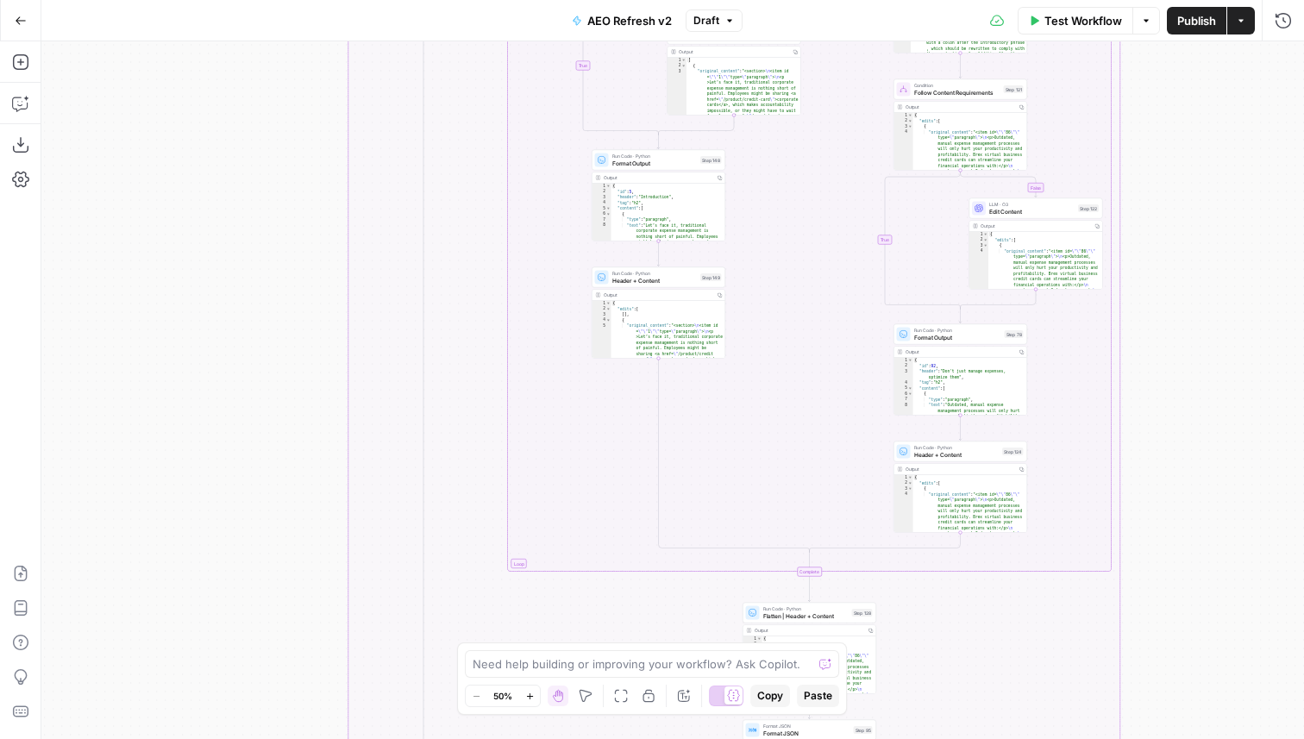
click at [1293, 22] on button "Run History" at bounding box center [1283, 21] width 28 height 28
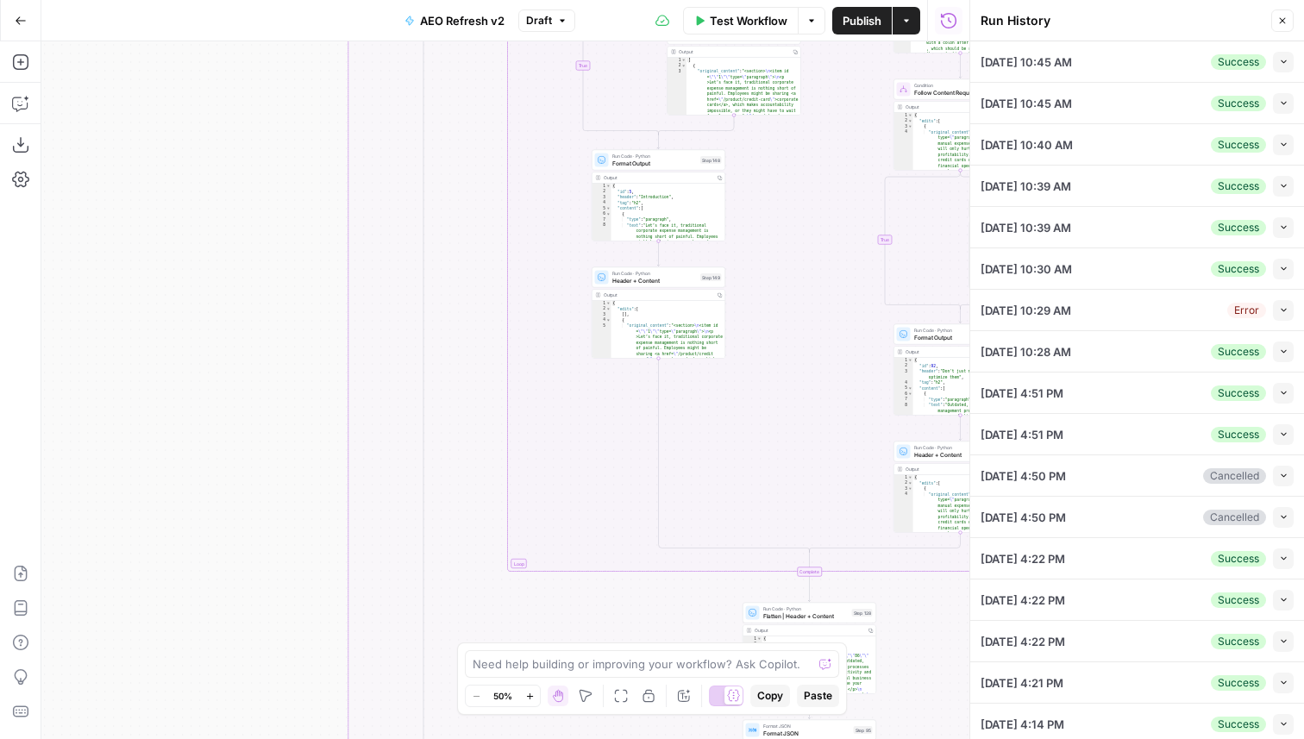
click at [1281, 59] on icon "button" at bounding box center [1283, 61] width 9 height 9
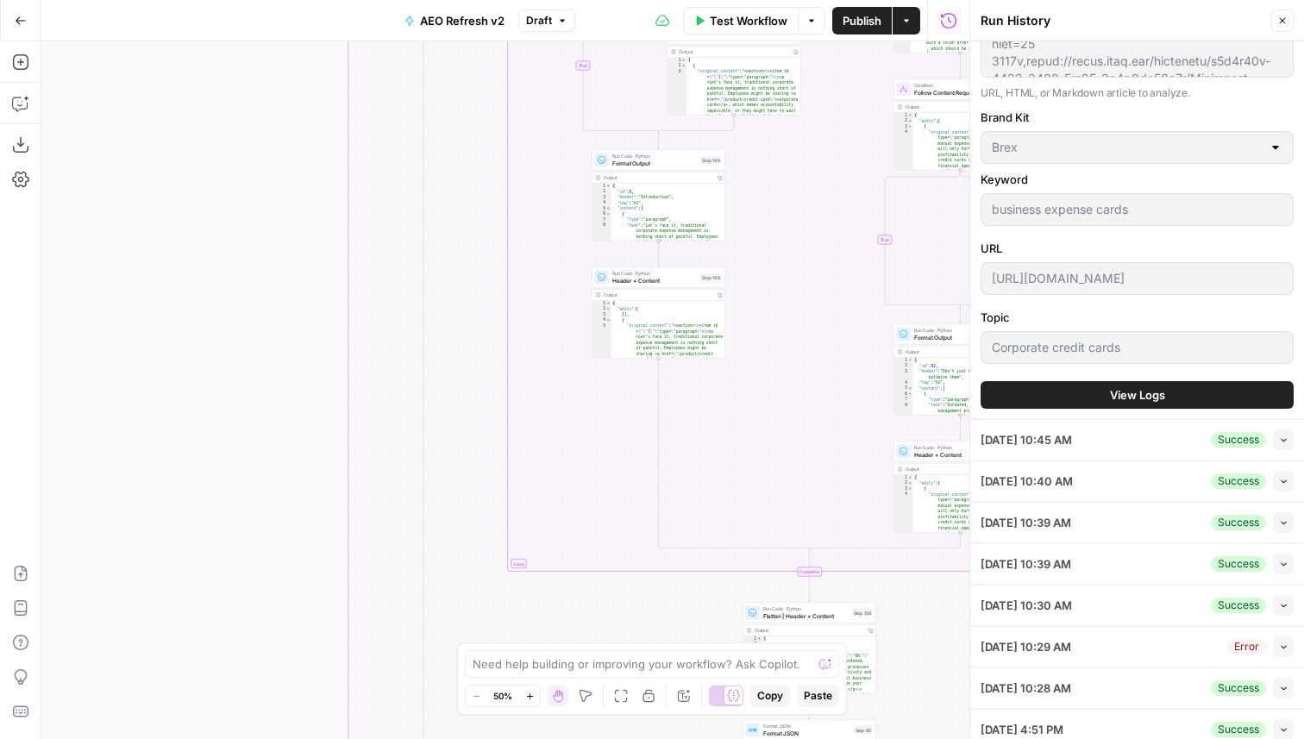
scroll to position [529, 0]
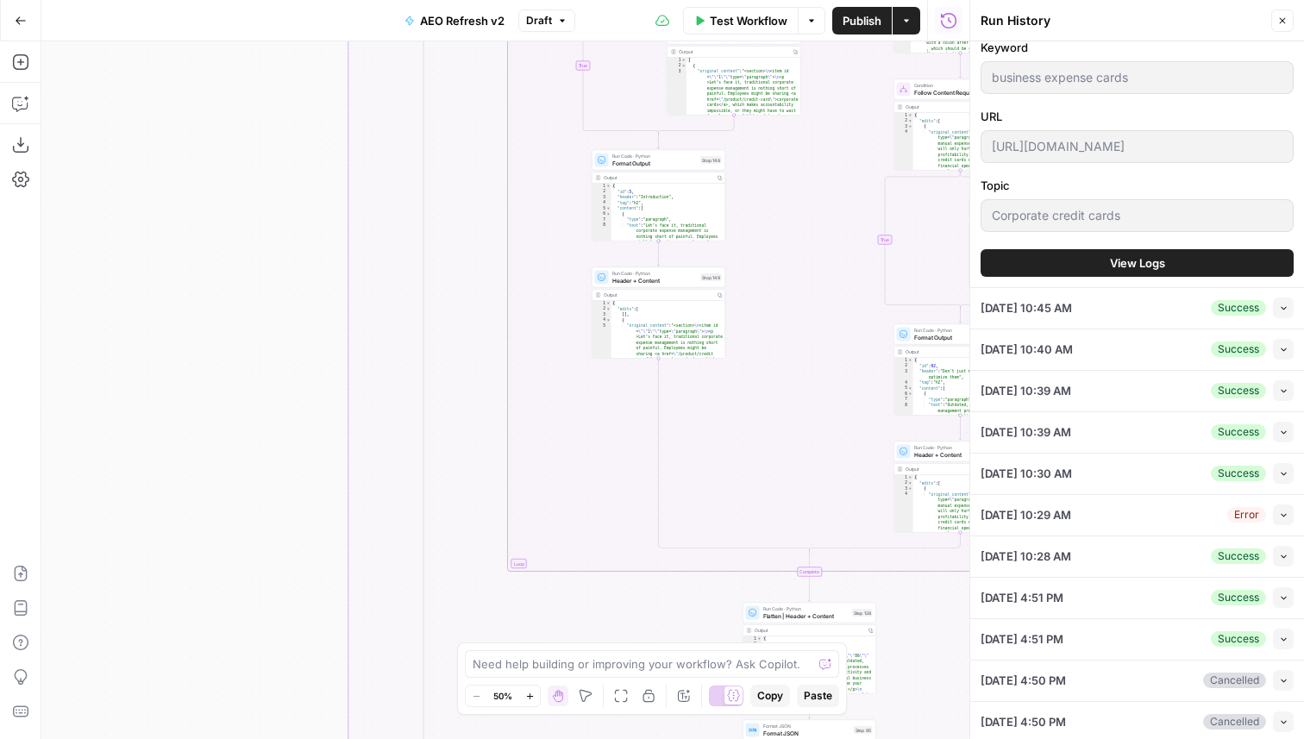
click at [1149, 265] on span "View Logs" at bounding box center [1137, 262] width 55 height 17
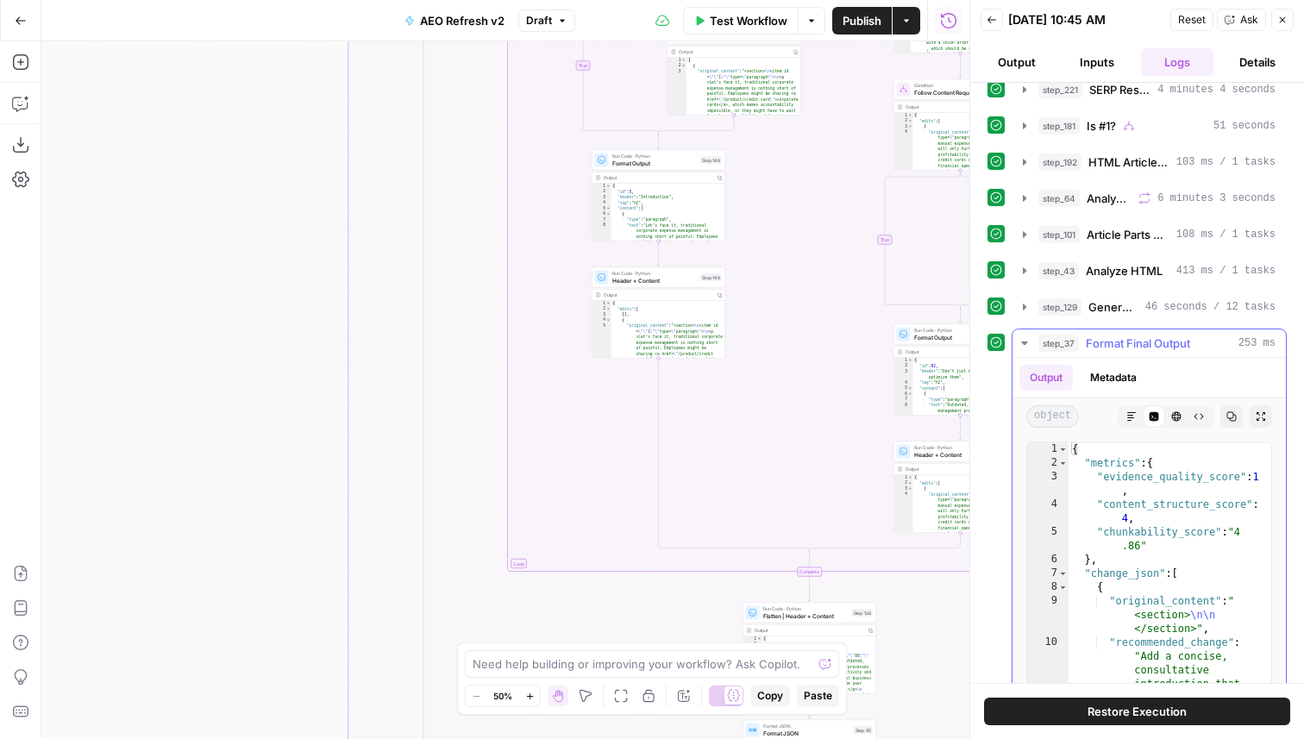
scroll to position [31, 0]
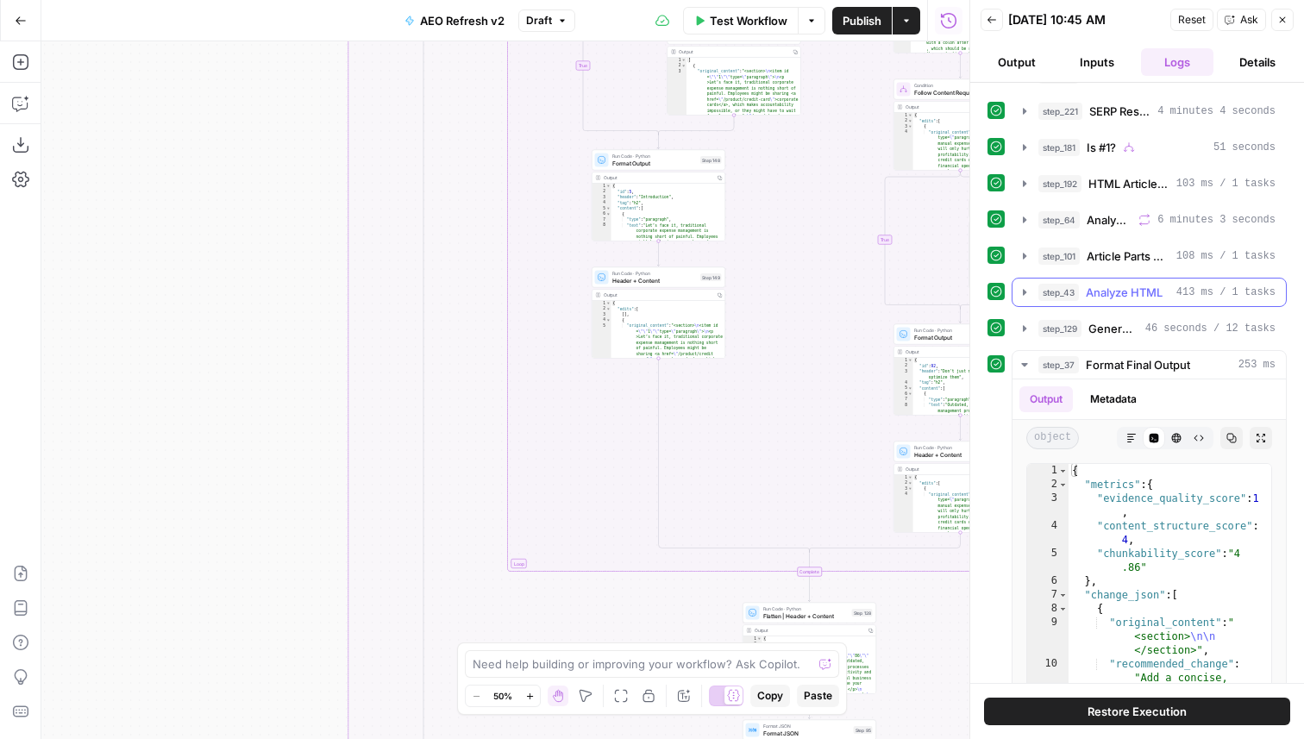
click at [1137, 290] on span "Analyze HTML" at bounding box center [1124, 292] width 77 height 17
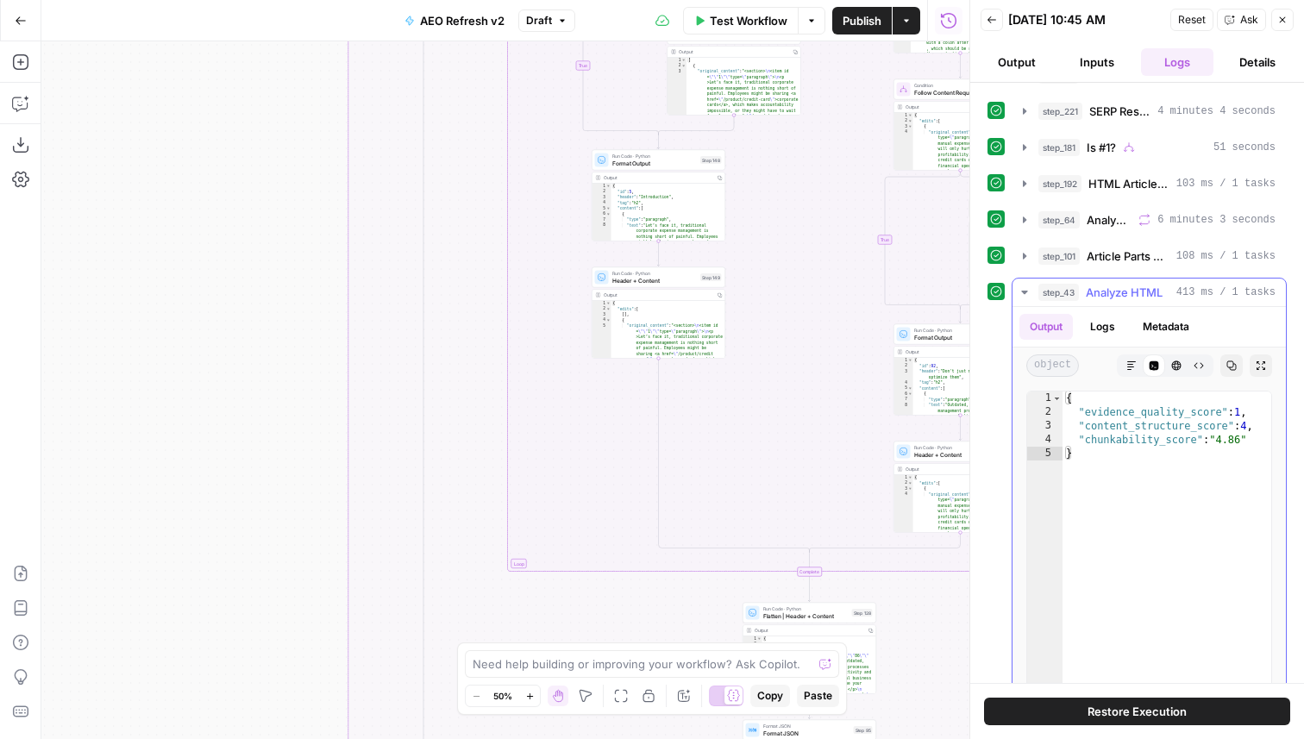
click at [1137, 290] on span "Analyze HTML" at bounding box center [1124, 292] width 77 height 17
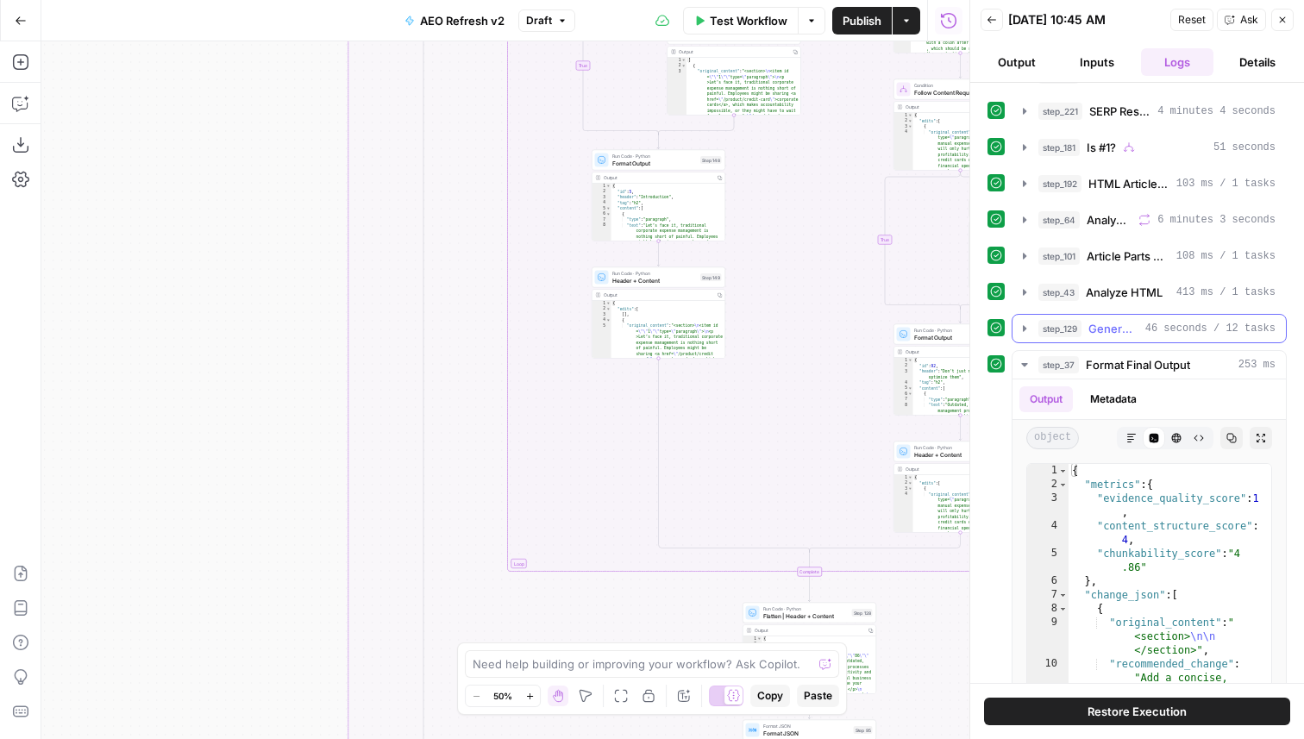
click at [1120, 331] on span "Generate Summary Brief" at bounding box center [1113, 328] width 50 height 17
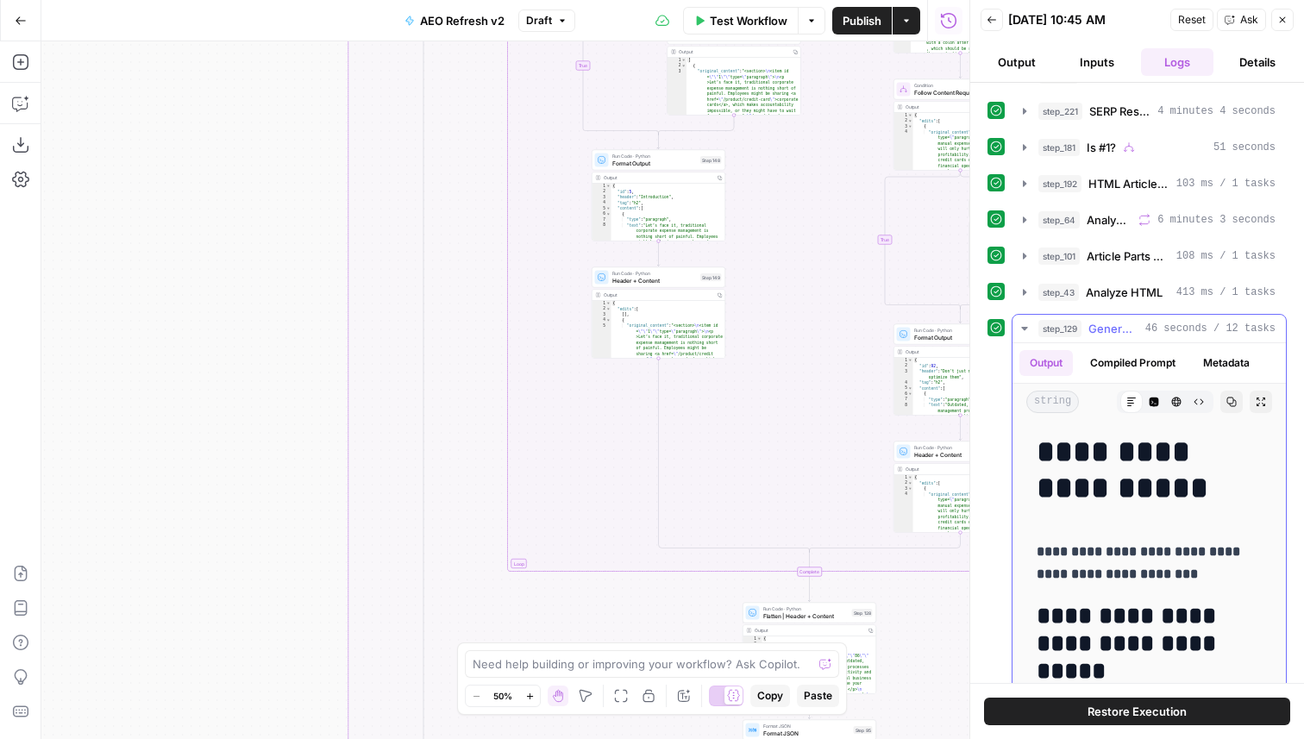
click at [1120, 331] on span "Generate Summary Brief" at bounding box center [1113, 328] width 50 height 17
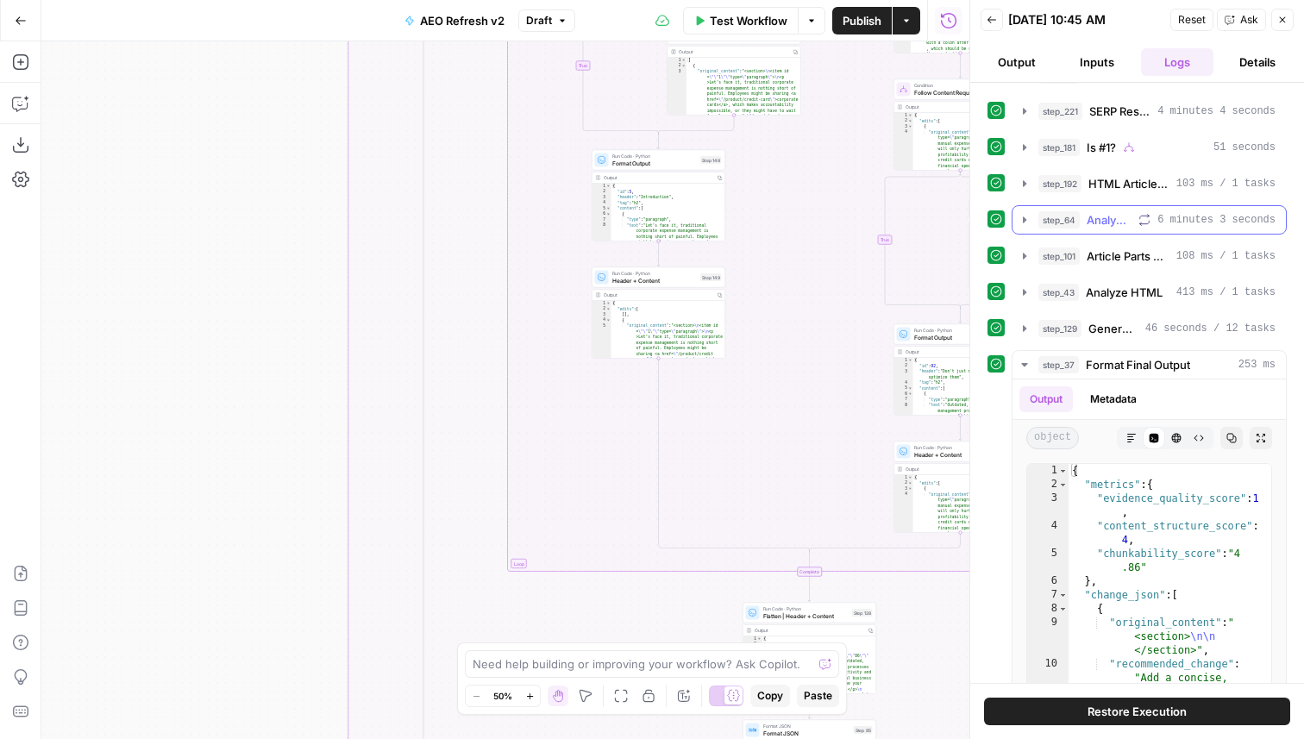
scroll to position [0, 0]
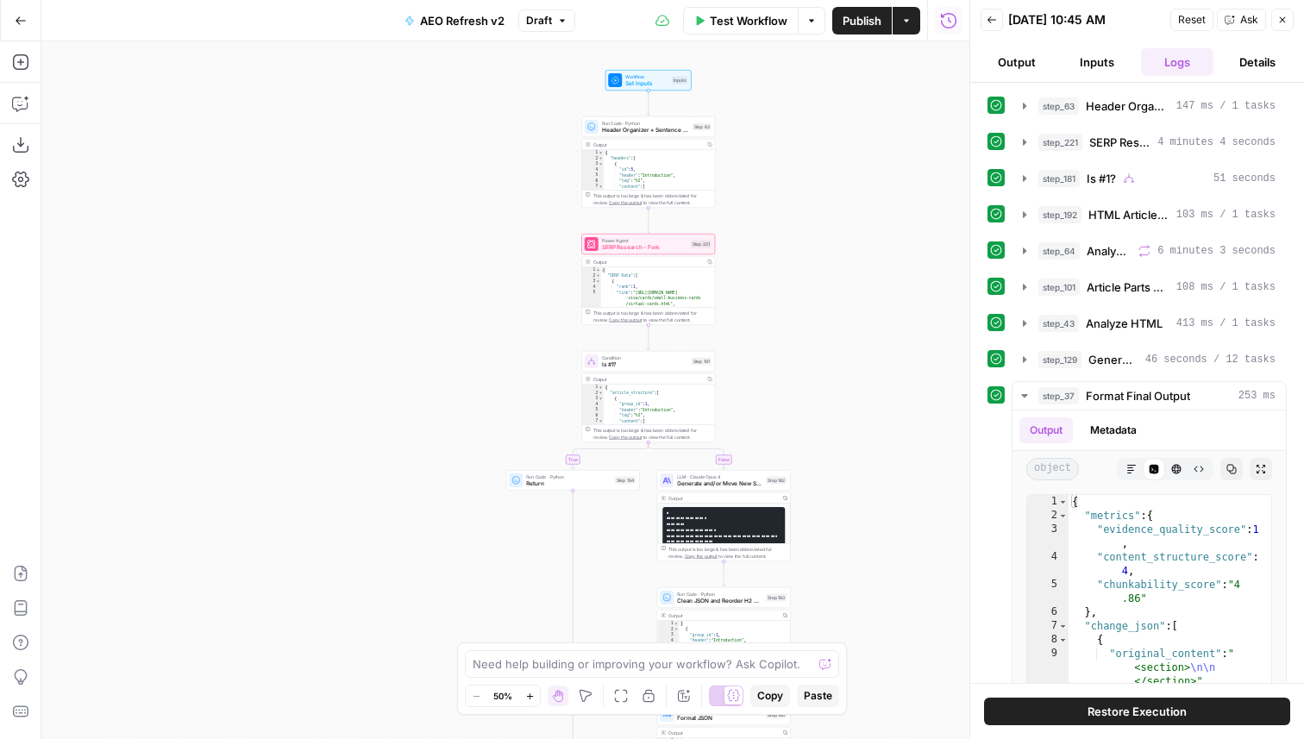
click at [598, 250] on div "Power Agent SERP Research - Fork Step 221 Copy step Delete step Add Note Edit A…" at bounding box center [648, 244] width 127 height 15
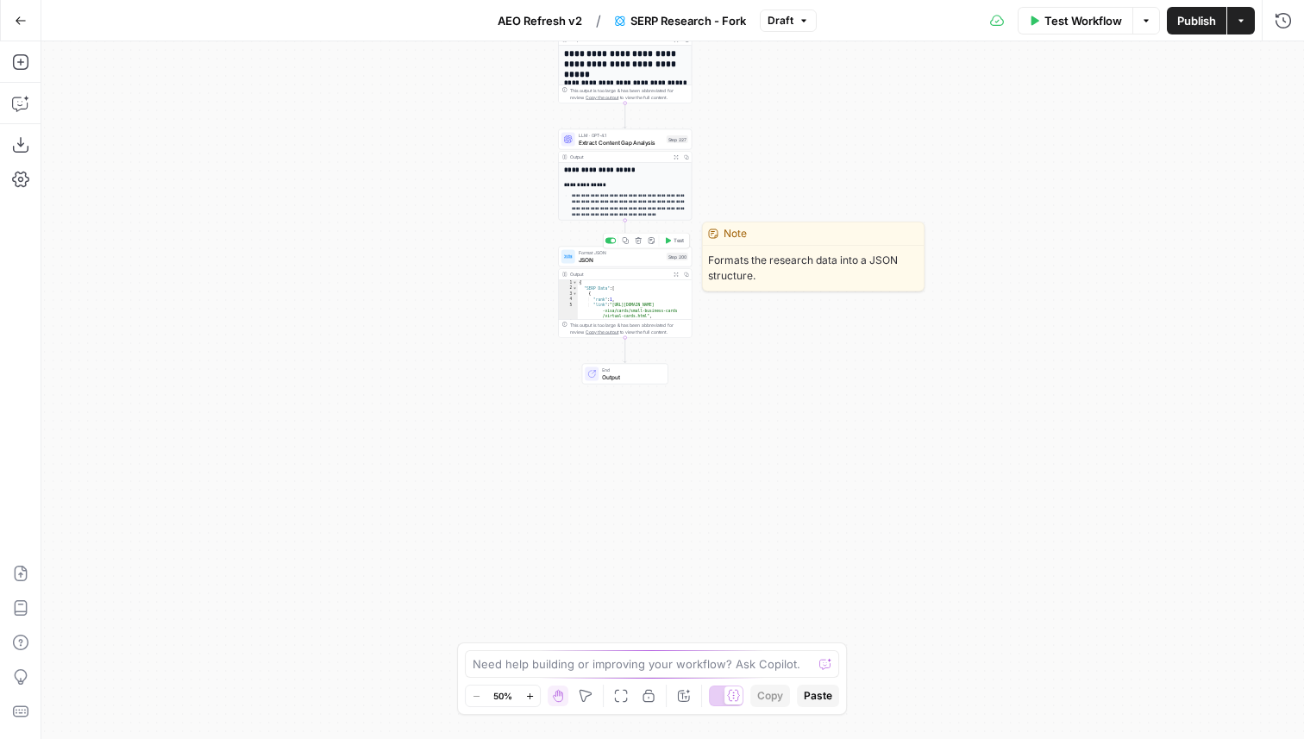
click at [626, 266] on div "Format JSON JSON Step 200 Copy step Delete step Edit Note Test" at bounding box center [625, 257] width 134 height 21
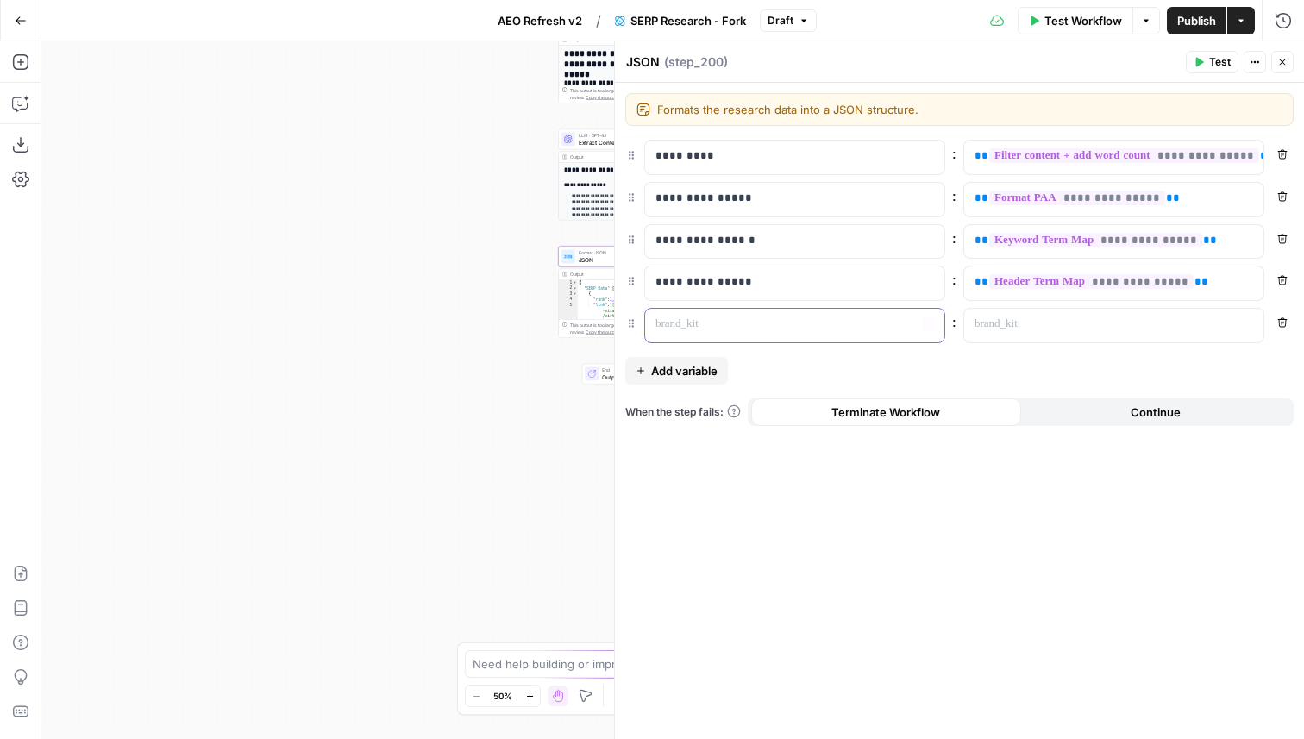
click at [721, 317] on p at bounding box center [780, 324] width 251 height 17
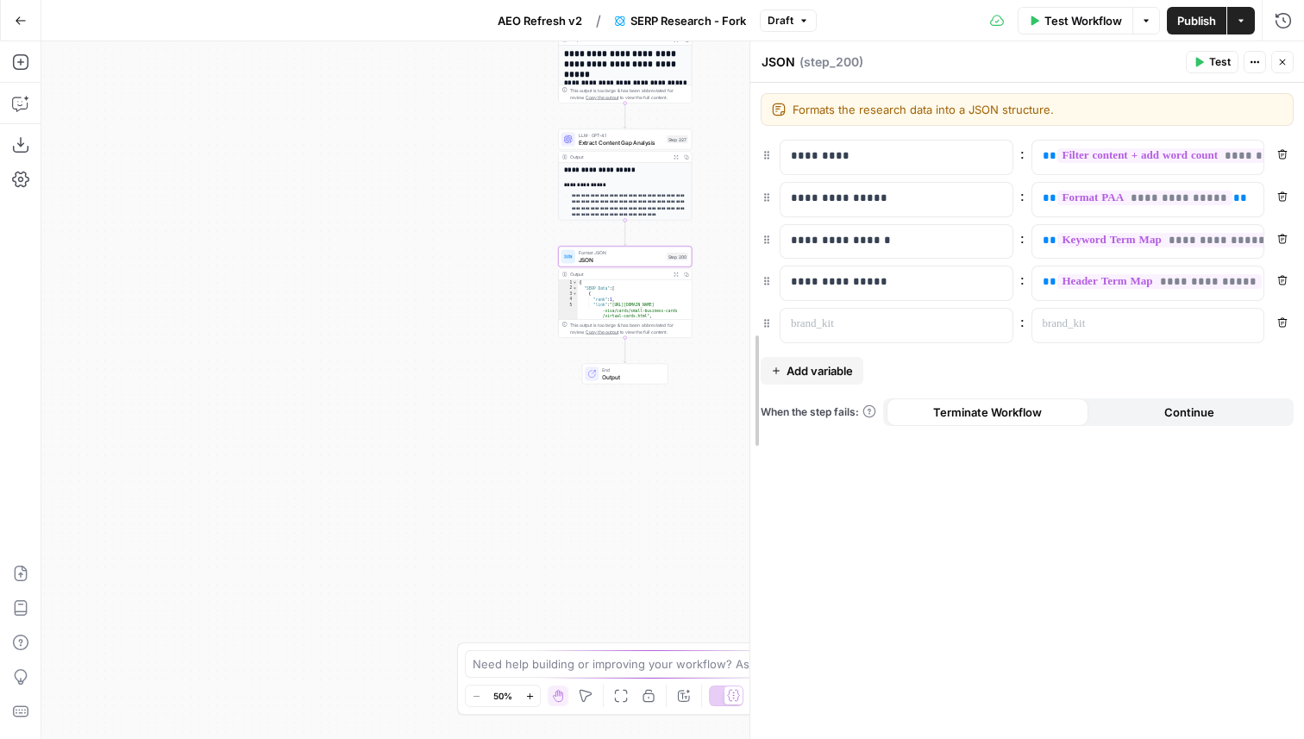
drag, startPoint x: 613, startPoint y: 202, endPoint x: 748, endPoint y: 243, distance: 141.6
click at [748, 243] on div at bounding box center [750, 390] width 17 height 698
click at [808, 331] on p at bounding box center [883, 324] width 184 height 17
click at [1133, 323] on p at bounding box center [1135, 324] width 184 height 17
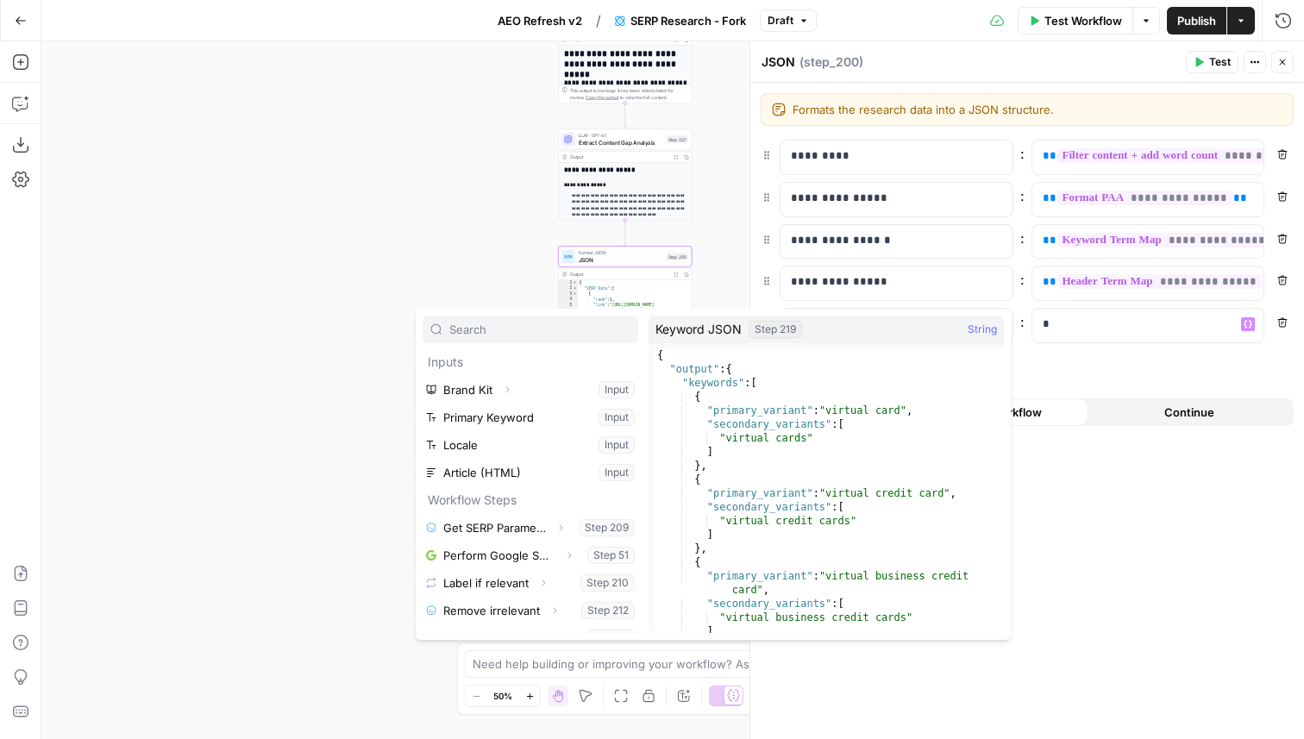
scroll to position [240, 0]
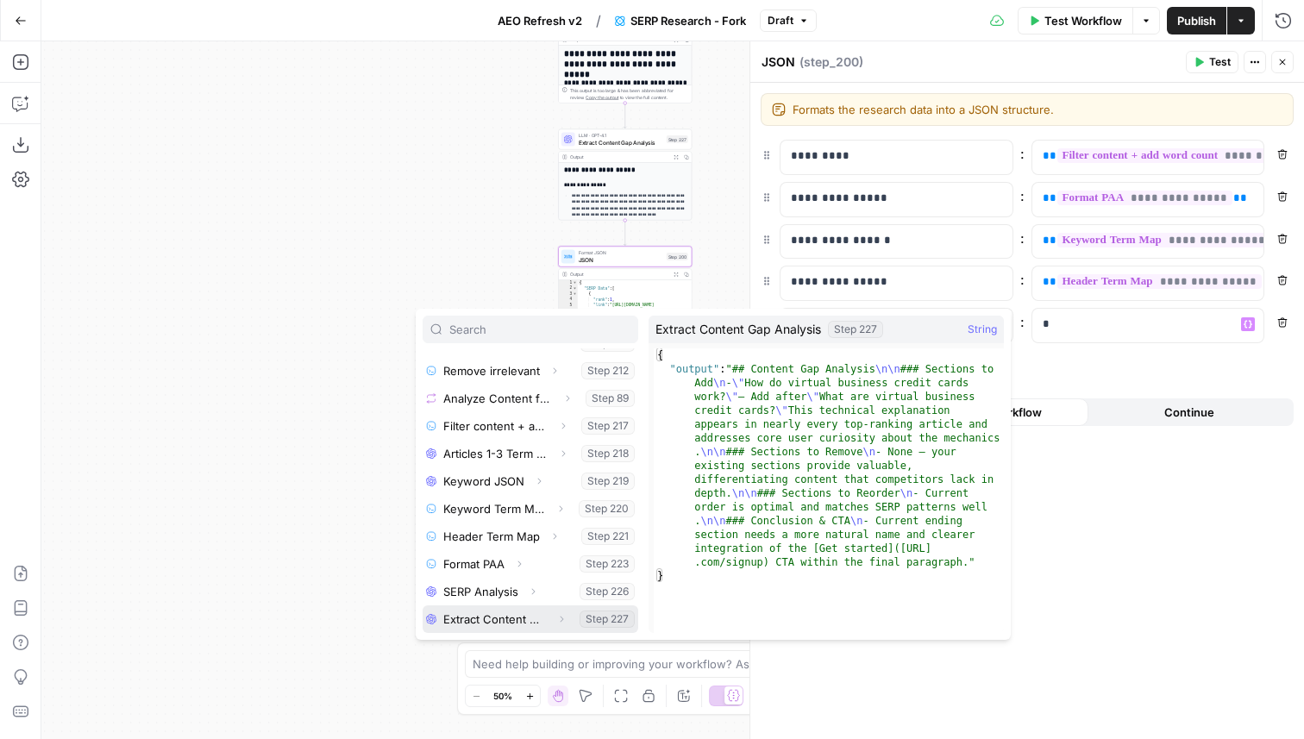
click at [562, 620] on icon "button" at bounding box center [561, 619] width 10 height 10
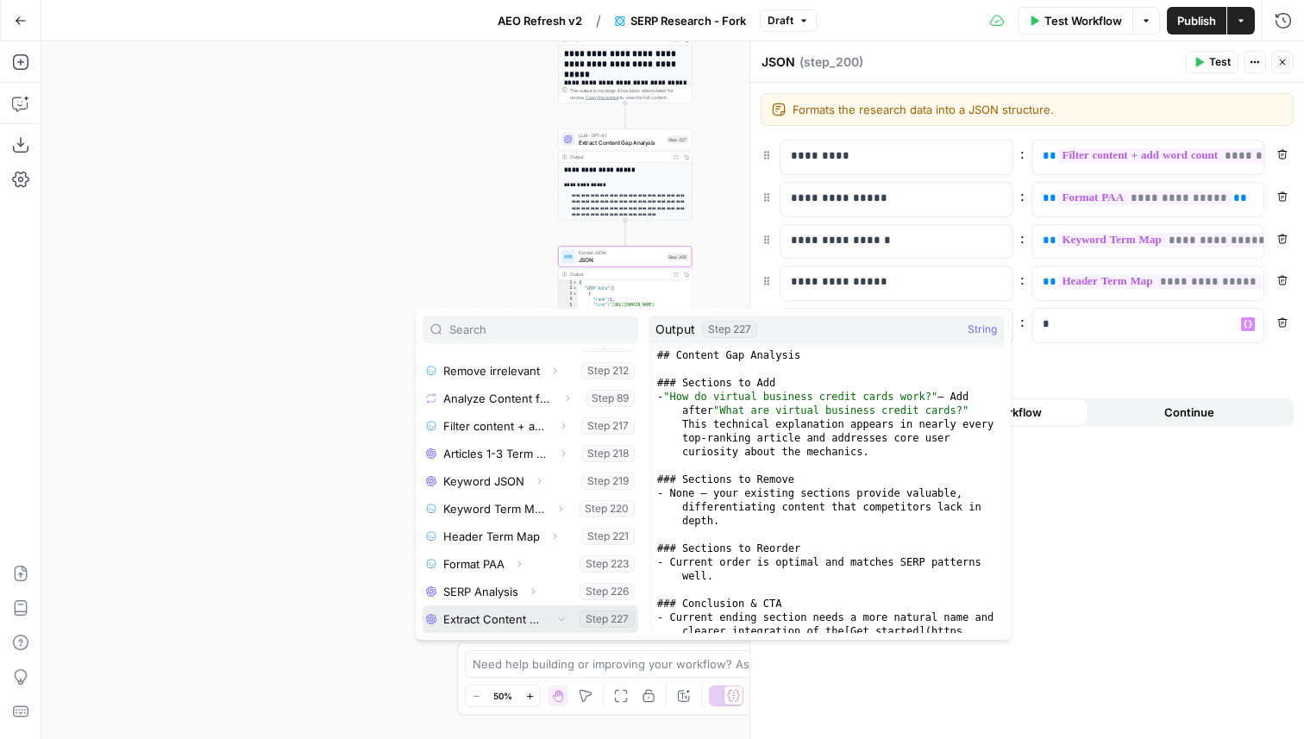
scroll to position [267, 0]
click at [499, 615] on button "Select variable Output" at bounding box center [539, 619] width 198 height 28
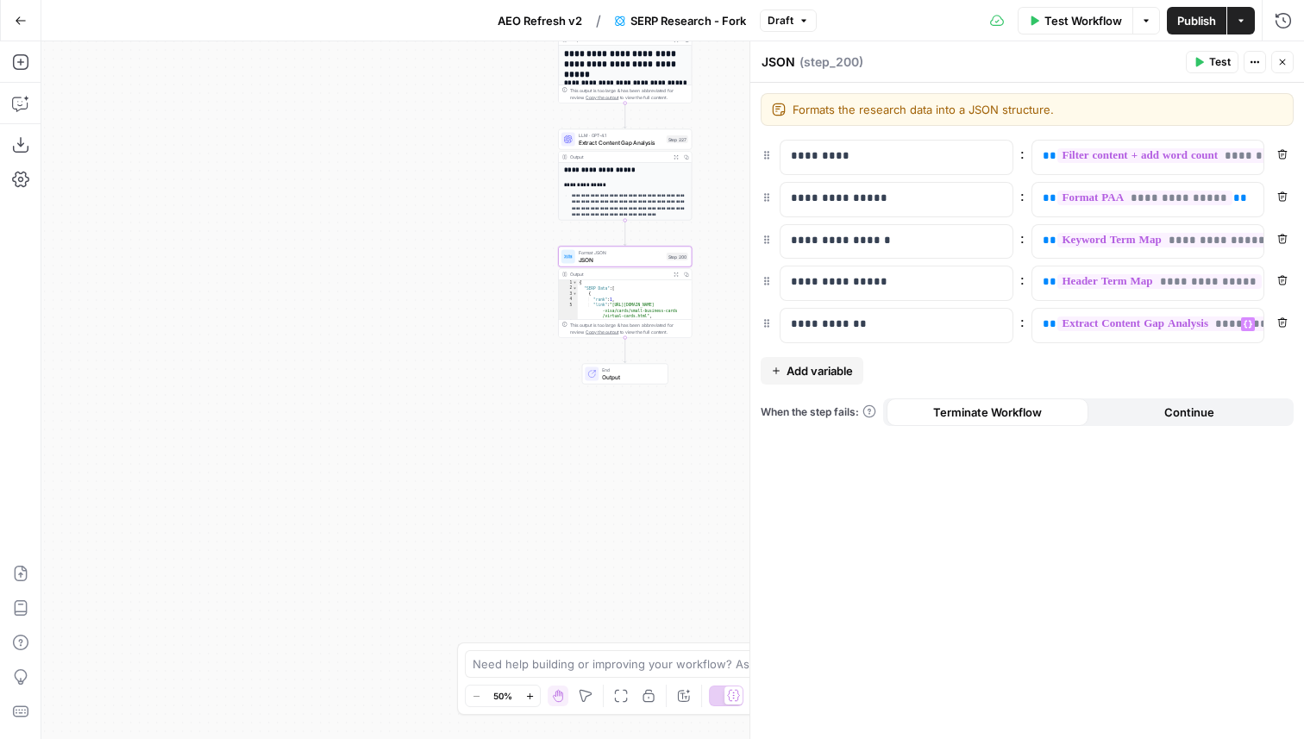
click at [1284, 63] on icon "button" at bounding box center [1282, 62] width 10 height 10
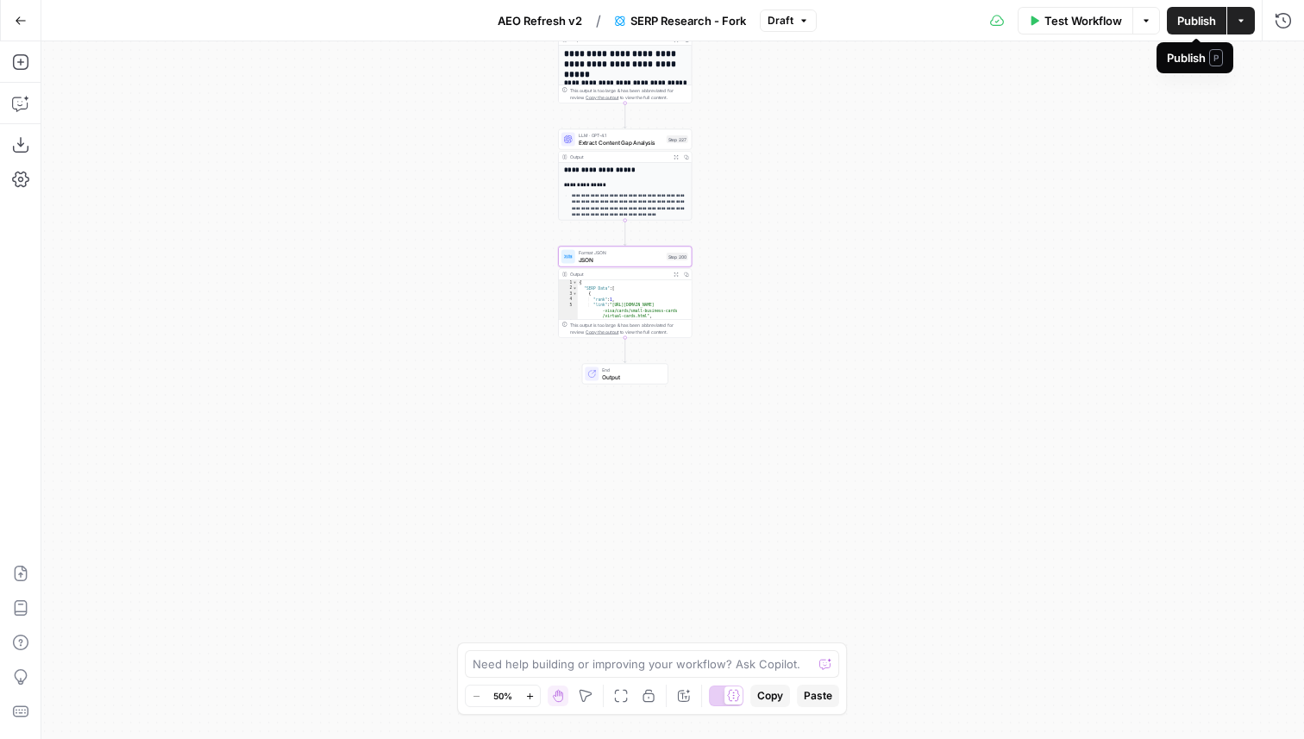
click at [1206, 26] on span "Publish" at bounding box center [1196, 20] width 39 height 17
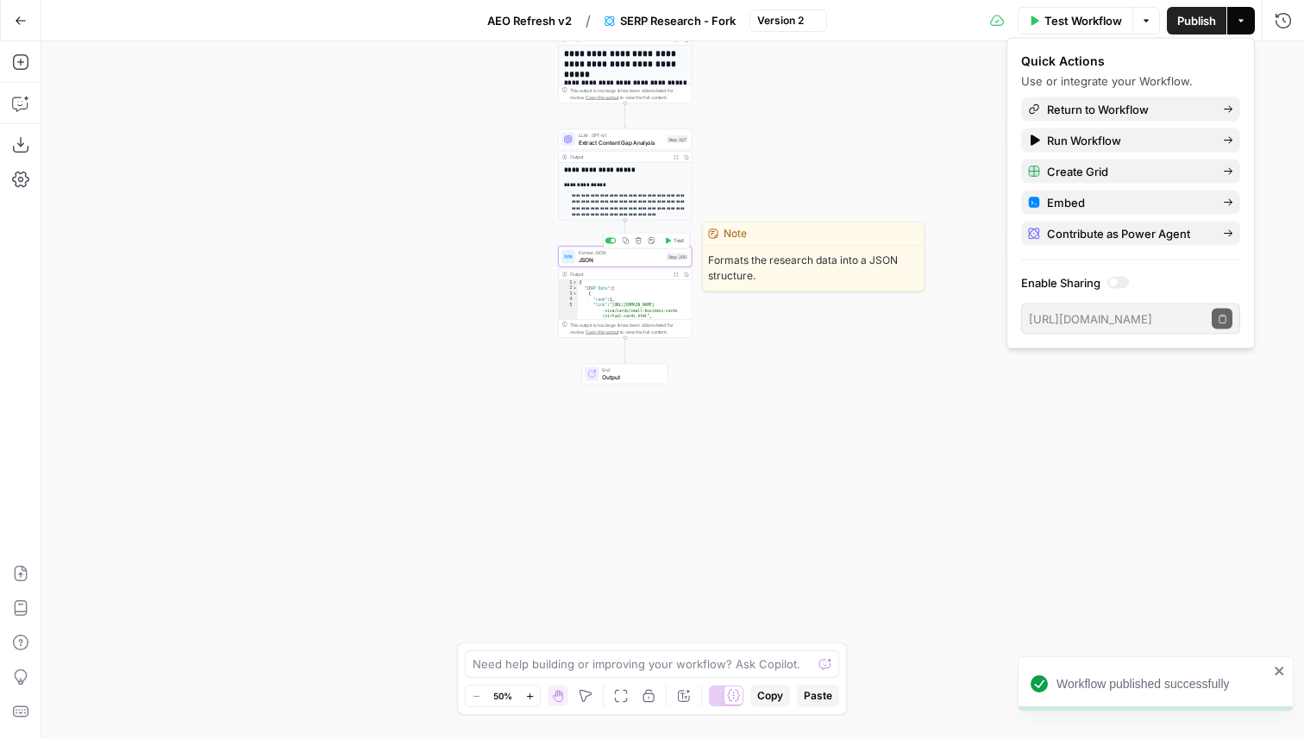
click at [651, 266] on div "Format JSON JSON Step 200 Copy step Delete step Edit Note Test" at bounding box center [625, 257] width 134 height 21
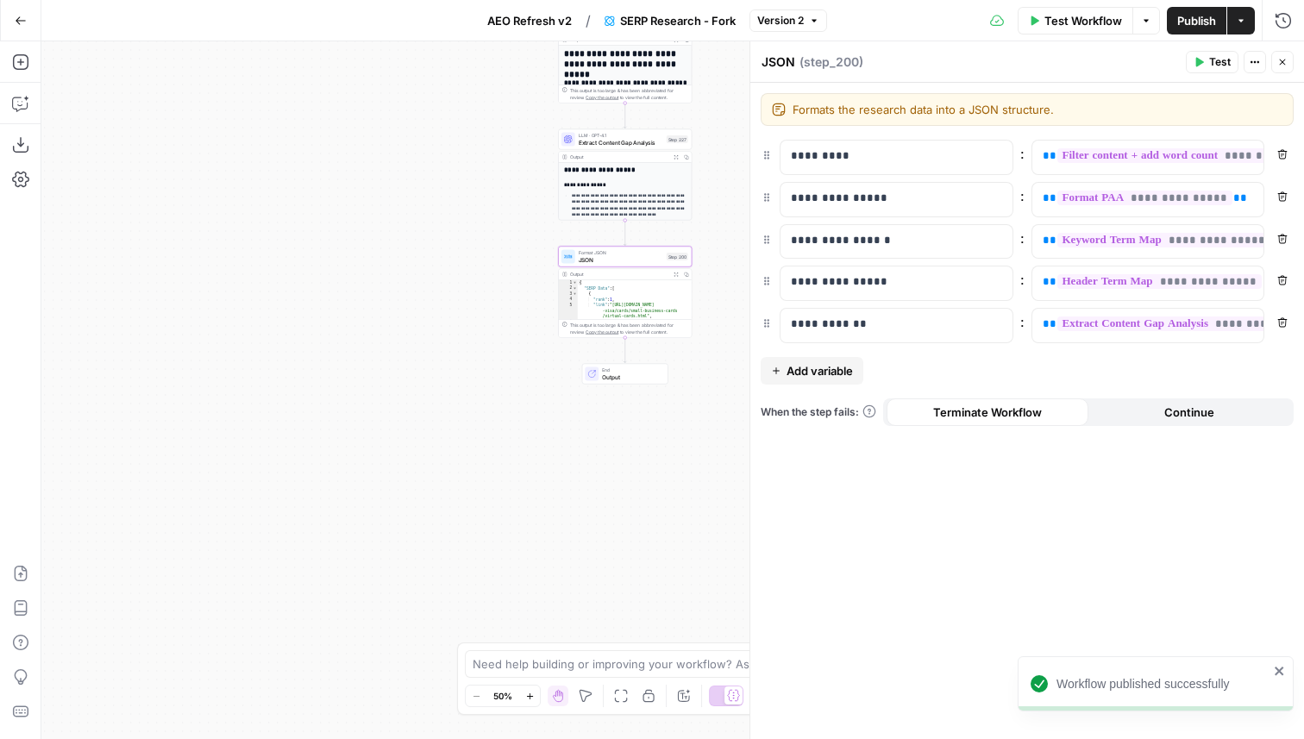
click at [516, 31] on button "AEO Refresh v2" at bounding box center [529, 21] width 105 height 28
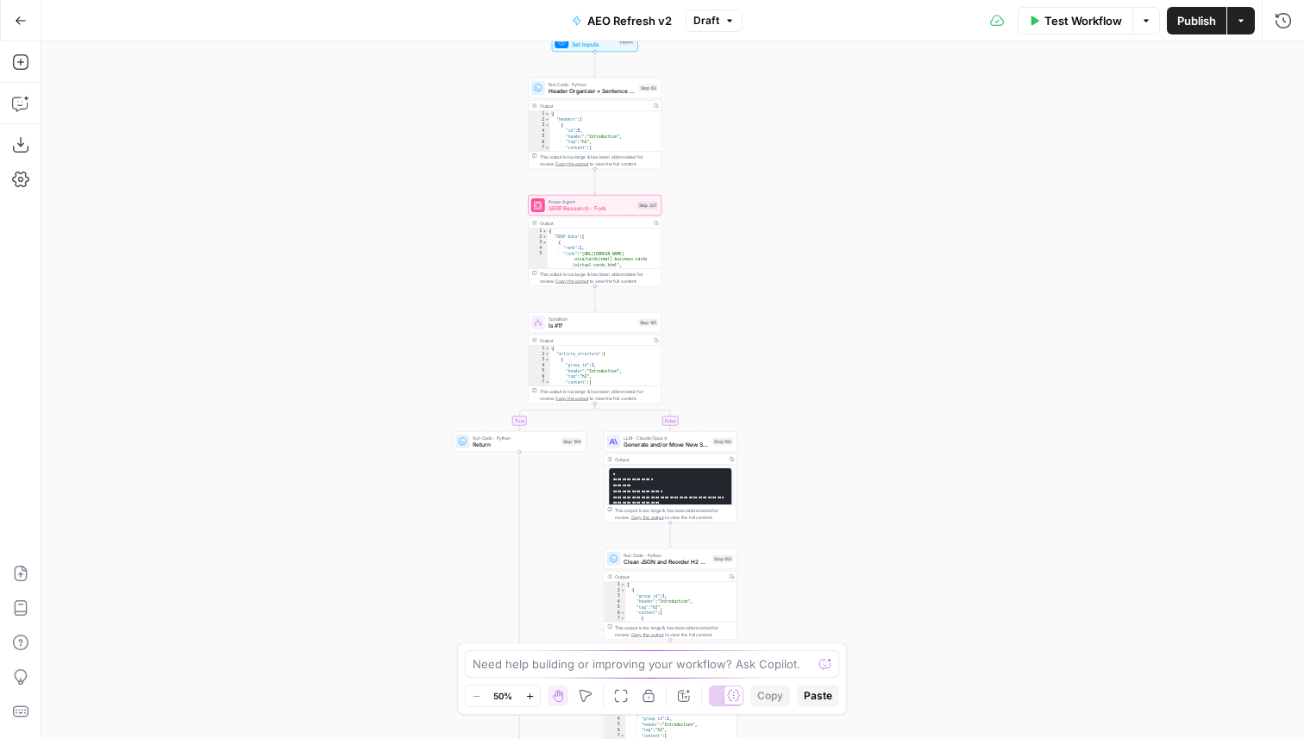
click at [620, 206] on span "SERP Research - Fork" at bounding box center [590, 208] width 85 height 9
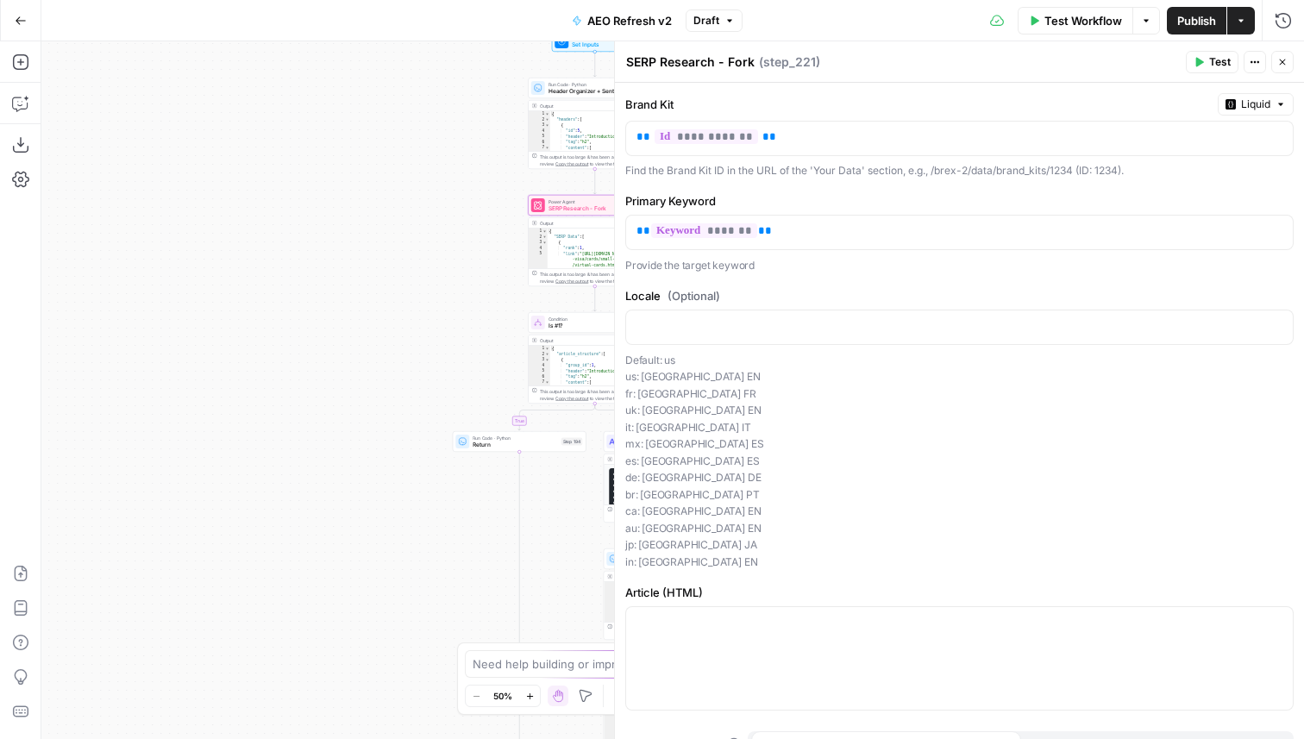
click at [1275, 65] on button "Close" at bounding box center [1282, 62] width 22 height 22
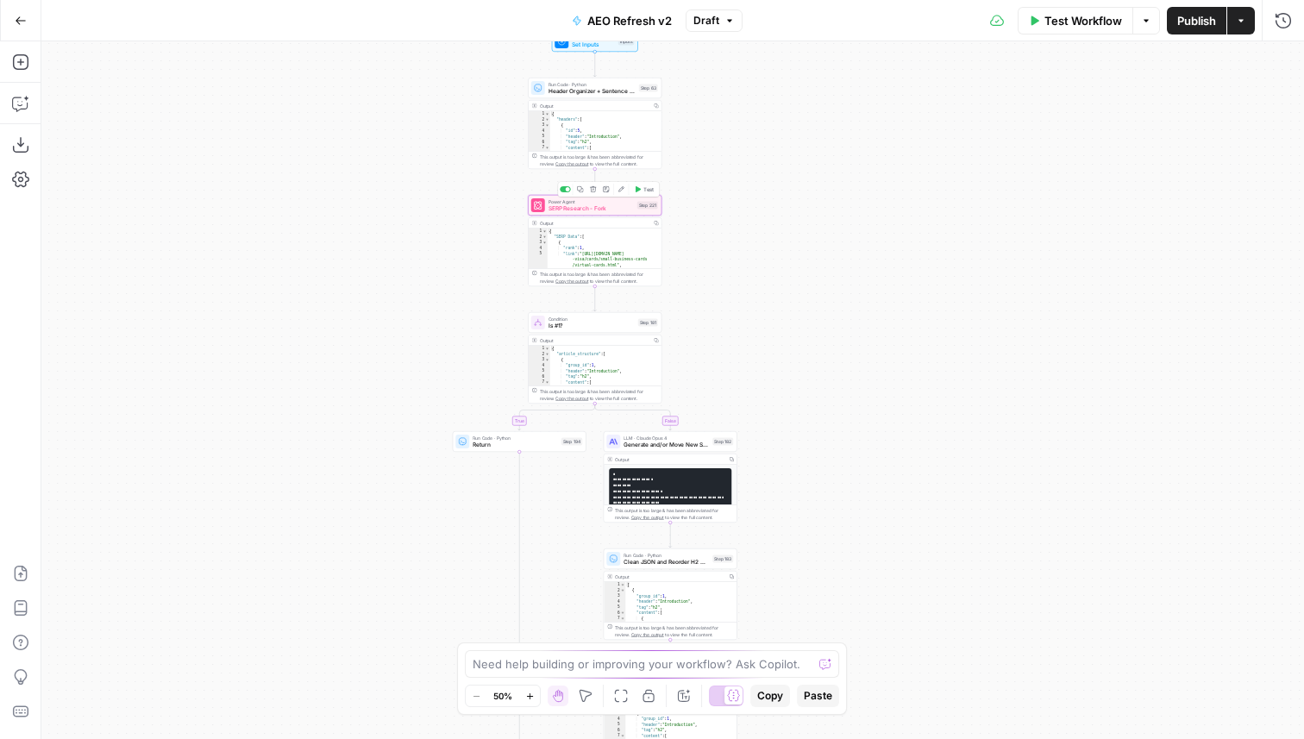
click at [641, 191] on button "Test" at bounding box center [643, 189] width 27 height 11
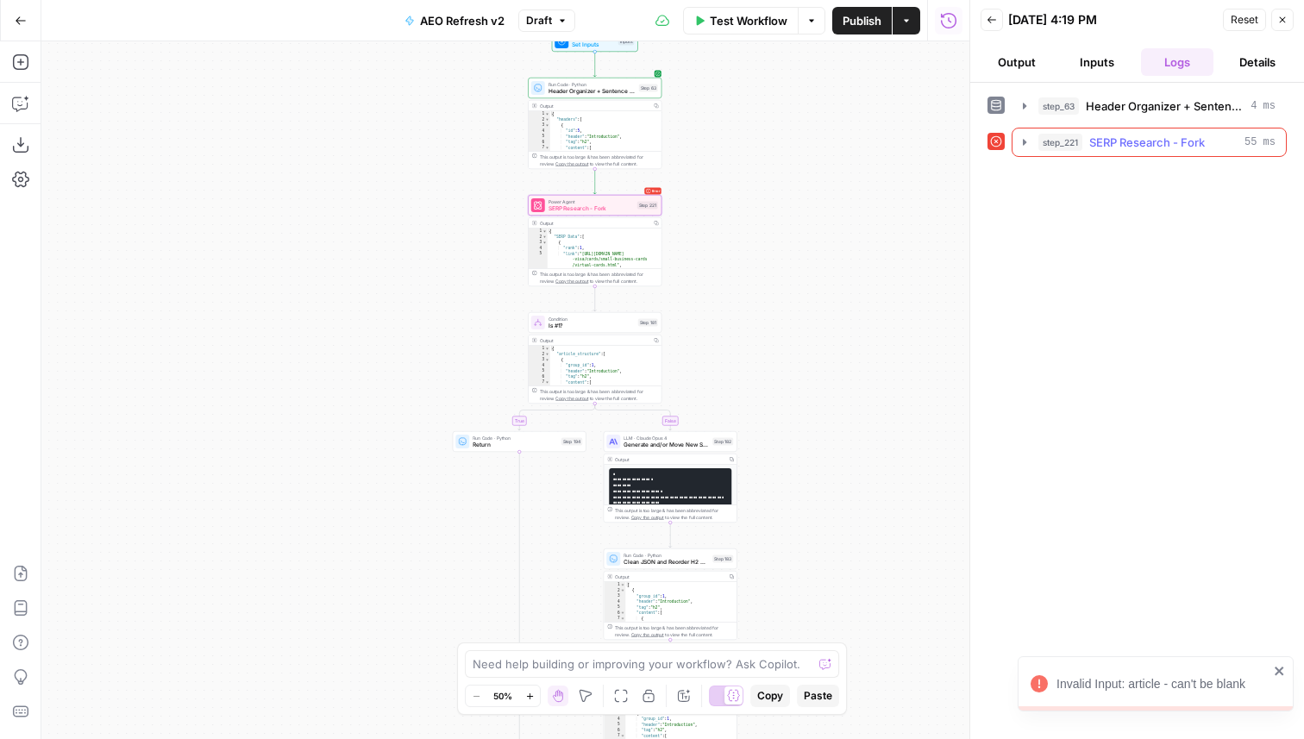
click at [1119, 141] on span "SERP Research - Fork" at bounding box center [1147, 142] width 116 height 17
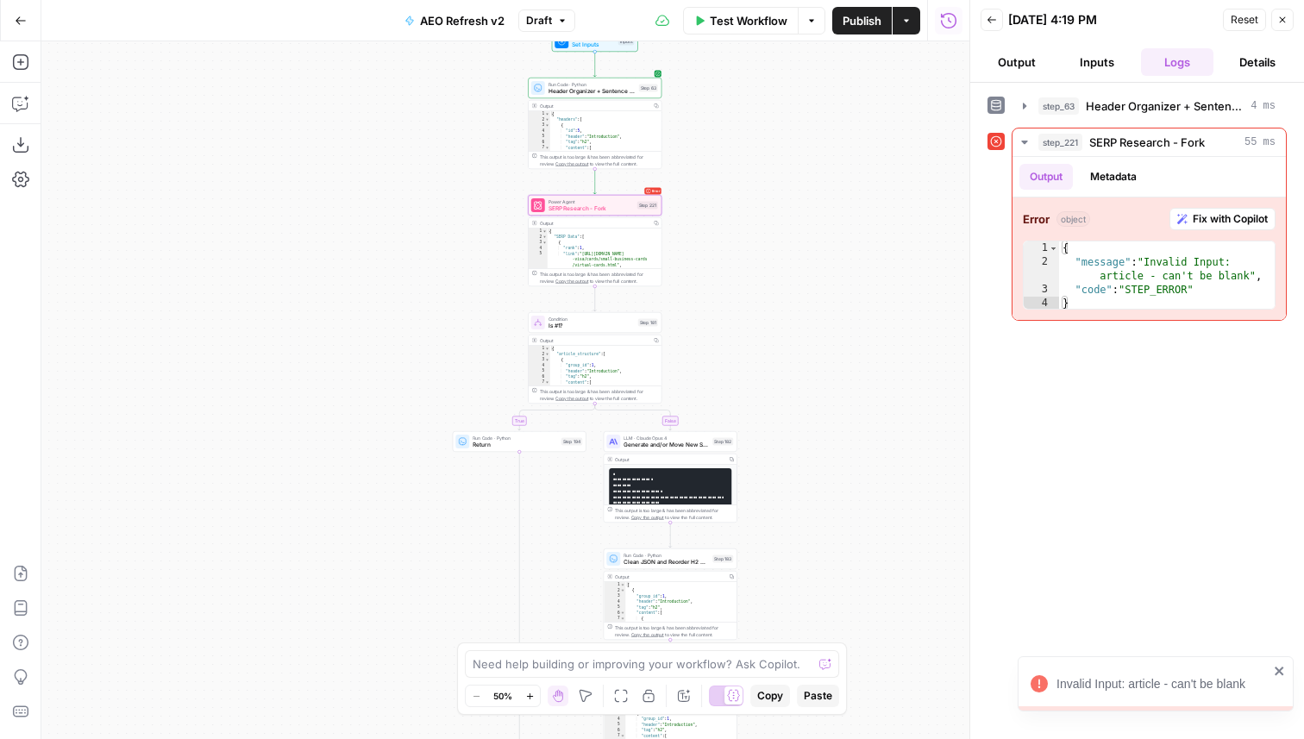
click at [598, 210] on span "SERP Research - Fork" at bounding box center [590, 208] width 85 height 9
click at [938, 210] on div "Primary Keyword ** ******* ** Provide the target keyword" at bounding box center [1272, 232] width 668 height 81
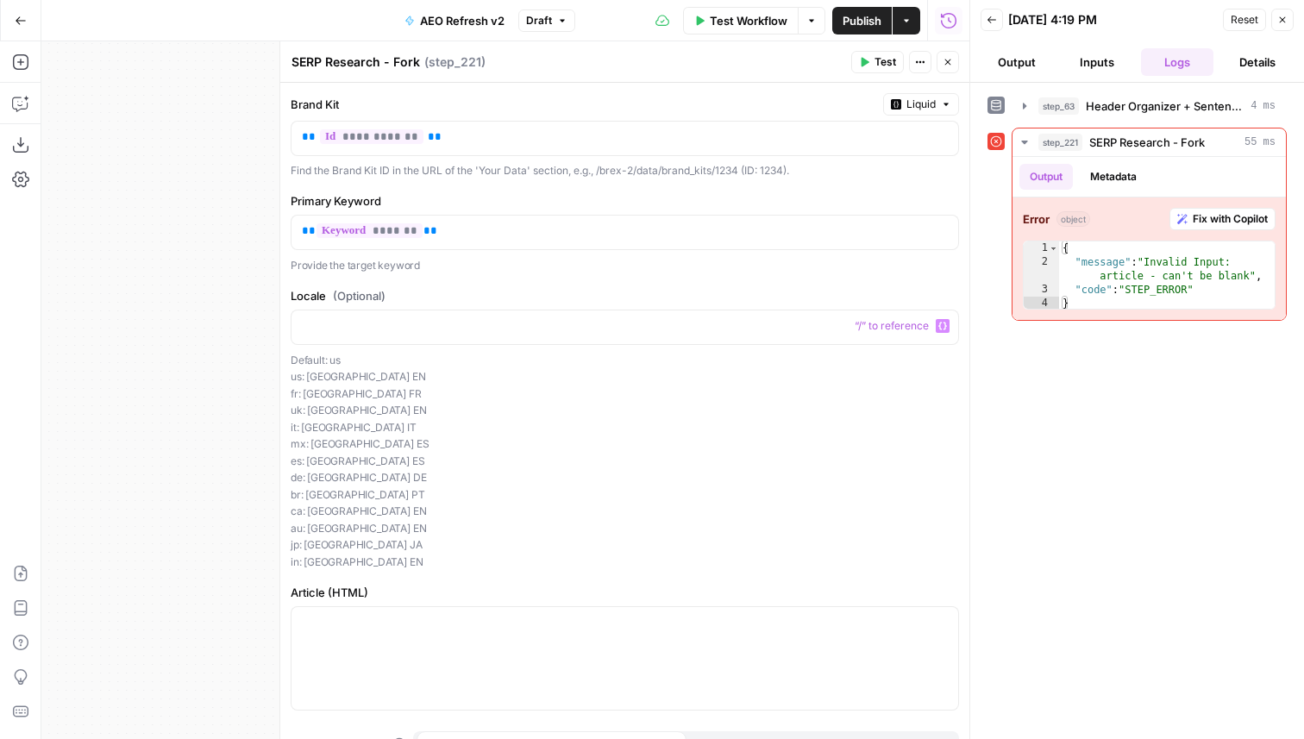
scroll to position [101, 0]
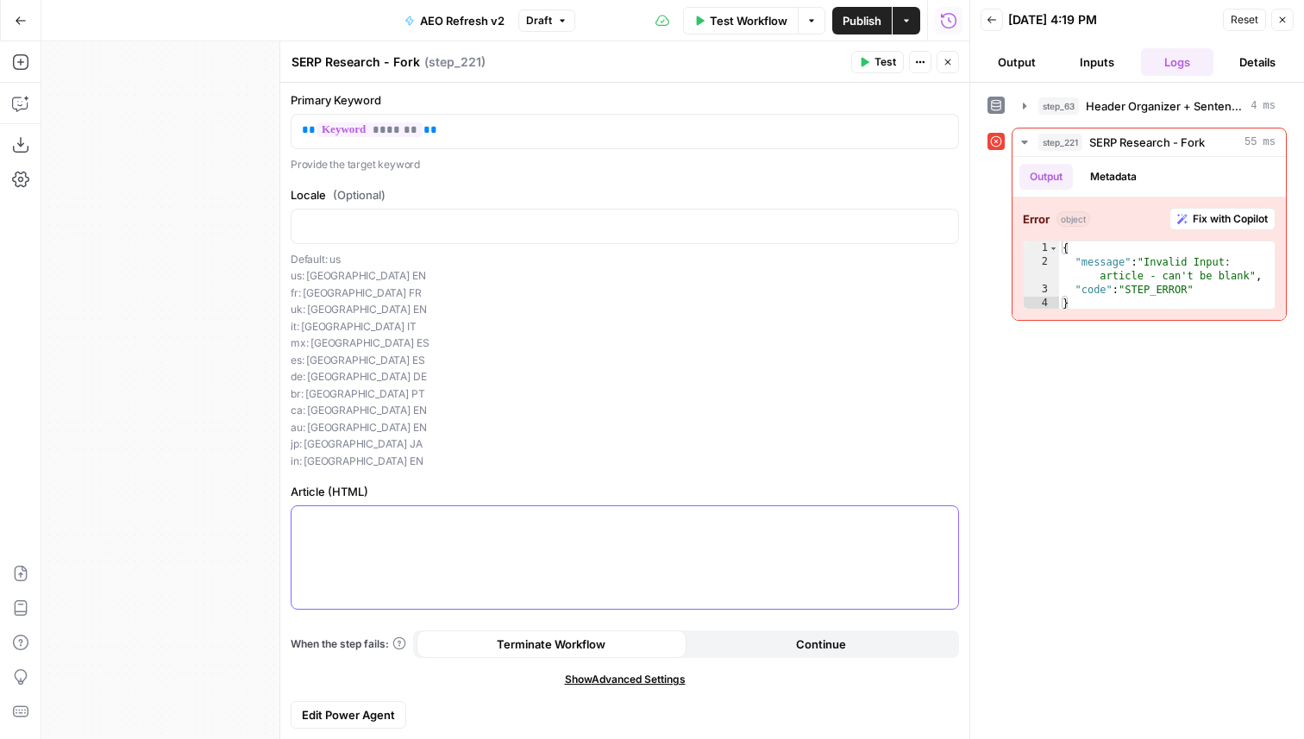
click at [445, 529] on div at bounding box center [624, 557] width 667 height 103
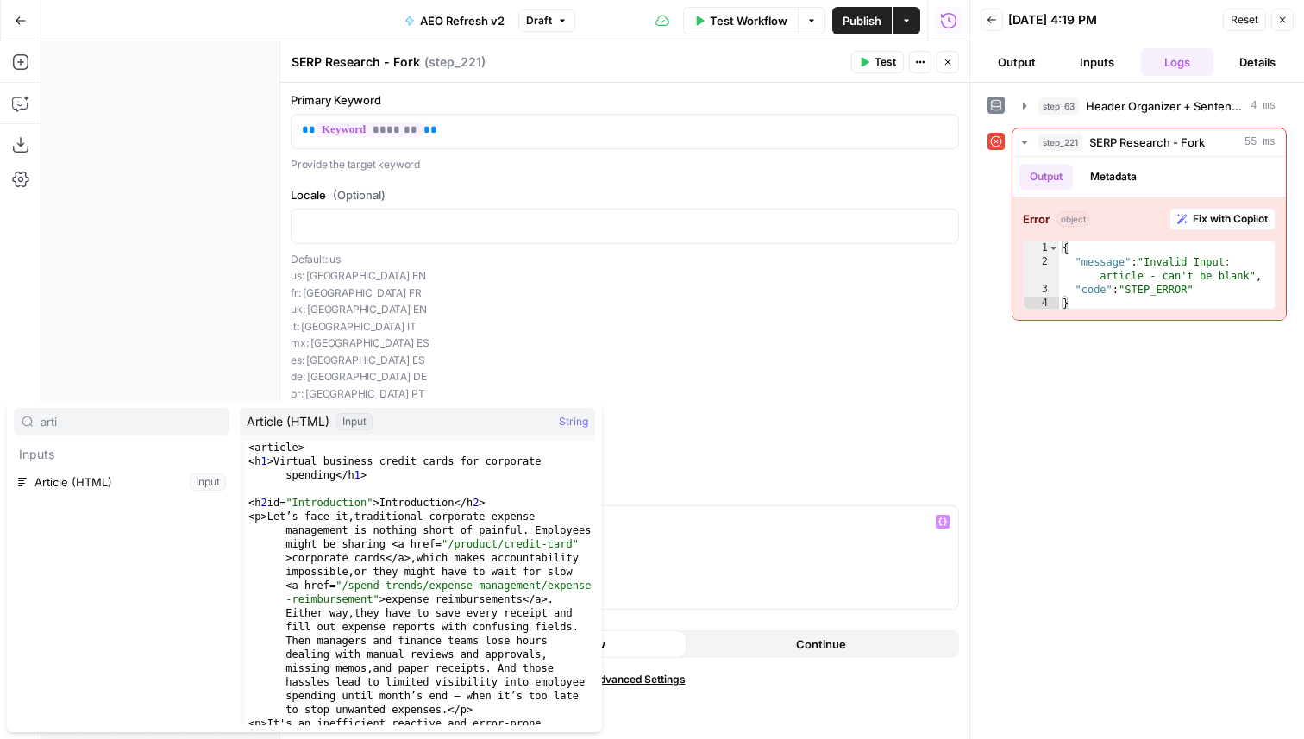
type input "arti"
click at [142, 501] on div "arti Inputs Article (HTML) Input" at bounding box center [122, 566] width 216 height 317
click at [141, 487] on button "Select variable Article (HTML)" at bounding box center [122, 482] width 216 height 28
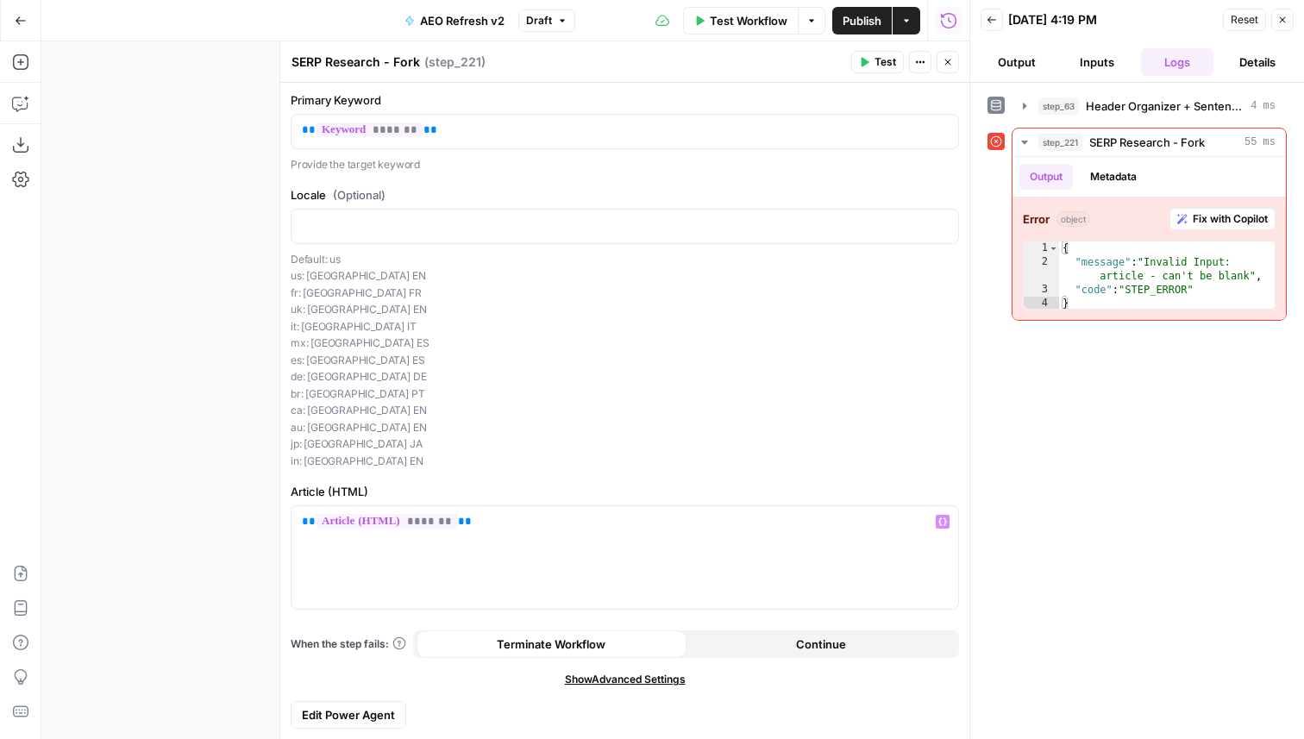
click at [863, 60] on icon "button" at bounding box center [865, 62] width 8 height 9
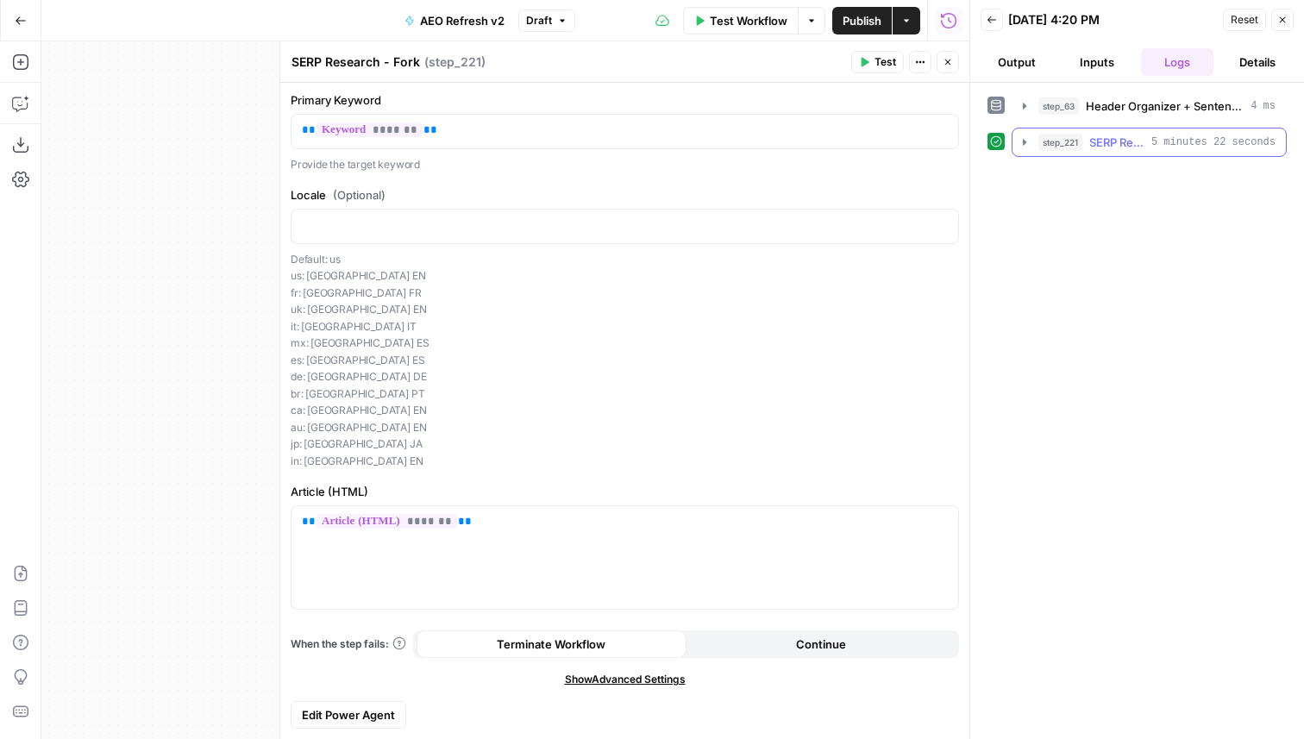
click at [1103, 146] on span "SERP Research - Fork" at bounding box center [1116, 142] width 55 height 17
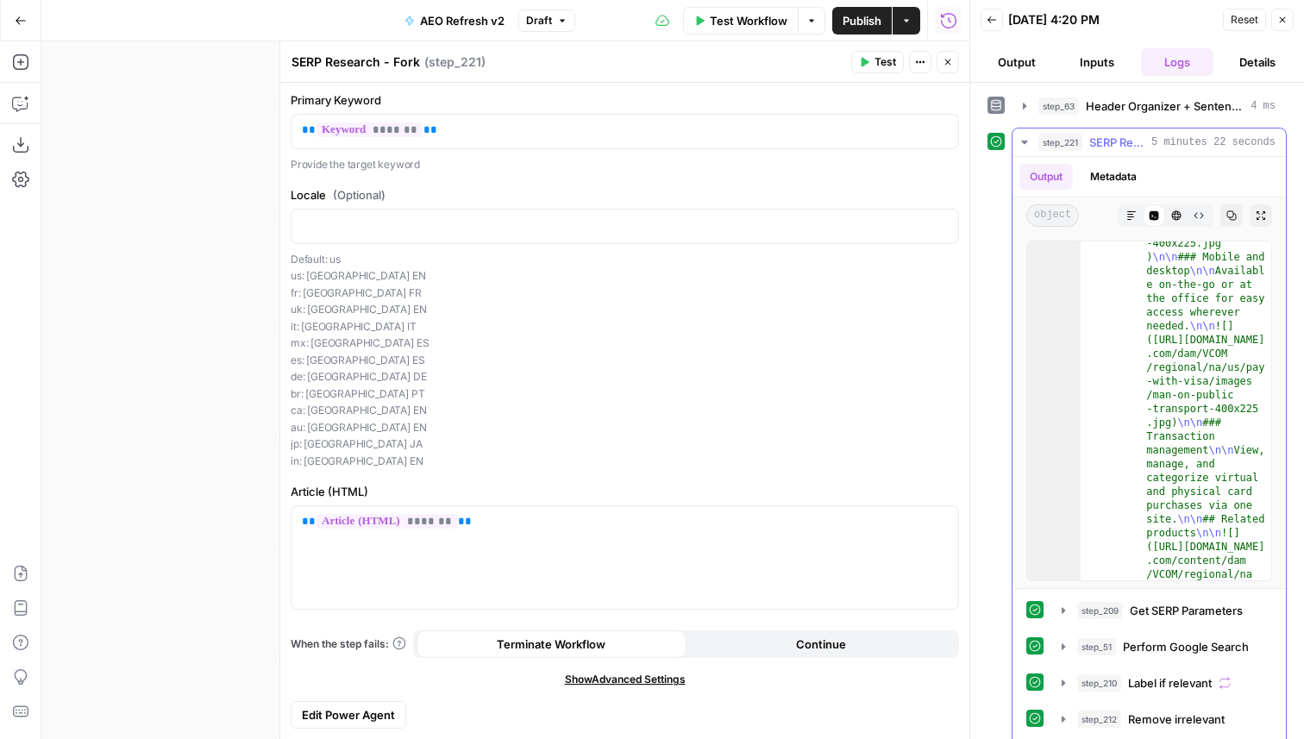
scroll to position [290, 0]
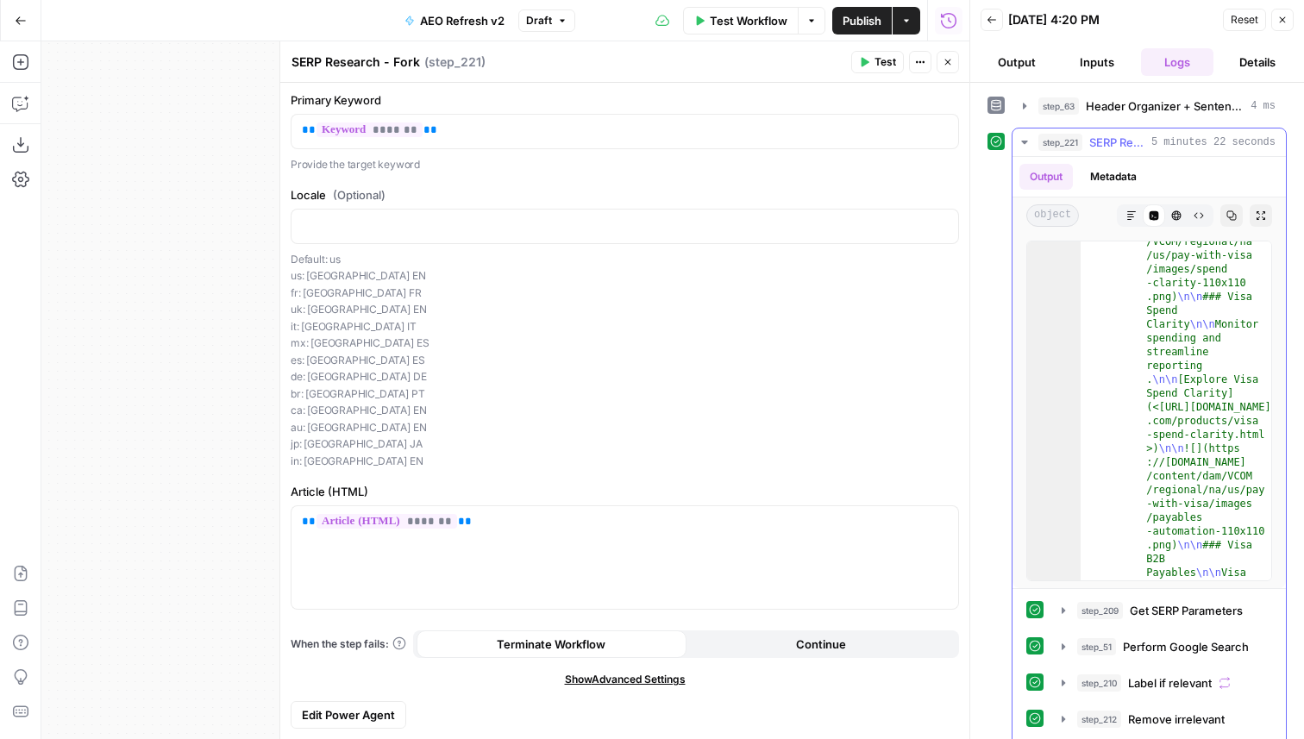
click at [1140, 214] on button "Markdown" at bounding box center [1131, 215] width 22 height 22
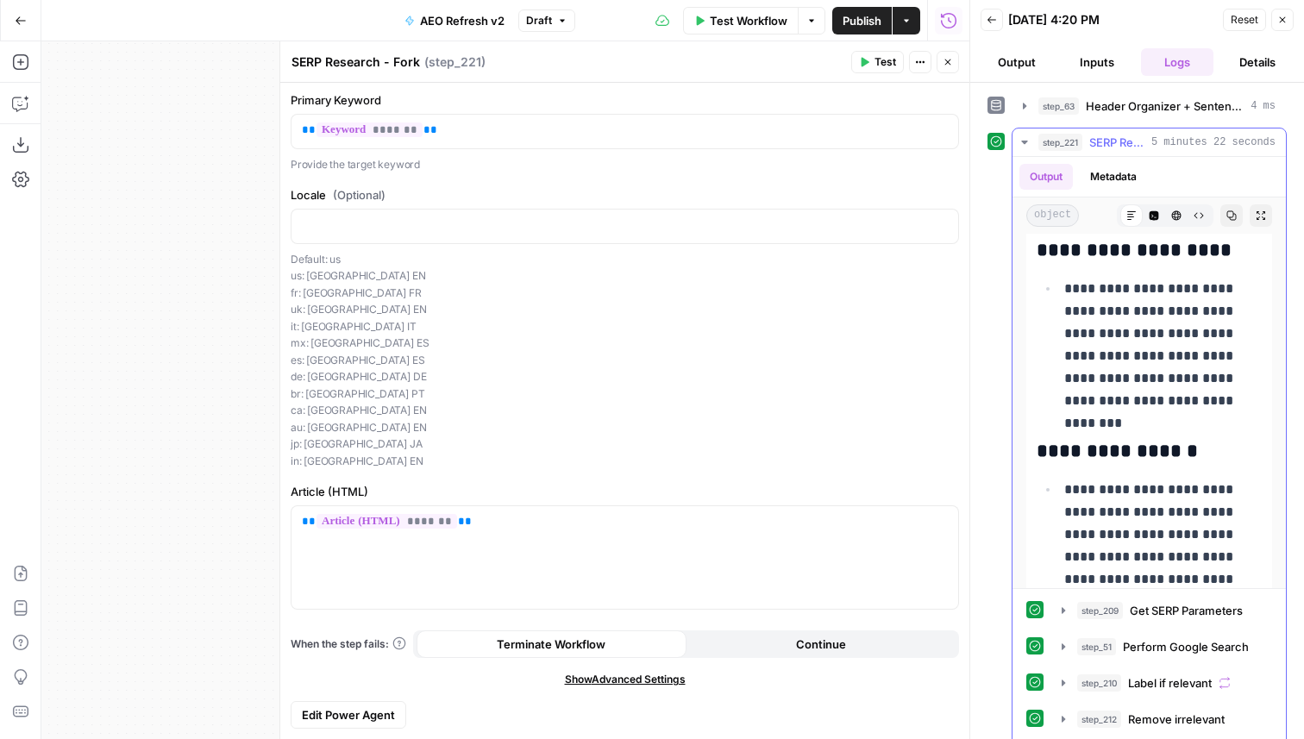
scroll to position [7695, 0]
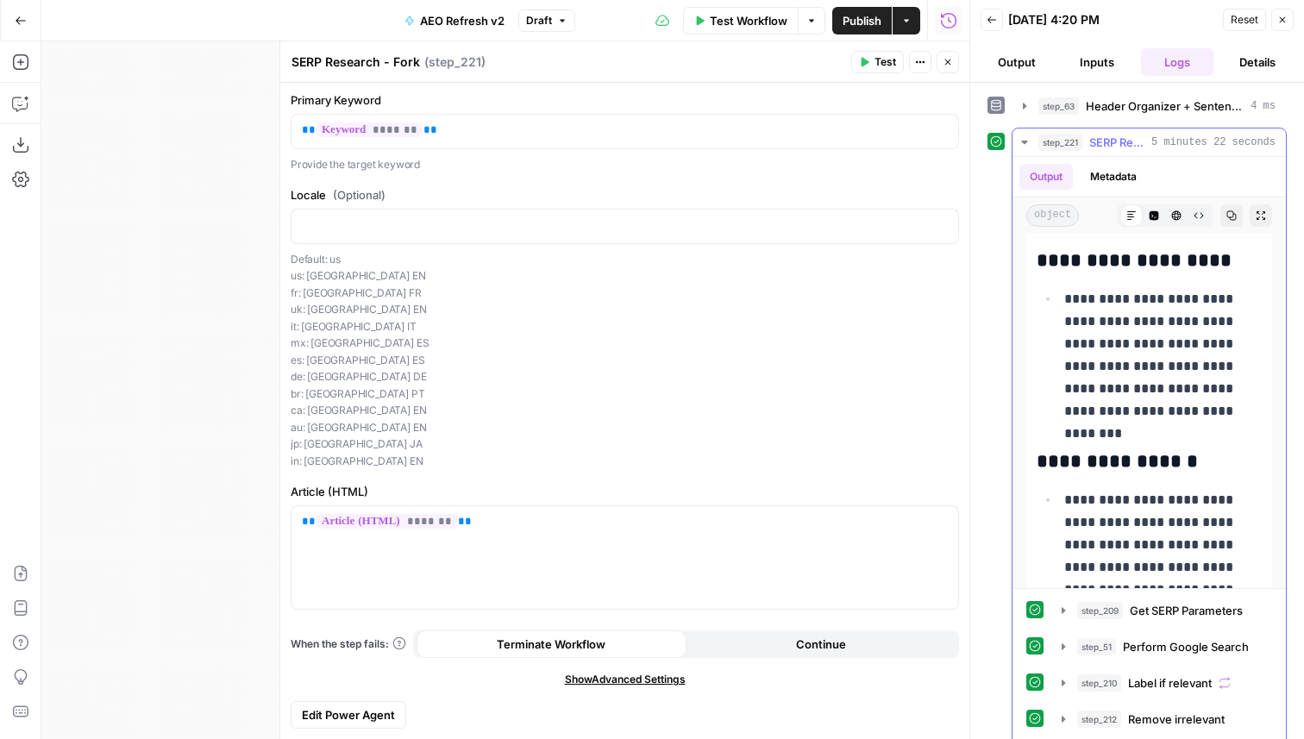
click at [1146, 135] on div "step_221 SERP Research - Fork 5 minutes 22 seconds" at bounding box center [1156, 142] width 237 height 17
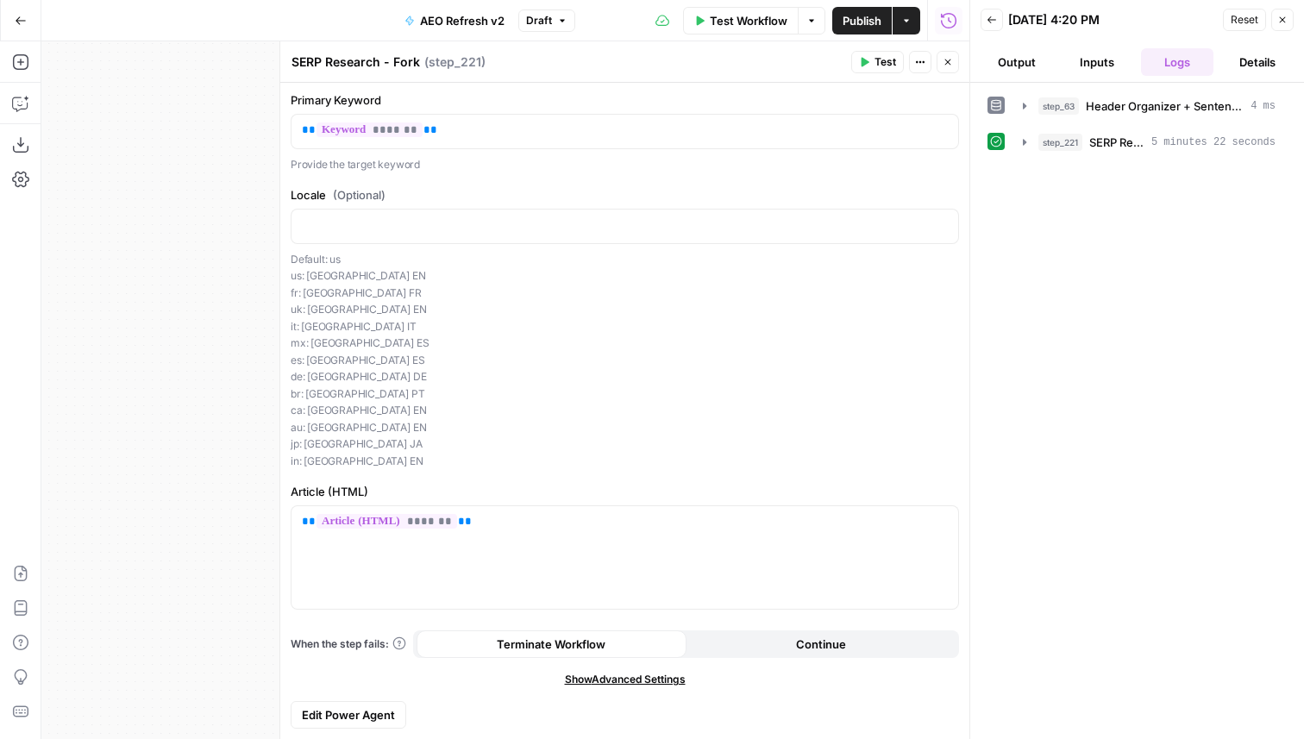
click at [945, 62] on icon "button" at bounding box center [947, 62] width 10 height 10
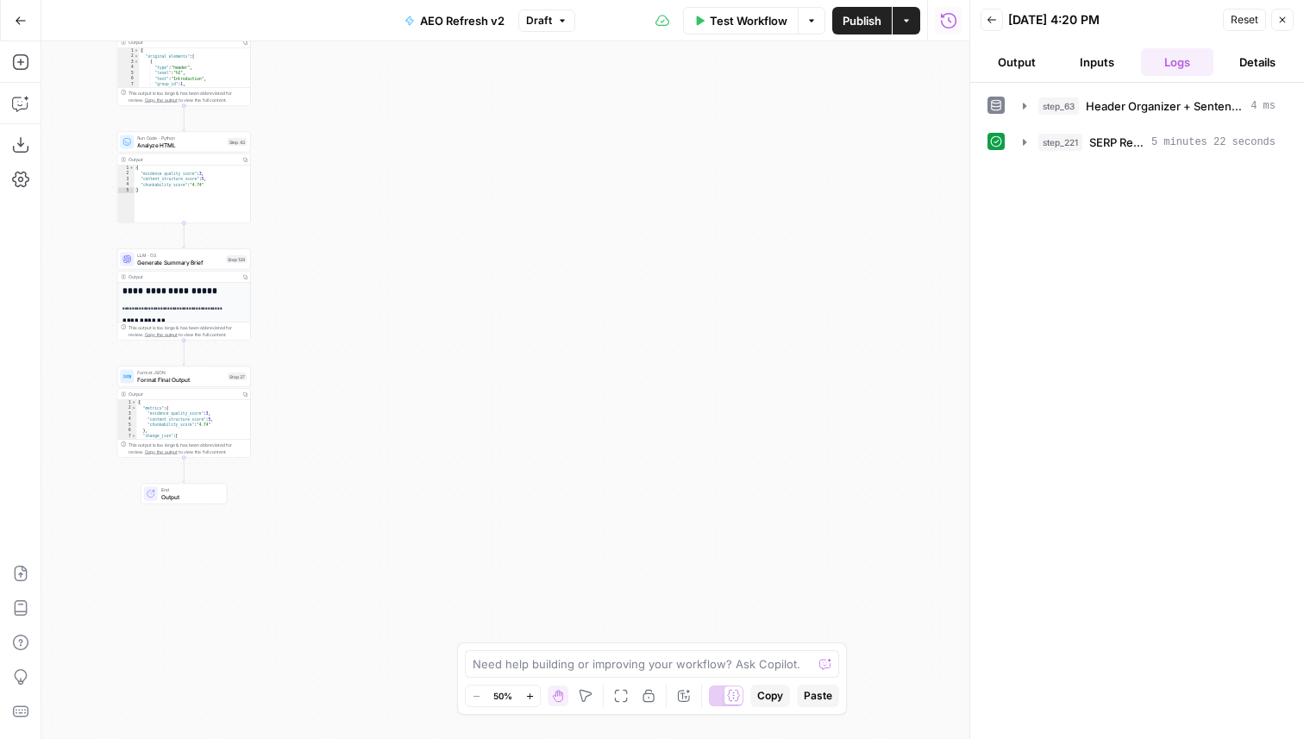
click at [204, 380] on span "Format Final Output" at bounding box center [180, 379] width 87 height 9
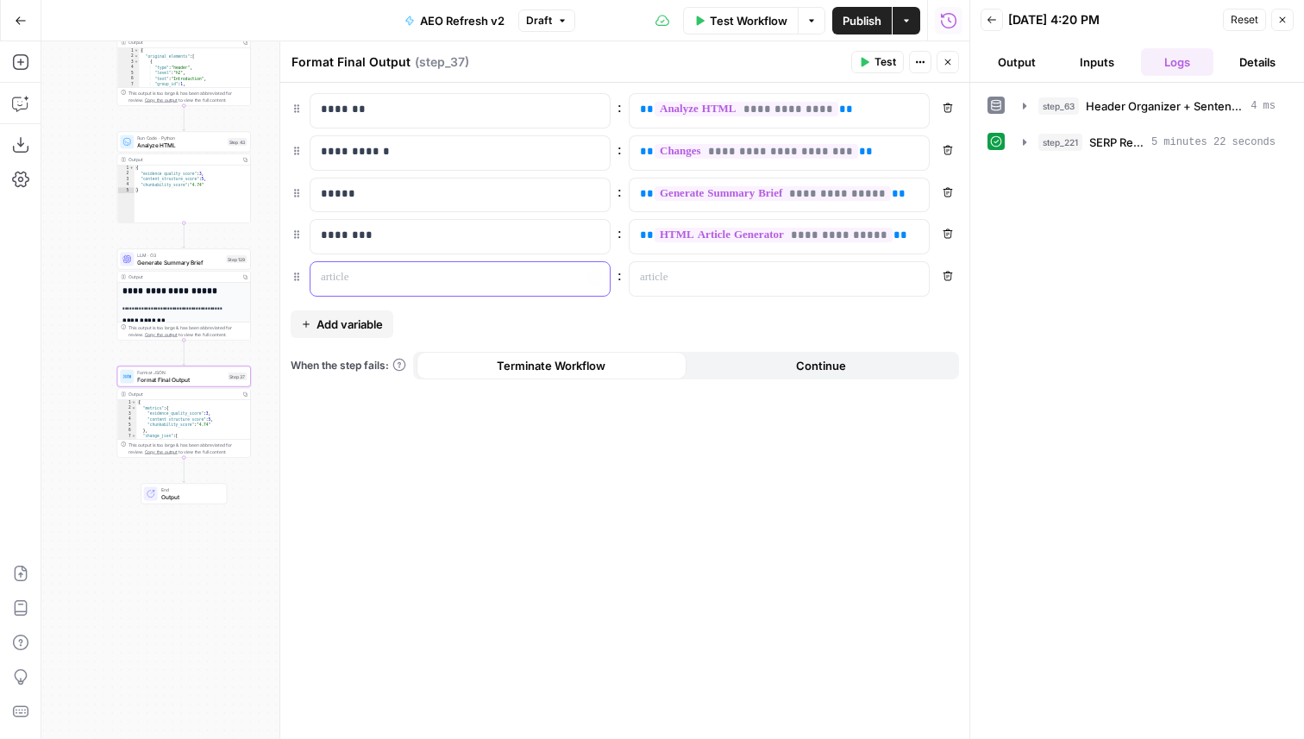
click at [379, 286] on div at bounding box center [446, 279] width 272 height 34
click at [1146, 140] on div "step_221 SERP Research - Fork 5 minutes 22 seconds" at bounding box center [1156, 142] width 237 height 17
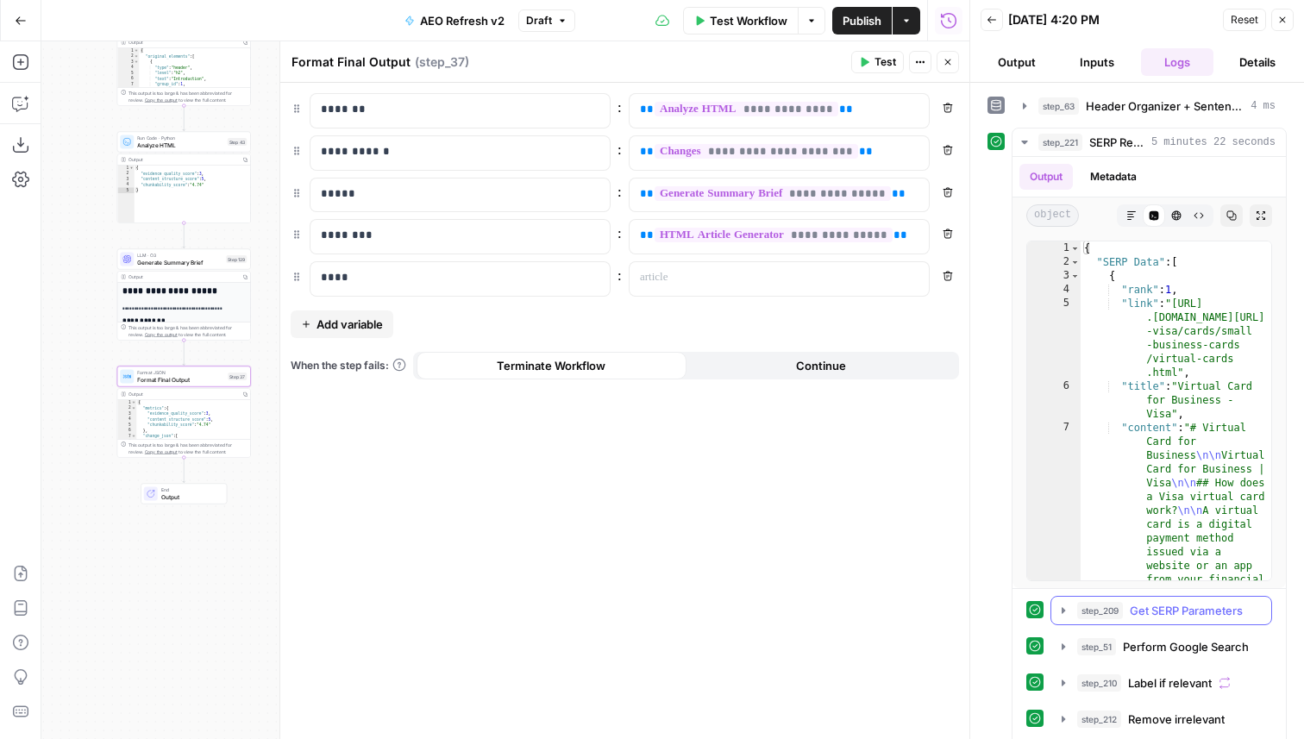
scroll to position [373, 0]
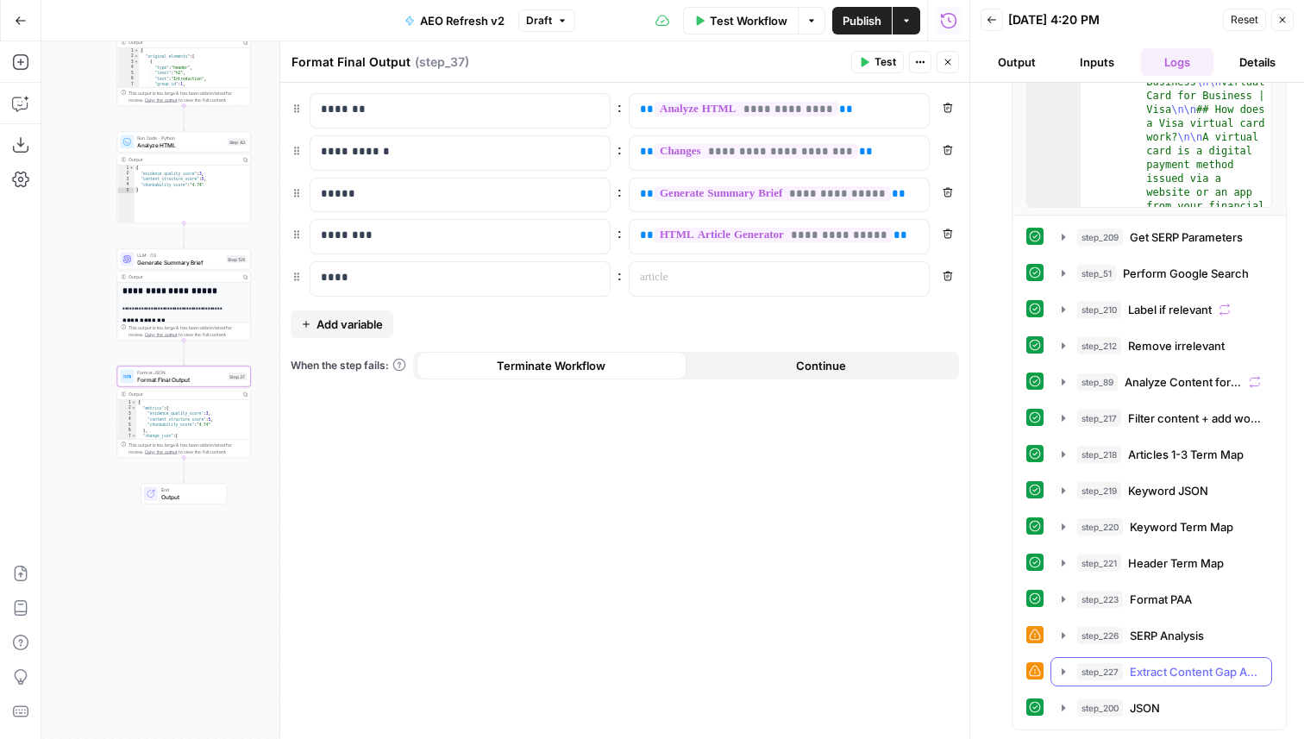
click at [1162, 673] on span "Extract Content Gap Analysis" at bounding box center [1195, 671] width 131 height 17
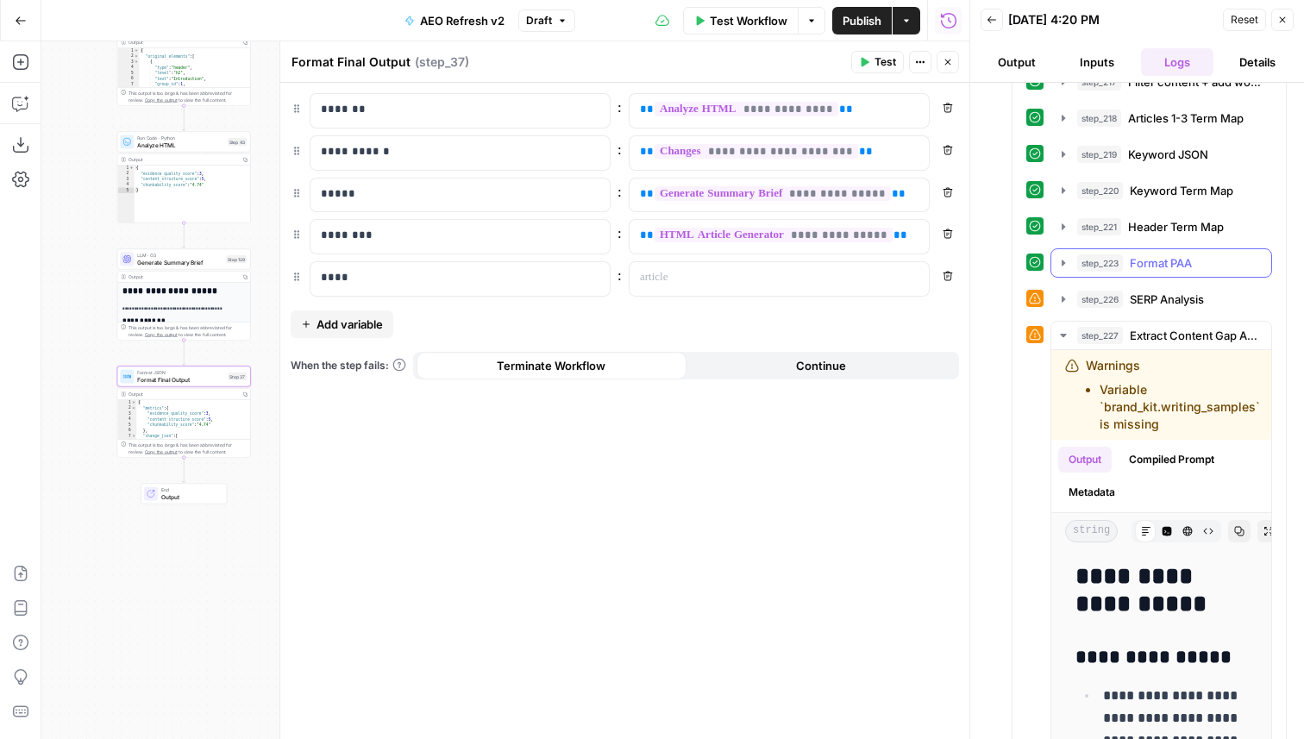
scroll to position [895, 0]
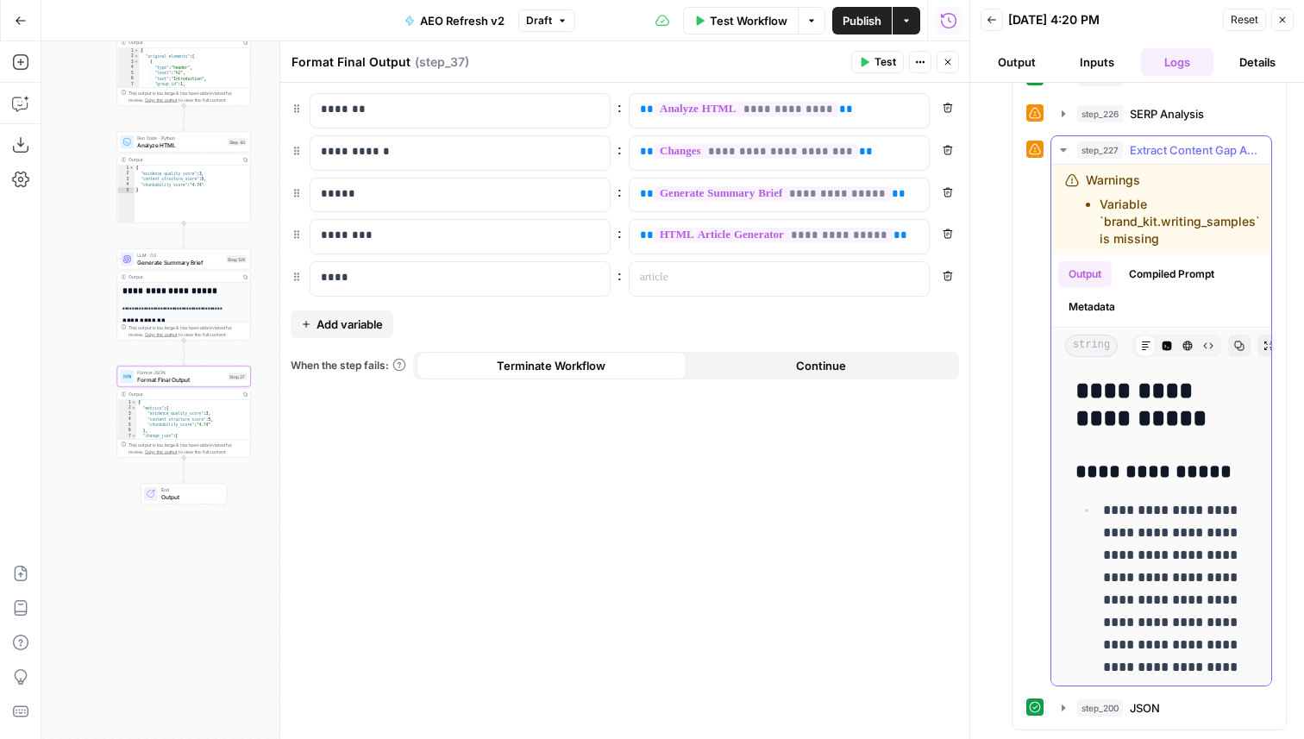
click at [1180, 153] on span "Extract Content Gap Analysis" at bounding box center [1195, 149] width 131 height 17
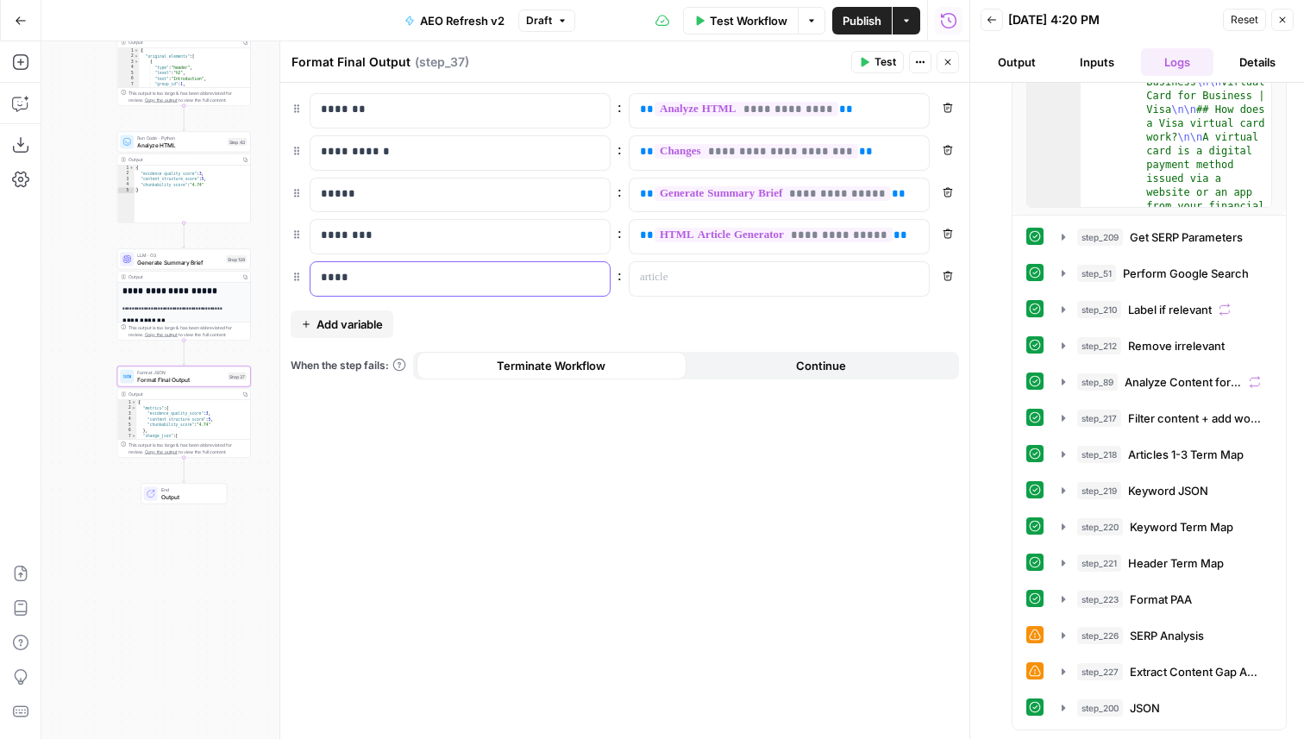
click at [380, 282] on p "****" at bounding box center [446, 277] width 251 height 17
click at [747, 285] on p at bounding box center [765, 277] width 251 height 17
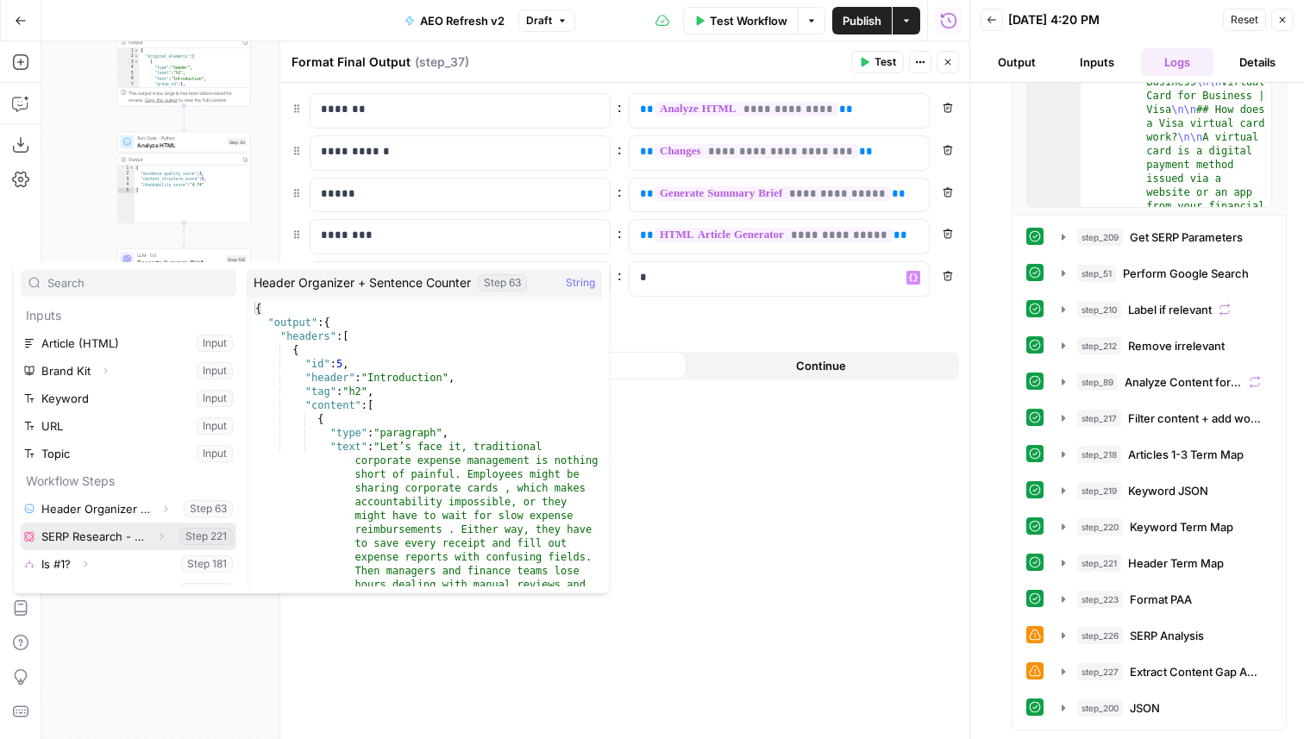
click at [160, 531] on icon "button" at bounding box center [161, 536] width 10 height 10
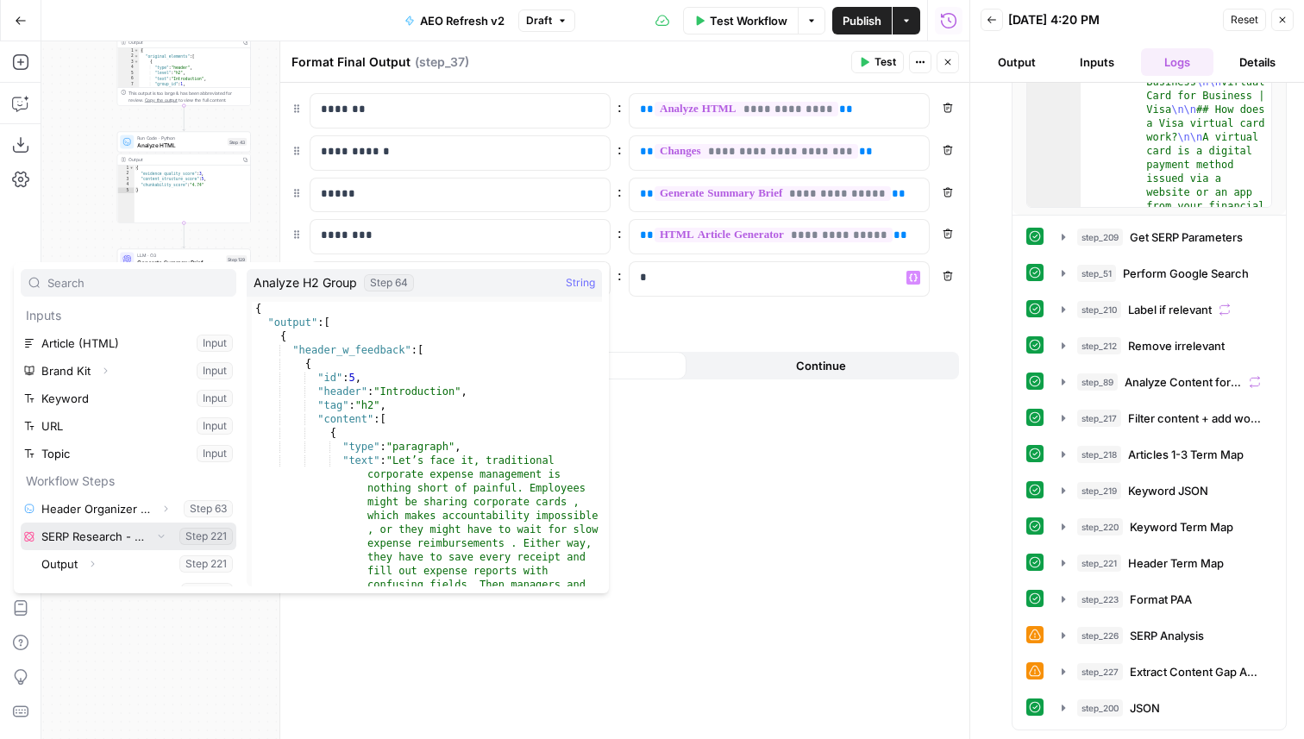
scroll to position [105, 0]
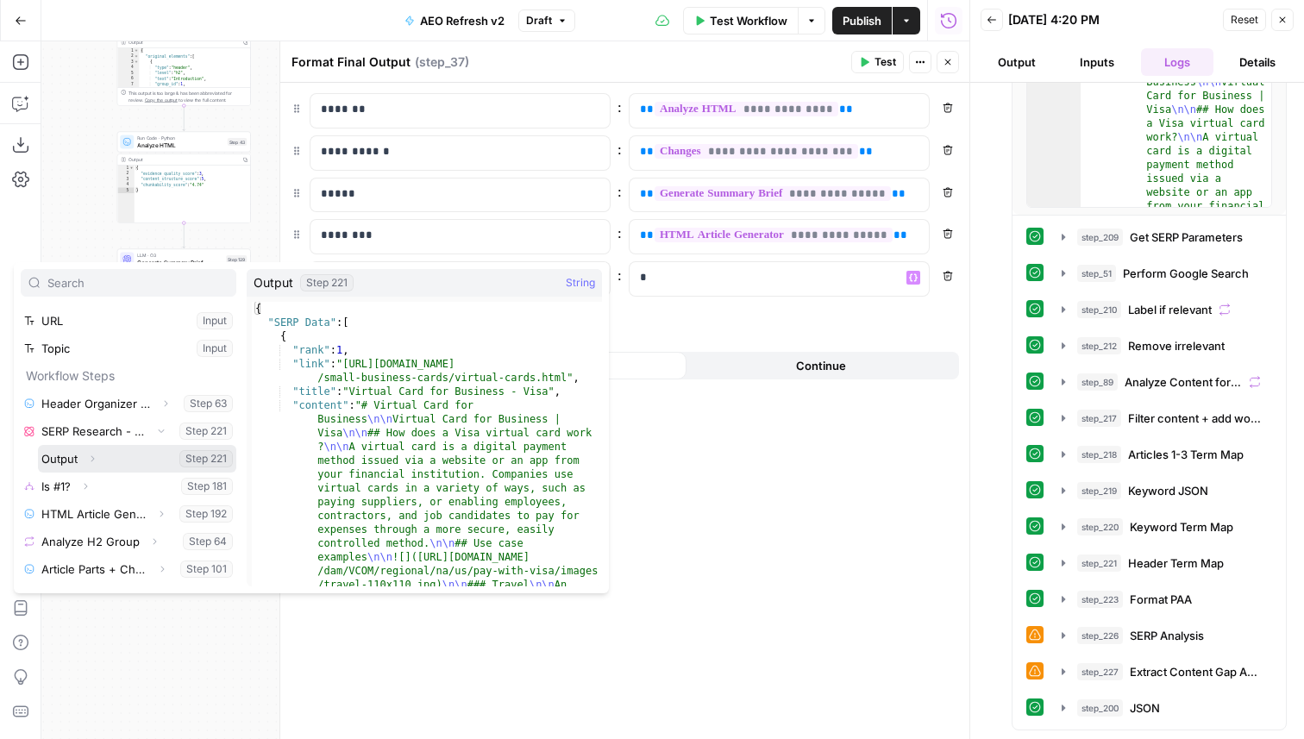
click at [95, 459] on icon "button" at bounding box center [92, 459] width 10 height 10
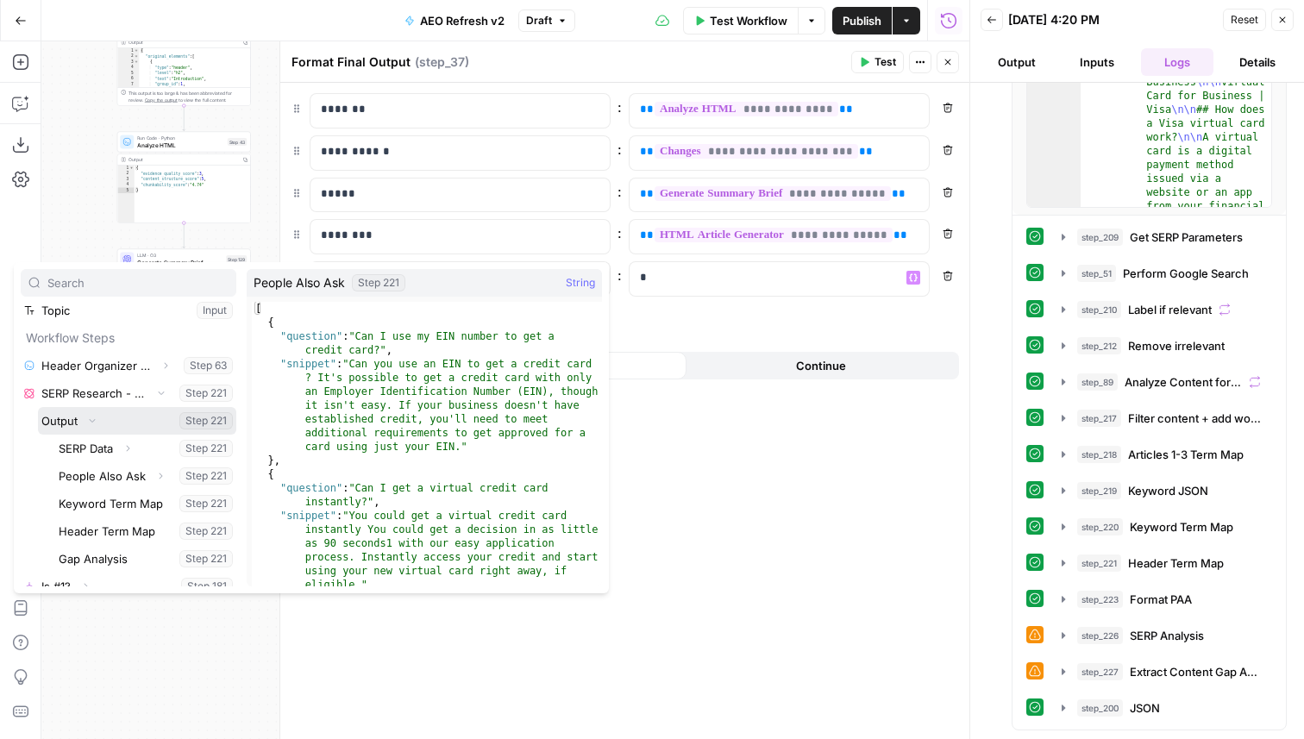
scroll to position [163, 0]
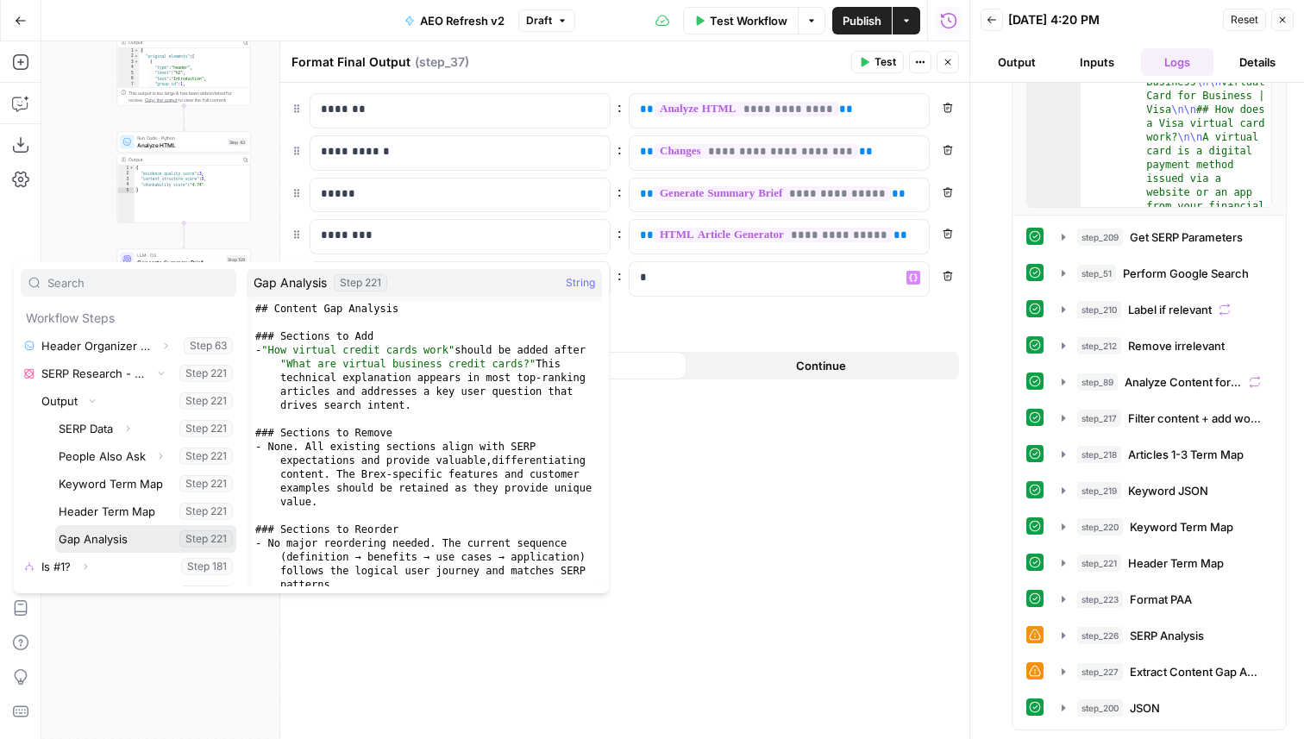
click at [111, 538] on button "Select variable Gap Analysis" at bounding box center [145, 539] width 181 height 28
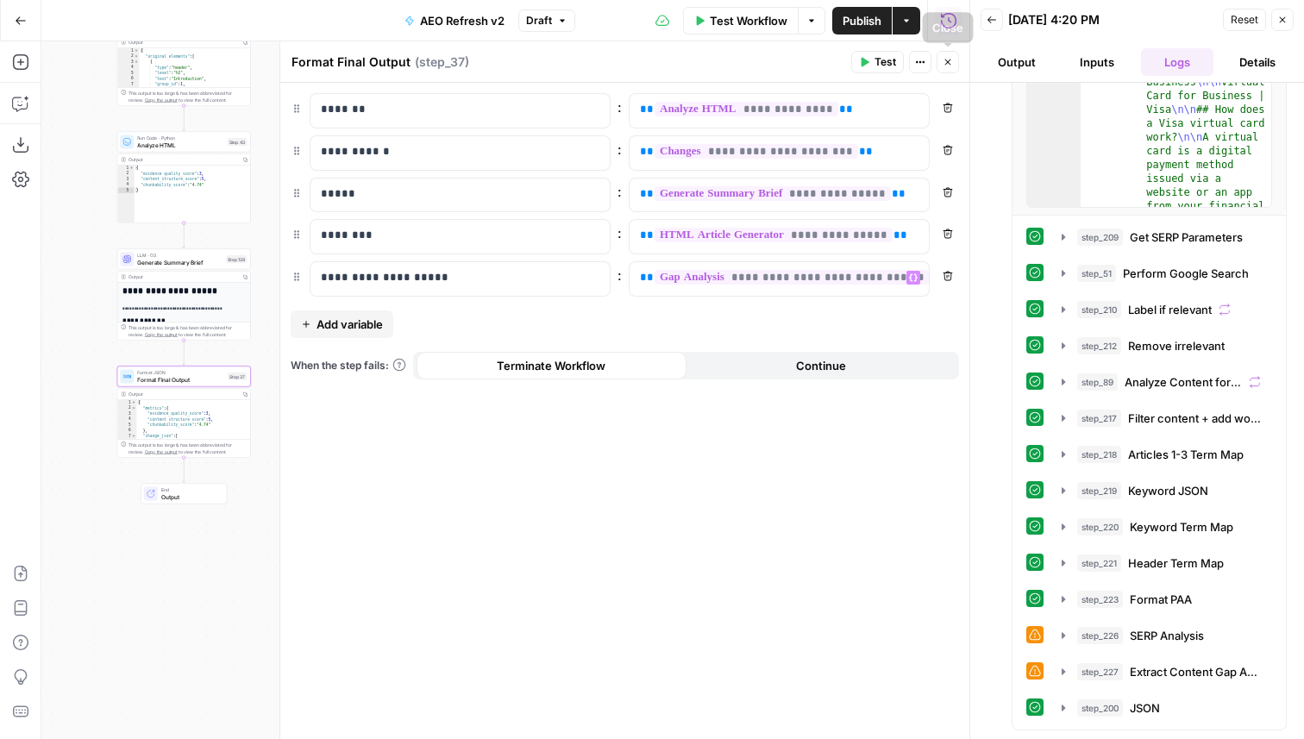
click at [951, 64] on icon "button" at bounding box center [947, 62] width 10 height 10
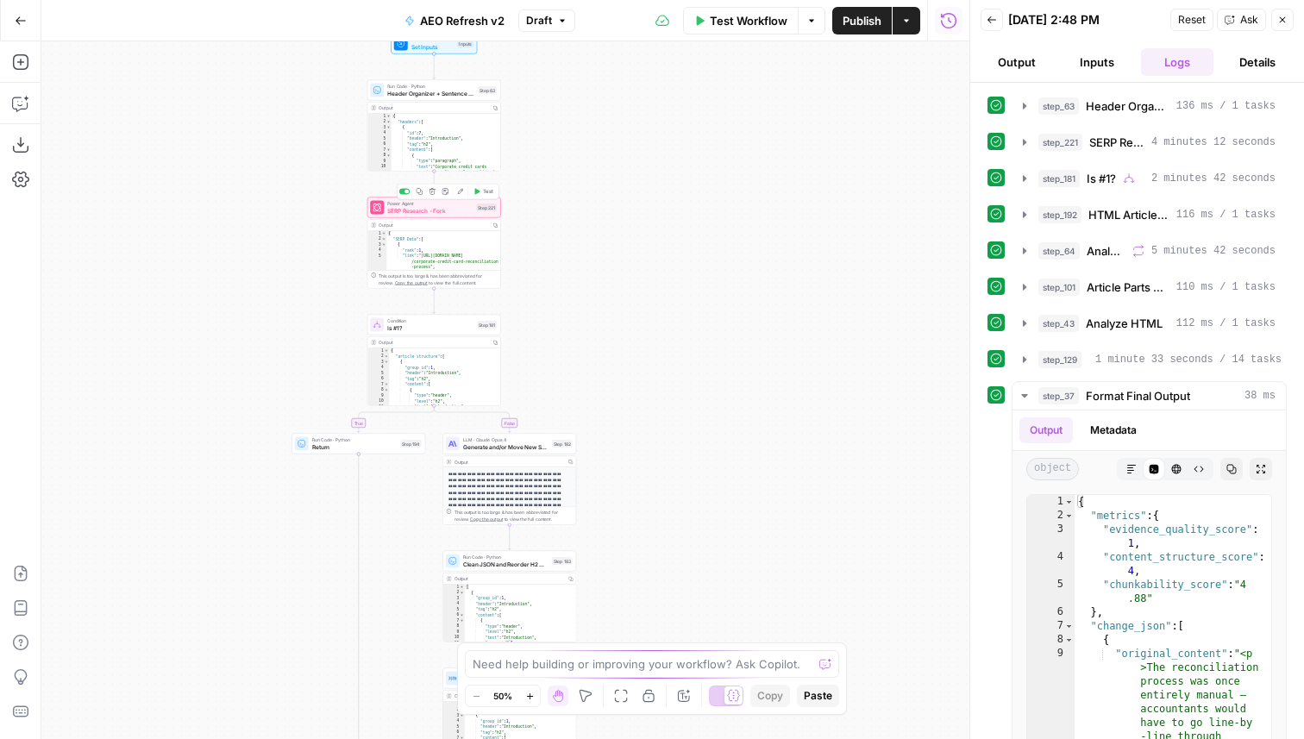
click at [483, 191] on span "Test" at bounding box center [488, 192] width 10 height 8
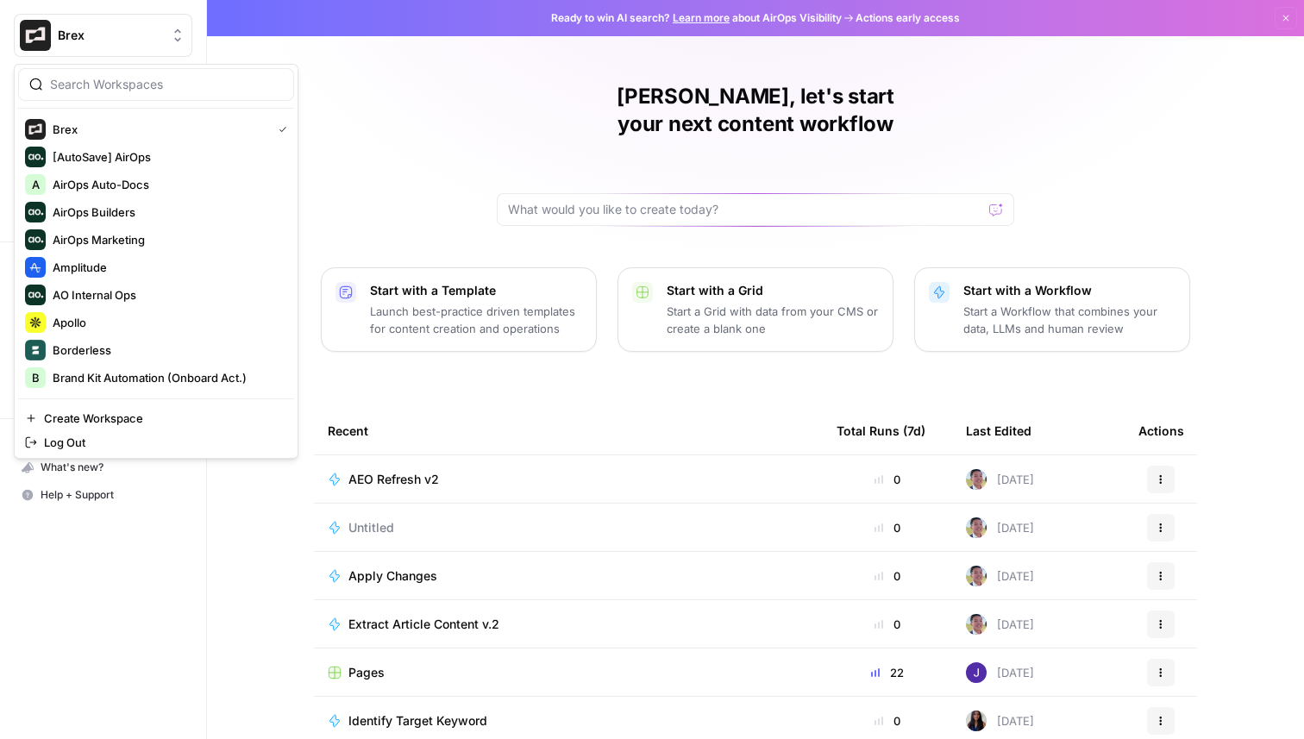
click at [110, 27] on span "Brex" at bounding box center [110, 35] width 104 height 17
click at [101, 428] on button "Create Workspace" at bounding box center [156, 418] width 276 height 24
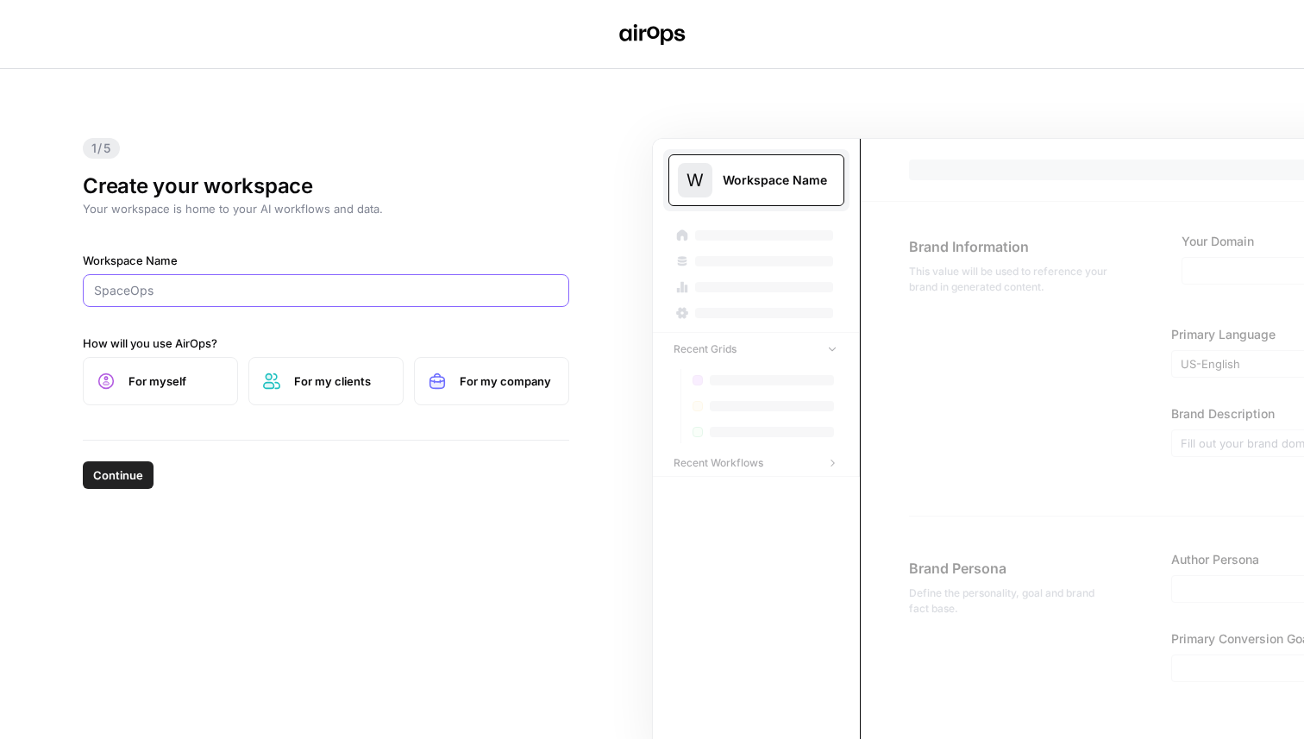
click at [260, 291] on input "Workspace Name" at bounding box center [326, 290] width 464 height 17
type input "MaintainX"
click at [135, 468] on span "Continue" at bounding box center [118, 475] width 50 height 17
click at [497, 391] on label "For my company" at bounding box center [491, 381] width 155 height 48
click at [140, 474] on span "Continue" at bounding box center [118, 475] width 50 height 17
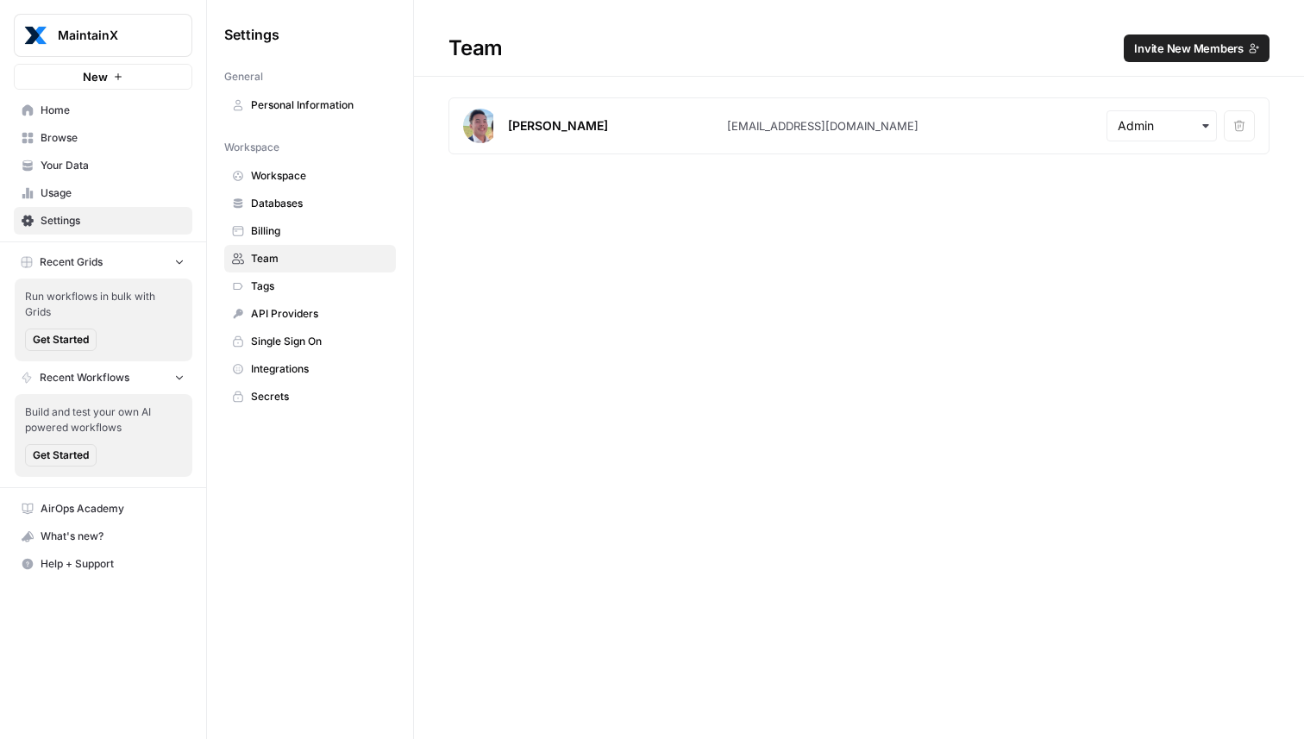
click at [1187, 37] on button "Invite New Members" at bounding box center [1197, 48] width 146 height 28
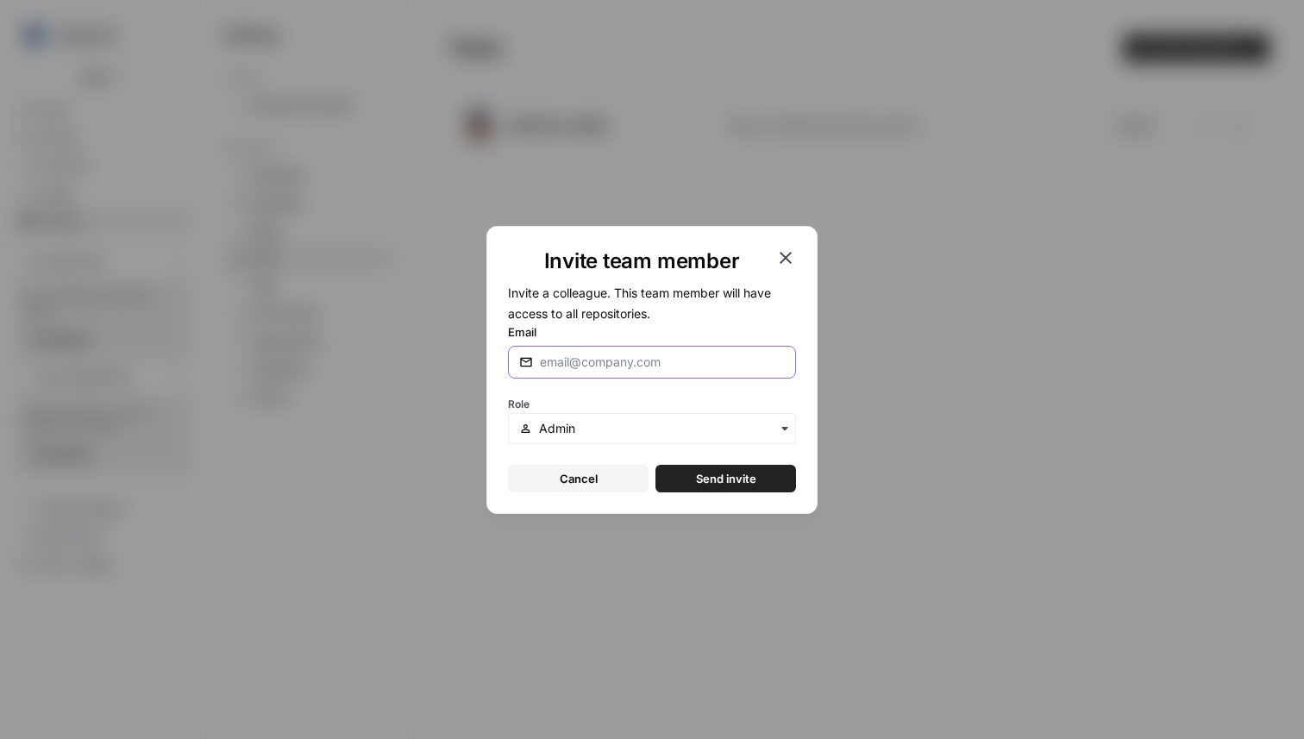
click at [599, 360] on input "Email" at bounding box center [662, 362] width 245 height 17
click at [573, 435] on input "text" at bounding box center [662, 428] width 246 height 17
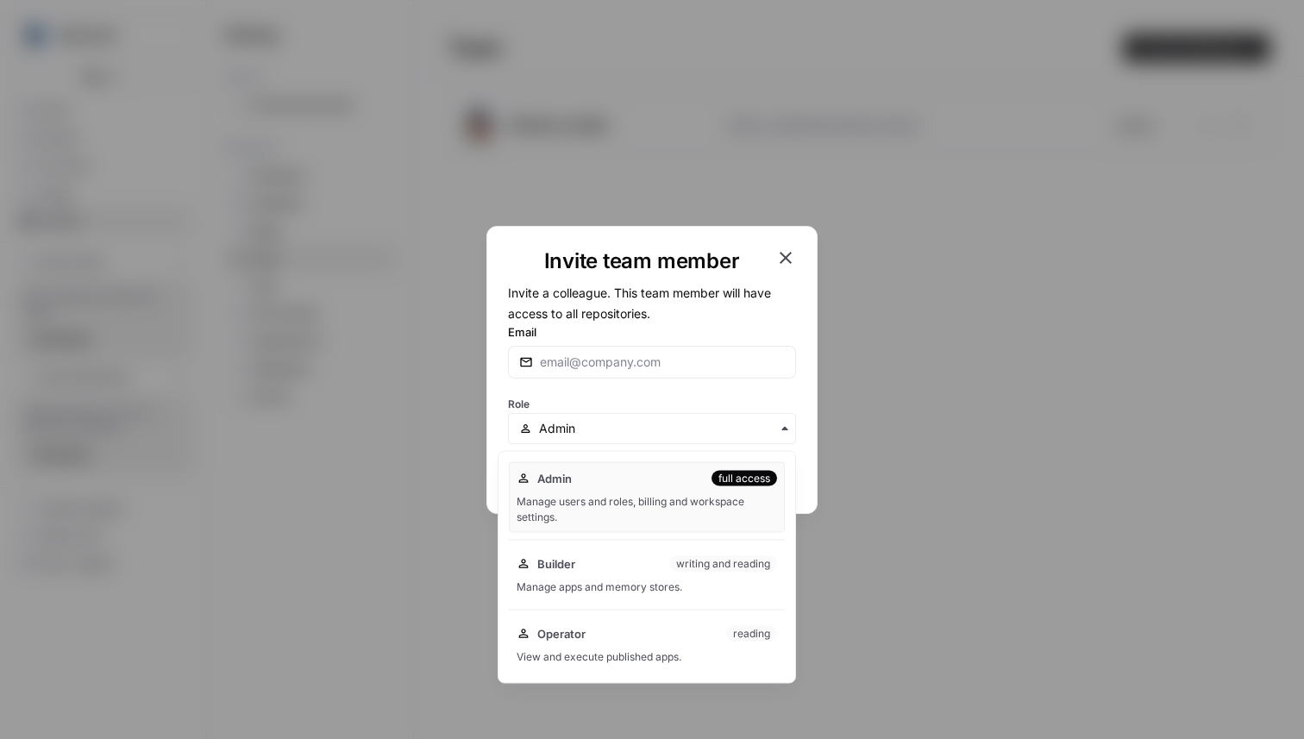
click at [594, 472] on div "Admin full access" at bounding box center [647, 478] width 260 height 17
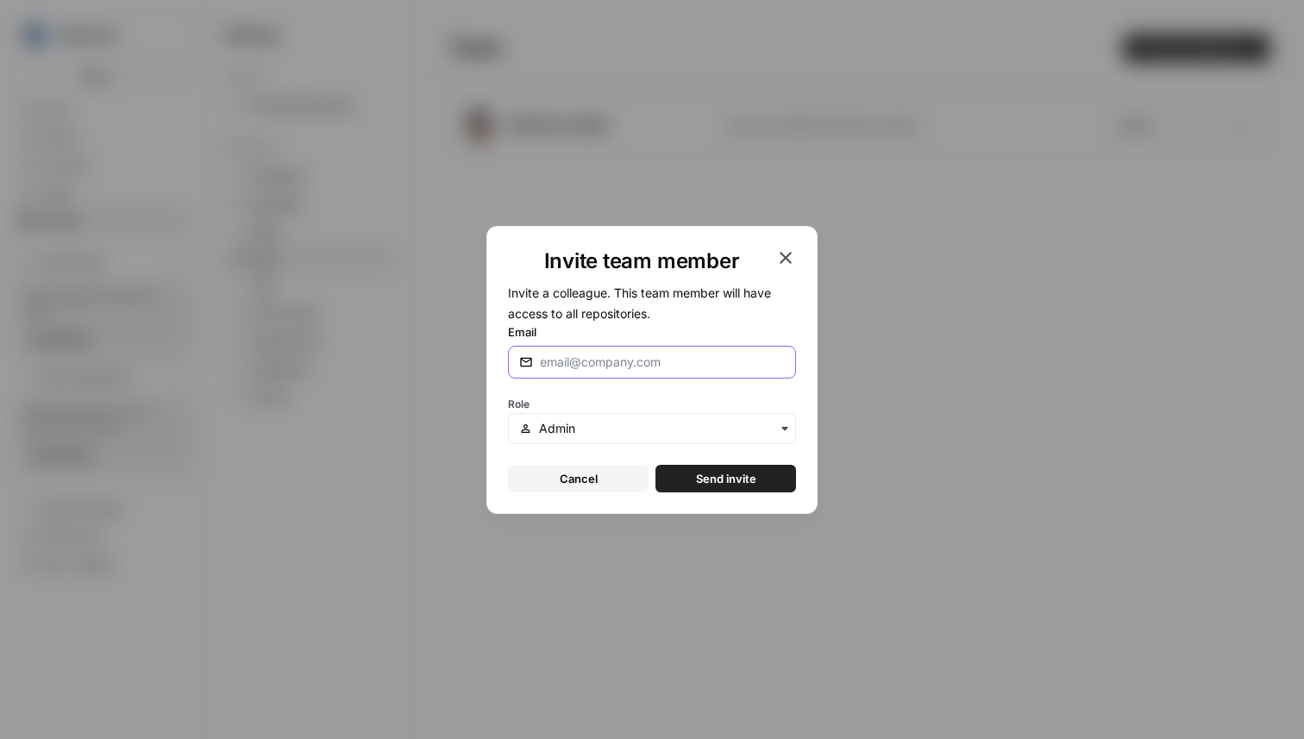
click at [608, 358] on input "Email" at bounding box center [662, 362] width 245 height 17
paste input "[PERSON_NAME][EMAIL_ADDRESS][PERSON_NAME][DOMAIN_NAME]"
type input "[PERSON_NAME][EMAIL_ADDRESS][PERSON_NAME][DOMAIN_NAME]"
click at [719, 480] on span "Send invite" at bounding box center [726, 478] width 60 height 17
